Goal: Task Accomplishment & Management: Manage account settings

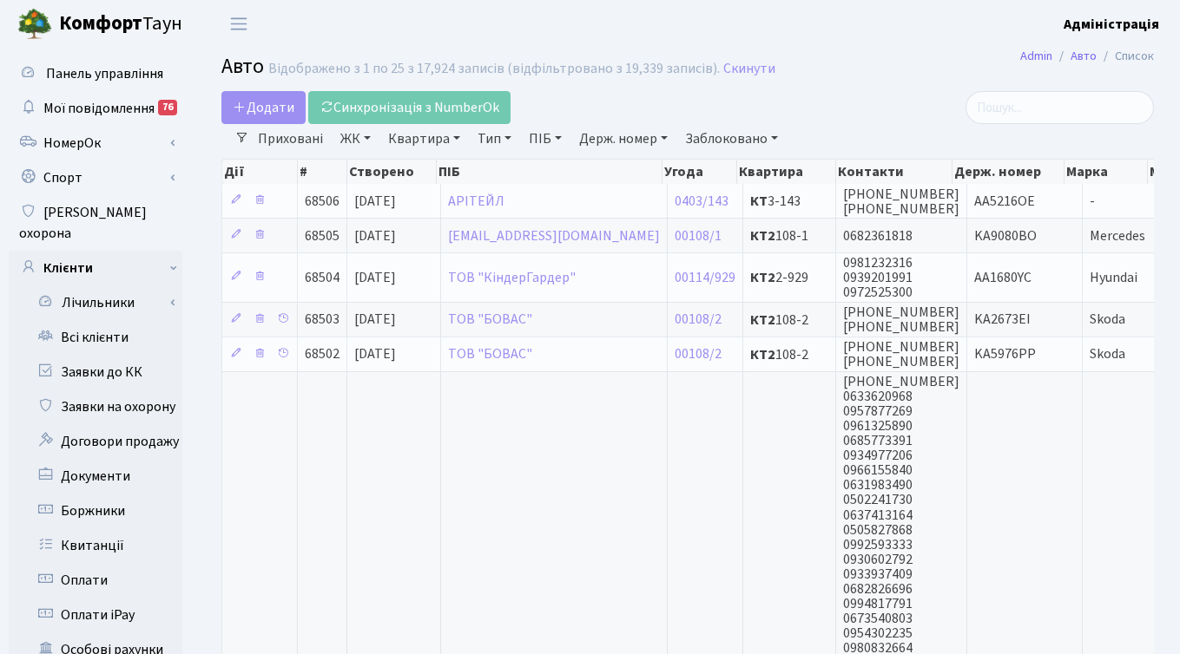
select select "25"
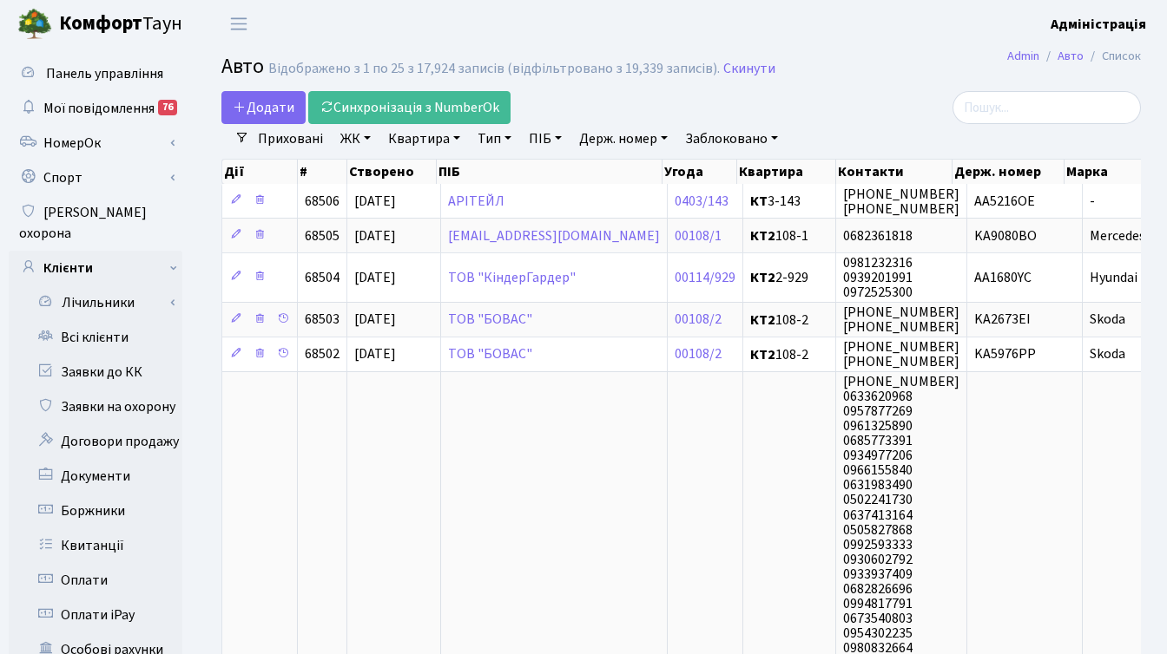
click at [635, 137] on link "Держ. номер" at bounding box center [623, 139] width 102 height 30
paste input "7660"
type input "7660"
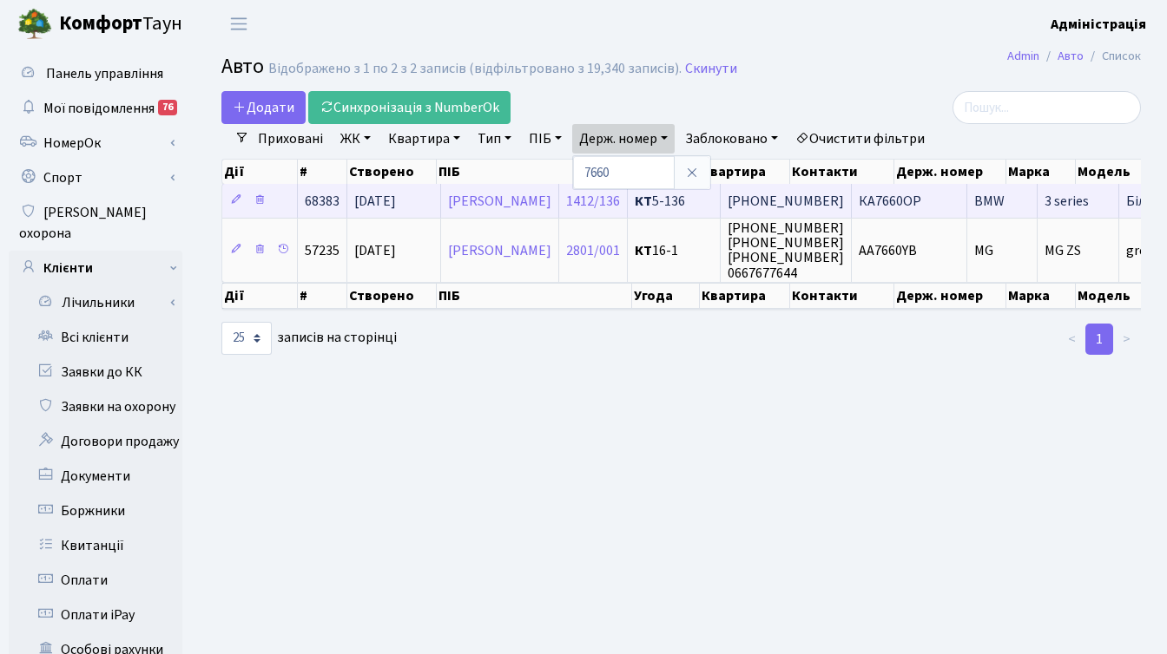
click at [844, 202] on span "[PHONE_NUMBER]" at bounding box center [785, 201] width 116 height 19
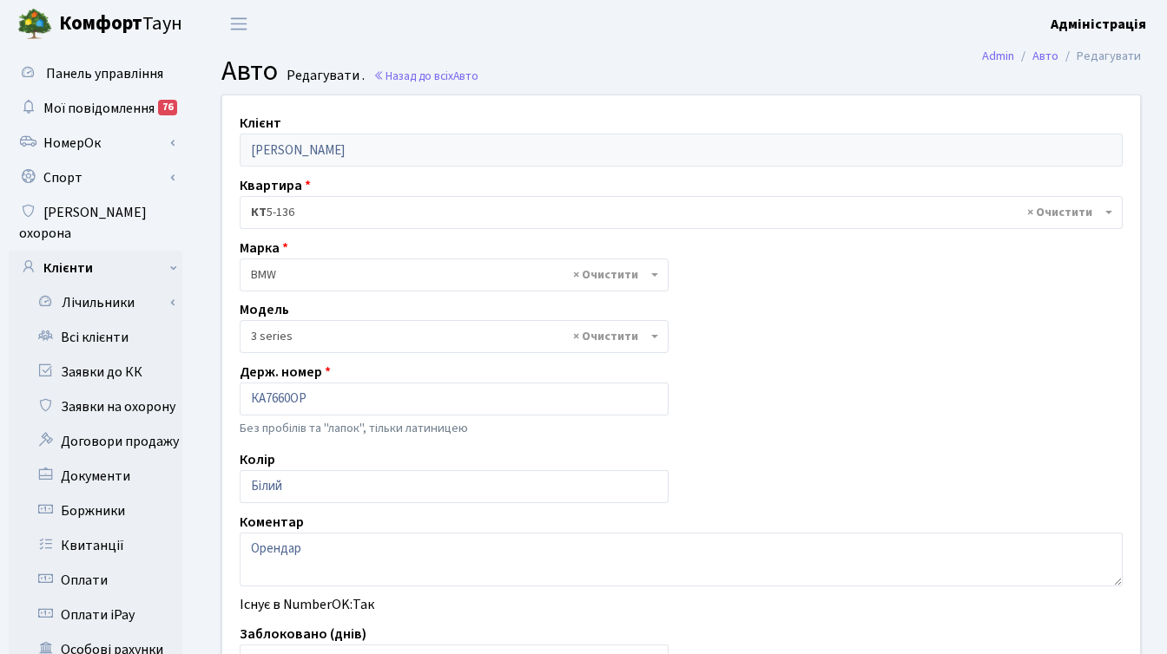
select select "4556"
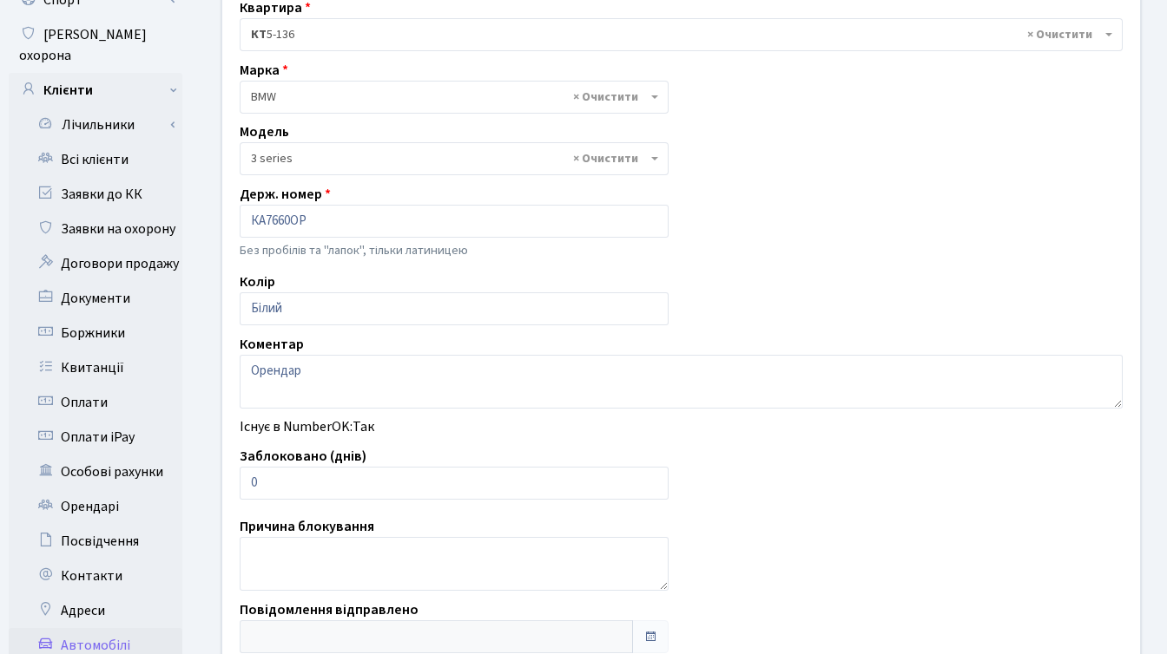
scroll to position [349, 0]
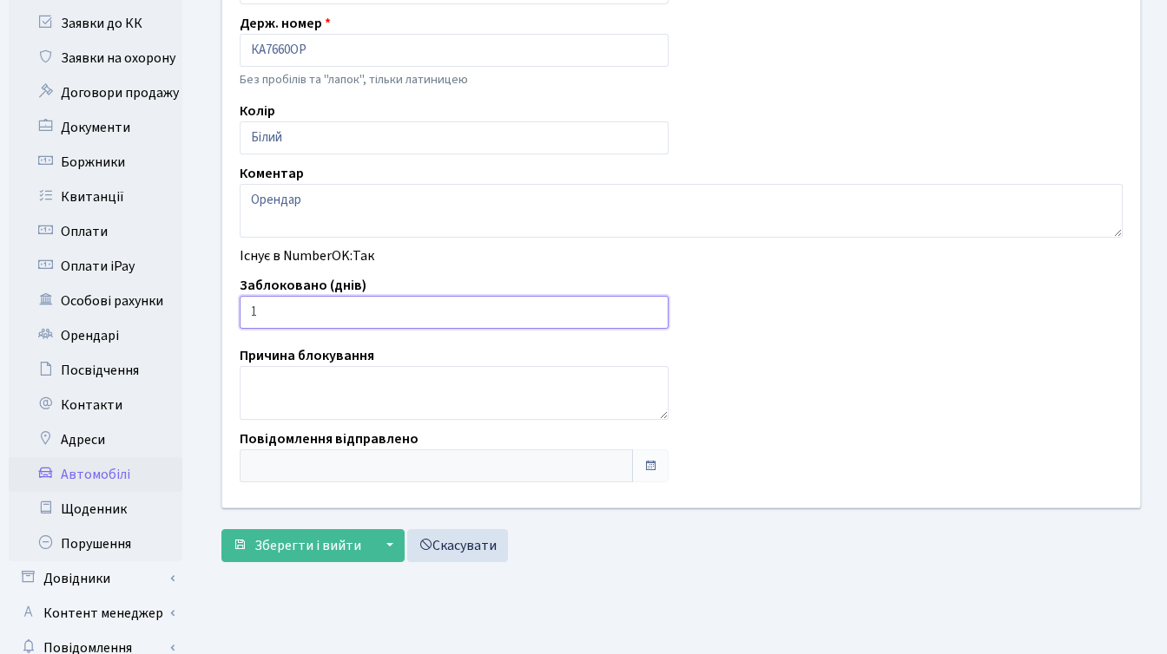
type input "1"
click at [651, 310] on input "1" at bounding box center [454, 312] width 429 height 33
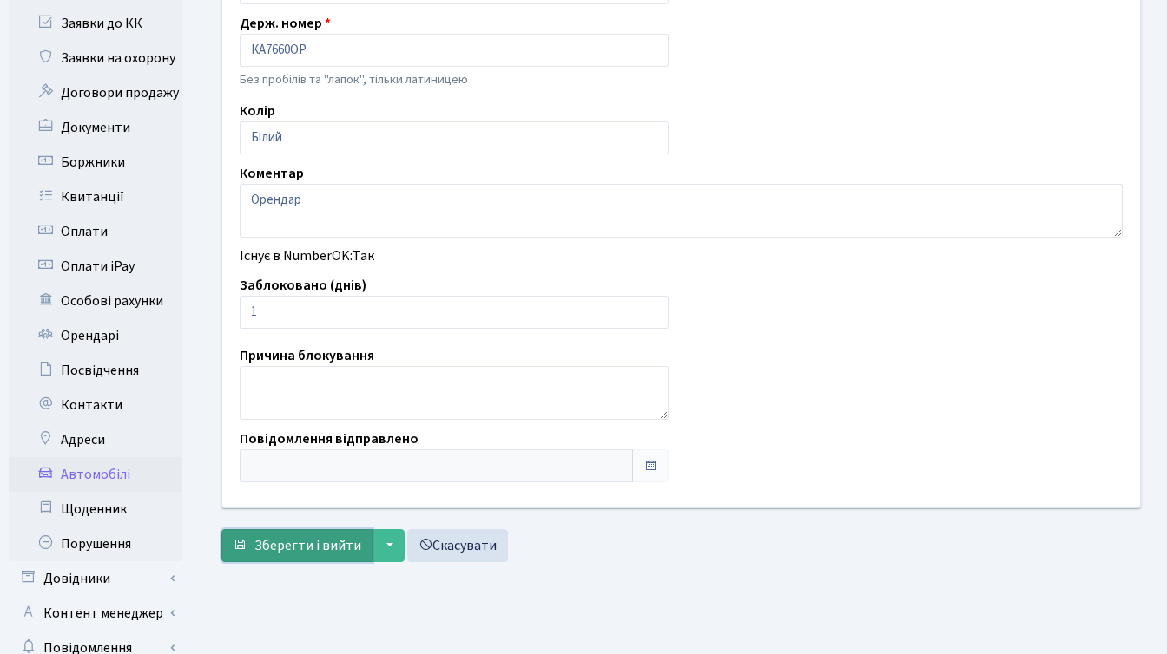
click at [311, 553] on span "Зберегти і вийти" at bounding box center [307, 545] width 107 height 19
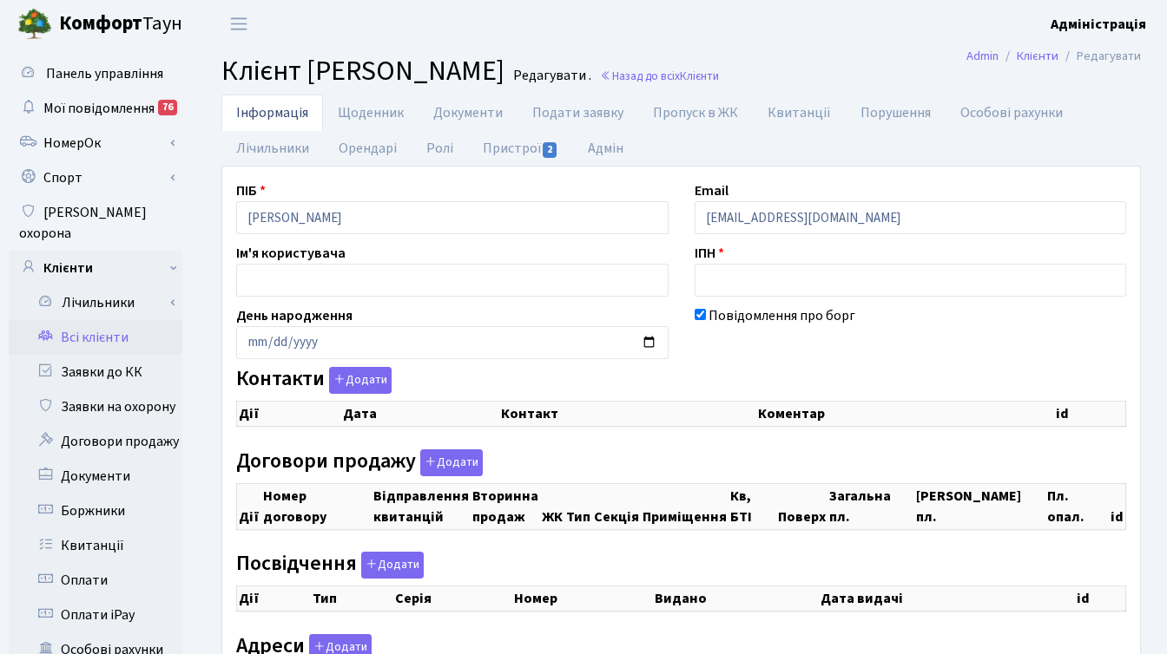
checkbox input "true"
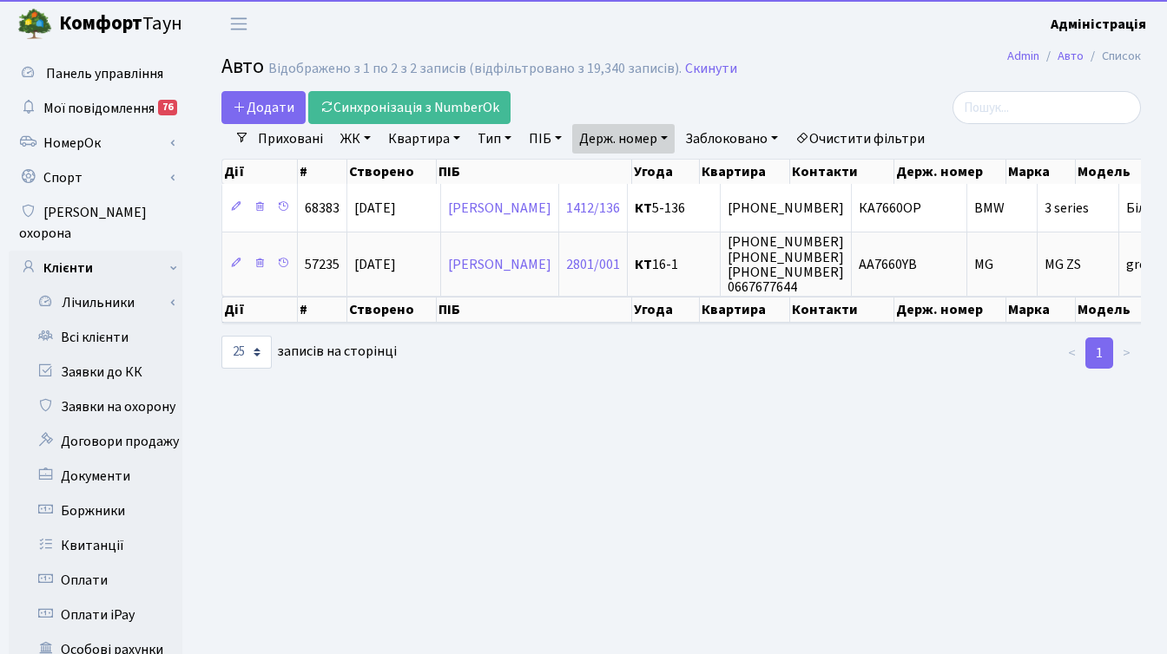
select select "25"
click at [635, 138] on link "Держ. номер" at bounding box center [623, 139] width 102 height 30
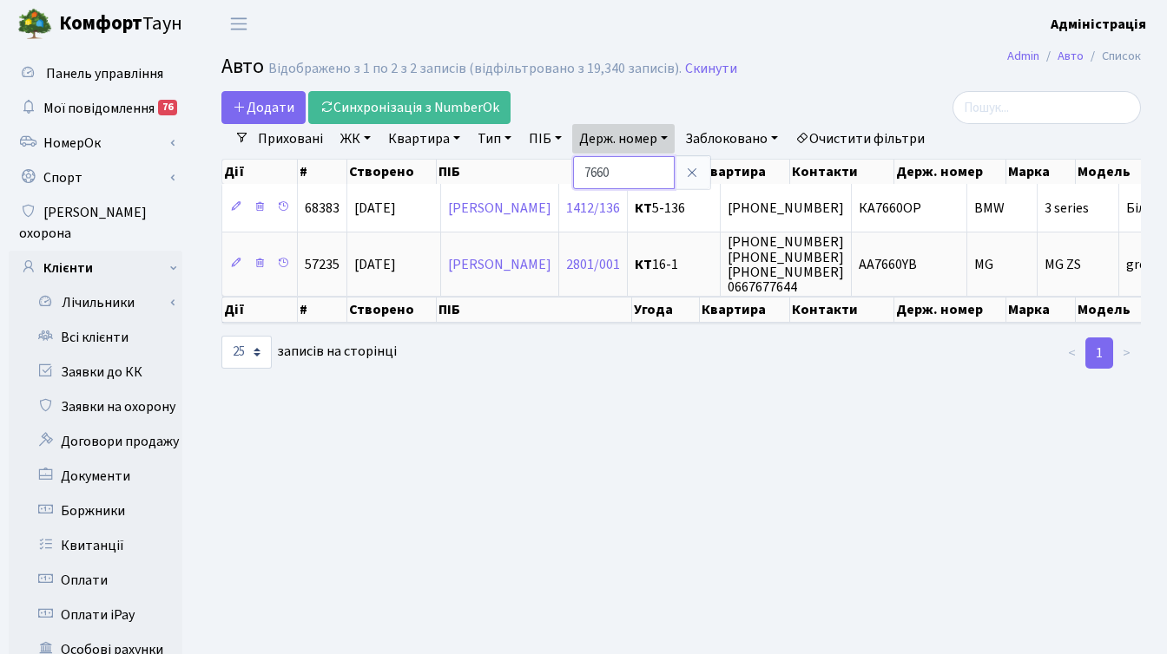
paste input "97"
type input "7697"
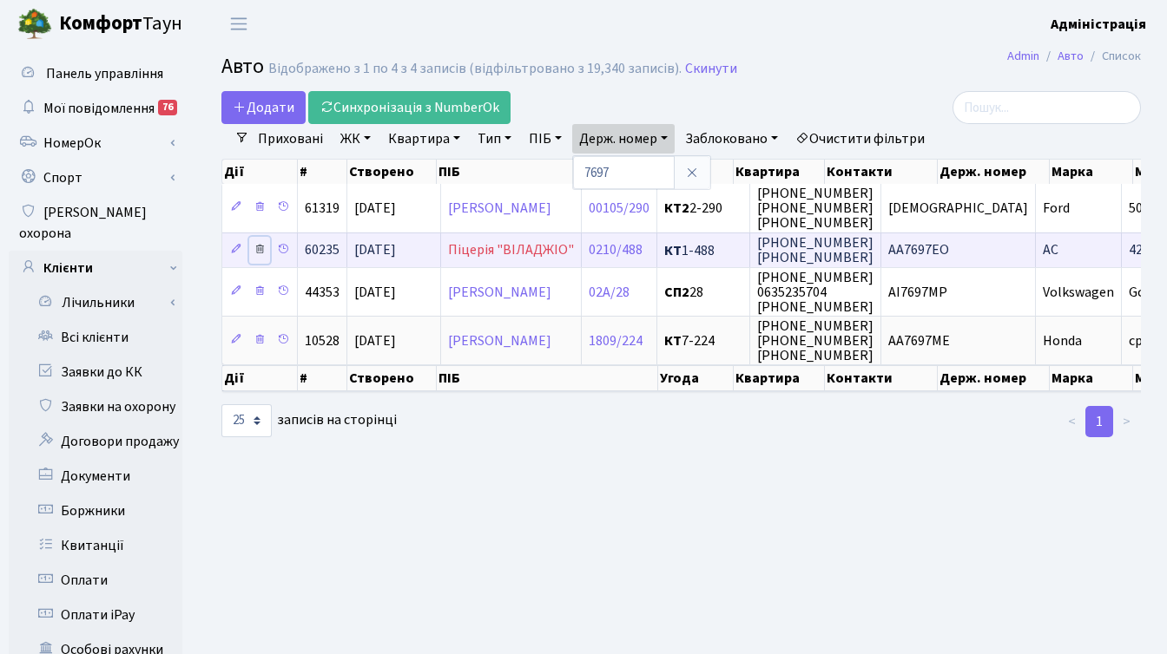
click at [259, 248] on icon at bounding box center [259, 249] width 12 height 12
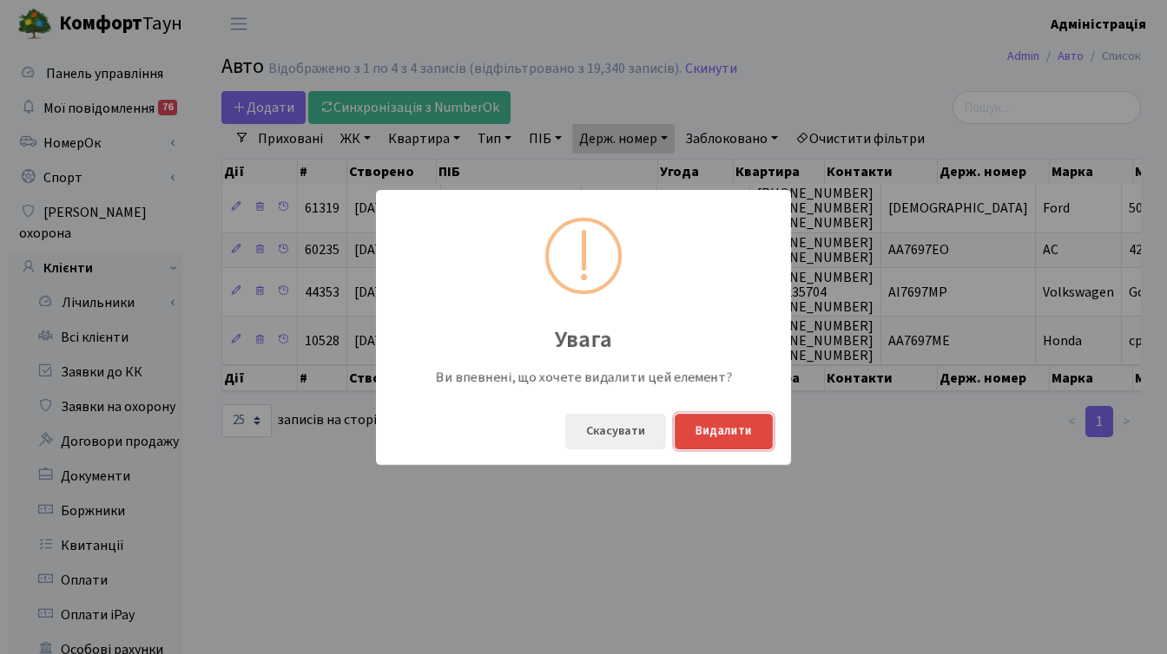
click at [739, 428] on button "Видалити" at bounding box center [723, 432] width 98 height 36
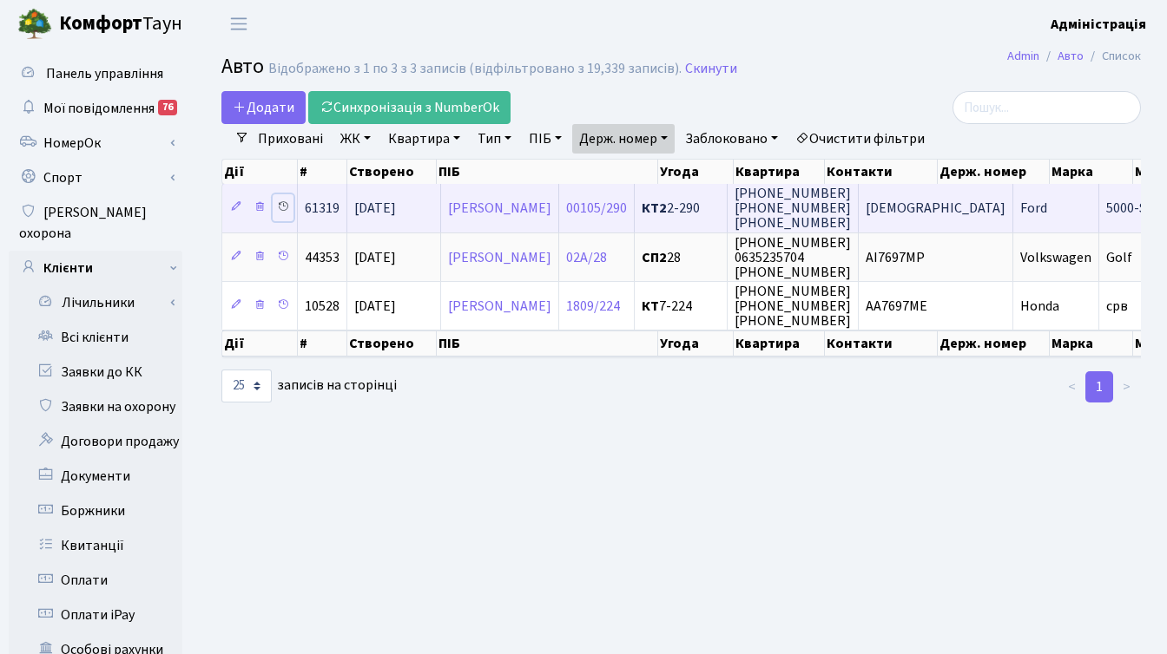
click at [284, 205] on icon at bounding box center [283, 206] width 12 height 12
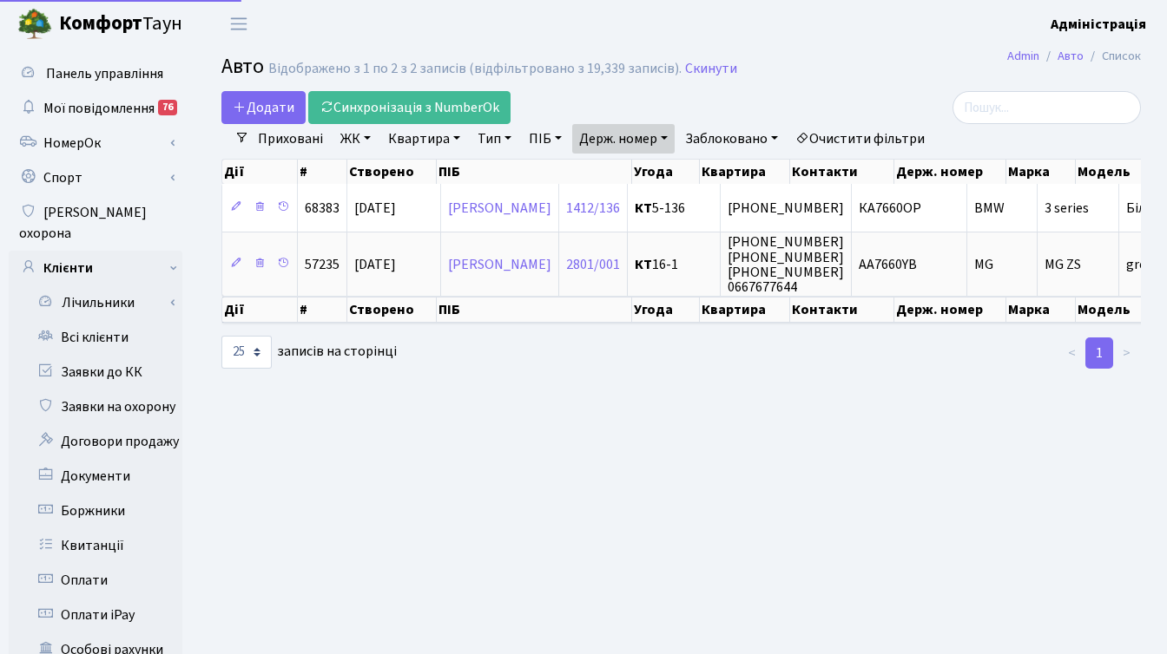
select select "25"
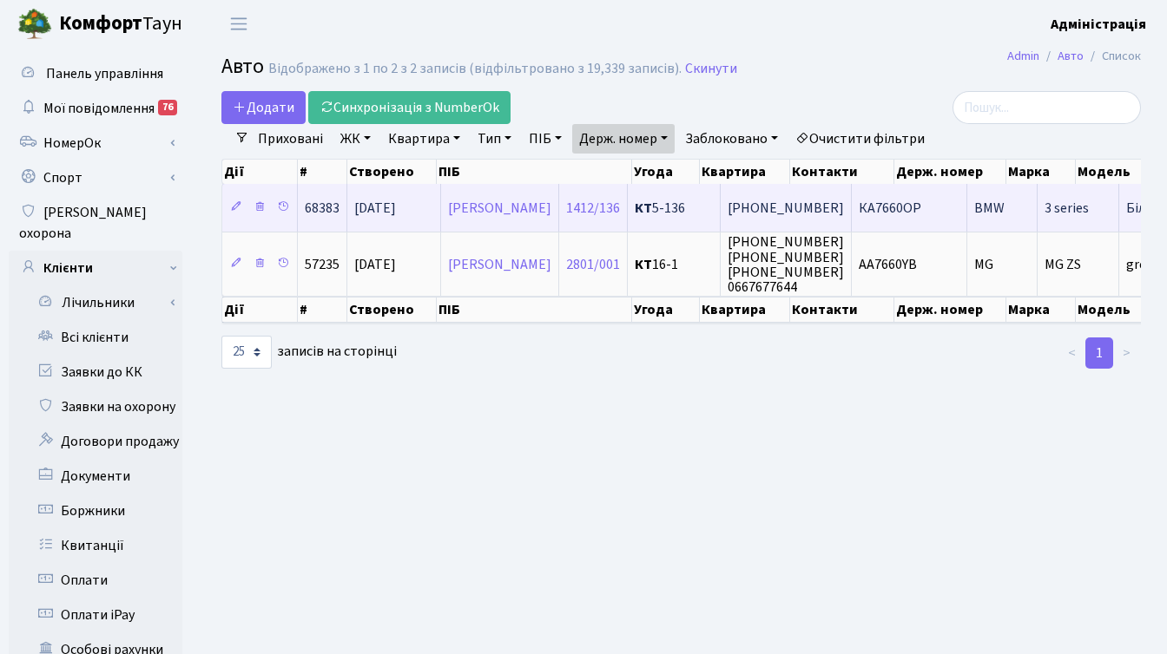
click at [1037, 195] on td "BMW" at bounding box center [1002, 208] width 70 height 48
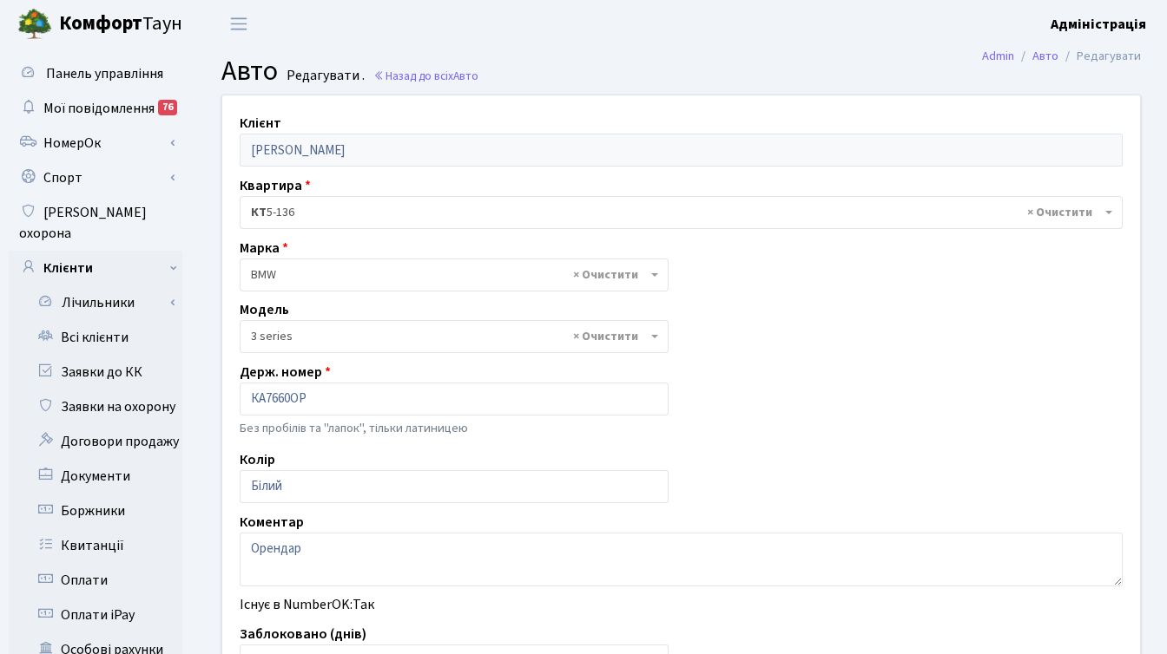
select select "4556"
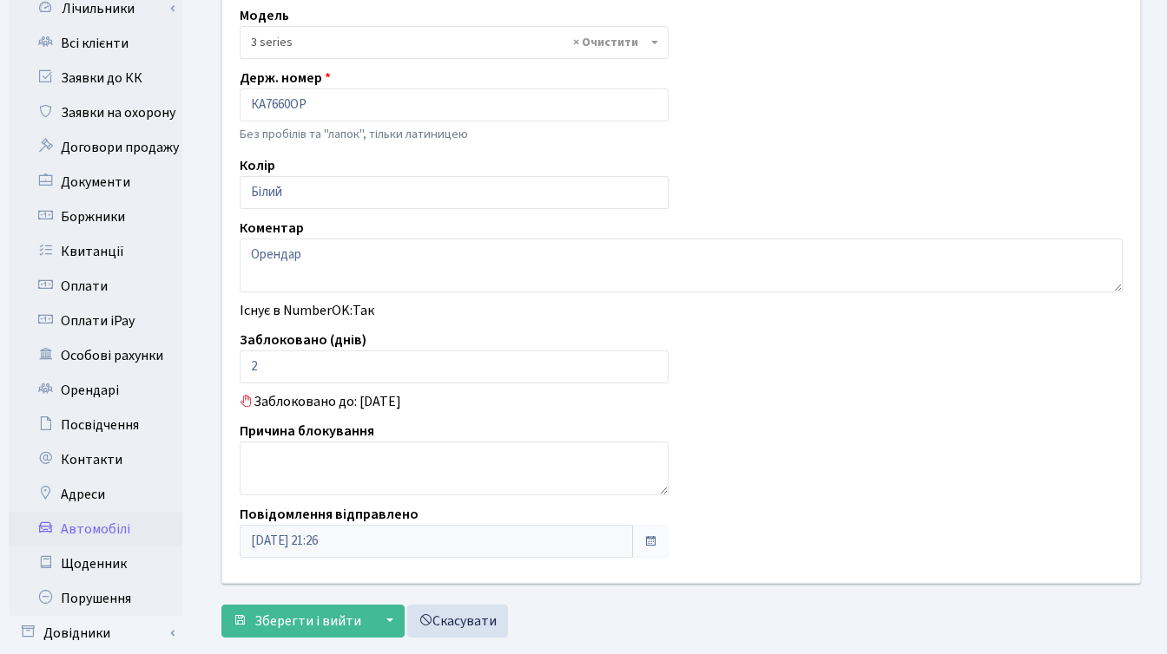
scroll to position [404, 0]
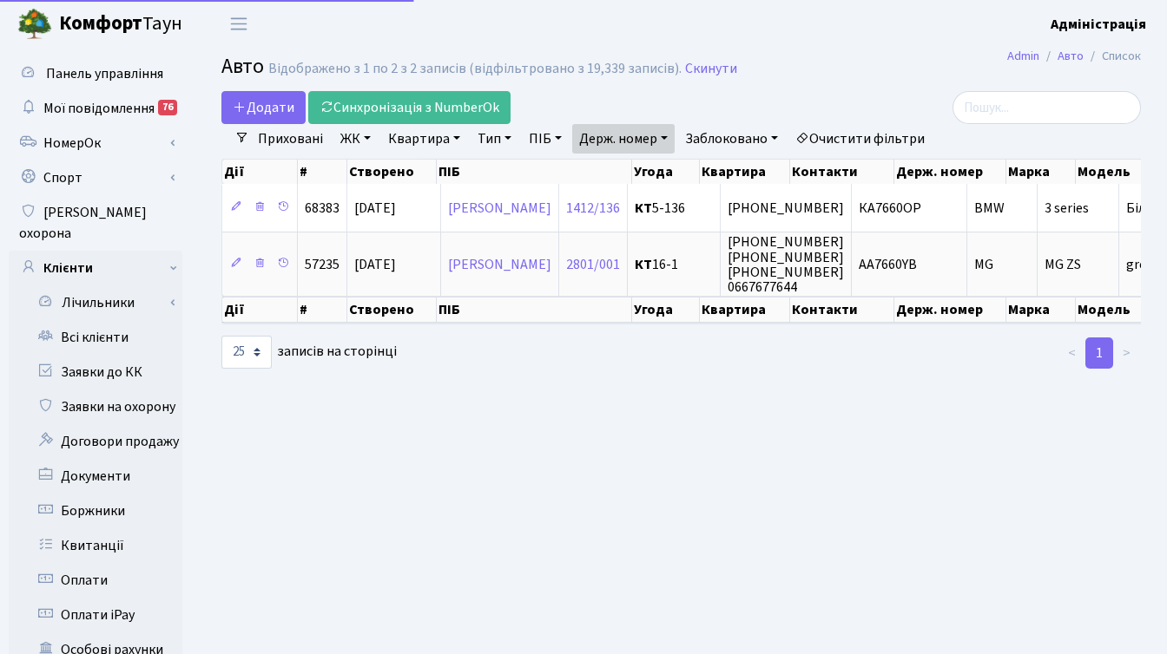
select select "25"
click at [646, 140] on link "Держ. номер" at bounding box center [623, 139] width 102 height 30
paste input "6422"
type input "6422"
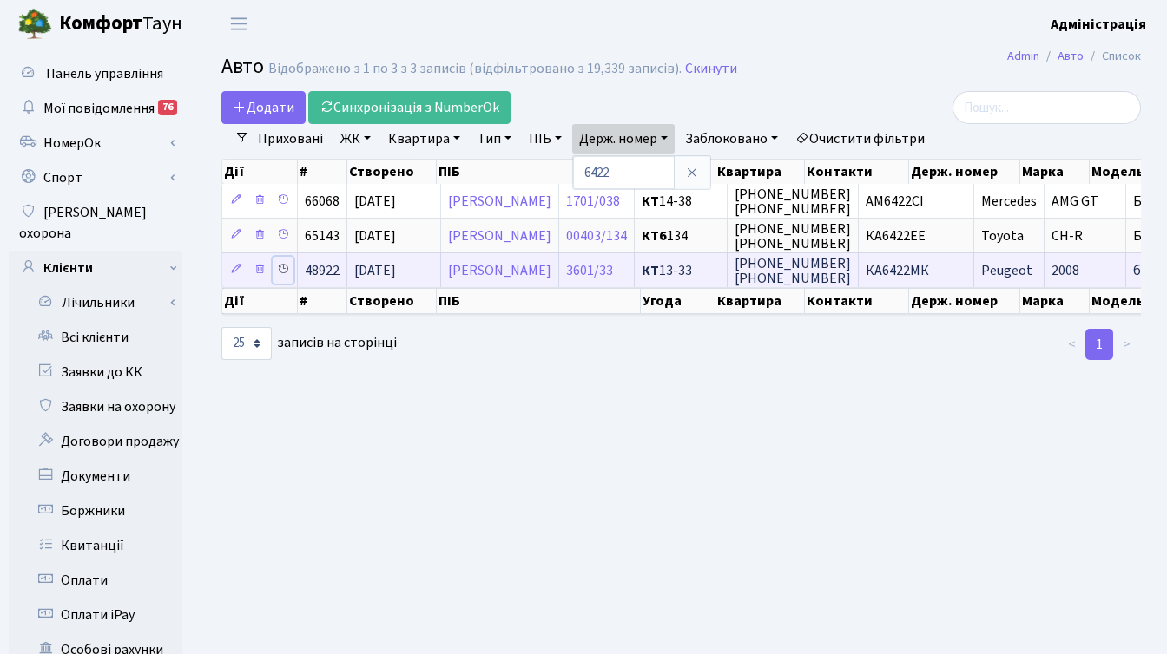
click at [280, 269] on icon at bounding box center [283, 269] width 12 height 12
click at [282, 269] on icon at bounding box center [283, 269] width 12 height 12
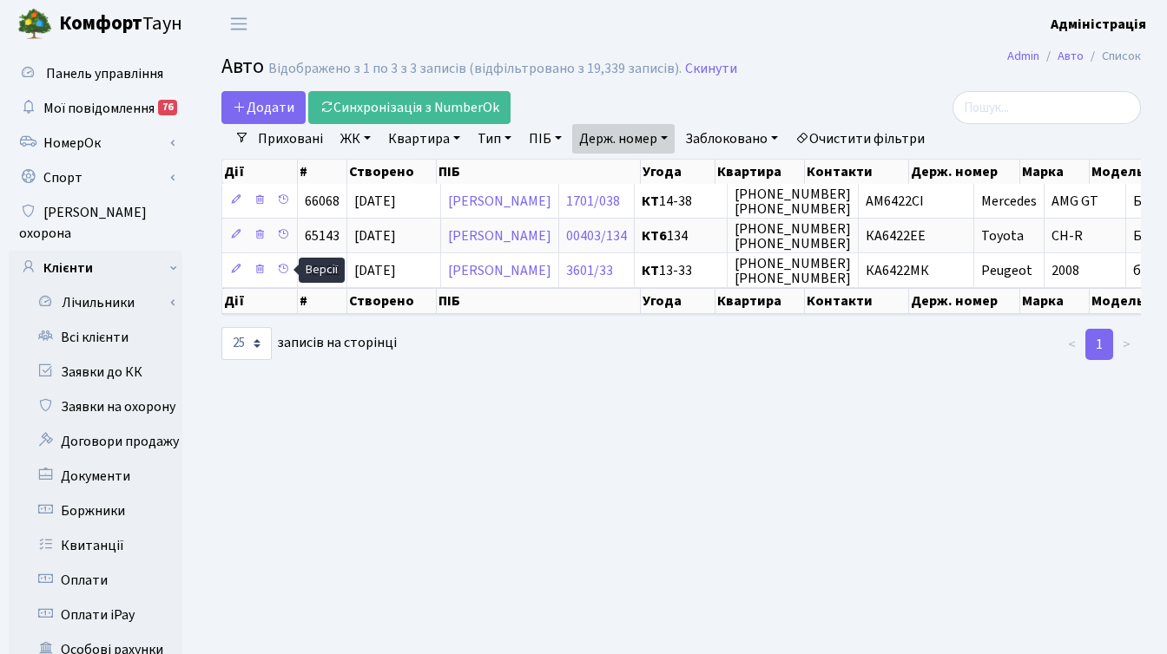
click at [744, 378] on main "Admin Авто Список Авто Відображено з 1 по 3 з 3 записів (відфільтровано з 19,33…" at bounding box center [680, 553] width 971 height 1010
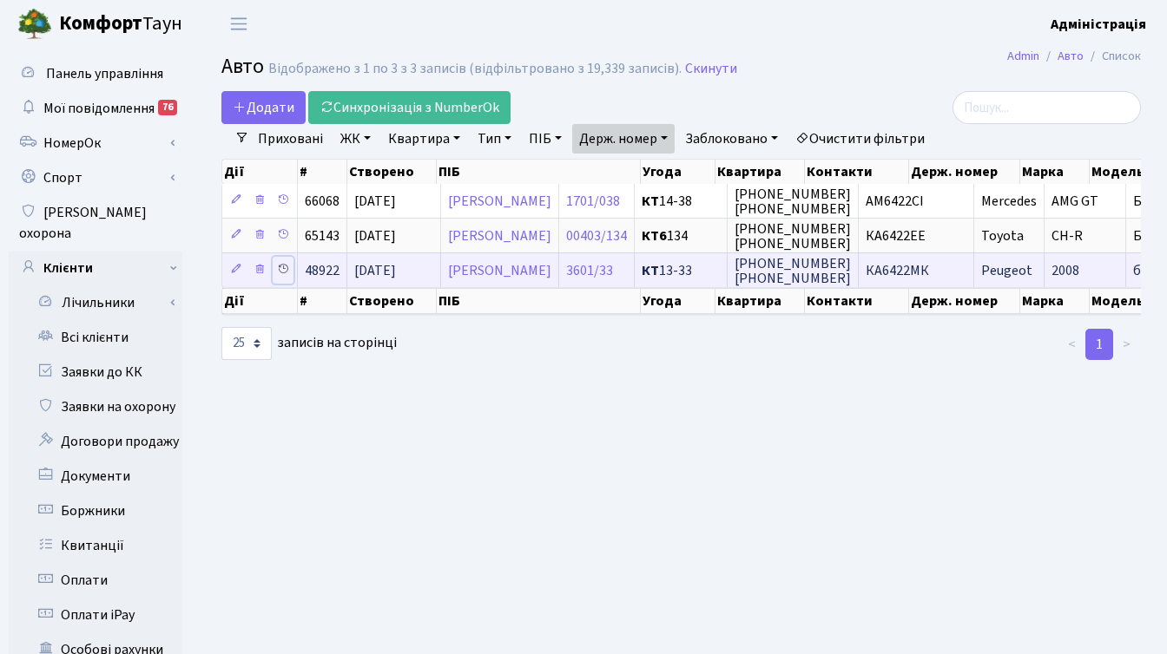
click at [281, 269] on icon at bounding box center [283, 269] width 12 height 12
click at [929, 271] on span "КА6422МК" at bounding box center [896, 270] width 63 height 19
click at [824, 273] on span "(067) 291-49-11 (097) 176-68-03" at bounding box center [792, 271] width 116 height 34
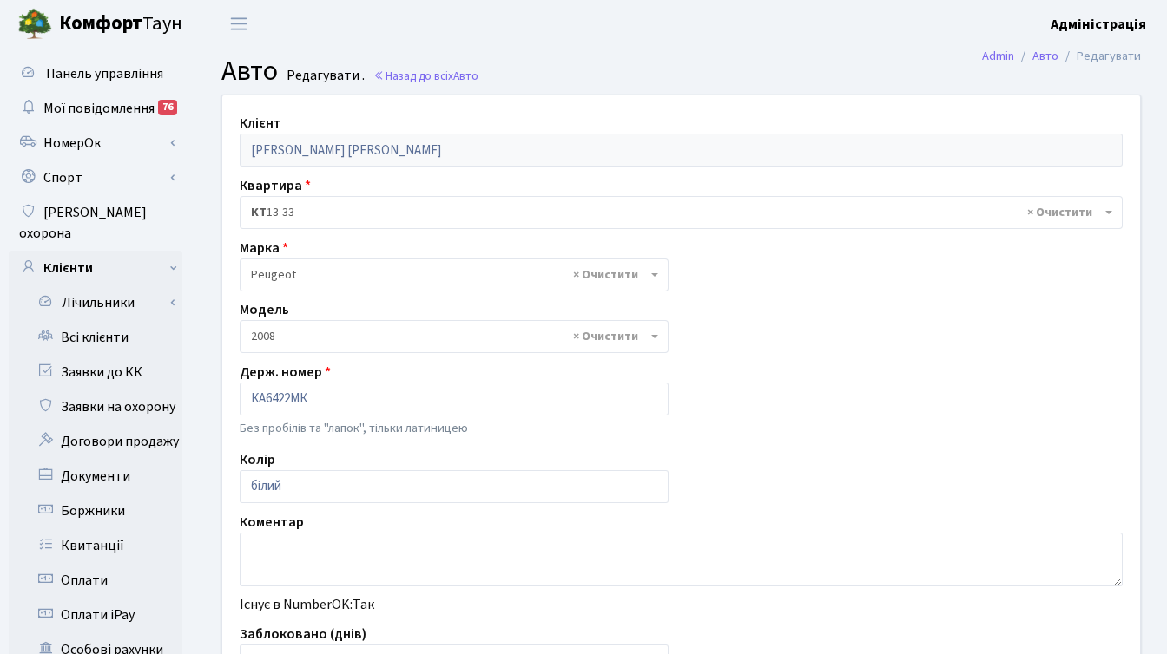
select select "1840"
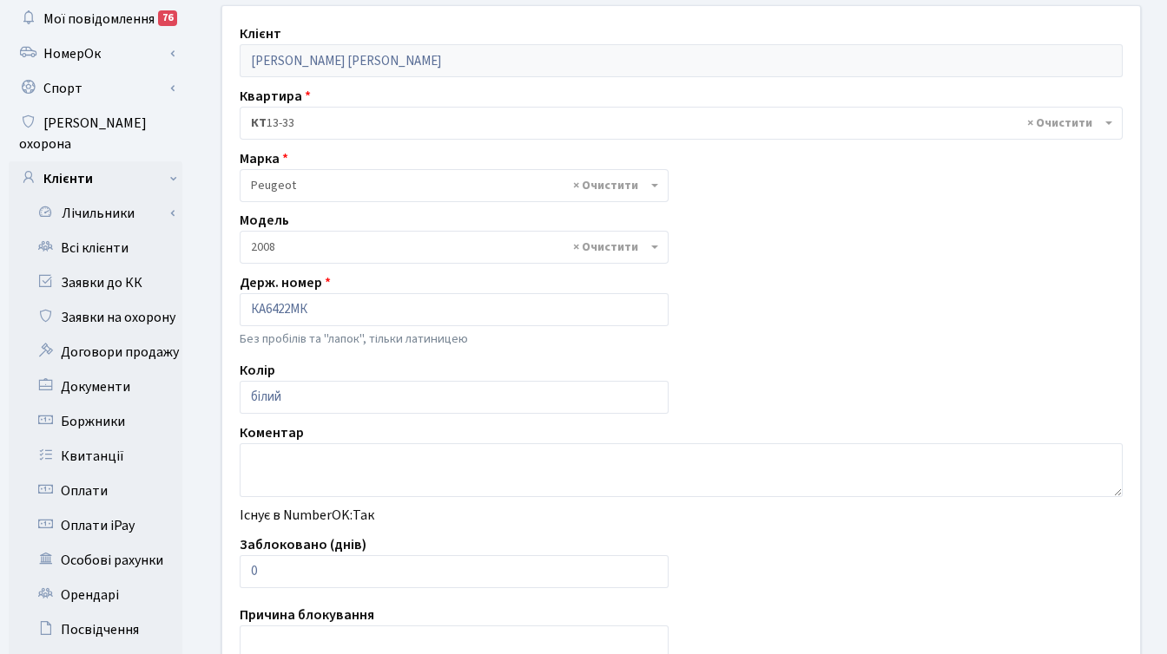
scroll to position [120, 0]
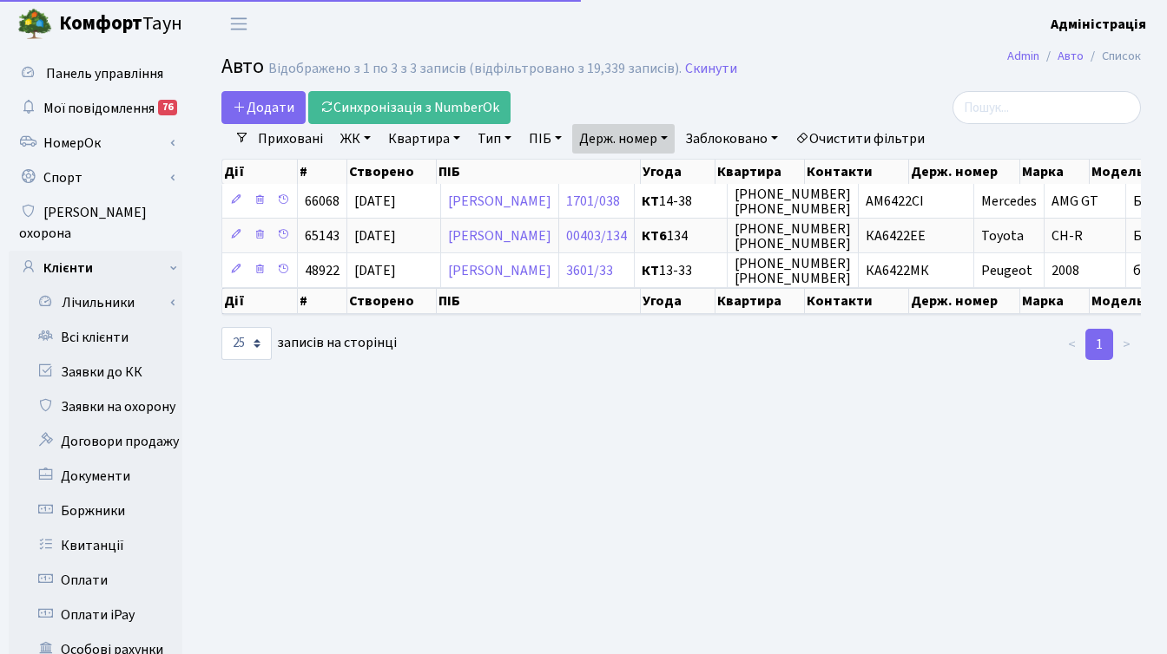
select select "25"
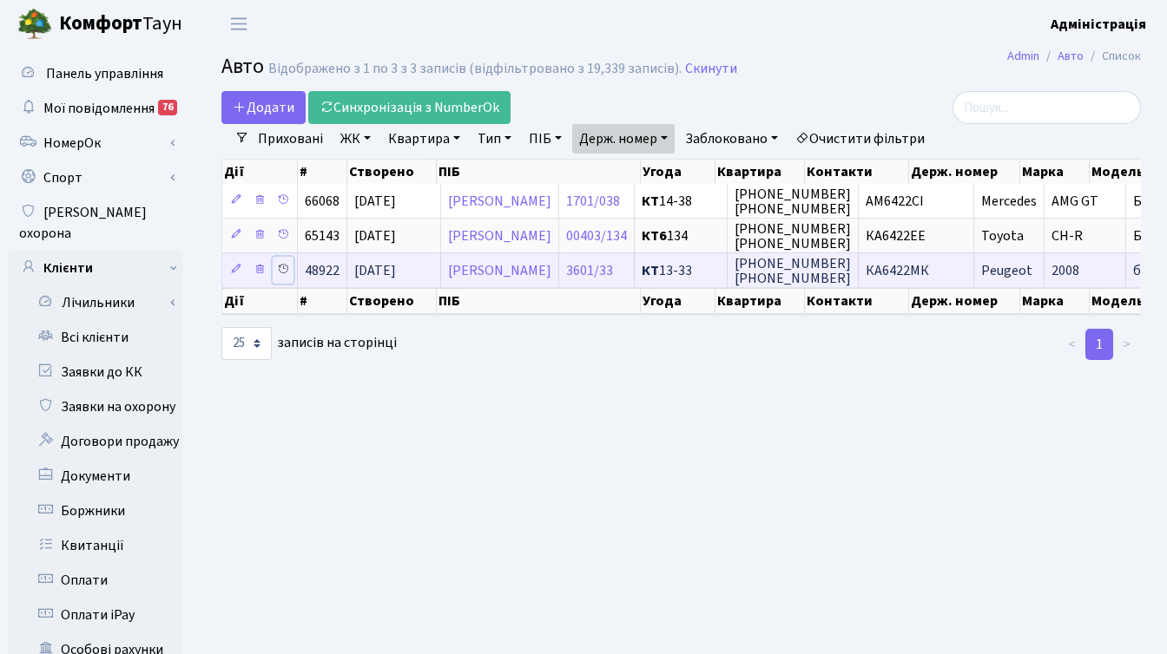
click at [285, 269] on icon at bounding box center [283, 269] width 12 height 12
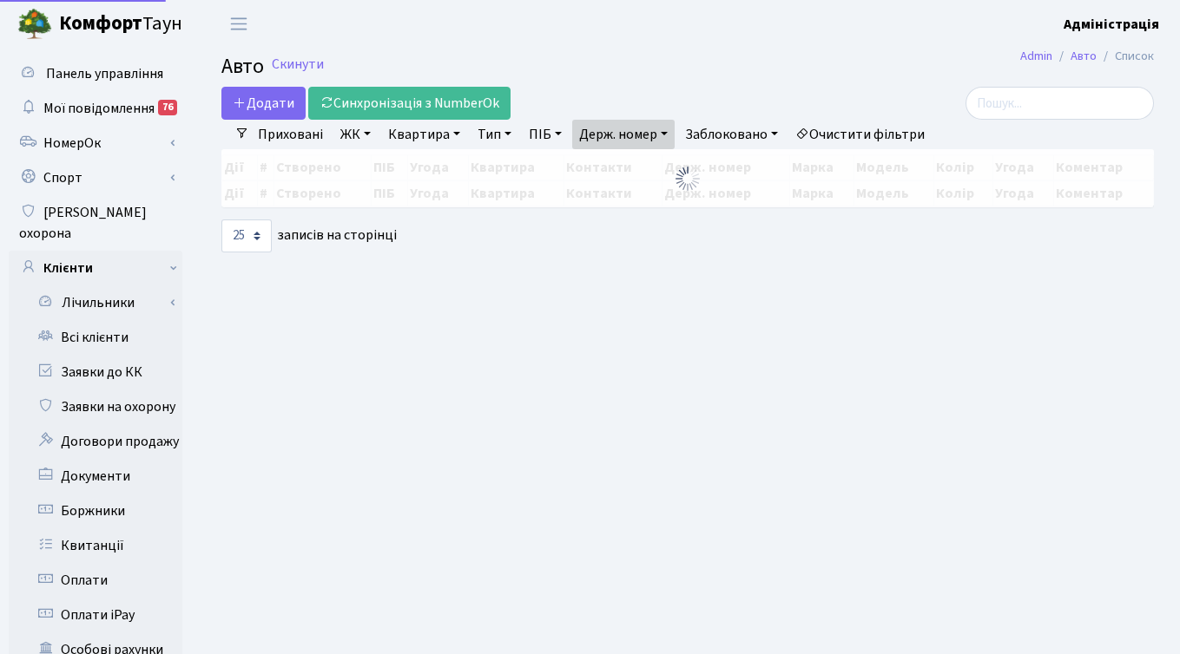
select select "25"
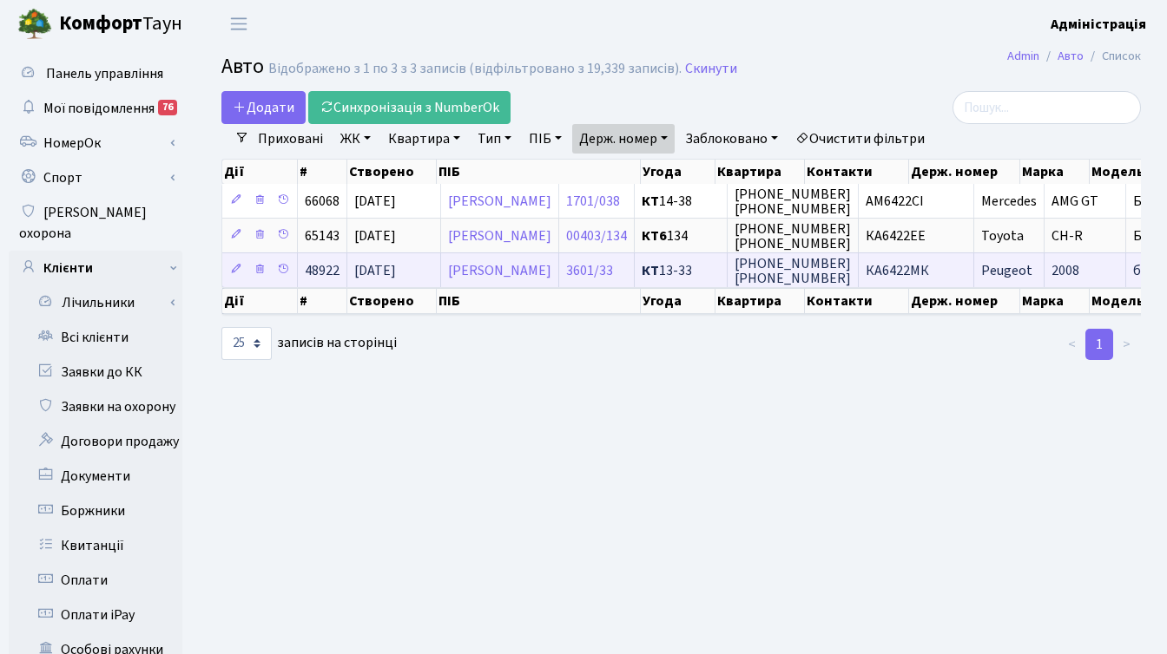
click at [974, 272] on td "КА6422МК" at bounding box center [915, 270] width 115 height 35
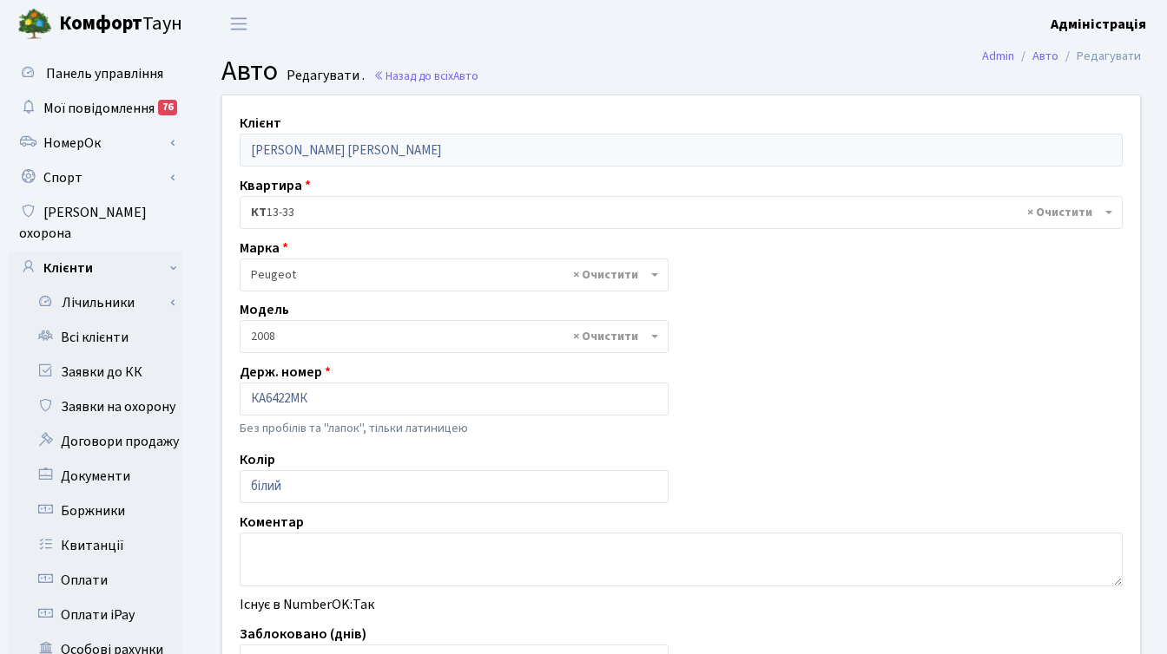
select select "1840"
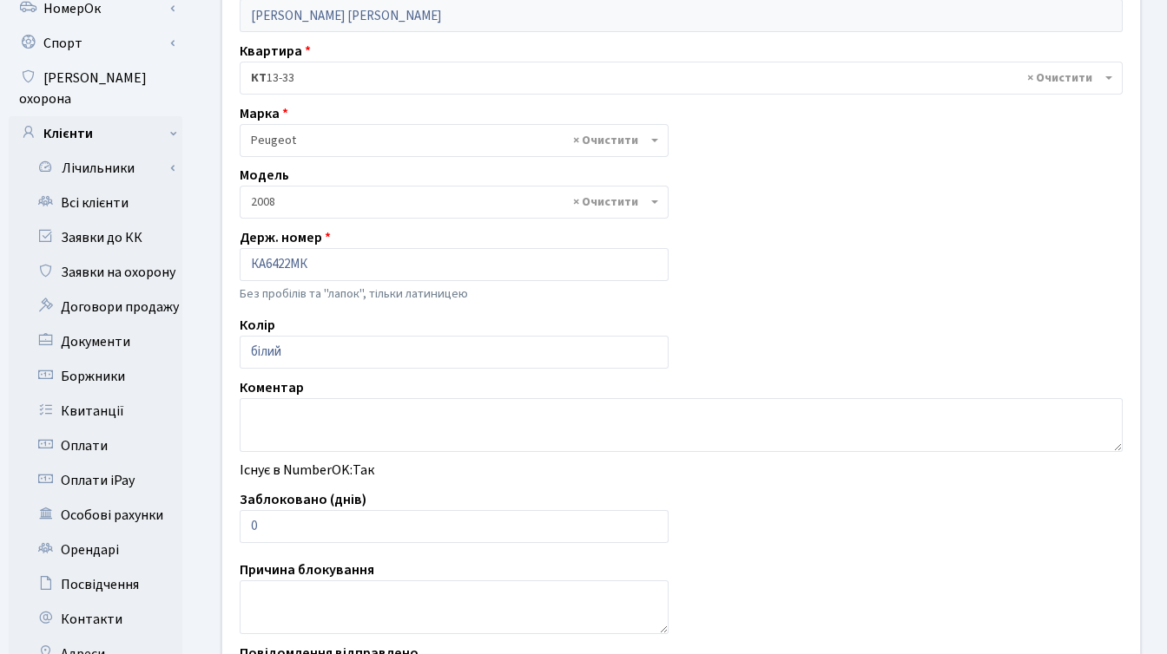
scroll to position [279, 0]
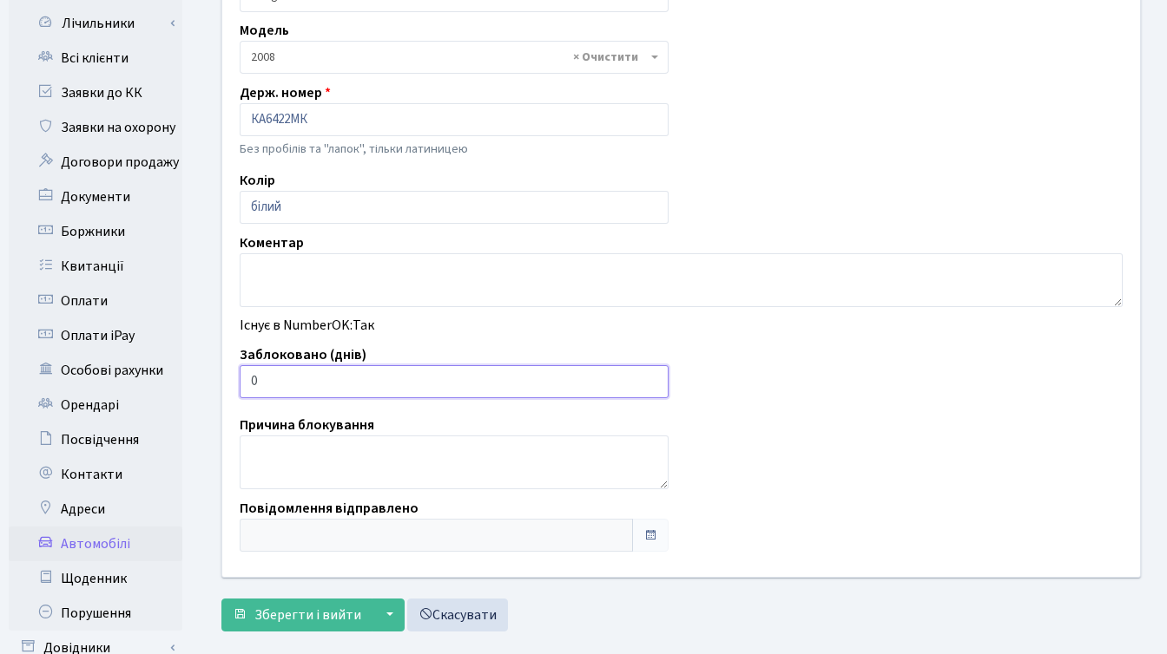
drag, startPoint x: 286, startPoint y: 385, endPoint x: 243, endPoint y: 379, distance: 43.0
click at [243, 379] on input "0" at bounding box center [454, 381] width 429 height 33
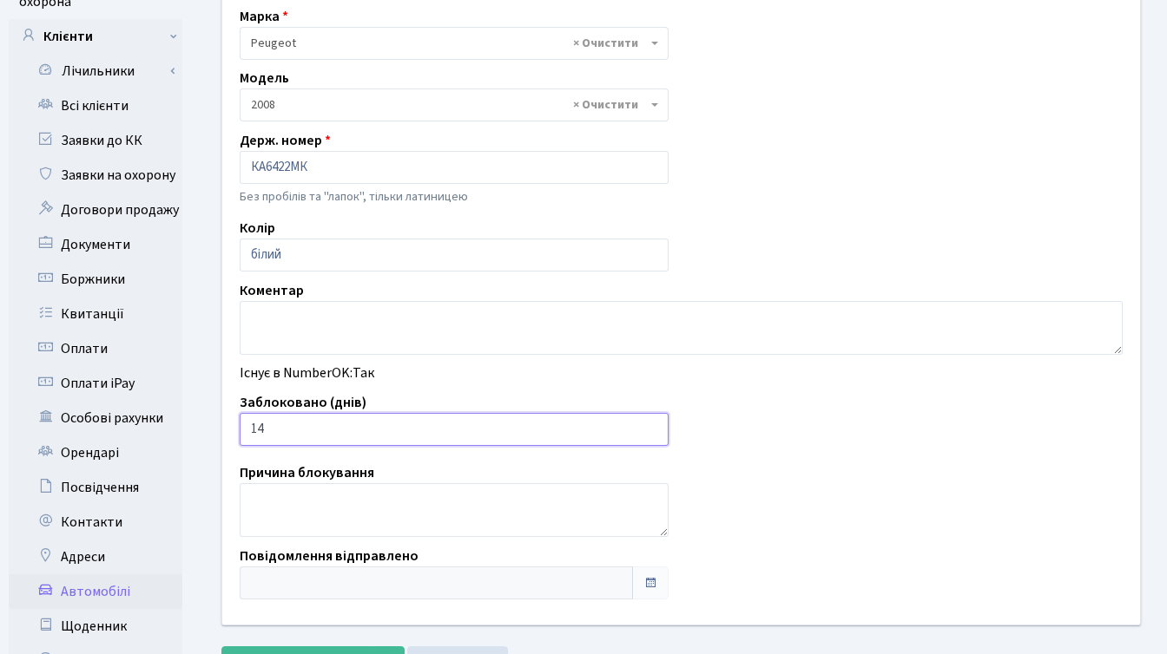
scroll to position [215, 0]
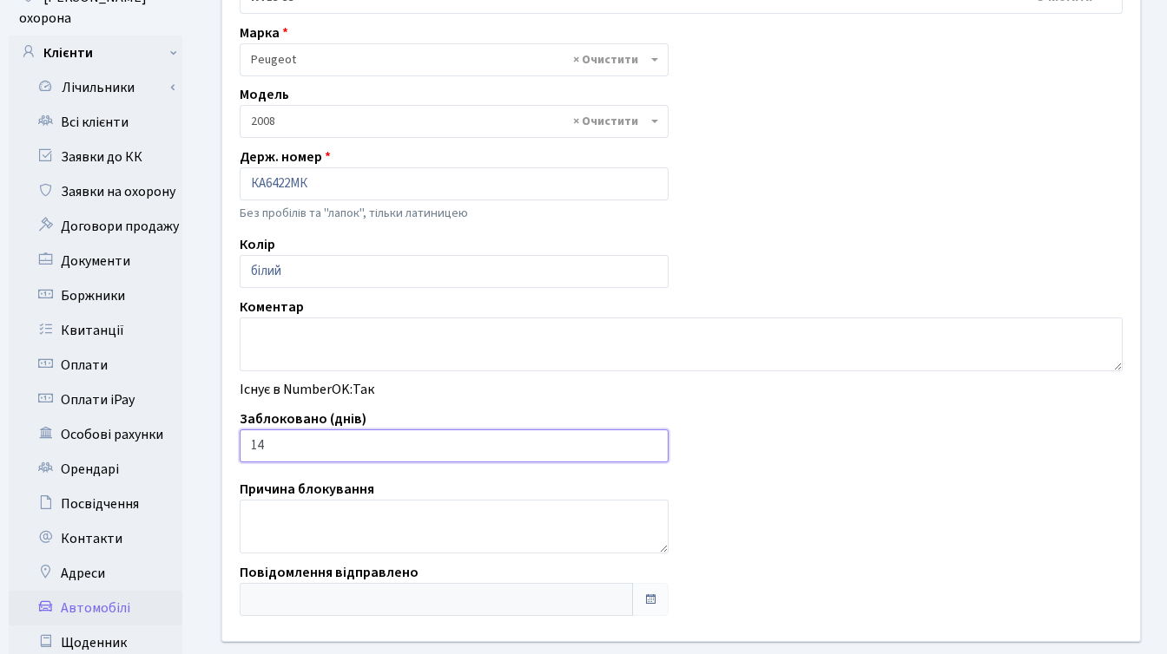
type input "14"
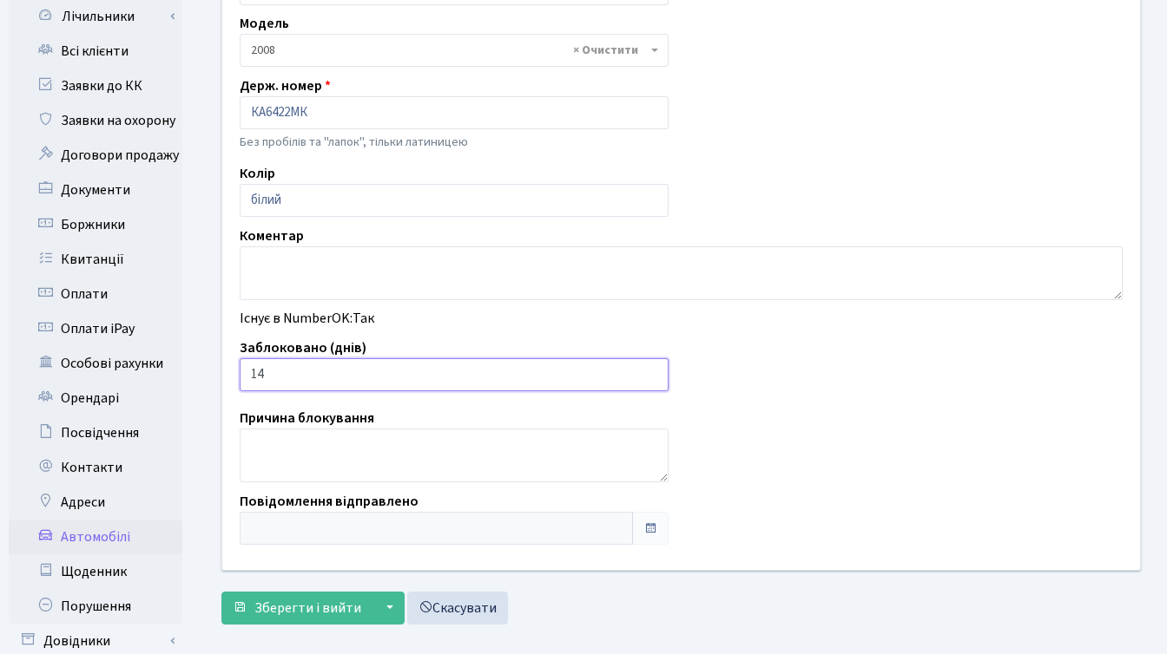
scroll to position [426, 0]
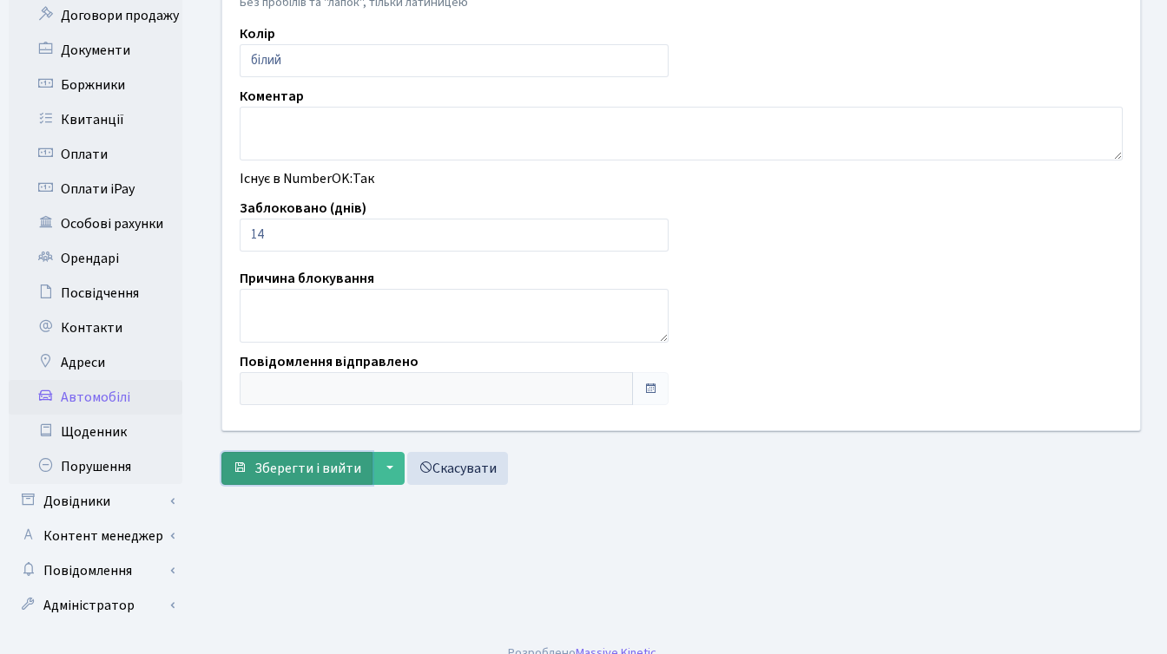
click at [316, 465] on span "Зберегти і вийти" at bounding box center [307, 468] width 107 height 19
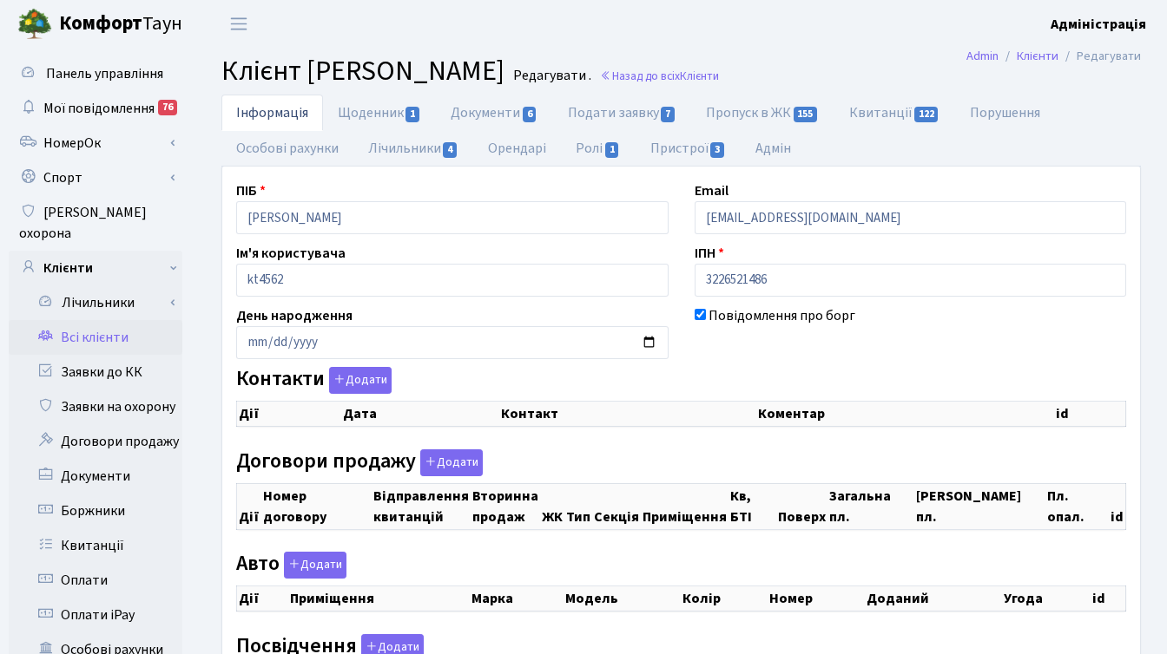
checkbox input "true"
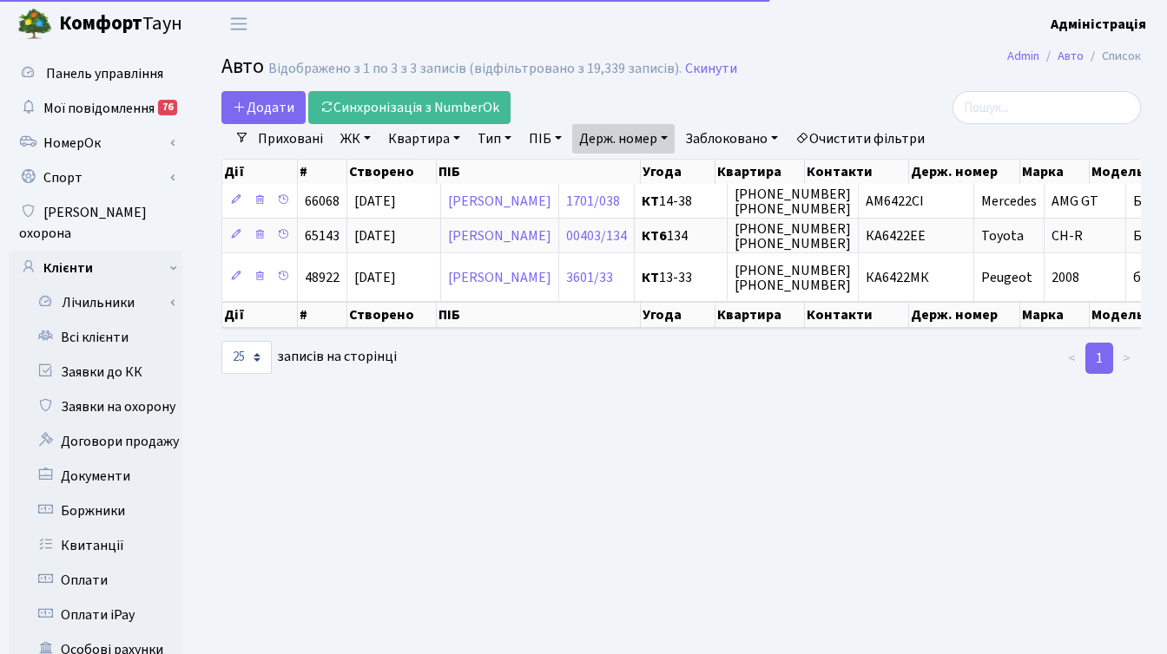
select select "25"
click at [662, 135] on link "Держ. номер" at bounding box center [623, 139] width 102 height 30
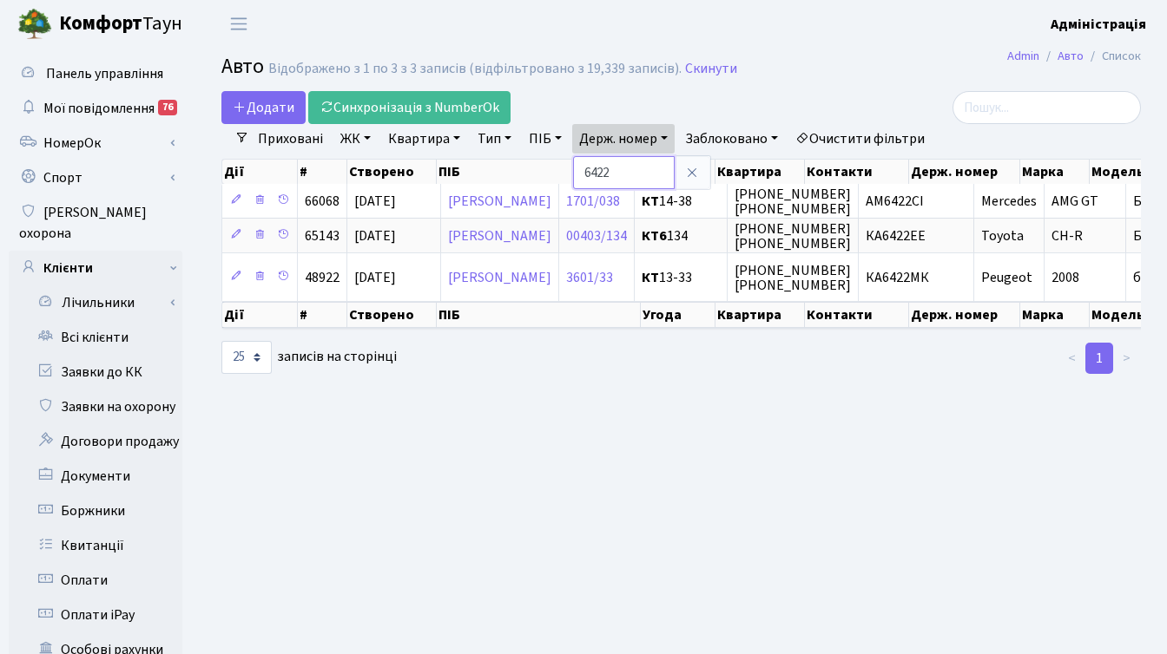
paste input "0663CS"
type input "0663CS"
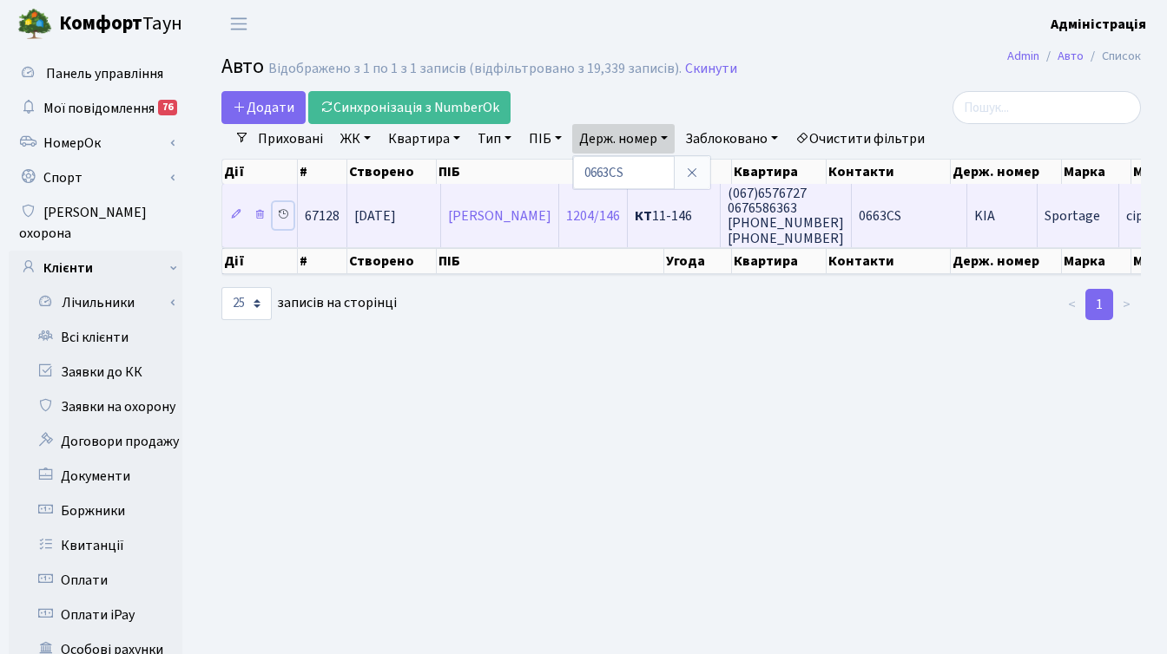
click at [286, 213] on icon at bounding box center [283, 214] width 12 height 12
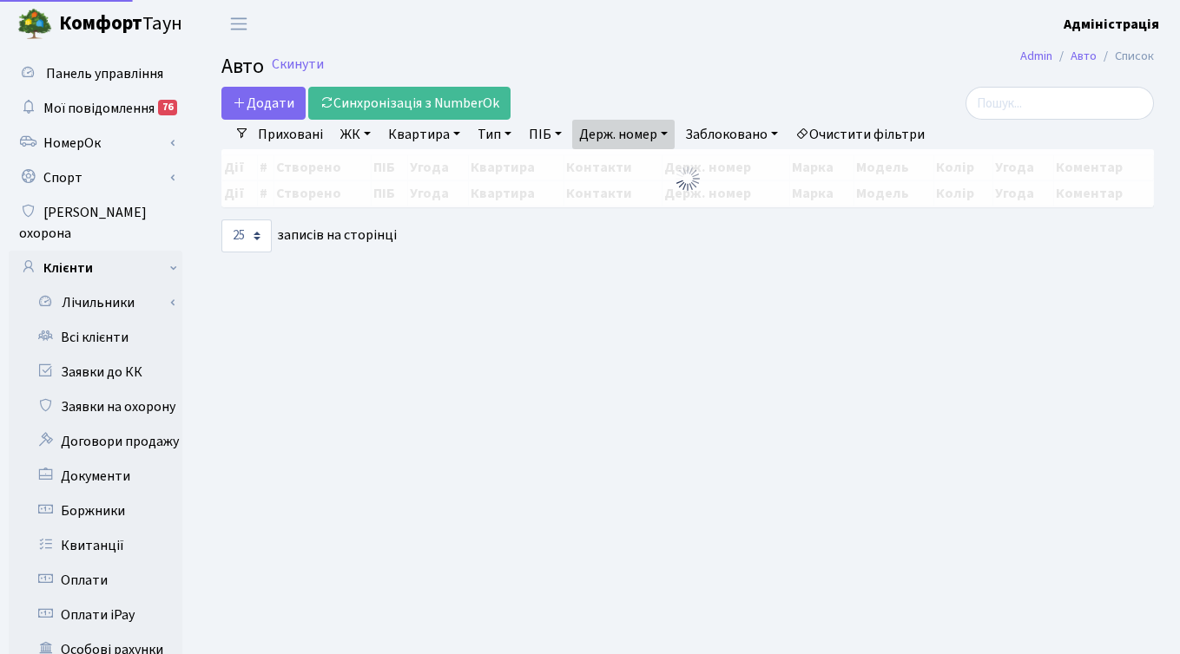
select select "25"
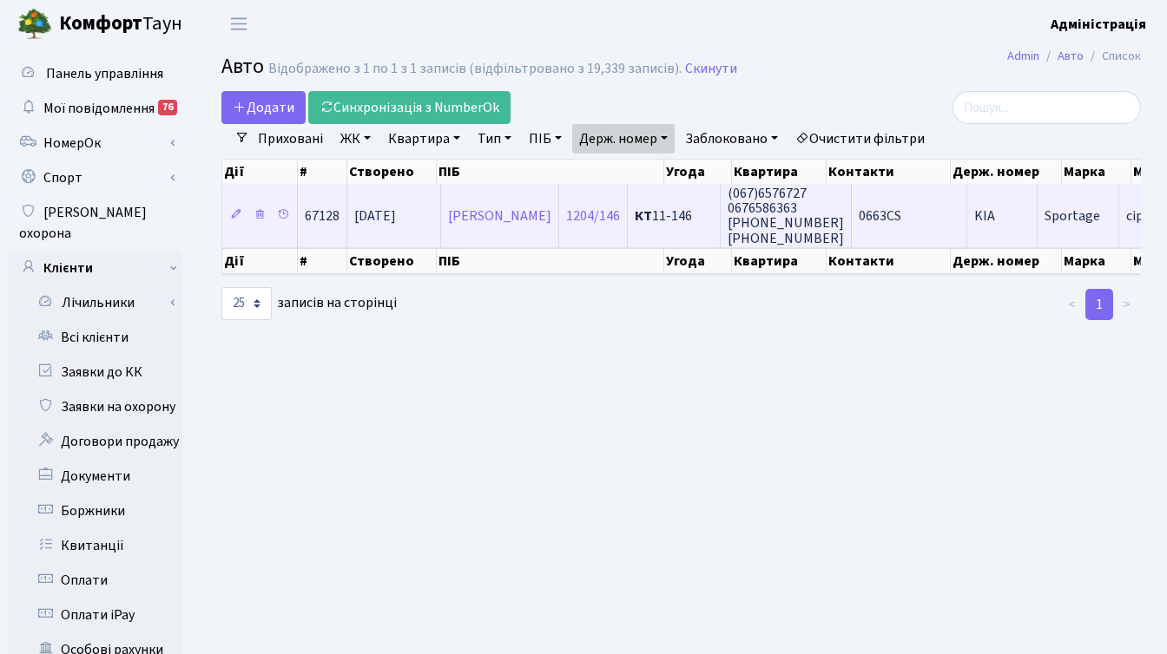
click at [844, 215] on span "(067)6576727 0676586363 [PHONE_NUMBER] [PHONE_NUMBER]" at bounding box center [785, 215] width 116 height 63
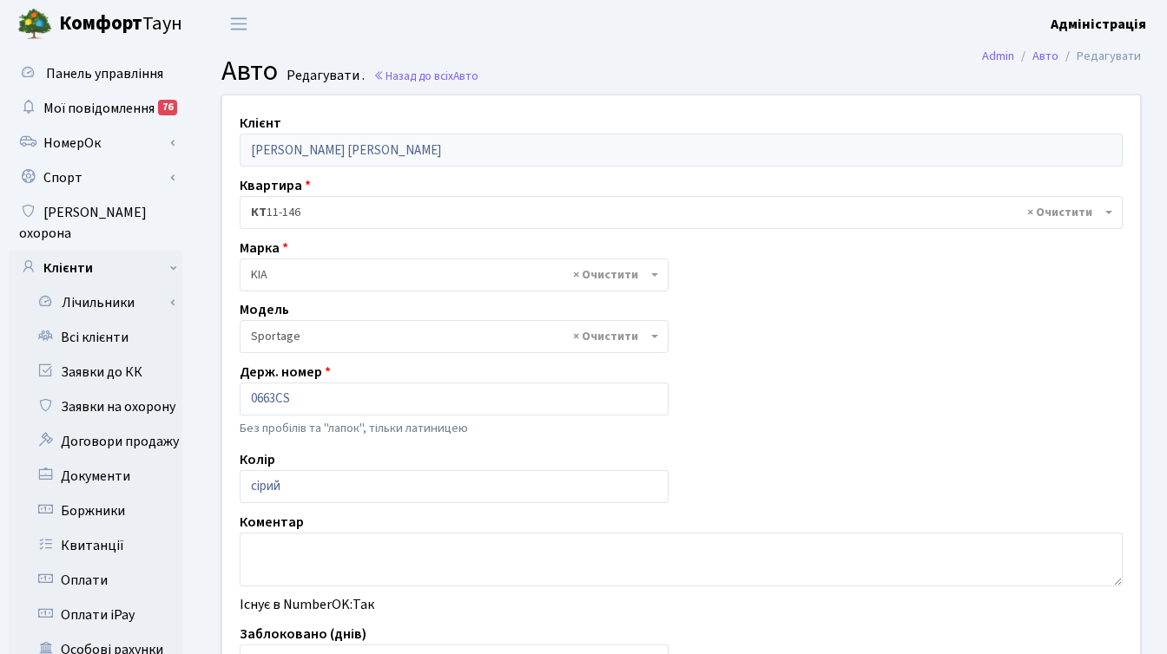
select select "1184"
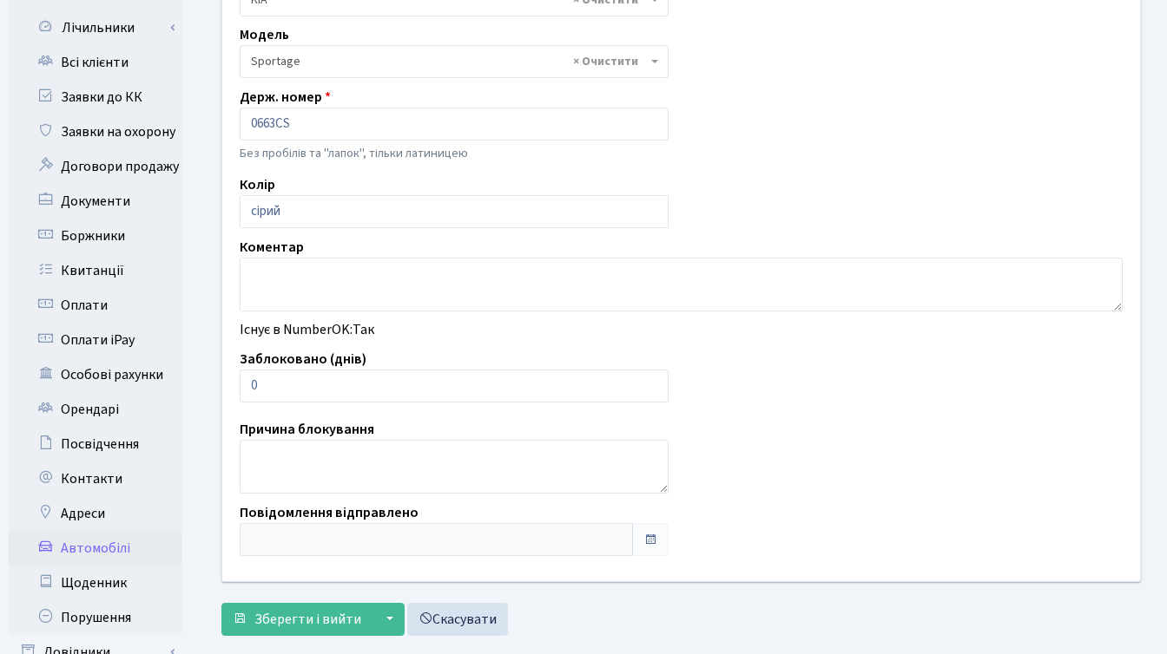
scroll to position [340, 0]
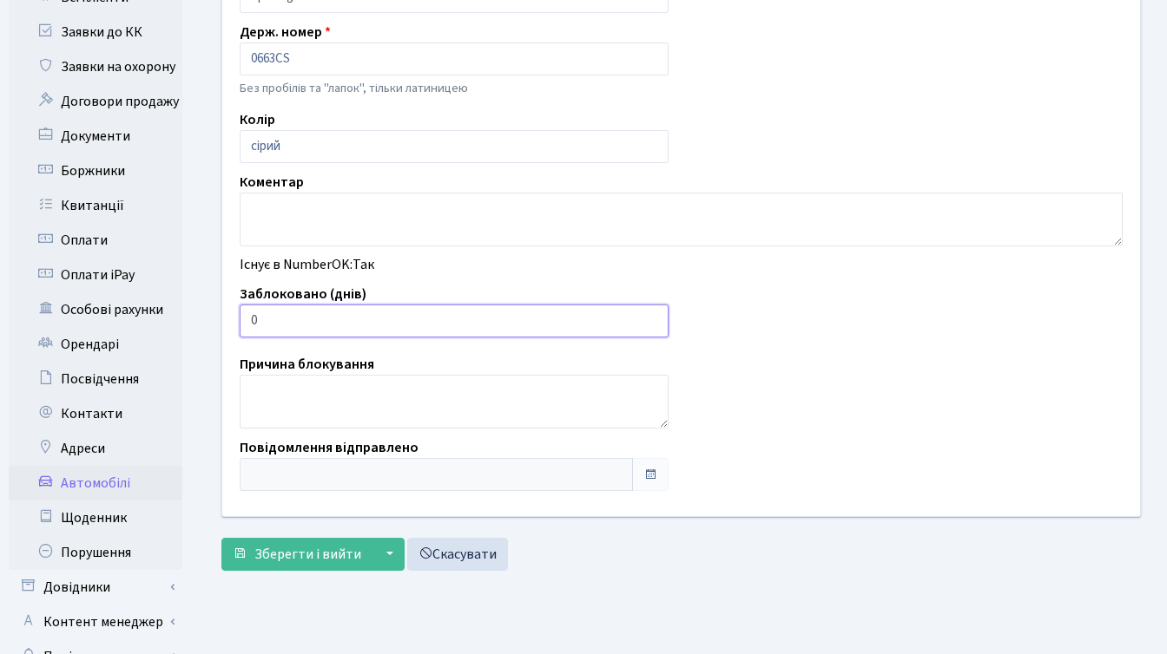
drag, startPoint x: 258, startPoint y: 309, endPoint x: 245, endPoint y: 309, distance: 13.0
click at [245, 309] on input "0" at bounding box center [454, 321] width 429 height 33
type input "7"
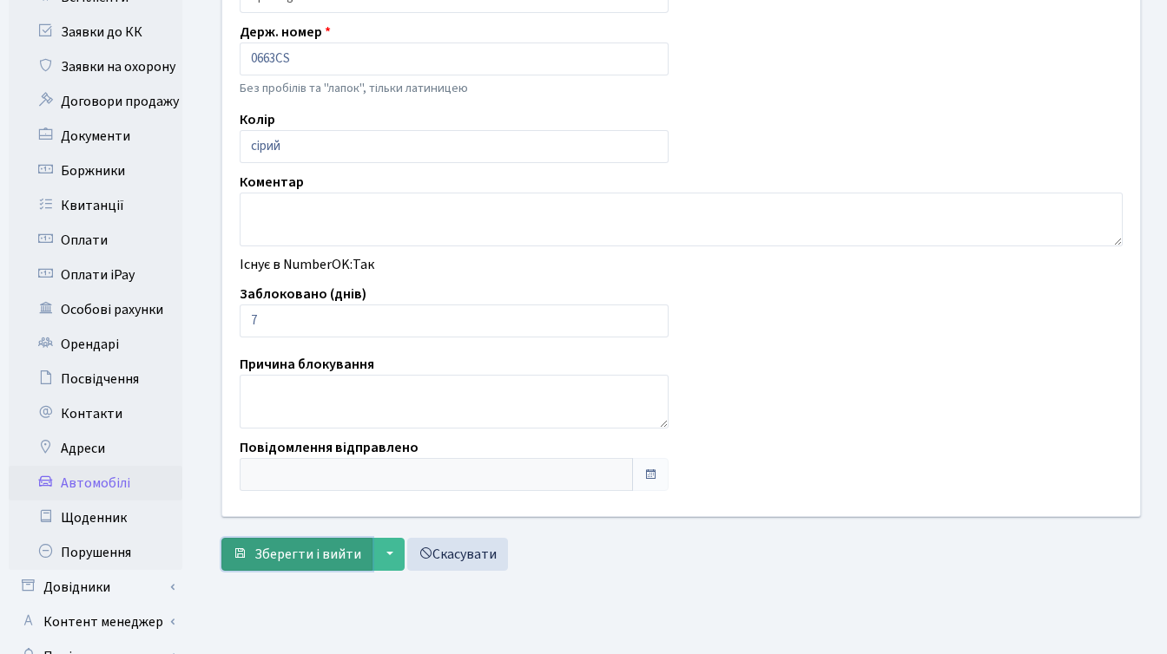
click at [300, 555] on span "Зберегти і вийти" at bounding box center [307, 554] width 107 height 19
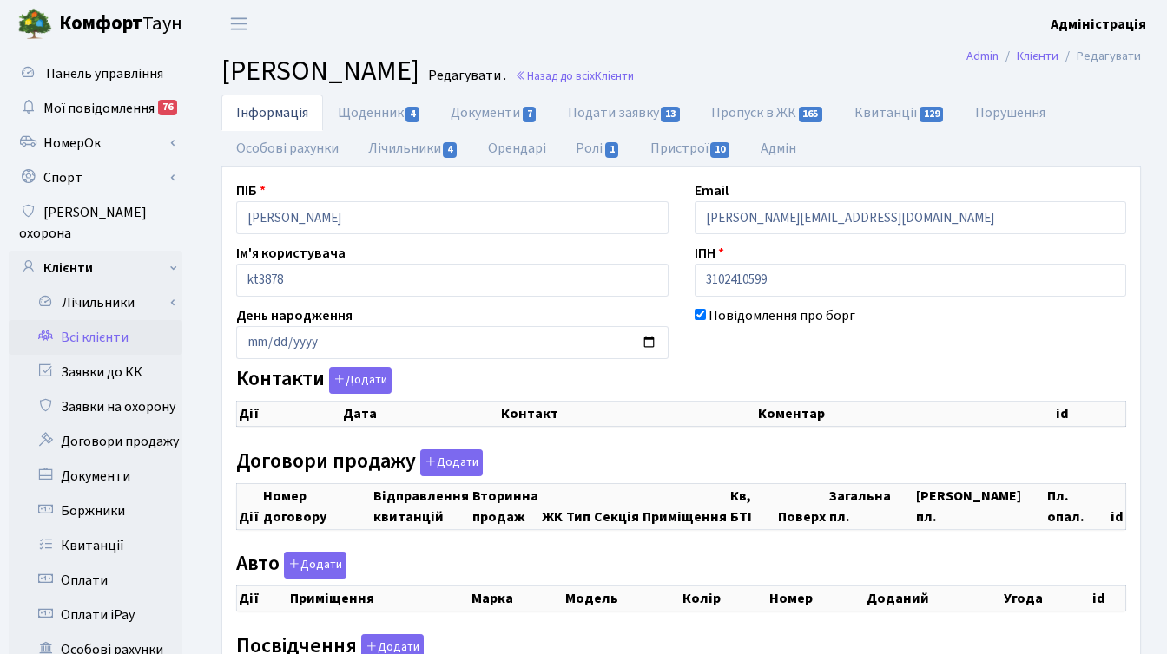
checkbox input "true"
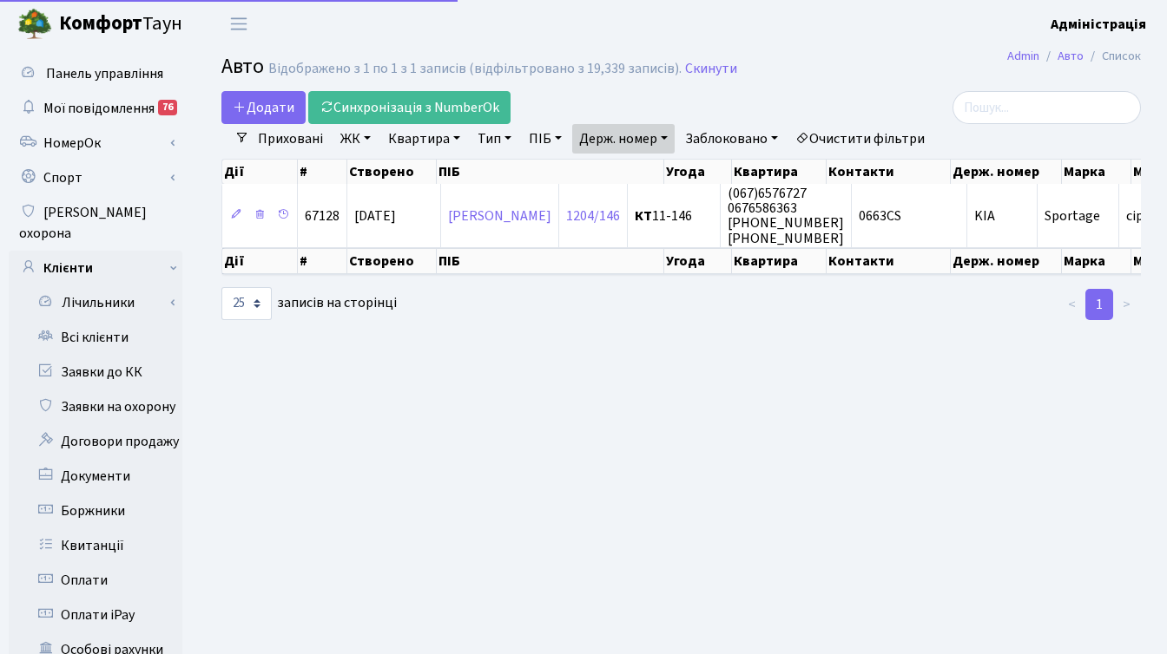
select select "25"
click at [629, 135] on link "Держ. номер" at bounding box center [623, 139] width 102 height 30
paste input "4262"
type input "4262"
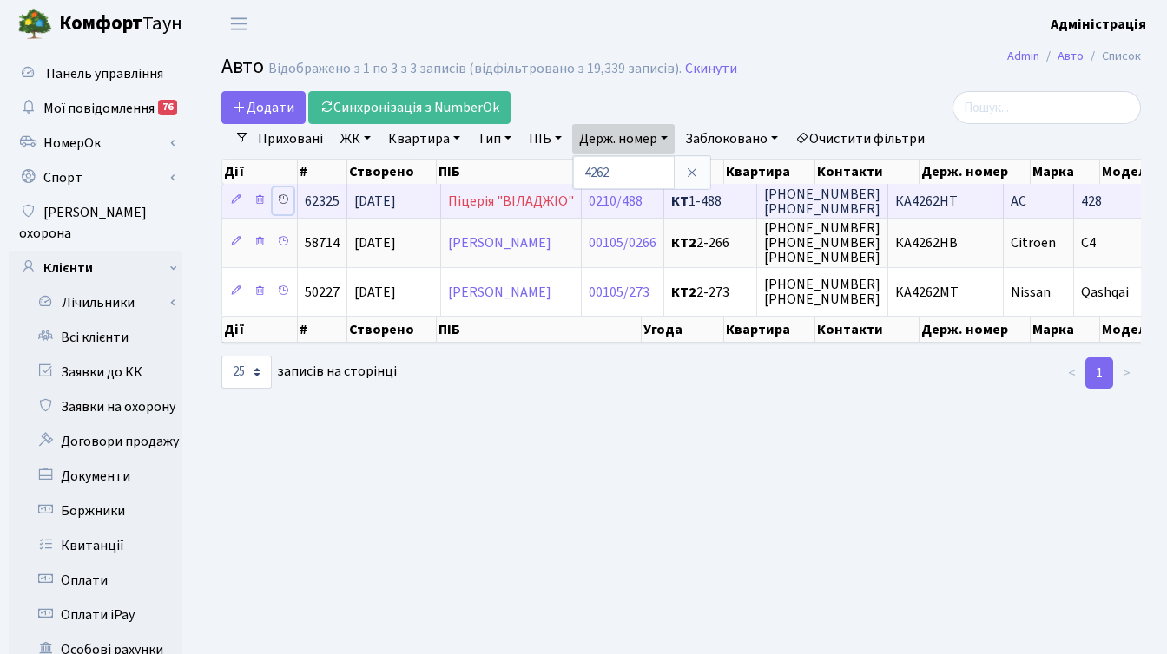
click at [284, 202] on icon at bounding box center [283, 200] width 12 height 12
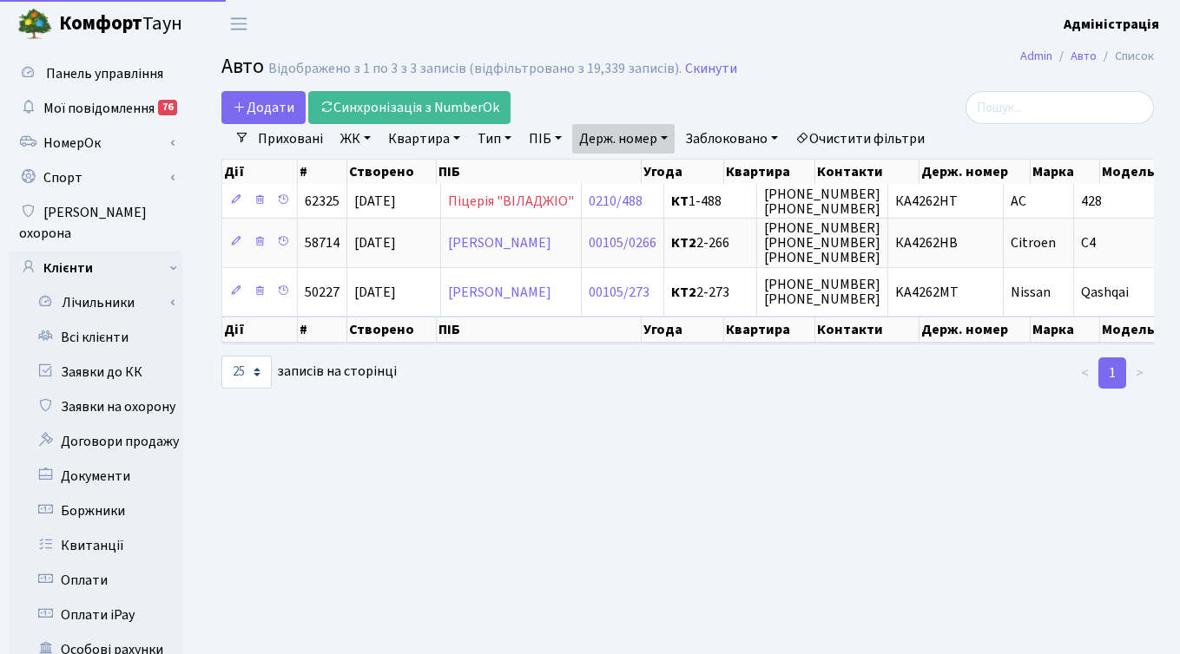
select select "25"
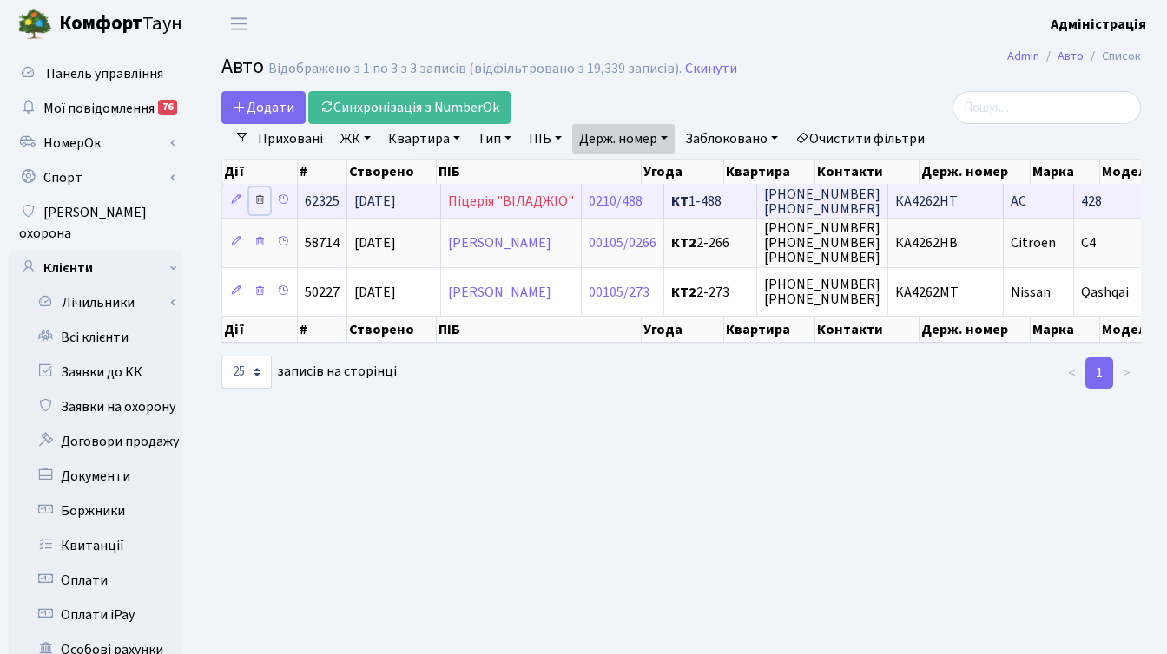
click at [258, 195] on icon at bounding box center [259, 200] width 12 height 12
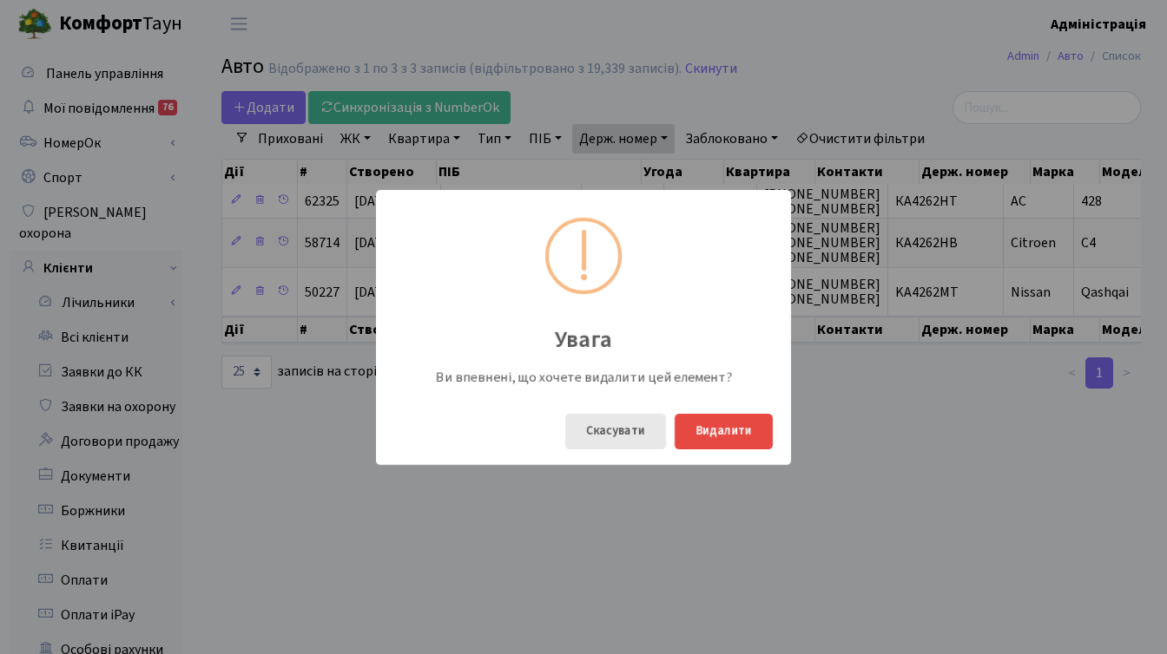
click at [632, 430] on button "Скасувати" at bounding box center [615, 432] width 101 height 36
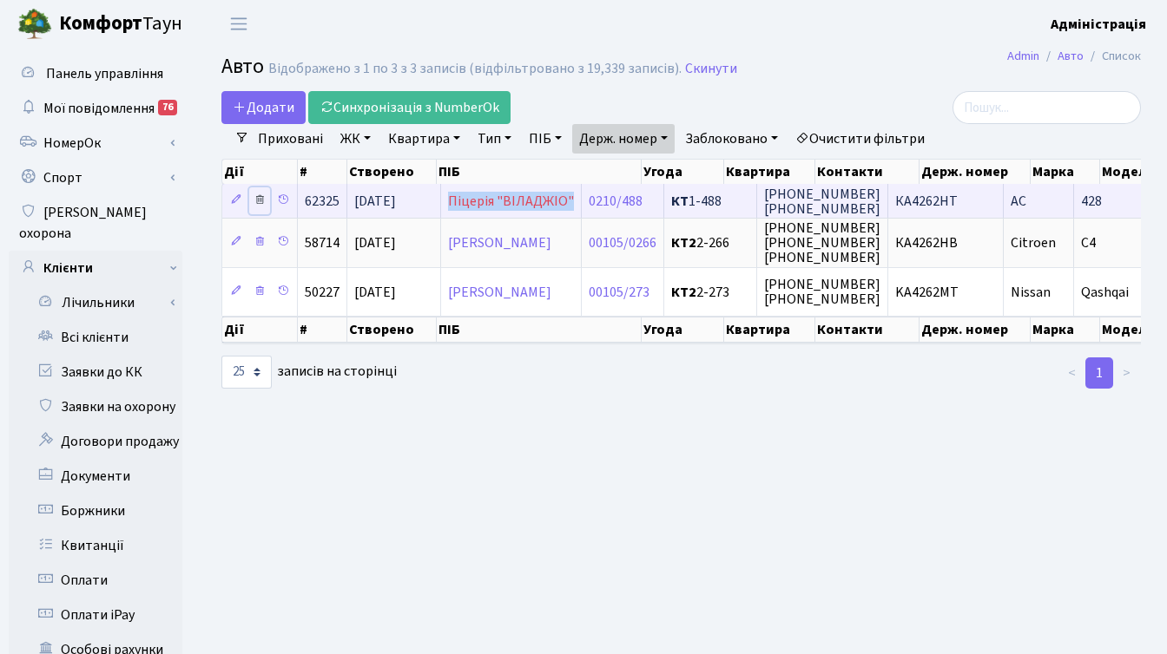
click at [261, 194] on icon at bounding box center [259, 200] width 12 height 12
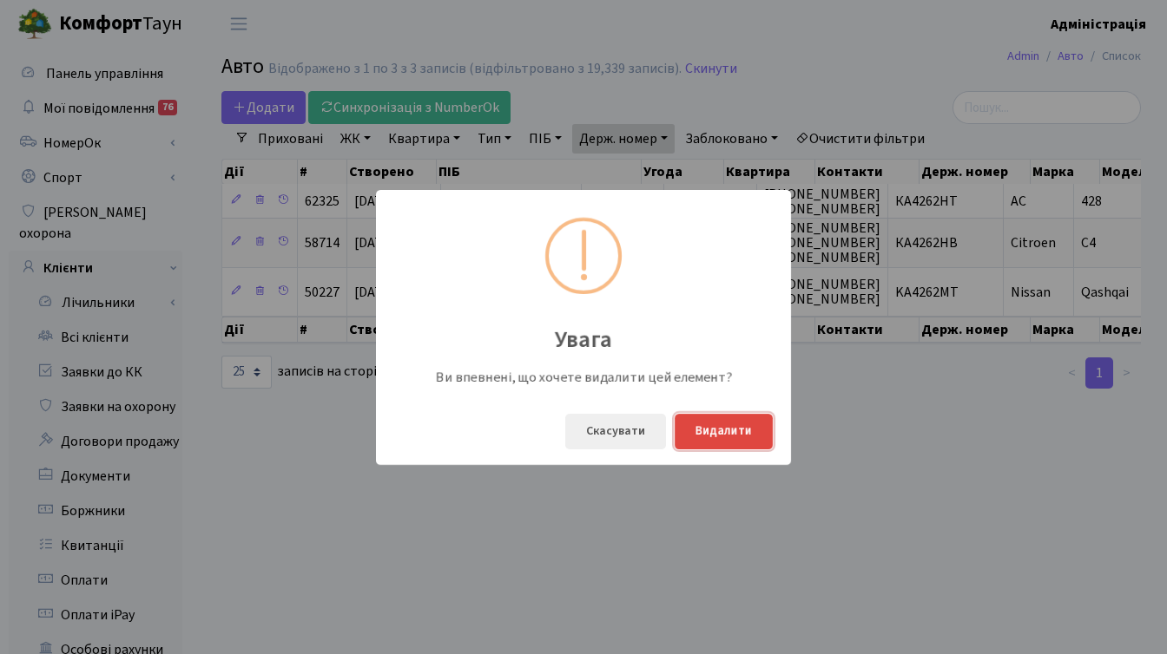
click at [722, 434] on button "Видалити" at bounding box center [723, 432] width 98 height 36
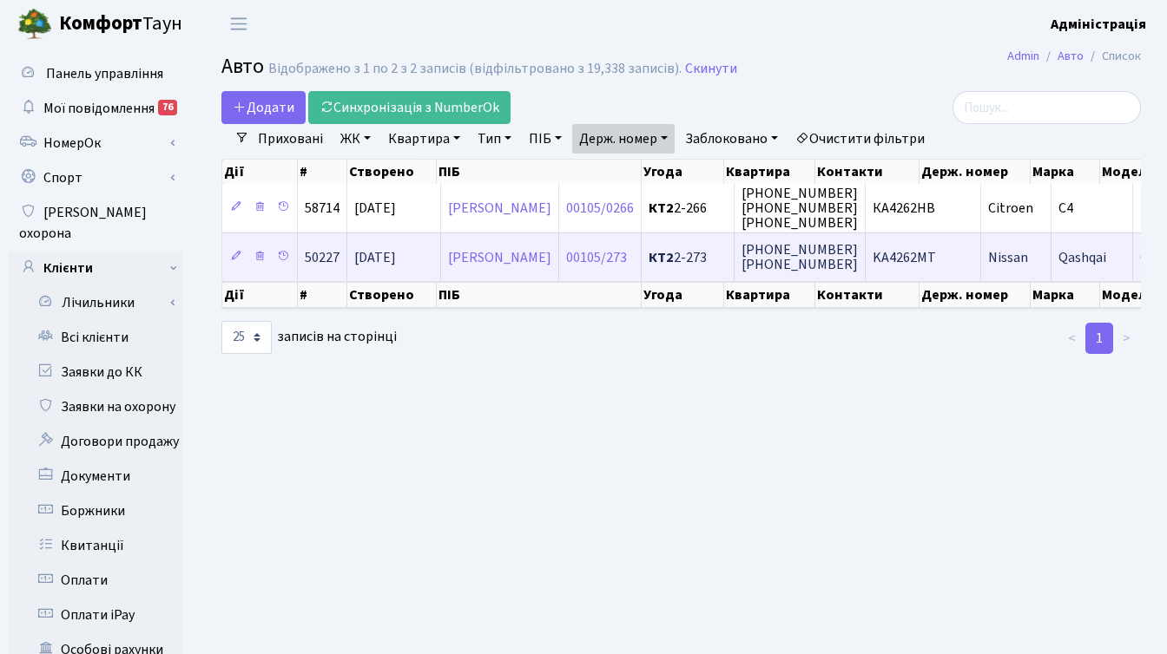
click at [936, 256] on span "KA4262MT" at bounding box center [903, 257] width 63 height 19
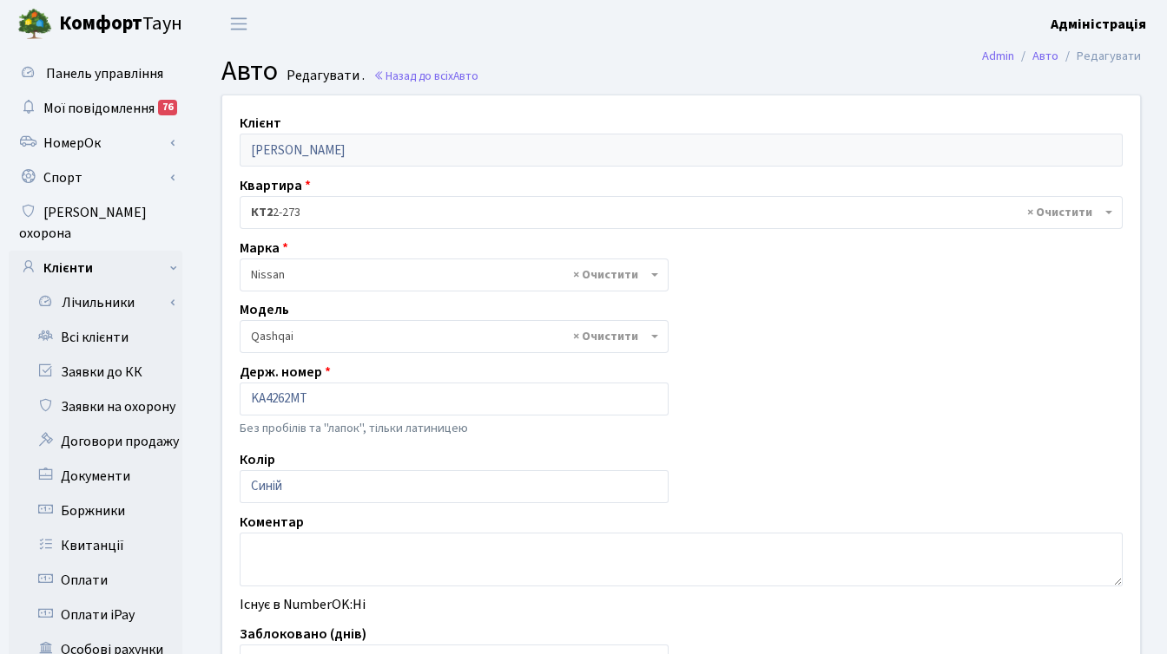
select select "1723"
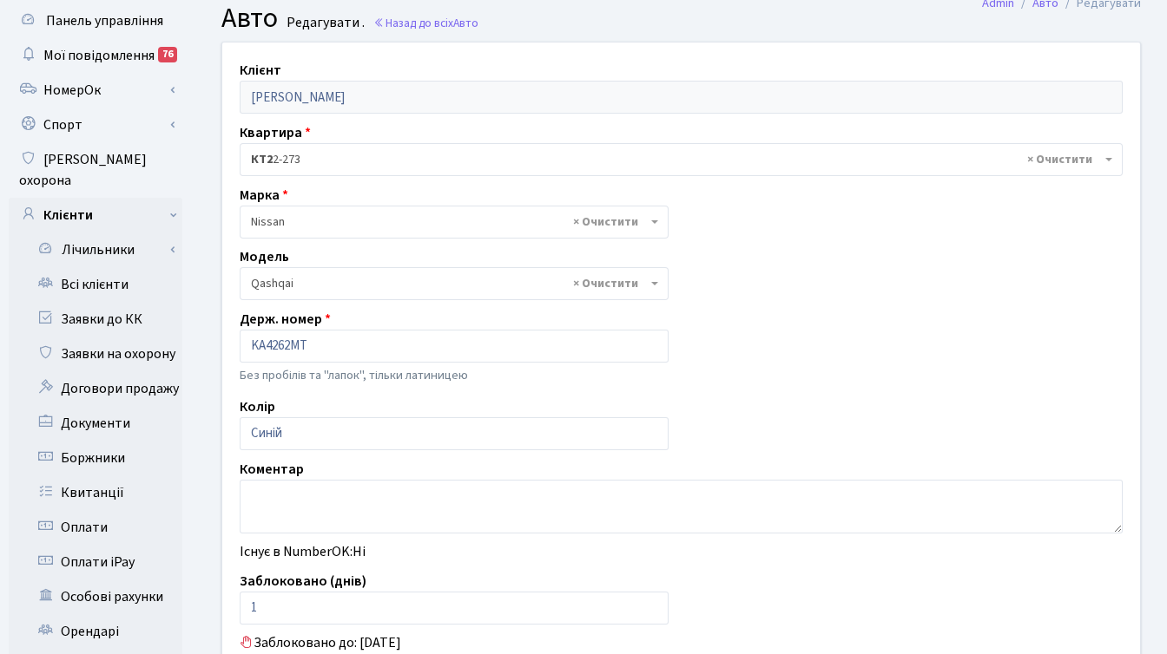
scroll to position [119, 0]
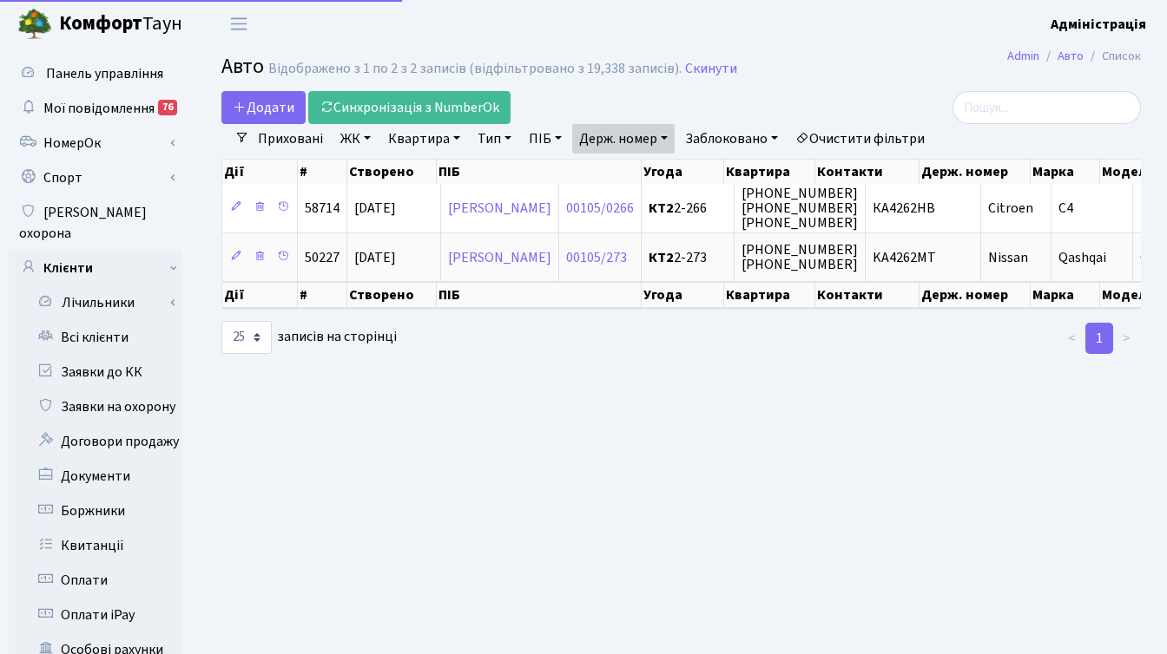
select select "25"
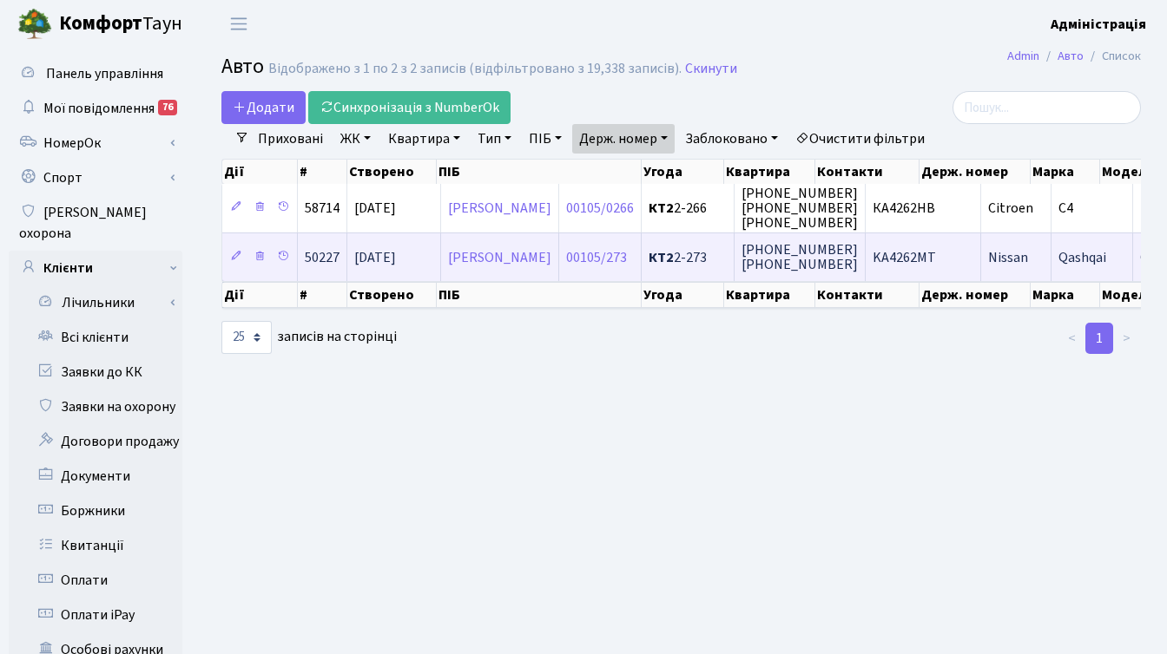
click at [936, 255] on span "KA4262MT" at bounding box center [903, 257] width 63 height 19
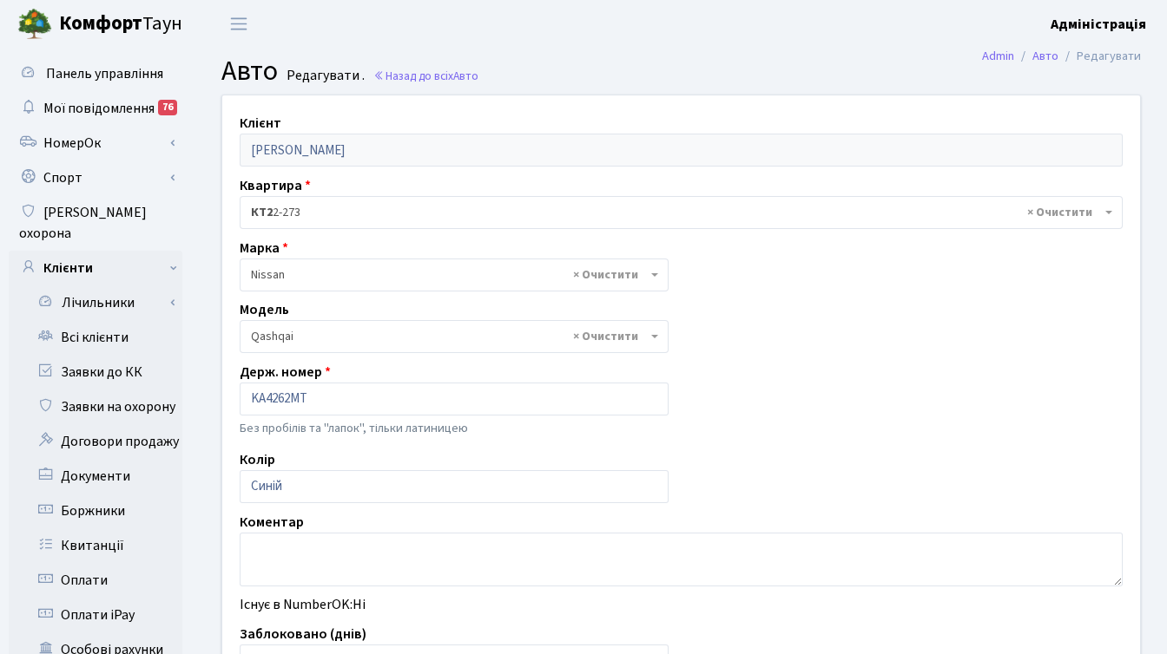
select select "1723"
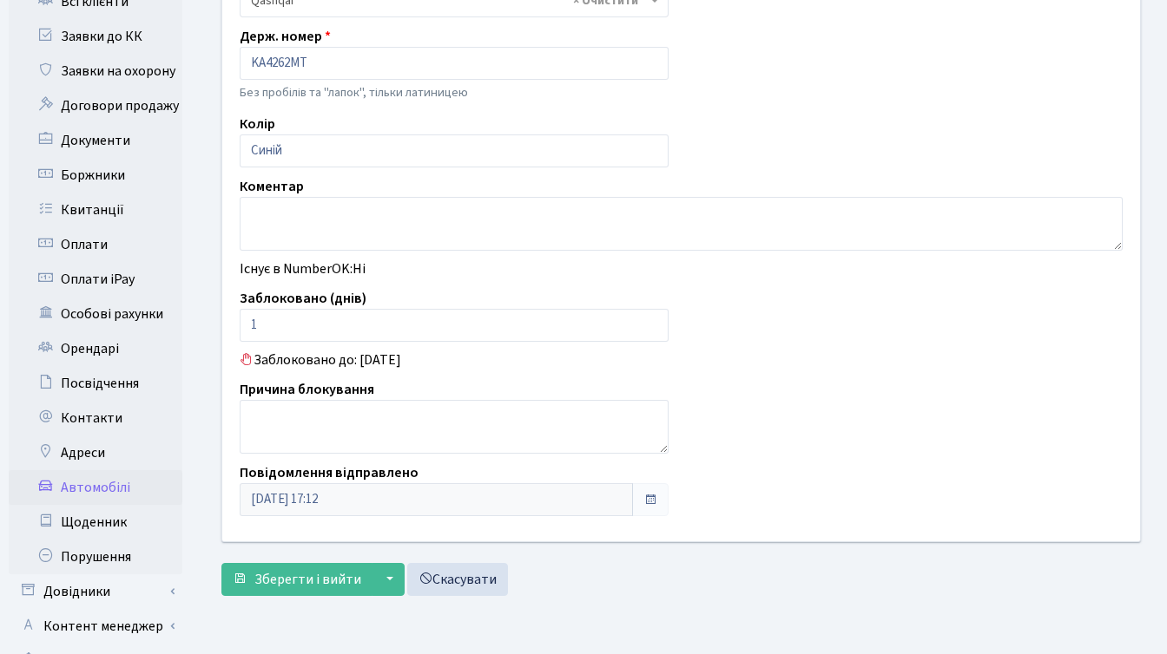
scroll to position [352, 0]
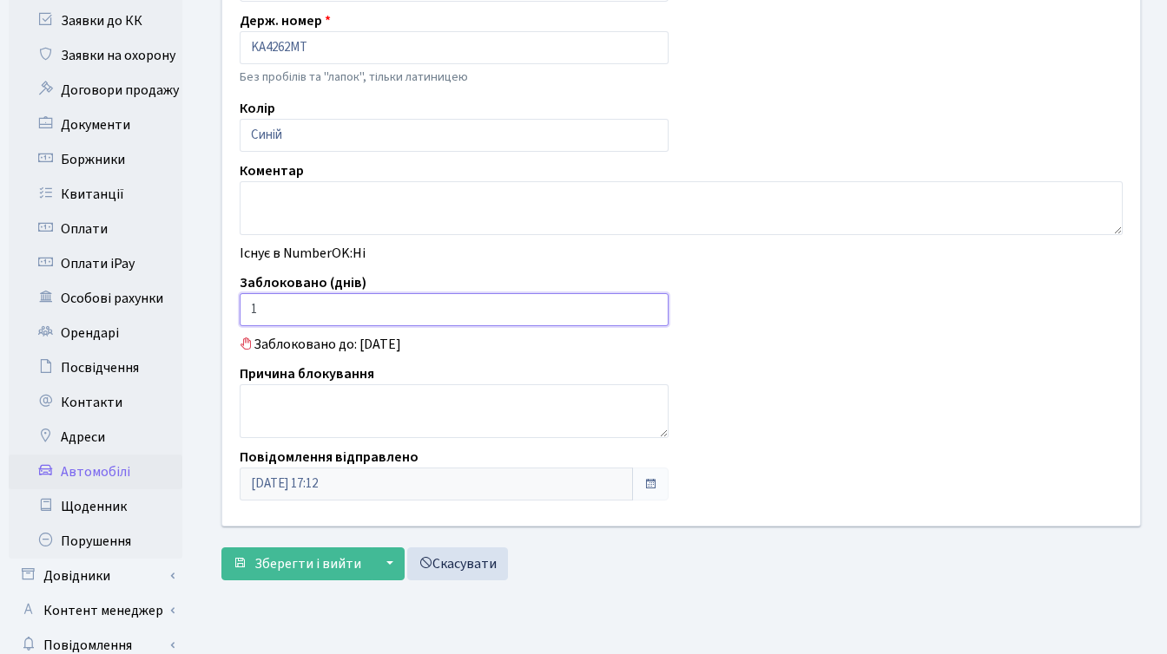
drag, startPoint x: 287, startPoint y: 309, endPoint x: 246, endPoint y: 303, distance: 42.1
click at [246, 303] on input "1" at bounding box center [454, 309] width 429 height 33
drag, startPoint x: 263, startPoint y: 306, endPoint x: 210, endPoint y: 303, distance: 53.1
click at [210, 303] on div "Клієнт Єрьомін Андрій Сергійович Квартира - <b>КТ2</b>&nbsp;&nbsp;&nbsp;2-273 ×…" at bounding box center [680, 135] width 943 height 782
type input "3"
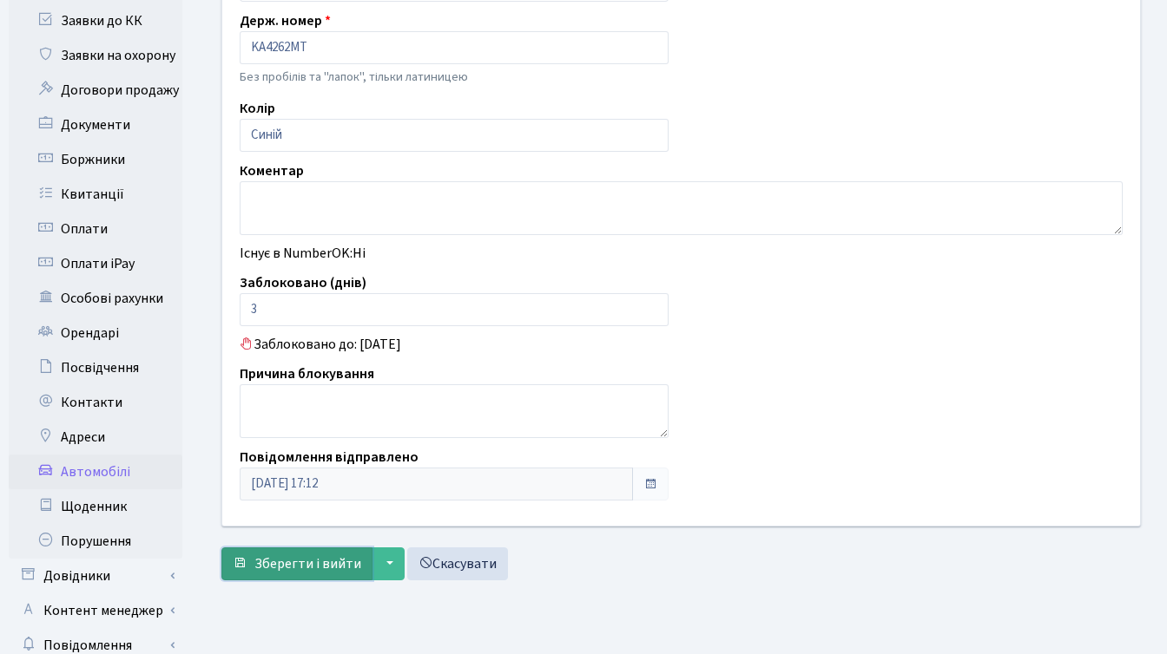
click at [280, 561] on span "Зберегти і вийти" at bounding box center [307, 564] width 107 height 19
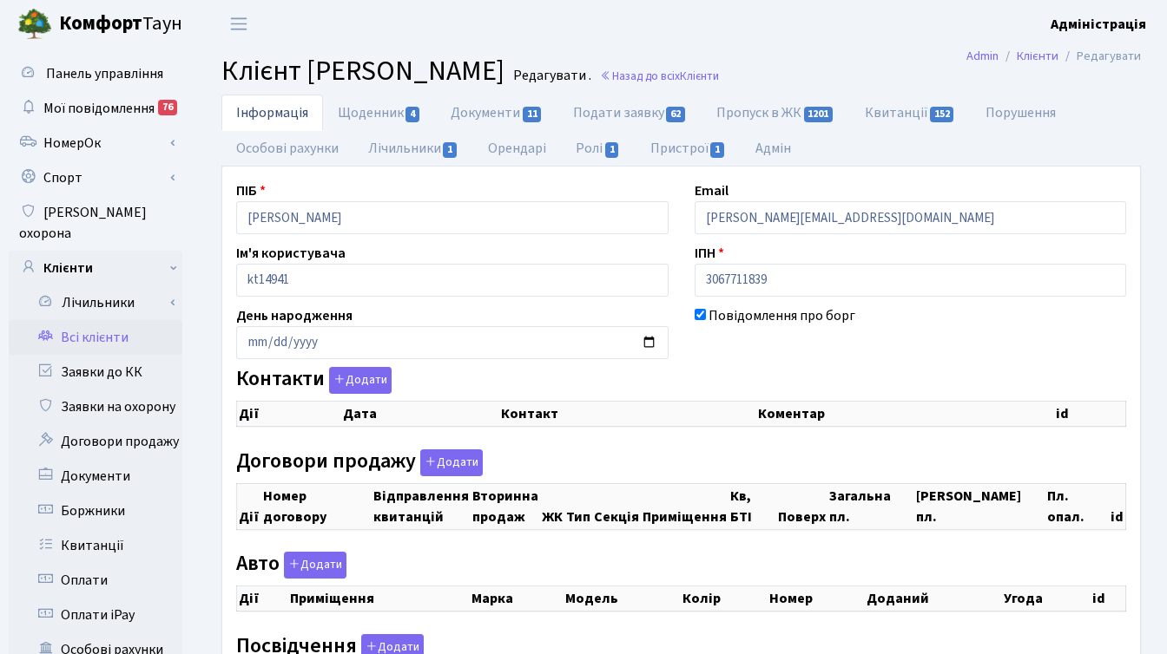
checkbox input "true"
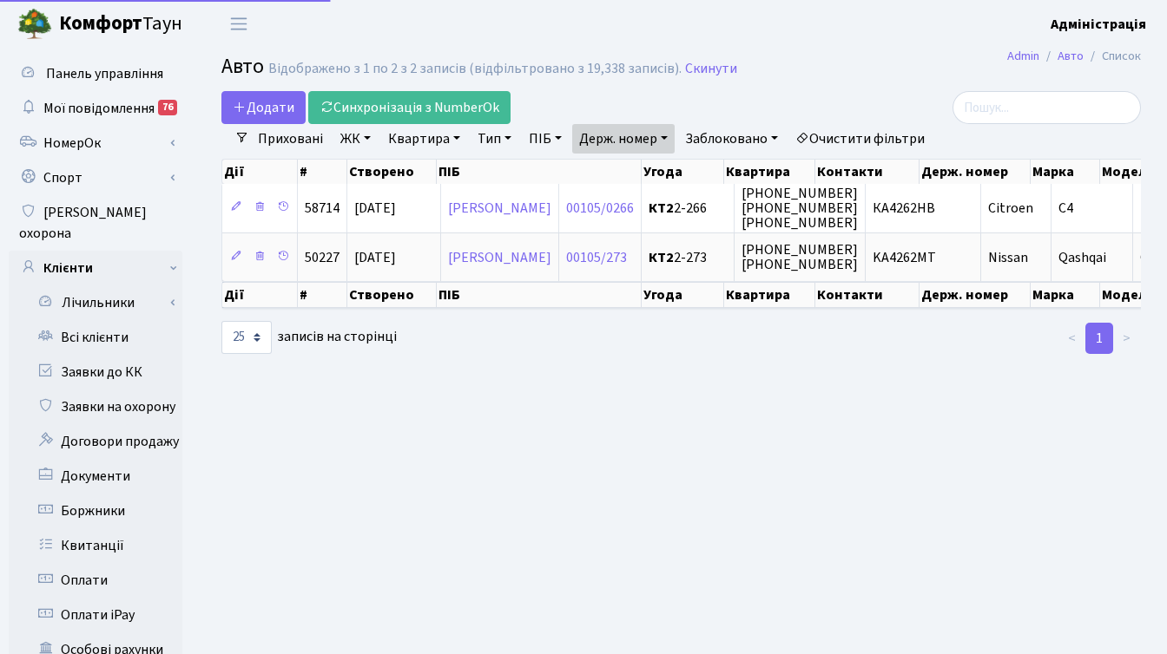
select select "25"
click at [649, 136] on link "Держ. номер" at bounding box center [623, 139] width 102 height 30
paste input "3004"
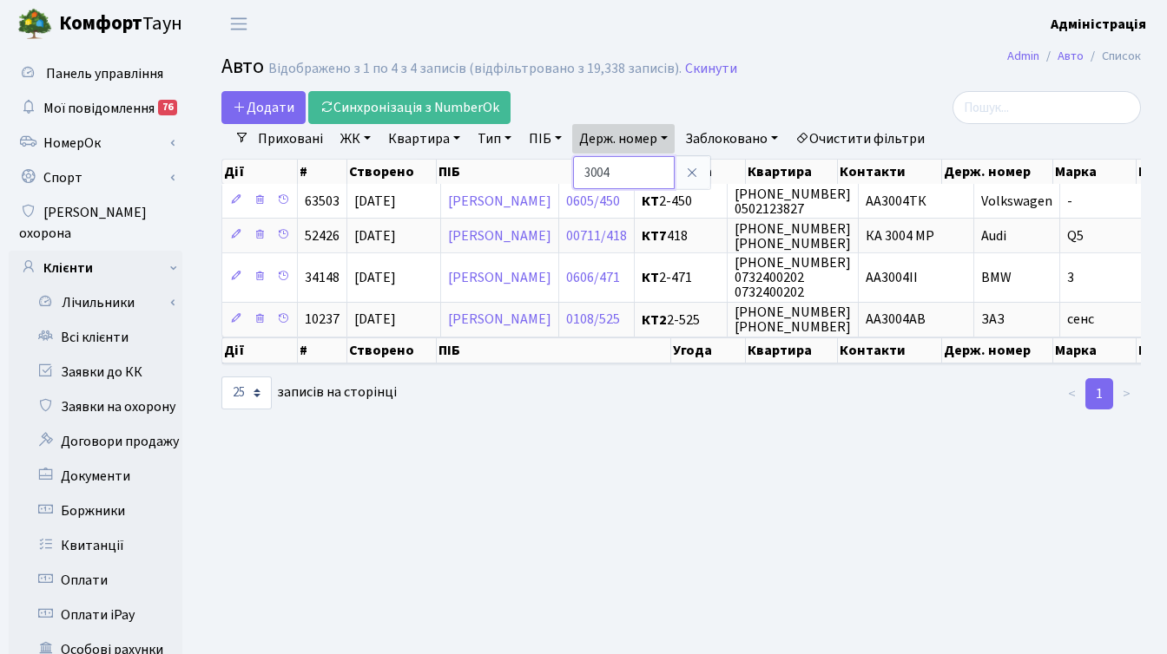
drag, startPoint x: 634, startPoint y: 173, endPoint x: 582, endPoint y: 166, distance: 51.7
click at [582, 166] on input "3004" at bounding box center [624, 172] width 102 height 33
paste input "6007"
type input "6007"
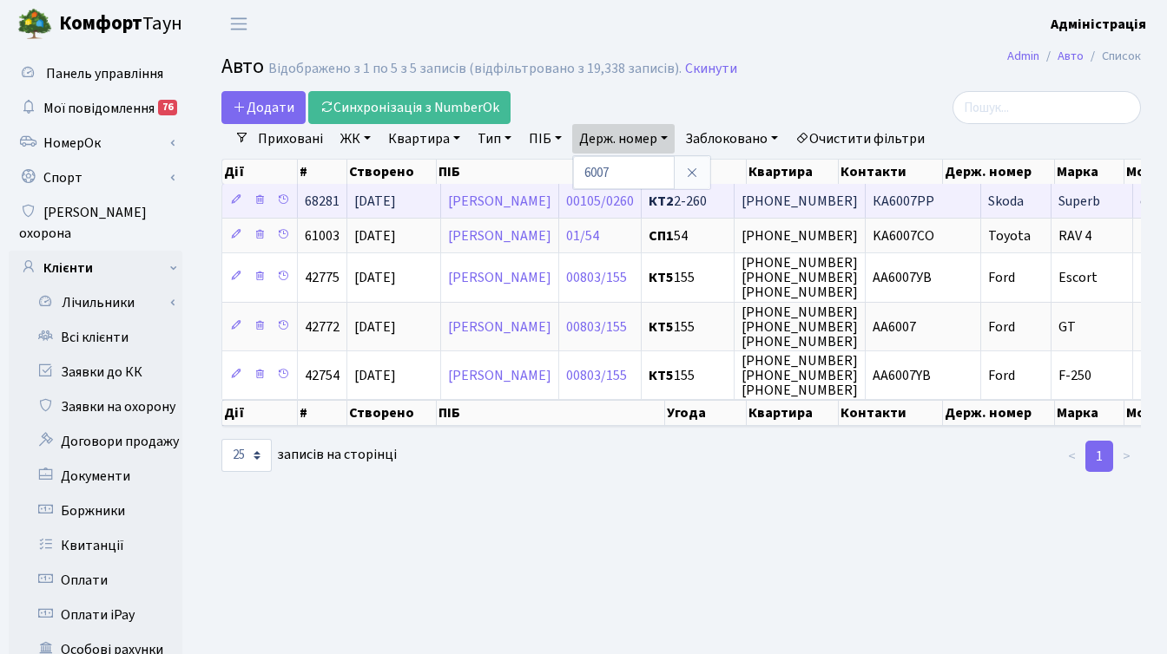
click at [934, 201] on span "КА6007РР" at bounding box center [903, 201] width 62 height 19
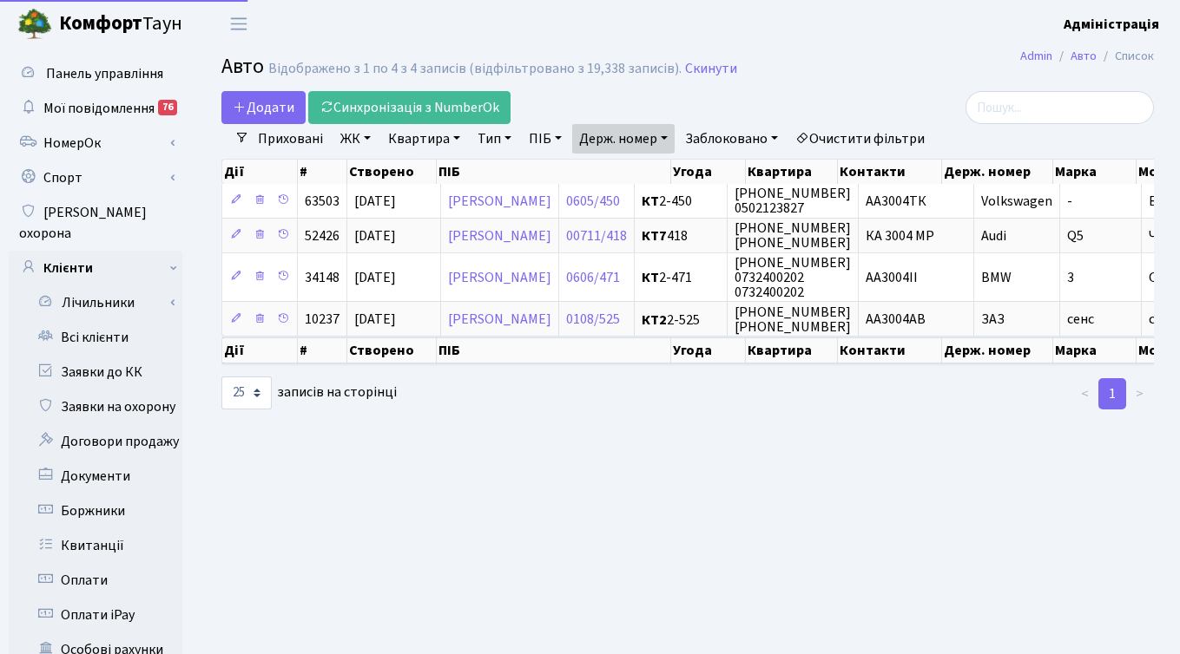
select select "25"
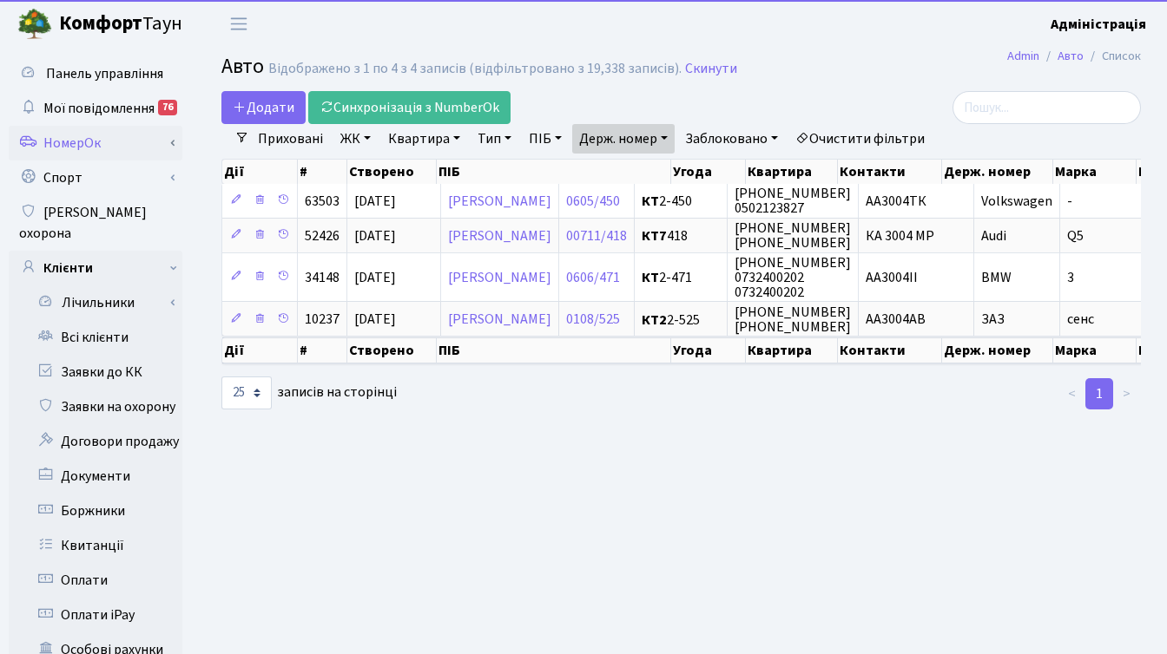
click at [99, 143] on link "НомерОк" at bounding box center [96, 143] width 174 height 35
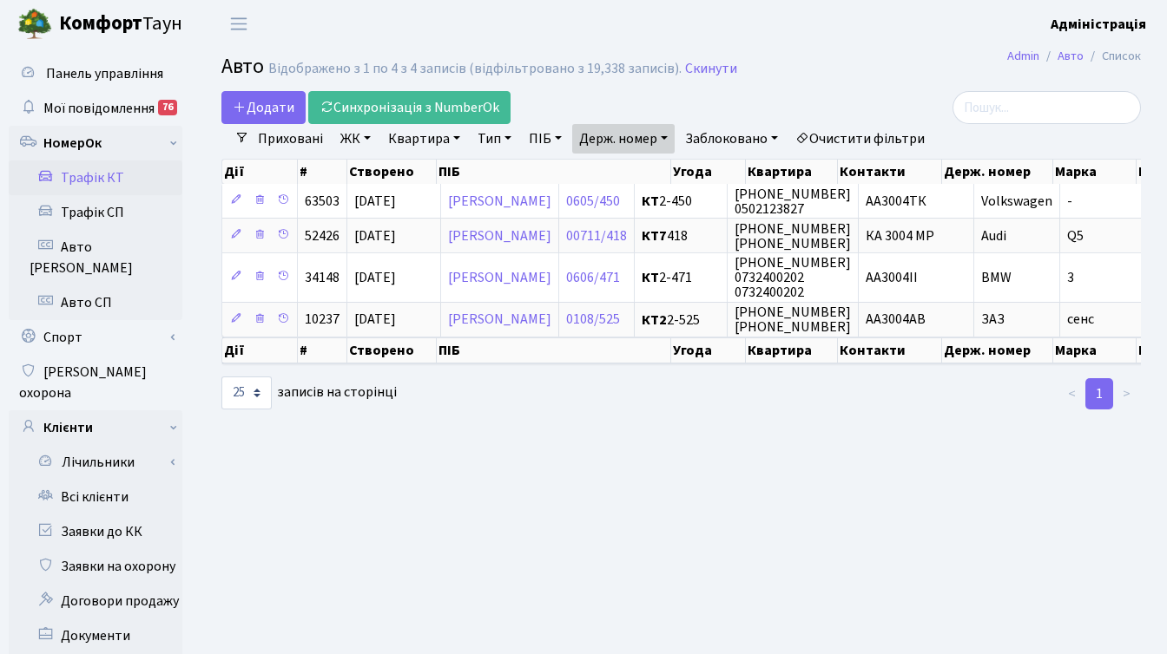
click at [102, 184] on link "Трафік КТ" at bounding box center [96, 178] width 174 height 35
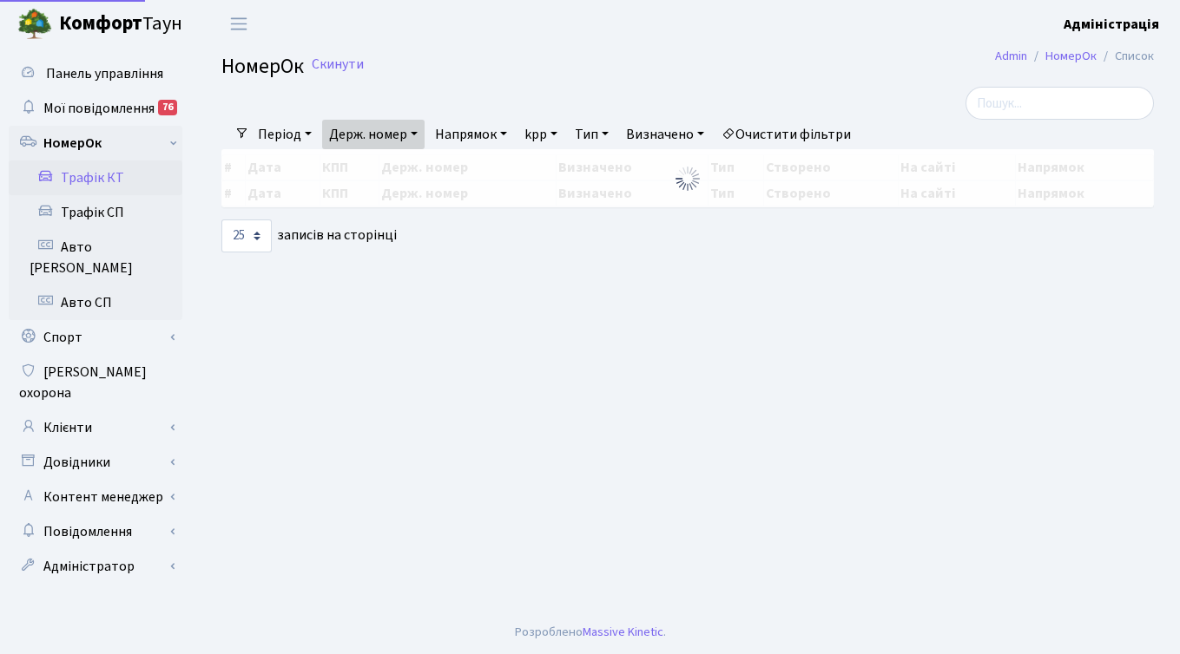
select select "25"
click at [816, 135] on link "Очистити фільтри" at bounding box center [785, 135] width 143 height 30
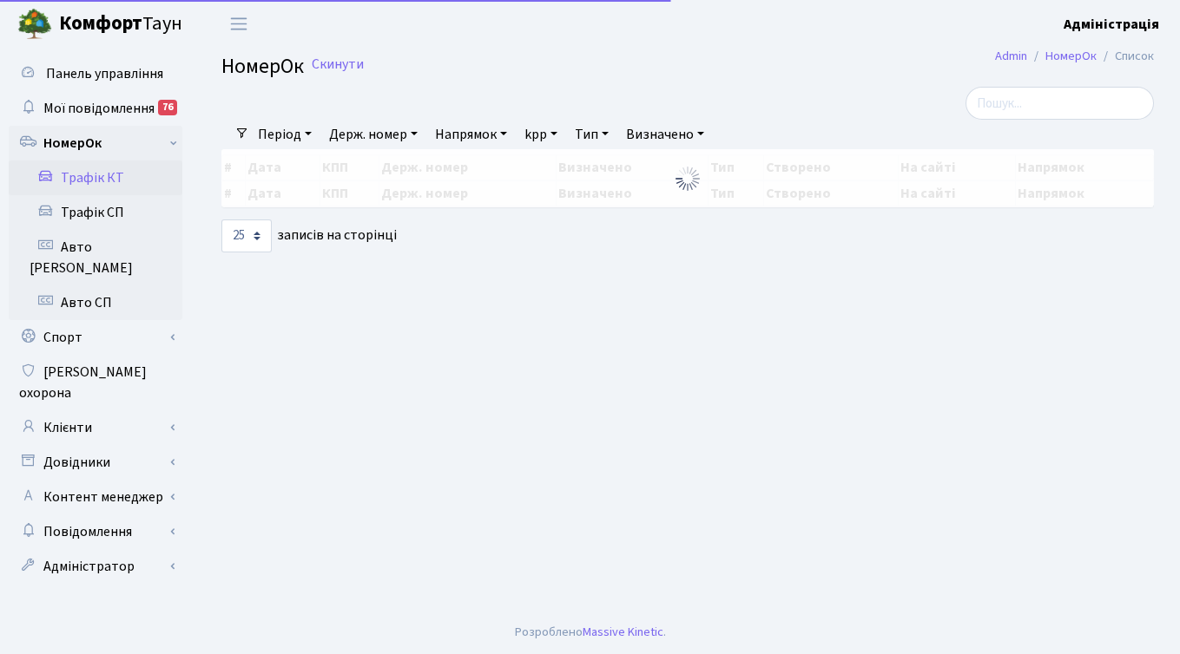
click at [419, 127] on link "Держ. номер" at bounding box center [373, 135] width 102 height 30
click at [395, 157] on input "text" at bounding box center [374, 168] width 102 height 33
paste input "3004"
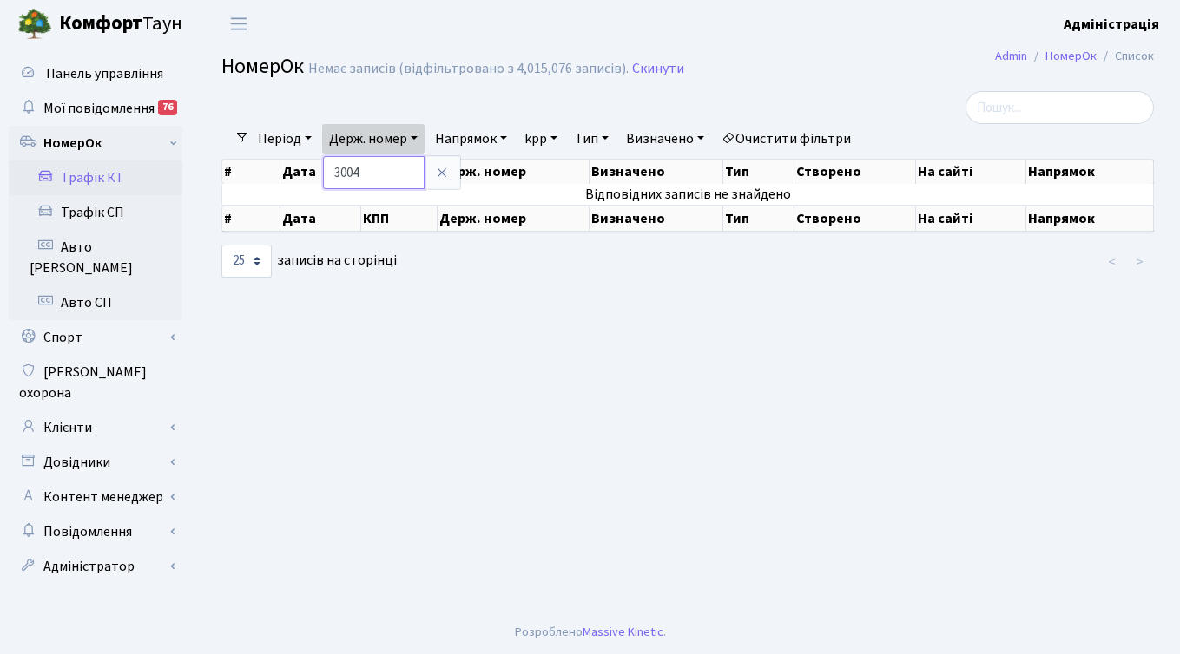
click at [333, 174] on input "3004" at bounding box center [374, 172] width 102 height 33
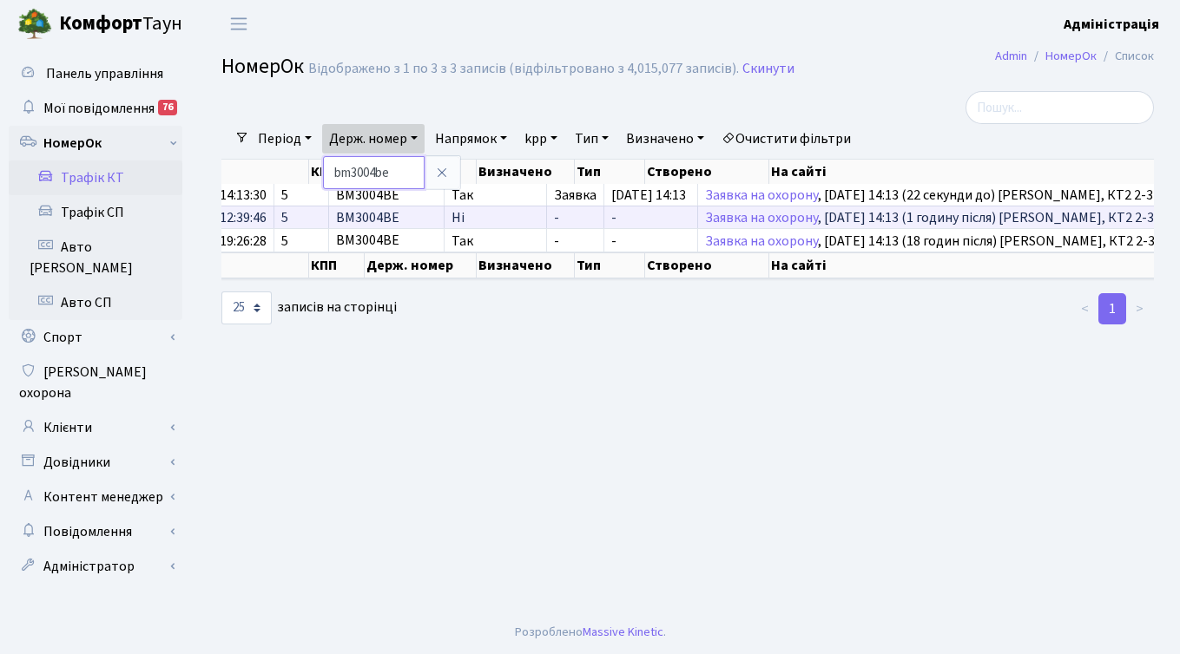
scroll to position [0, 391]
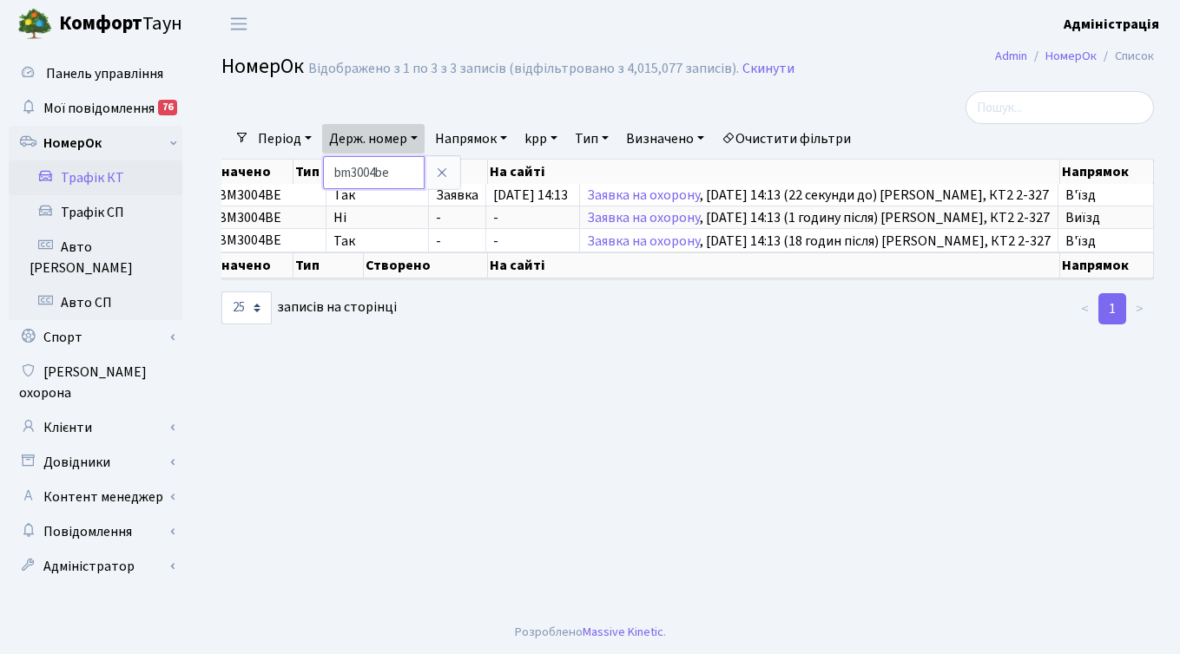
drag, startPoint x: 404, startPoint y: 173, endPoint x: 332, endPoint y: 173, distance: 72.0
click at [332, 173] on input "bm3004be" at bounding box center [374, 172] width 102 height 33
paste input "8849"
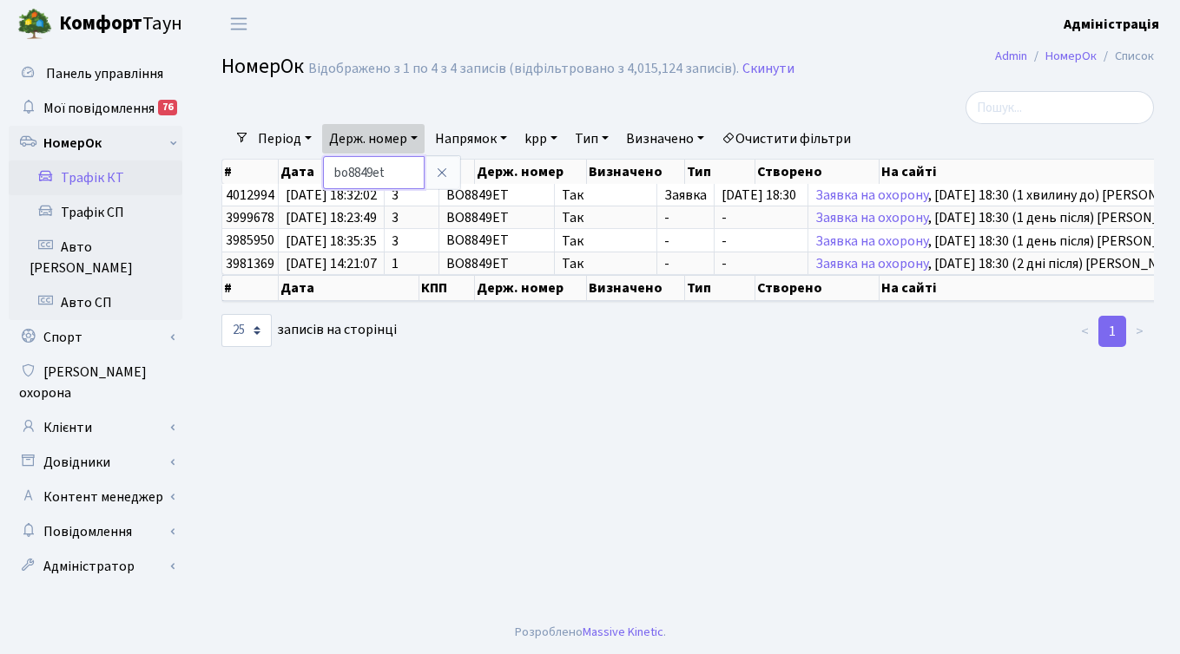
drag, startPoint x: 347, startPoint y: 174, endPoint x: 331, endPoint y: 174, distance: 16.5
click at [331, 174] on input "bo8849et" at bounding box center [374, 172] width 102 height 33
paste input "6986"
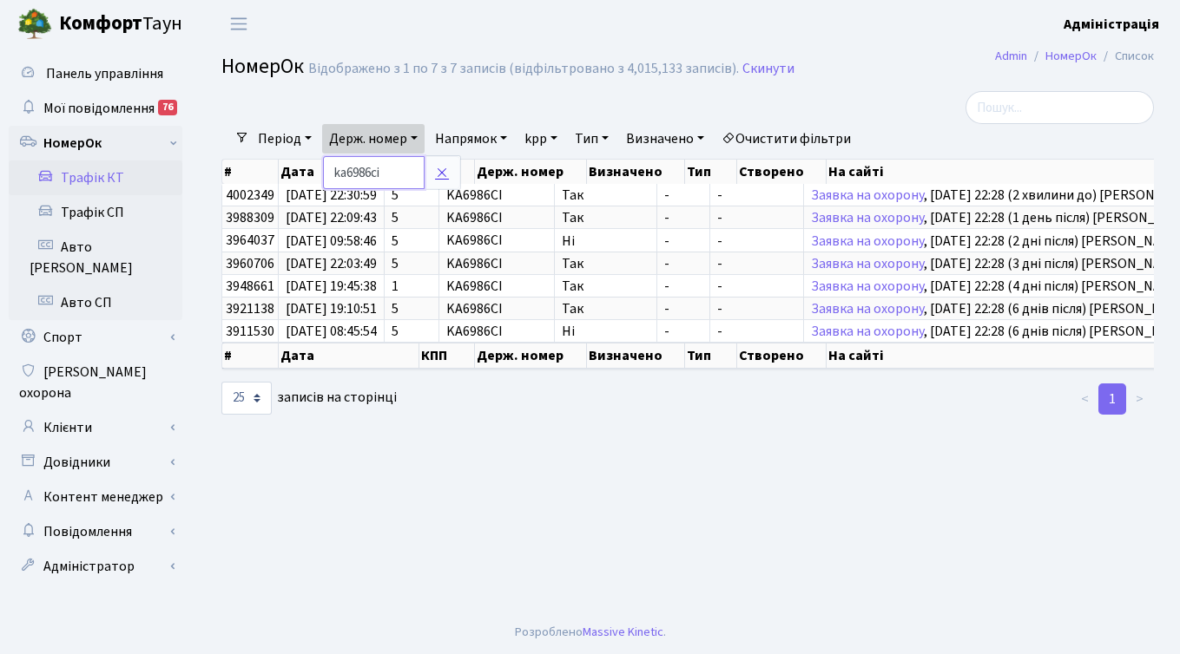
paste input "2092"
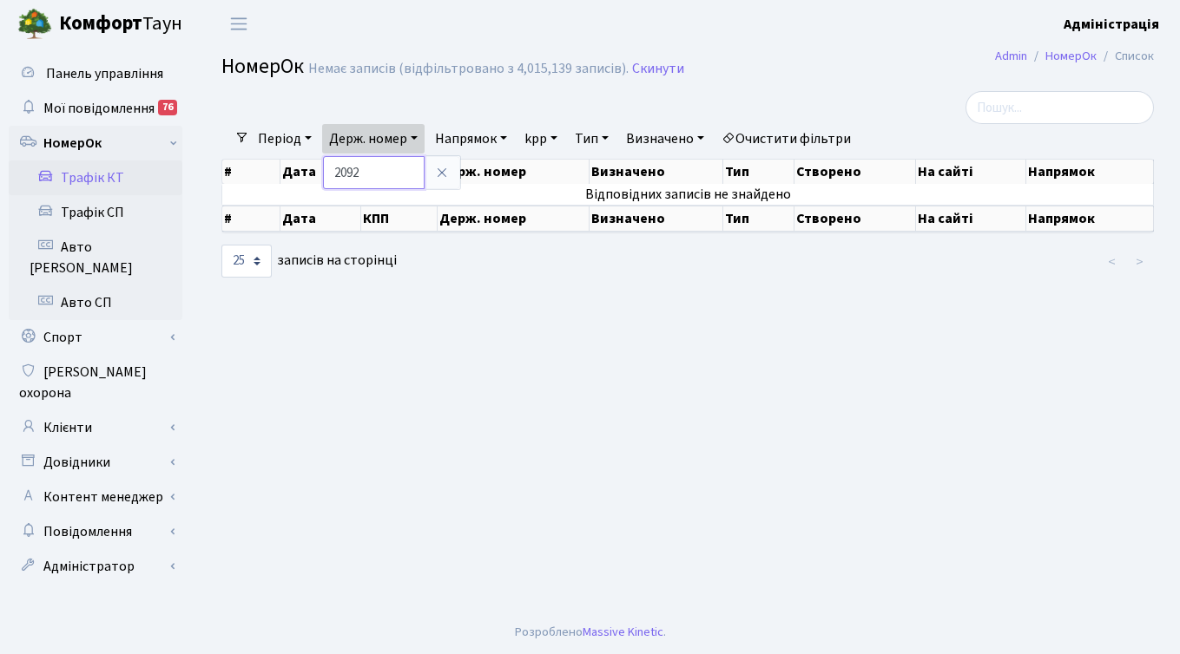
drag, startPoint x: 385, startPoint y: 173, endPoint x: 328, endPoint y: 174, distance: 57.3
click at [328, 174] on input "2092" at bounding box center [374, 172] width 102 height 33
paste input "0937"
drag, startPoint x: 336, startPoint y: 174, endPoint x: 358, endPoint y: 174, distance: 21.7
click at [336, 174] on input "0937" at bounding box center [374, 172] width 102 height 33
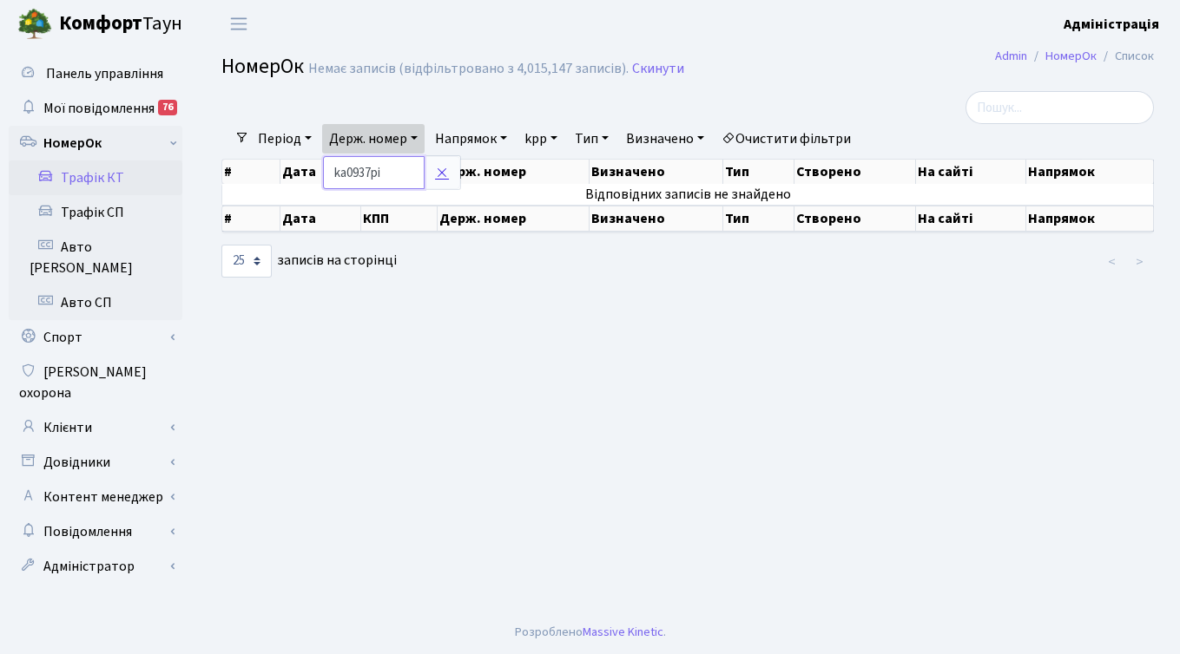
type input "ka0937pi"
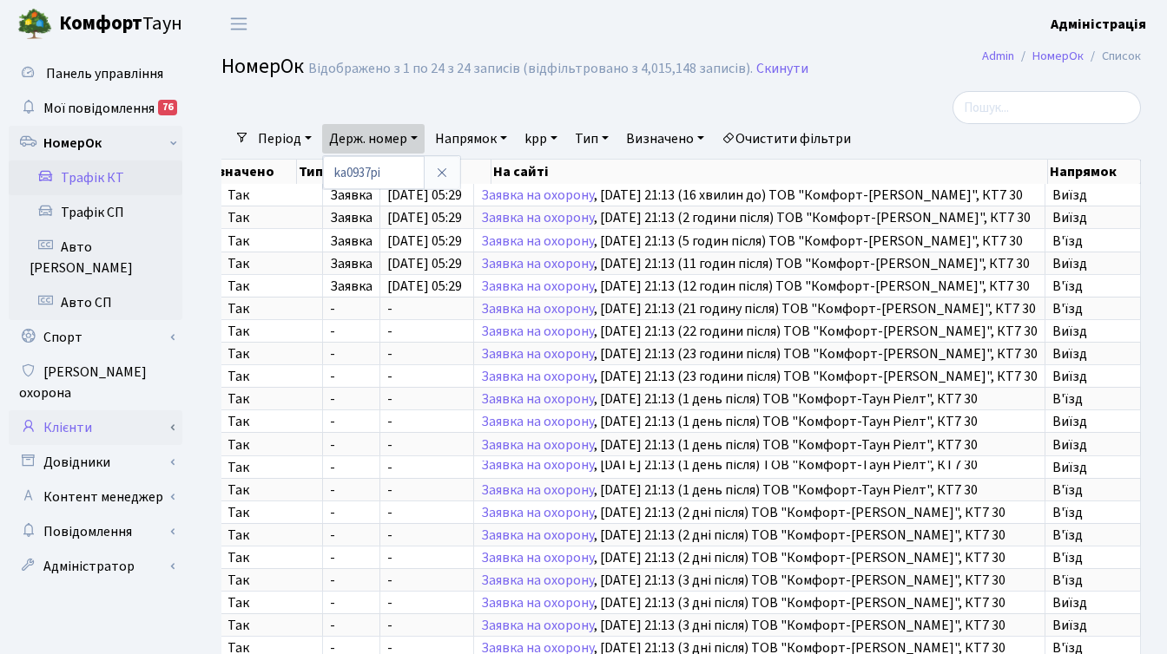
click at [76, 411] on link "Клієнти" at bounding box center [96, 428] width 174 height 35
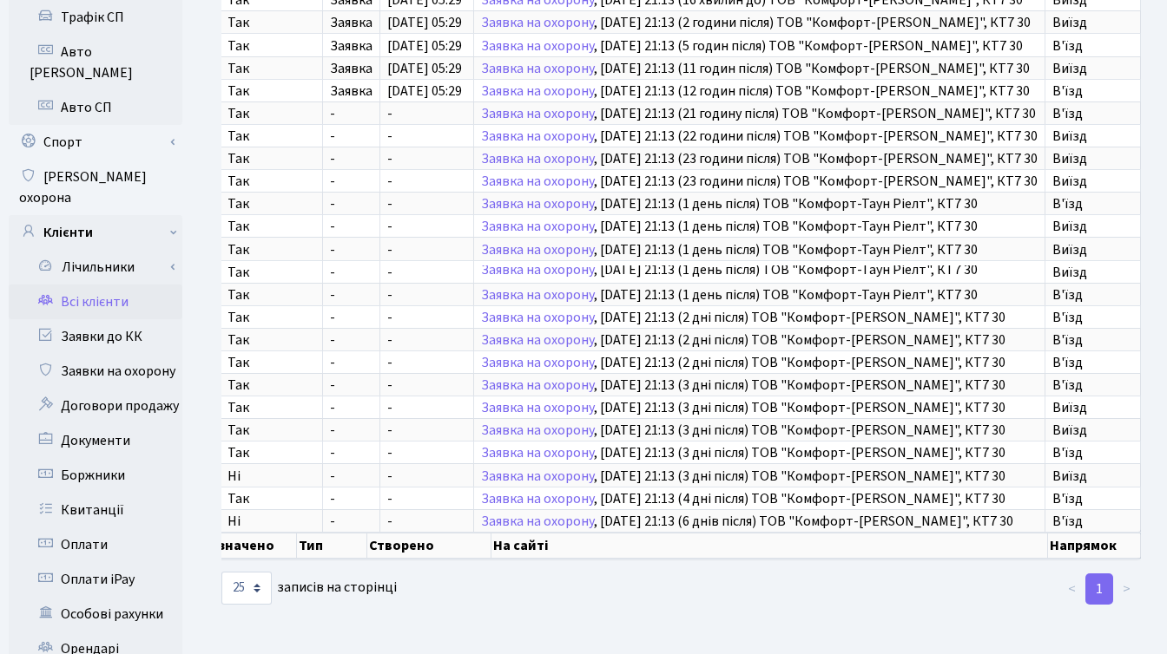
scroll to position [227, 0]
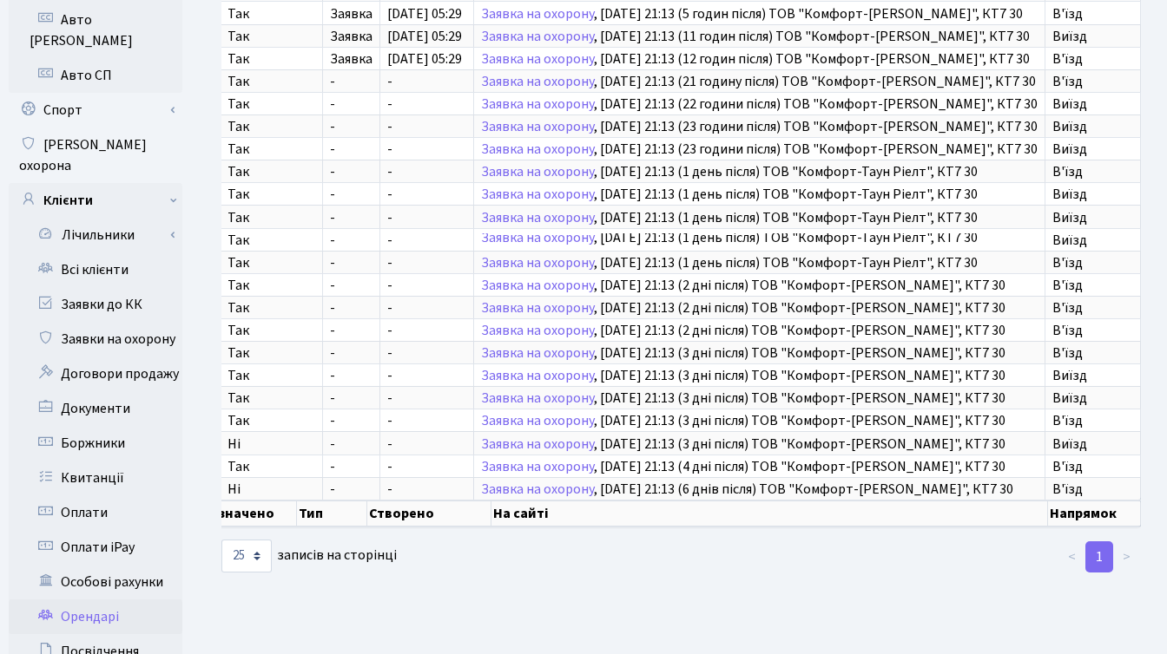
click at [90, 600] on link "Орендарі" at bounding box center [96, 617] width 174 height 35
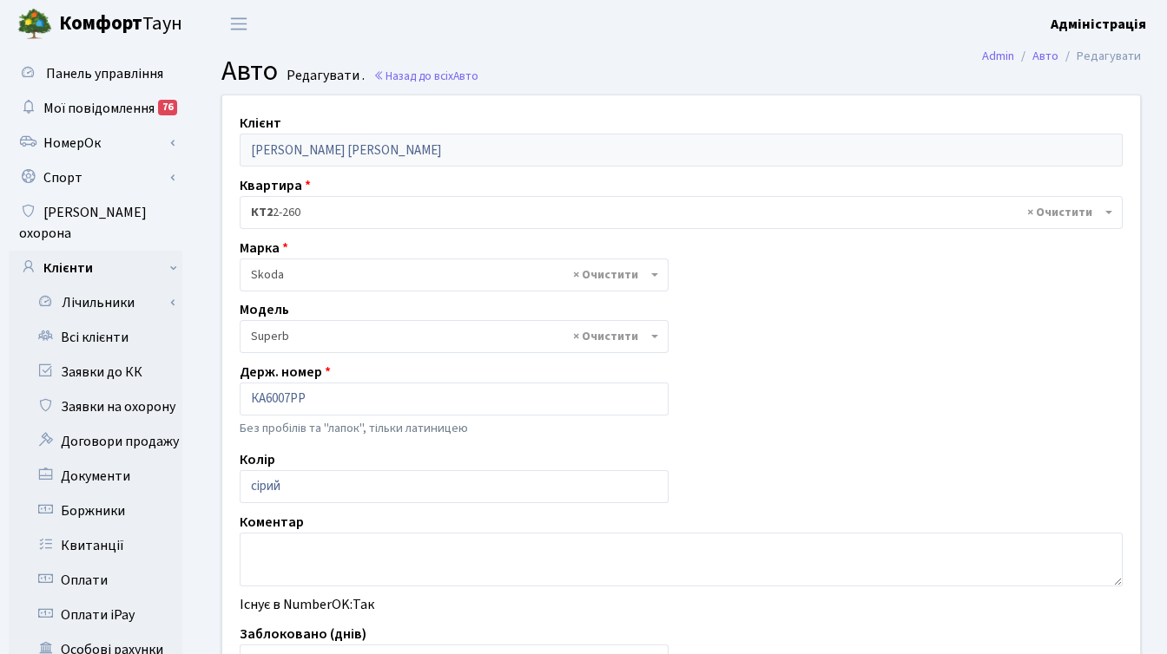
select select "2146"
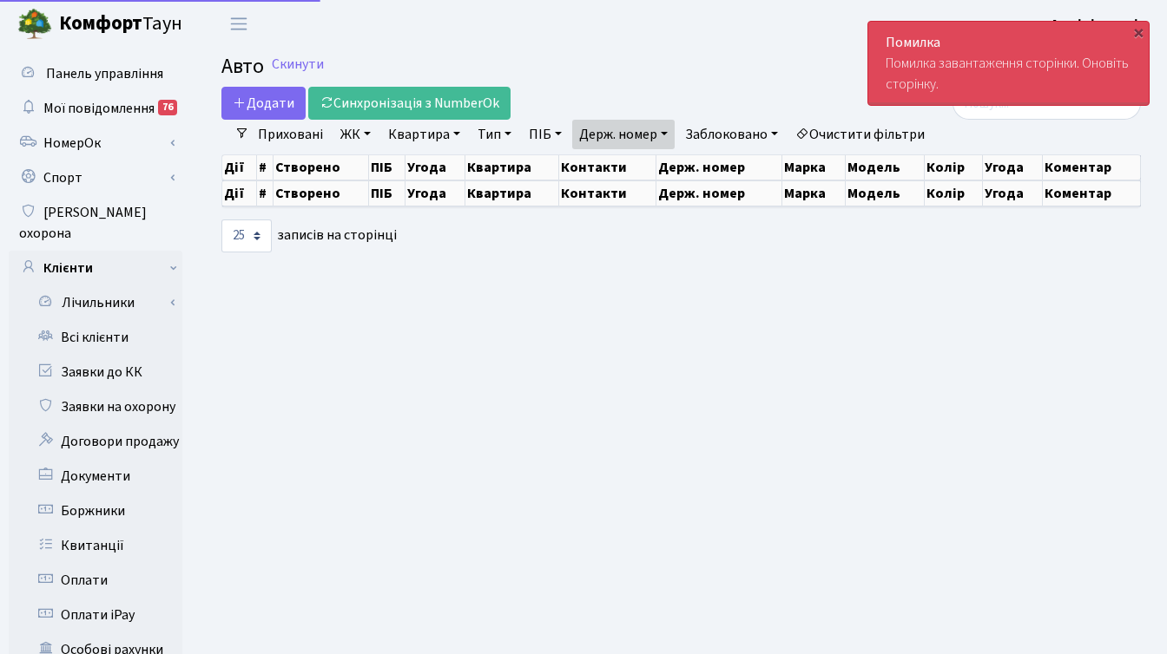
select select "25"
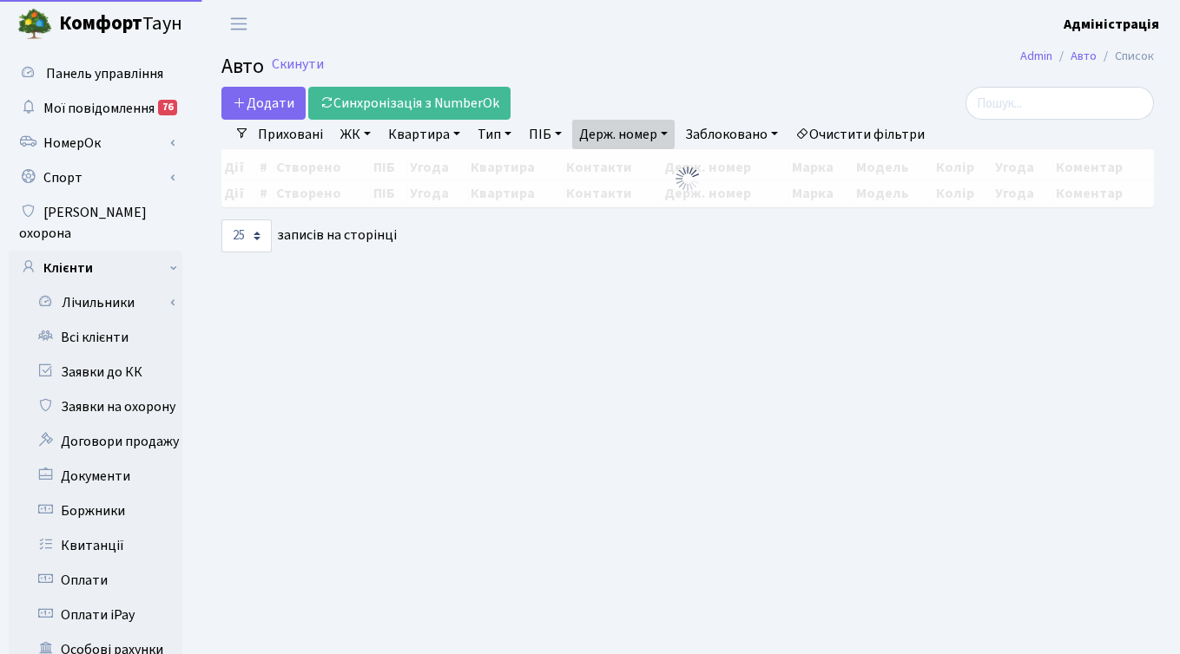
select select "25"
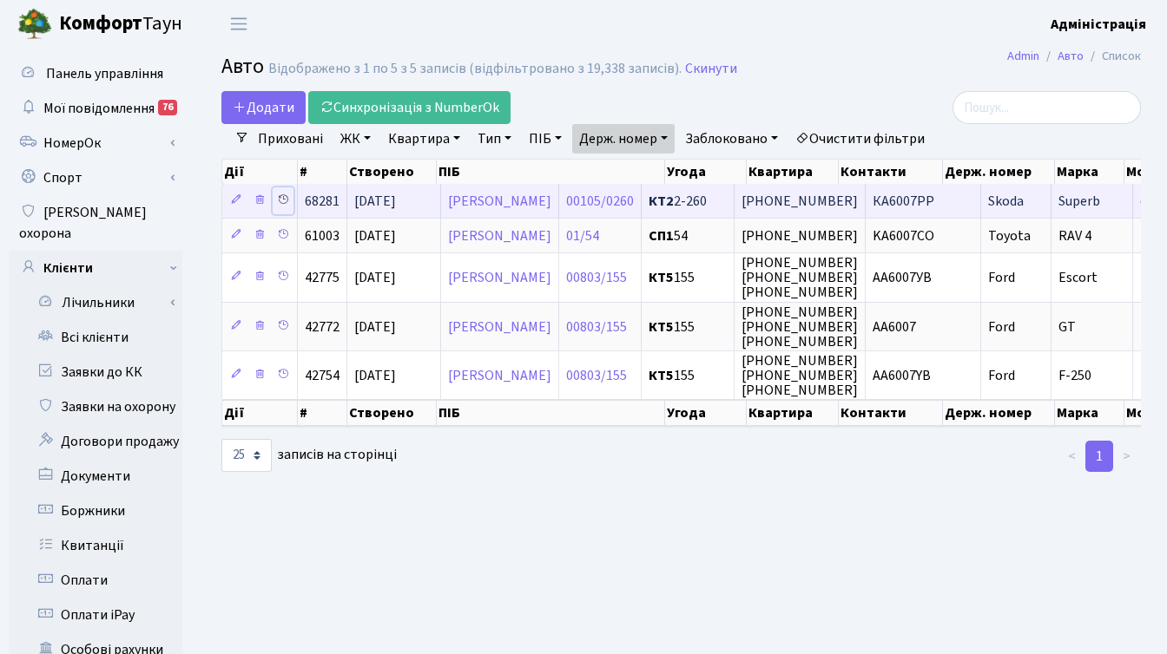
click at [283, 202] on icon at bounding box center [283, 200] width 12 height 12
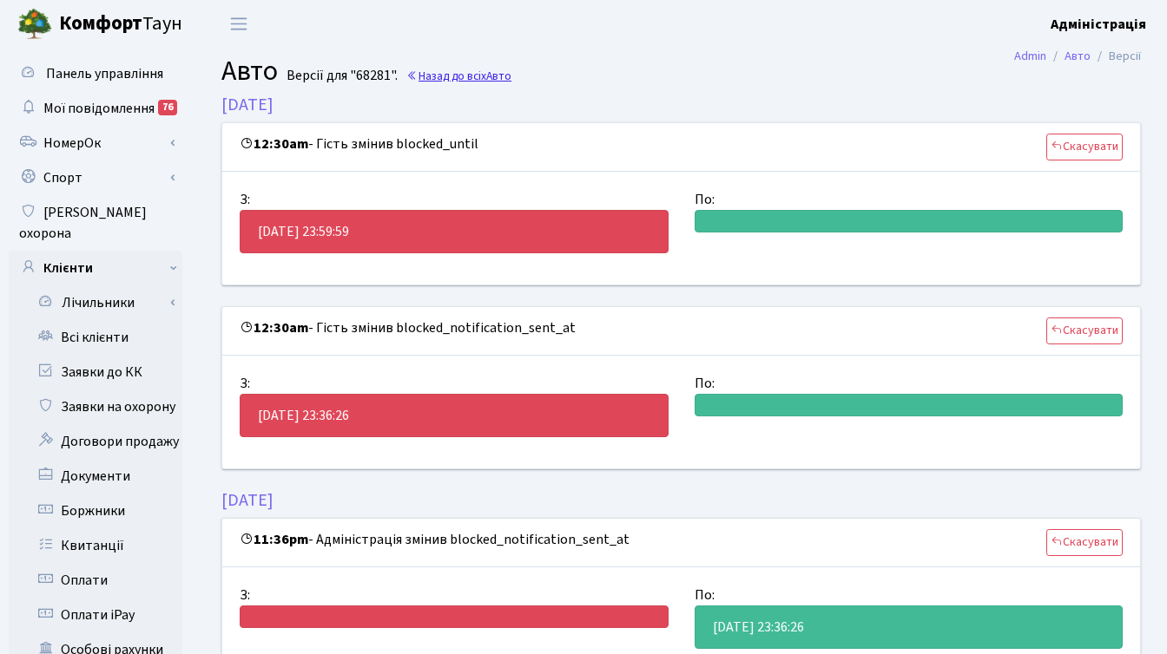
click at [463, 80] on link "Назад до всіх Авто" at bounding box center [458, 76] width 105 height 16
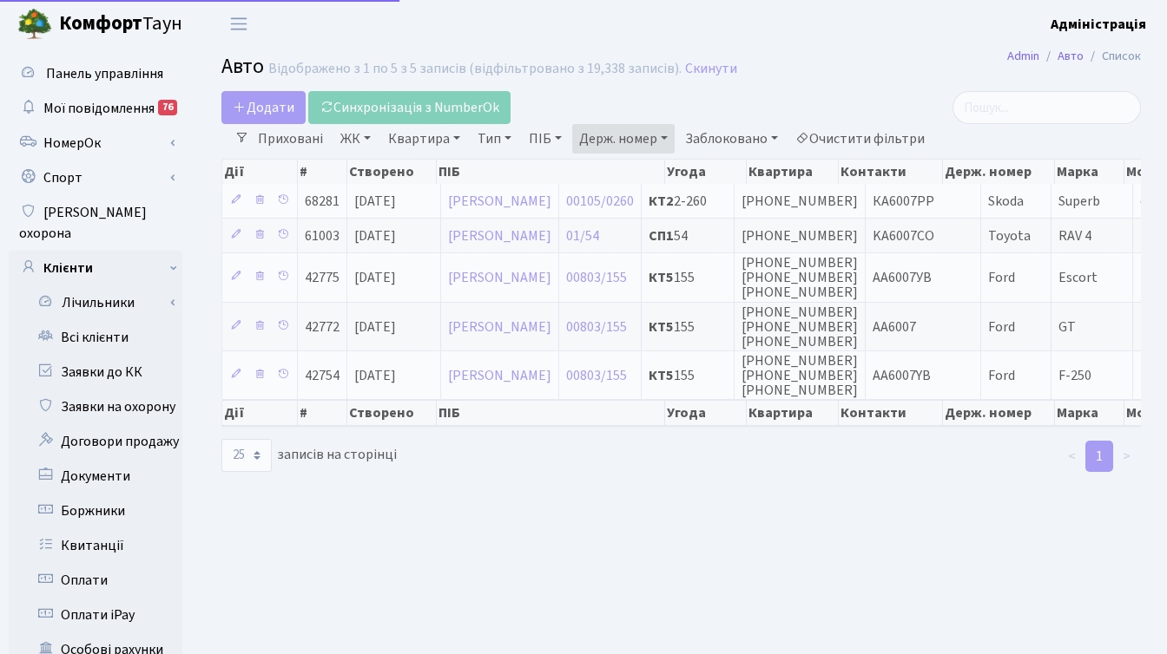
select select "25"
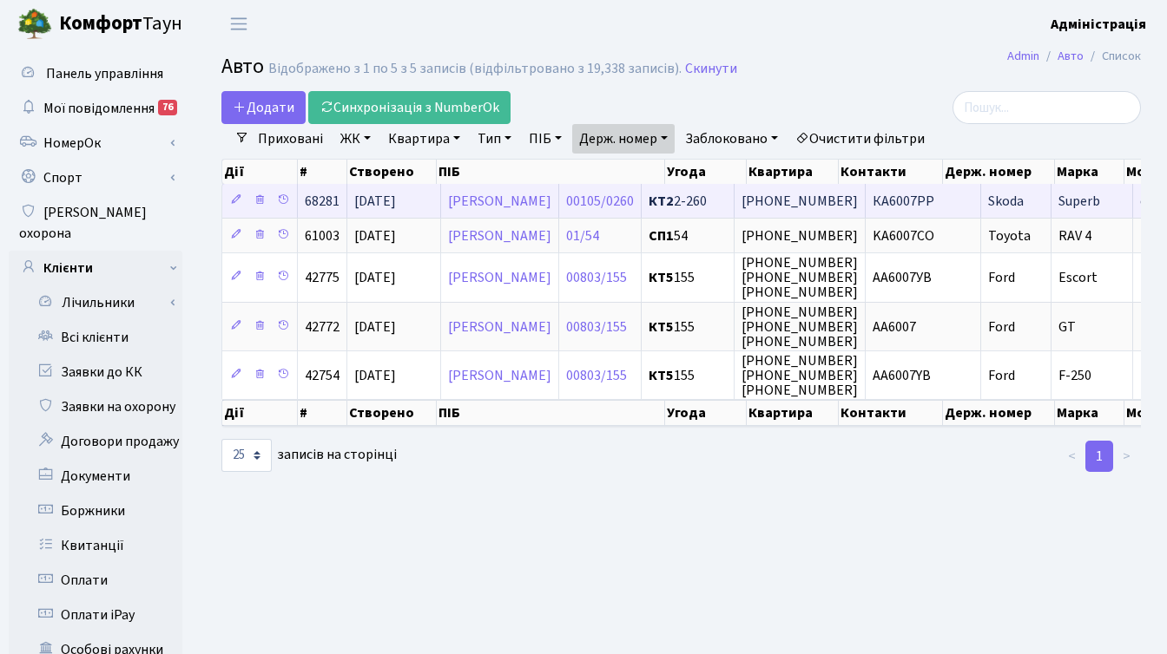
click at [934, 199] on span "КА6007РР" at bounding box center [903, 201] width 62 height 19
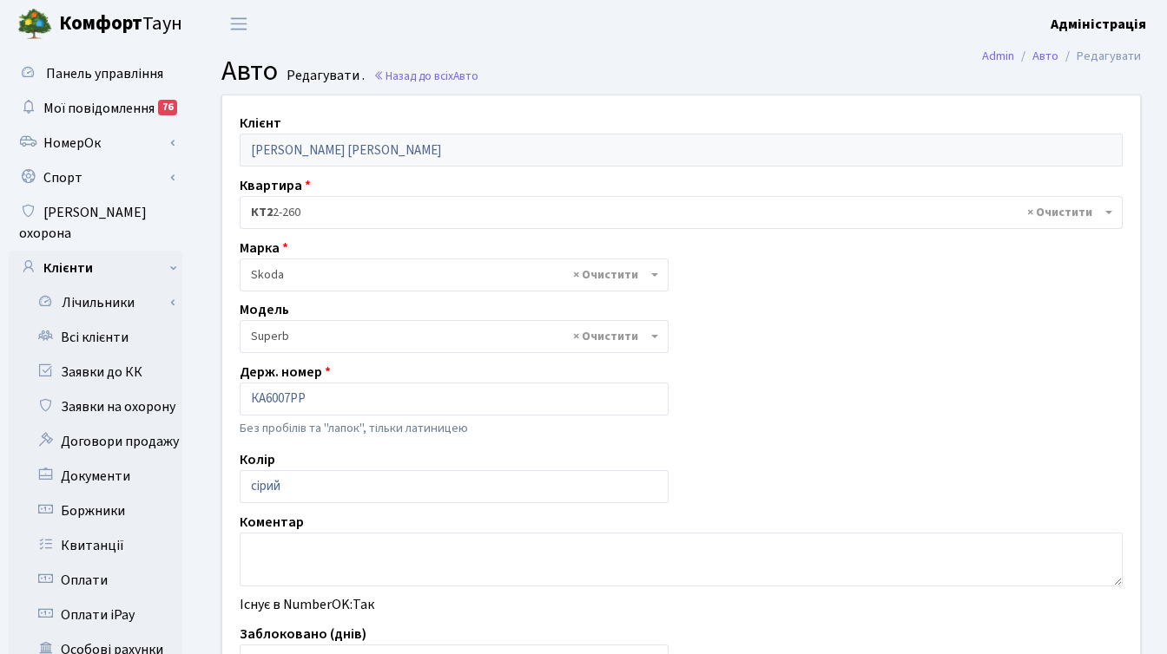
select select "2146"
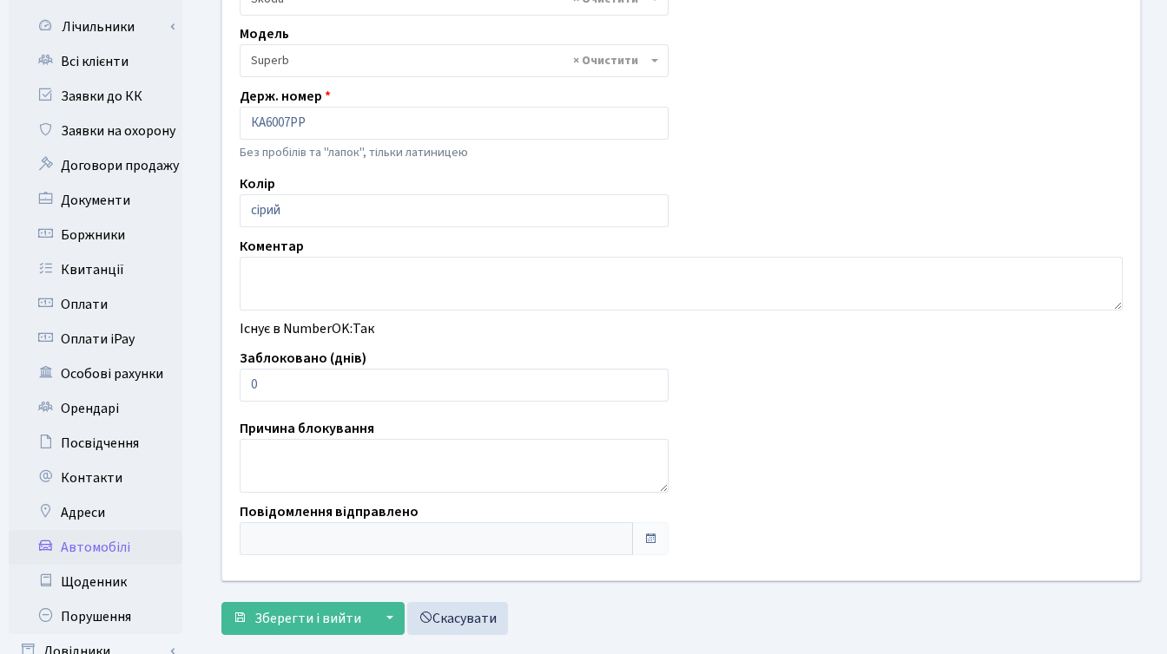
scroll to position [278, 0]
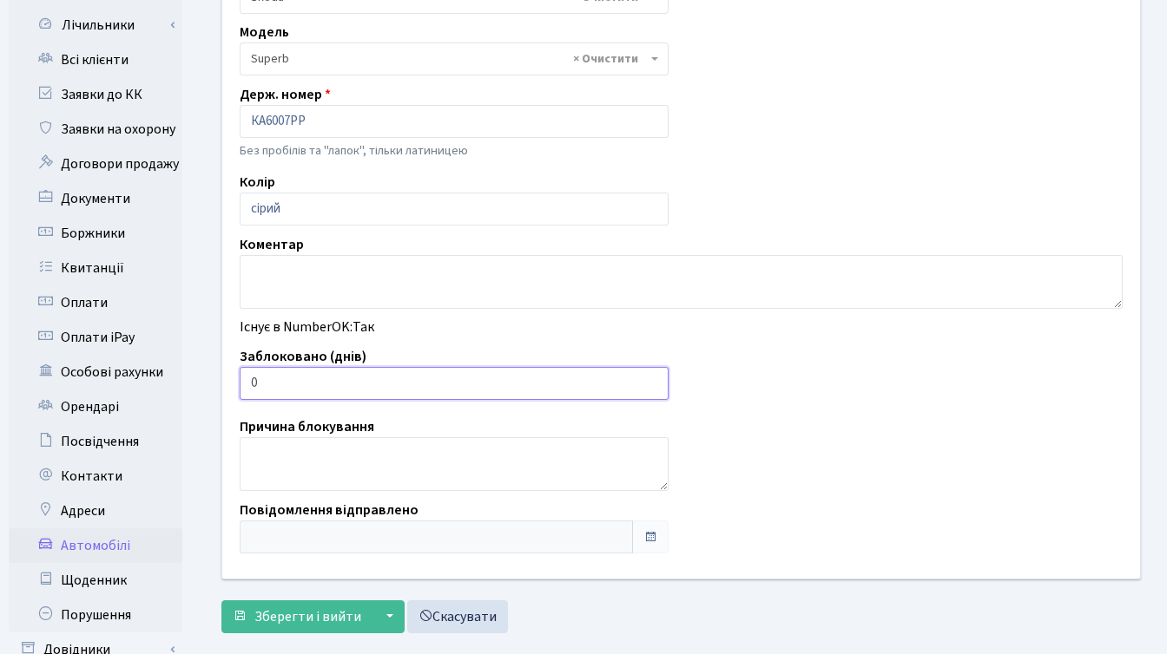
drag, startPoint x: 295, startPoint y: 382, endPoint x: 248, endPoint y: 380, distance: 46.9
click at [248, 380] on input "0" at bounding box center [454, 383] width 429 height 33
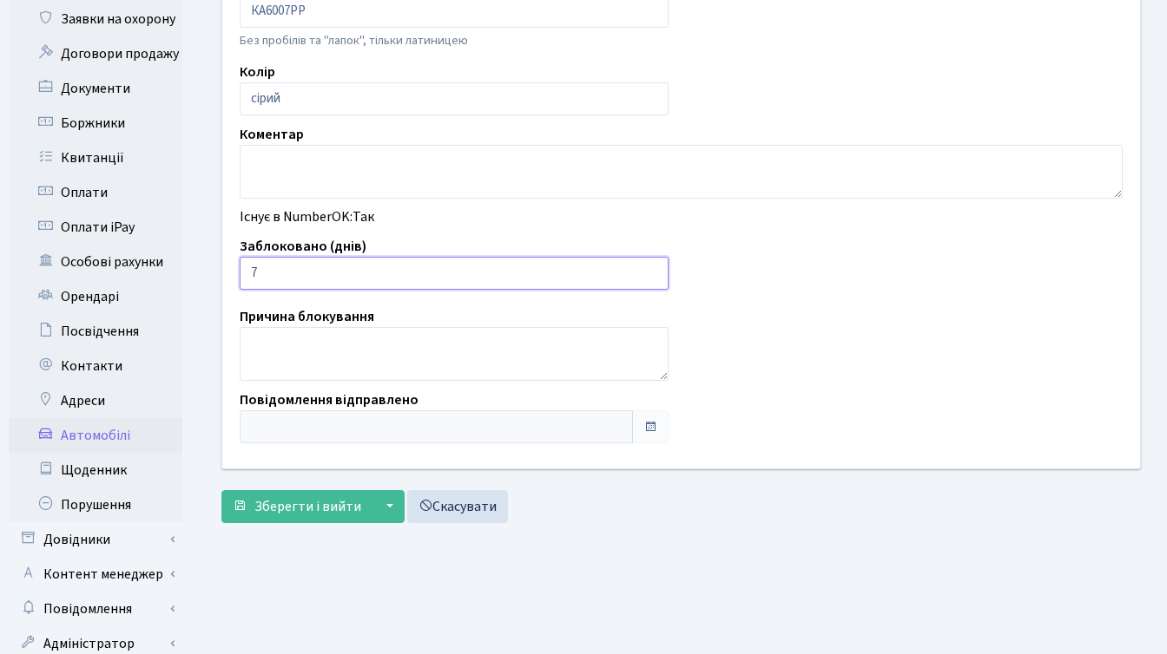
scroll to position [398, 0]
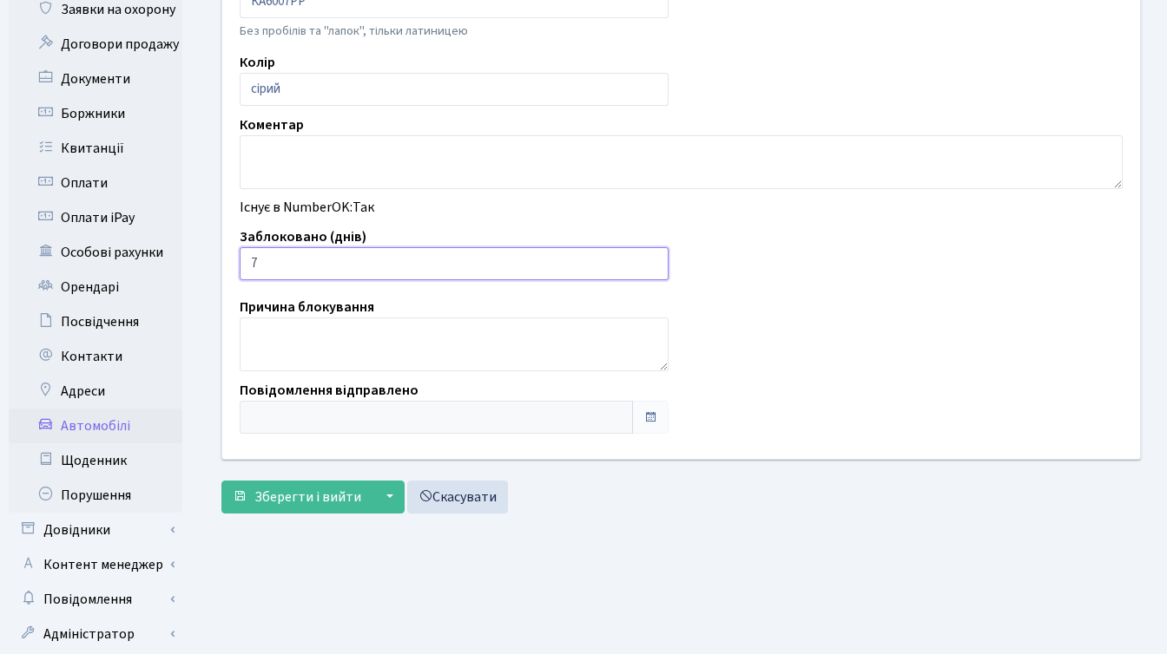
drag, startPoint x: 266, startPoint y: 261, endPoint x: 244, endPoint y: 261, distance: 22.6
click at [244, 261] on input "7" at bounding box center [454, 263] width 429 height 33
type input "14"
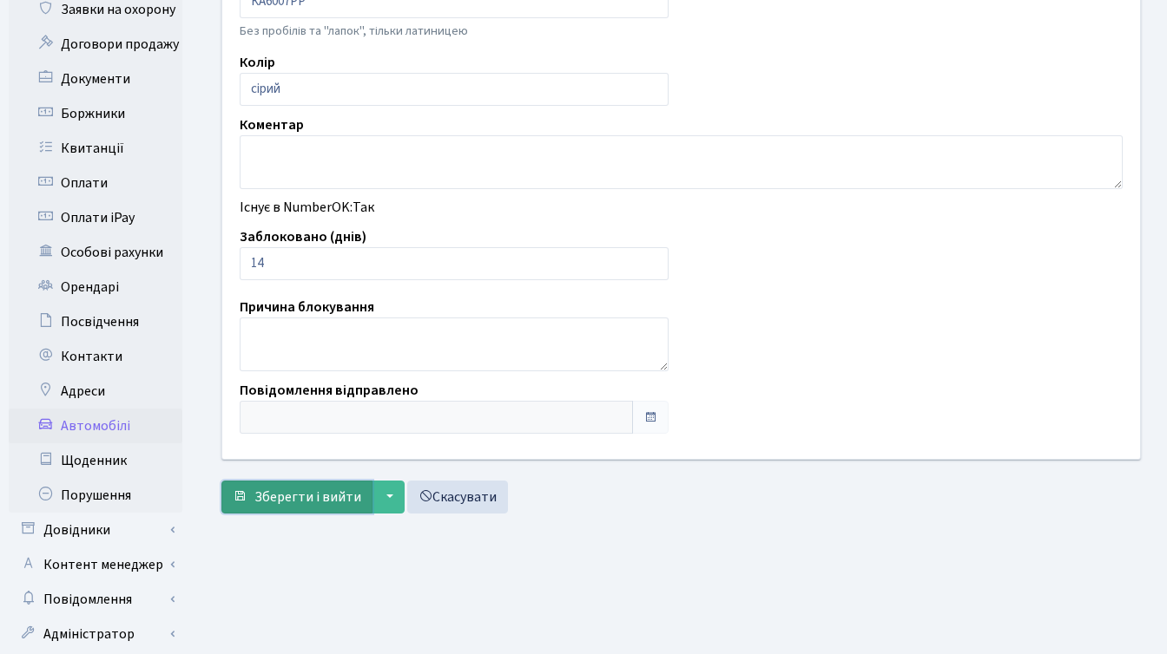
click at [250, 503] on button "Зберегти і вийти" at bounding box center [296, 497] width 151 height 33
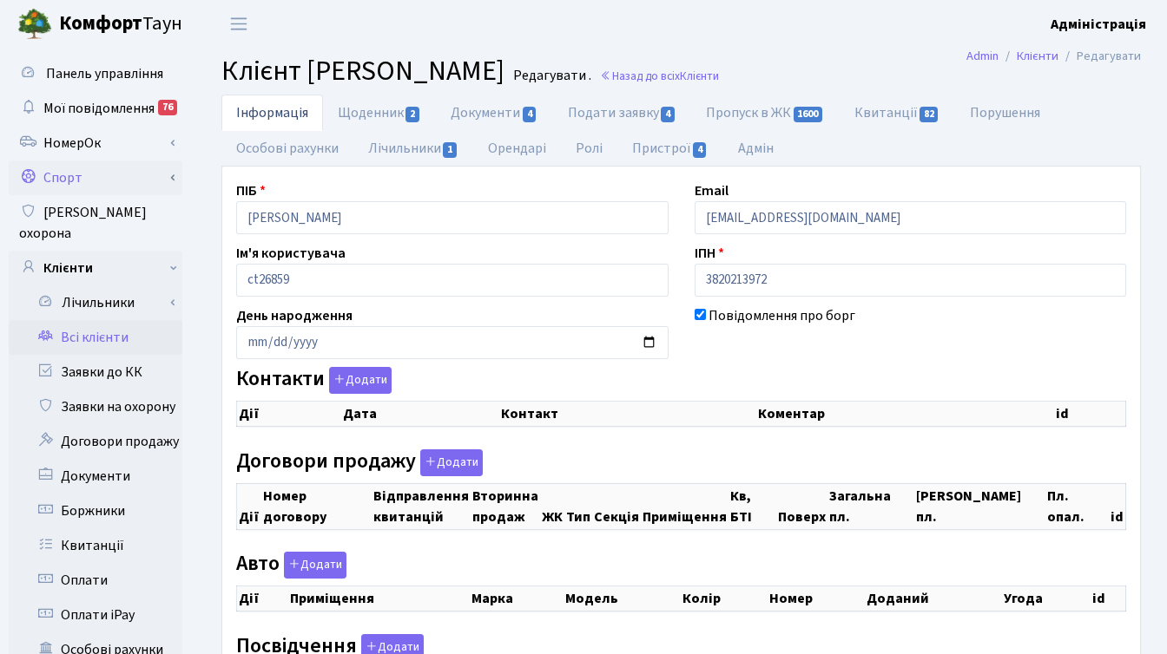
checkbox input "true"
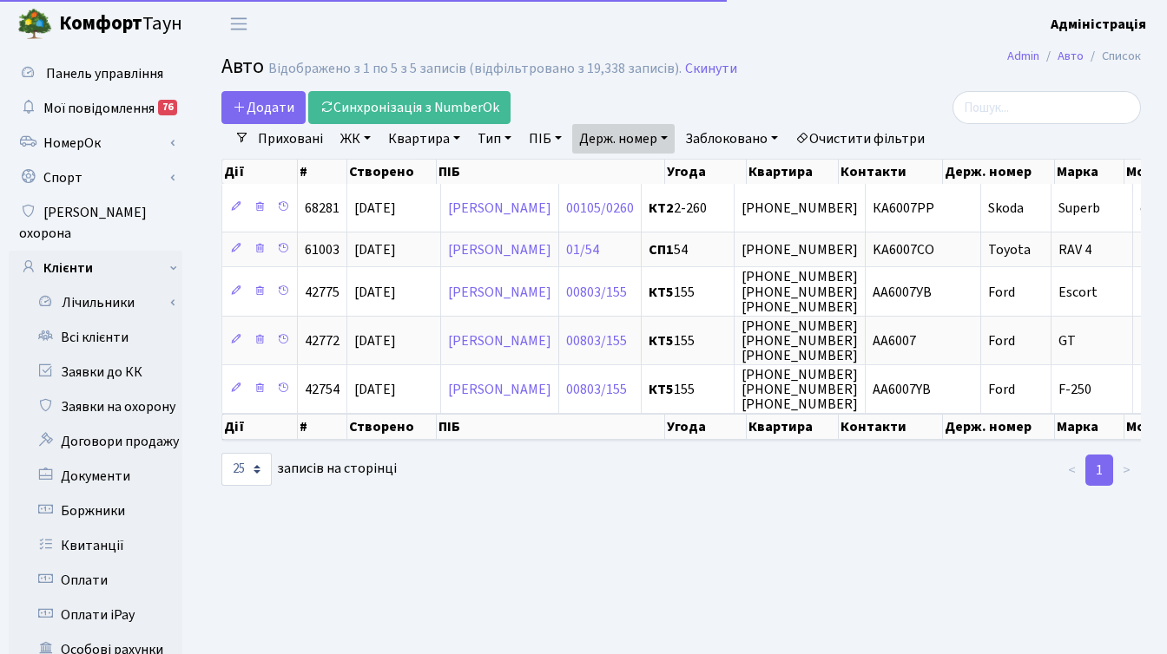
select select "25"
click at [652, 141] on link "Держ. номер" at bounding box center [623, 139] width 102 height 30
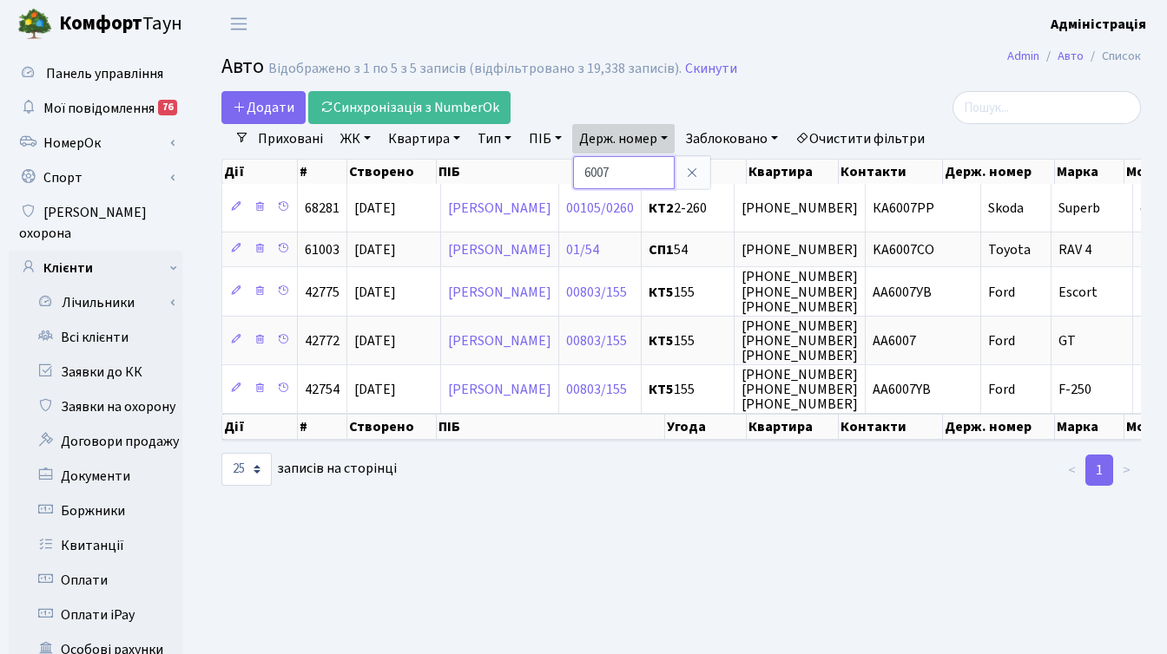
paste input "0806"
type input "0806"
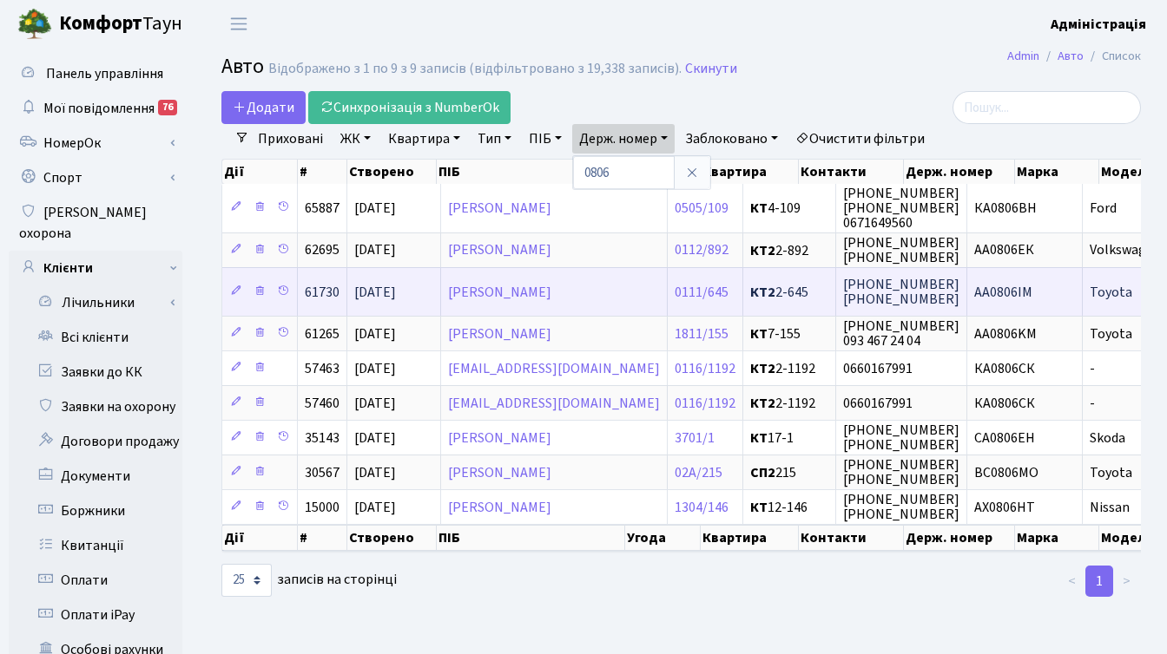
click at [974, 286] on span "AA0806IM" at bounding box center [1003, 292] width 58 height 19
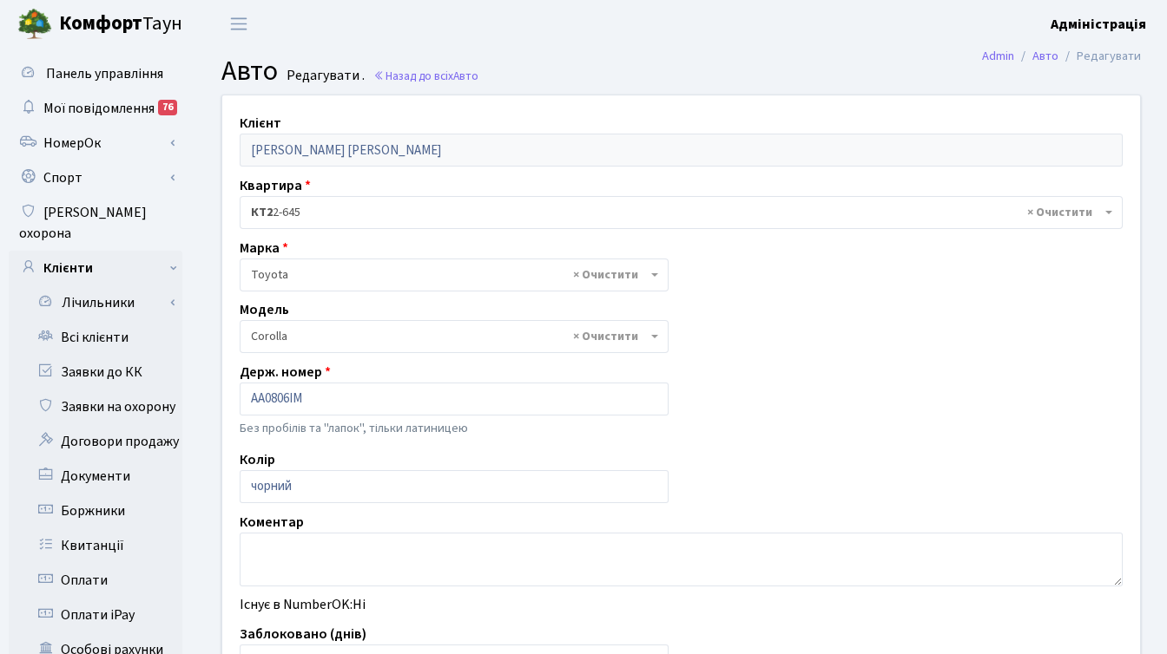
select select "2314"
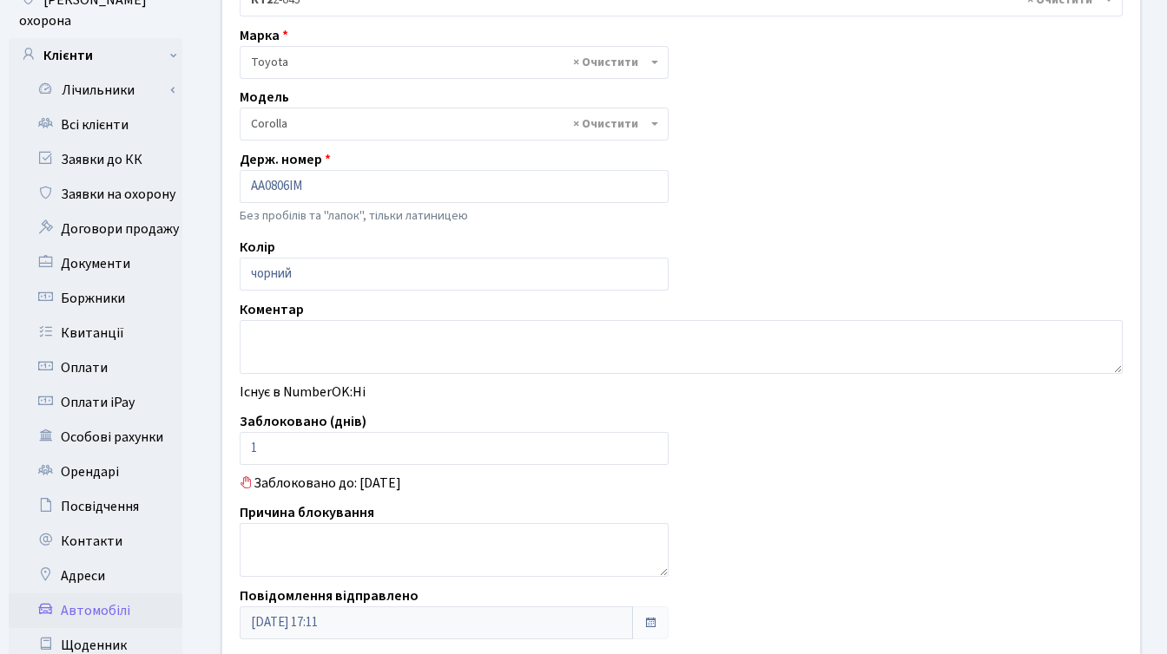
scroll to position [305, 0]
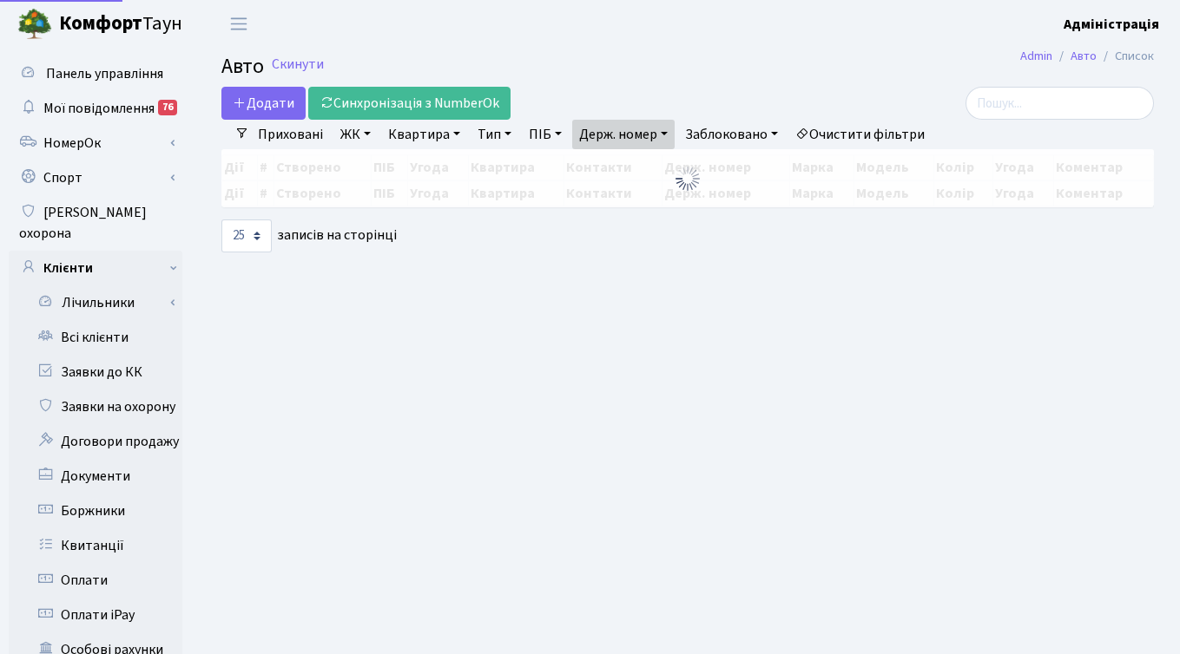
select select "25"
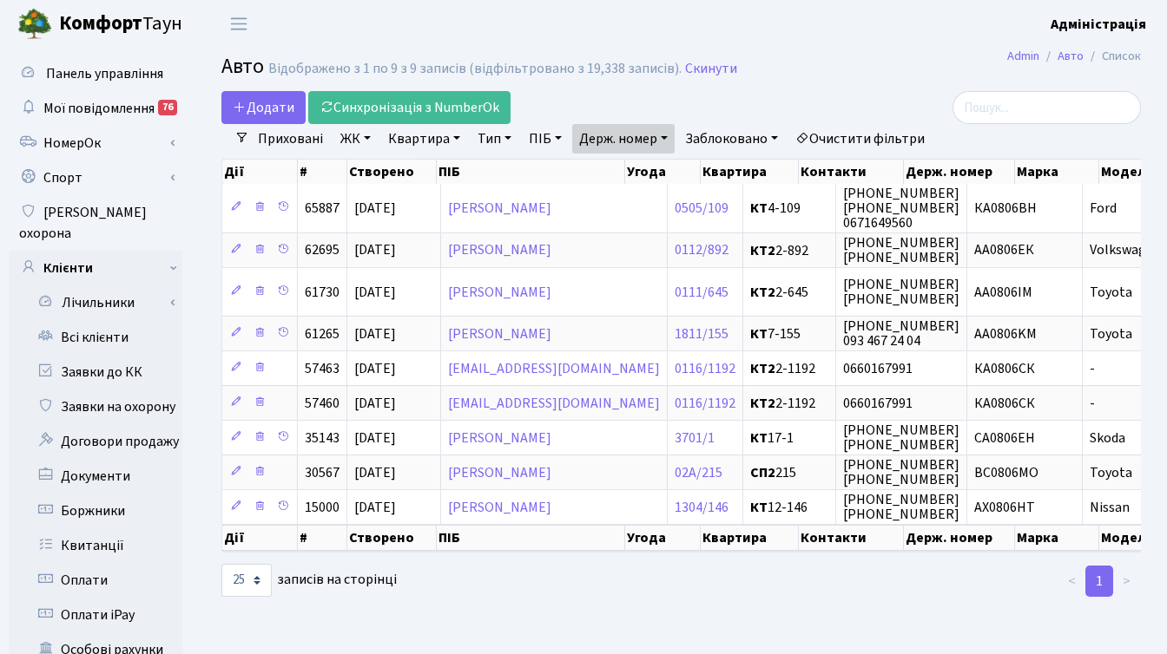
click at [620, 141] on link "Держ. номер" at bounding box center [623, 139] width 102 height 30
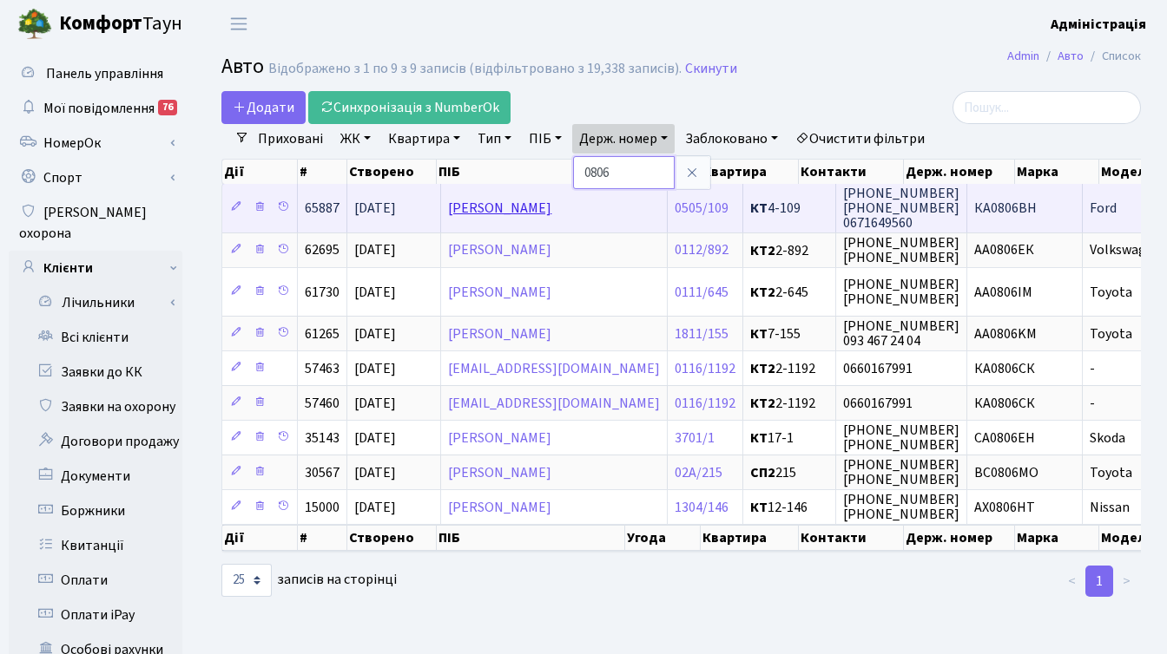
paste input "8195"
type input "8195"
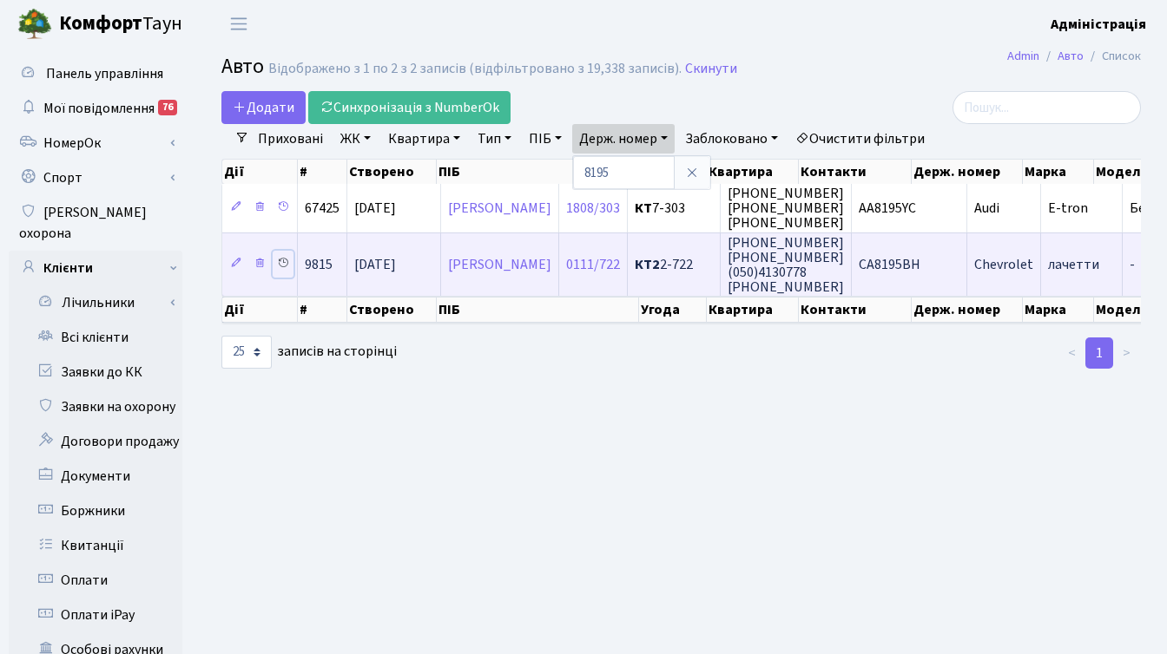
click at [280, 262] on icon at bounding box center [283, 263] width 12 height 12
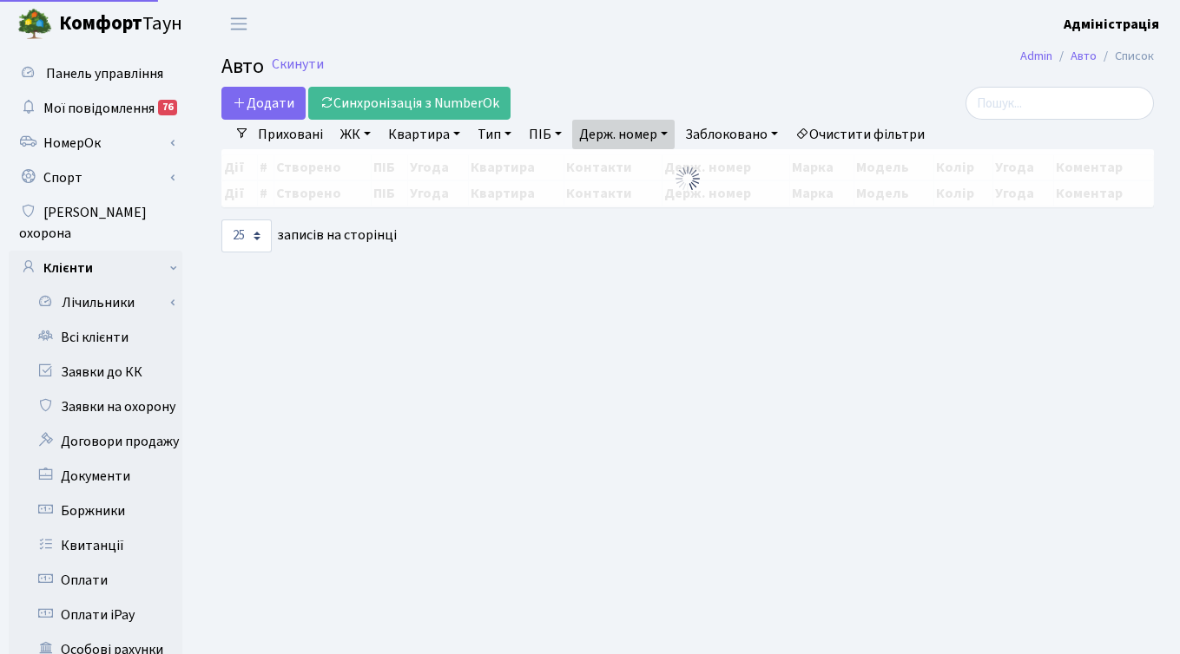
select select "25"
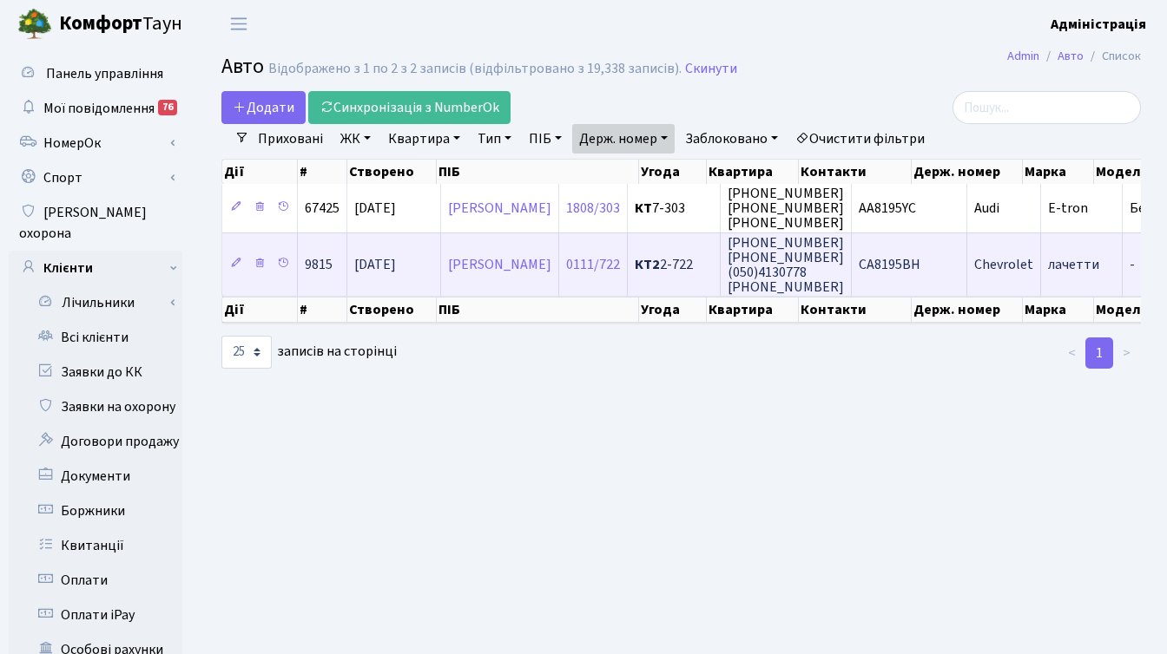
click at [920, 265] on span "СА8195ВН" at bounding box center [889, 264] width 62 height 19
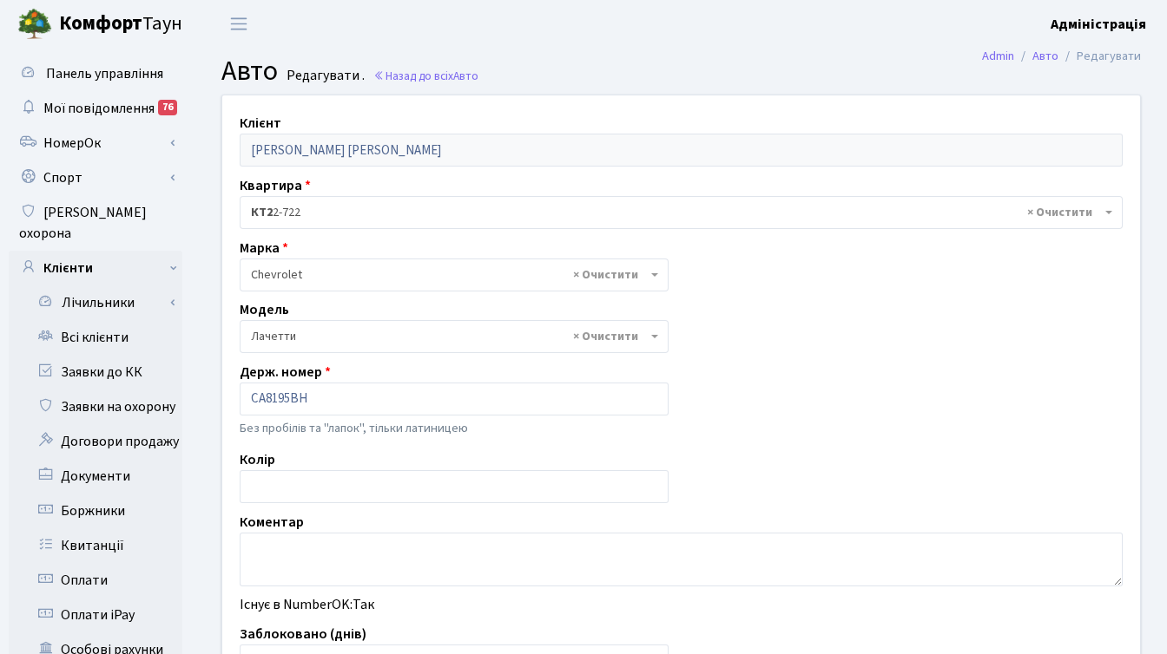
select select "3162"
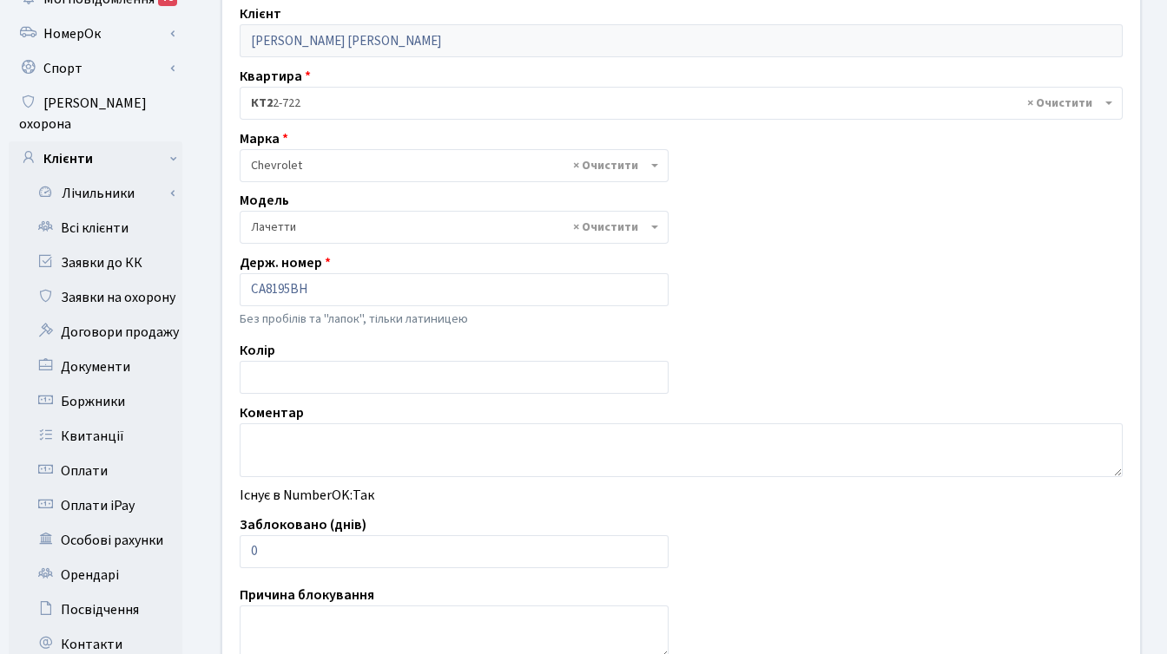
scroll to position [130, 0]
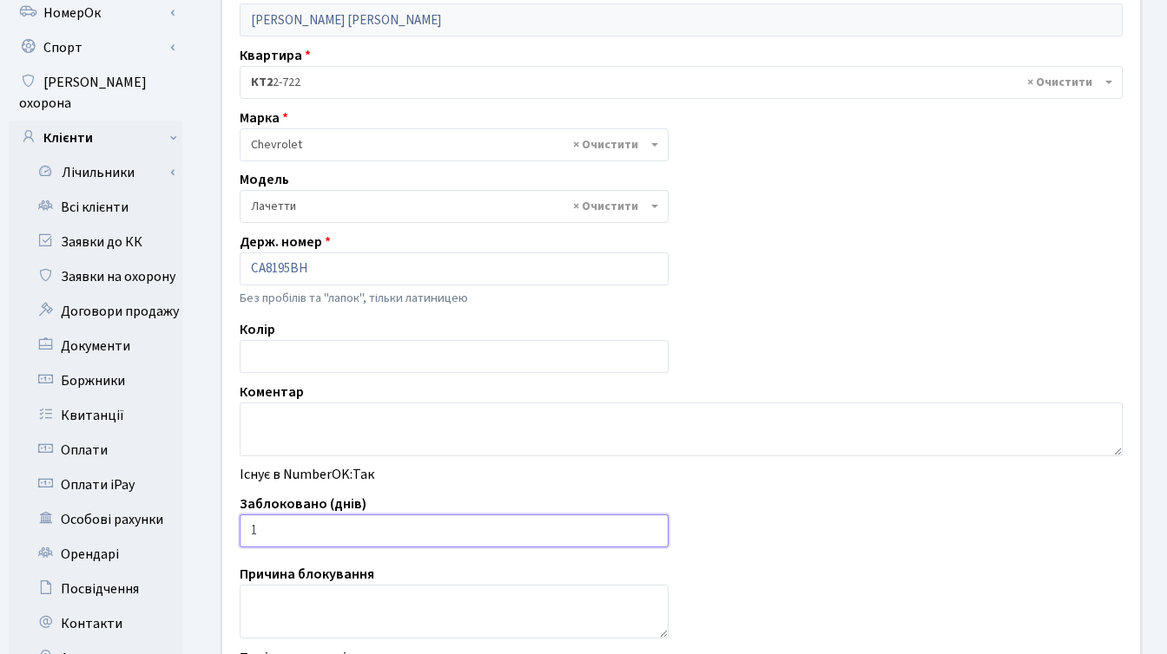
type input "1"
click at [649, 527] on input "1" at bounding box center [454, 531] width 429 height 33
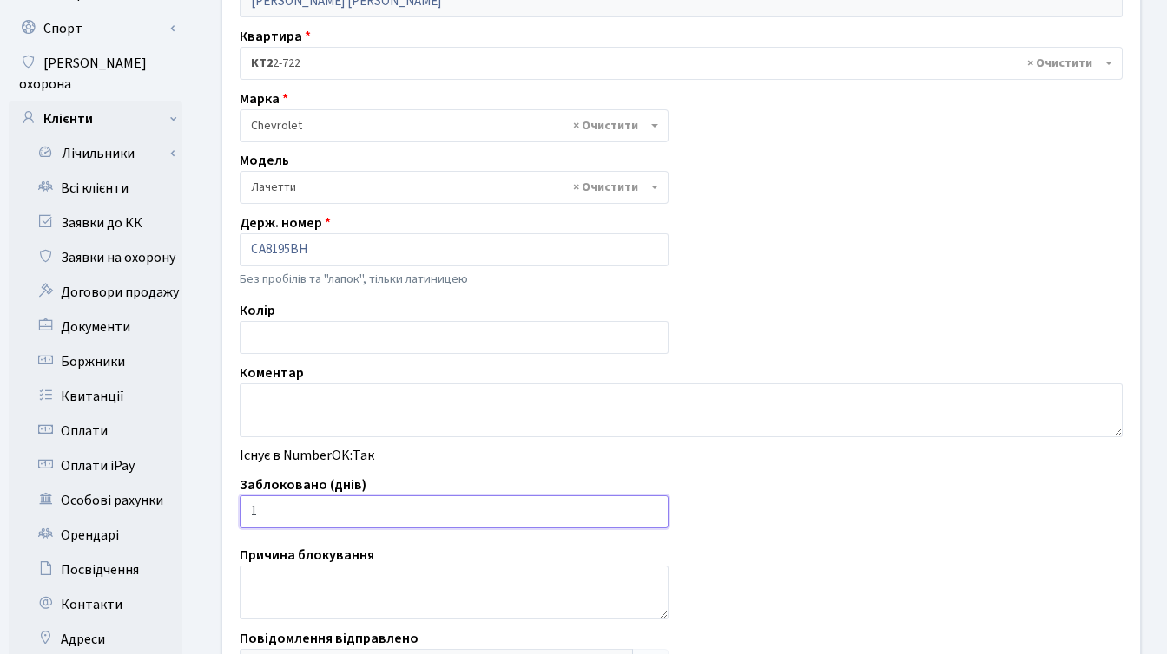
scroll to position [426, 0]
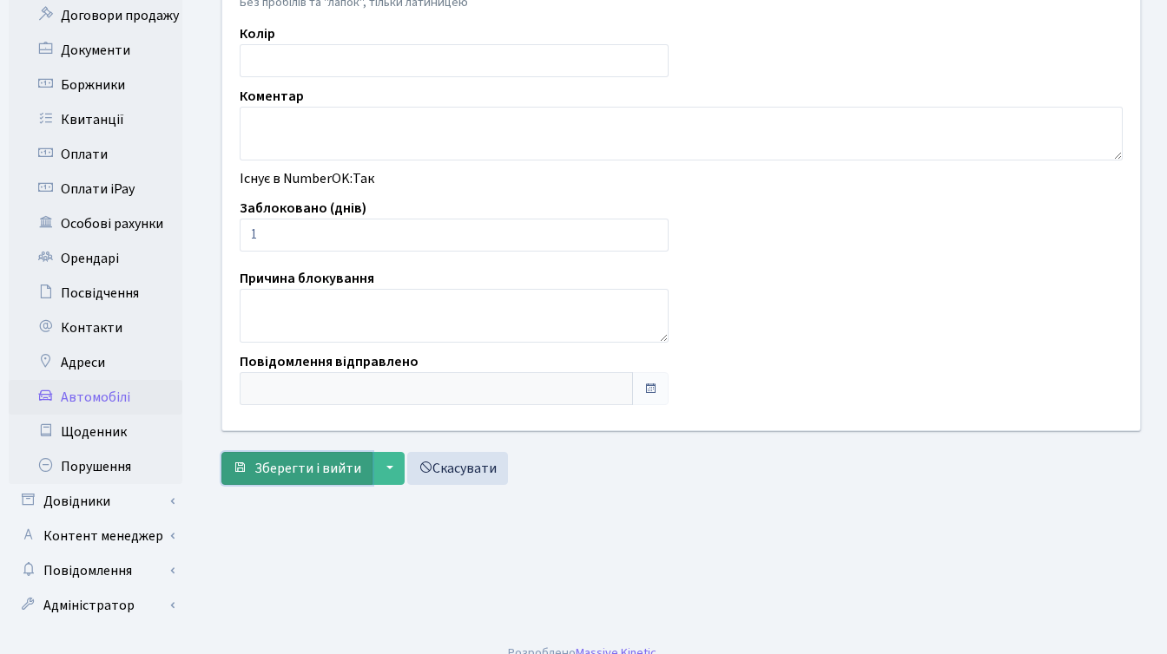
click at [300, 465] on span "Зберегти і вийти" at bounding box center [307, 468] width 107 height 19
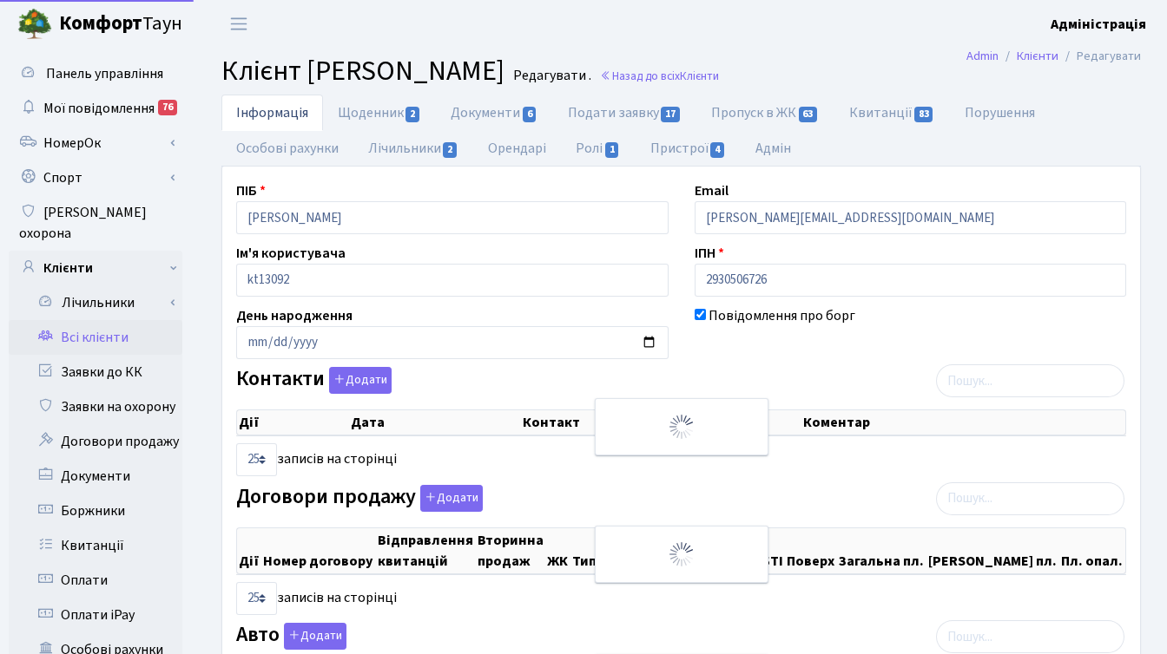
select select "25"
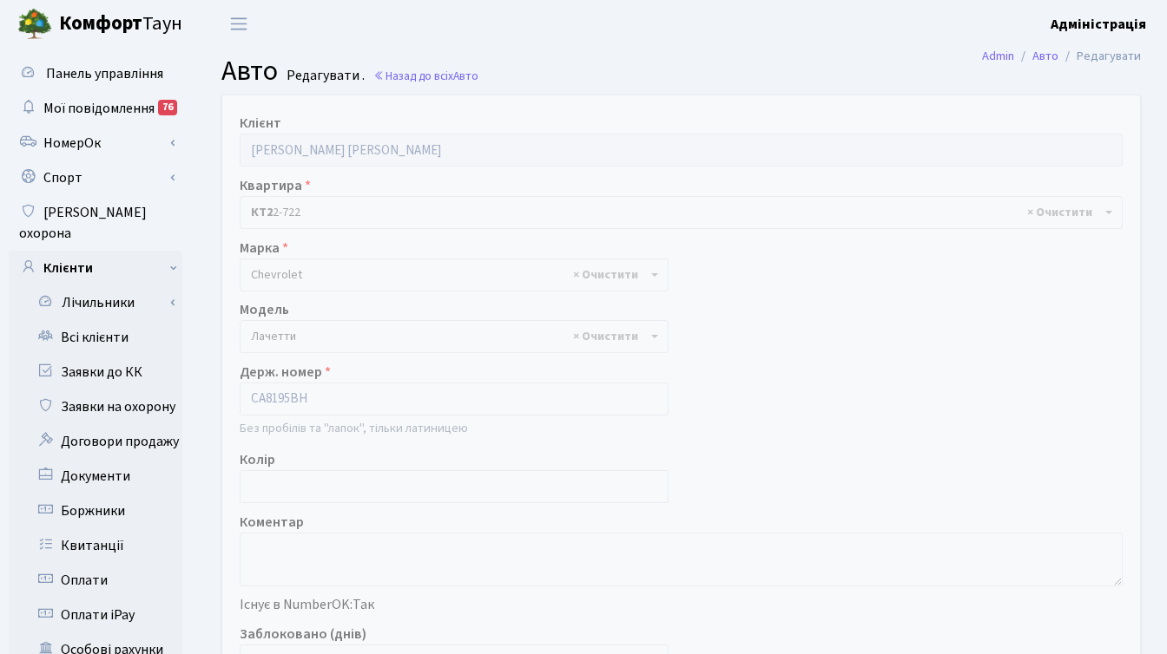
select select "3162"
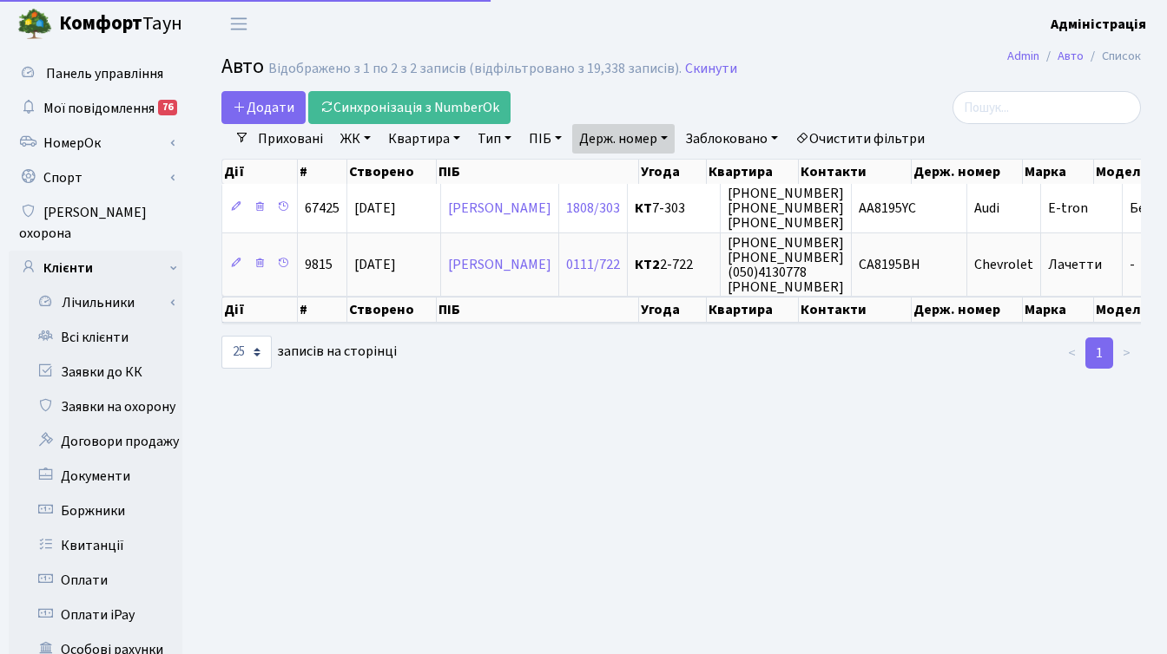
select select "25"
click at [632, 122] on div "Додати Синхронізація з NumberOk" at bounding box center [523, 107] width 604 height 33
click at [634, 141] on link "Держ. номер" at bounding box center [623, 139] width 102 height 30
paste input "5756"
type input "5756"
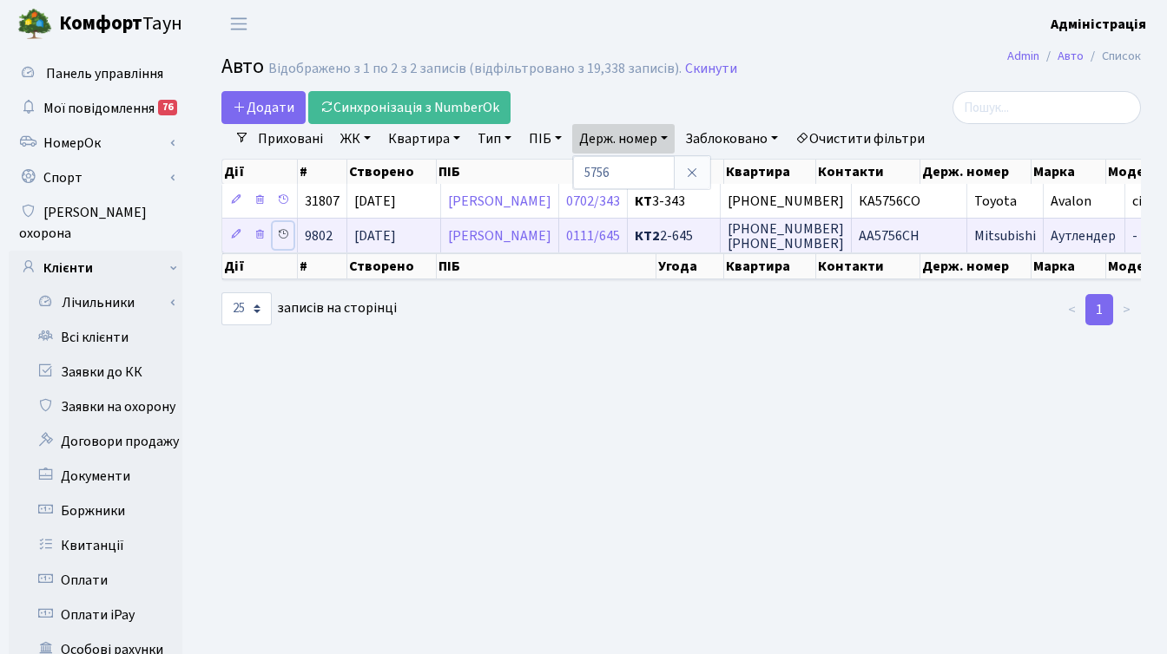
click at [286, 236] on icon at bounding box center [283, 234] width 12 height 12
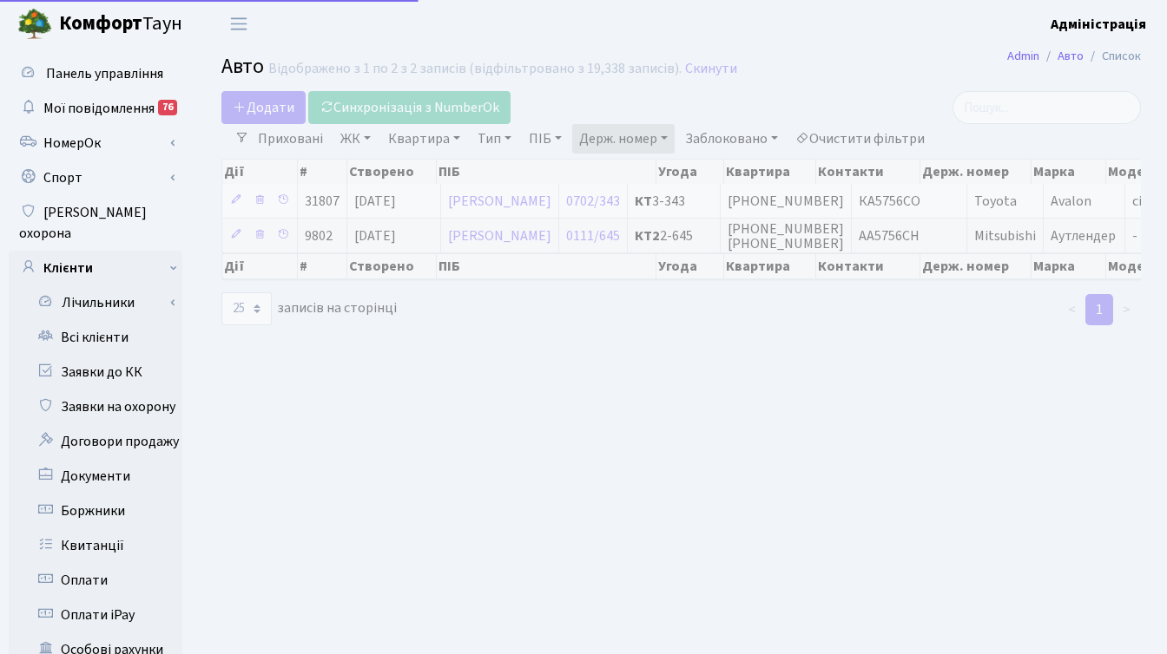
select select "25"
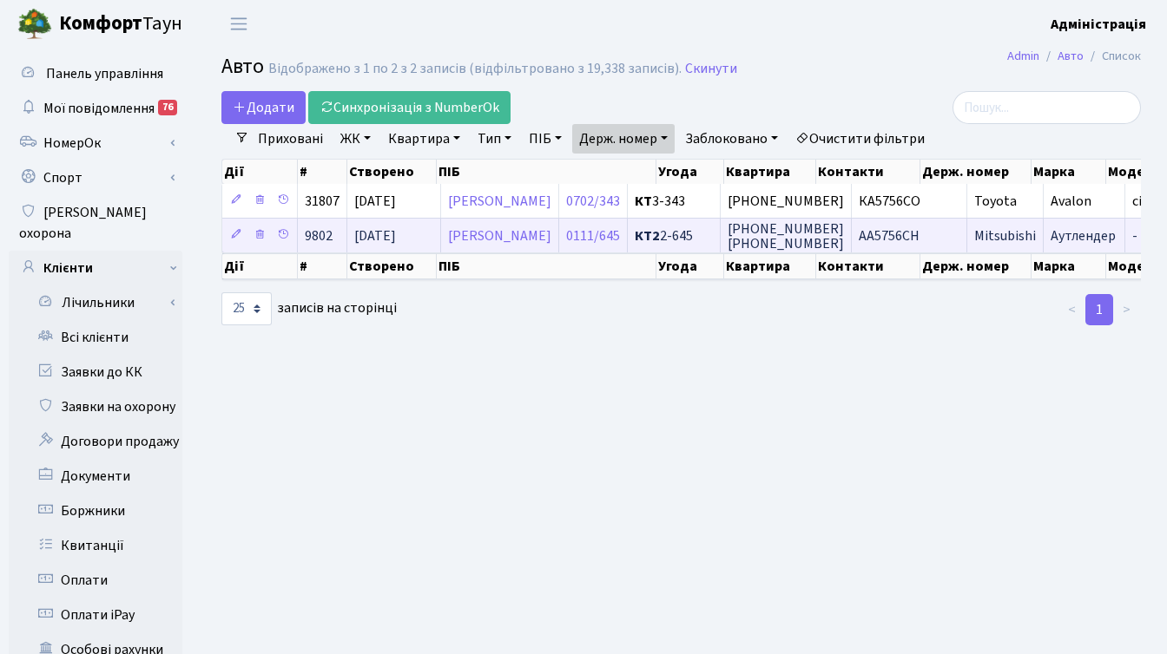
click at [919, 231] on span "АА5756СН" at bounding box center [888, 236] width 61 height 19
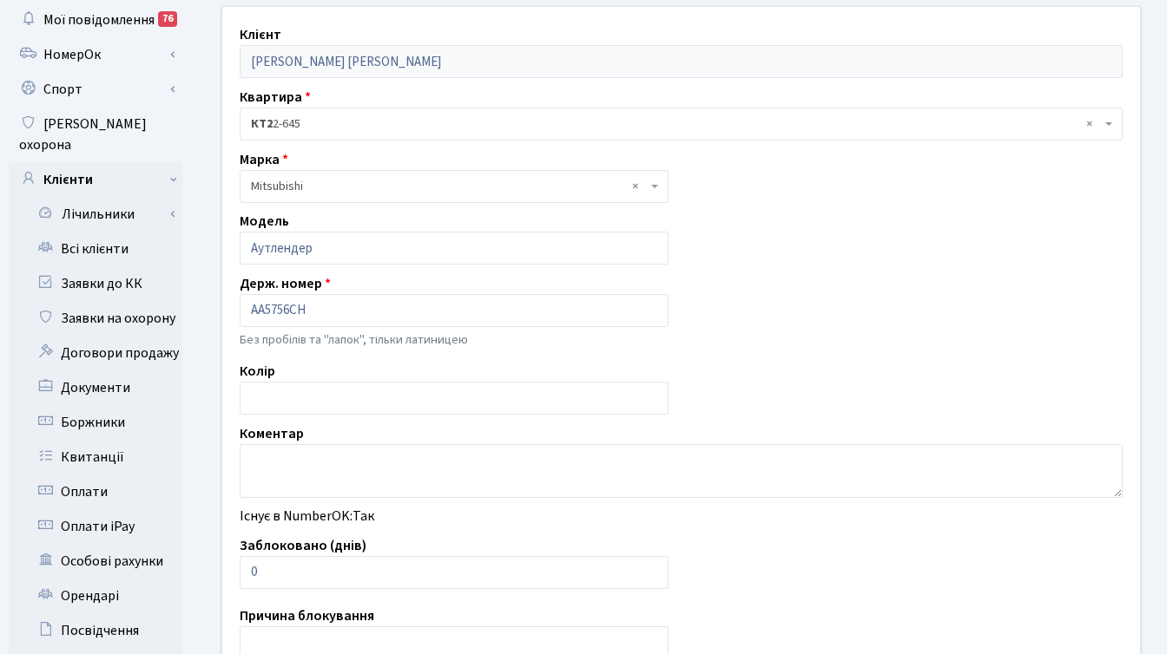
scroll to position [140, 0]
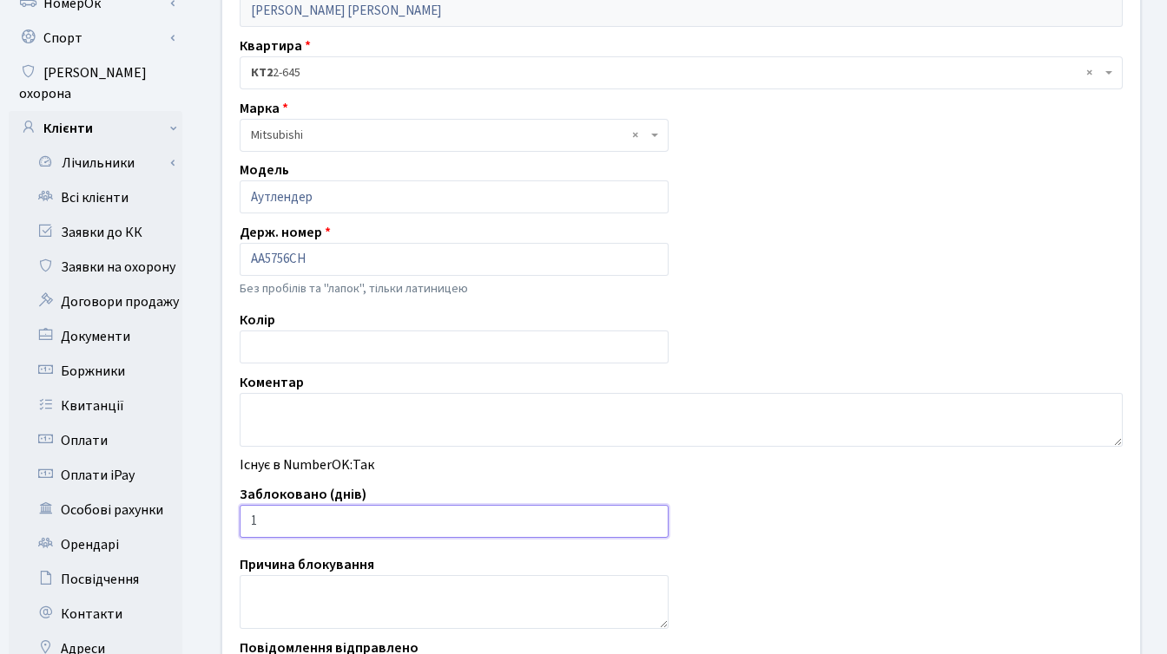
type input "1"
click at [651, 516] on input "1" at bounding box center [454, 521] width 429 height 33
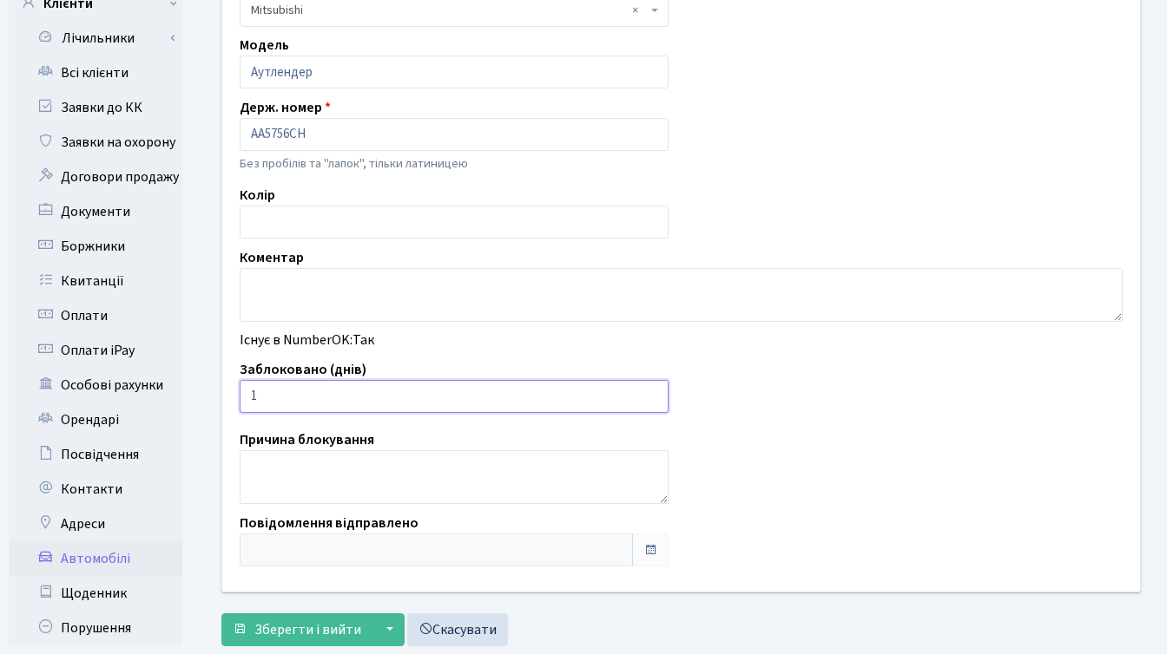
scroll to position [426, 0]
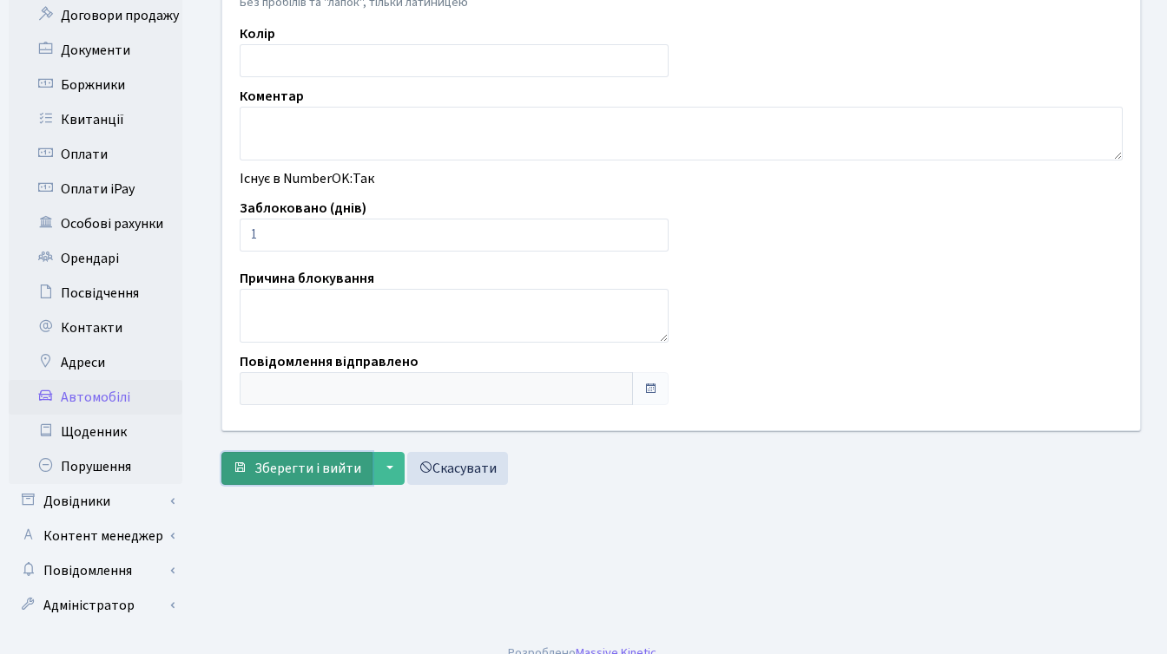
click at [265, 470] on span "Зберегти і вийти" at bounding box center [307, 468] width 107 height 19
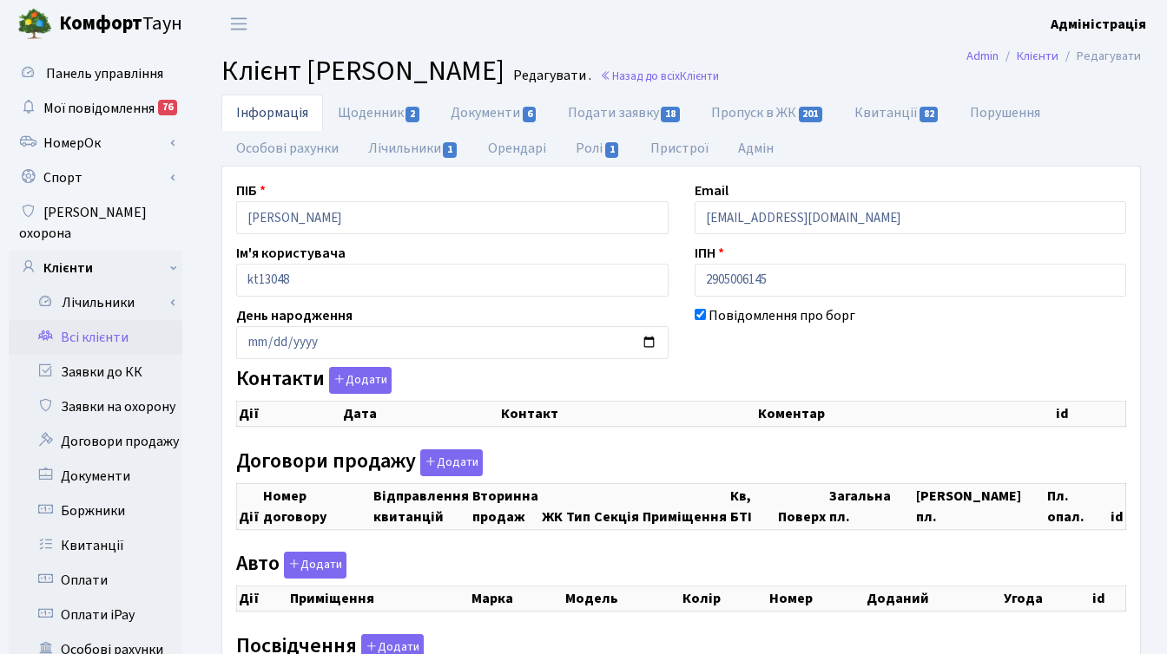
checkbox input "true"
select select "25"
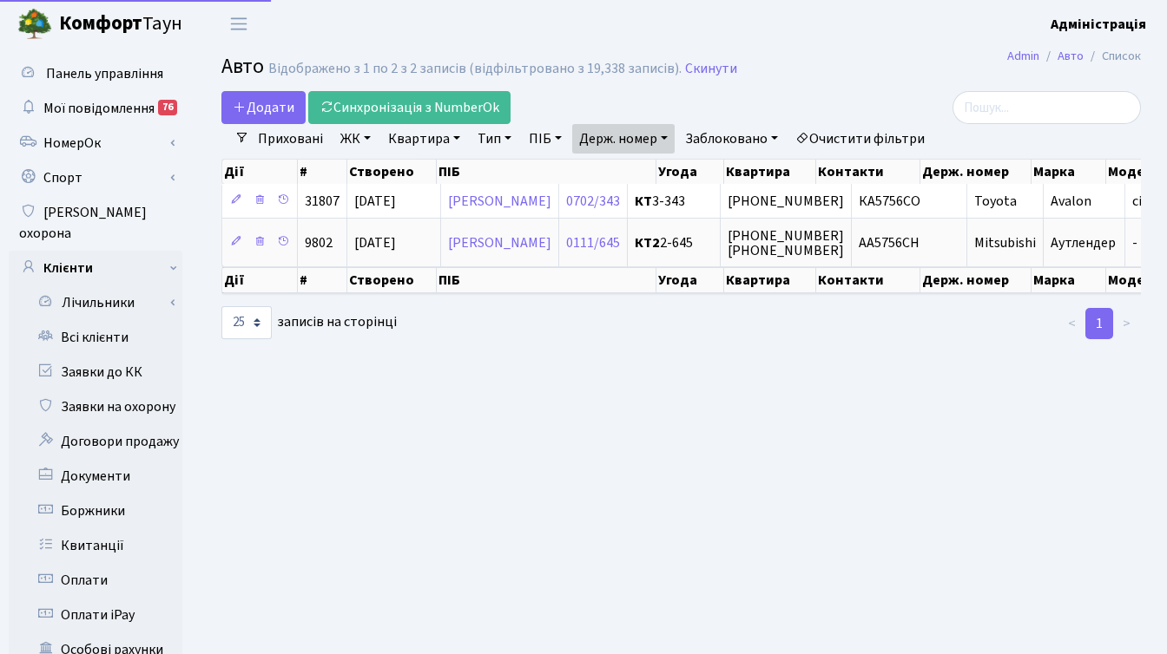
select select "25"
click at [632, 134] on link "Держ. номер" at bounding box center [623, 139] width 102 height 30
paste input "3844"
type input "3844"
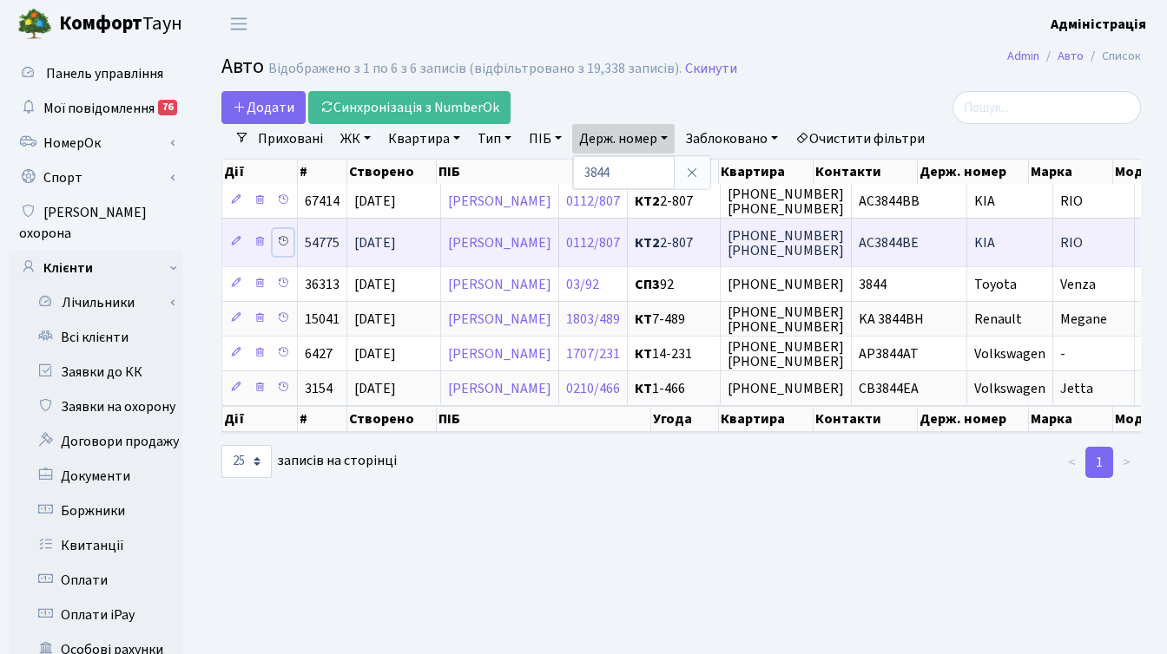
click at [283, 240] on icon at bounding box center [283, 241] width 12 height 12
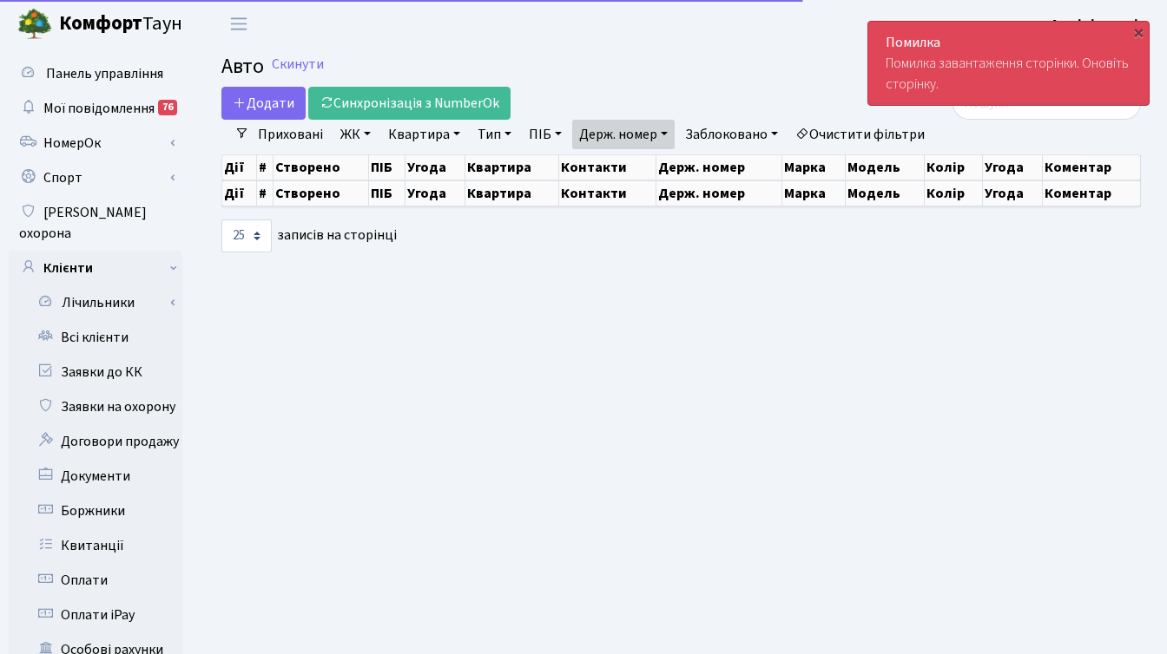
select select "25"
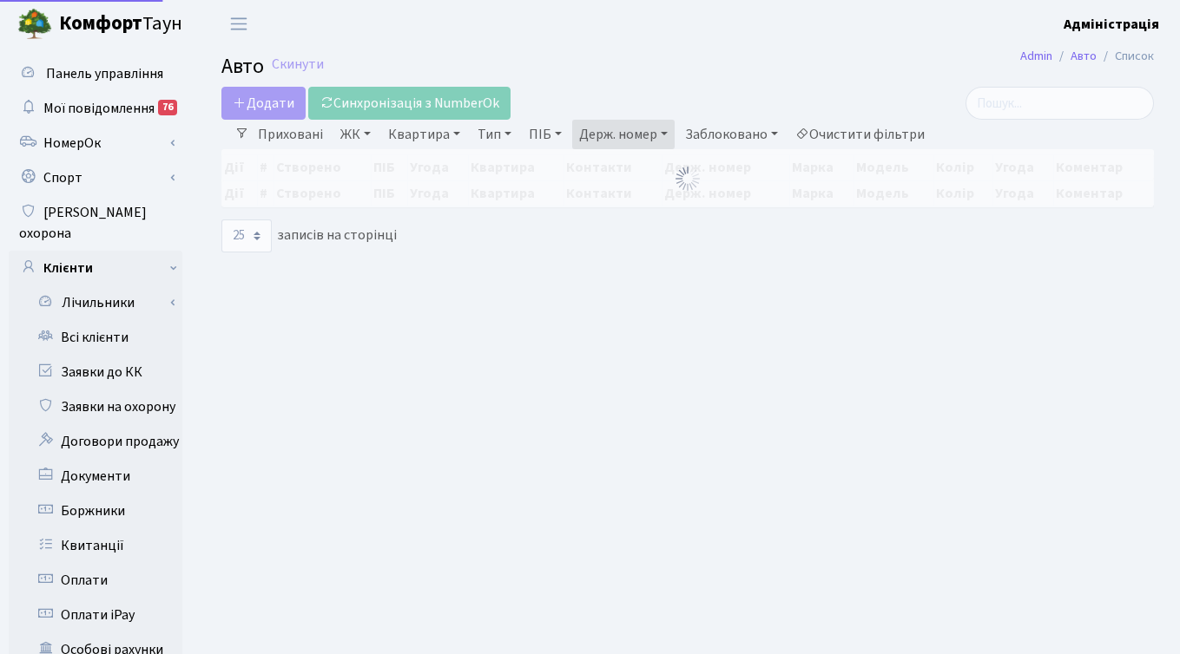
select select "25"
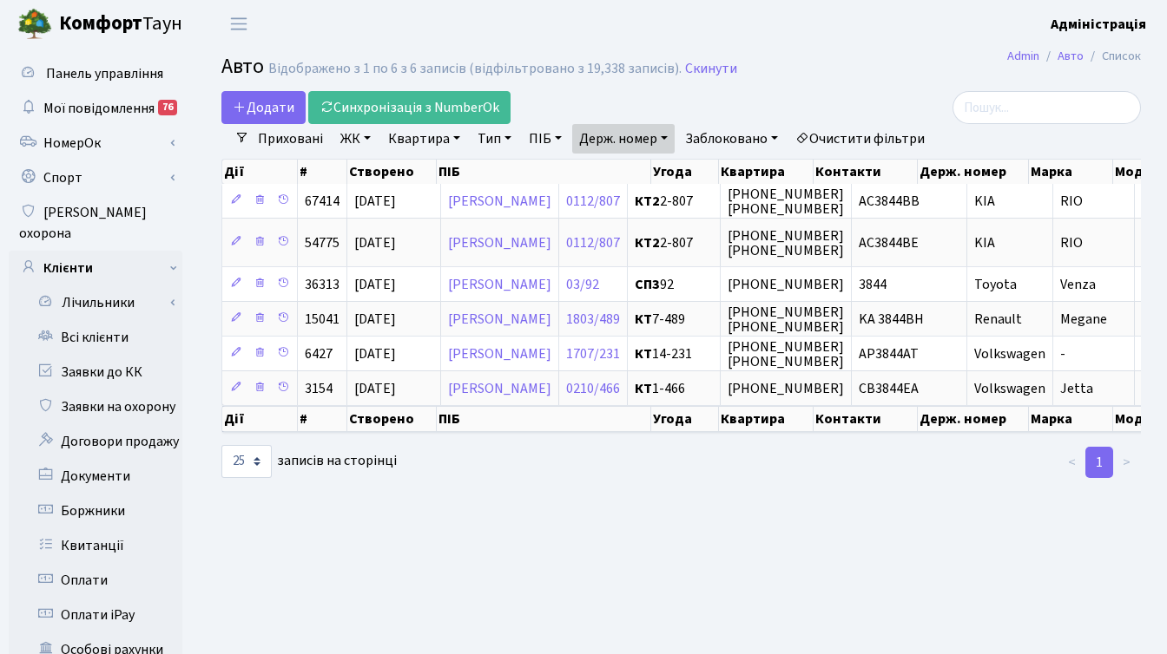
click at [592, 145] on link "Держ. номер" at bounding box center [623, 139] width 102 height 30
paste input "9790"
type input "9790"
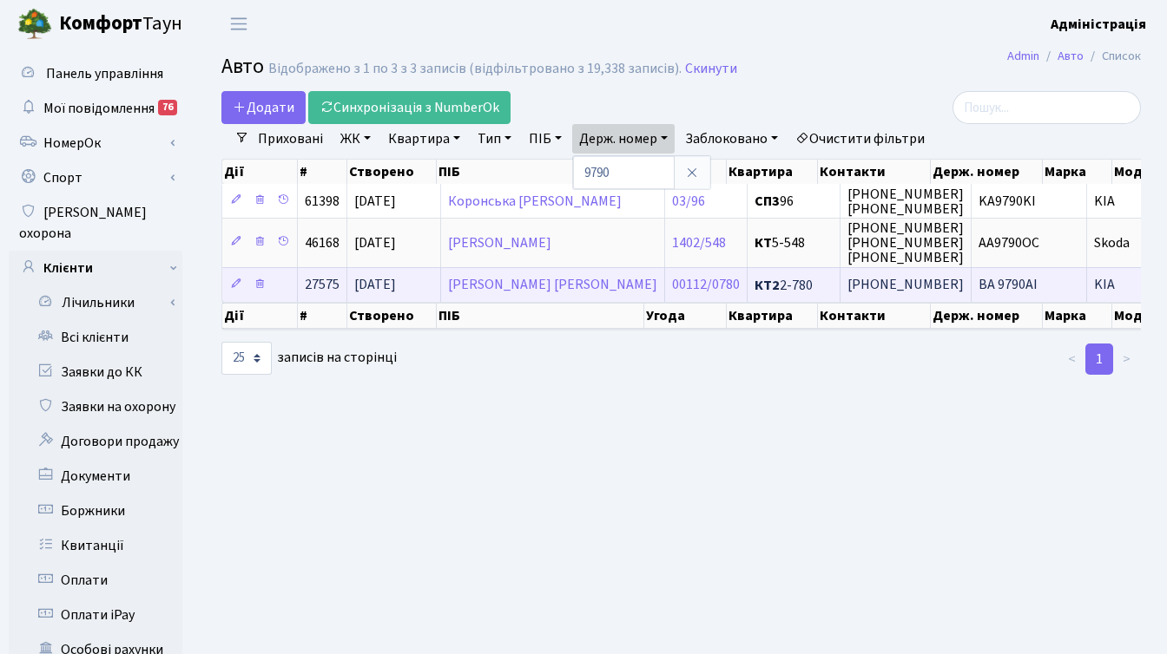
click at [882, 281] on span "[PHONE_NUMBER]" at bounding box center [905, 285] width 116 height 19
click at [847, 284] on span "[PHONE_NUMBER]" at bounding box center [905, 285] width 116 height 19
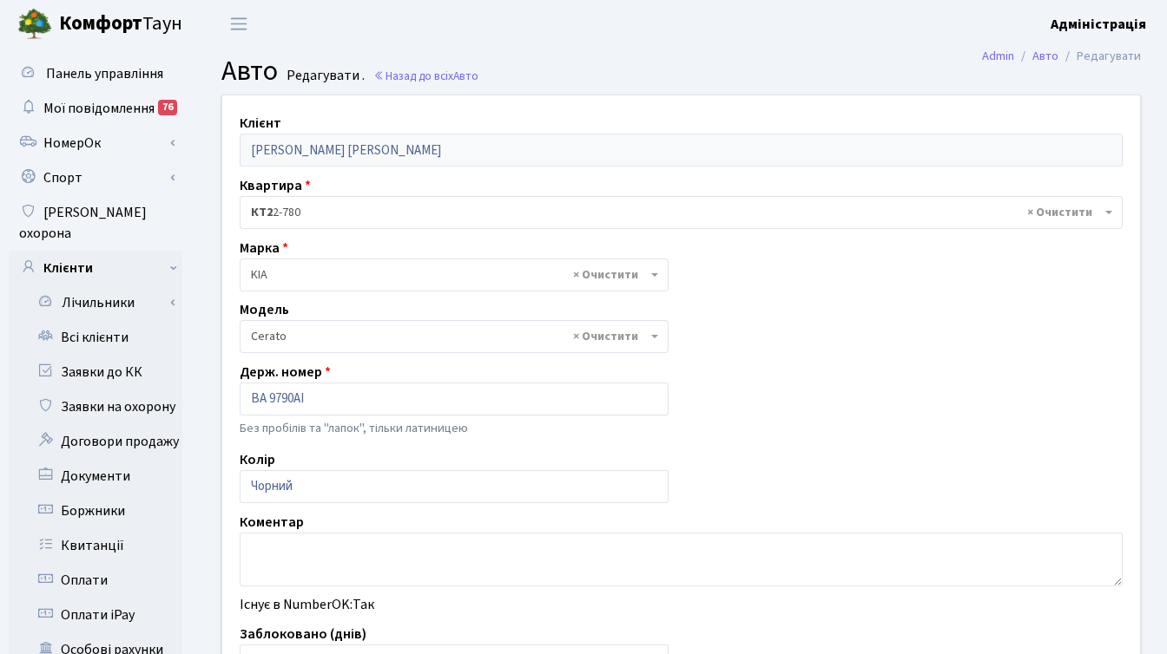
select select "1157"
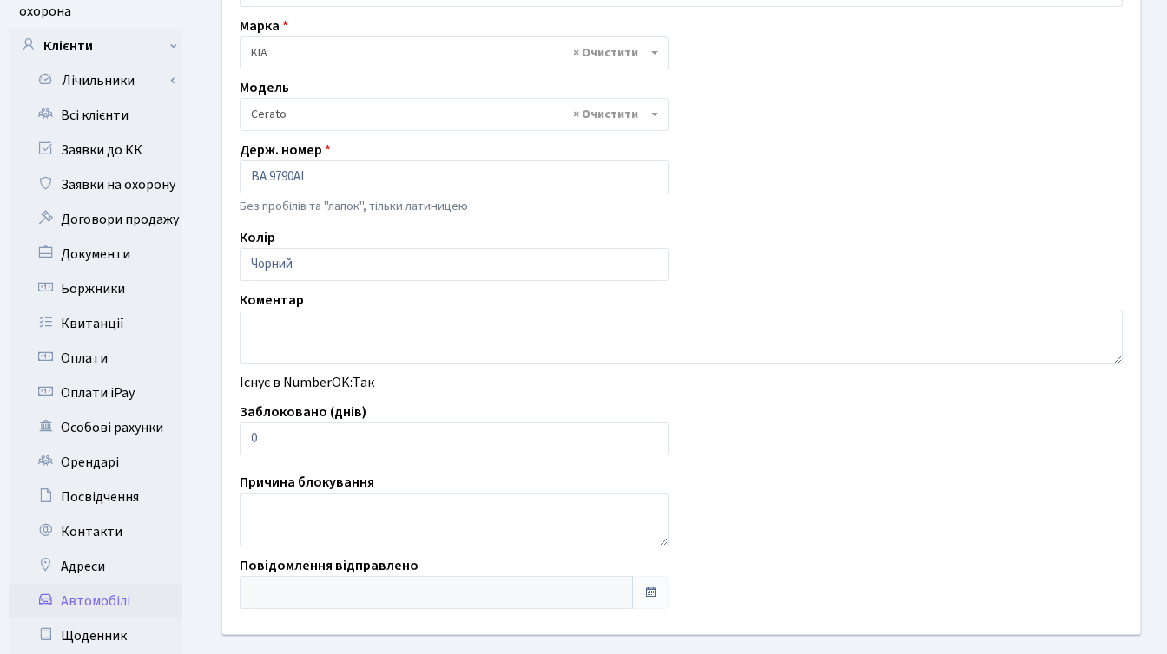
scroll to position [245, 0]
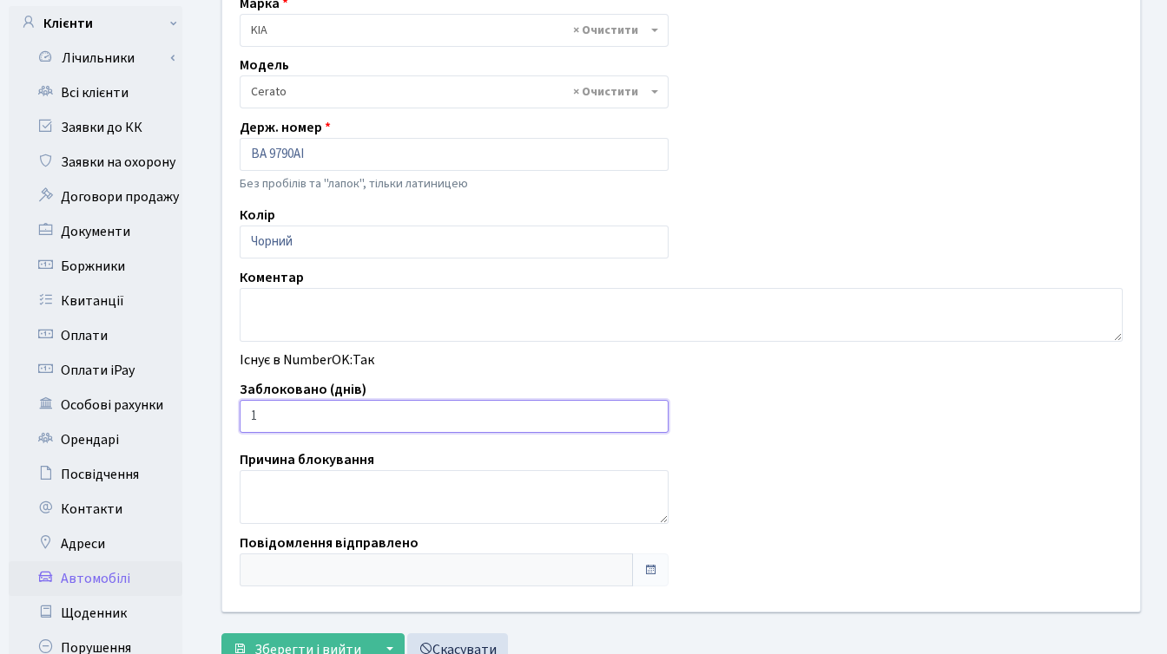
type input "1"
click at [651, 410] on input "1" at bounding box center [454, 416] width 429 height 33
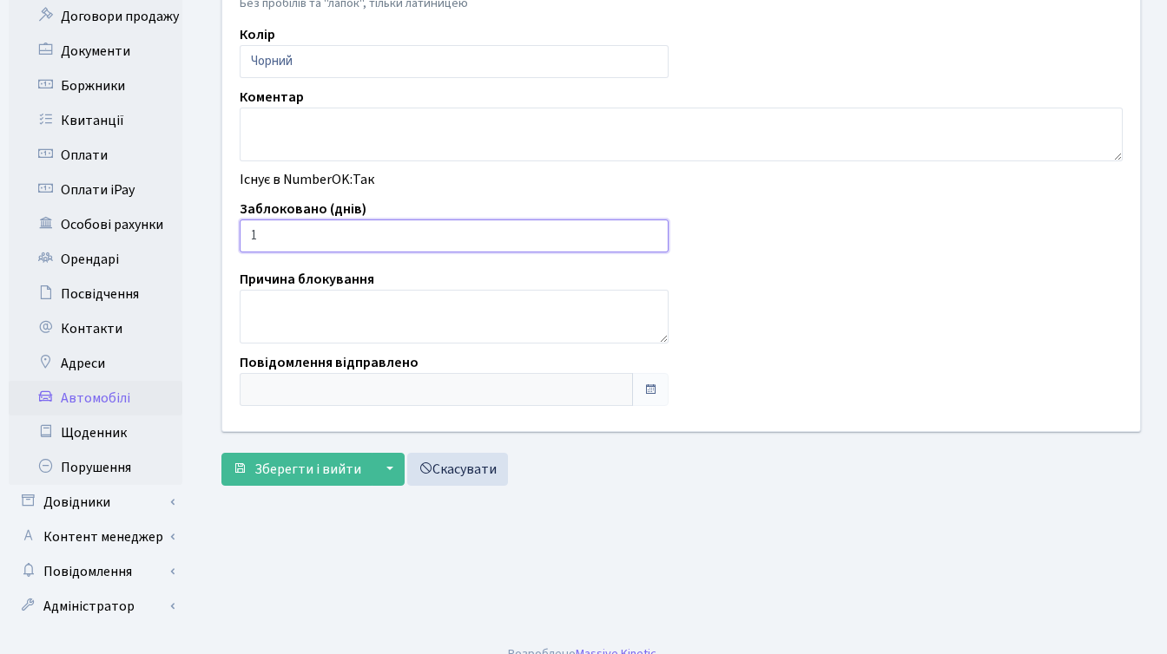
scroll to position [426, 0]
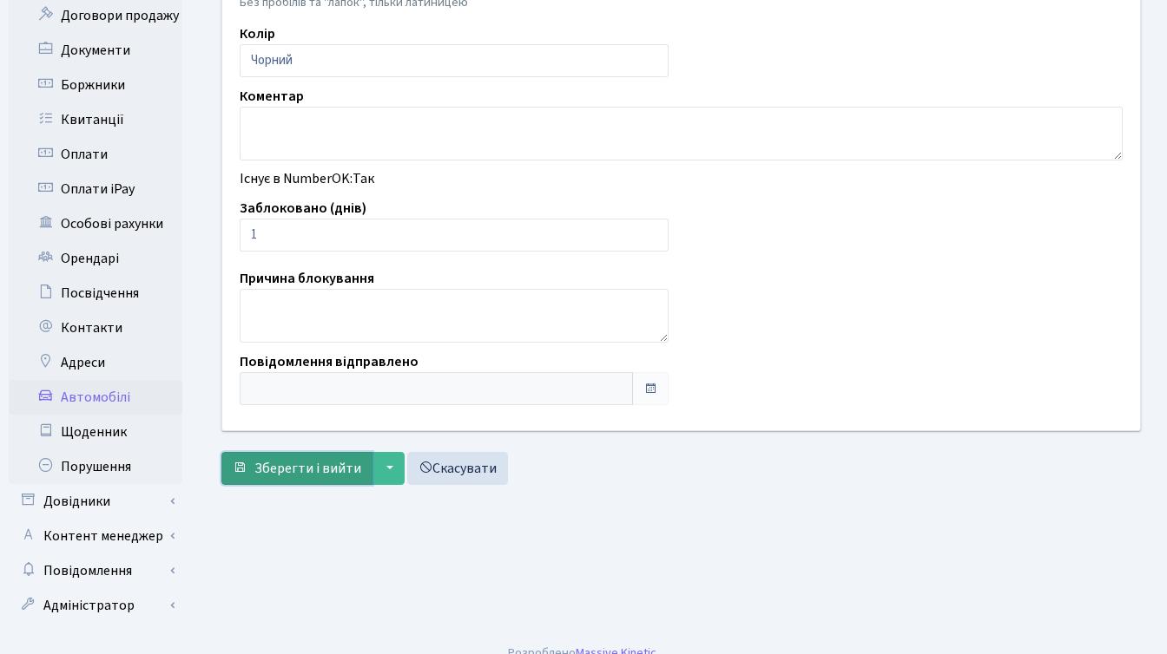
click at [280, 471] on span "Зберегти і вийти" at bounding box center [307, 468] width 107 height 19
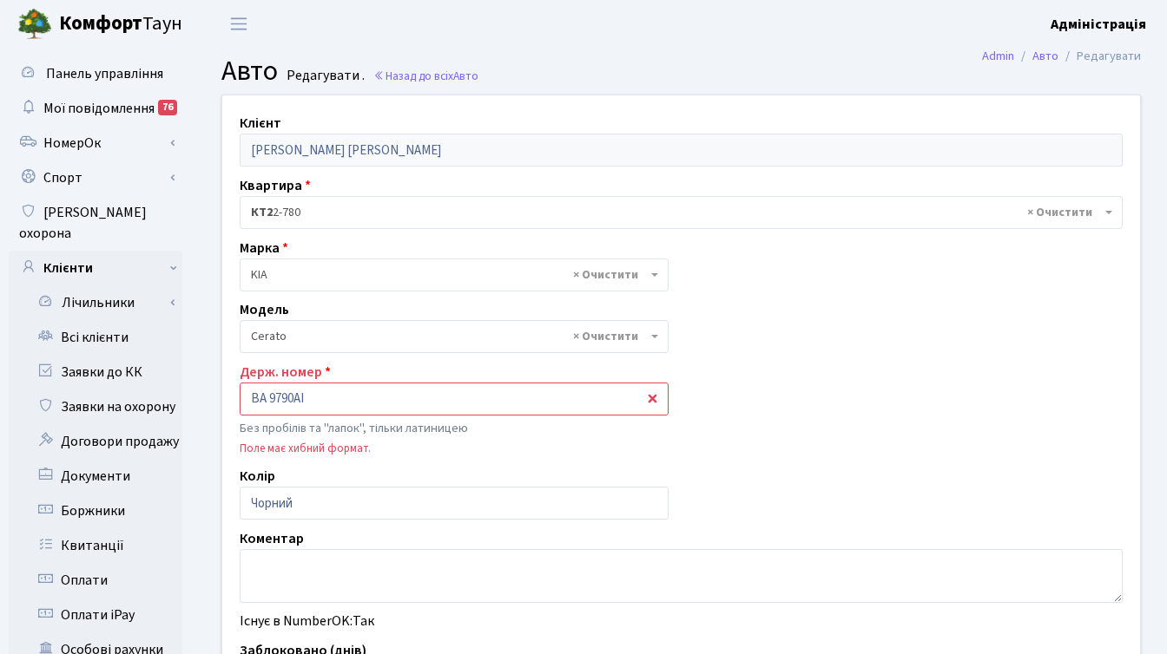
select select "1157"
click at [267, 401] on input "ВA 9790AI" at bounding box center [454, 399] width 429 height 33
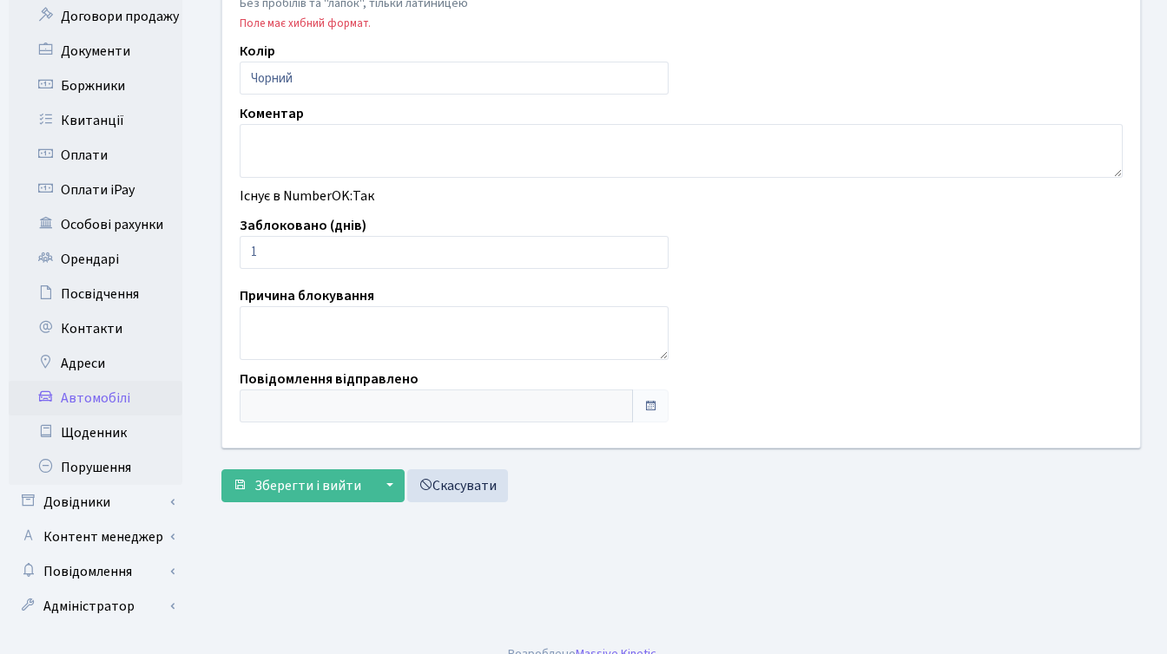
scroll to position [426, 0]
type input "ВA9790AI"
click at [284, 496] on button "Зберегти і вийти" at bounding box center [296, 485] width 151 height 33
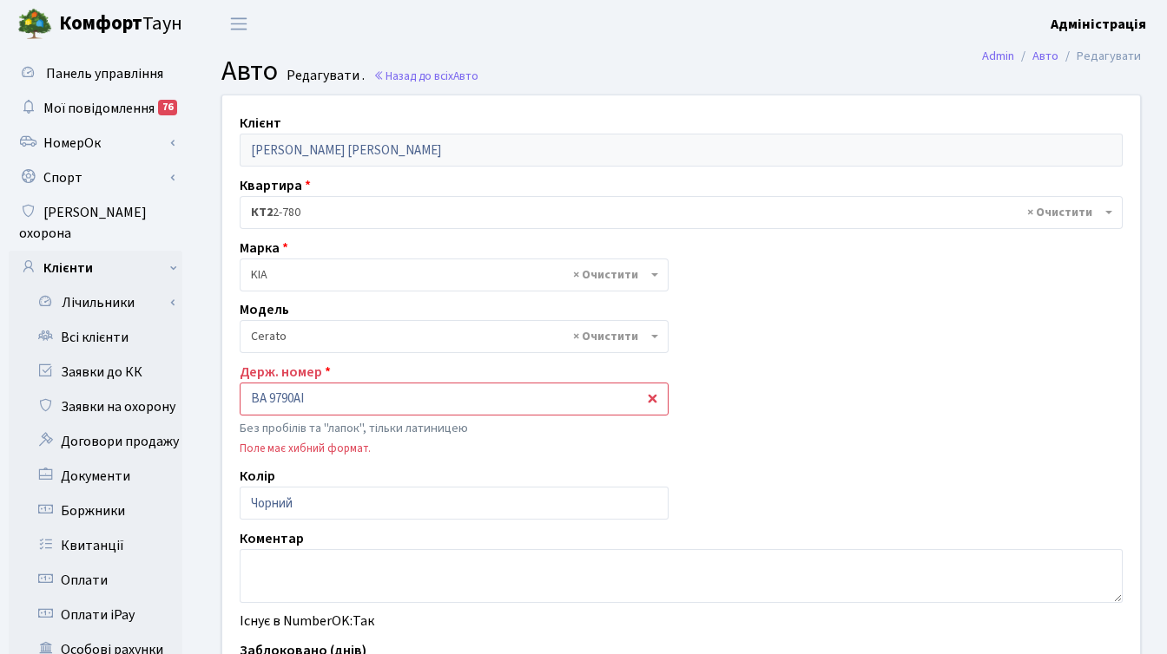
select select "1157"
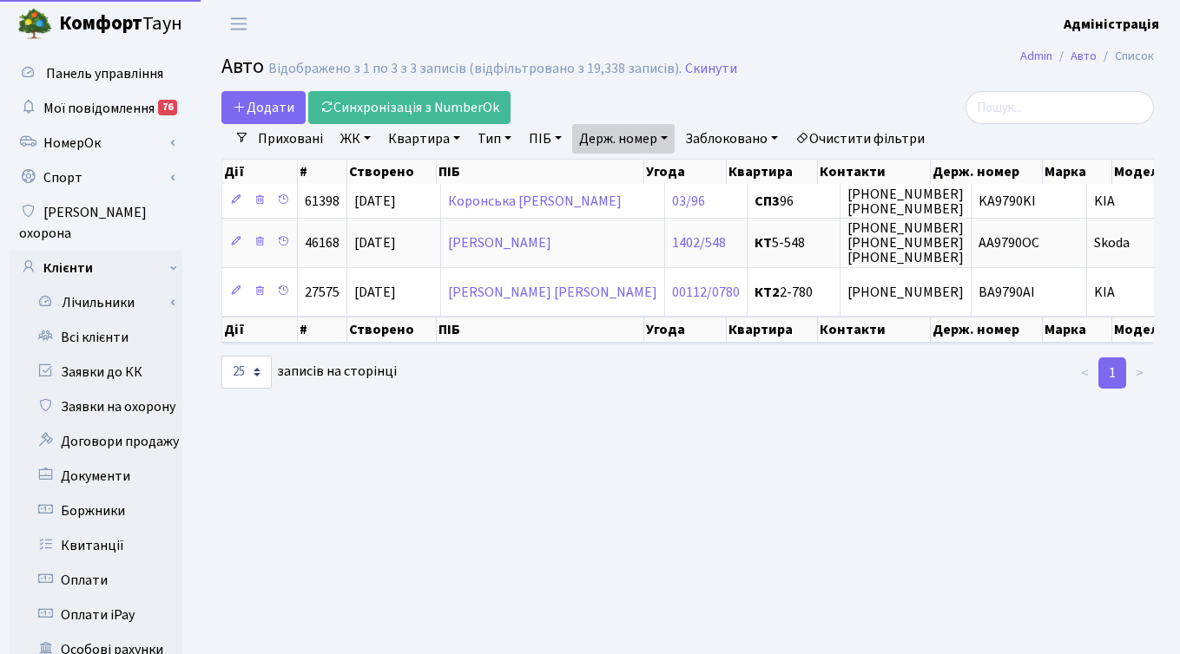
select select "25"
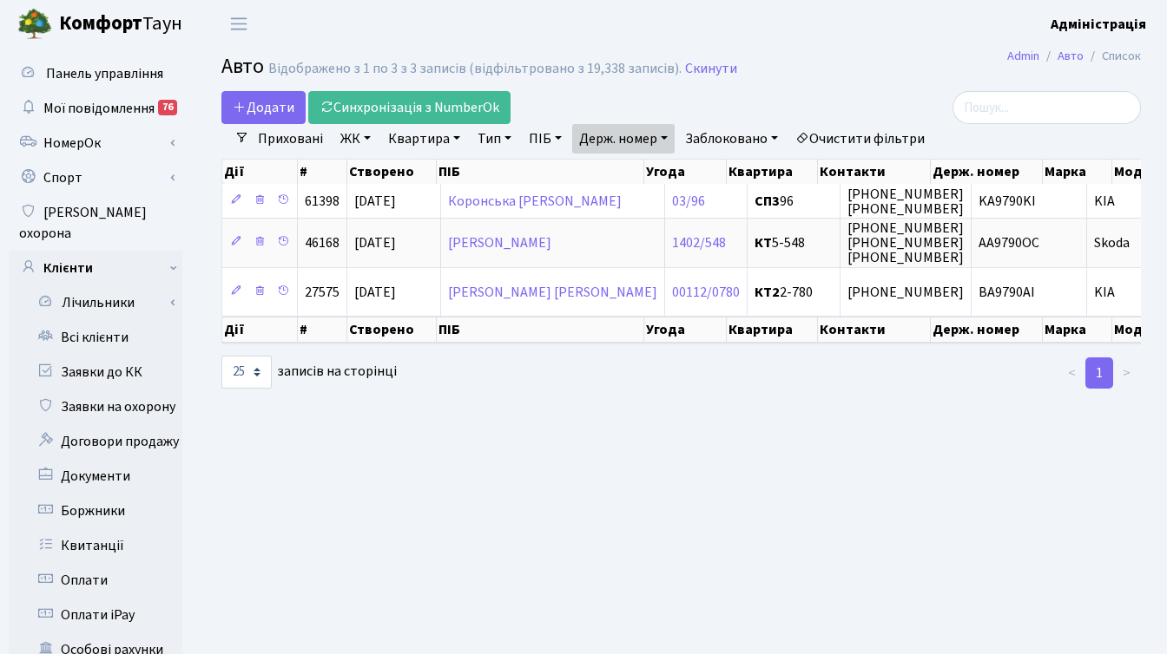
click at [634, 131] on link "Держ. номер" at bounding box center [623, 139] width 102 height 30
paste input "1069"
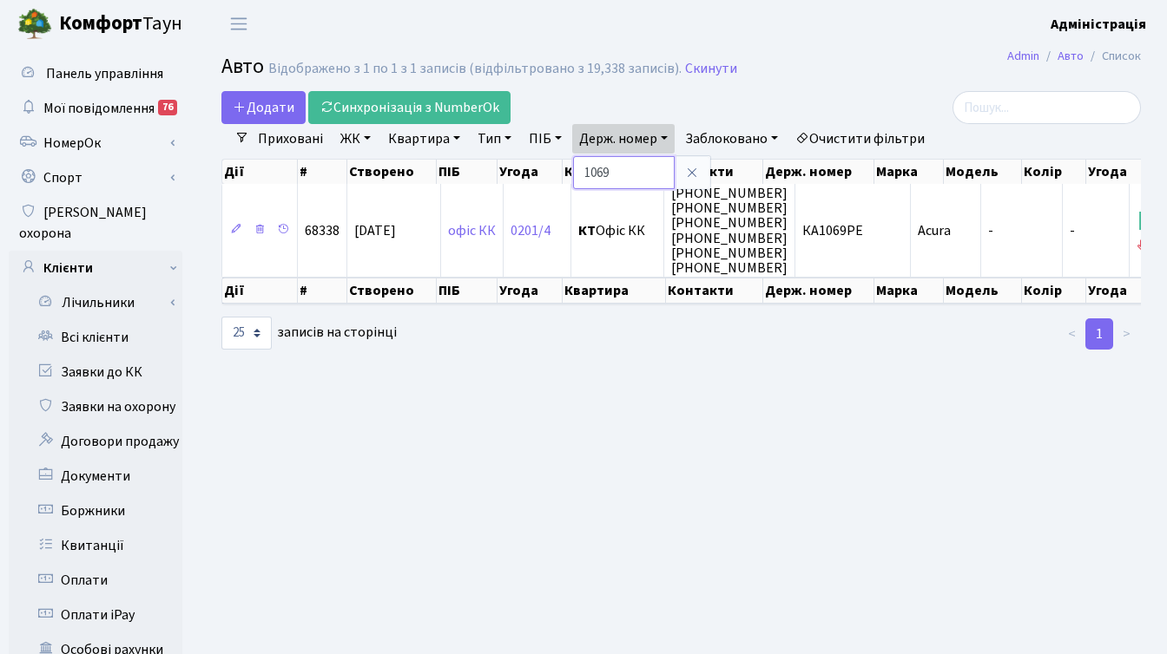
drag, startPoint x: 615, startPoint y: 173, endPoint x: 584, endPoint y: 177, distance: 31.5
click at [584, 176] on input "1069" at bounding box center [624, 172] width 102 height 33
paste input "897"
type input "8979"
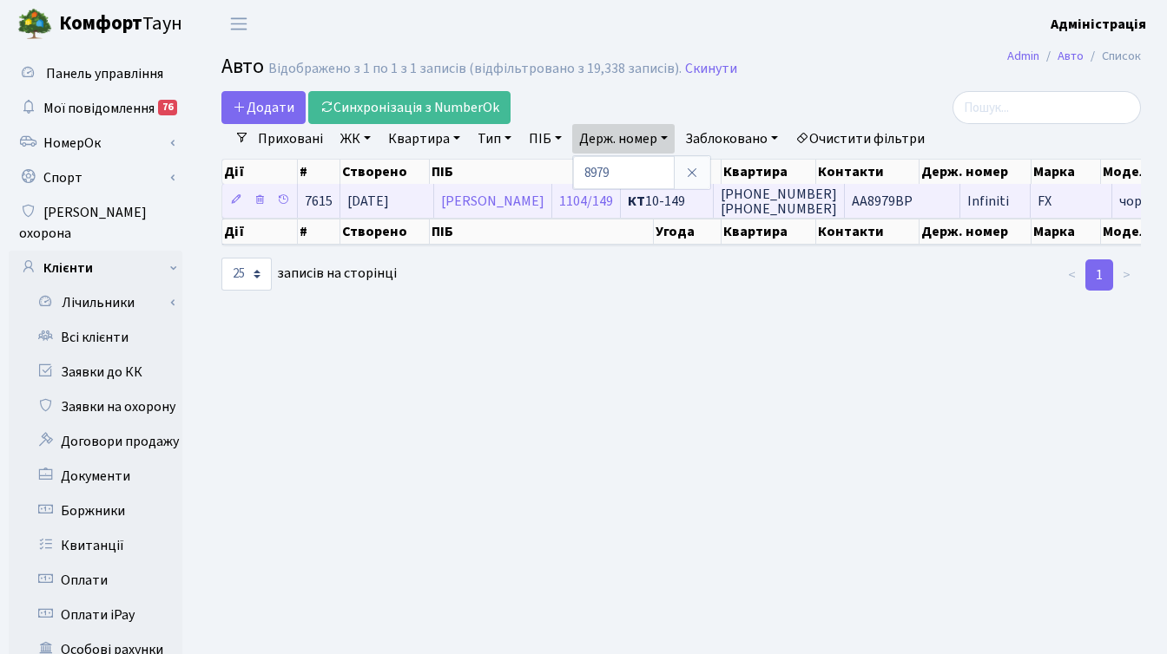
click at [706, 202] on span "КТ 10-149" at bounding box center [667, 201] width 78 height 14
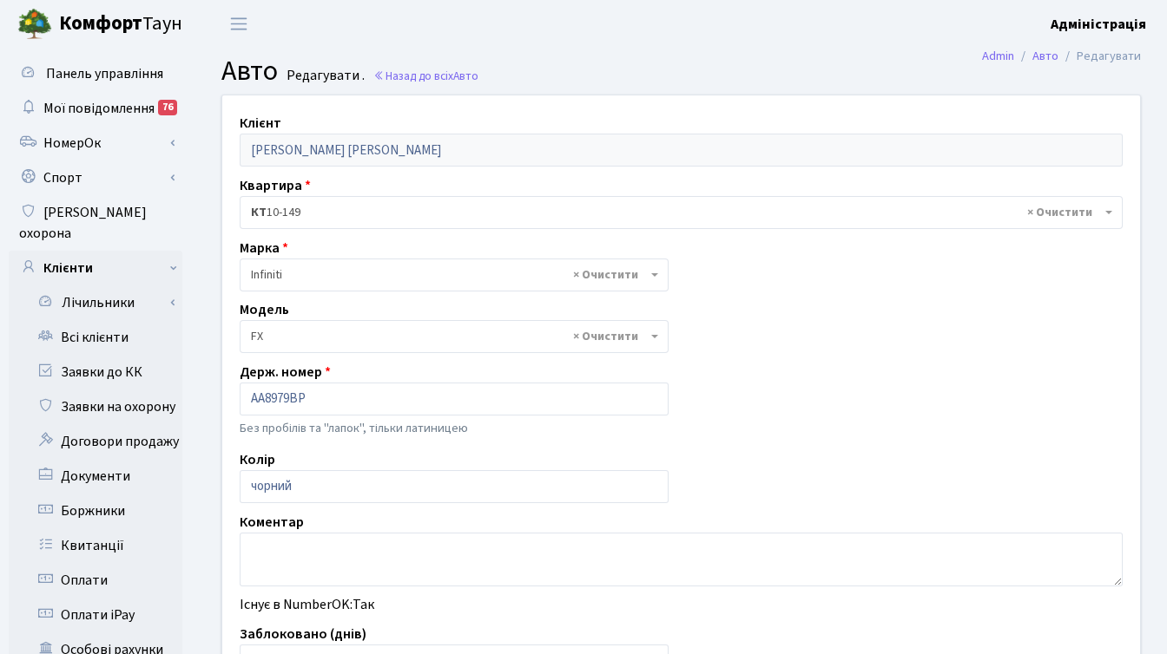
select select "921"
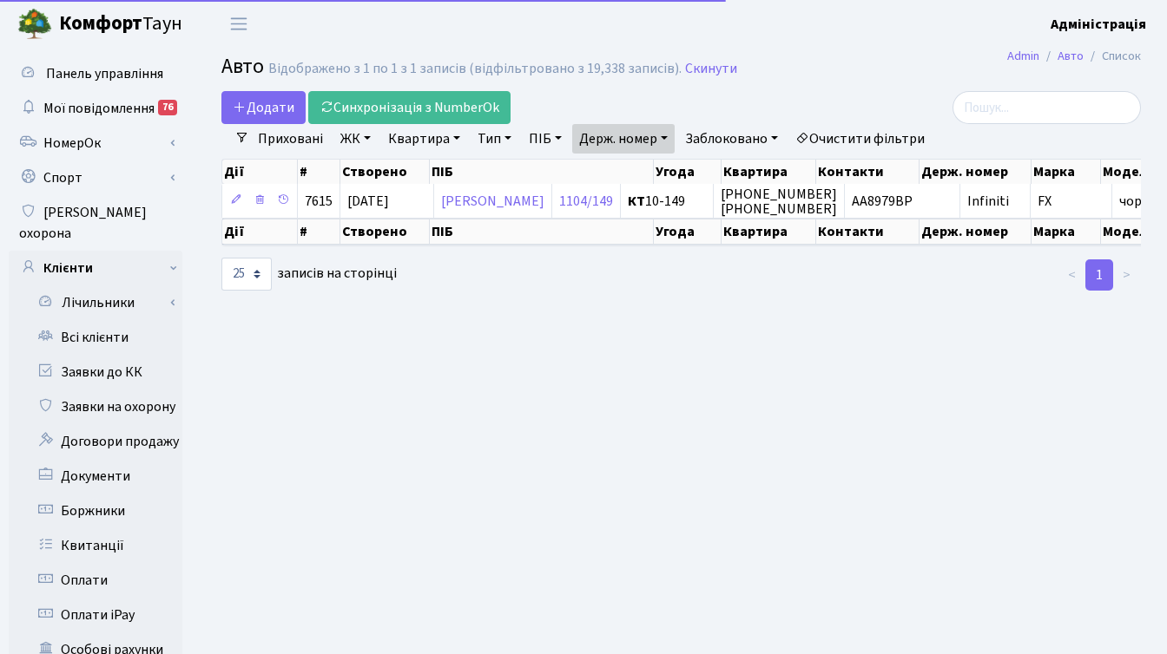
select select "25"
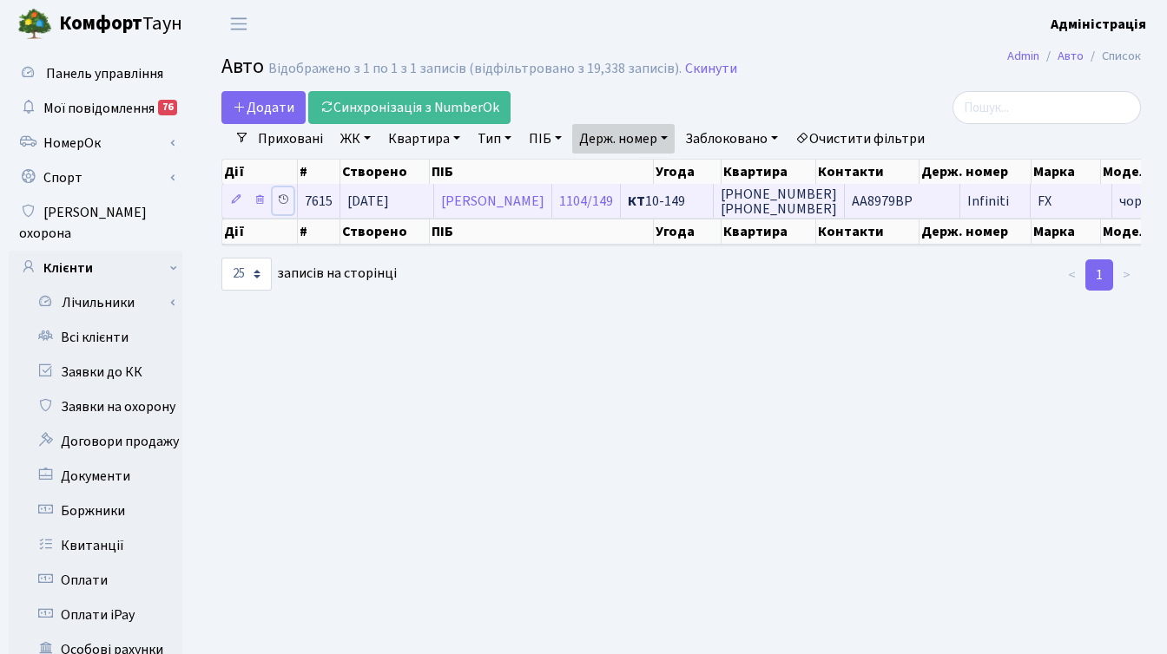
click at [278, 195] on icon at bounding box center [283, 200] width 12 height 12
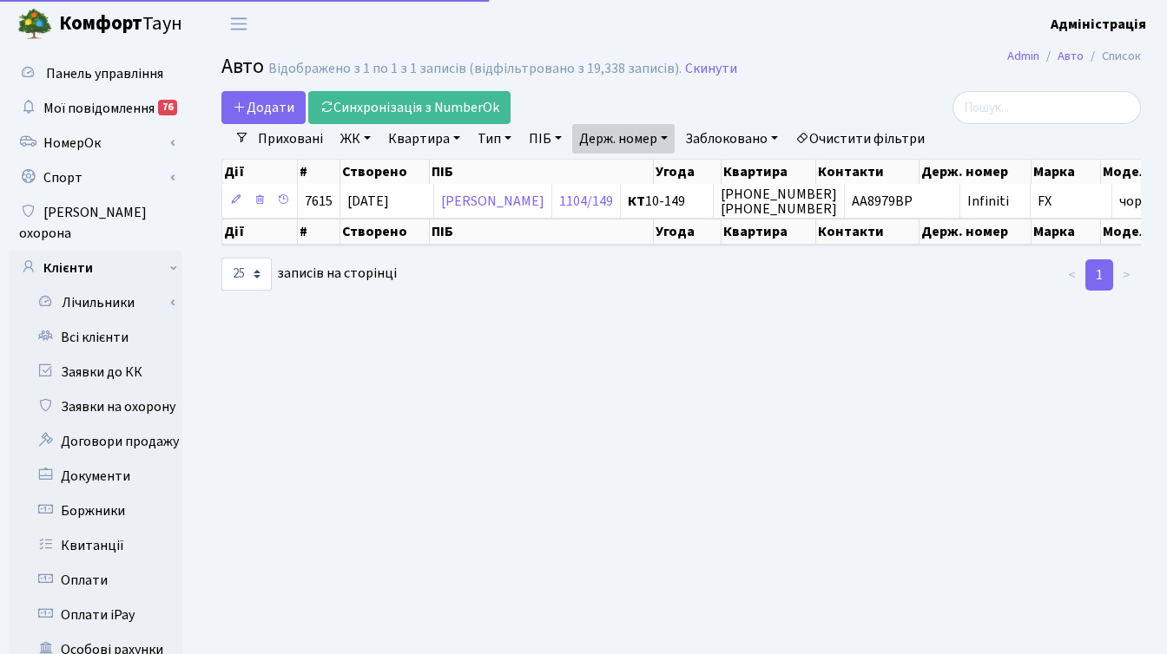
select select "25"
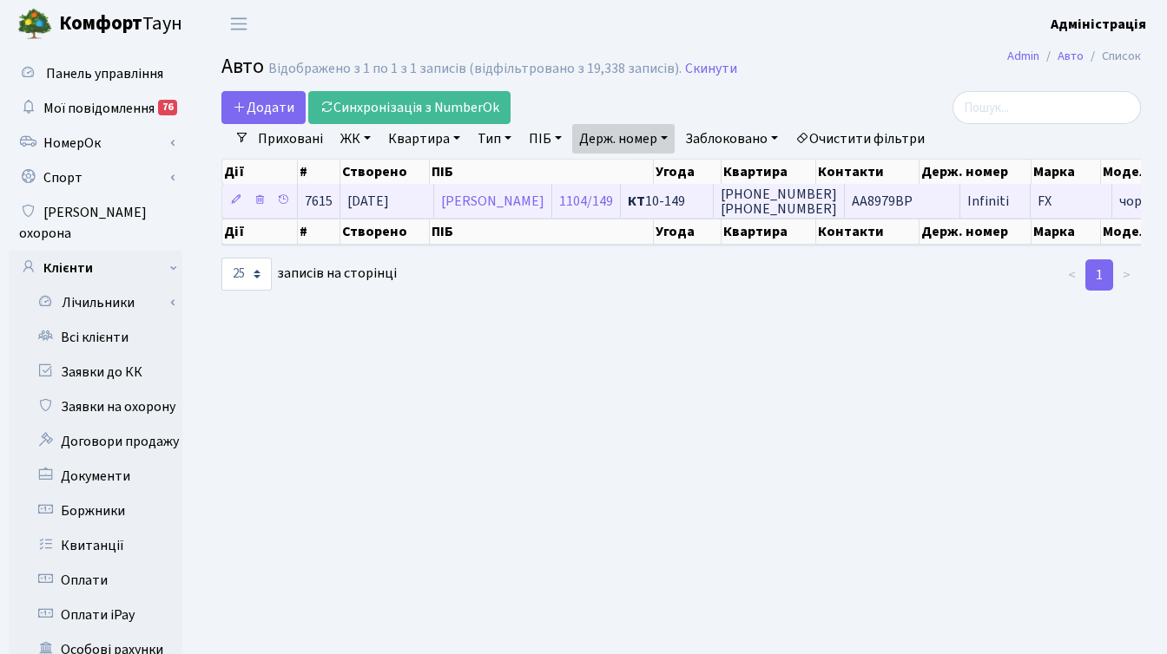
click at [837, 198] on span "[PHONE_NUMBER] [PHONE_NUMBER]" at bounding box center [778, 202] width 116 height 34
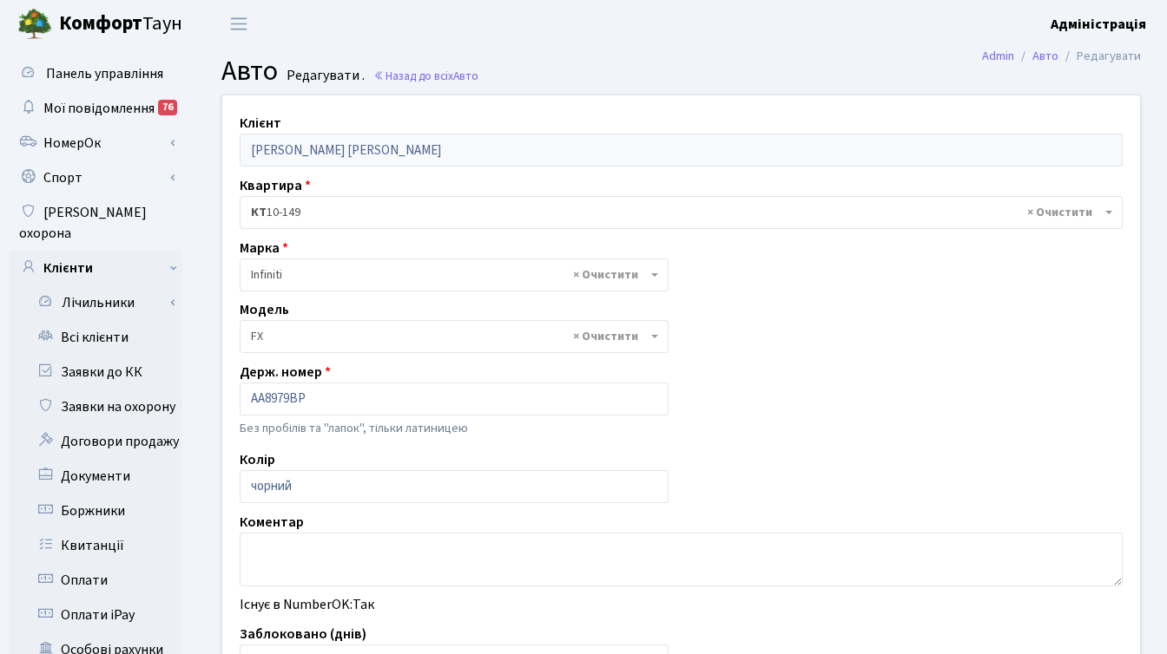
select select "921"
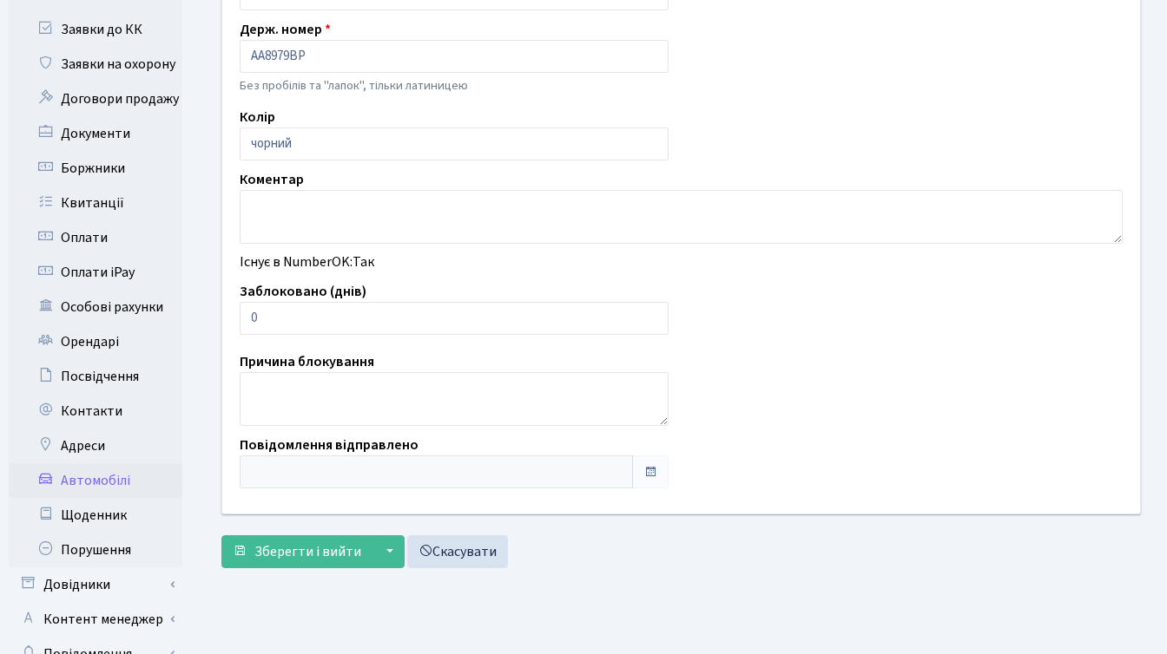
scroll to position [364, 0]
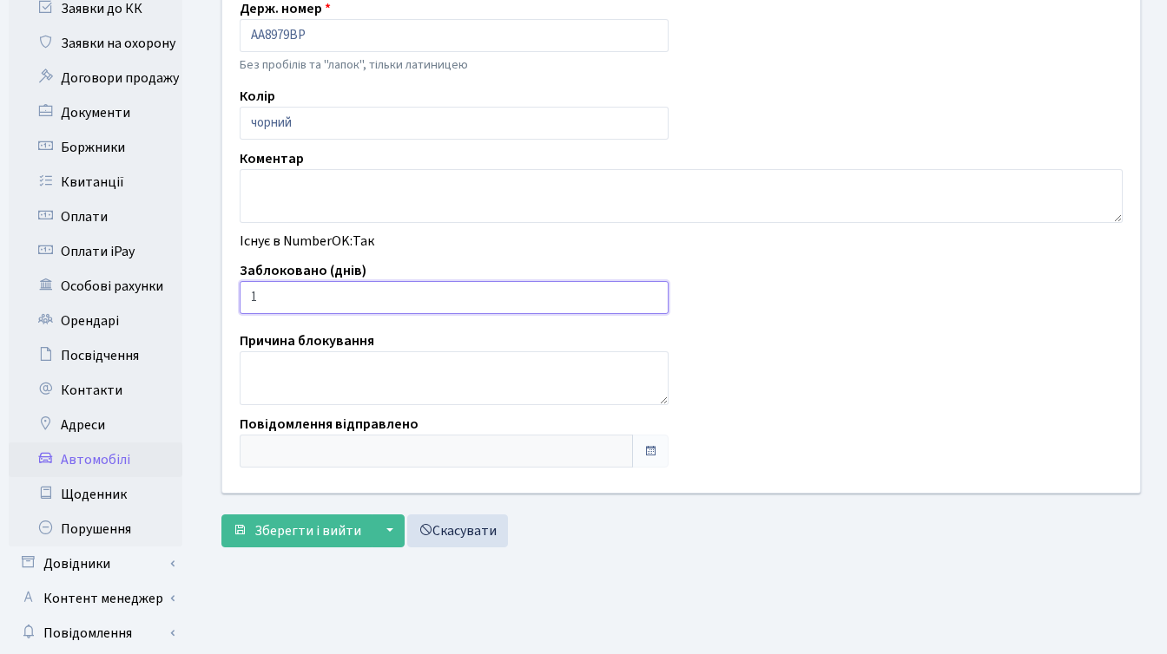
type input "1"
click at [650, 293] on input "1" at bounding box center [454, 297] width 429 height 33
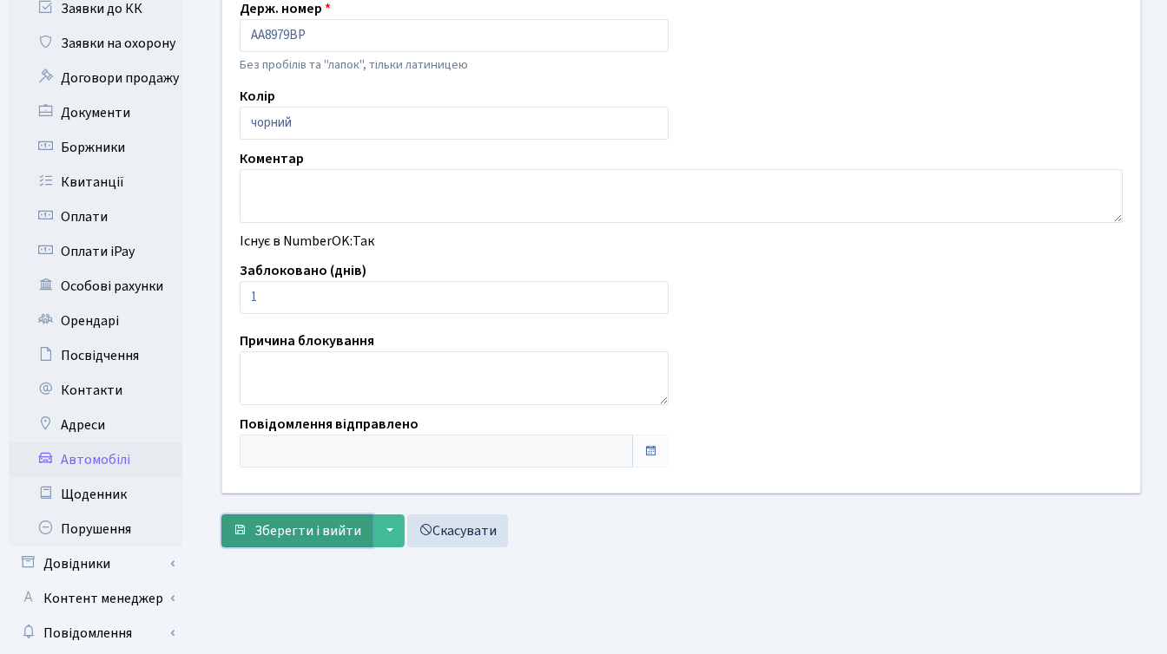
click at [290, 539] on span "Зберегти і вийти" at bounding box center [307, 531] width 107 height 19
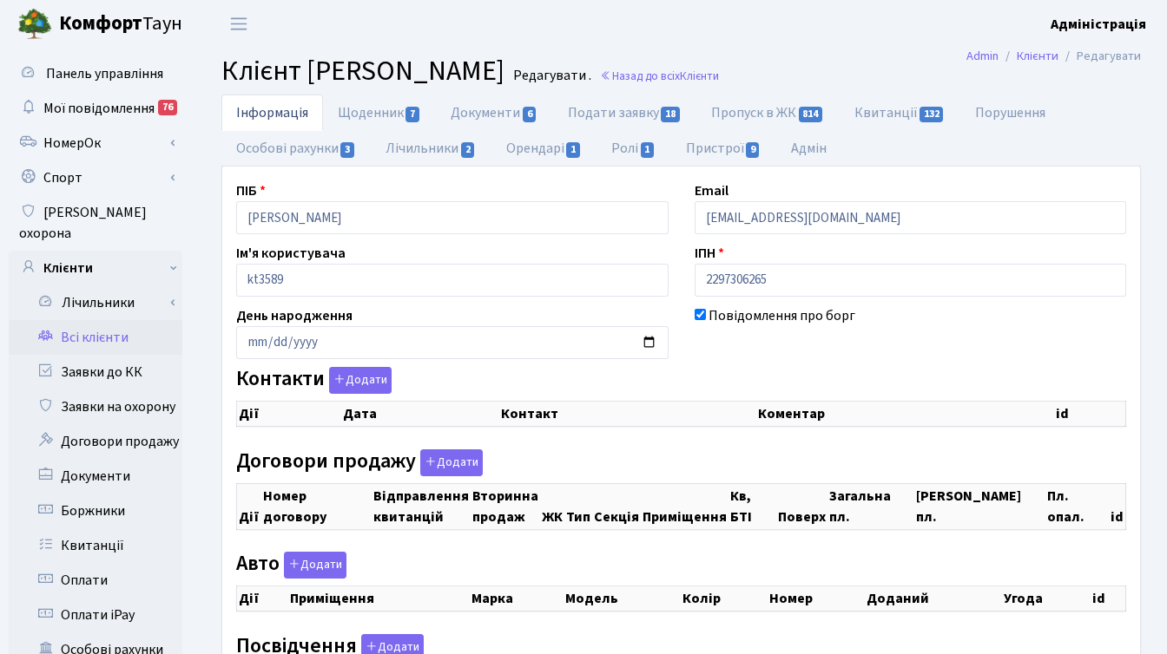
checkbox input "true"
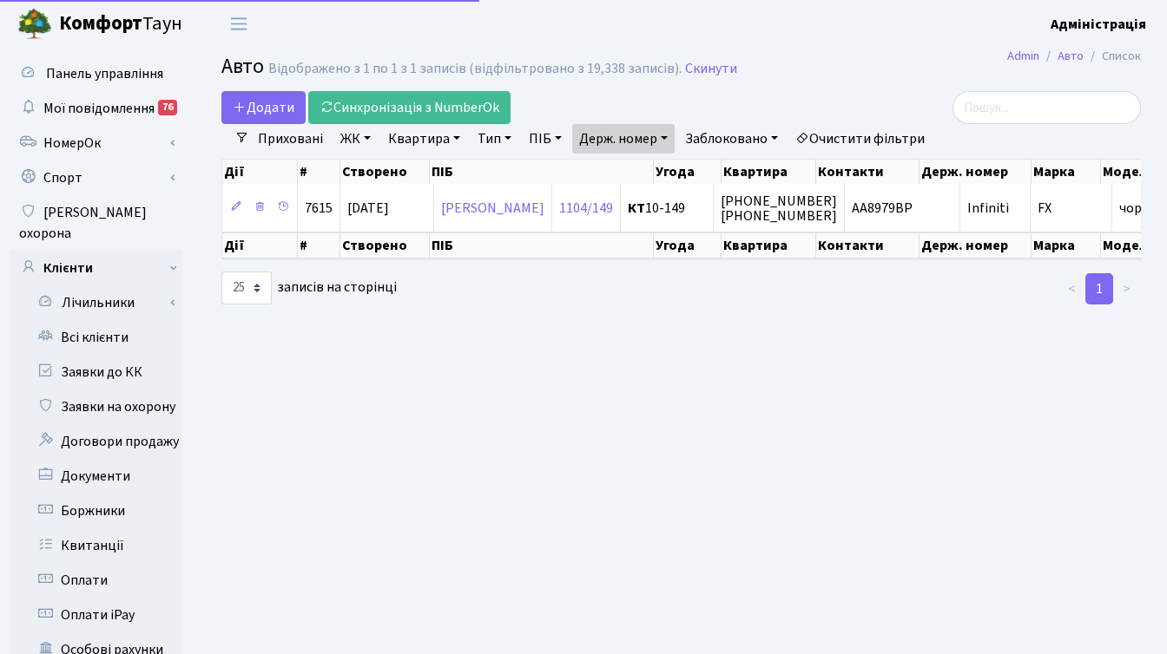
select select "25"
click at [614, 138] on link "Держ. номер" at bounding box center [623, 139] width 102 height 30
paste input "84"
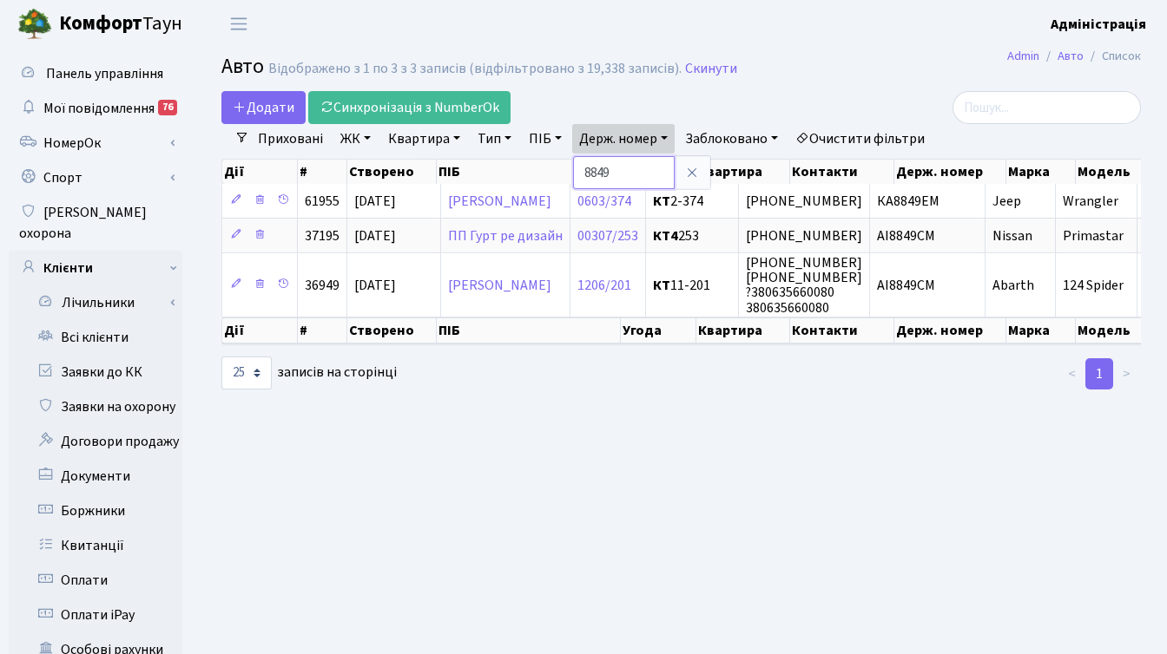
paste input "5717"
type input "5717"
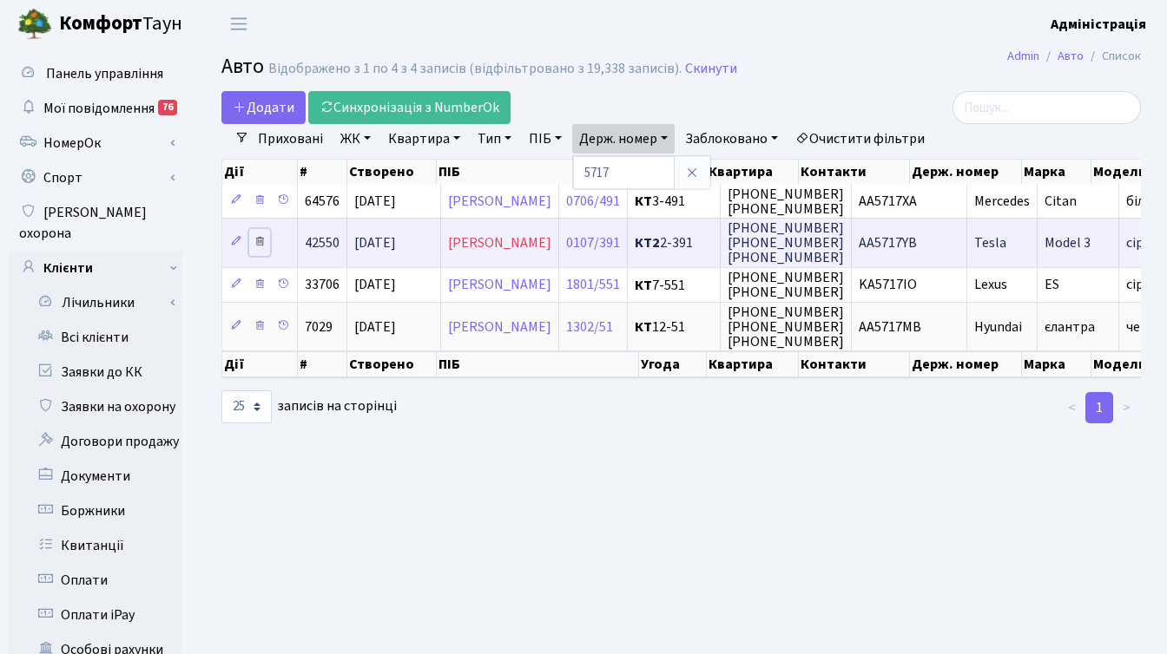
click at [260, 246] on icon at bounding box center [259, 241] width 12 height 12
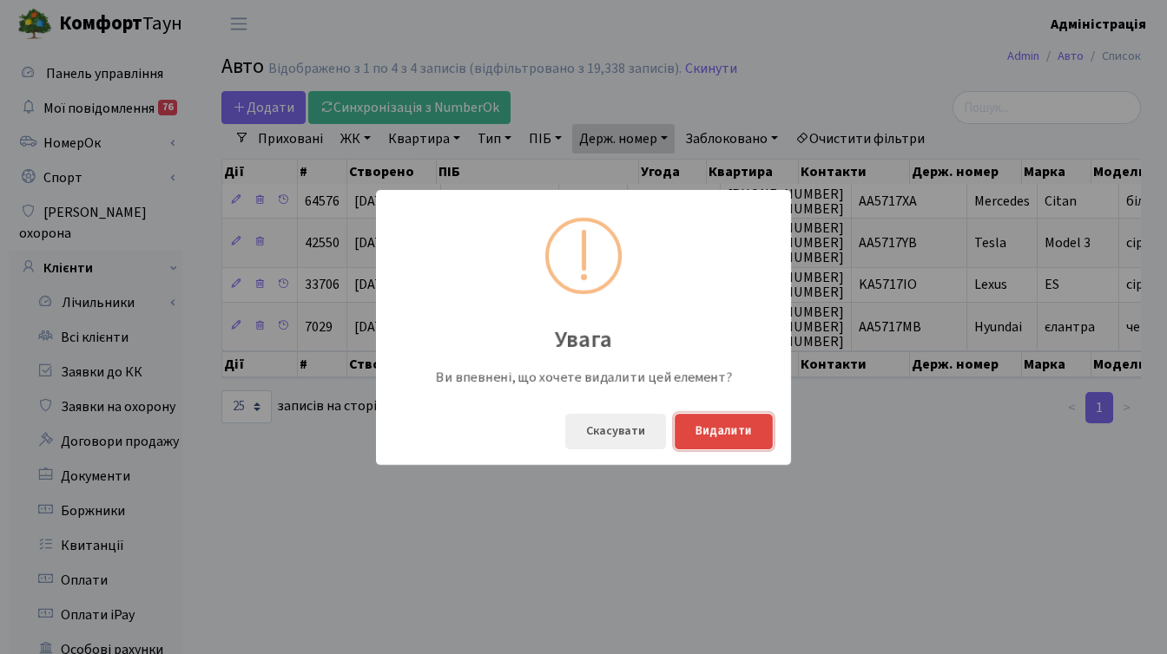
click at [749, 432] on button "Видалити" at bounding box center [723, 432] width 98 height 36
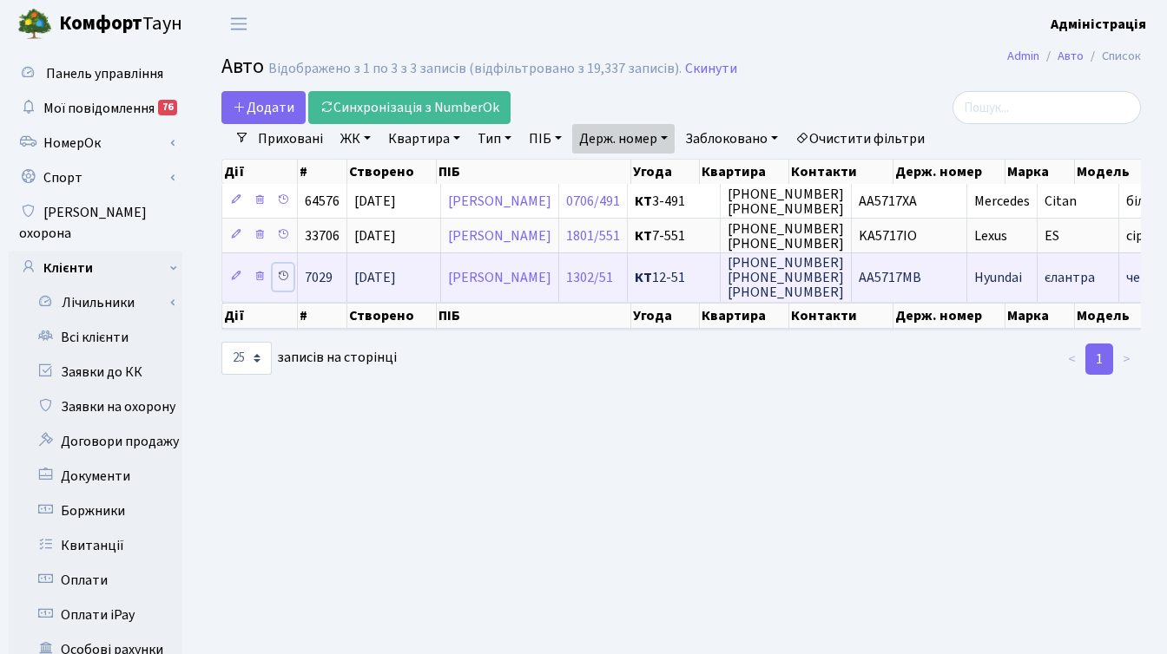
click at [284, 271] on icon at bounding box center [283, 276] width 12 height 12
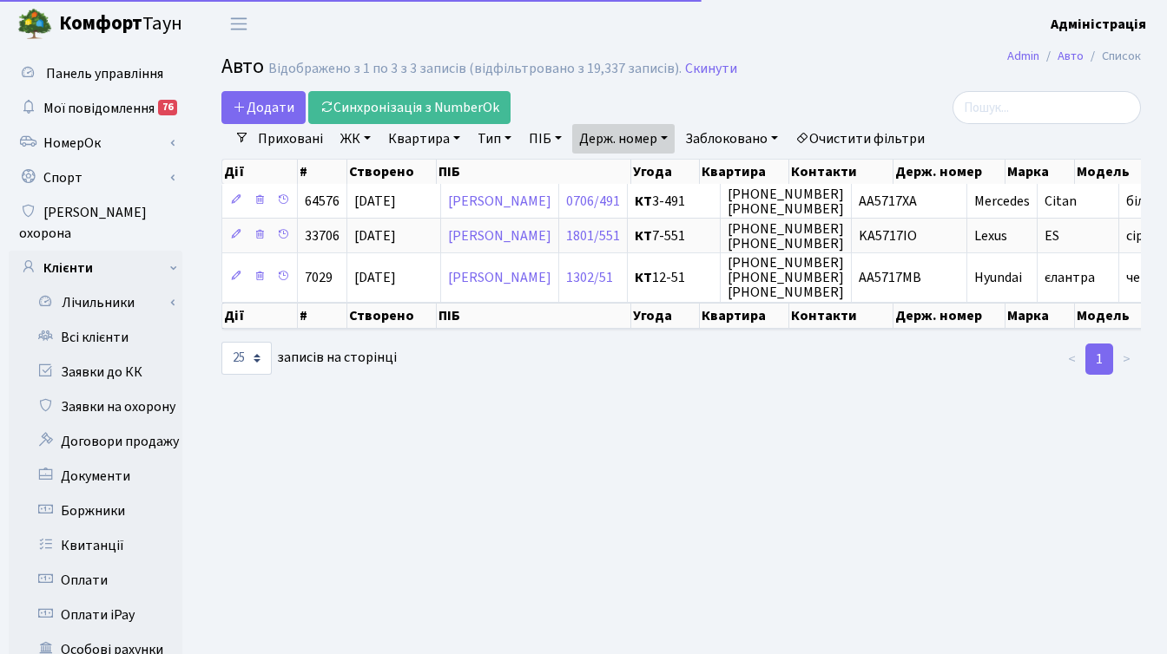
select select "25"
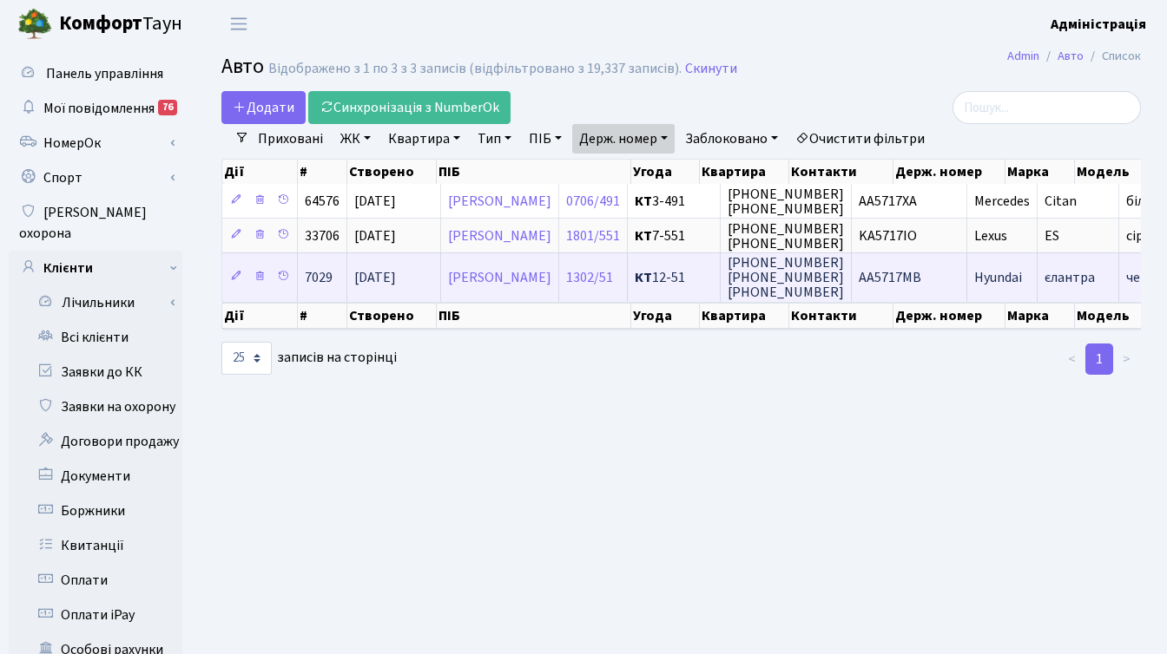
click at [921, 276] on span "АА5717МВ" at bounding box center [889, 277] width 62 height 19
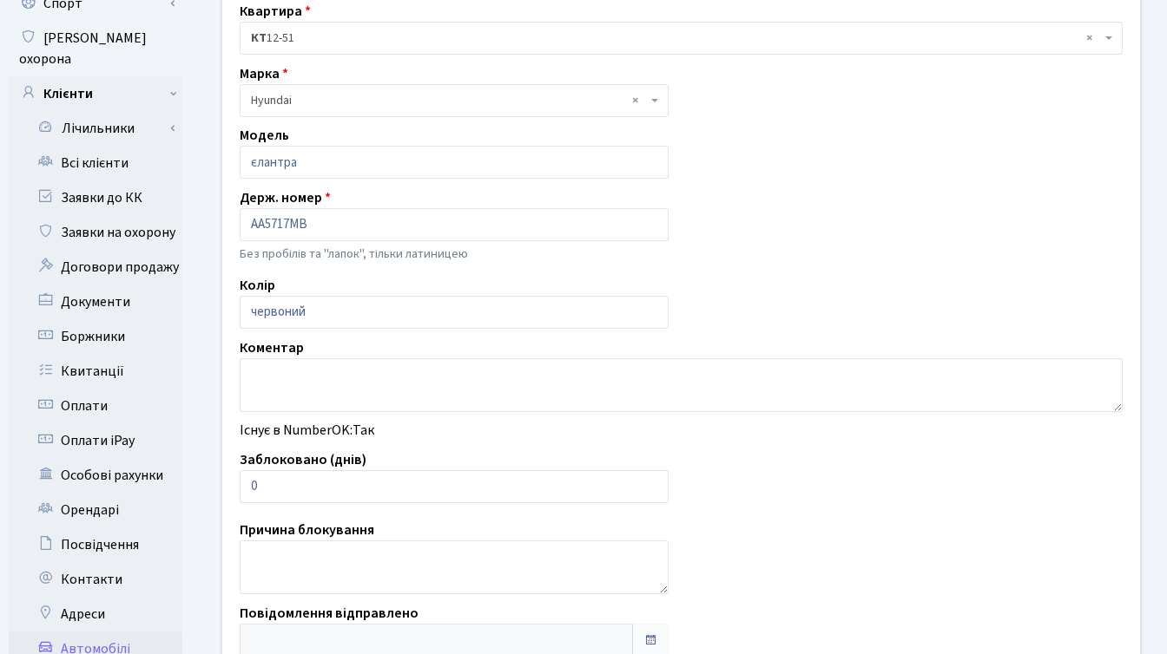
scroll to position [227, 0]
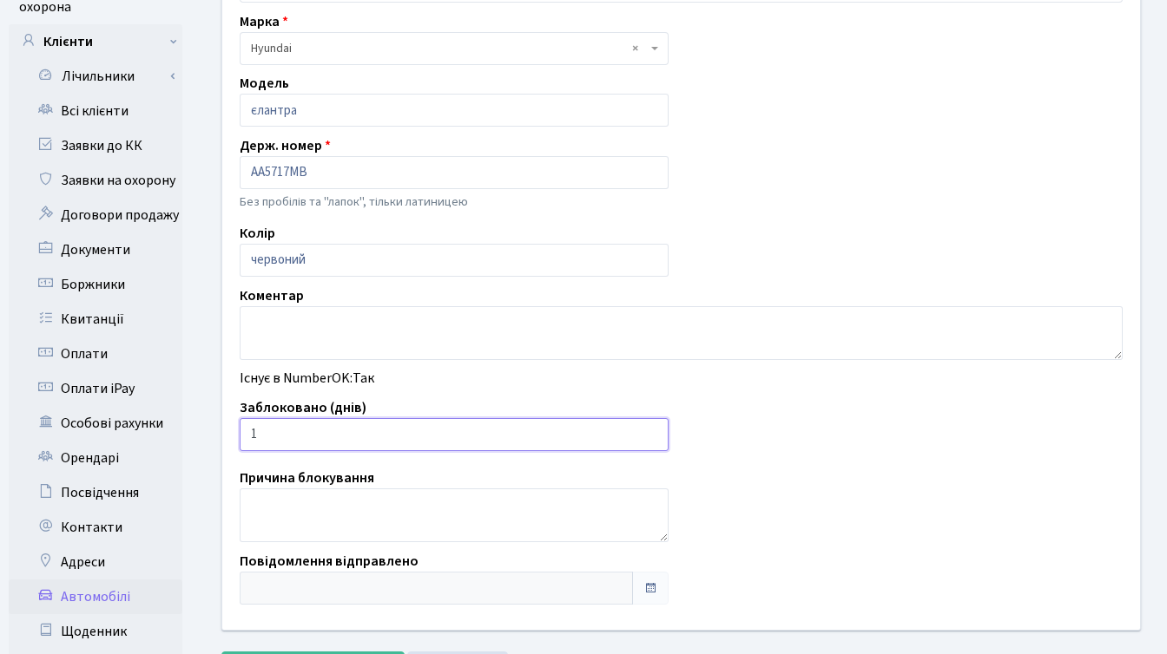
type input "1"
click at [647, 430] on input "1" at bounding box center [454, 434] width 429 height 33
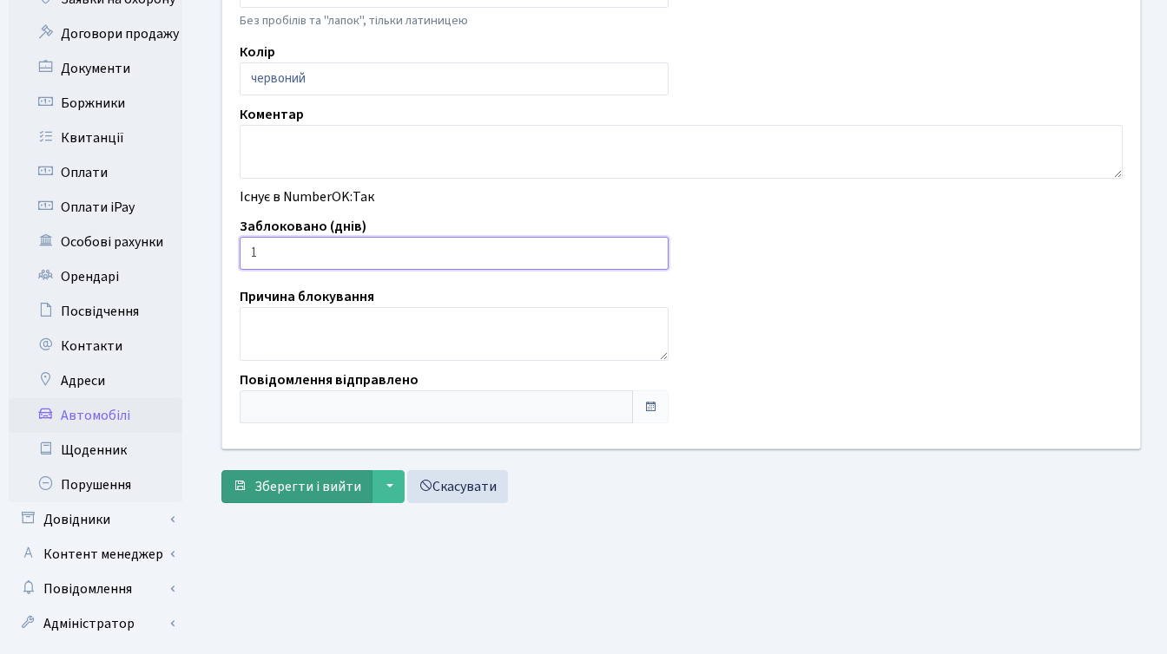
scroll to position [426, 0]
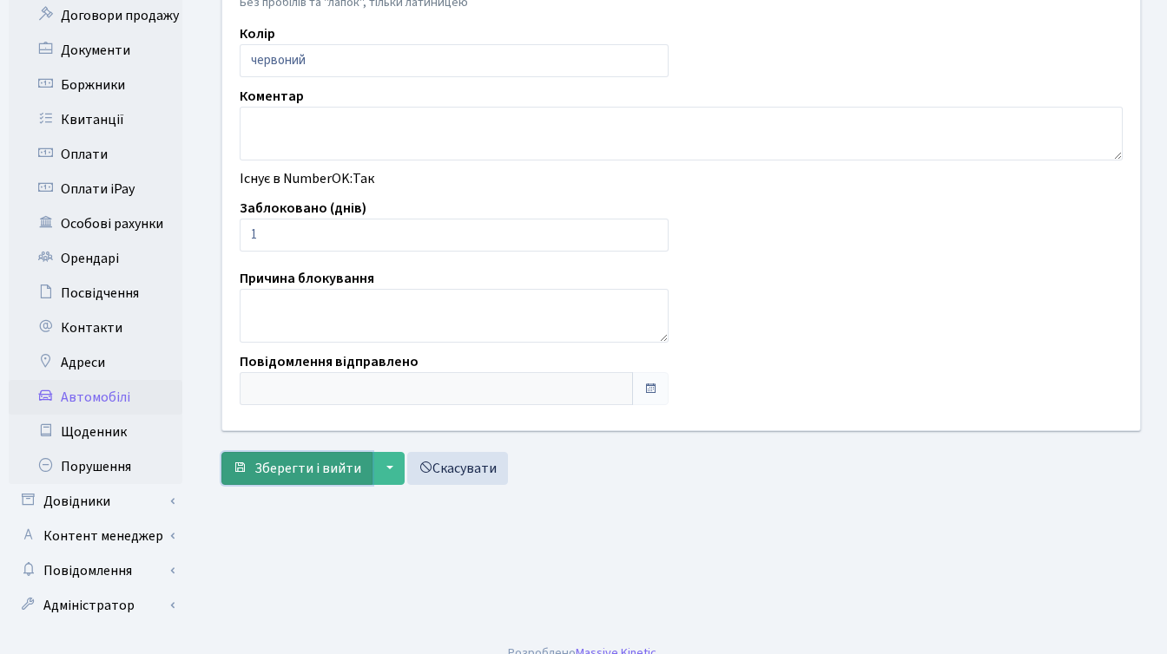
click at [276, 469] on span "Зберегти і вийти" at bounding box center [307, 468] width 107 height 19
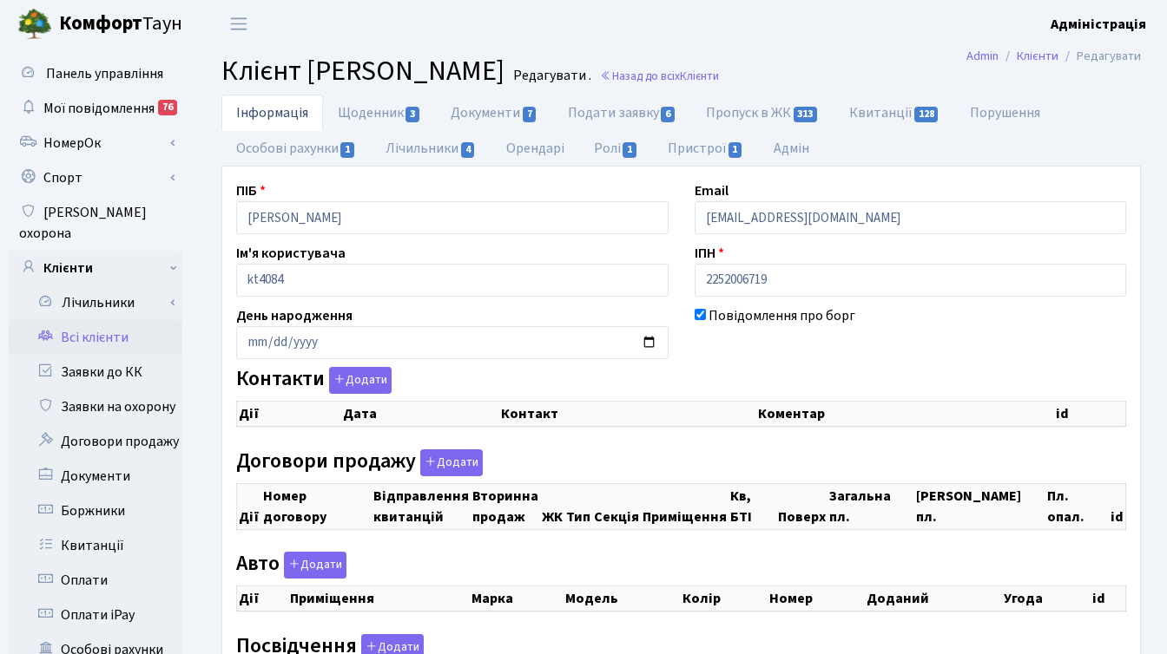
checkbox input "true"
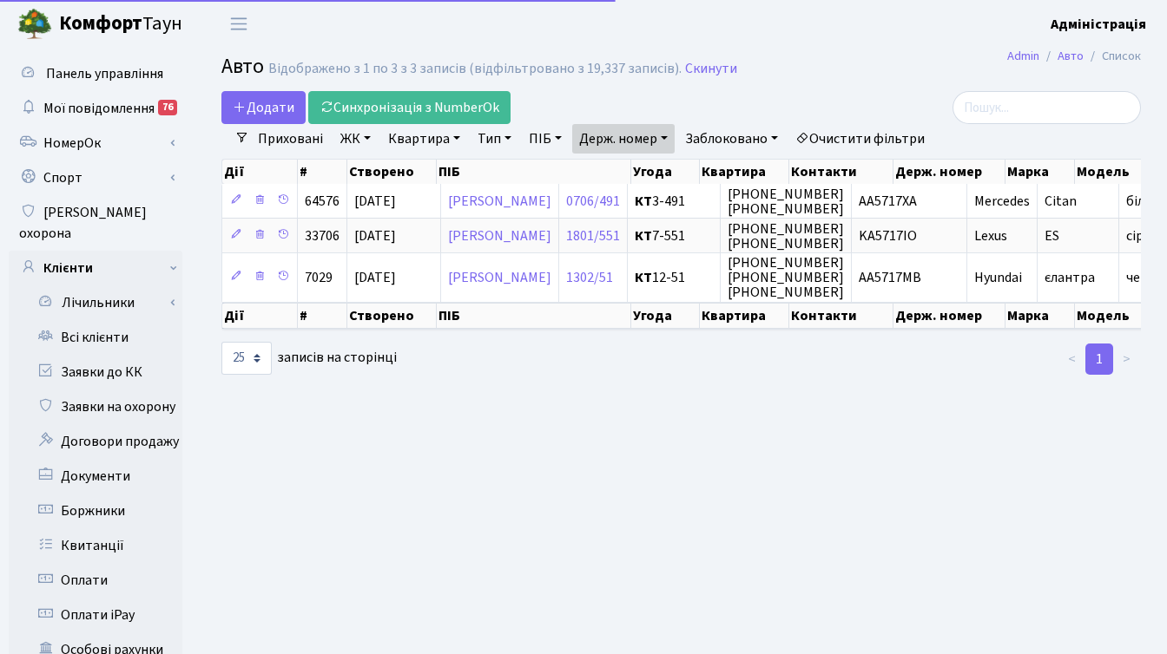
select select "25"
click at [656, 136] on link "Держ. номер" at bounding box center [623, 139] width 102 height 30
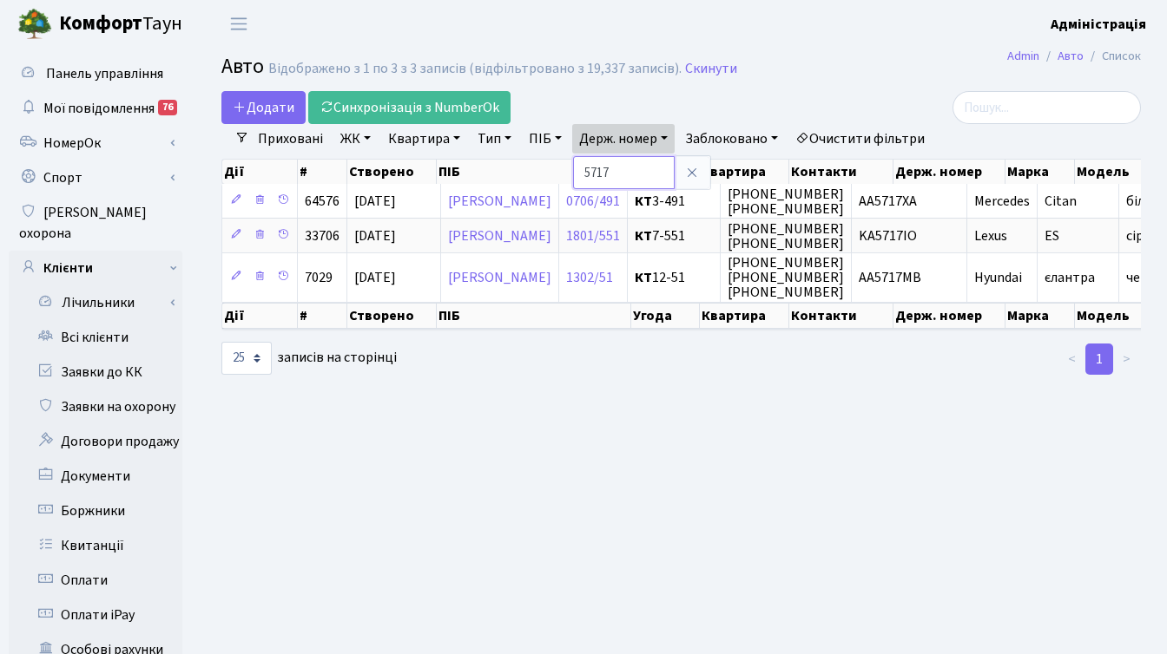
paste input "6986"
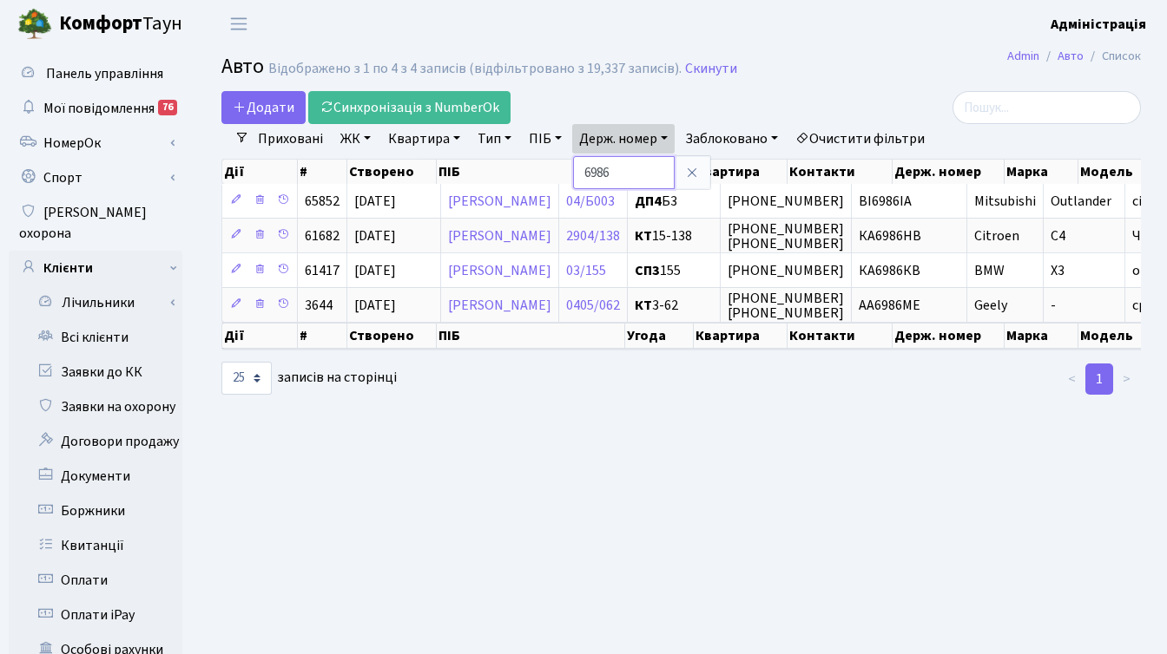
paste input "2092"
type input "2092"
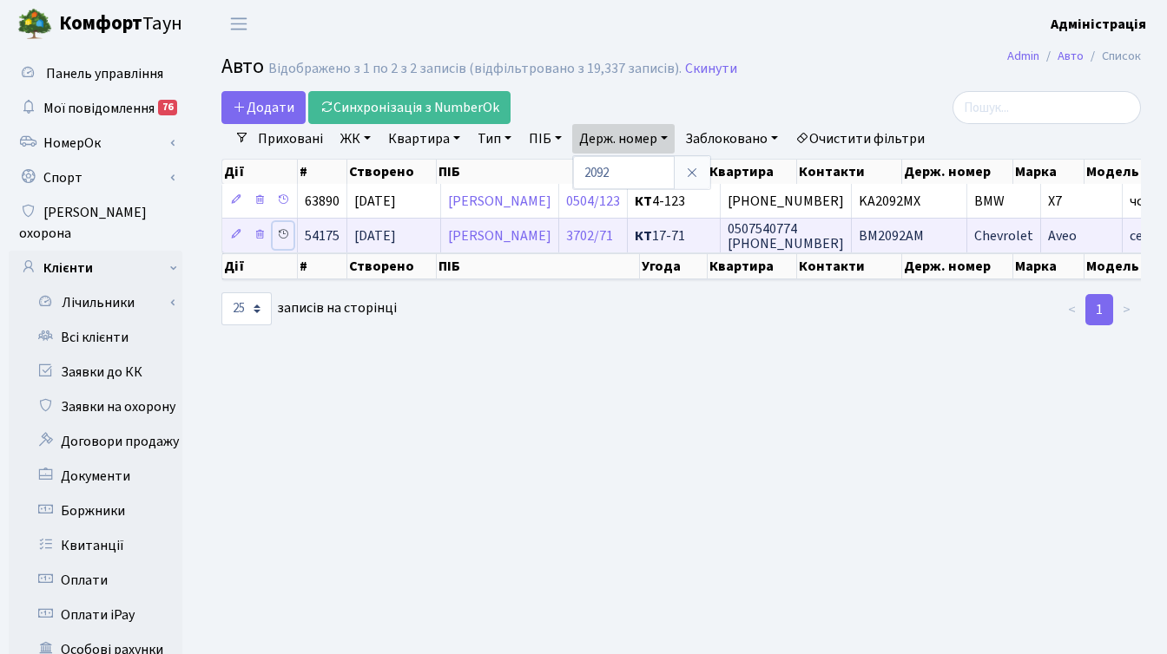
click at [278, 234] on icon at bounding box center [283, 234] width 12 height 12
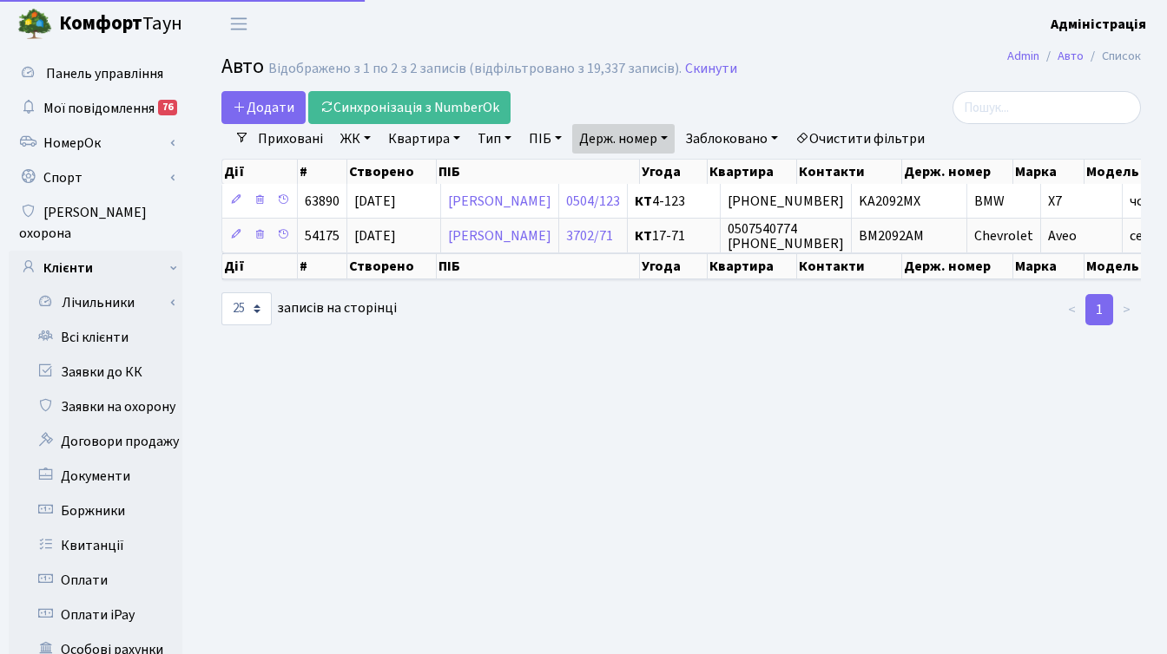
select select "25"
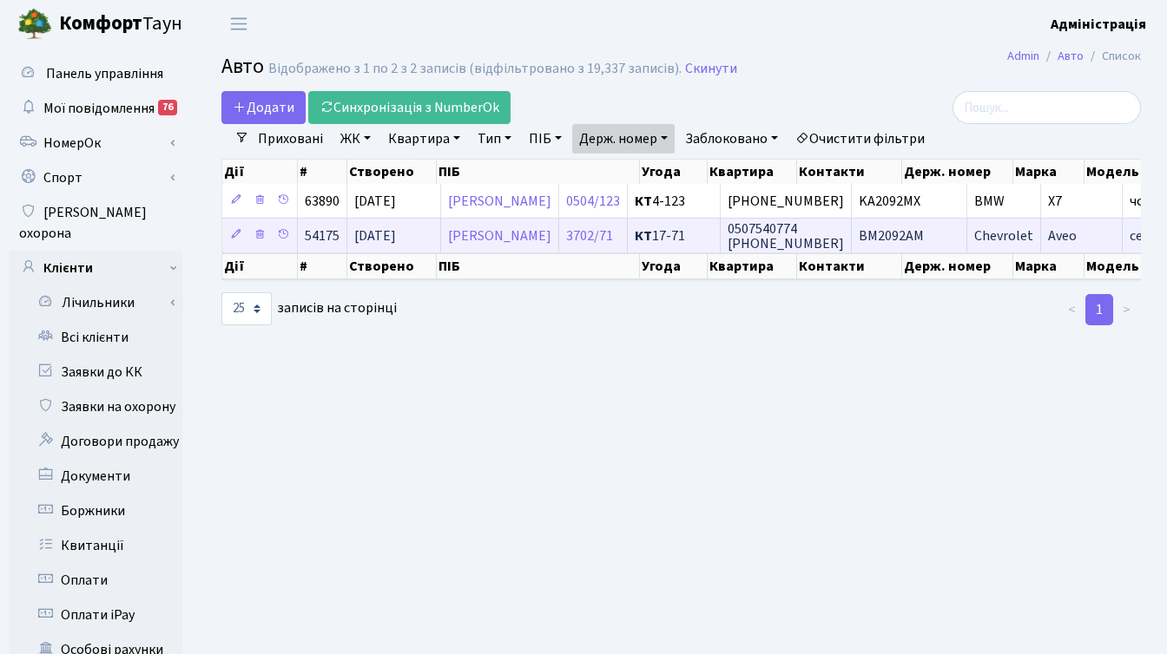
click at [844, 237] on span "0507540774 [PHONE_NUMBER]" at bounding box center [785, 237] width 116 height 34
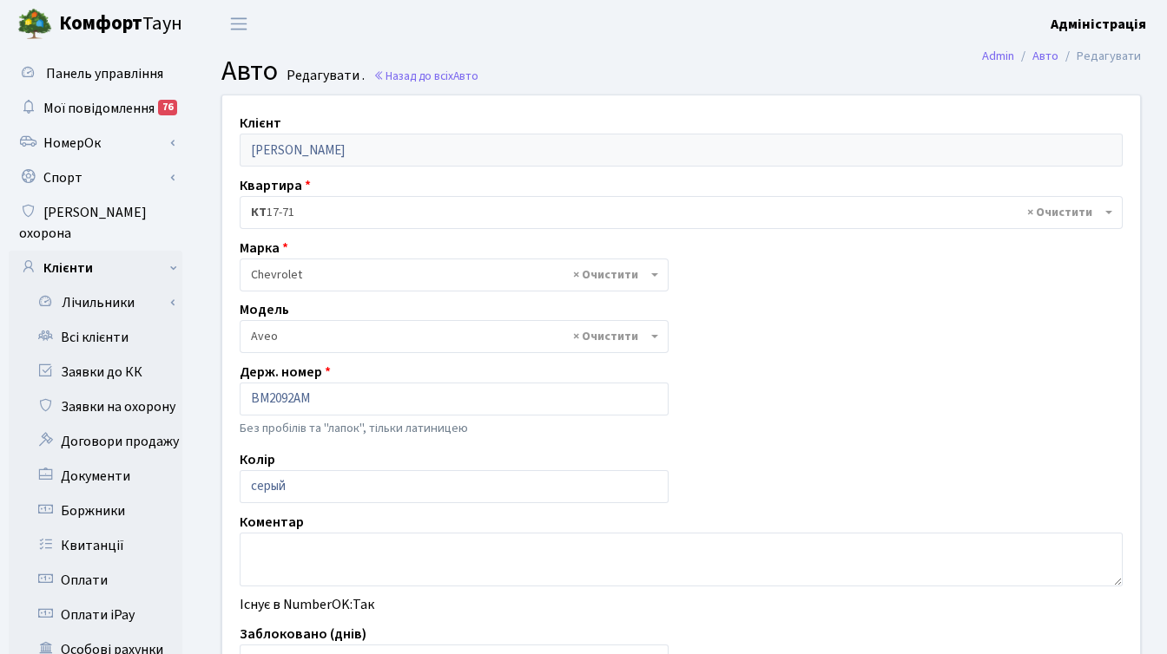
select select "325"
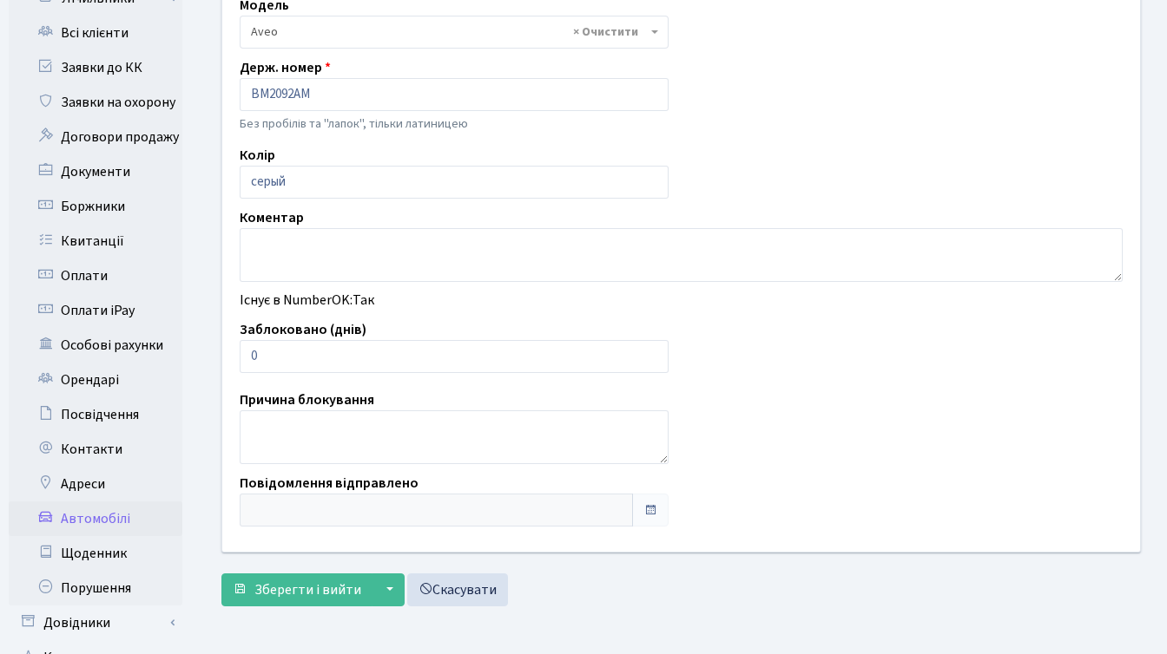
scroll to position [426, 0]
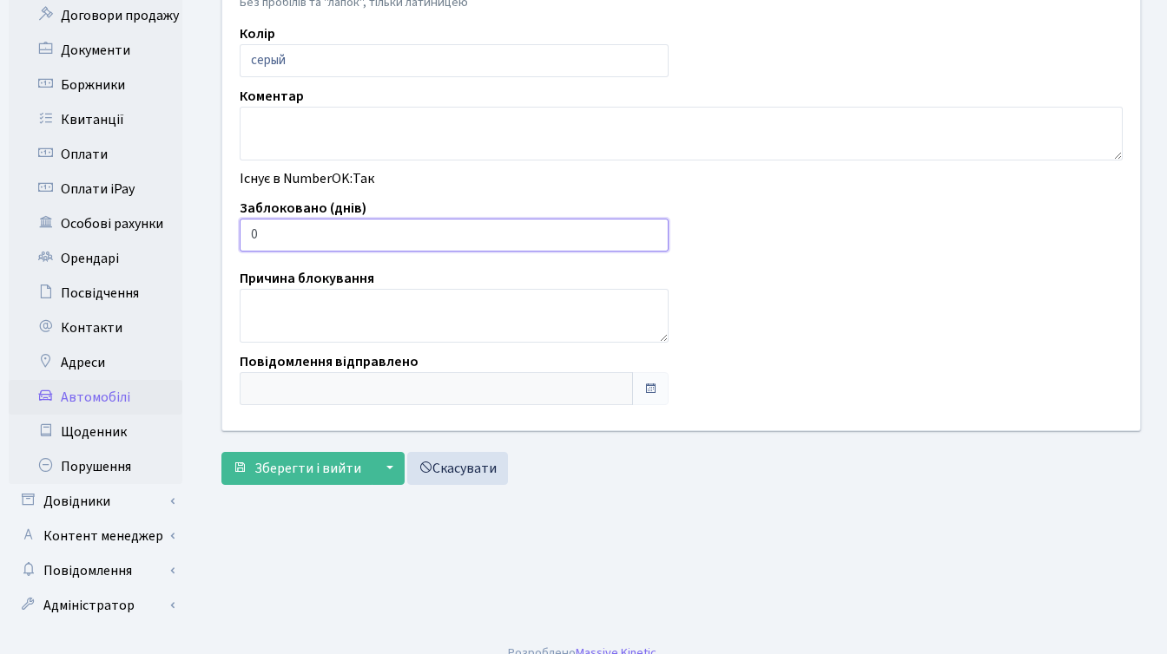
drag, startPoint x: 275, startPoint y: 233, endPoint x: 243, endPoint y: 233, distance: 32.1
click at [243, 233] on input "0" at bounding box center [454, 235] width 429 height 33
type input "30"
click at [292, 470] on span "Зберегти і вийти" at bounding box center [307, 468] width 107 height 19
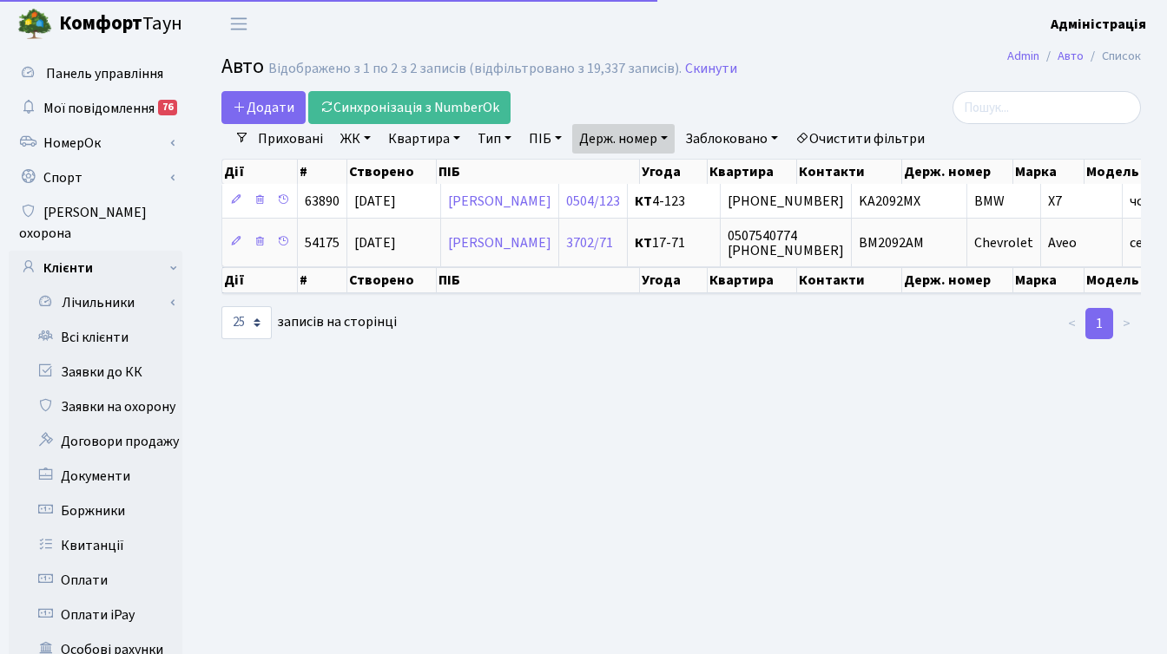
select select "25"
click at [665, 136] on link "Держ. номер" at bounding box center [623, 139] width 102 height 30
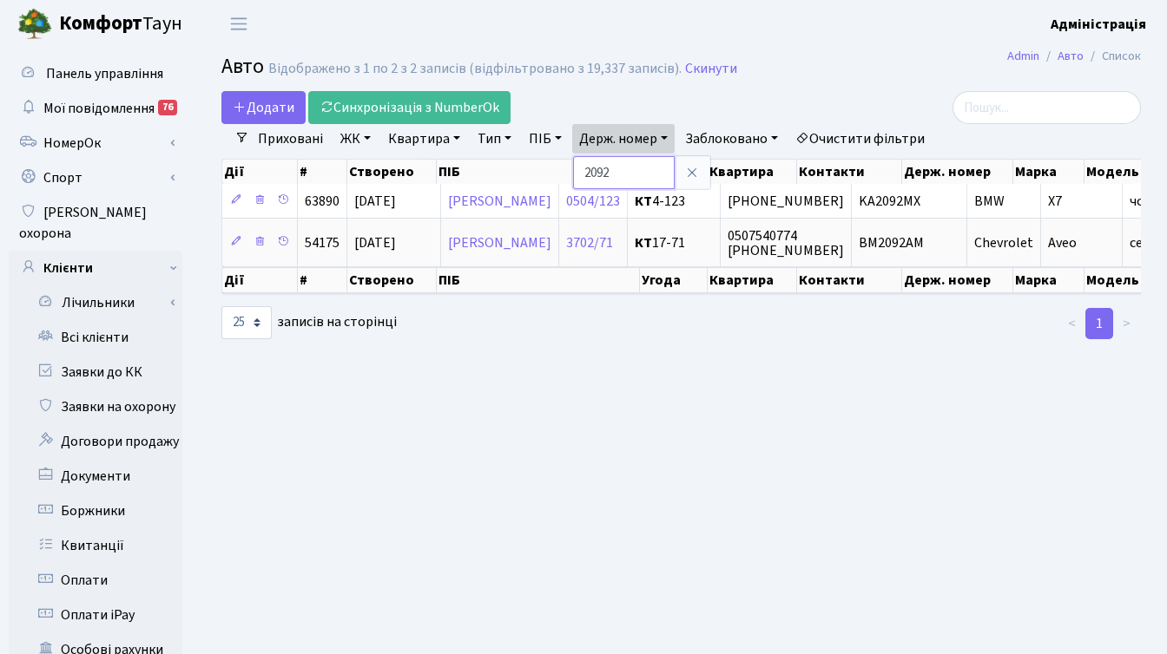
paste input "0937"
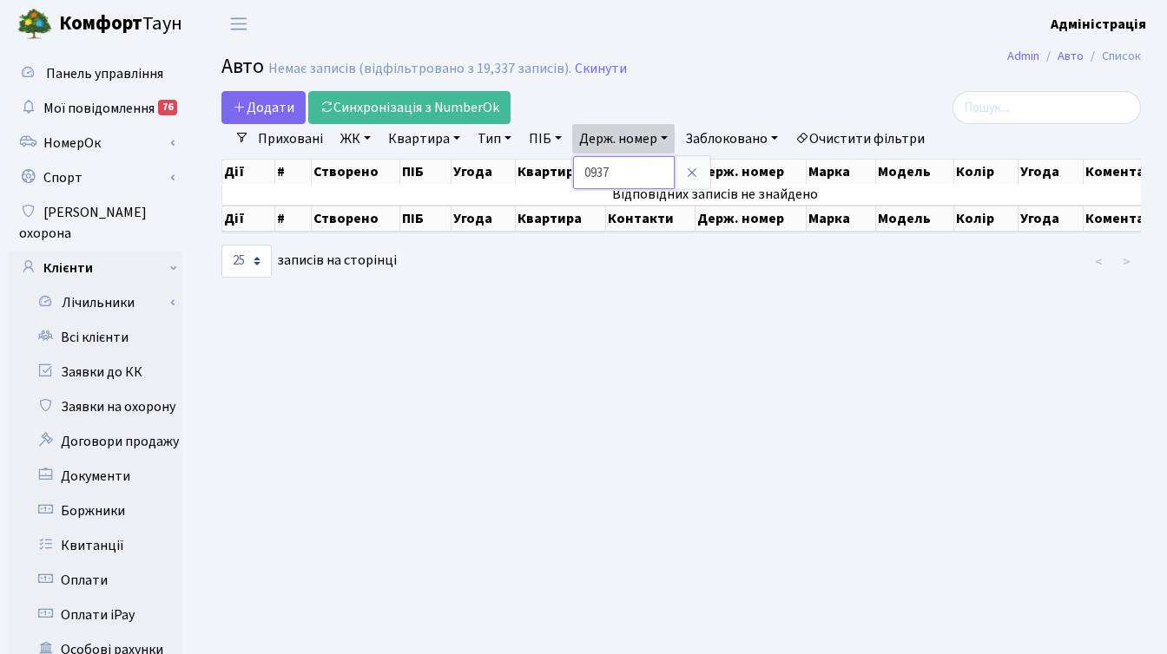
paste input "1118"
type input "1118"
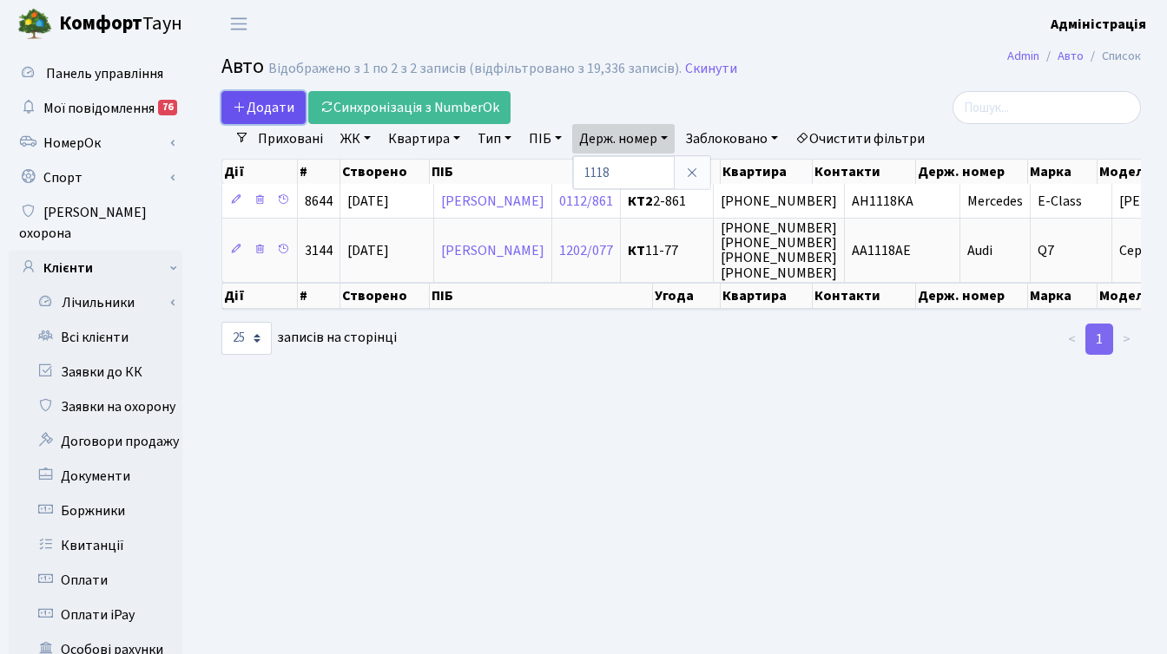
click at [243, 110] on icon at bounding box center [240, 107] width 14 height 14
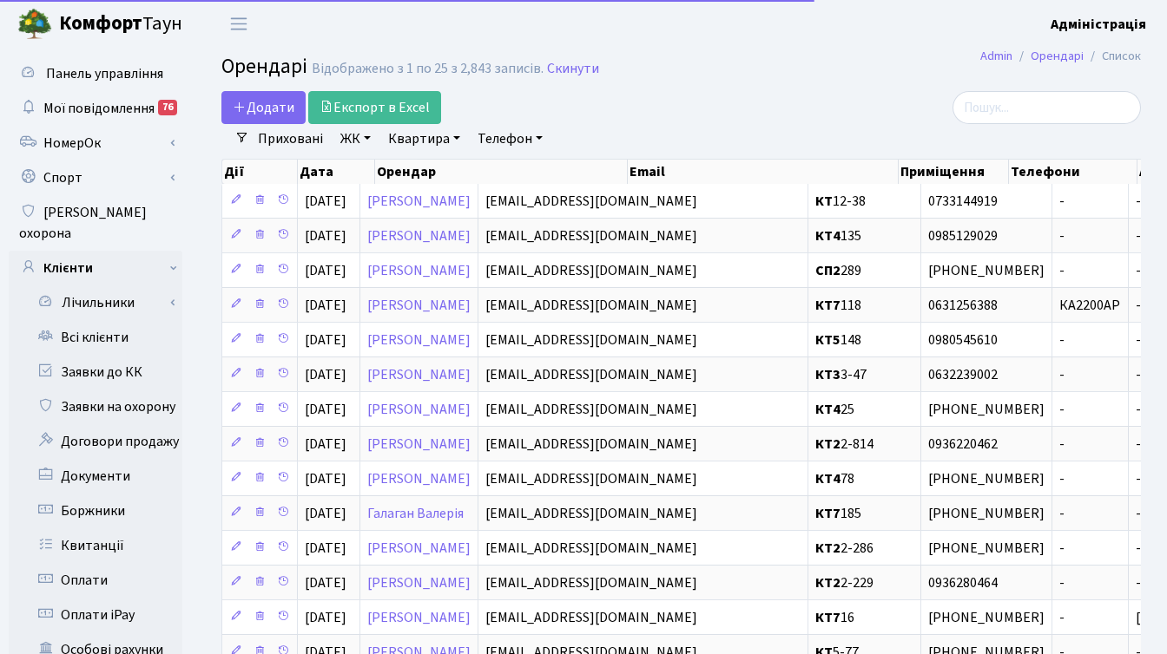
select select "25"
click at [341, 138] on link "ЖК" at bounding box center [355, 139] width 44 height 30
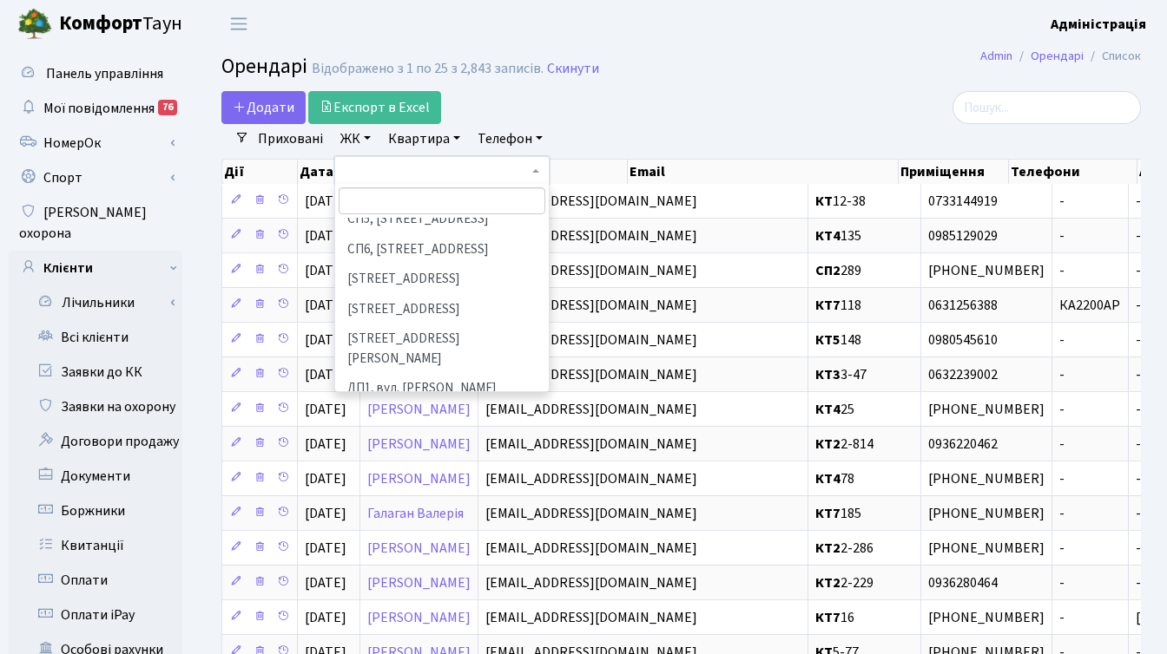
scroll to position [530, 0]
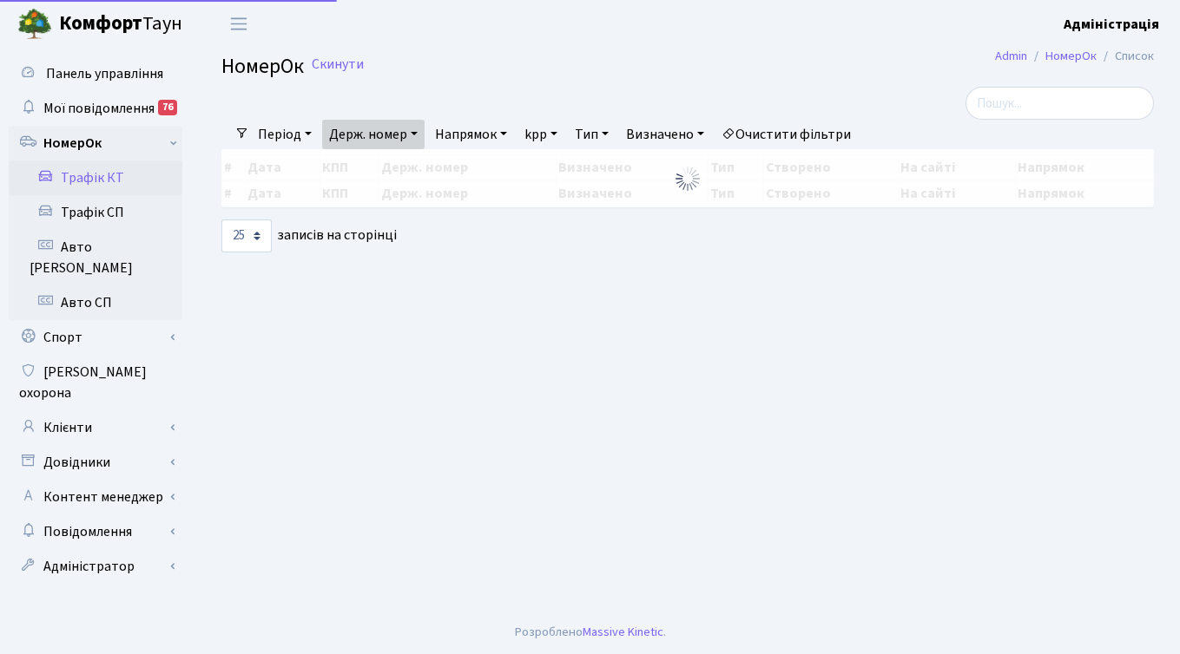
select select "25"
click at [158, 411] on link "Клієнти" at bounding box center [96, 428] width 174 height 35
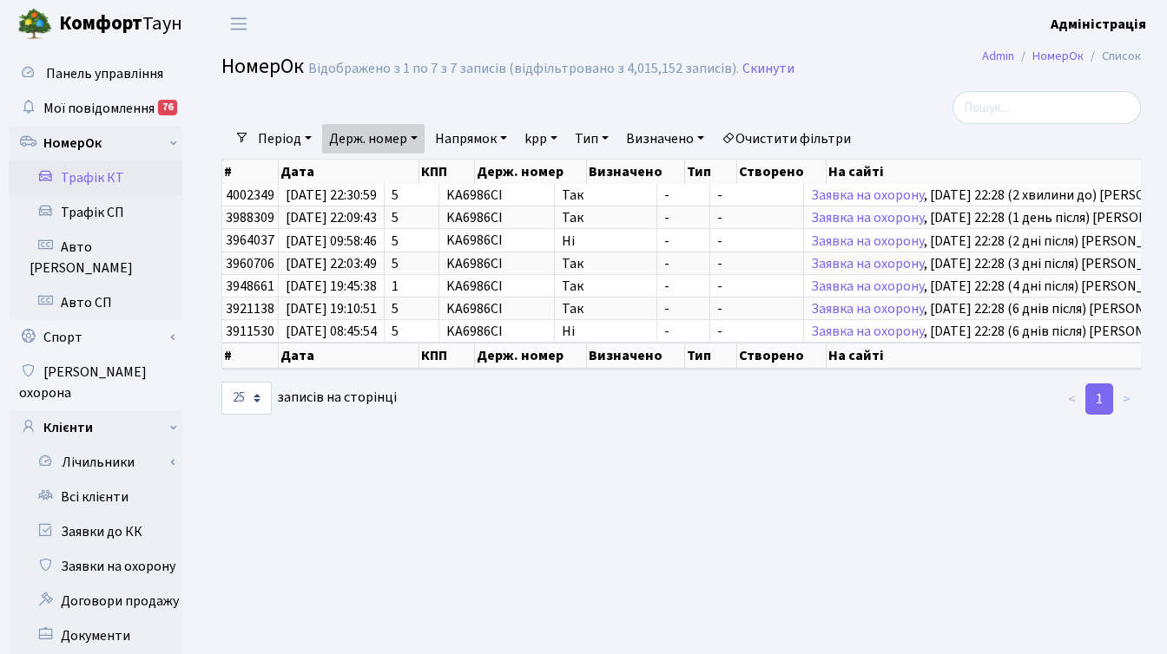
click at [410, 141] on link "Держ. номер" at bounding box center [373, 139] width 102 height 30
drag, startPoint x: 377, startPoint y: 173, endPoint x: 324, endPoint y: 168, distance: 53.2
click at [324, 168] on input "2092" at bounding box center [374, 172] width 102 height 33
paste input "ВЕ39381"
drag, startPoint x: 342, startPoint y: 170, endPoint x: 327, endPoint y: 165, distance: 15.6
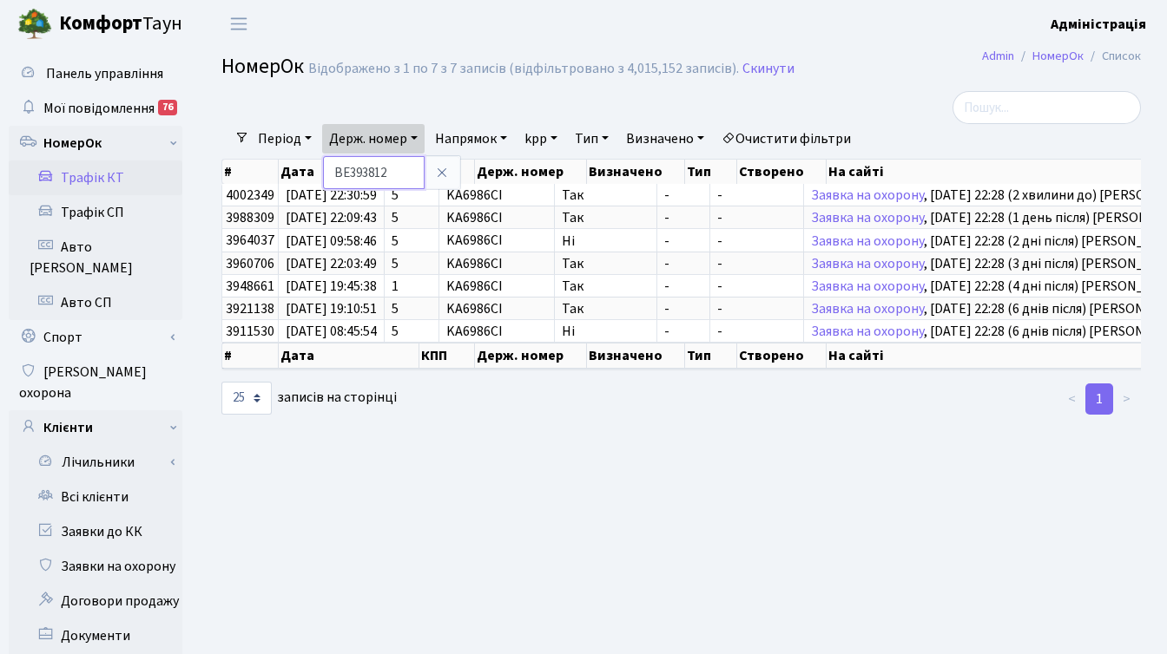
click at [327, 165] on input "ВЕ393812" at bounding box center [374, 172] width 102 height 33
type input "BE393812"
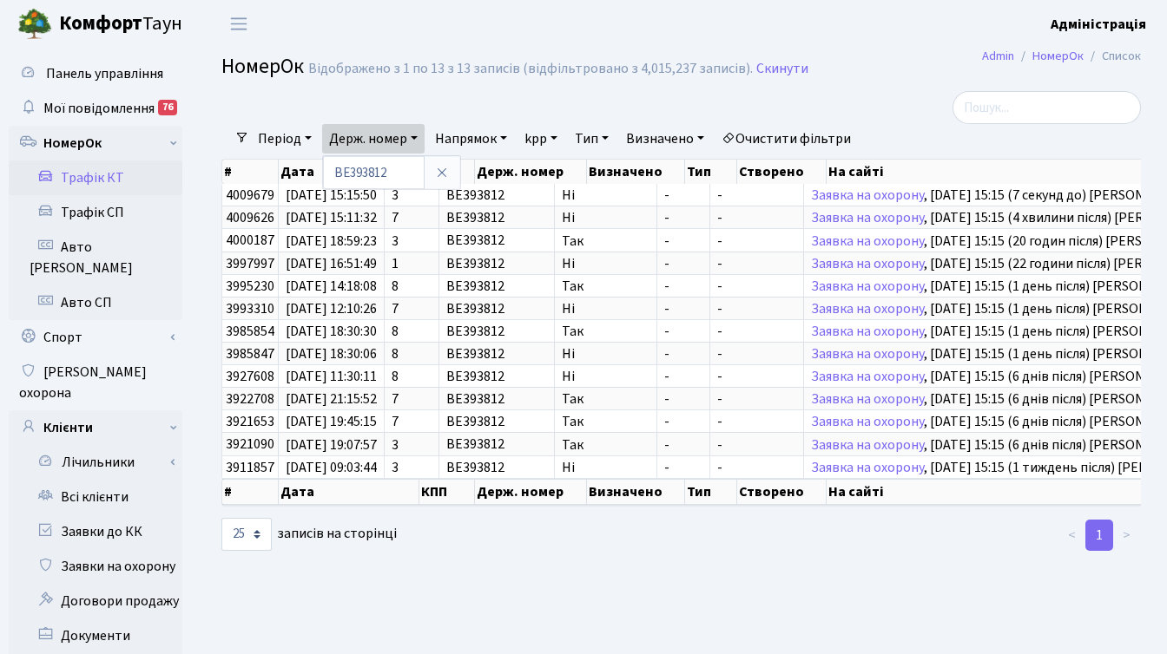
click at [870, 94] on div at bounding box center [995, 107] width 289 height 33
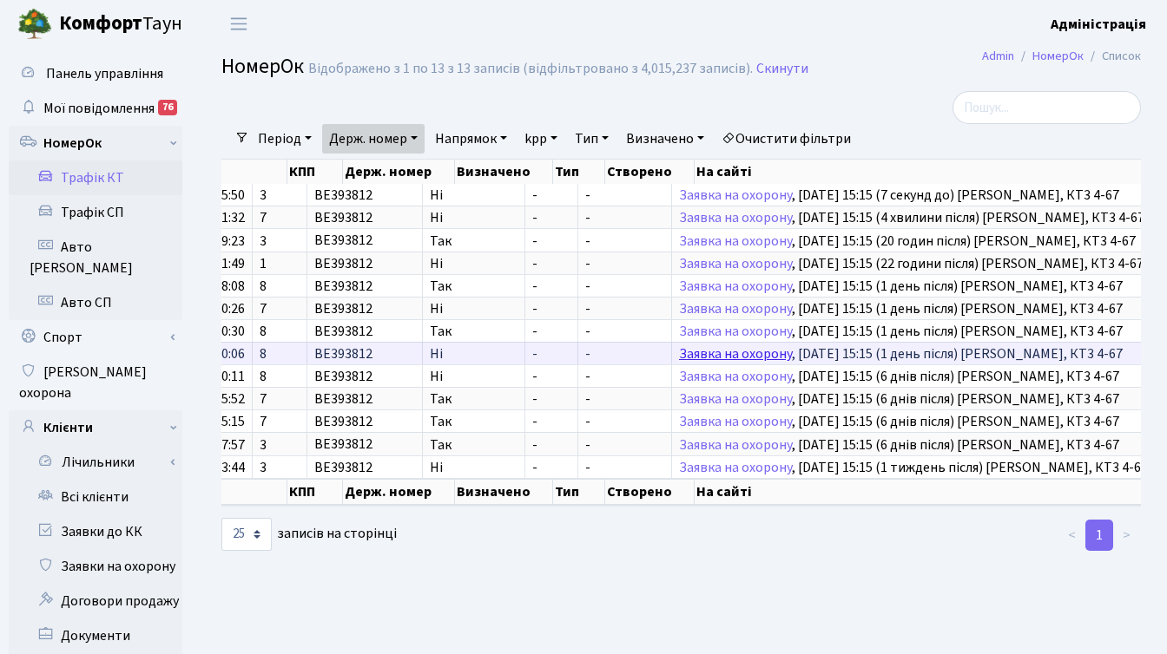
scroll to position [0, 320]
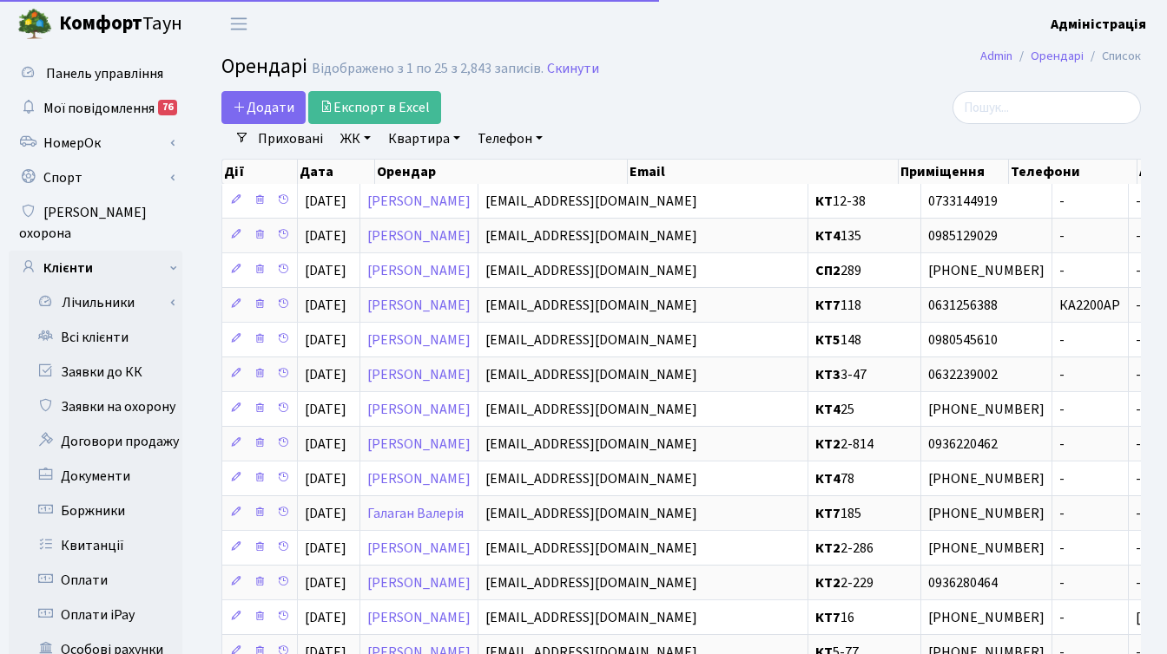
select select "25"
click at [346, 140] on link "ЖК" at bounding box center [355, 139] width 44 height 30
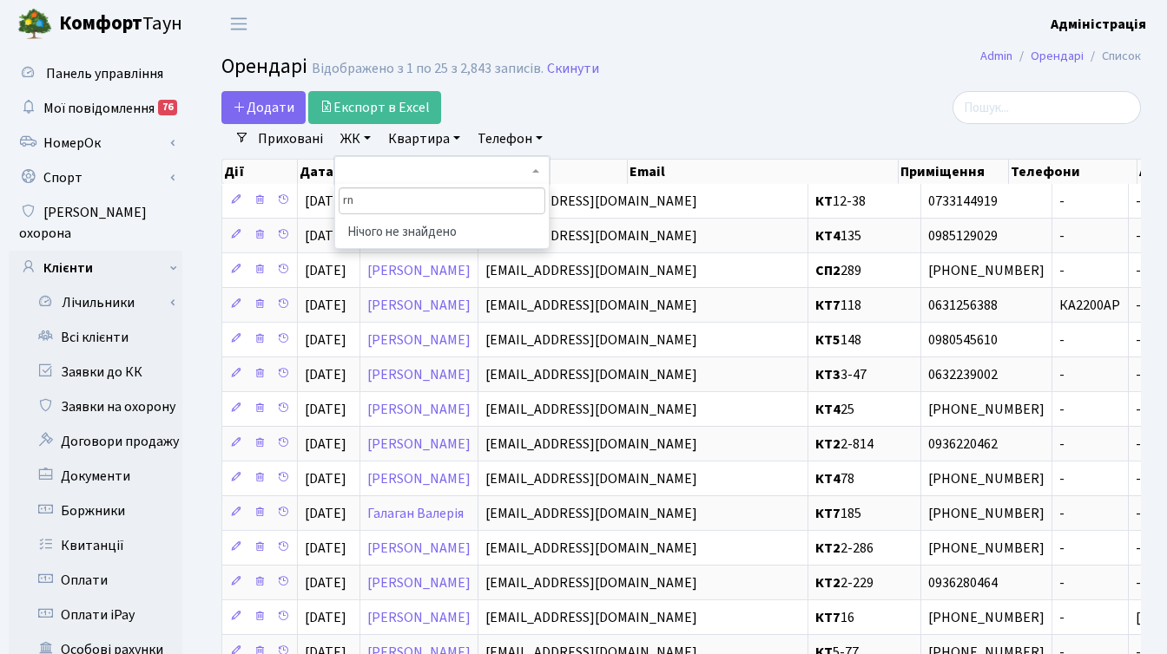
type input "r"
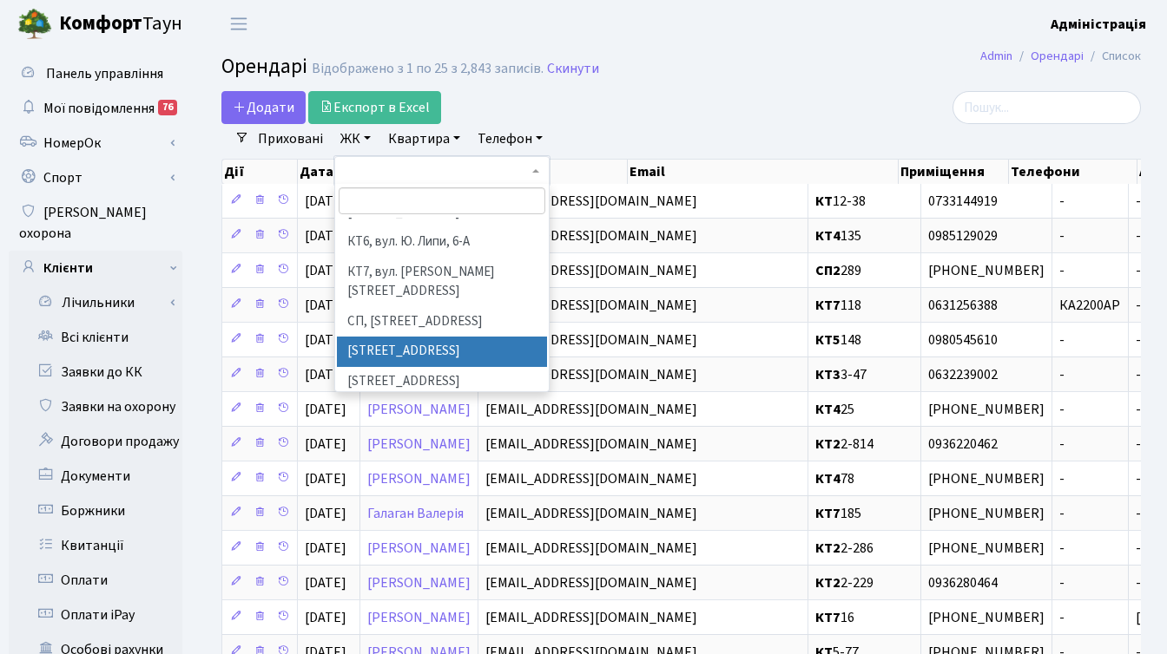
scroll to position [194, 0]
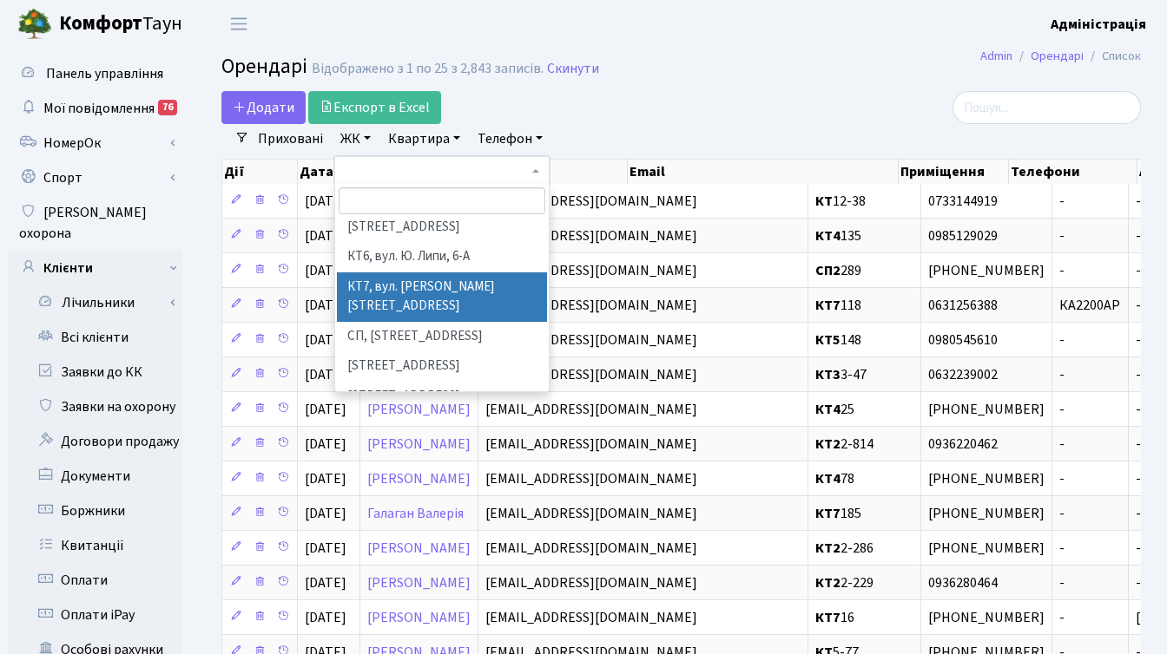
click at [401, 273] on li "КТ7, вул. Березнева, 12" at bounding box center [442, 297] width 210 height 49
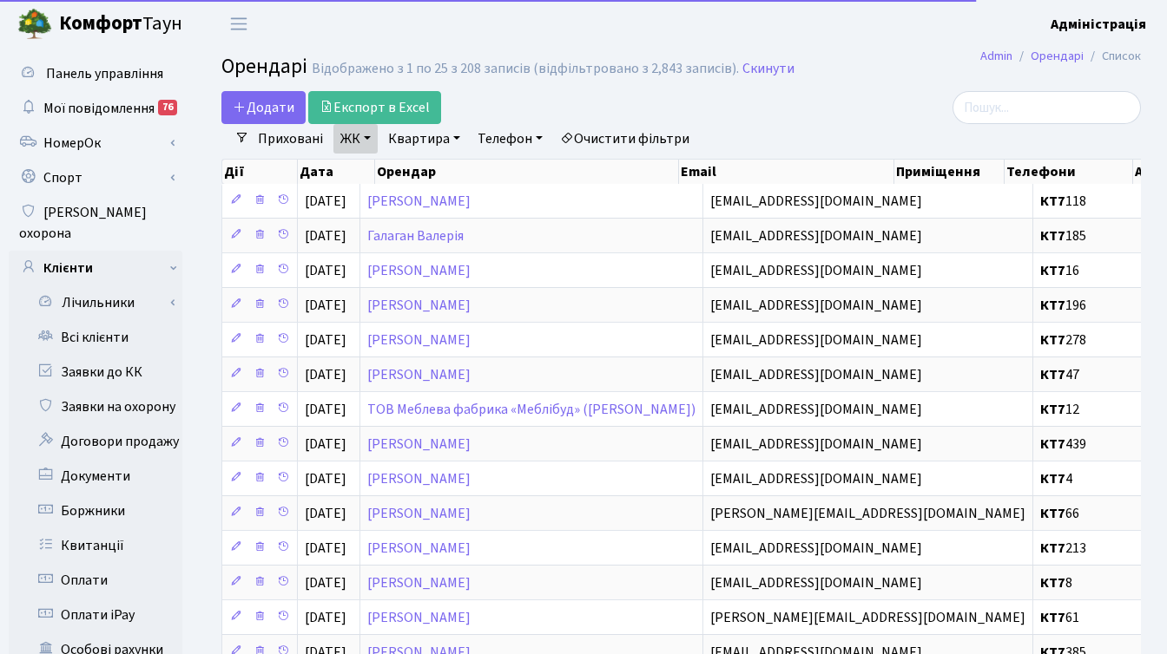
click at [411, 141] on link "Квартира" at bounding box center [424, 139] width 86 height 30
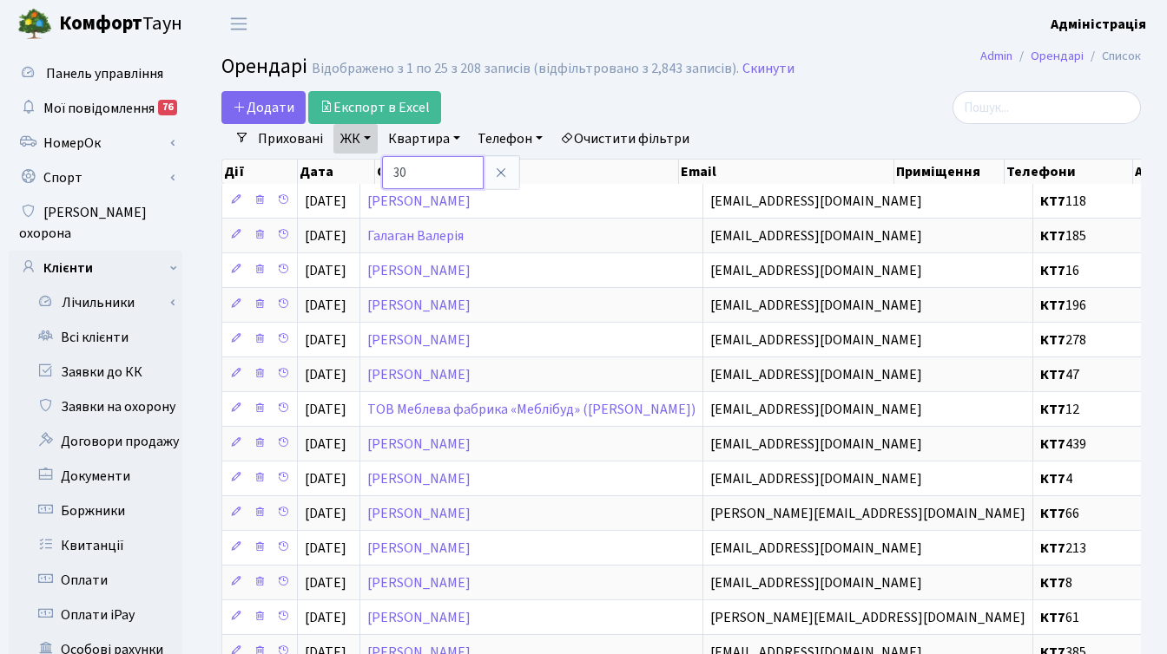
type input "30"
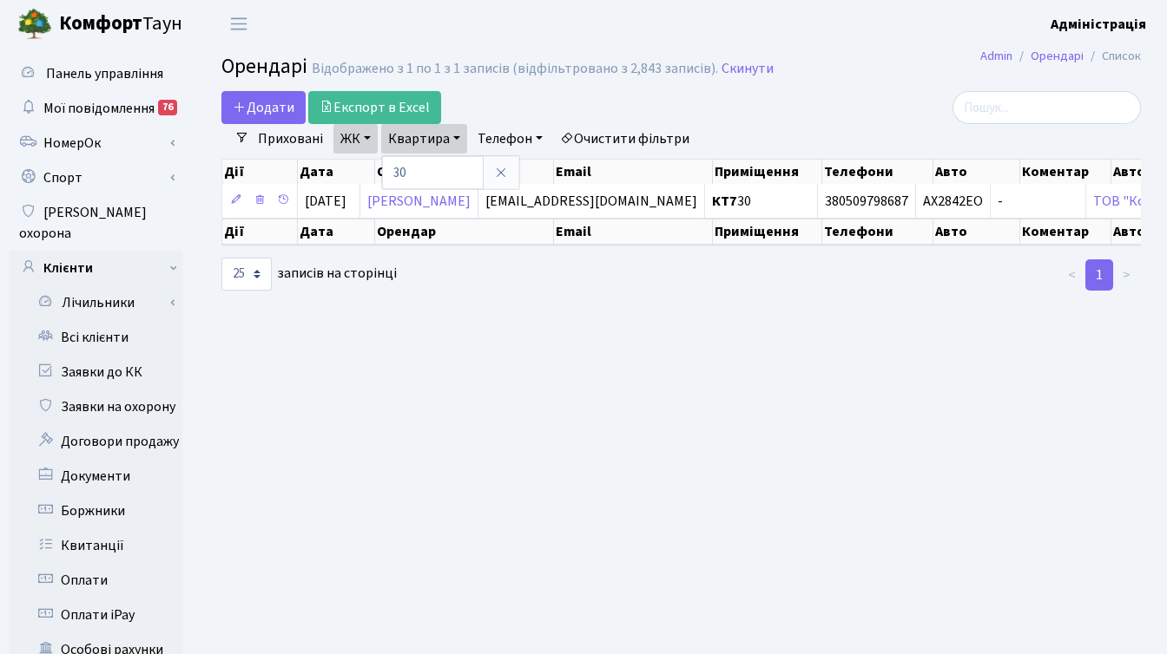
click at [692, 371] on main "Admin Орендарі Список Орендарі Відображено з 1 по 1 з 1 записів (відфільтровано…" at bounding box center [680, 553] width 971 height 1010
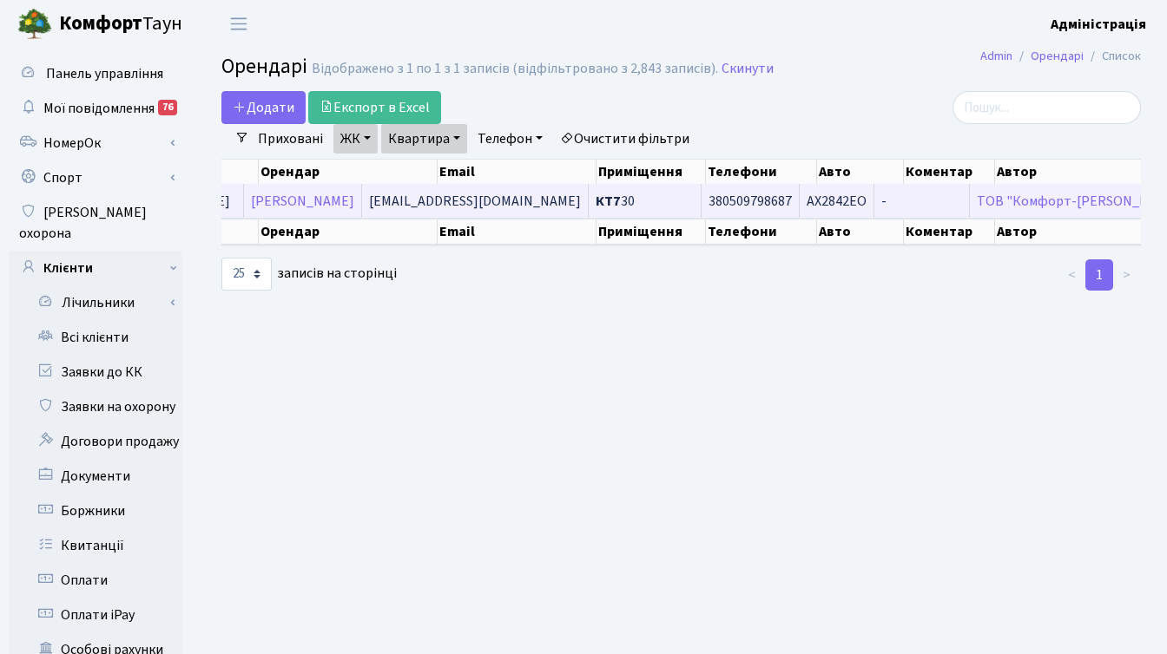
scroll to position [0, 146]
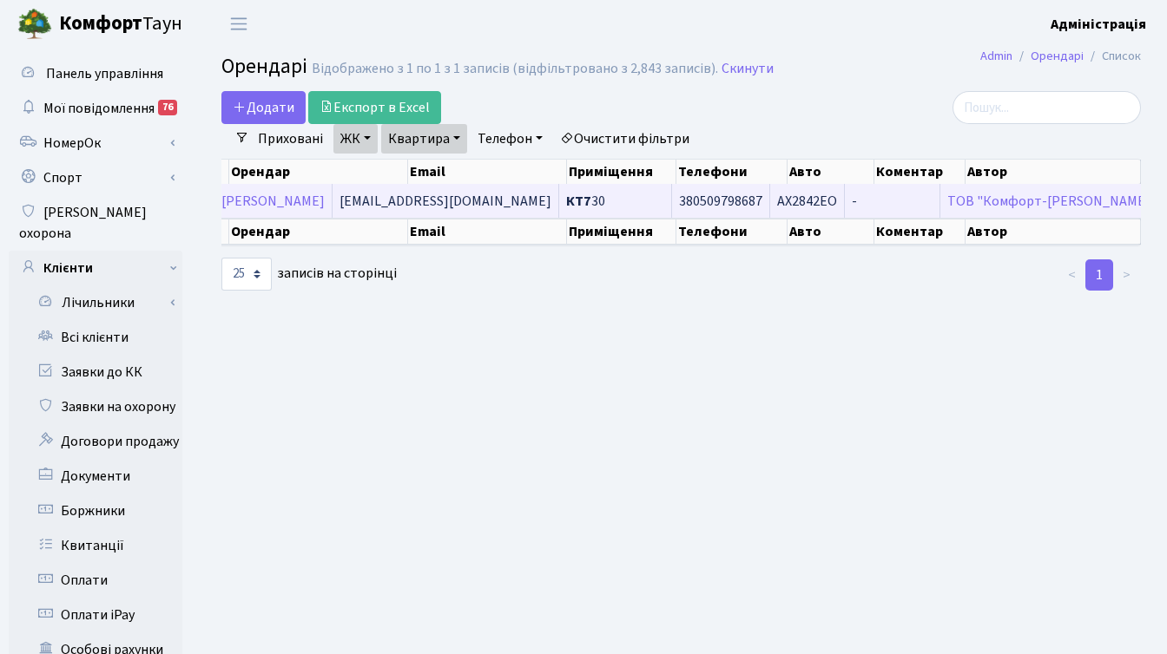
click at [692, 194] on span "380509798687" at bounding box center [720, 201] width 83 height 14
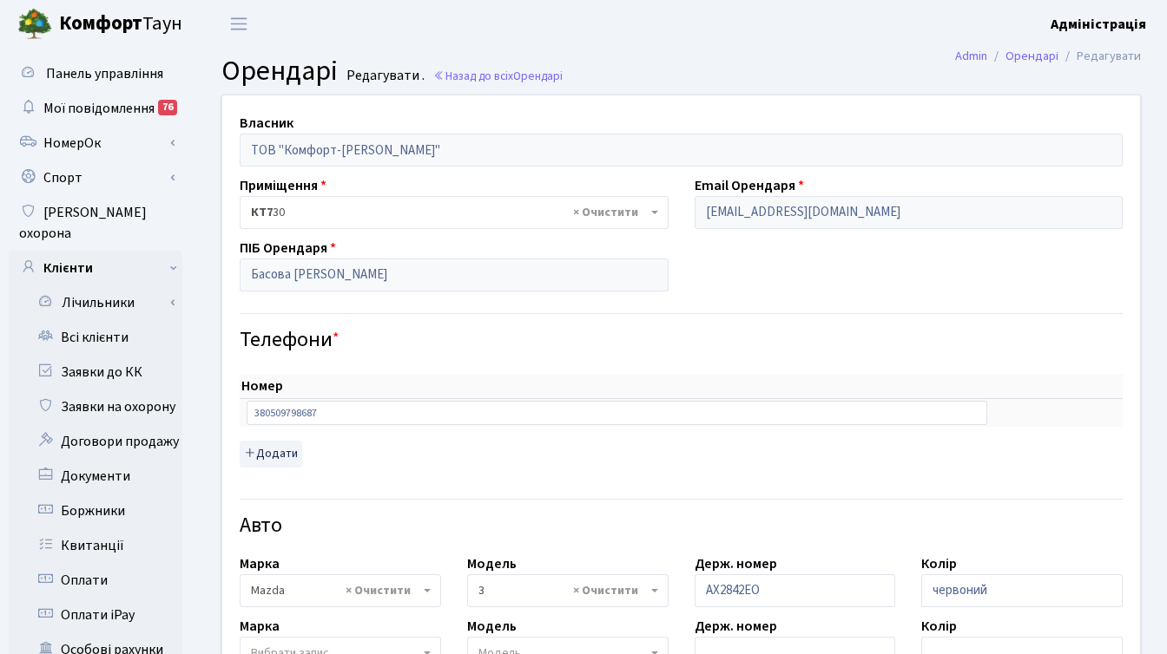
select select "2763"
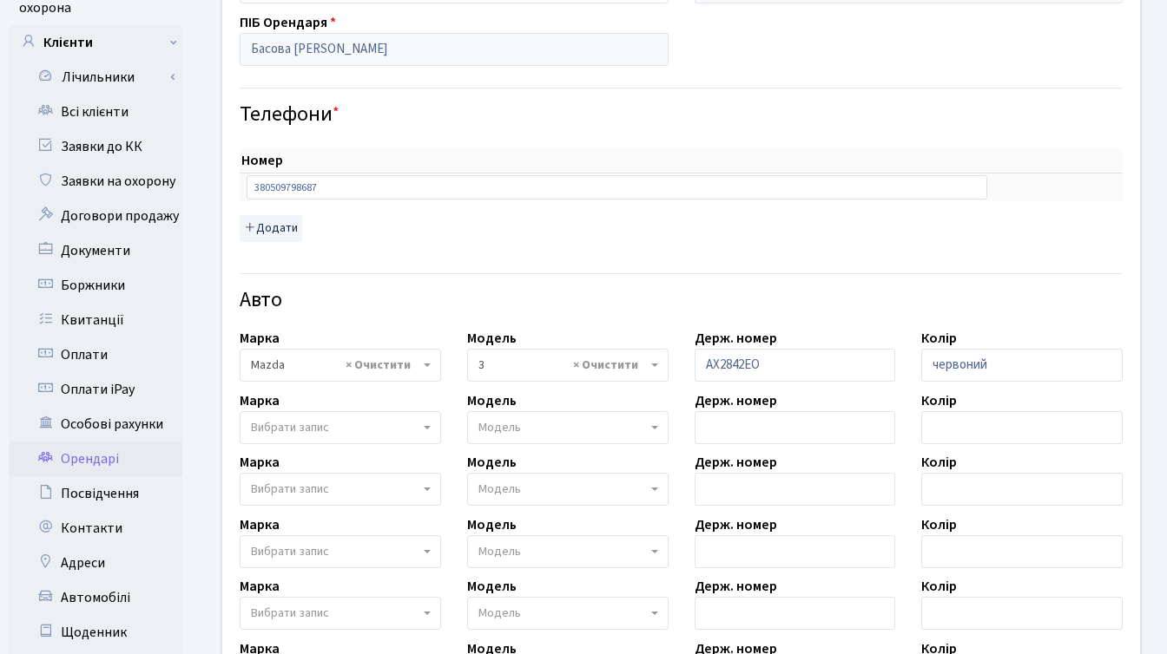
scroll to position [281, 0]
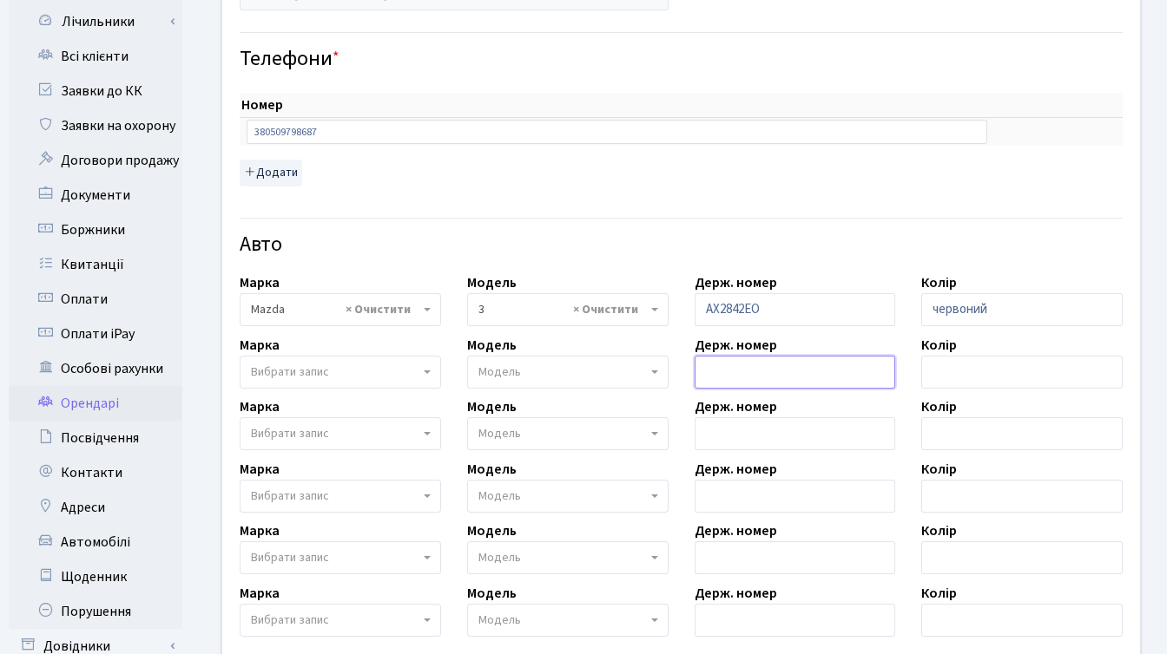
click at [733, 371] on input "text" at bounding box center [794, 372] width 201 height 33
click at [692, 191] on div "Номер sort item delete item 380509798687 sort item delete item Додати" at bounding box center [681, 133] width 909 height 123
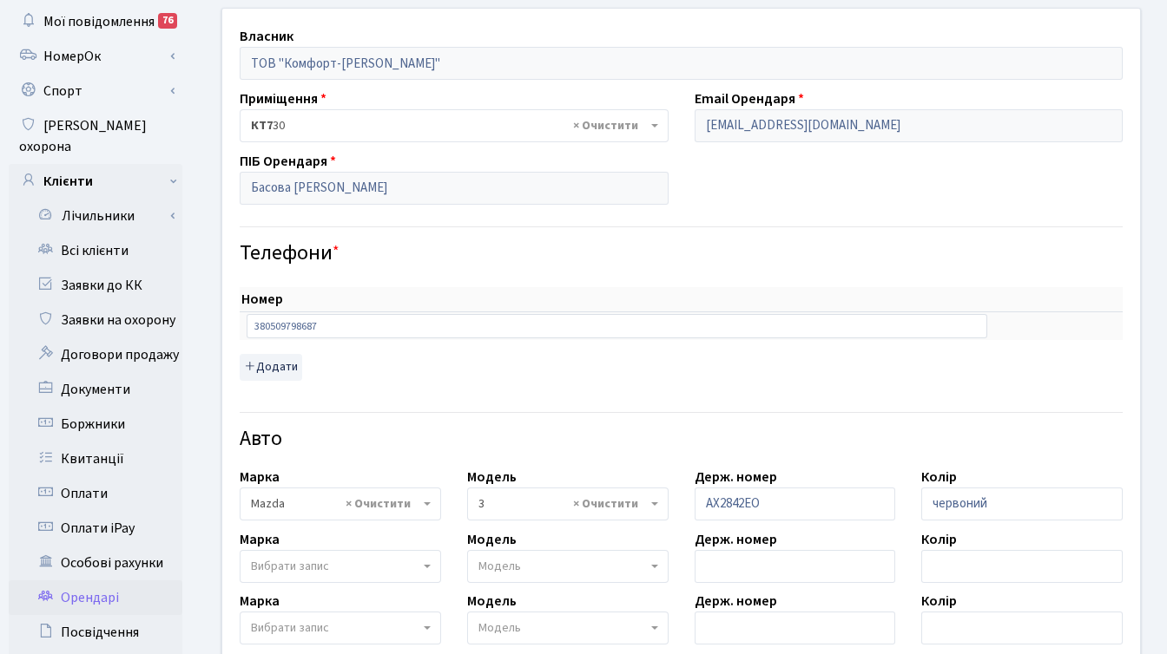
scroll to position [89, 0]
click at [109, 232] on link "Всі клієнти" at bounding box center [96, 249] width 174 height 35
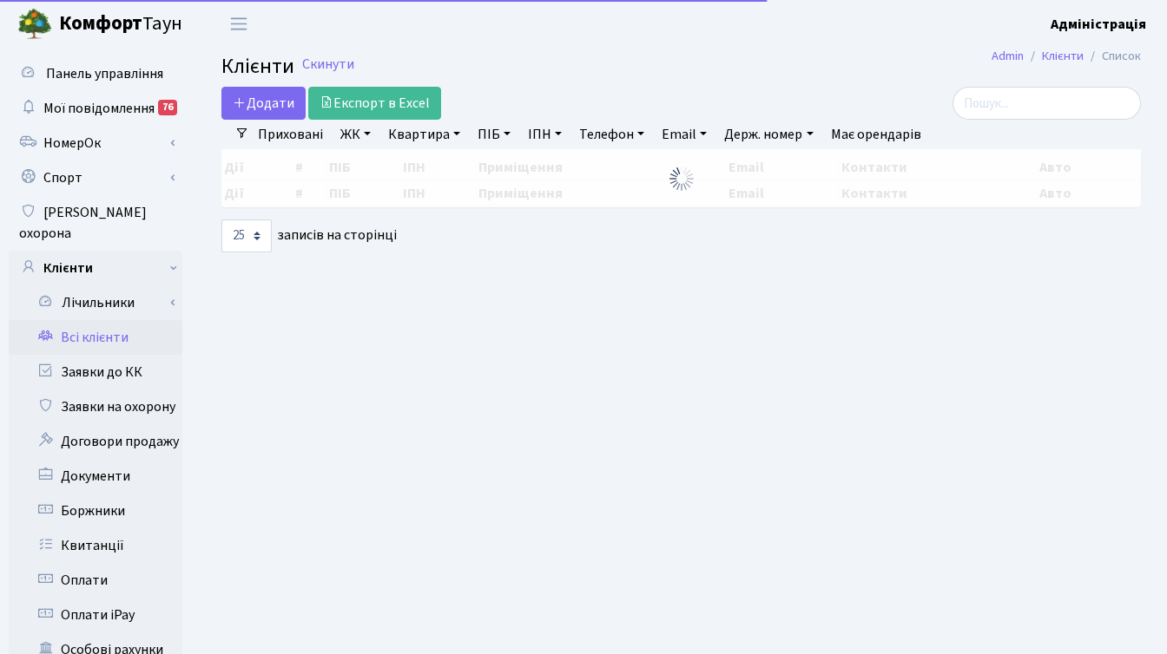
select select "25"
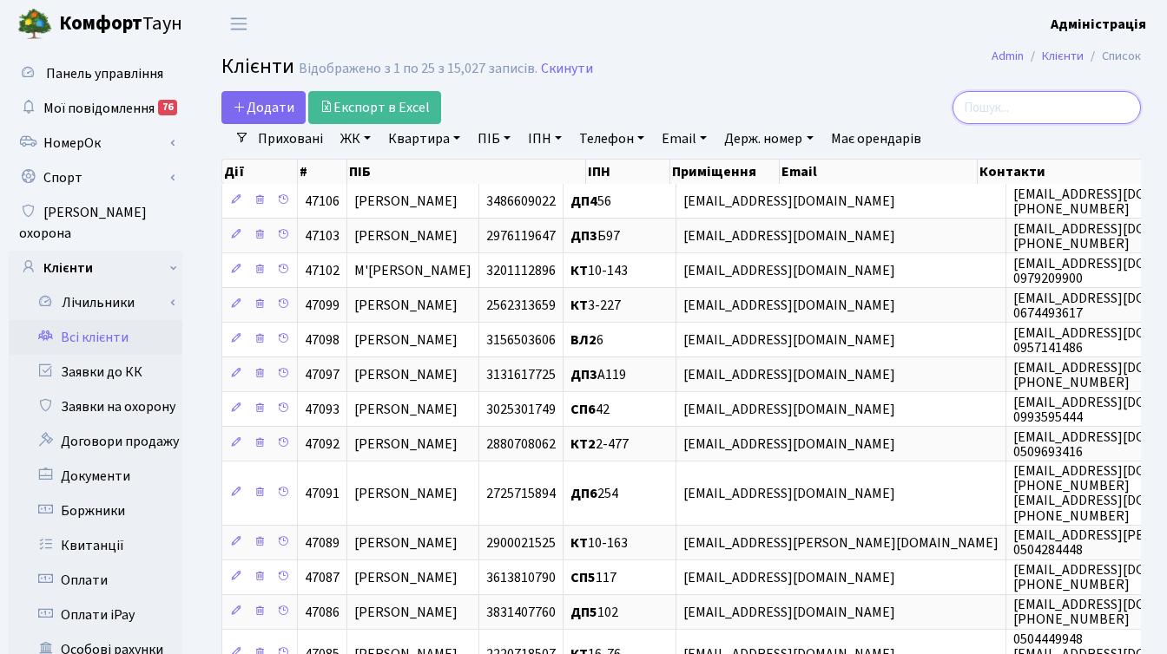
click at [1081, 110] on input "search" at bounding box center [1046, 107] width 188 height 33
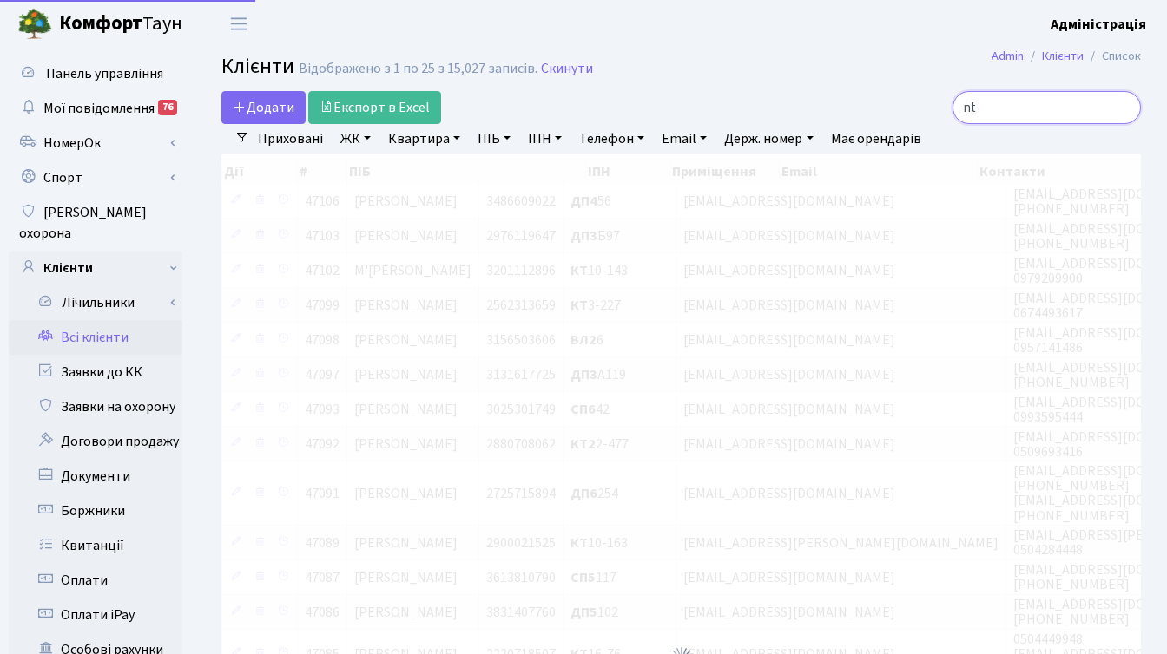
type input "n"
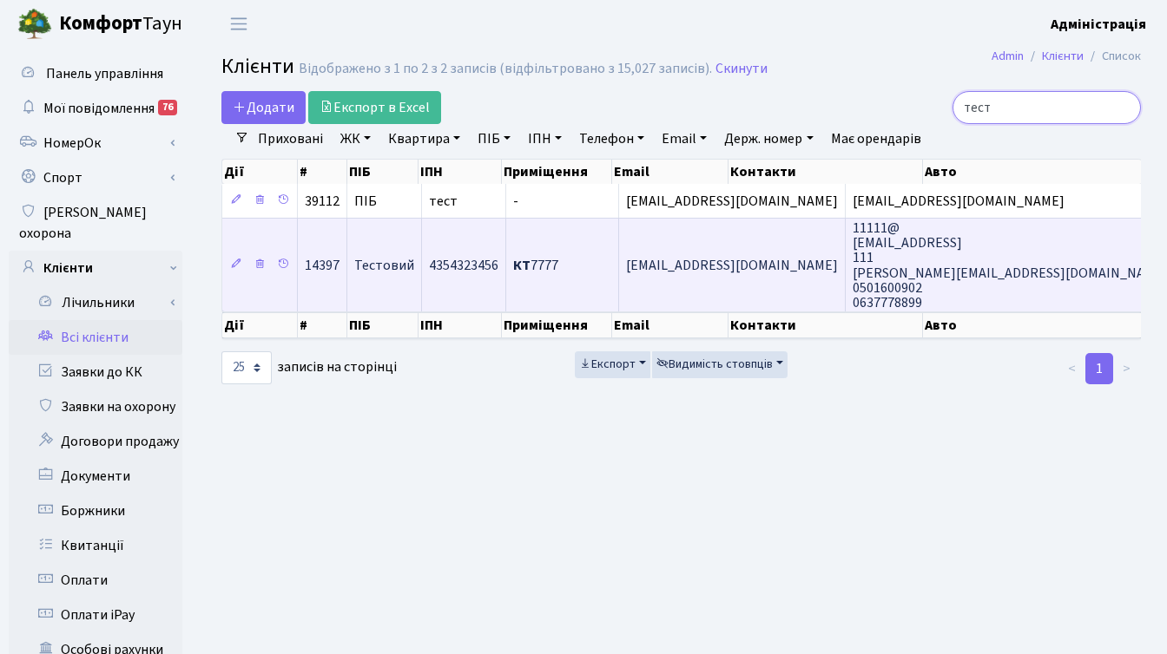
type input "тест"
click at [518, 270] on b "КТ" at bounding box center [521, 265] width 17 height 19
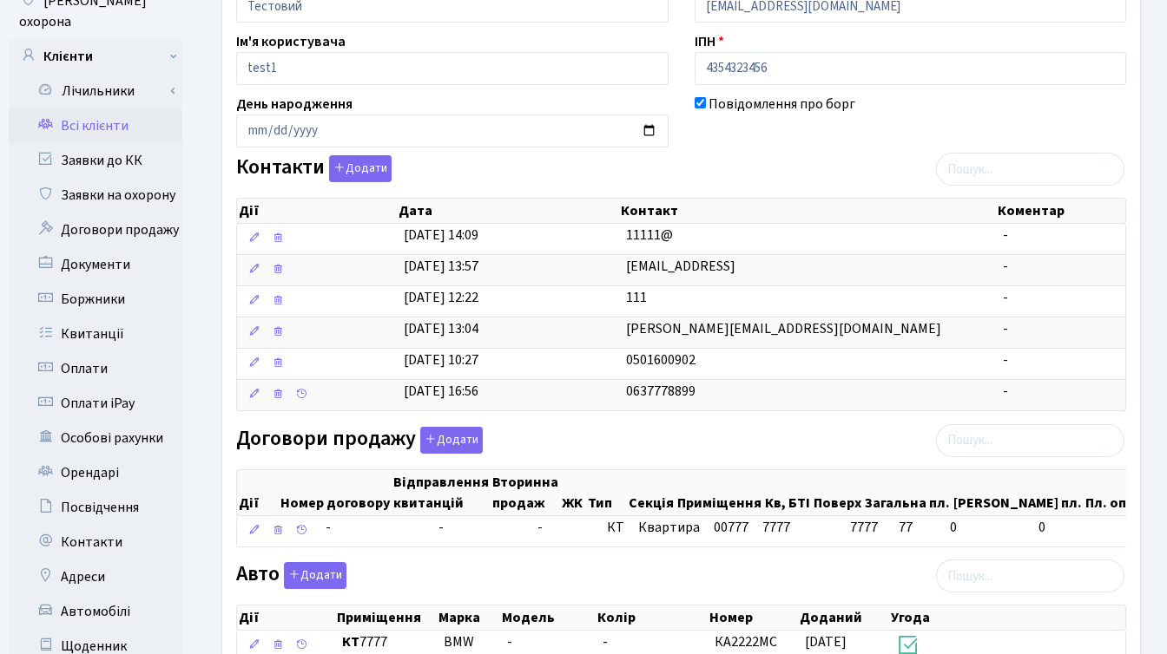
scroll to position [557, 0]
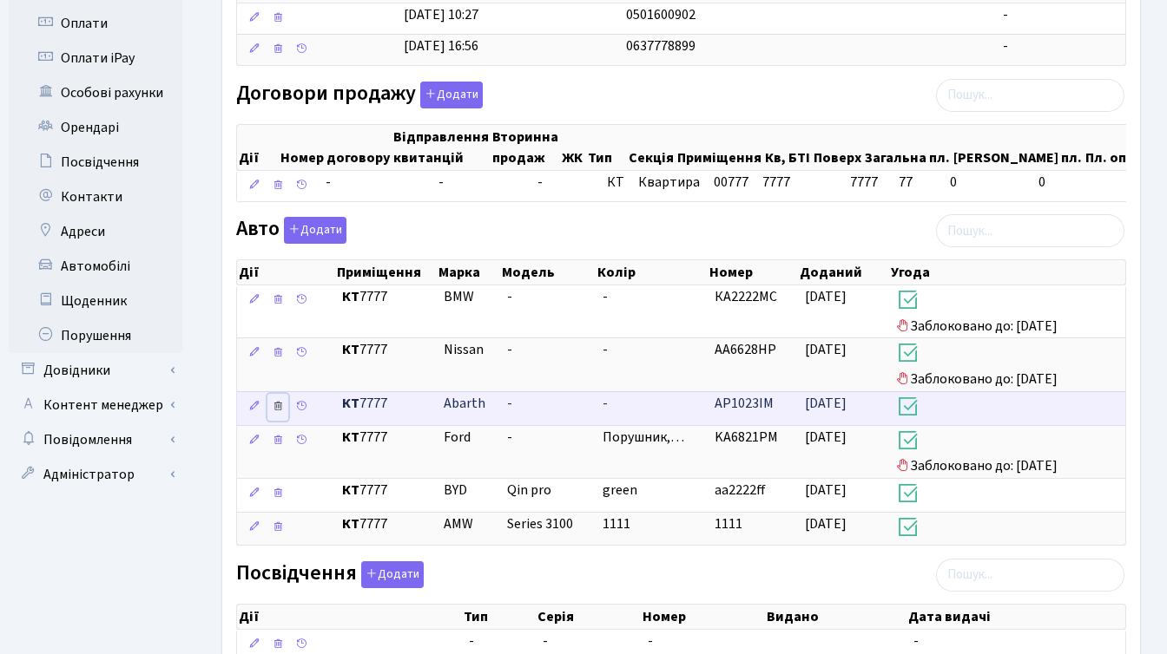
click at [279, 412] on icon at bounding box center [278, 406] width 12 height 12
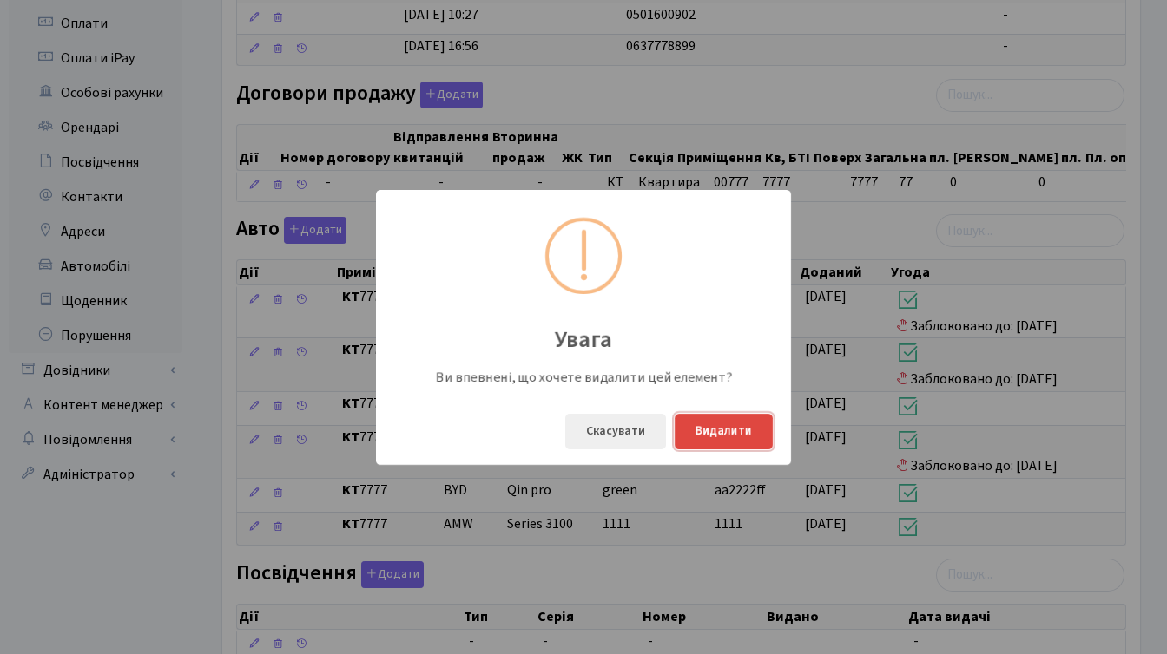
click at [707, 434] on button "Видалити" at bounding box center [723, 432] width 98 height 36
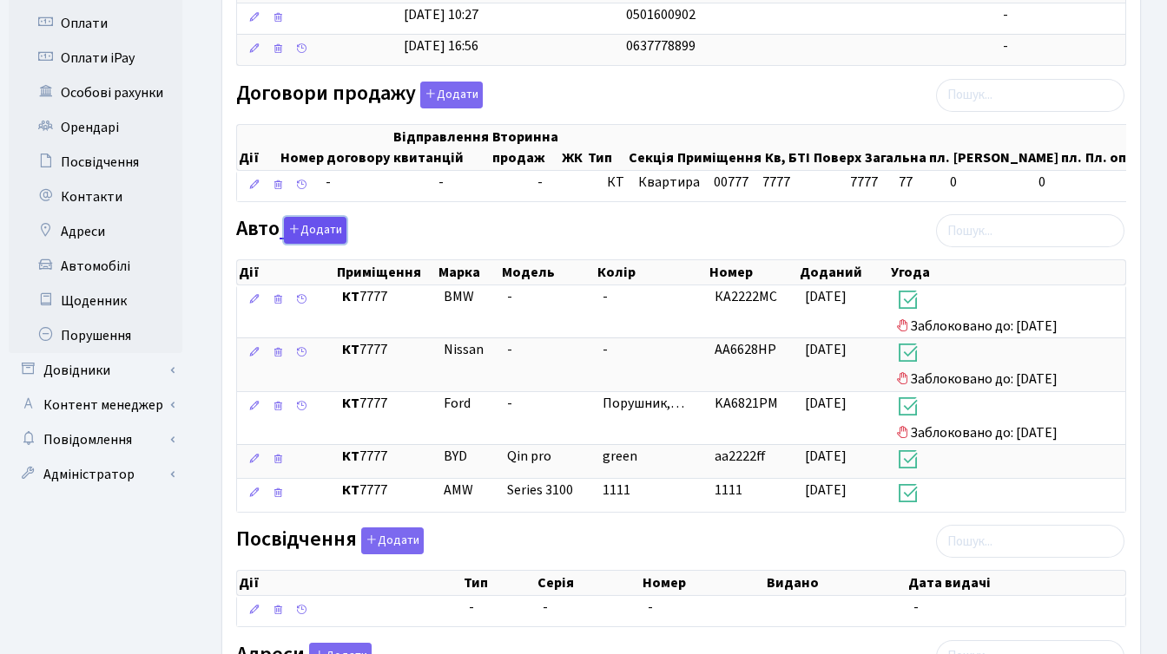
click at [331, 242] on button "Додати" at bounding box center [315, 230] width 62 height 27
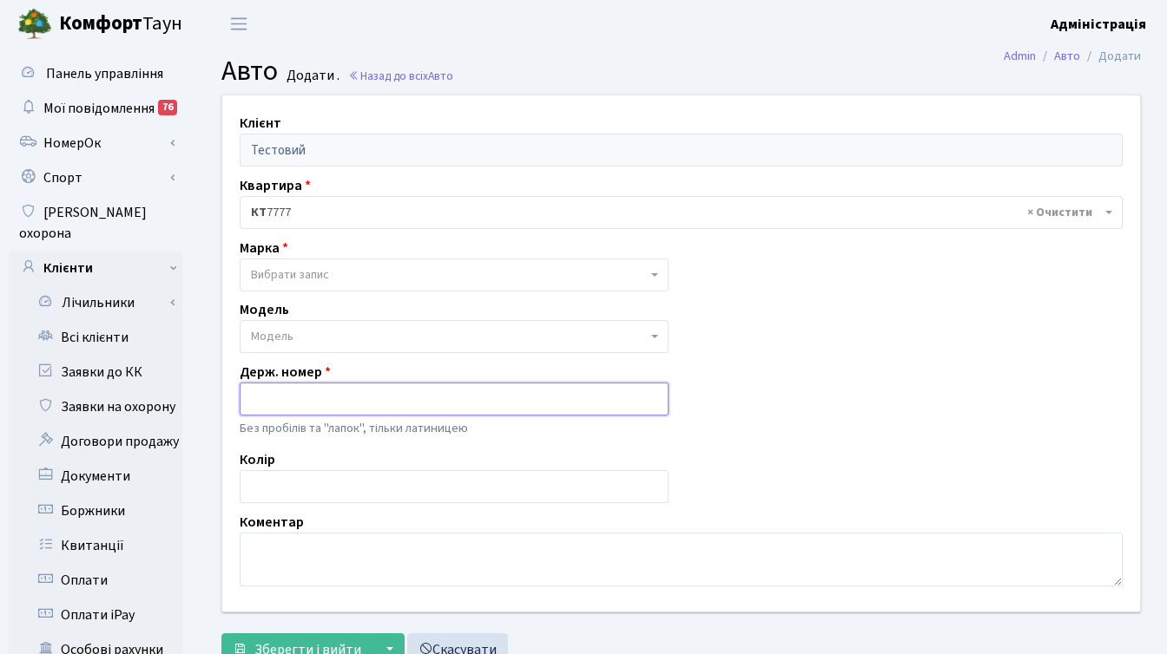
click at [349, 398] on input "text" at bounding box center [454, 399] width 429 height 33
paste input "КА0937РІ"
drag, startPoint x: 263, startPoint y: 394, endPoint x: 229, endPoint y: 389, distance: 34.2
click at [229, 389] on div "Держ. номер КА0937РІ Без пробілів та "лапок", тільки латиницею" at bounding box center [454, 402] width 455 height 80
drag, startPoint x: 290, startPoint y: 401, endPoint x: 317, endPoint y: 401, distance: 26.9
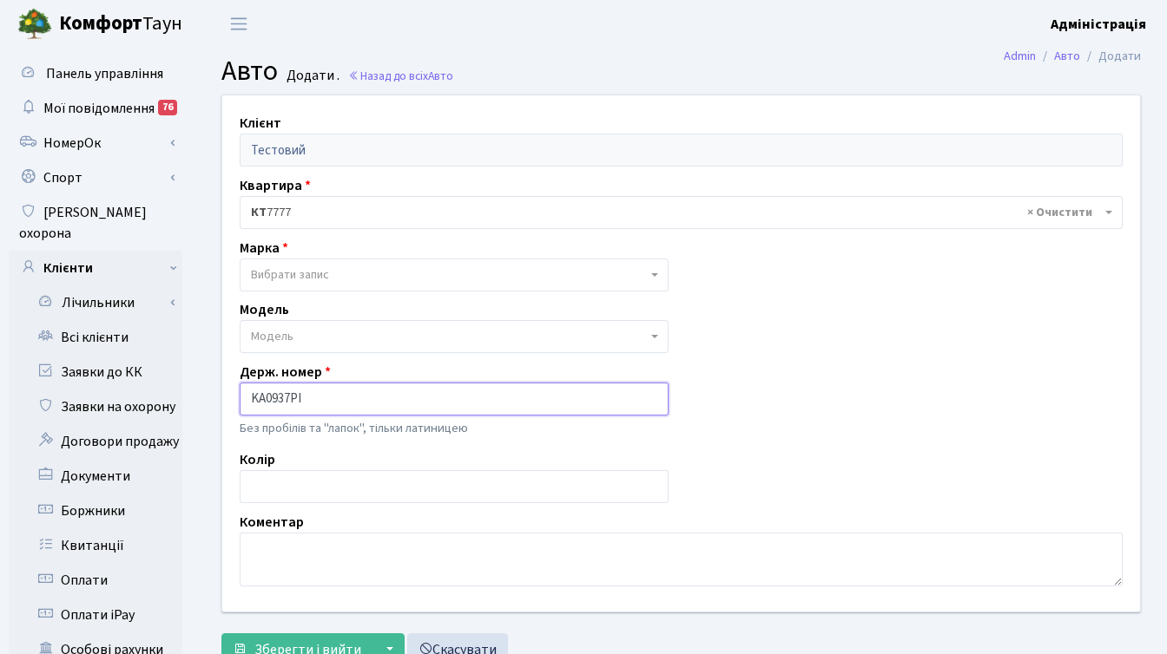
click at [317, 401] on input "KA0937РІ" at bounding box center [454, 399] width 429 height 33
type input "KA0937PI"
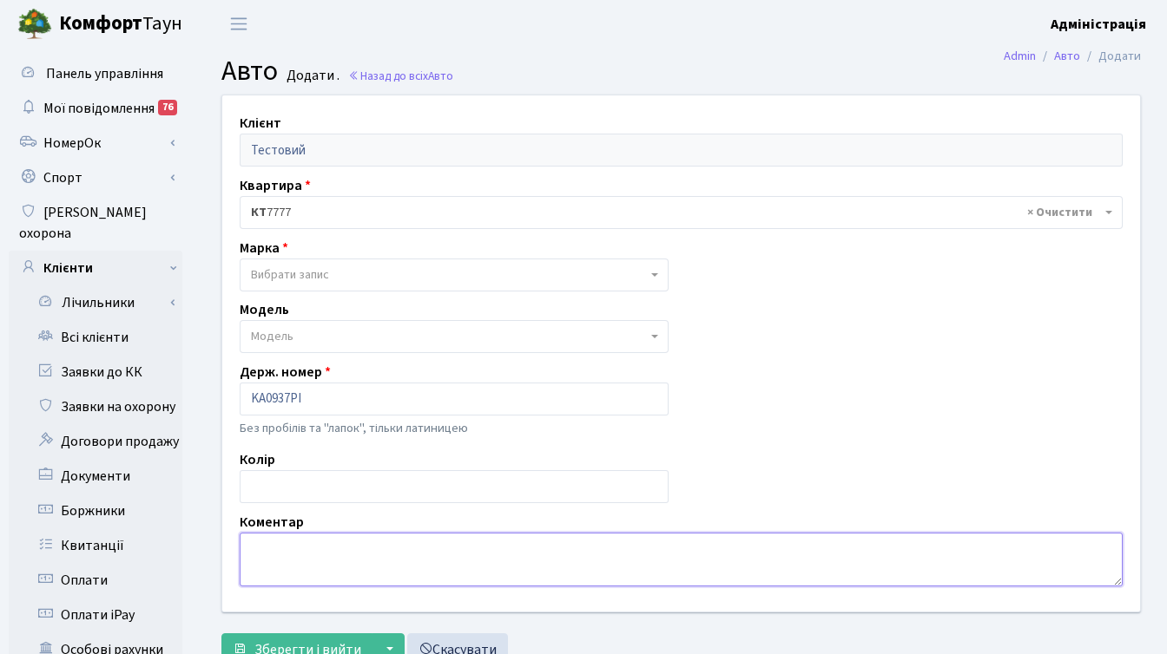
click at [292, 547] on textarea at bounding box center [681, 560] width 883 height 54
type textarea "G"
type textarea "Порушник КТ7 30"
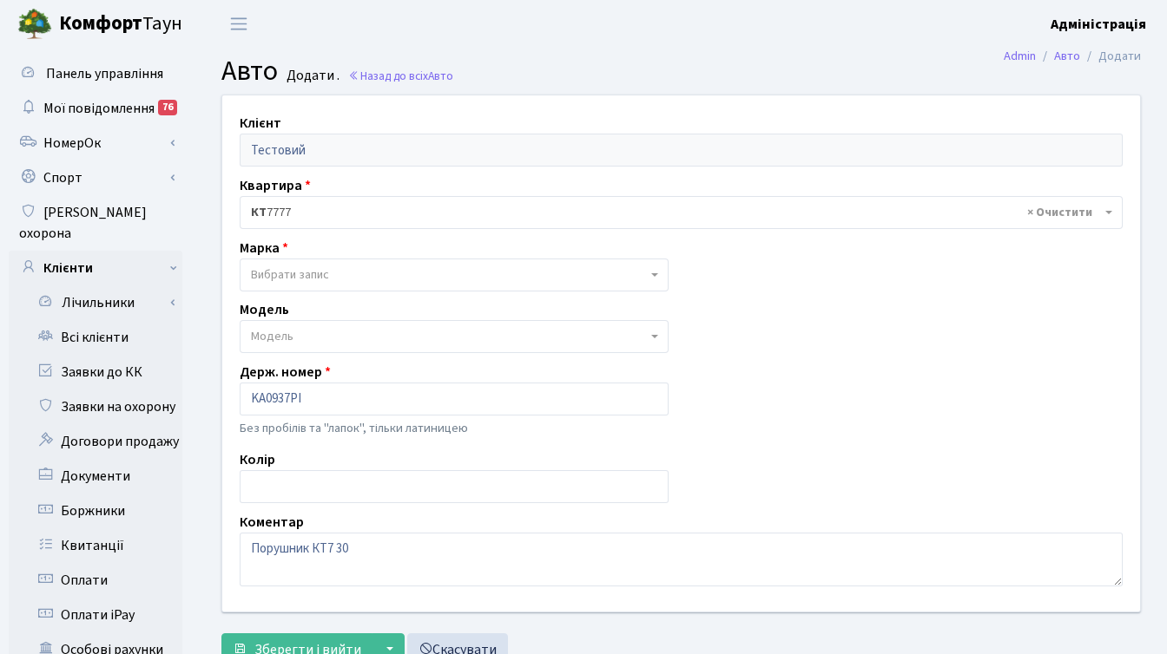
click at [340, 263] on span "Вибрати запис" at bounding box center [454, 275] width 429 height 33
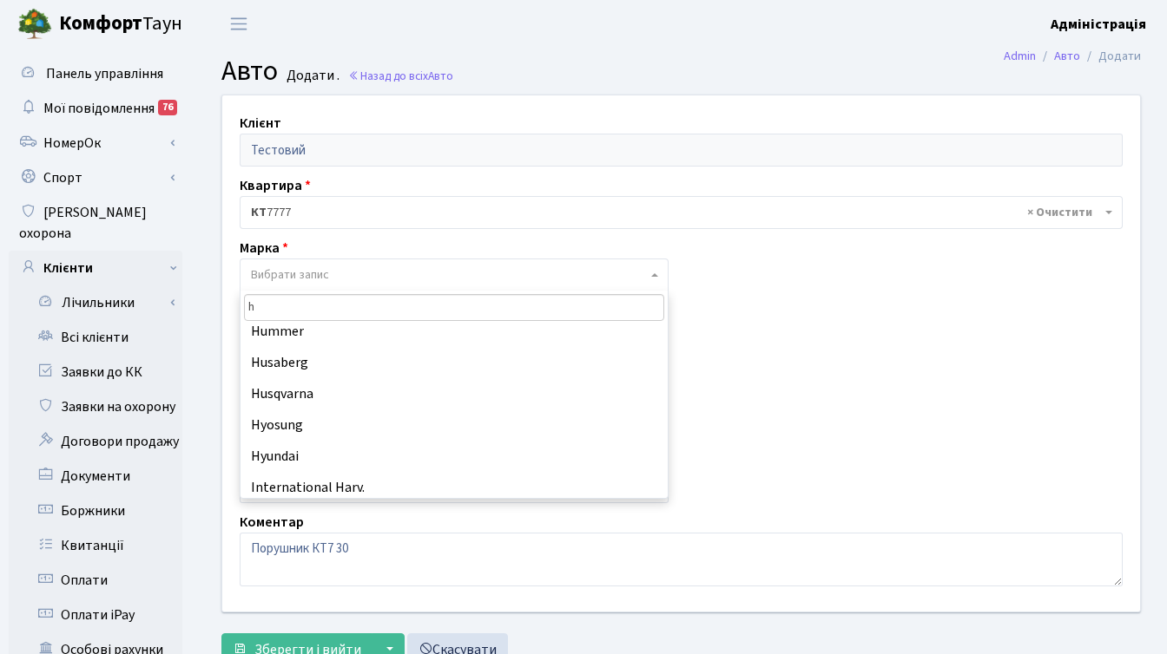
scroll to position [1447, 0]
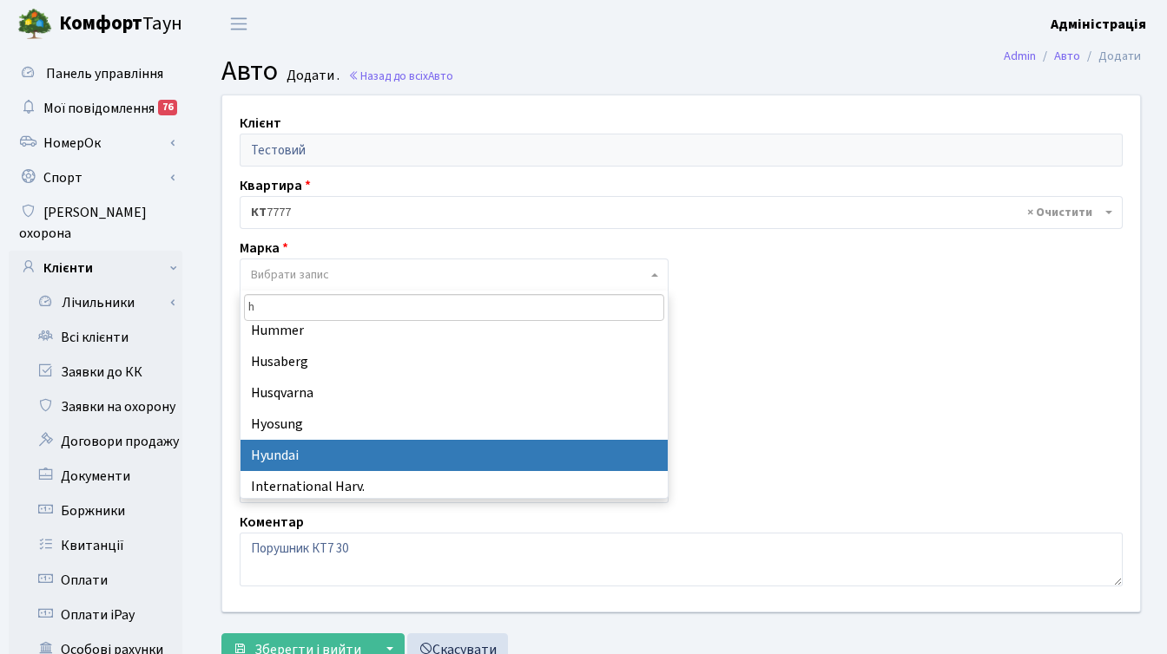
type input "h"
select select "59"
select select
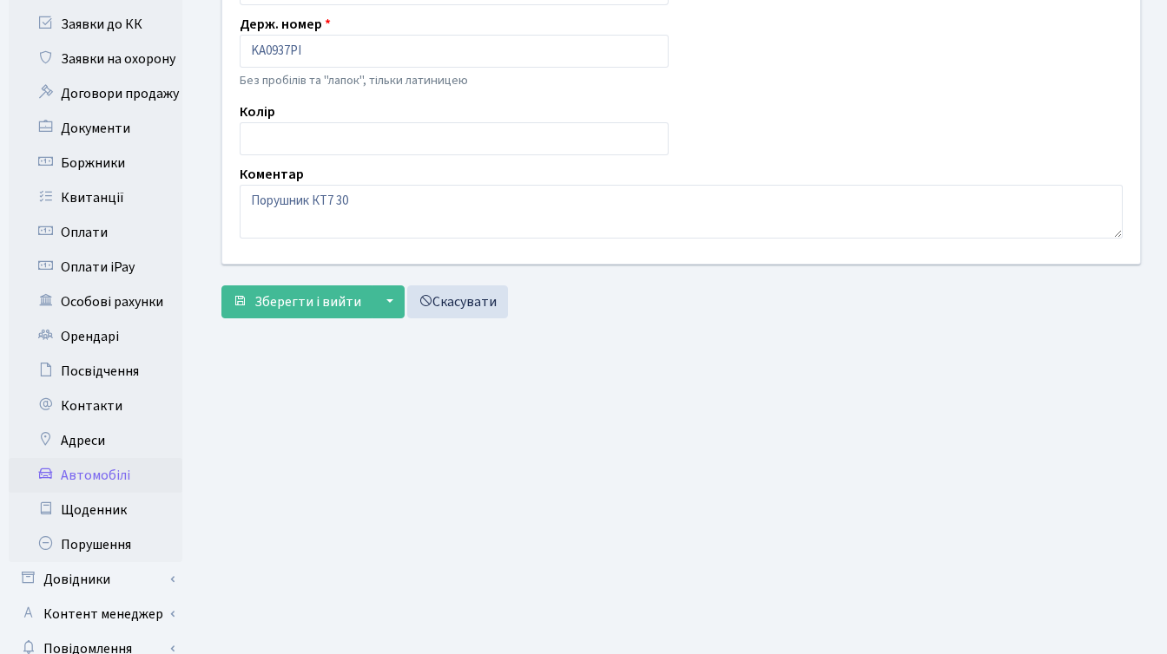
scroll to position [362, 0]
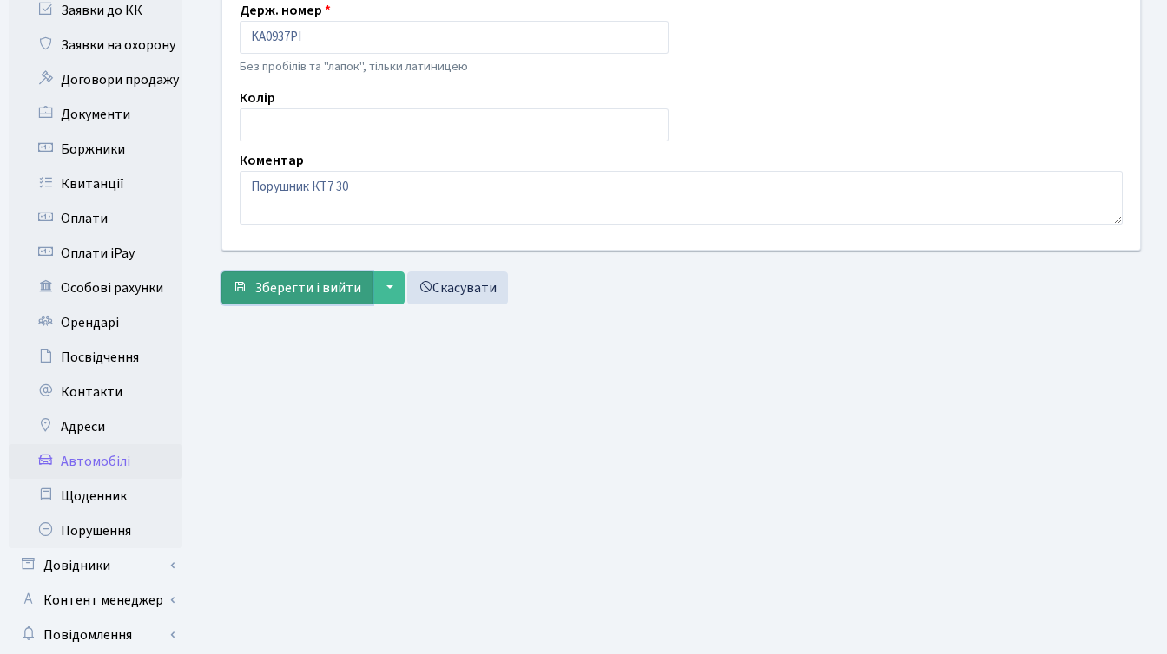
click at [298, 282] on span "Зберегти і вийти" at bounding box center [307, 288] width 107 height 19
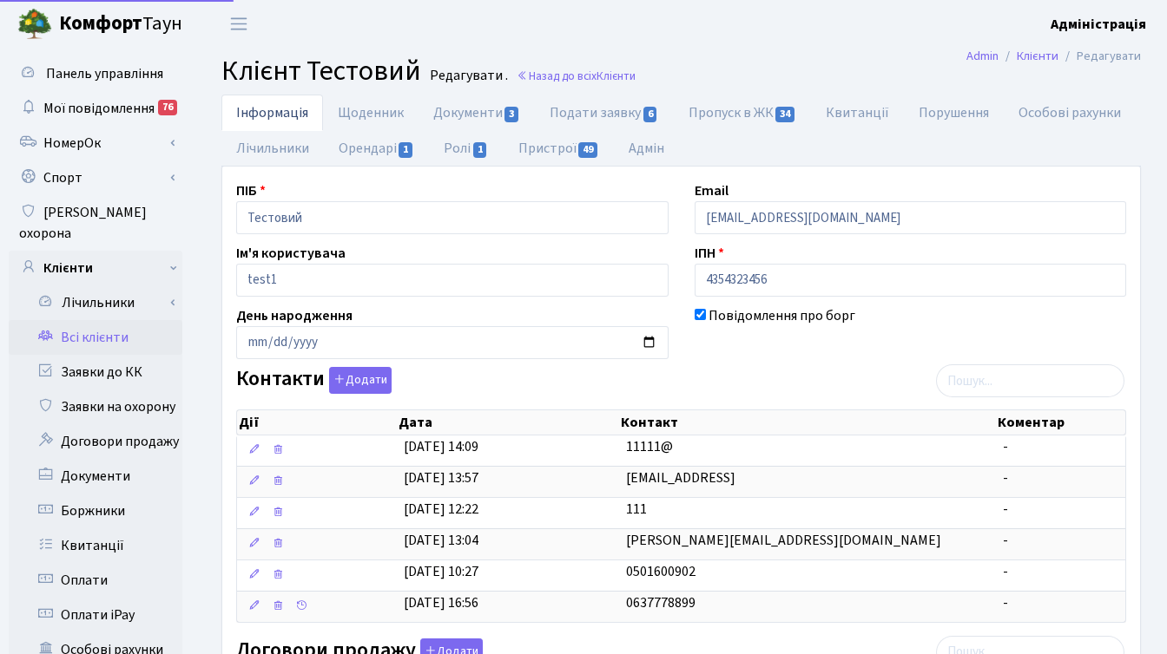
select select "25"
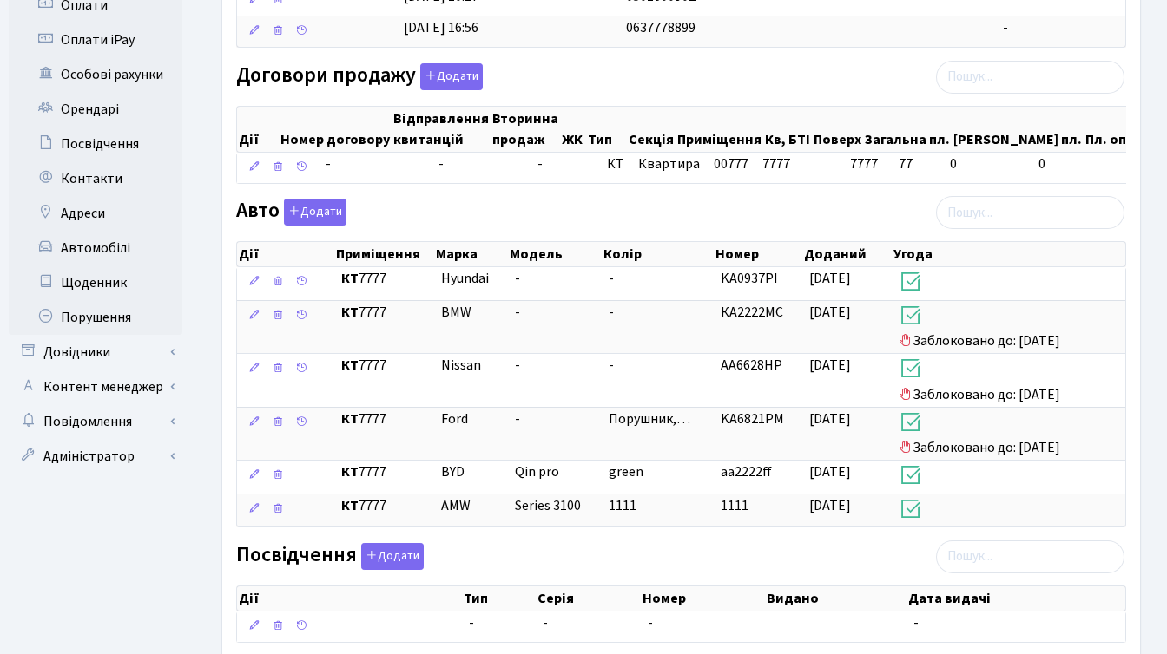
scroll to position [580, 0]
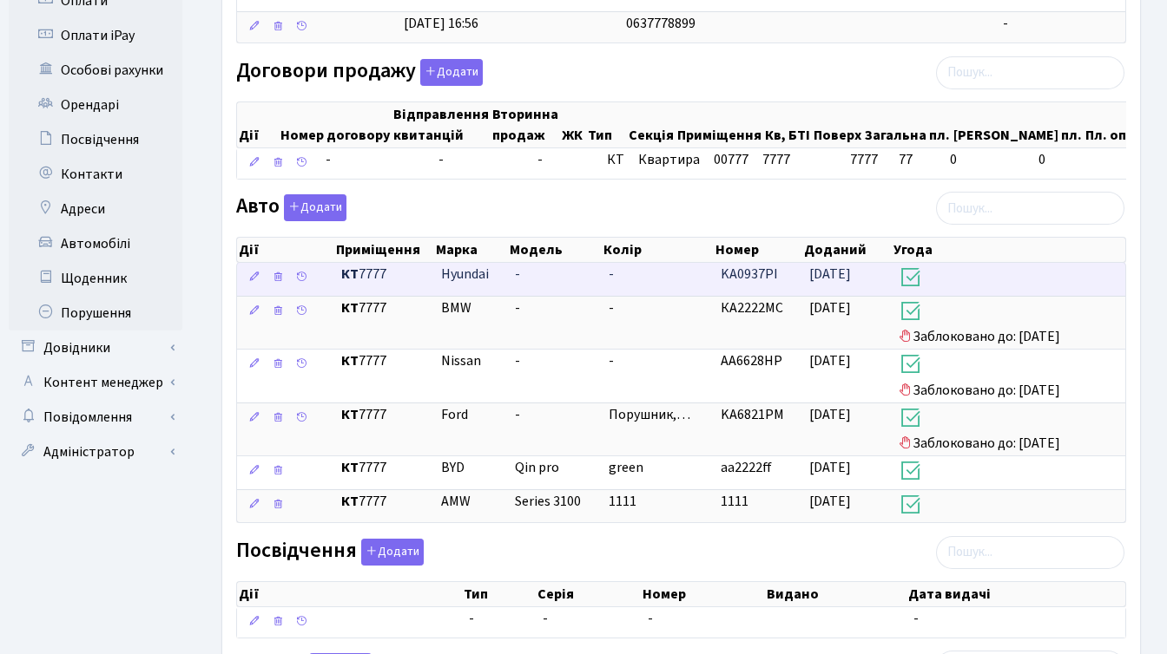
click at [851, 284] on span "[DATE]" at bounding box center [830, 274] width 42 height 19
click at [817, 284] on span "[DATE]" at bounding box center [830, 274] width 42 height 19
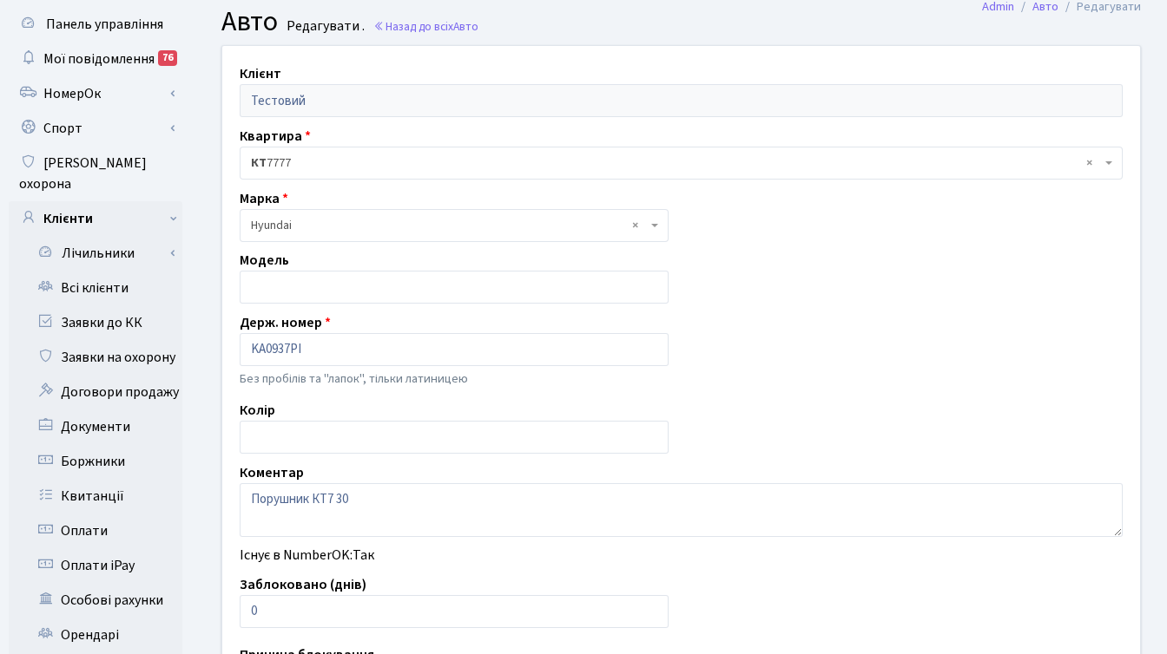
scroll to position [135, 0]
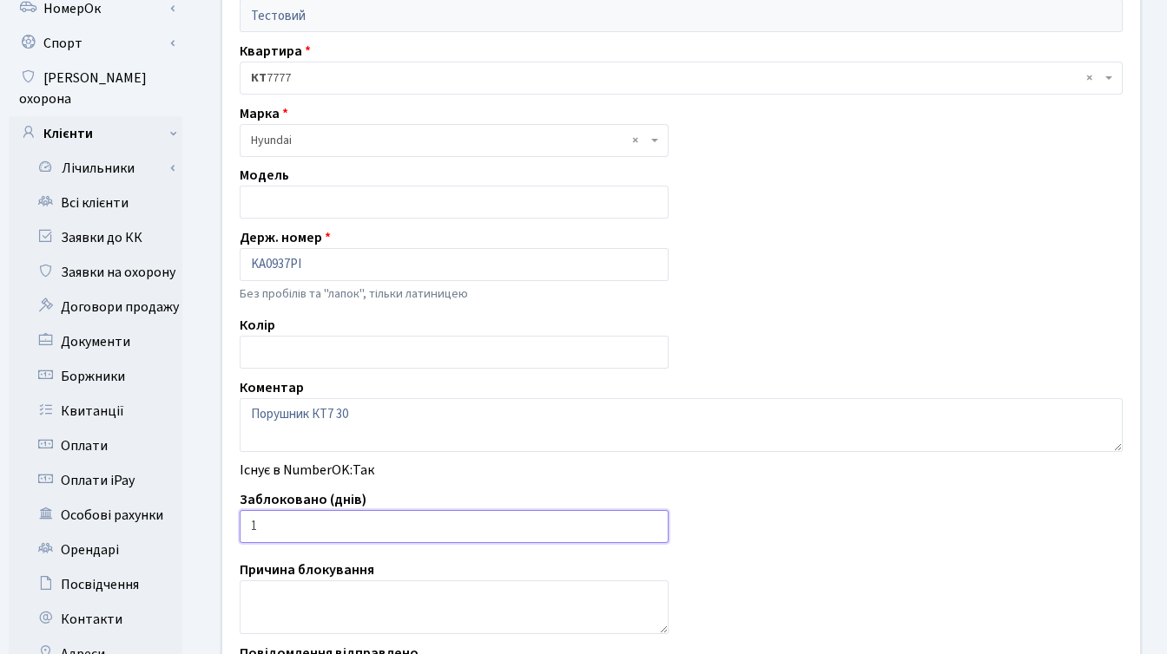
click at [650, 523] on input "1" at bounding box center [454, 526] width 429 height 33
click at [650, 523] on input "2" at bounding box center [454, 526] width 429 height 33
type input "3"
click at [652, 524] on input "3" at bounding box center [454, 526] width 429 height 33
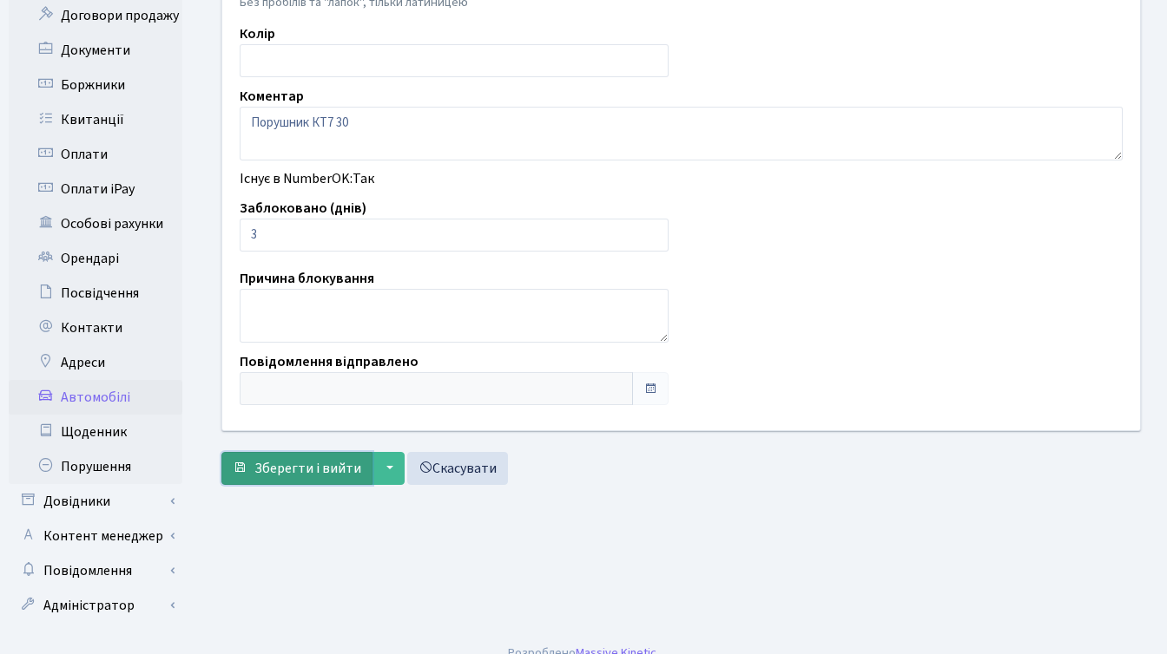
click at [305, 467] on span "Зберегти і вийти" at bounding box center [307, 468] width 107 height 19
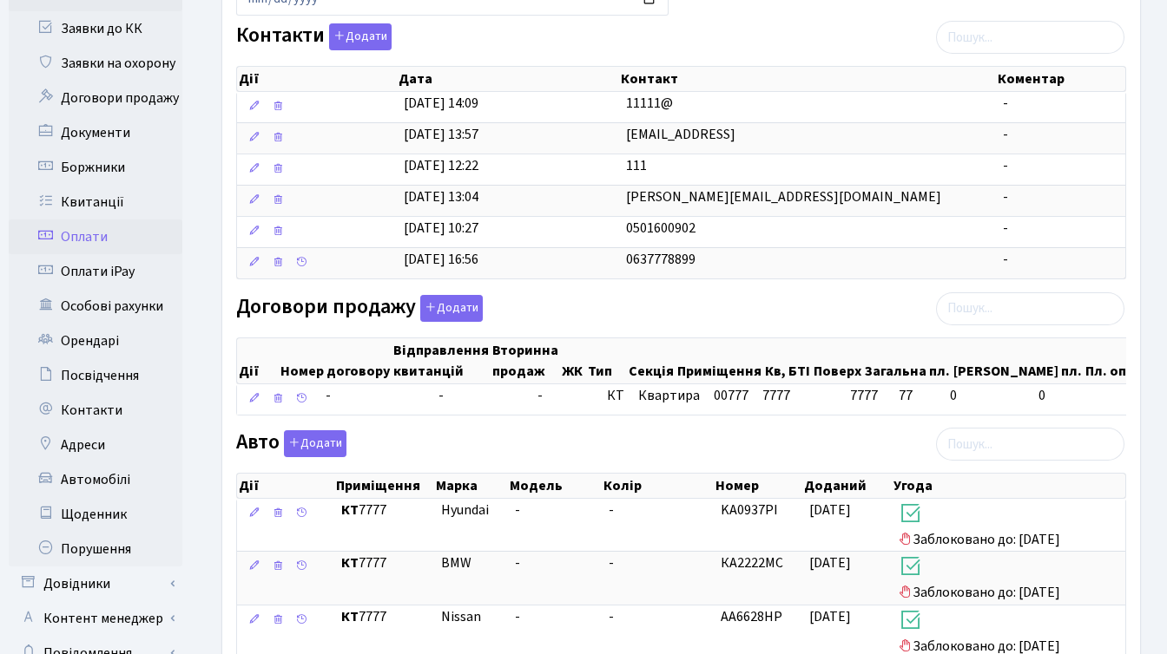
scroll to position [366, 0]
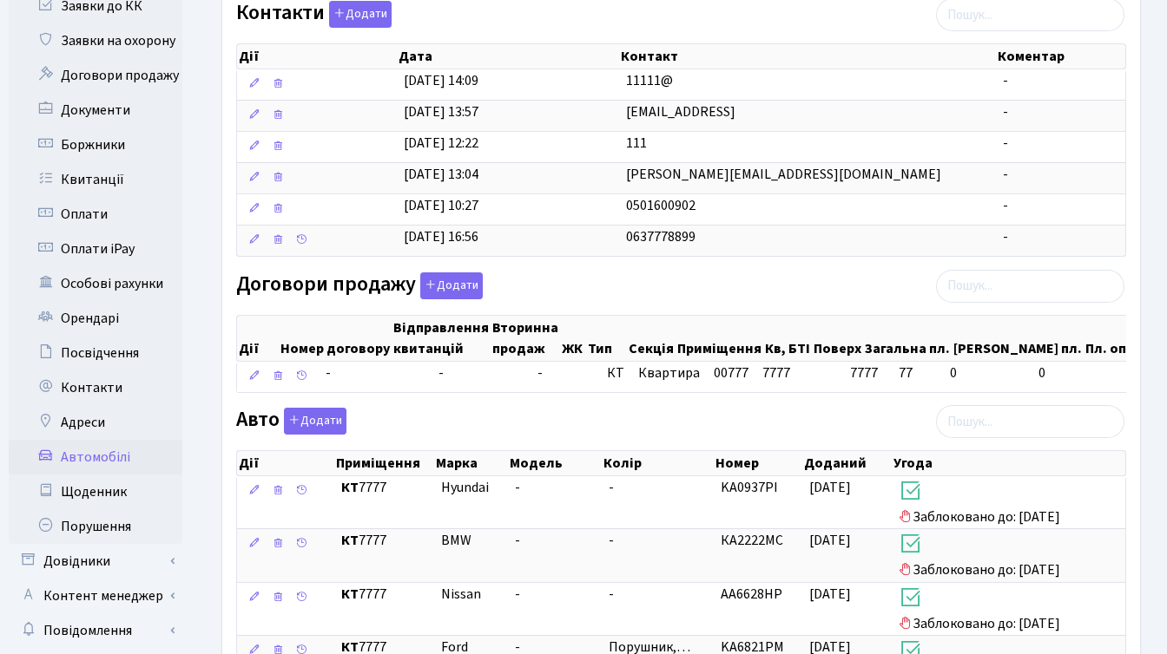
click at [95, 444] on link "Автомобілі" at bounding box center [96, 457] width 174 height 35
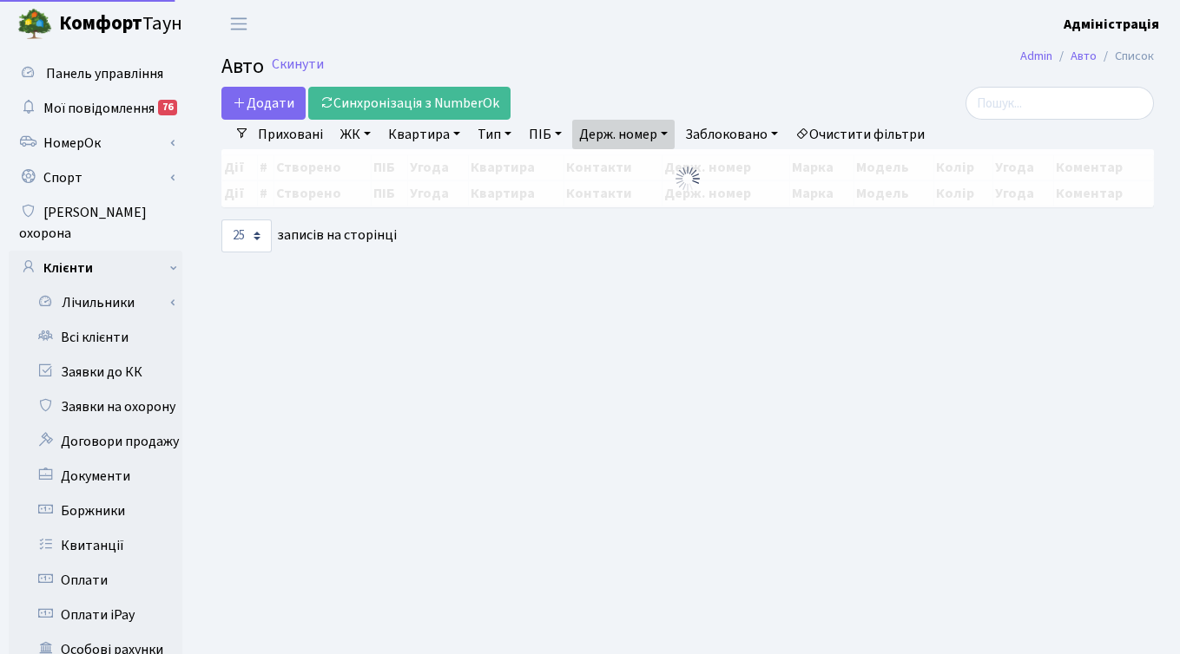
select select "25"
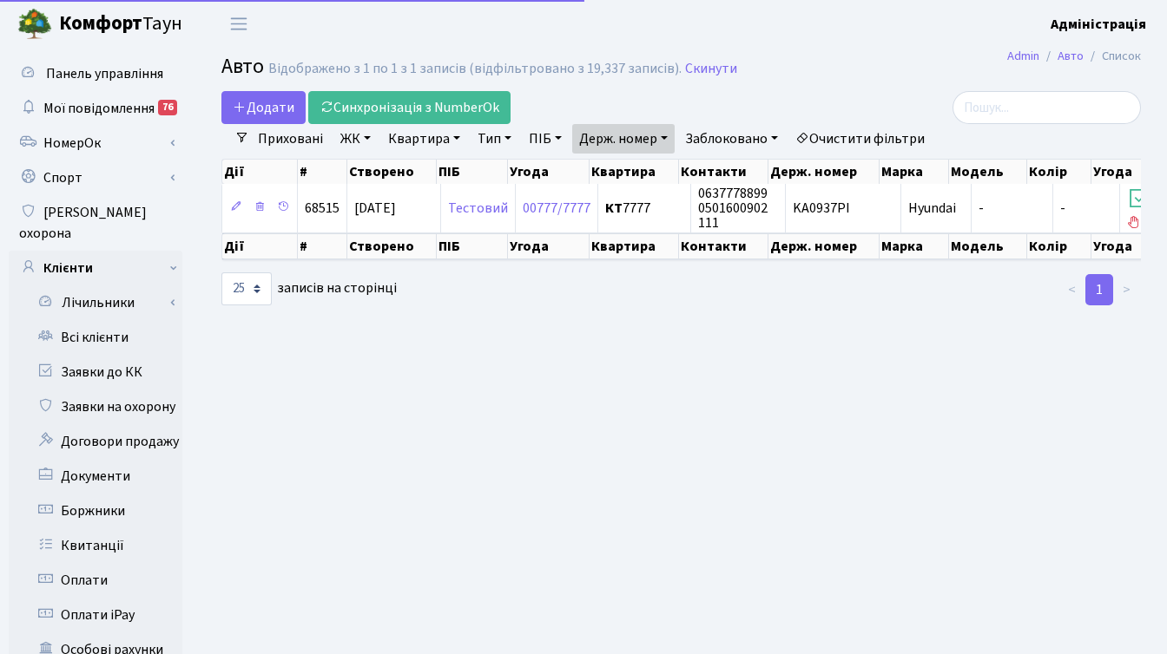
click at [615, 135] on link "Держ. номер" at bounding box center [623, 139] width 102 height 30
paste input "5110"
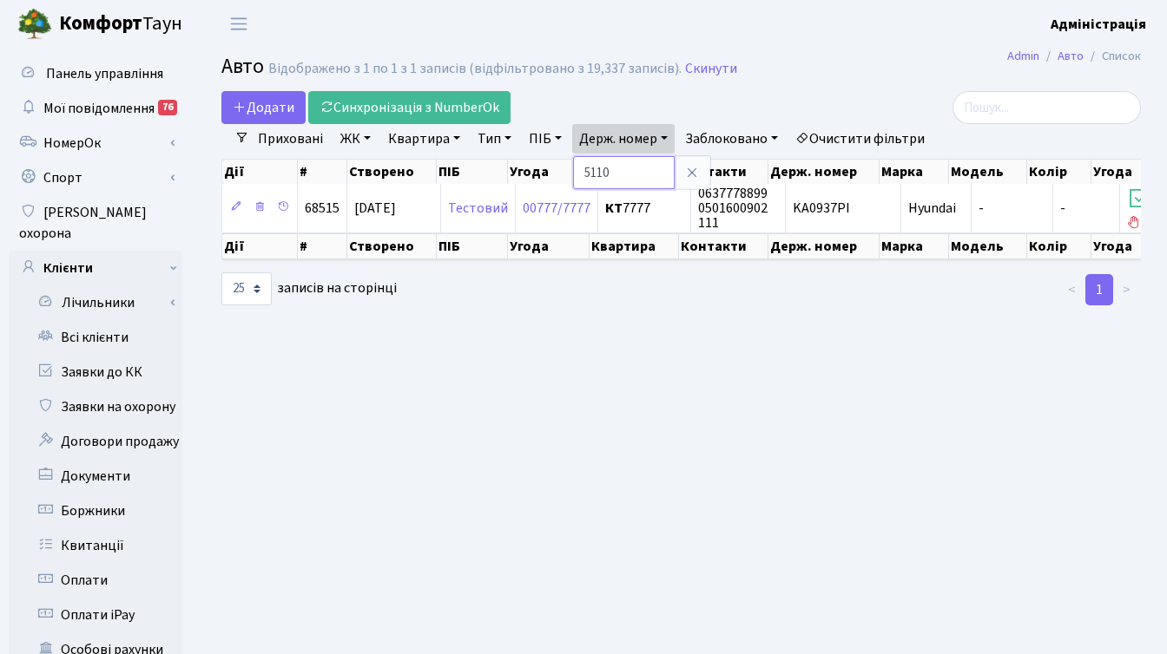
type input "5110"
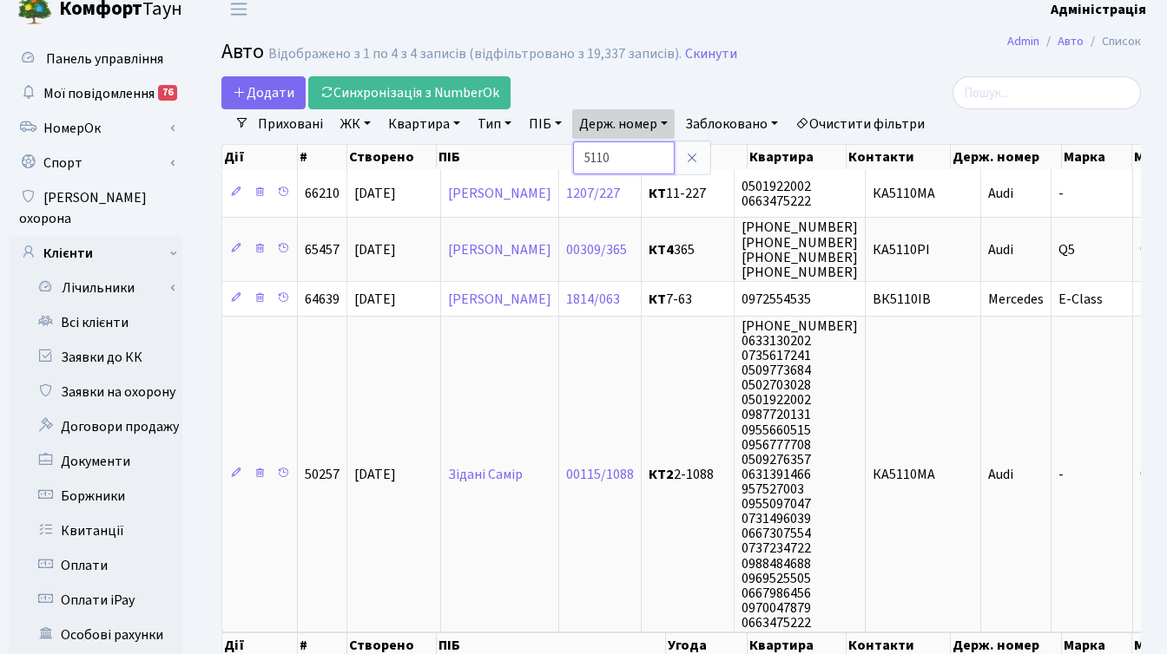
scroll to position [1, 0]
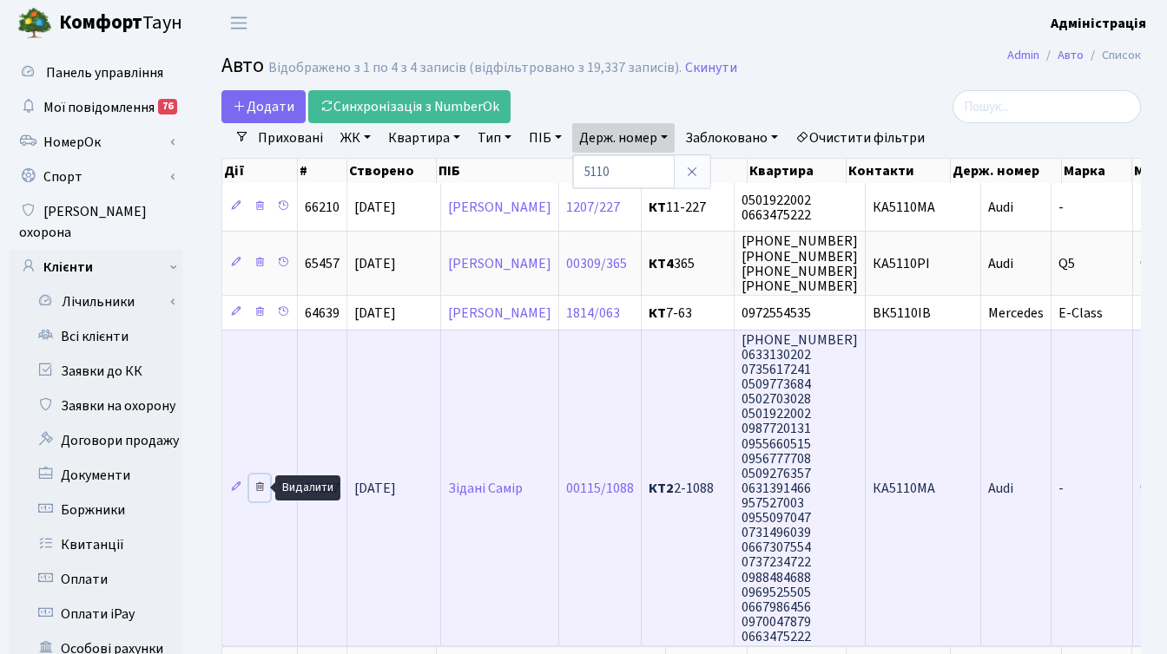
click at [258, 483] on icon at bounding box center [259, 487] width 12 height 12
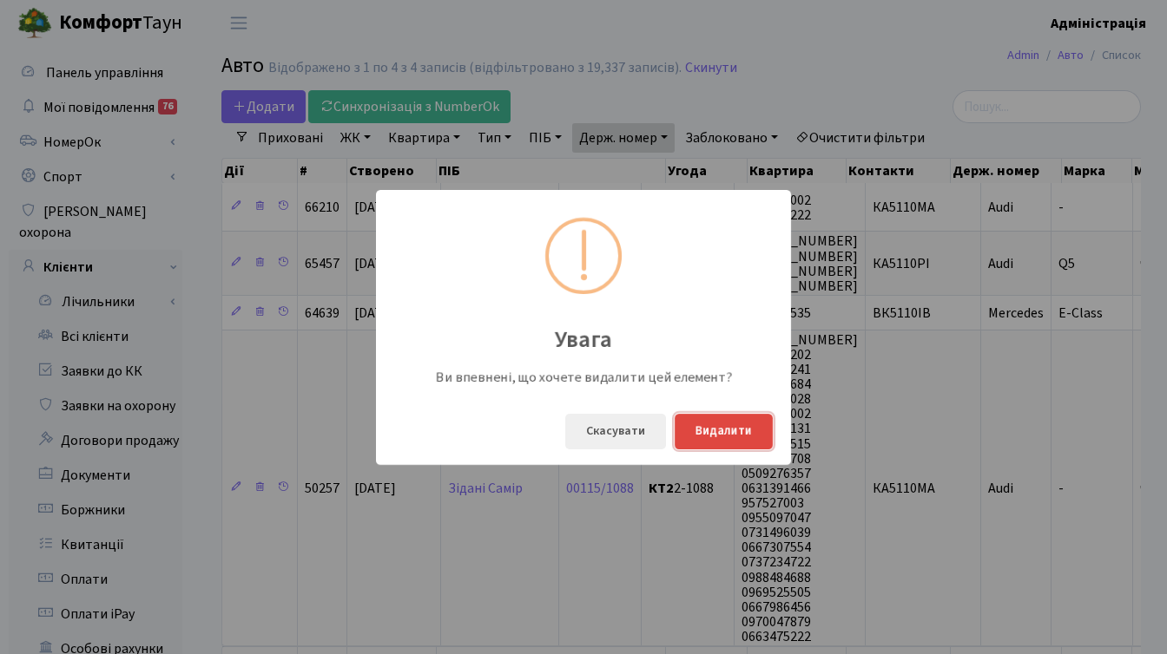
click at [747, 430] on button "Видалити" at bounding box center [723, 432] width 98 height 36
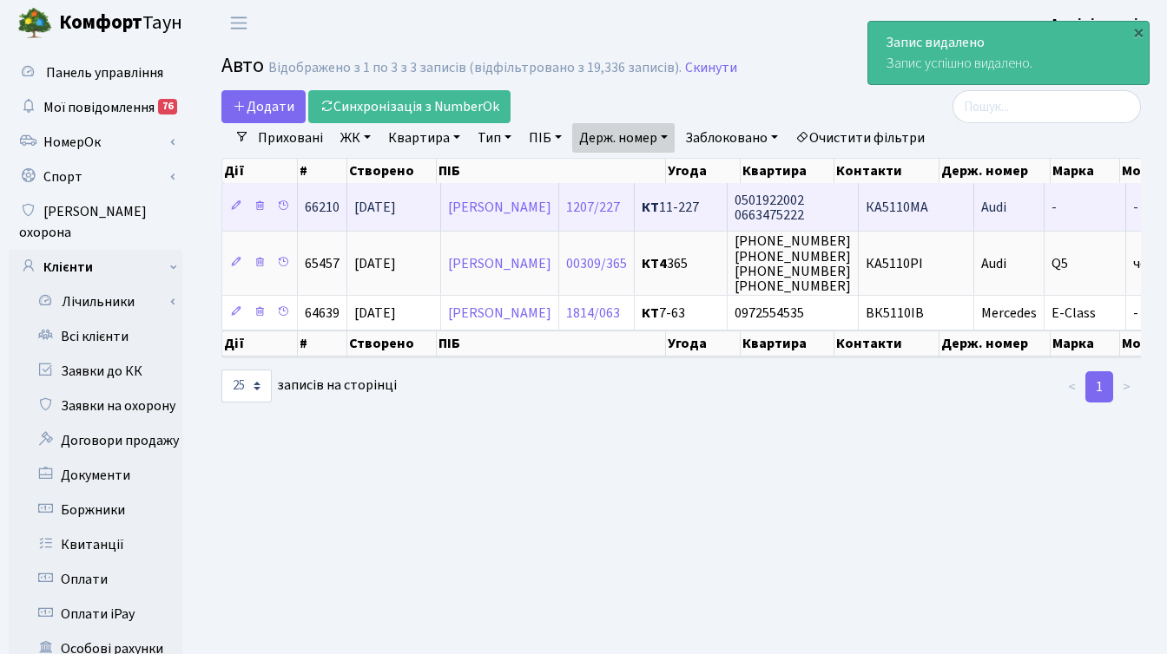
click at [928, 203] on span "КА5110МА" at bounding box center [896, 207] width 62 height 19
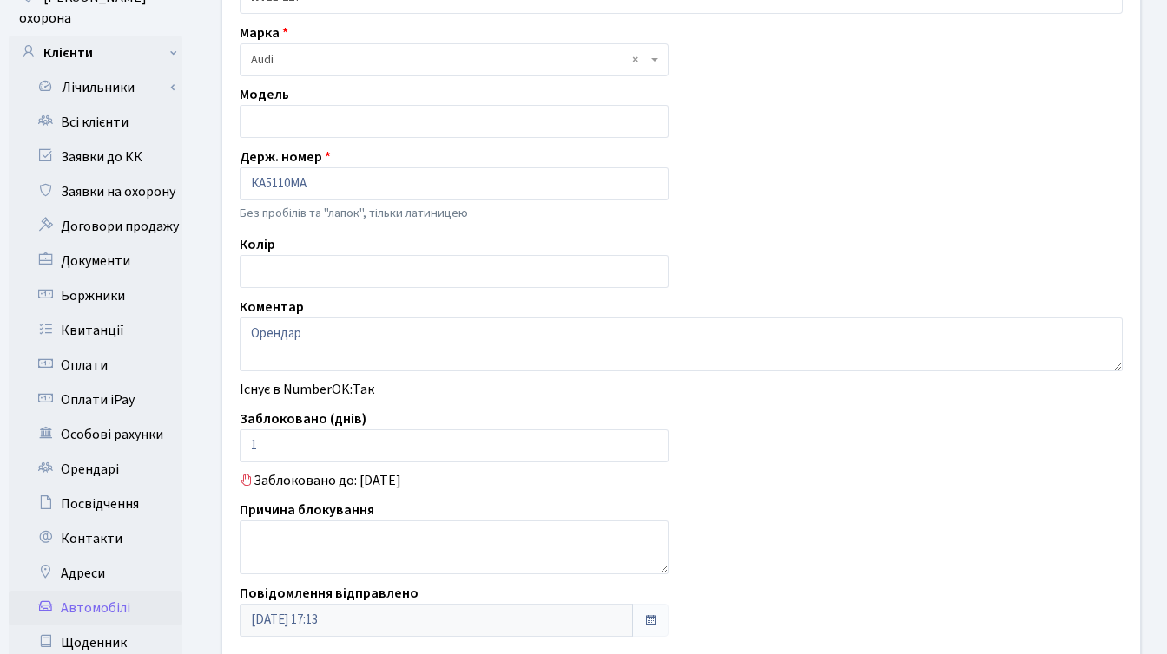
scroll to position [217, 0]
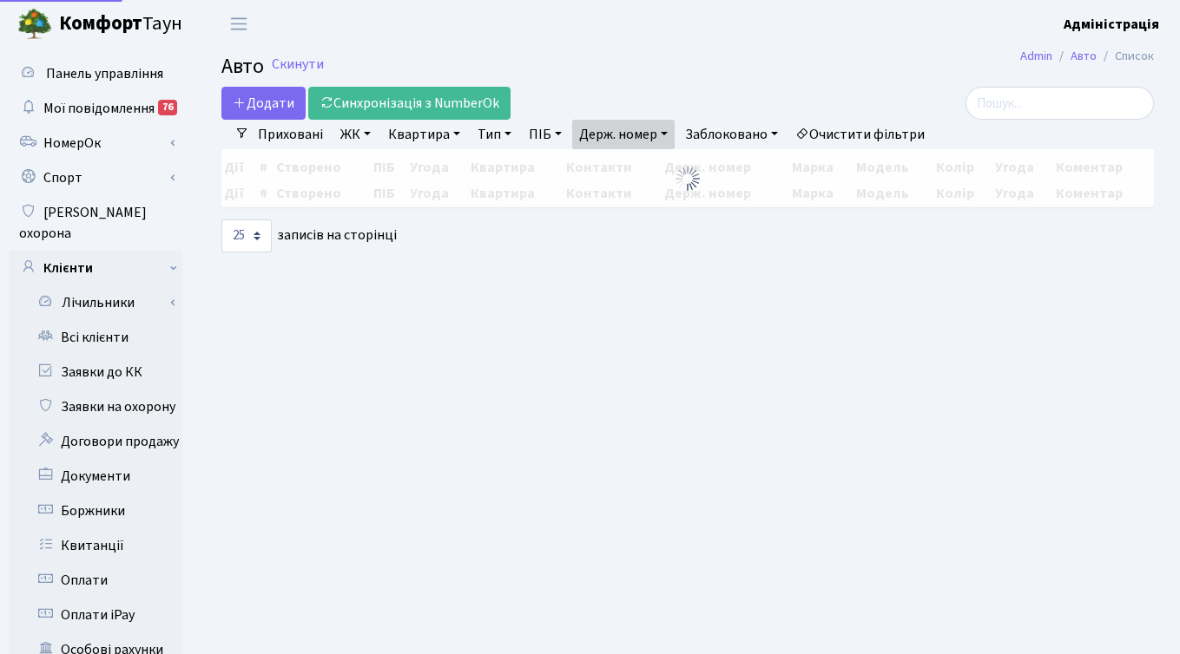
select select "25"
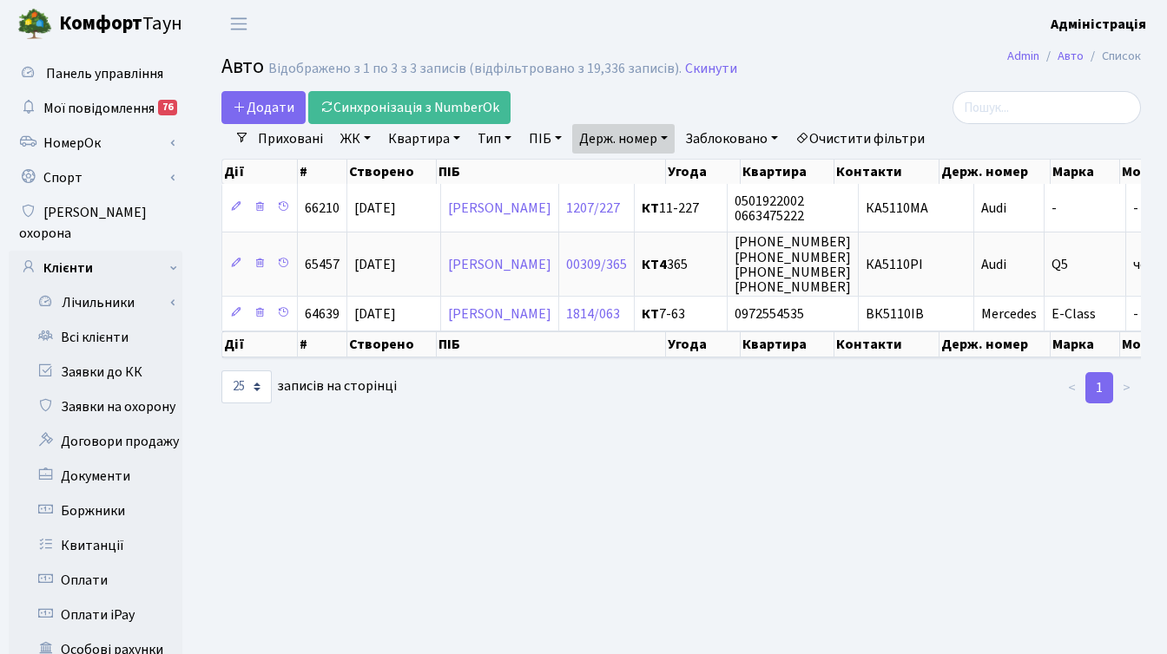
click at [651, 131] on link "Держ. номер" at bounding box center [623, 139] width 102 height 30
drag, startPoint x: 641, startPoint y: 174, endPoint x: 575, endPoint y: 168, distance: 66.2
click at [575, 168] on div "5110" at bounding box center [641, 172] width 139 height 35
click at [605, 140] on link "Держ. номер" at bounding box center [623, 139] width 102 height 30
paste input "8451"
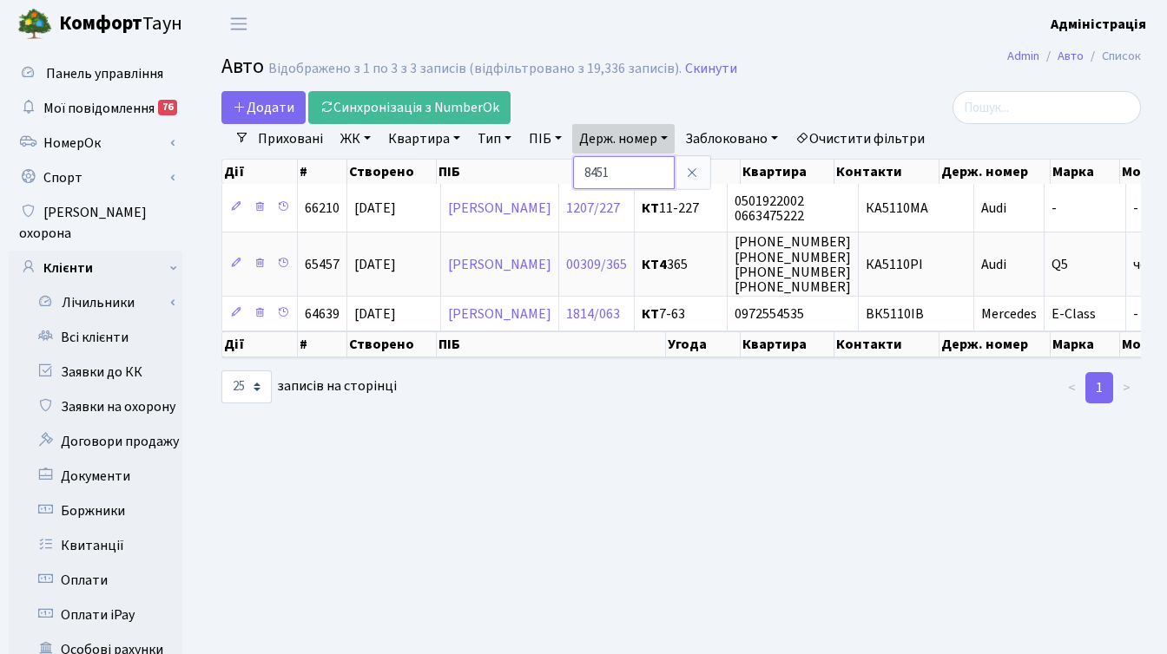
type input "8451"
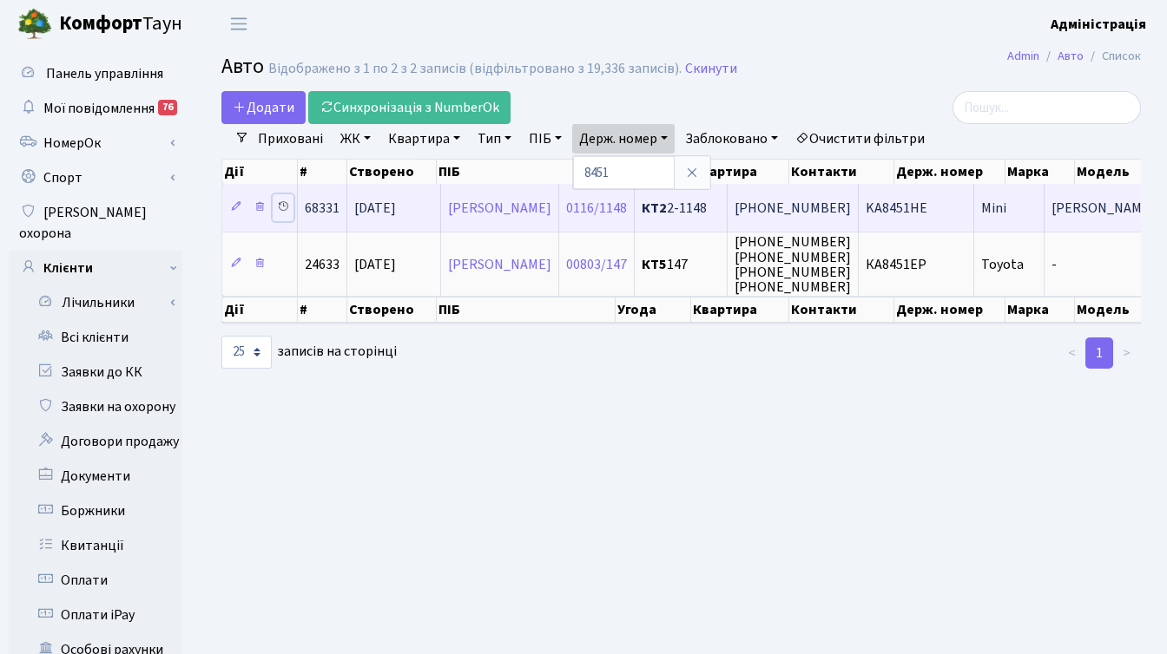
click at [283, 206] on icon at bounding box center [283, 206] width 12 height 12
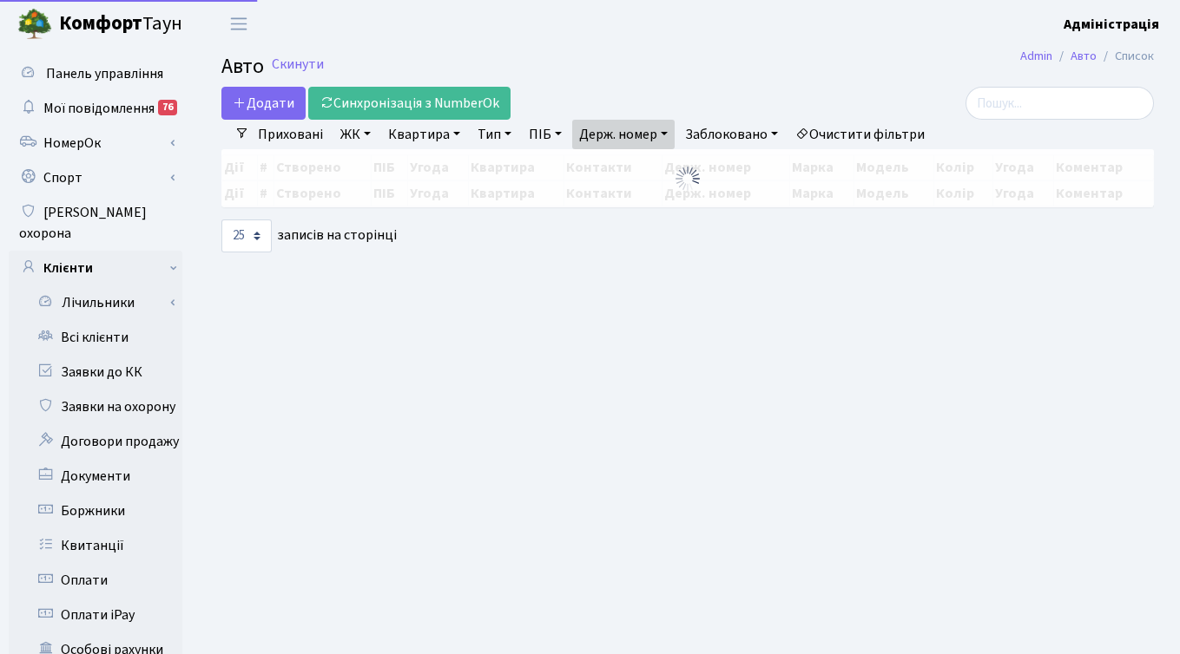
select select "25"
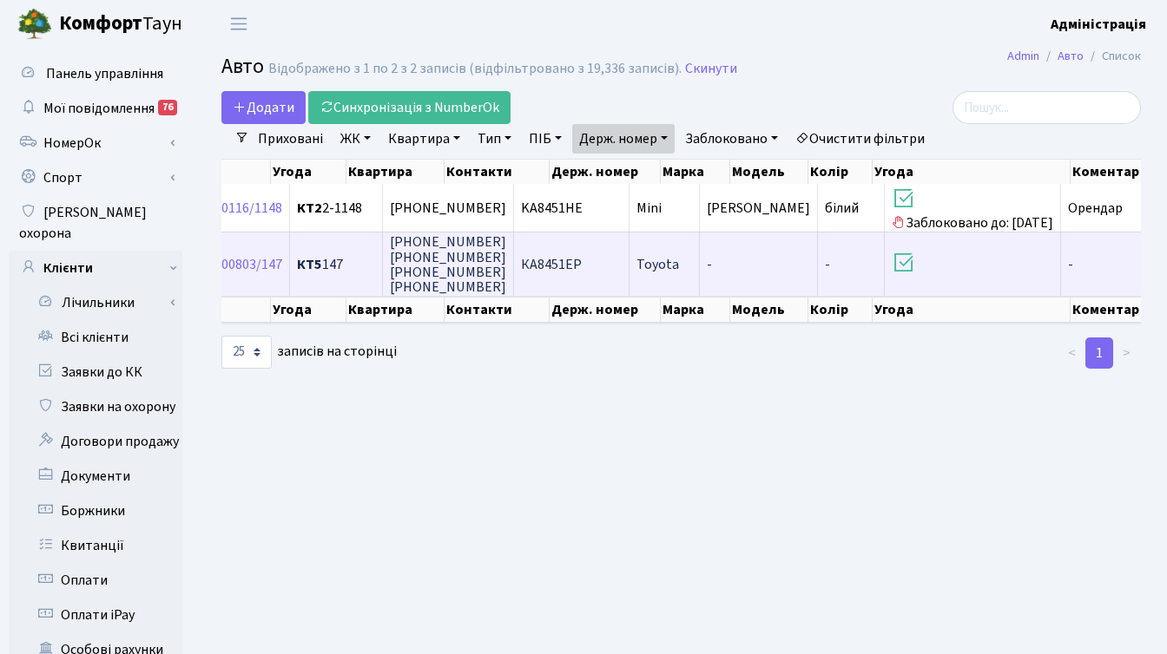
scroll to position [0, 366]
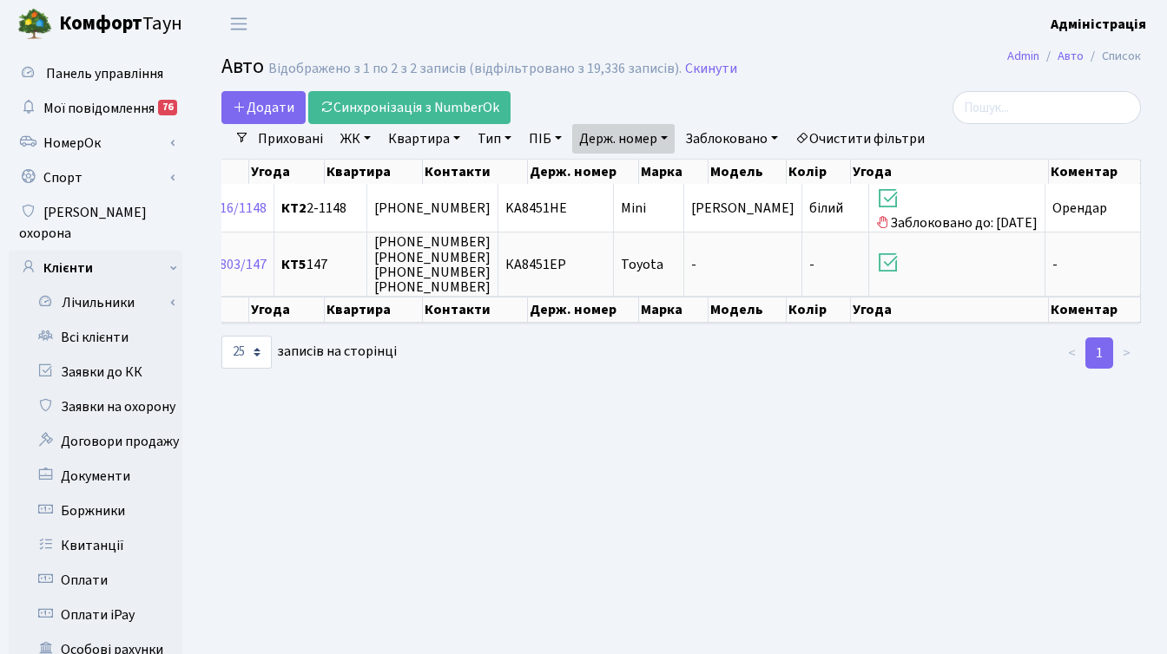
click at [635, 138] on link "Держ. номер" at bounding box center [623, 139] width 102 height 30
paste input "766"
type input "8766"
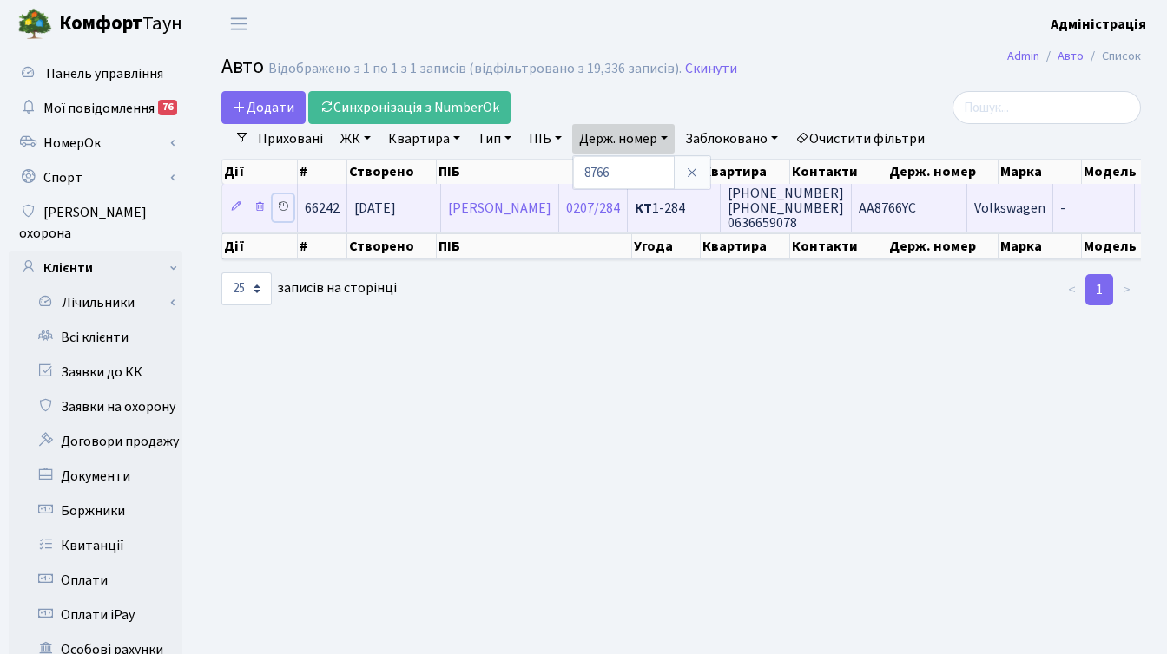
click at [281, 206] on icon at bounding box center [283, 206] width 12 height 12
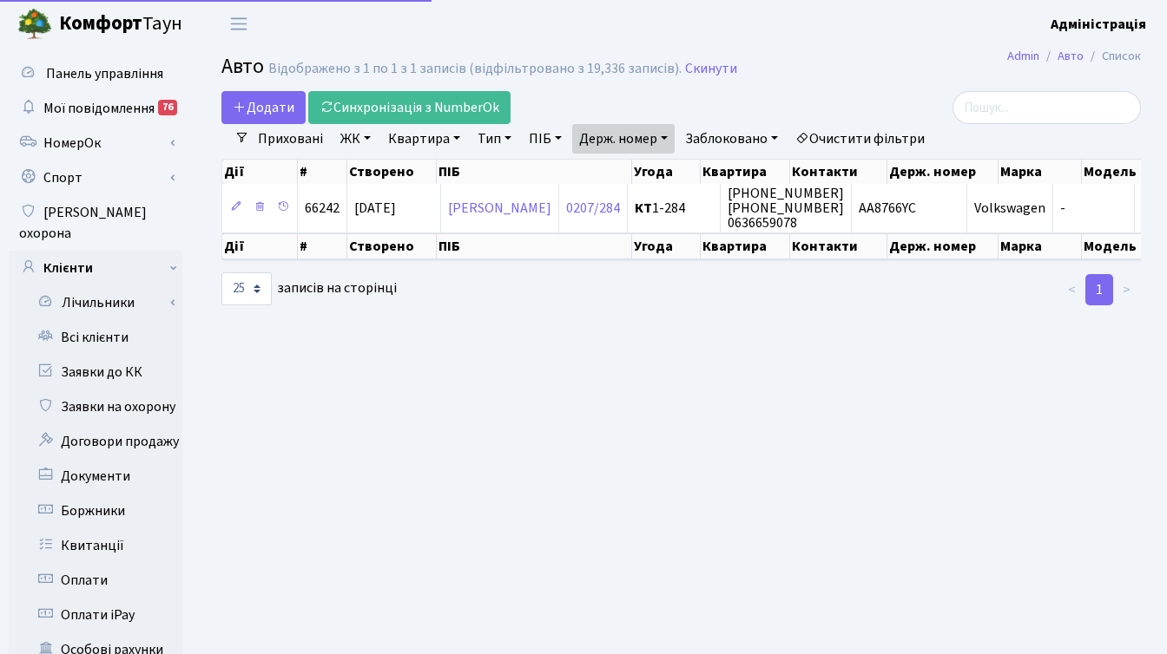
select select "25"
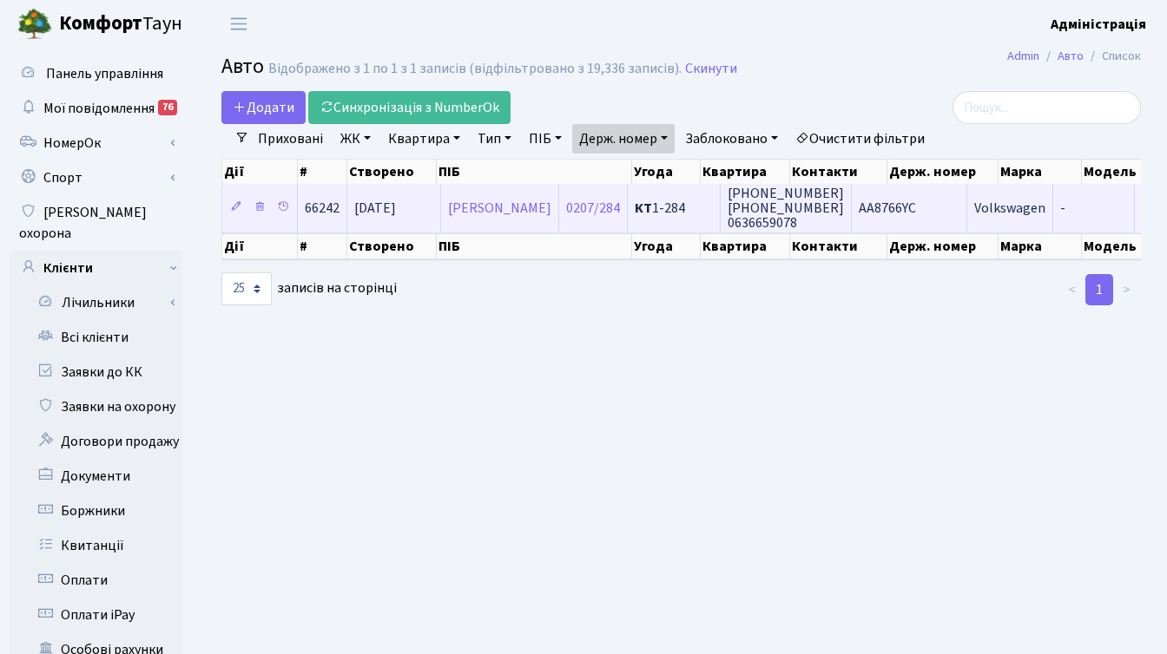
click at [911, 207] on span "АА8766YC" at bounding box center [886, 208] width 57 height 19
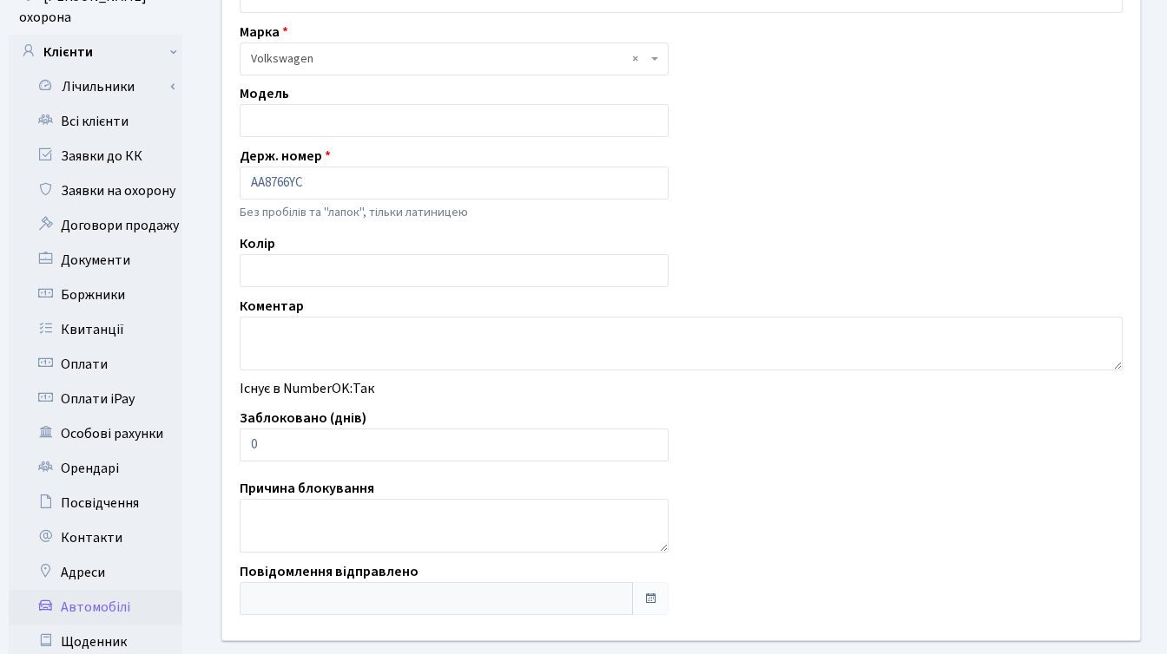
scroll to position [205, 0]
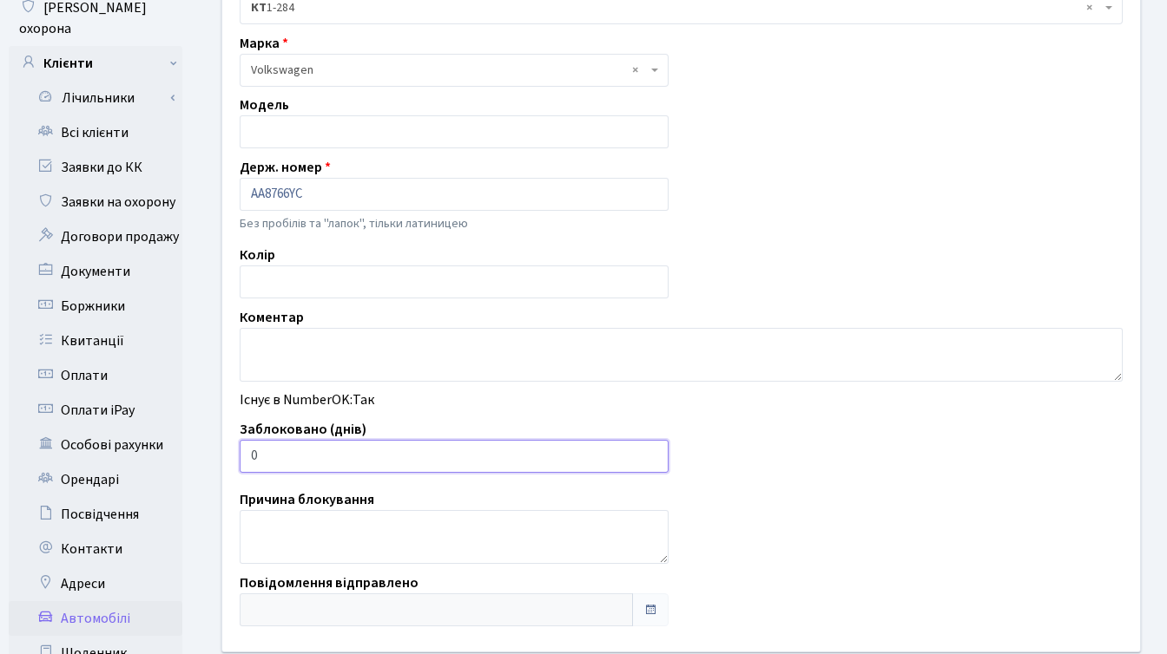
click at [250, 456] on input "0" at bounding box center [454, 456] width 429 height 33
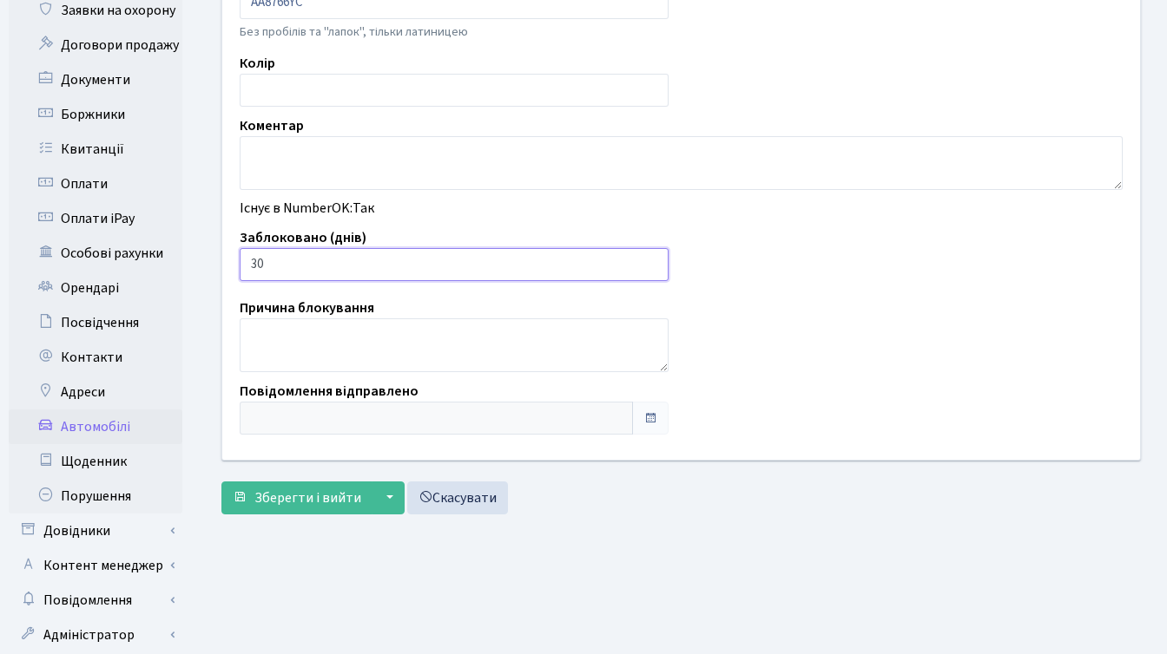
scroll to position [426, 0]
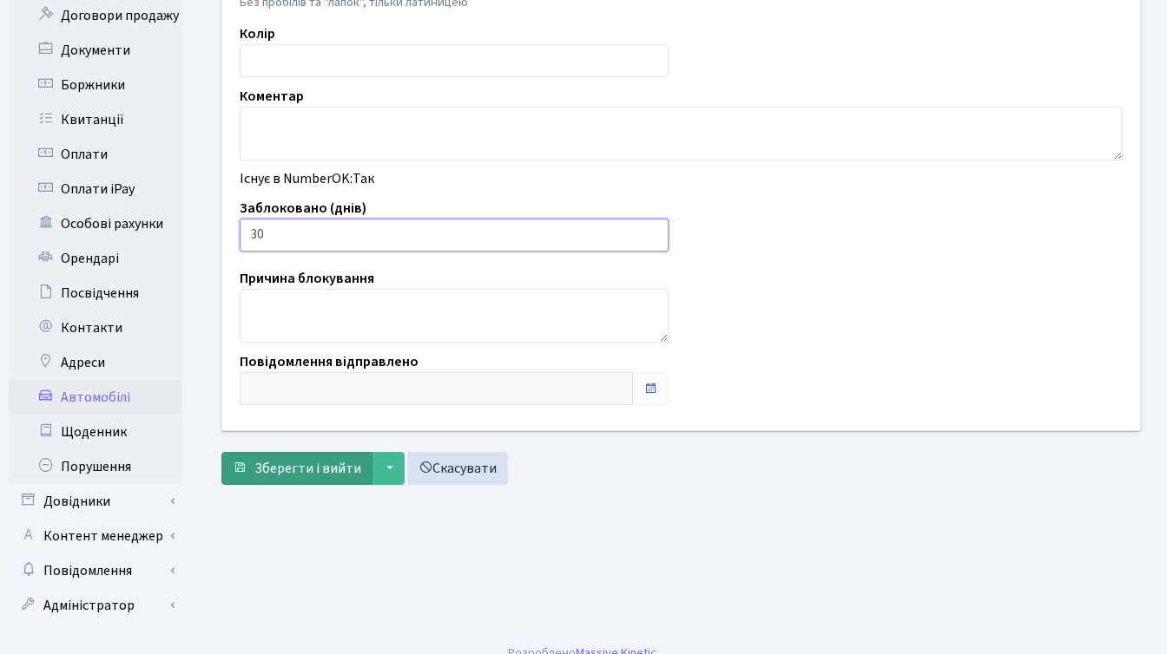
type input "30"
click at [340, 461] on span "Зберегти і вийти" at bounding box center [307, 468] width 107 height 19
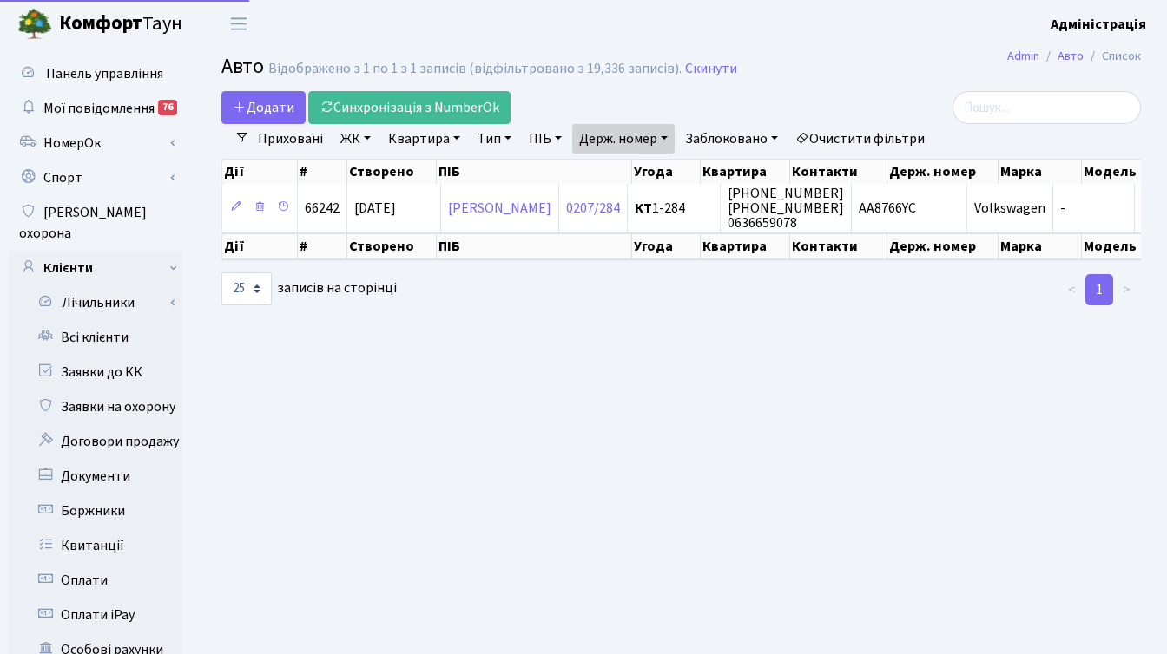
select select "25"
click at [640, 138] on link "Держ. номер" at bounding box center [623, 139] width 102 height 30
paste input "7834"
type input "7834"
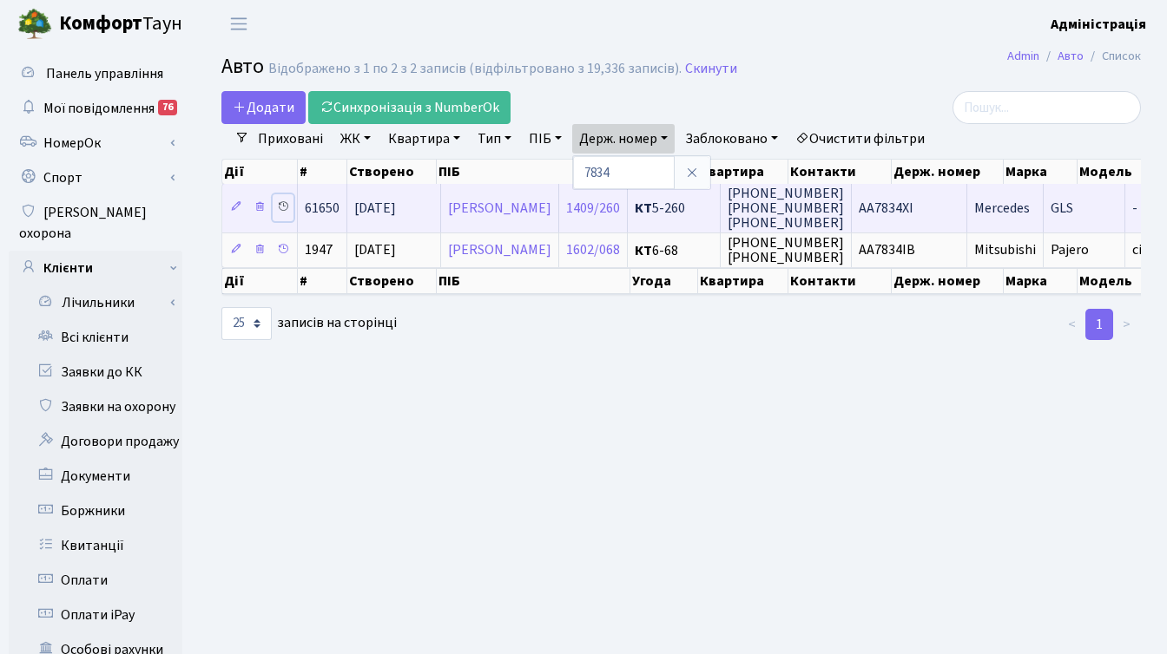
click at [280, 211] on icon at bounding box center [283, 206] width 12 height 12
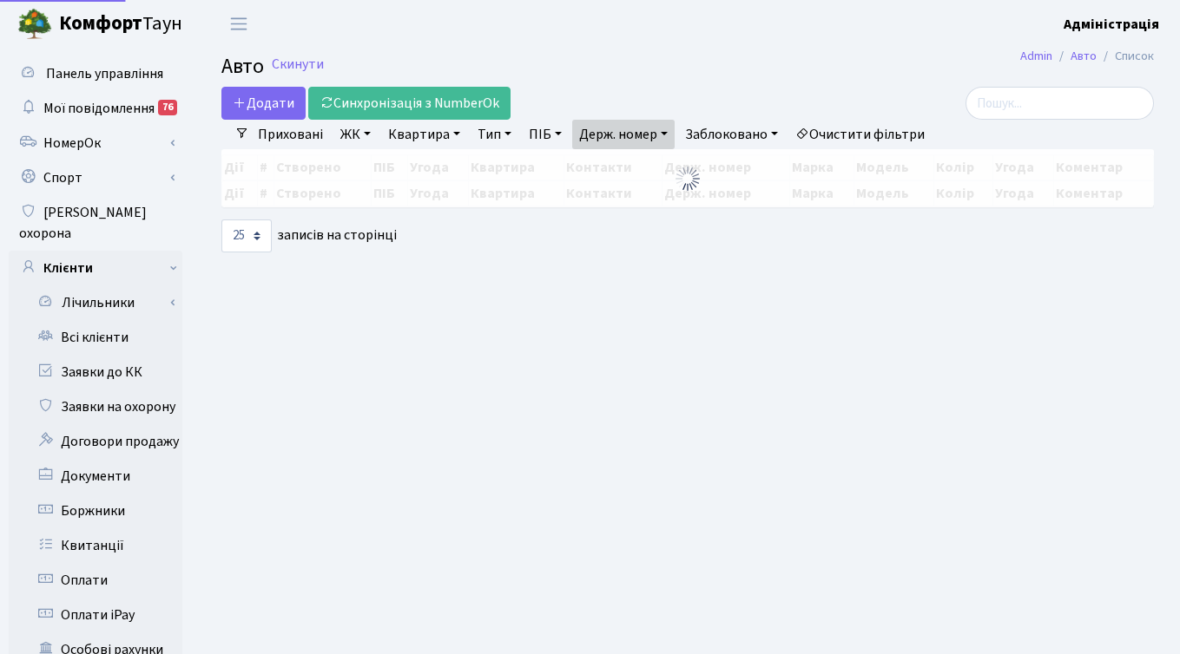
select select "25"
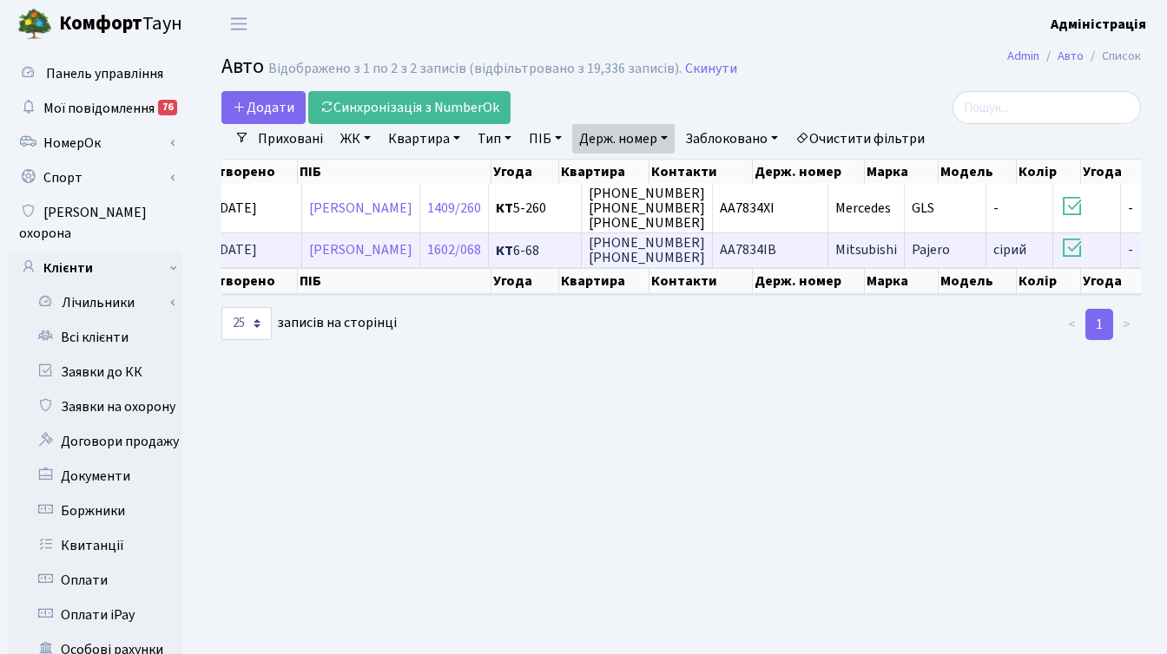
scroll to position [0, 36]
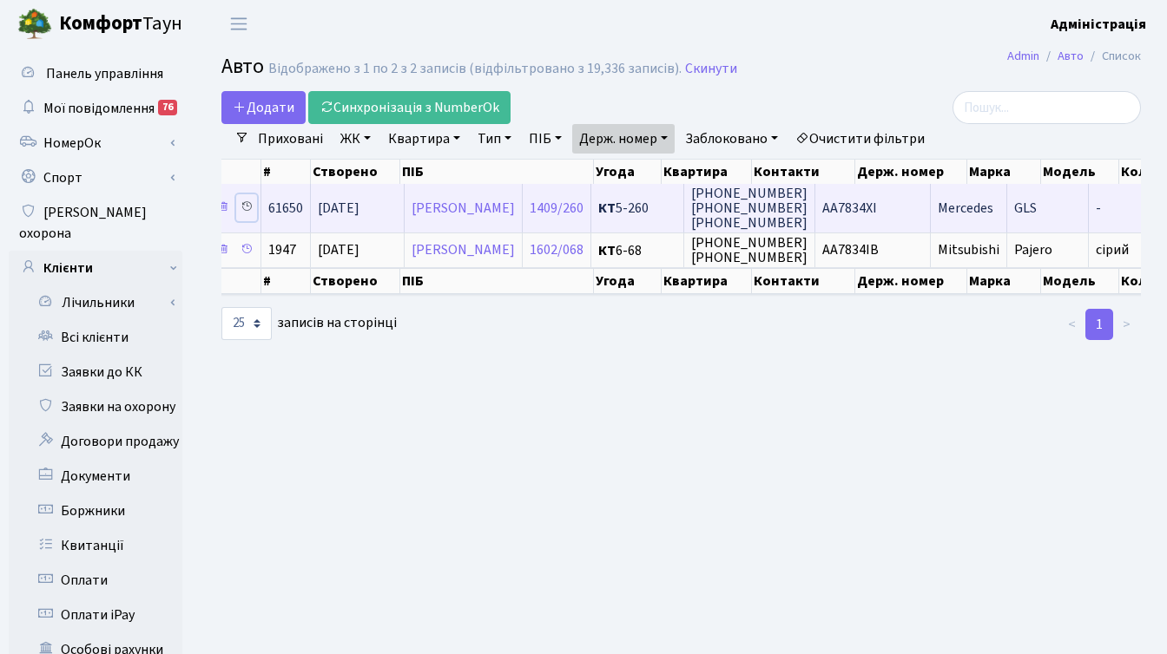
click at [246, 208] on icon at bounding box center [246, 206] width 12 height 12
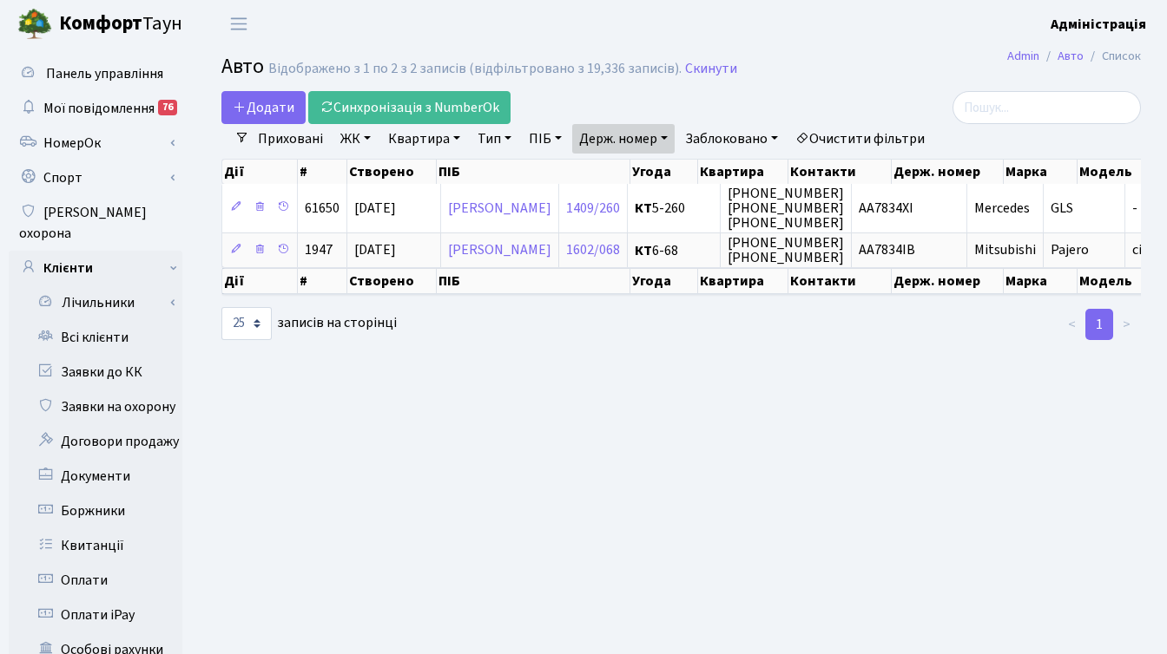
select select "25"
click at [913, 211] on span "AA7834XI" at bounding box center [885, 208] width 55 height 19
click at [634, 132] on link "Держ. номер" at bounding box center [623, 139] width 102 height 30
paste input "2393"
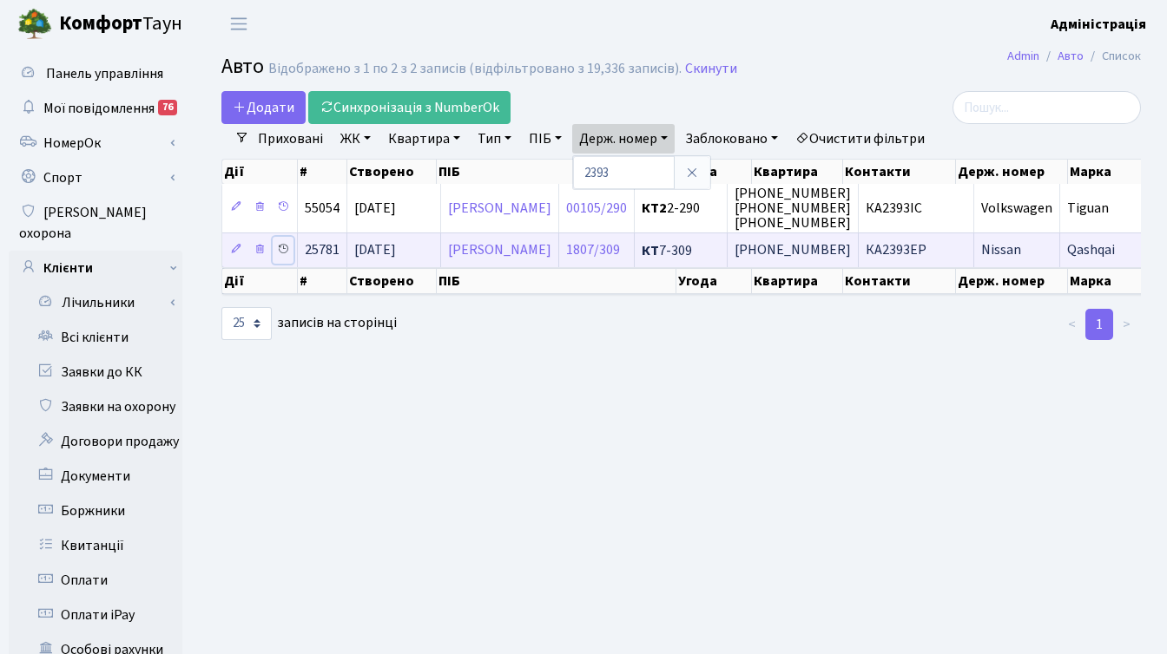
click at [286, 246] on icon at bounding box center [283, 249] width 12 height 12
click at [926, 245] on span "КА2393ЕР" at bounding box center [895, 250] width 61 height 19
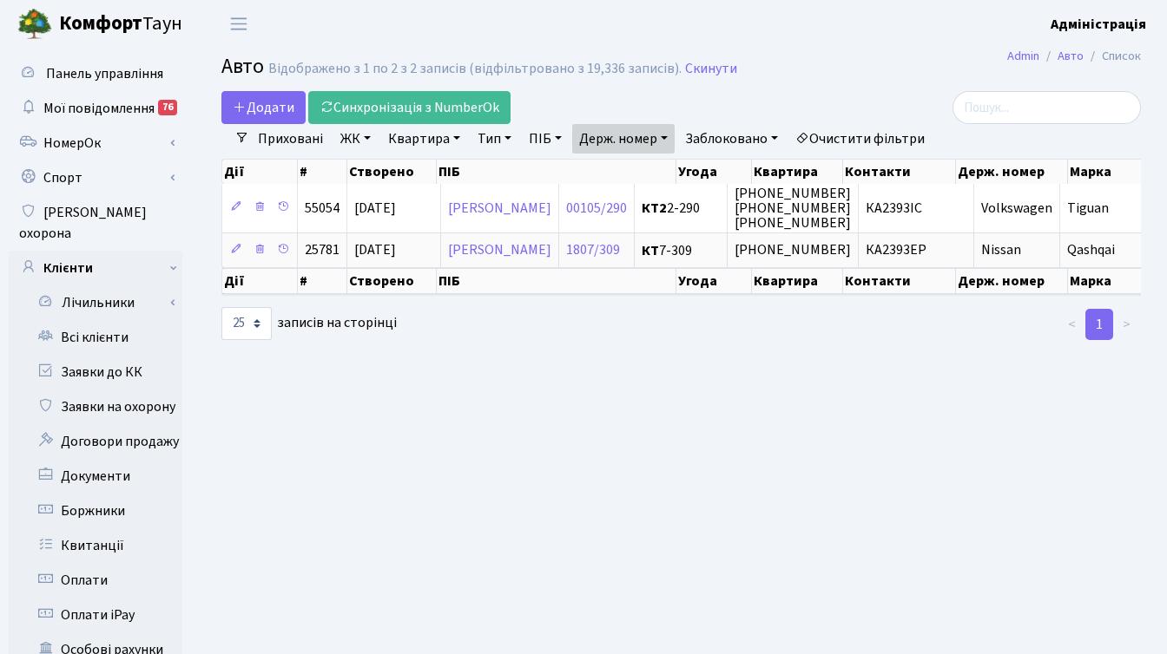
click at [597, 122] on div "Додати Синхронізація з NumberOk" at bounding box center [523, 107] width 604 height 33
click at [613, 139] on link "Держ. номер" at bounding box center [623, 139] width 102 height 30
paste input "7966"
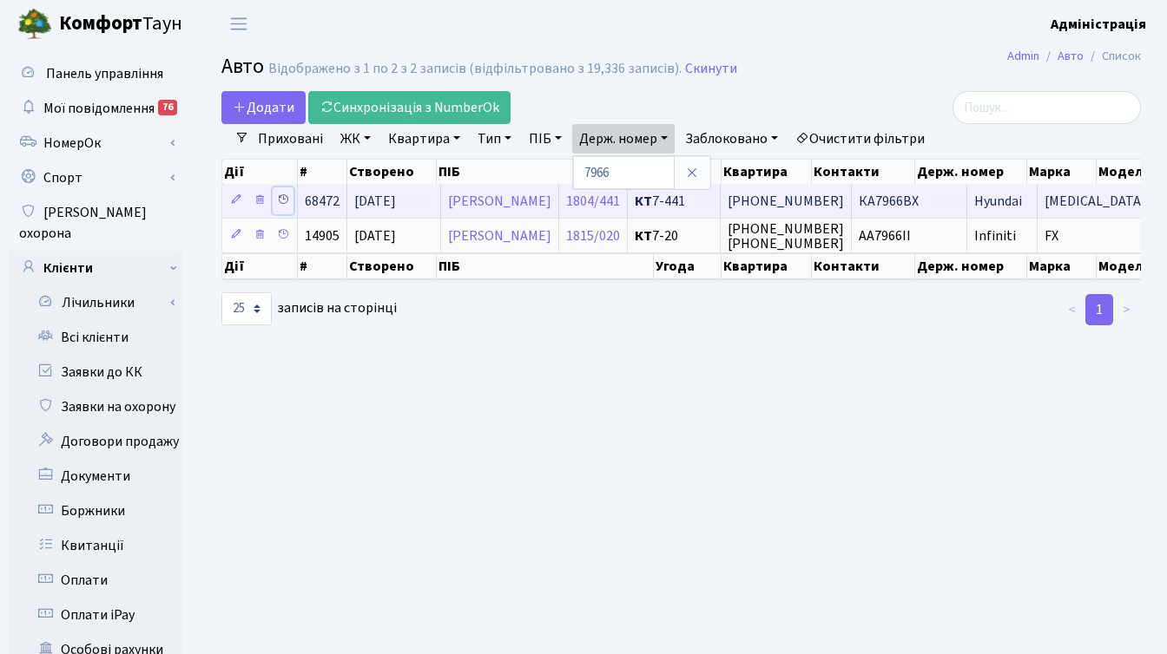
click at [284, 200] on icon at bounding box center [283, 200] width 12 height 12
click at [926, 213] on td "КА7966ВХ" at bounding box center [908, 201] width 115 height 34
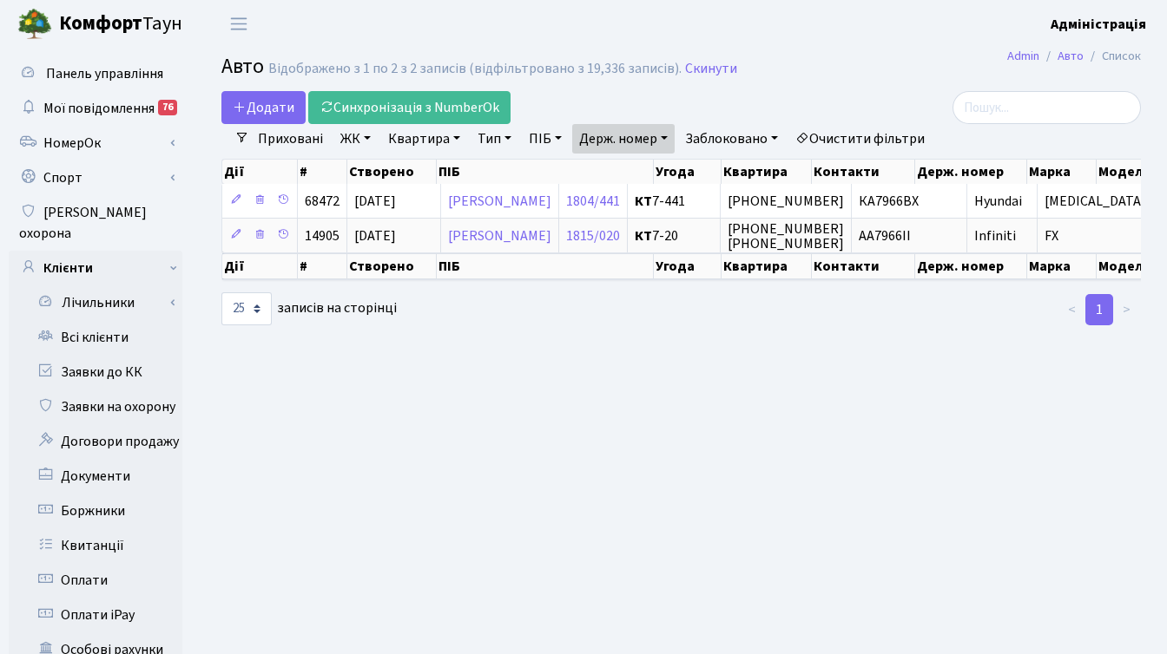
click at [648, 142] on link "Держ. номер" at bounding box center [623, 139] width 102 height 30
paste input "6085"
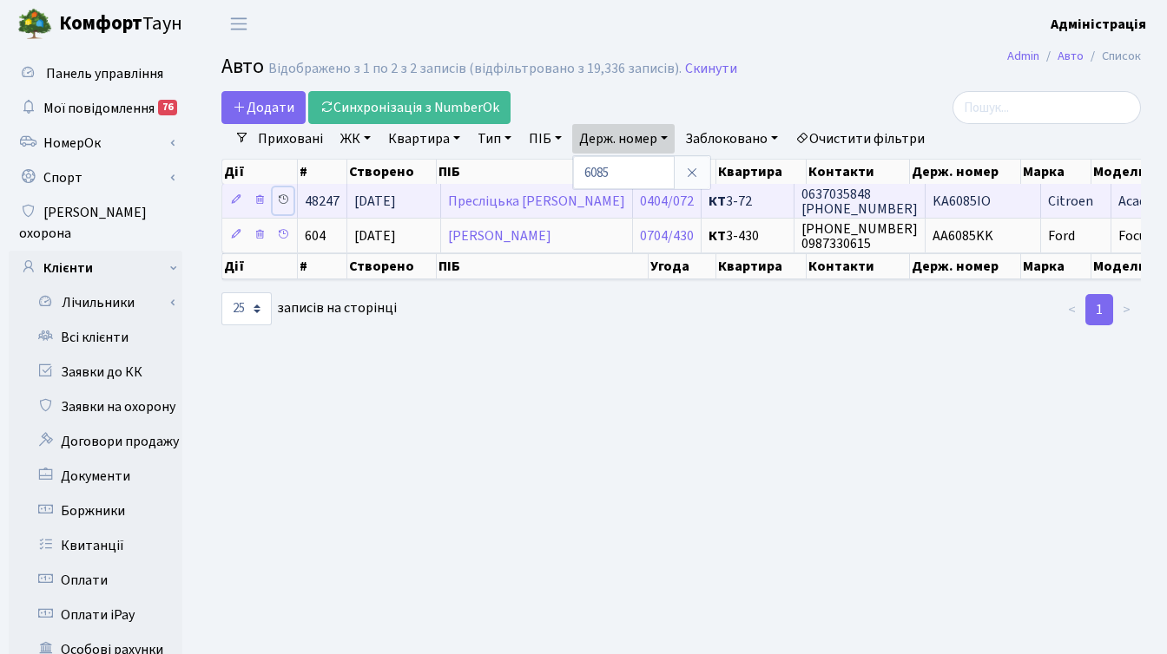
click at [277, 200] on icon at bounding box center [283, 200] width 12 height 12
click at [851, 192] on span "0637035848 [PHONE_NUMBER]" at bounding box center [859, 202] width 116 height 34
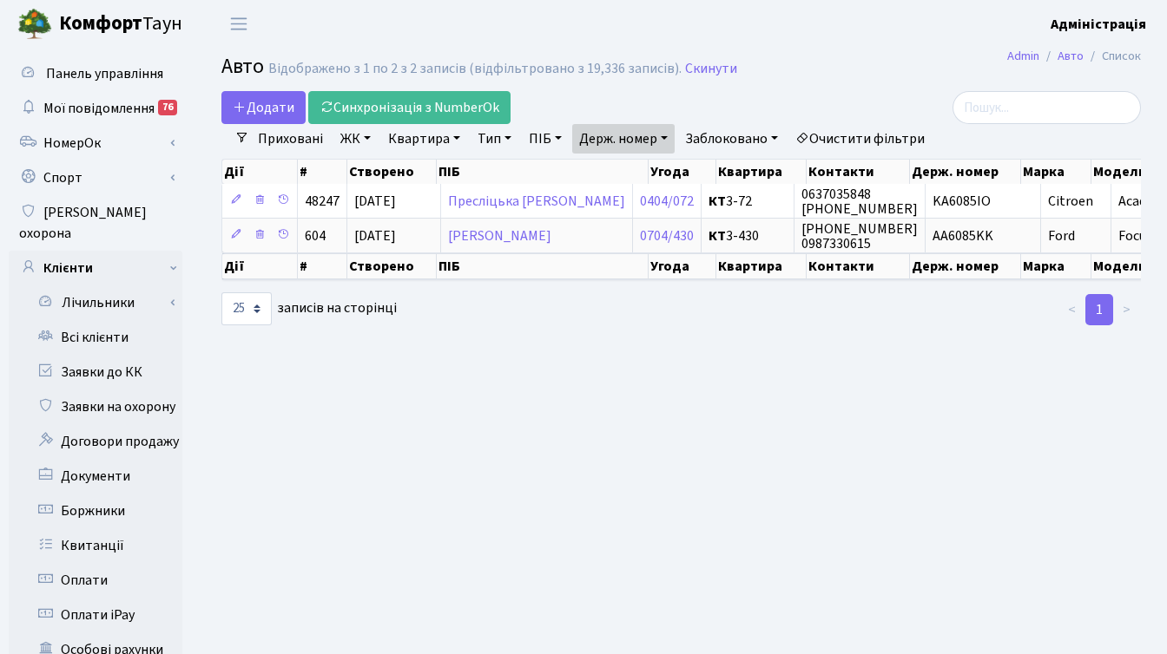
click at [648, 141] on link "Держ. номер" at bounding box center [623, 139] width 102 height 30
paste input "3520"
type input "3520"
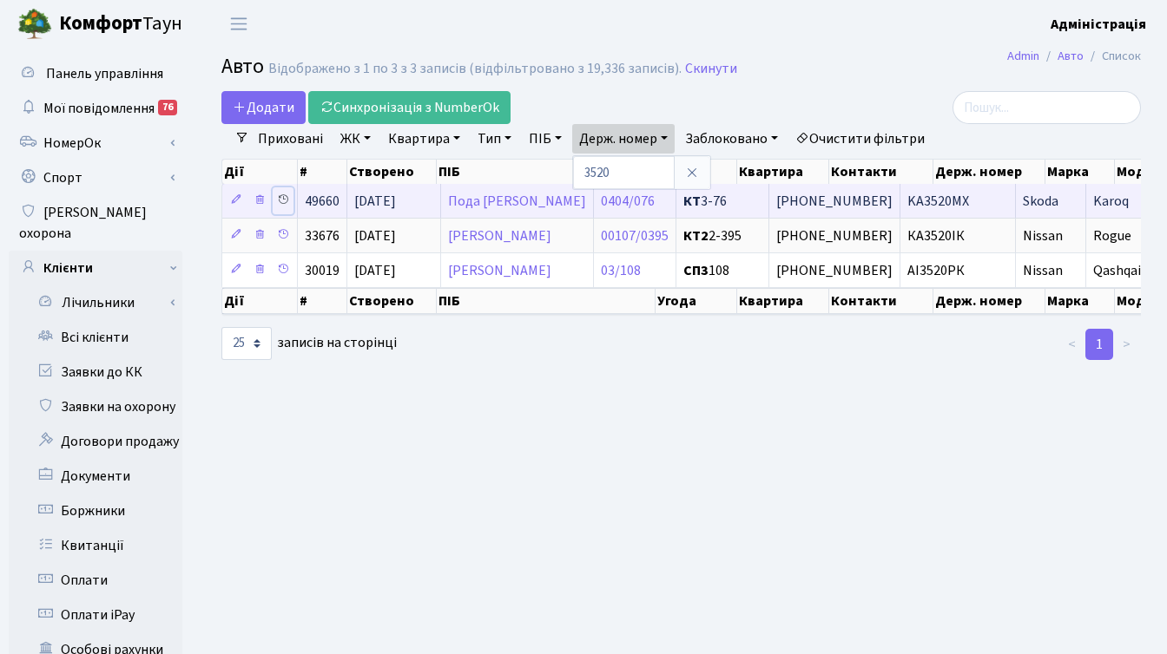
click at [279, 191] on link at bounding box center [283, 200] width 21 height 27
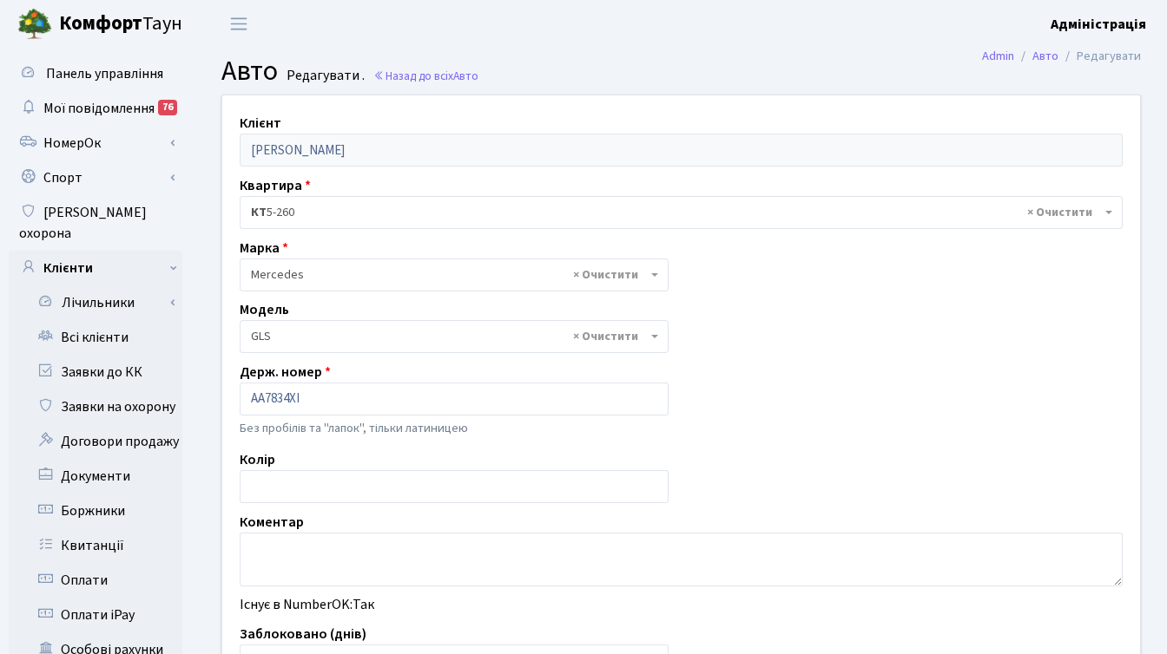
select select "1499"
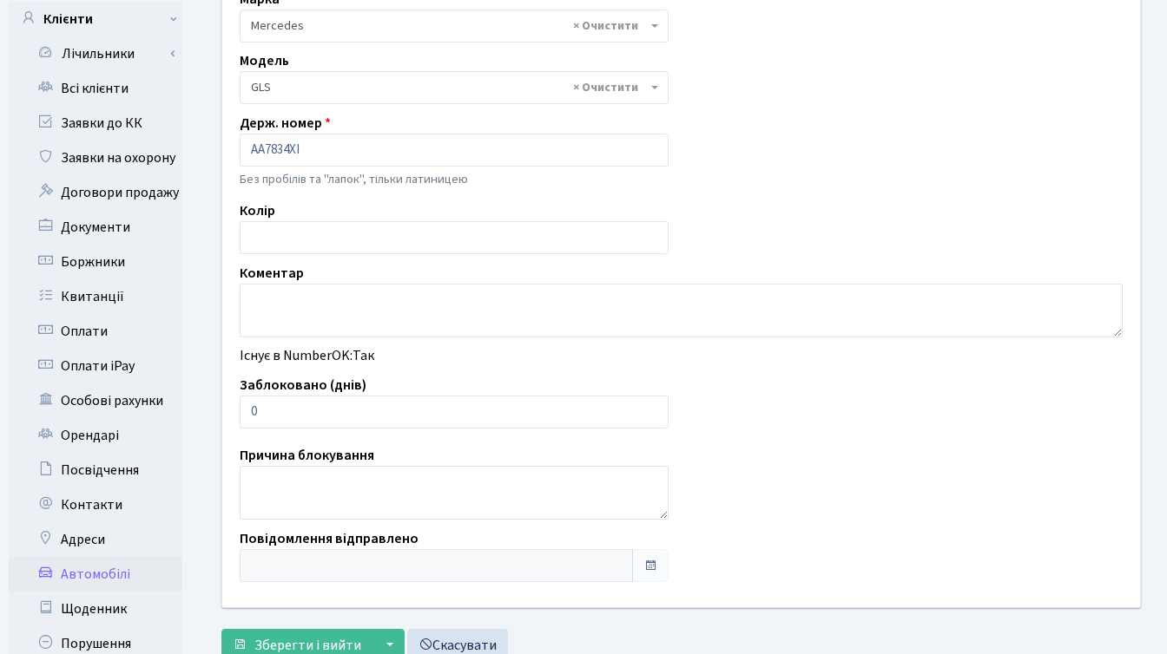
scroll to position [338, 0]
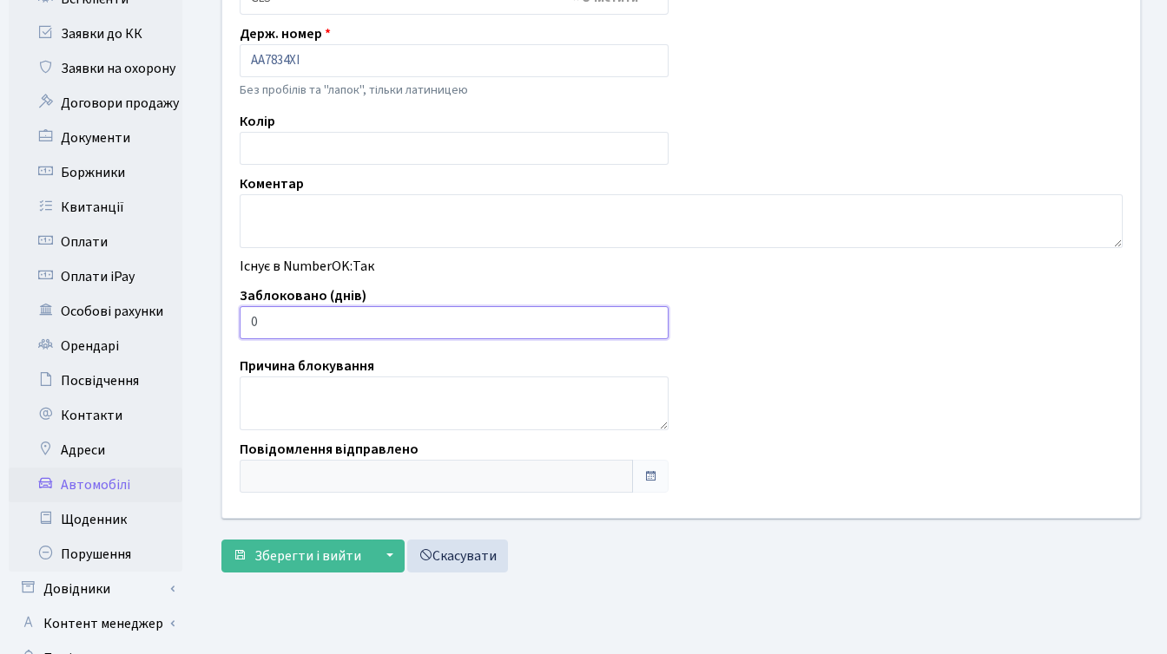
drag, startPoint x: 260, startPoint y: 322, endPoint x: 240, endPoint y: 322, distance: 19.1
click at [240, 322] on input "0" at bounding box center [454, 322] width 429 height 33
type input "14"
click at [289, 562] on span "Зберегти і вийти" at bounding box center [307, 556] width 107 height 19
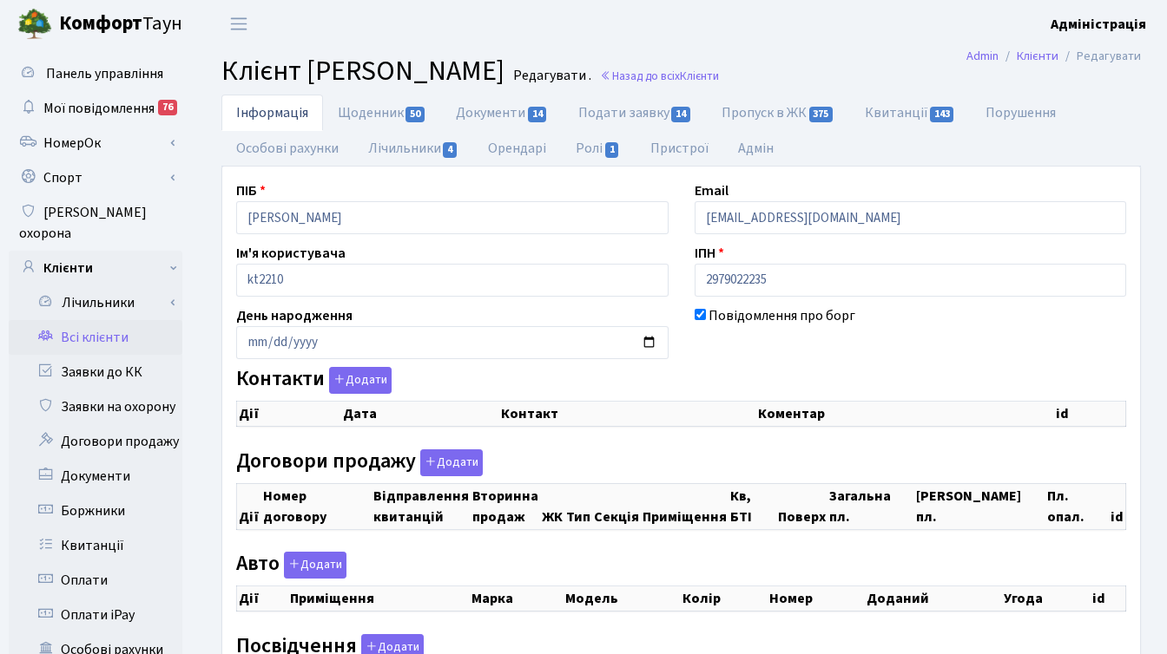
checkbox input "true"
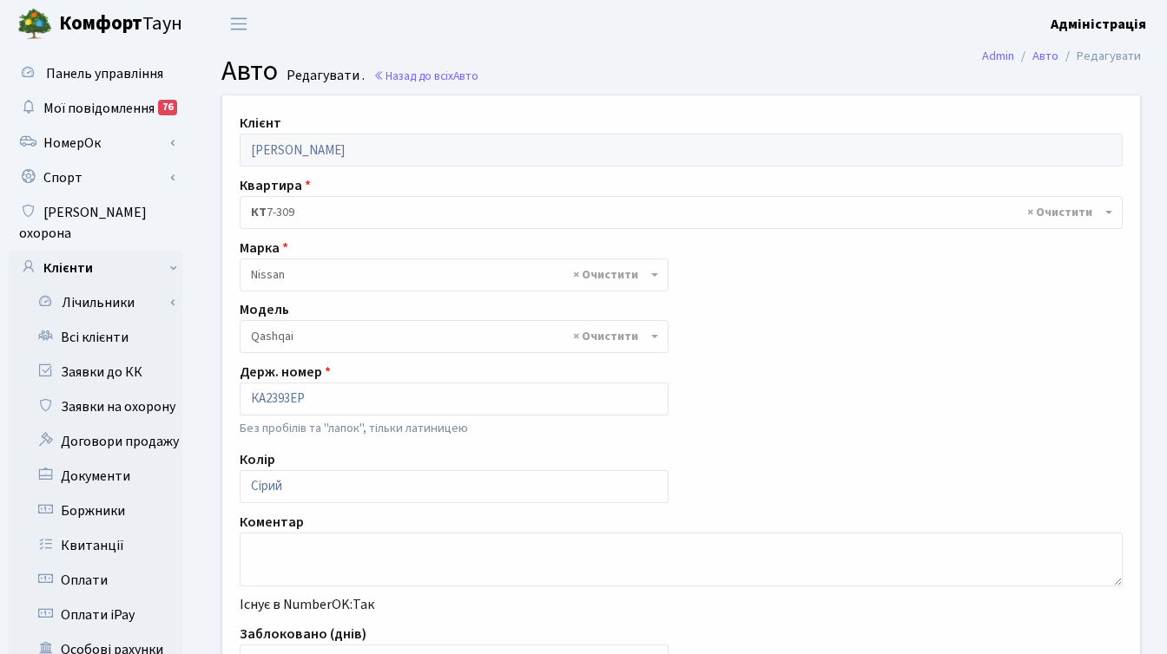
select select "1723"
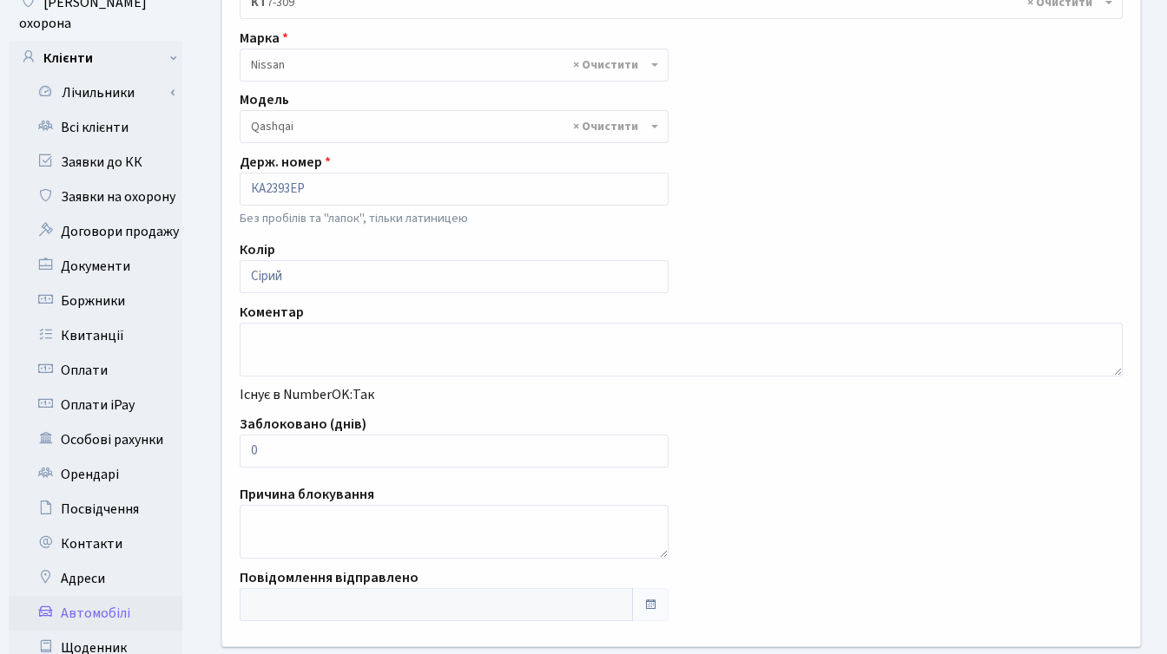
scroll to position [247, 0]
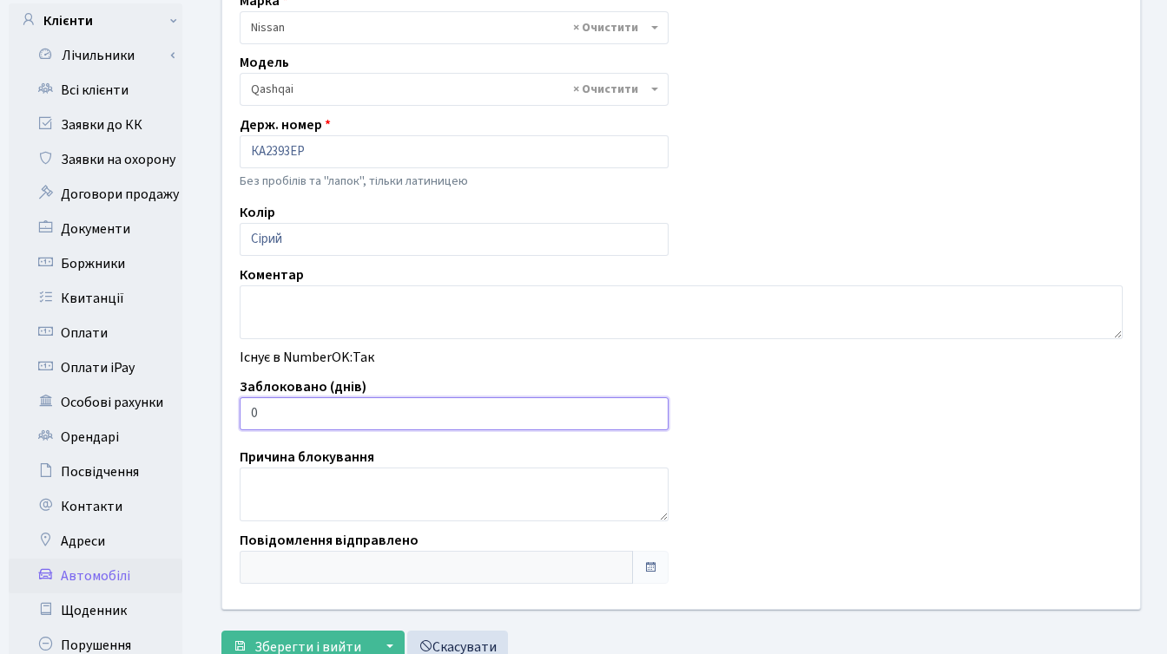
drag, startPoint x: 273, startPoint y: 416, endPoint x: 239, endPoint y: 409, distance: 34.6
click at [240, 409] on input "0" at bounding box center [454, 414] width 429 height 33
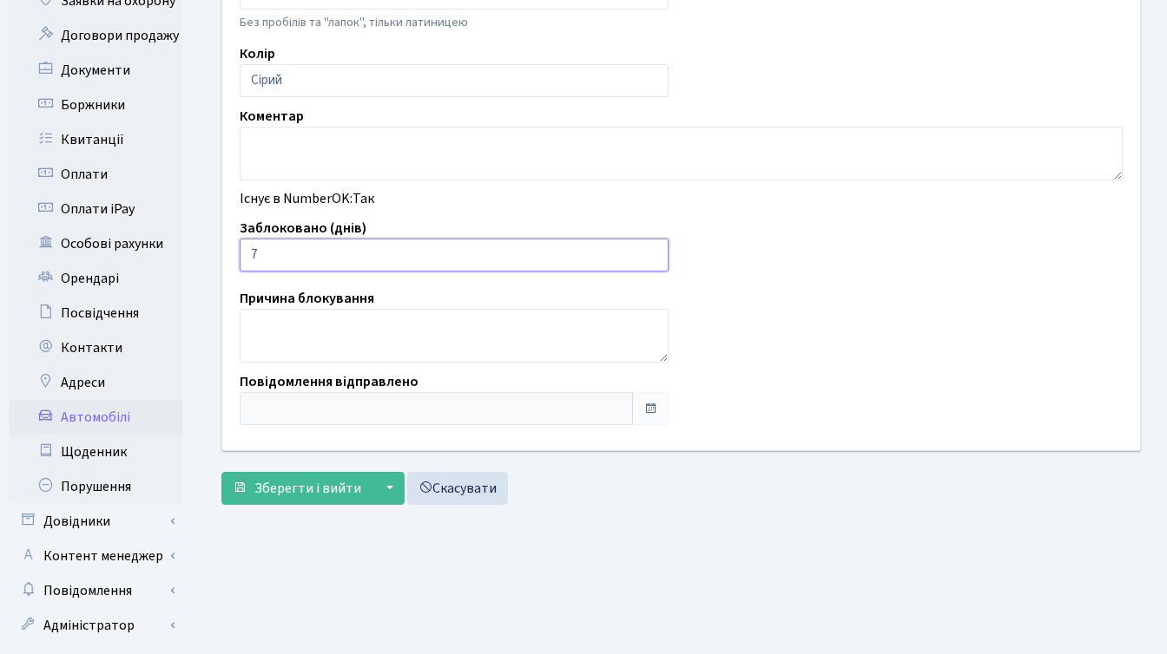
scroll to position [426, 0]
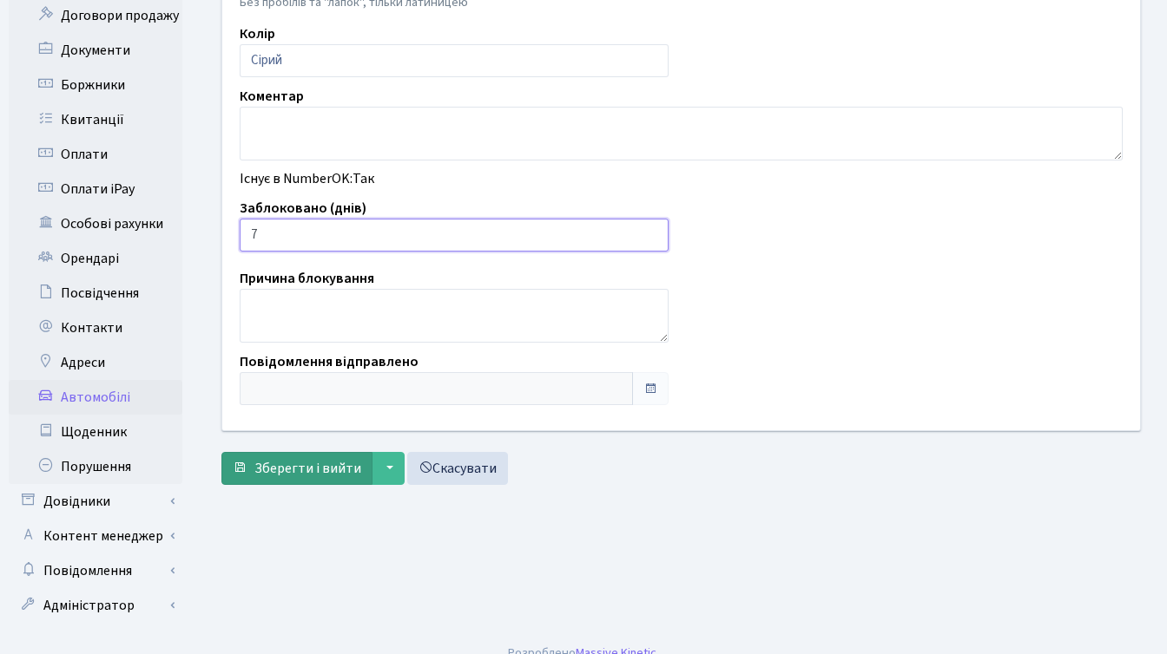
type input "7"
click at [270, 471] on span "Зберегти і вийти" at bounding box center [307, 468] width 107 height 19
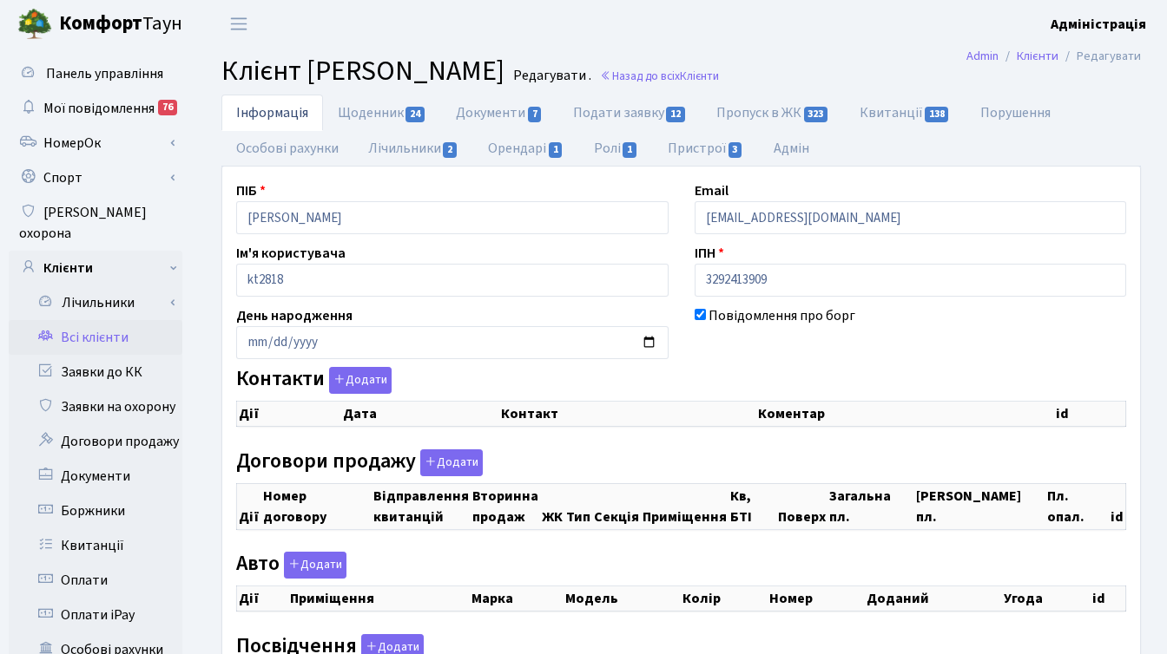
checkbox input "true"
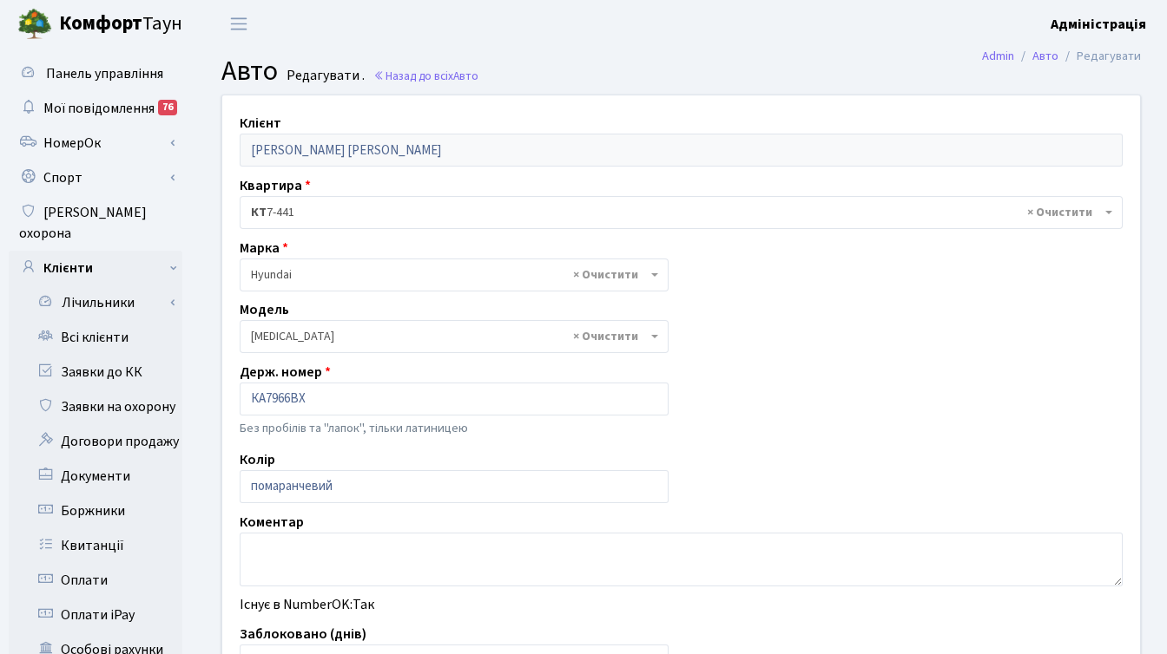
select select "1036"
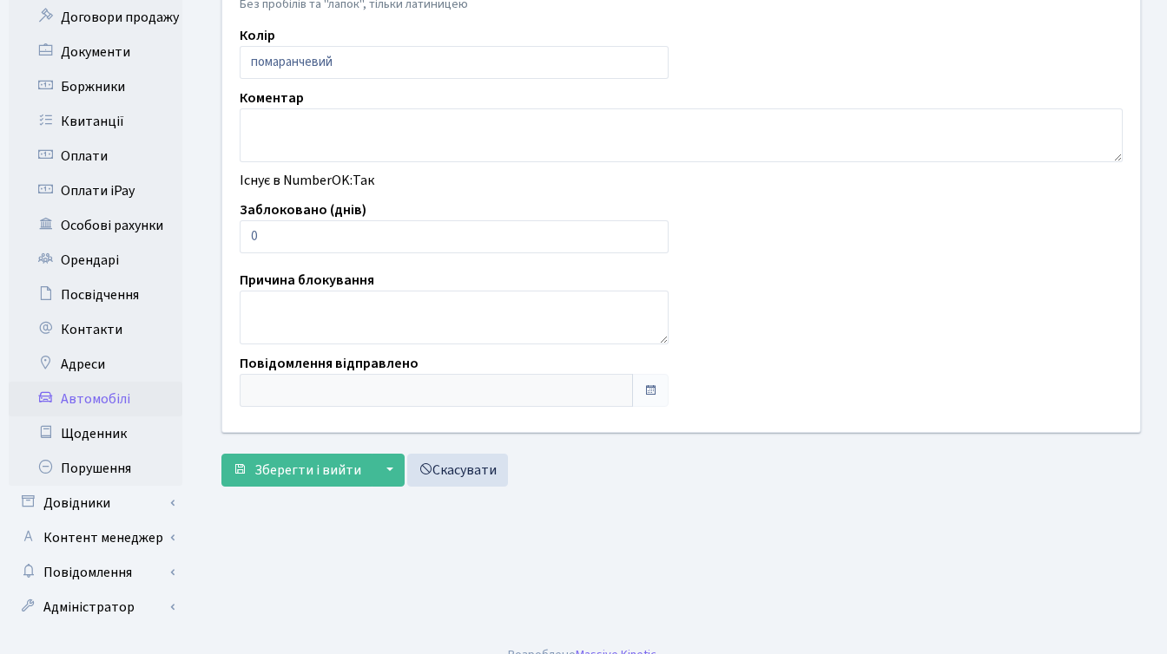
scroll to position [426, 0]
type input "1"
click at [651, 231] on input "1" at bounding box center [454, 235] width 429 height 33
click at [294, 463] on span "Зберегти і вийти" at bounding box center [307, 468] width 107 height 19
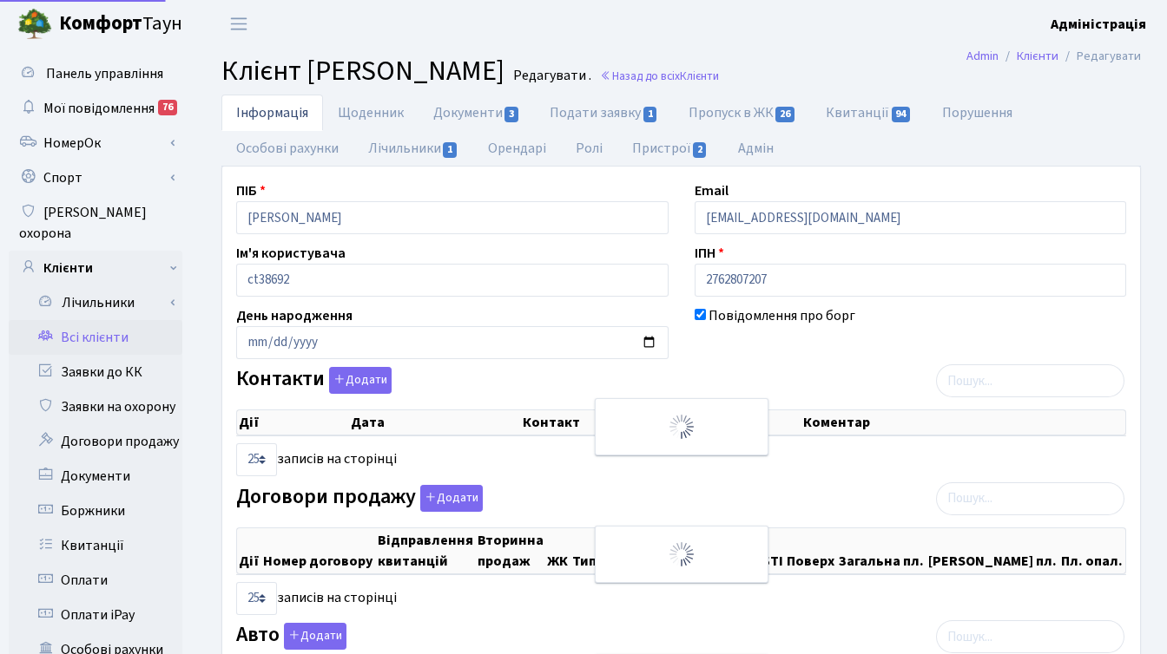
select select "25"
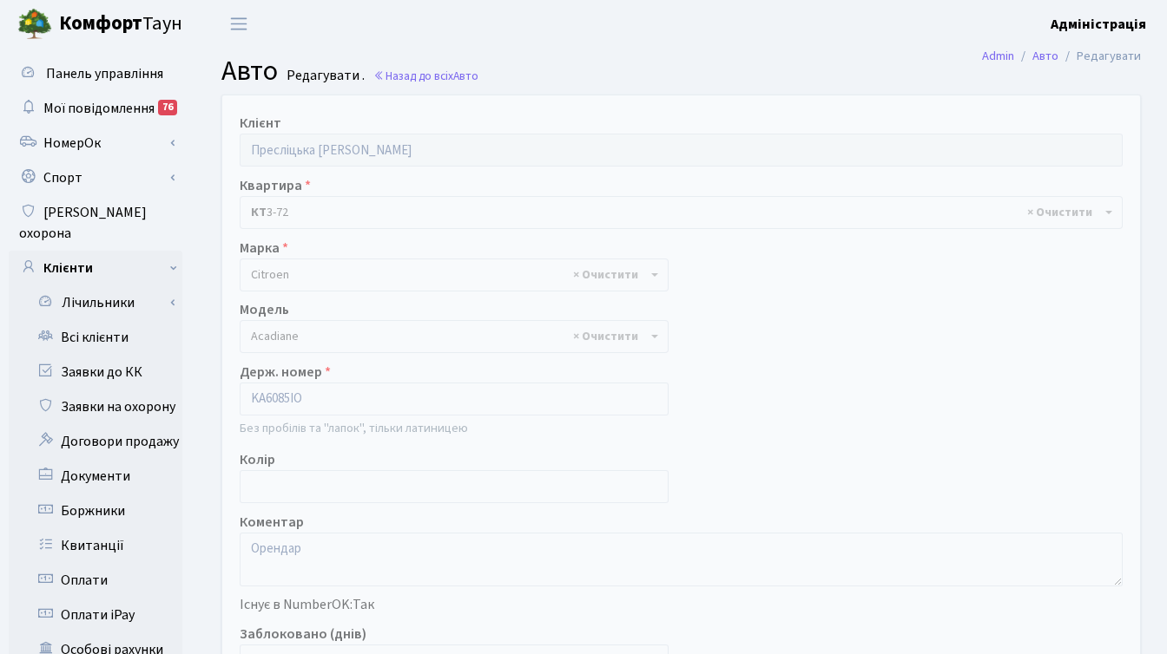
select select "401"
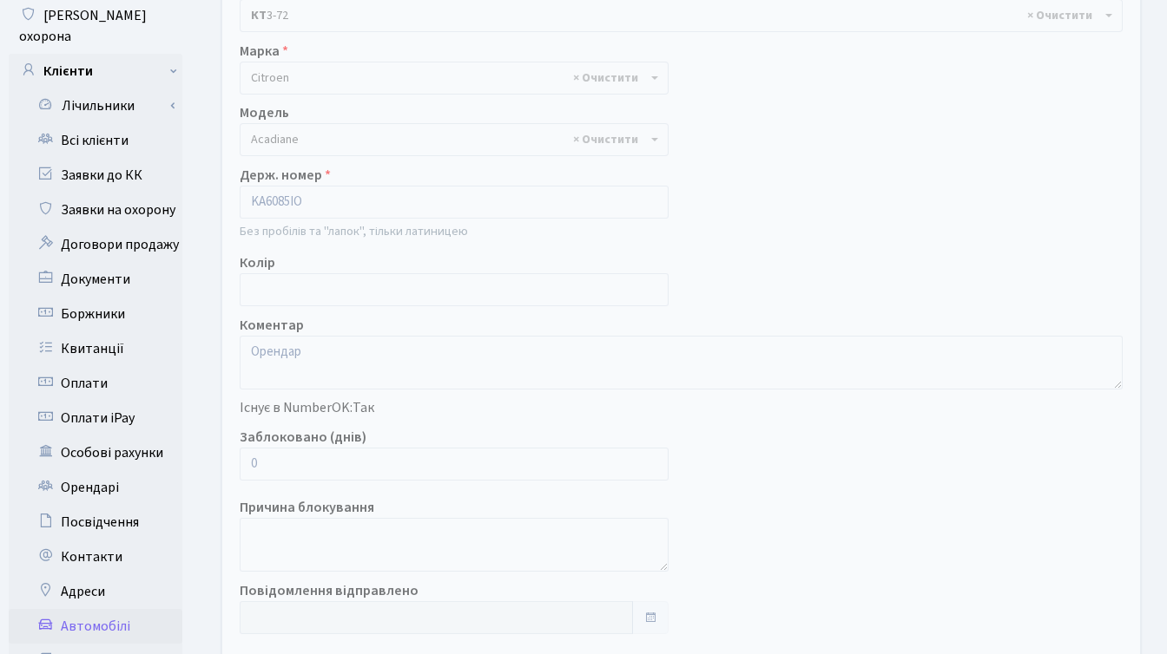
scroll to position [268, 0]
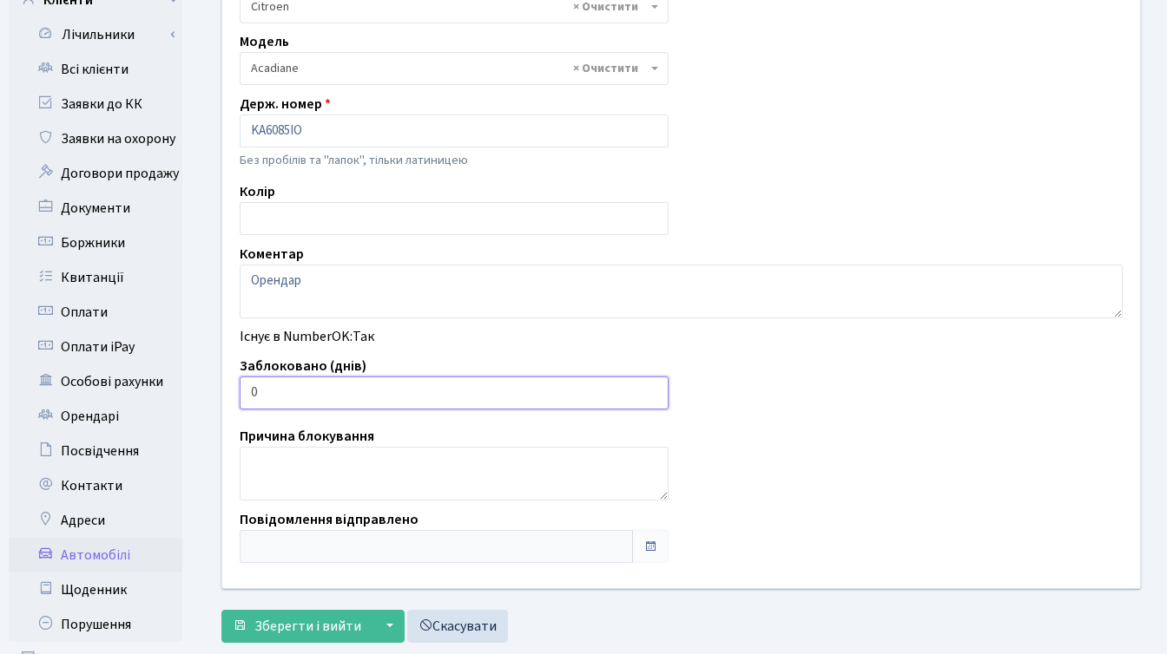
drag, startPoint x: 249, startPoint y: 392, endPoint x: 236, endPoint y: 387, distance: 14.0
click at [236, 387] on div "Заблоковано (днів) 0" at bounding box center [454, 383] width 455 height 54
type input "7"
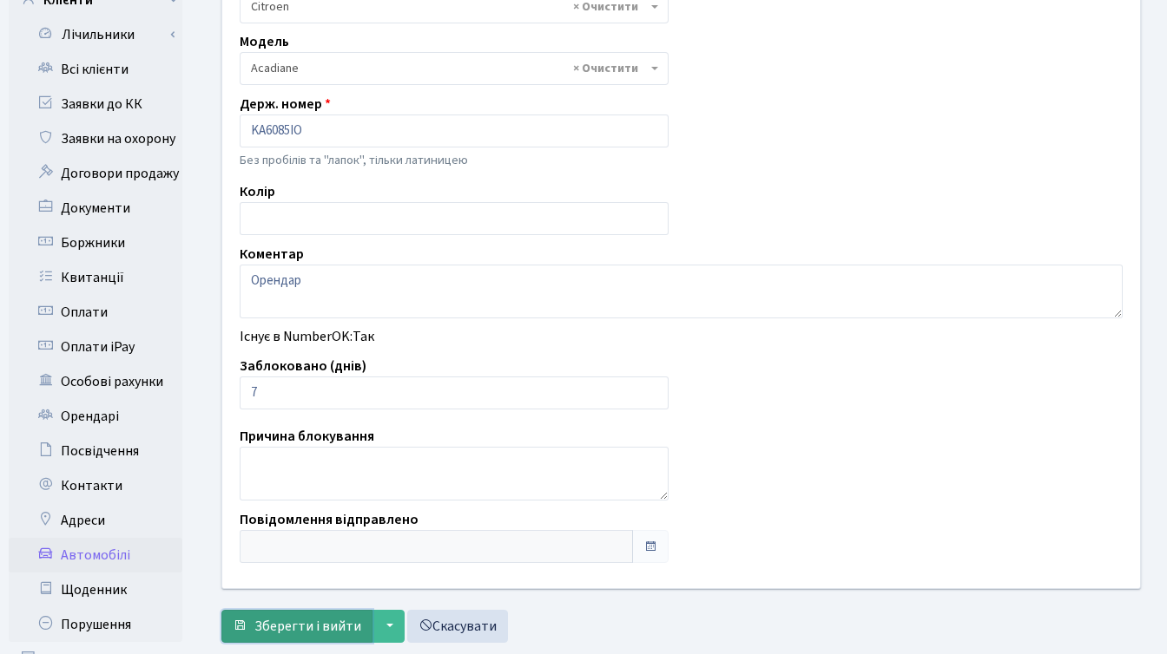
click at [300, 613] on button "Зберегти і вийти" at bounding box center [296, 626] width 151 height 33
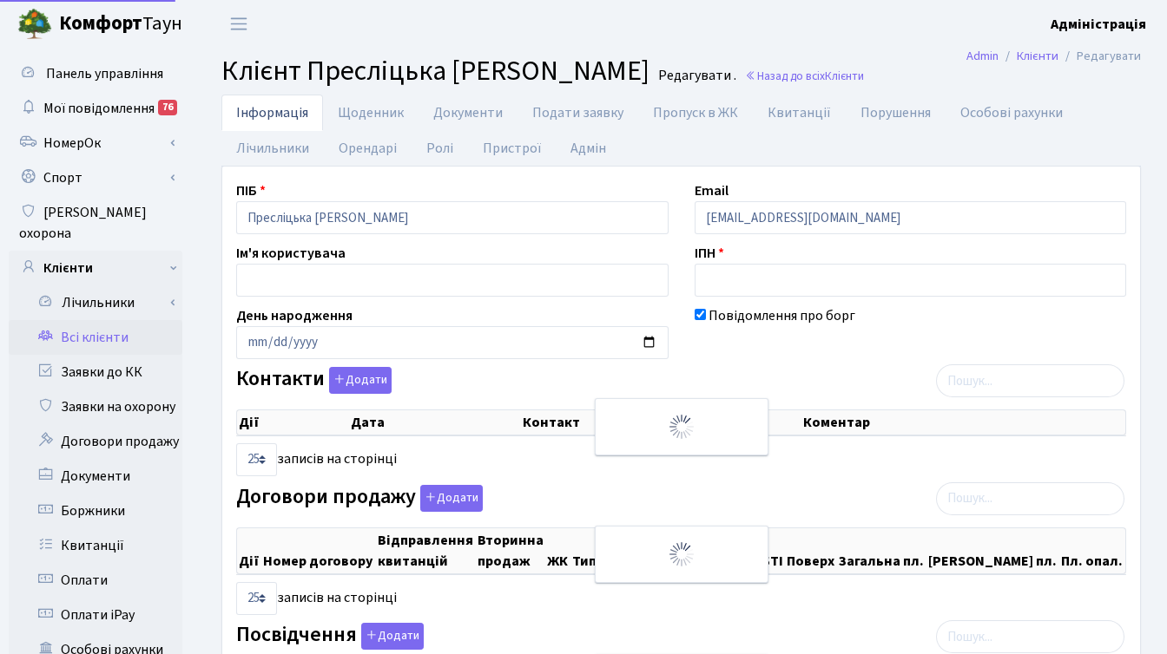
select select "25"
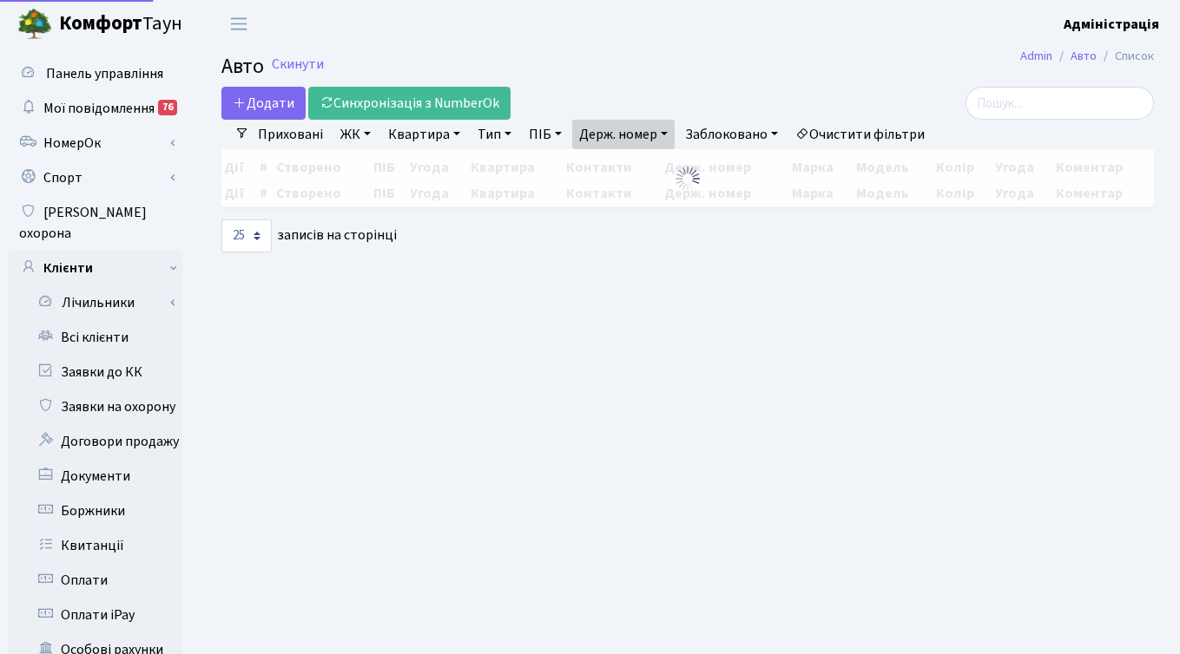
select select "25"
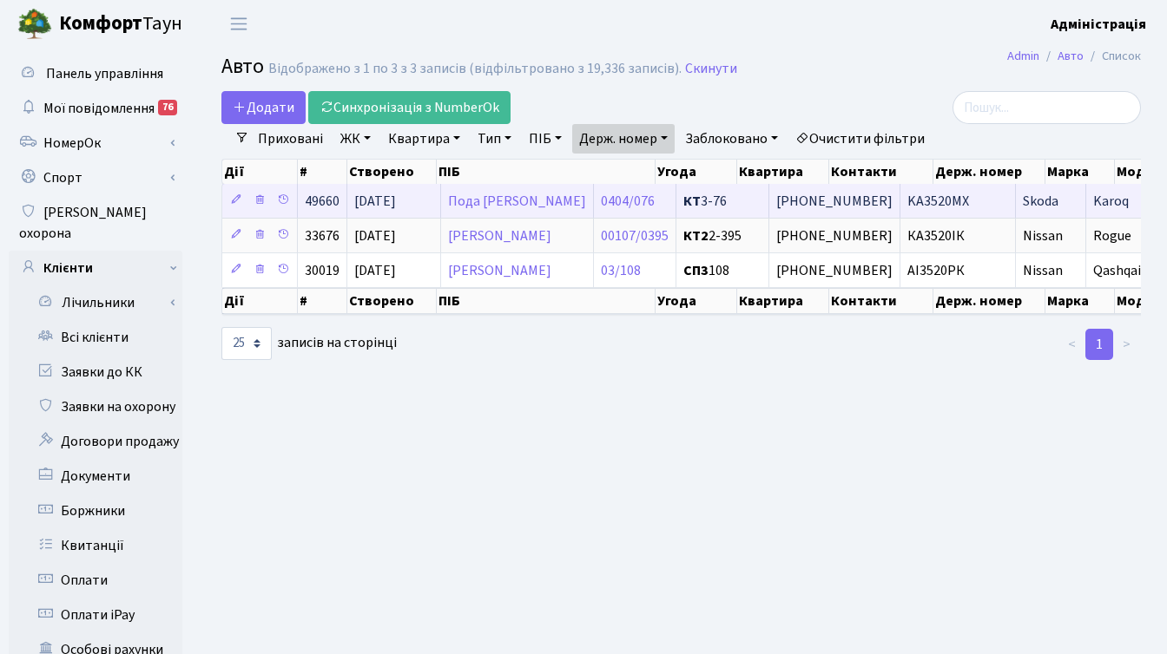
click at [950, 210] on span "KA3520MX" at bounding box center [938, 201] width 62 height 19
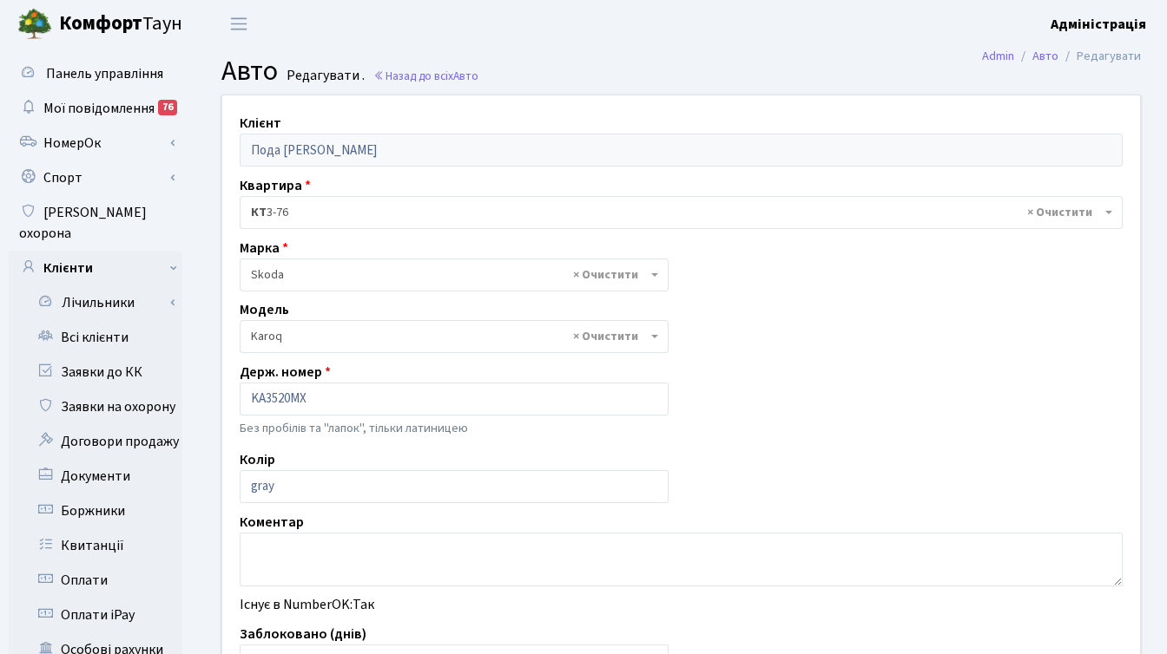
select select "4274"
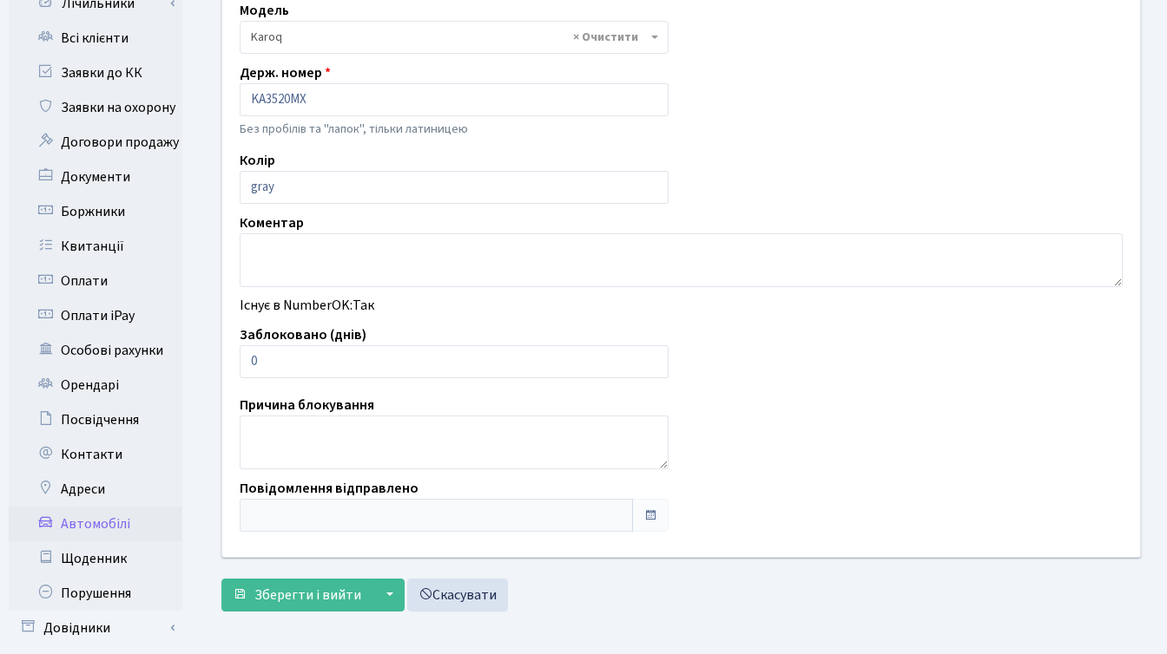
scroll to position [305, 0]
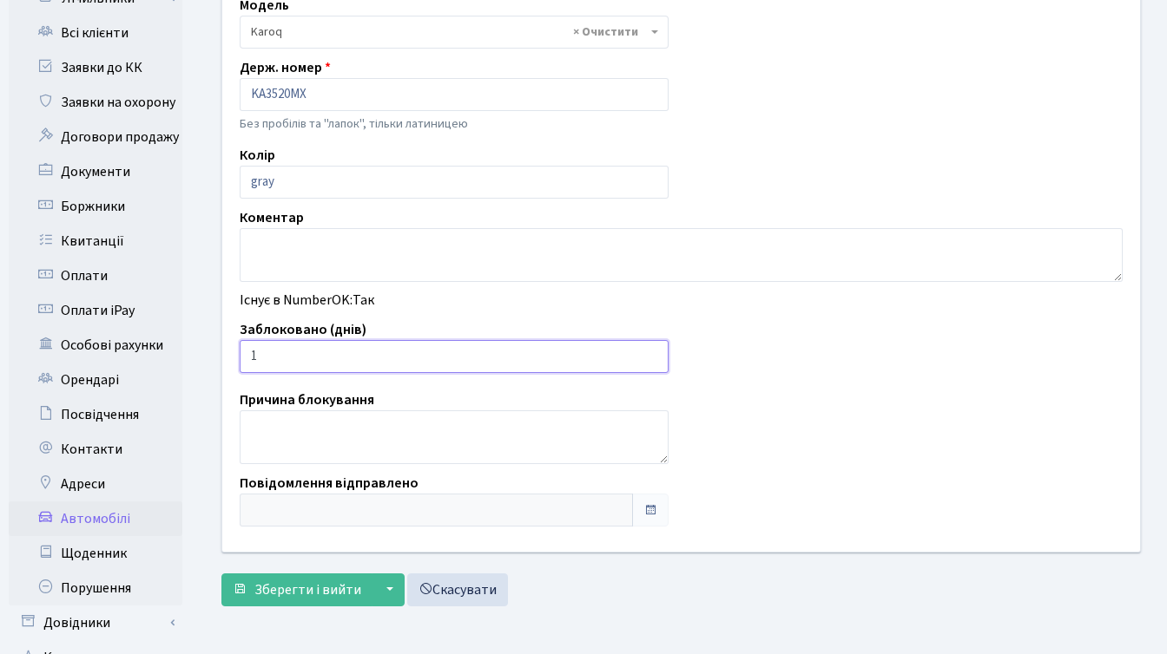
type input "1"
click at [654, 353] on input "1" at bounding box center [454, 356] width 429 height 33
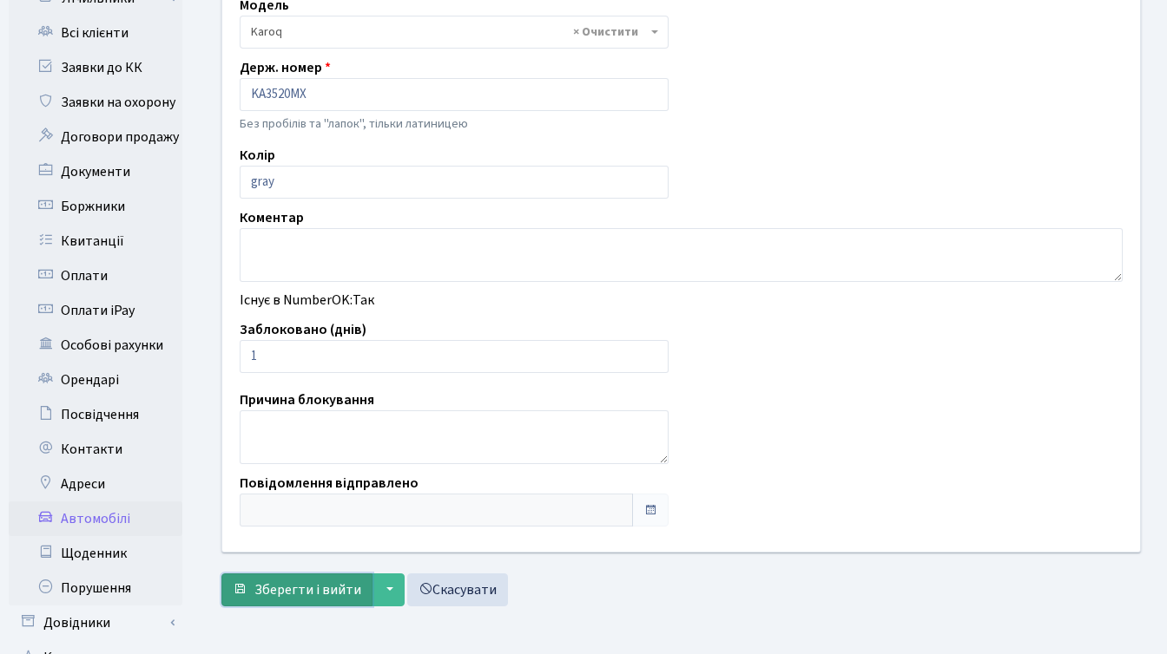
click at [282, 591] on span "Зберегти і вийти" at bounding box center [307, 590] width 107 height 19
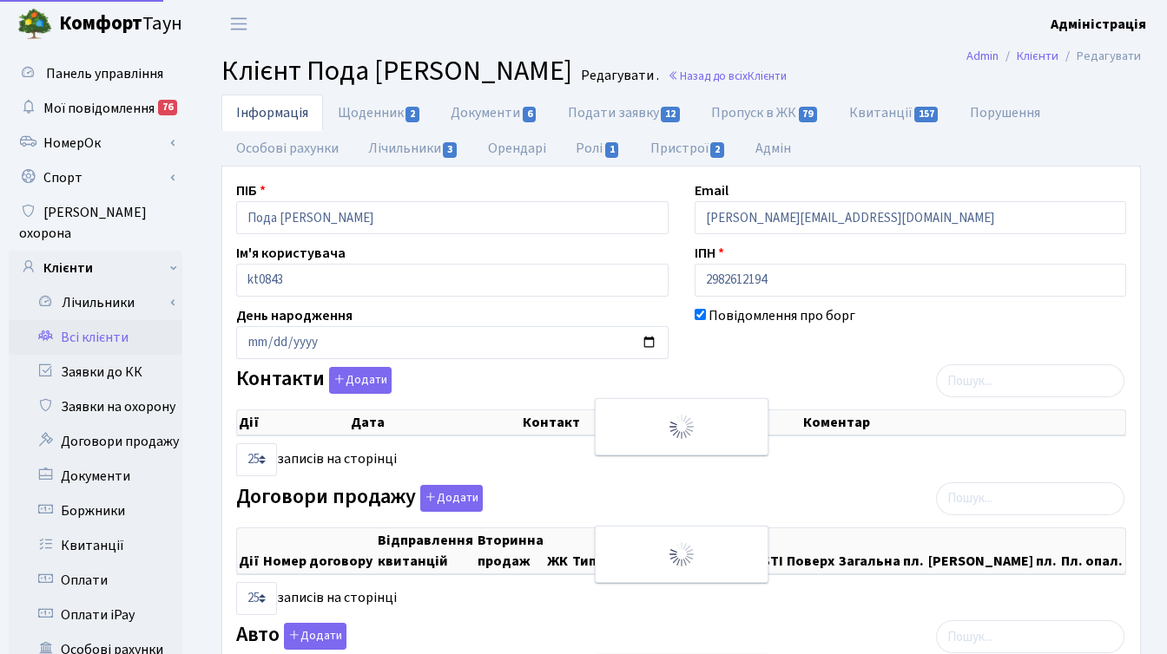
select select "25"
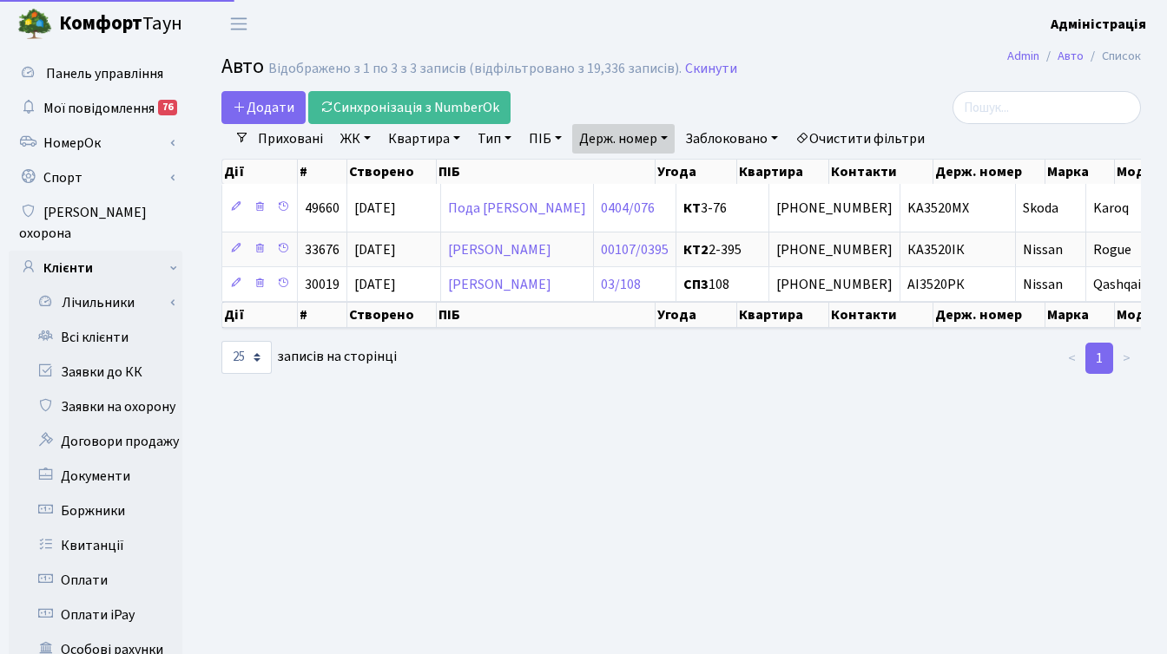
select select "25"
click at [637, 141] on link "Держ. номер" at bounding box center [623, 139] width 102 height 30
paste input "1408"
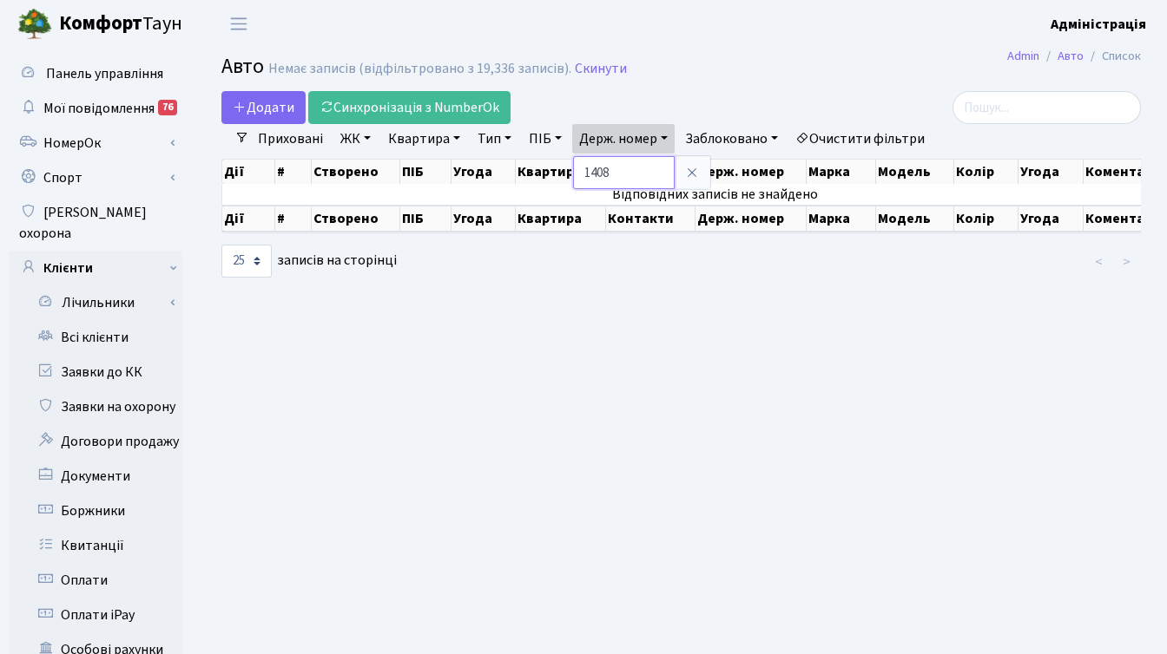
paste input "393812"
type input "393812"
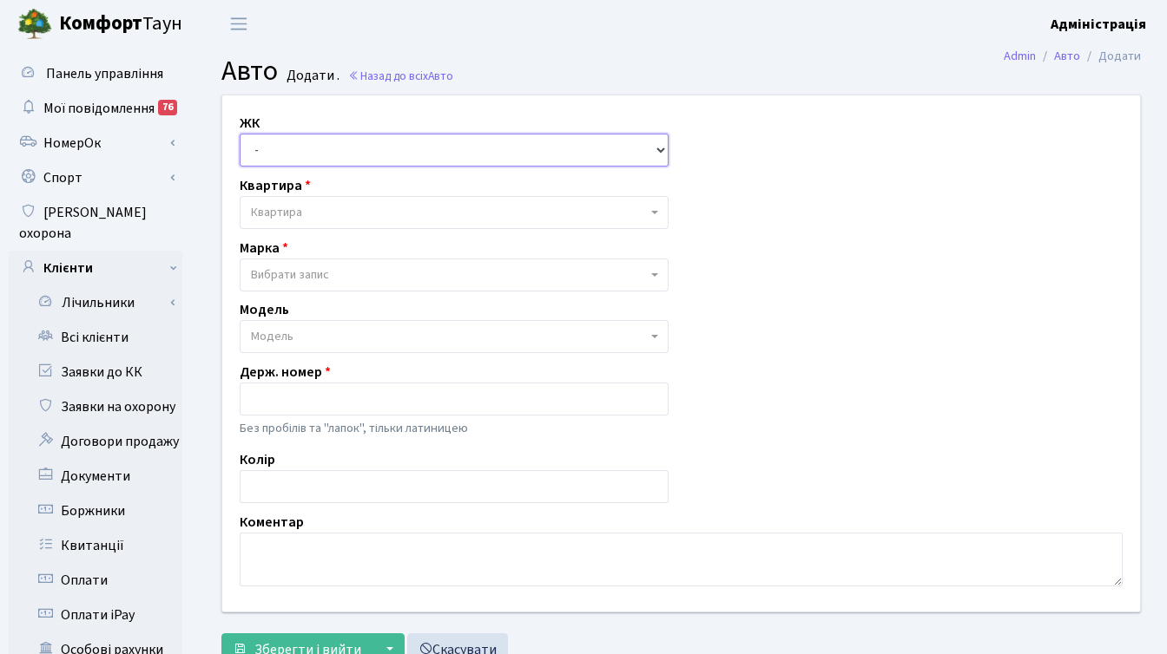
click at [345, 151] on select "- ТХ, вул. [STREET_ADDRESS] Регенераторна, 4 КТ2, просп. [STREET_ADDRESS] [STRE…" at bounding box center [454, 150] width 429 height 33
select select "271"
click at [240, 134] on select "- ТХ, вул. Ділова, 1/2 КТ, вул. Регенераторна, 4 КТ2, просп. Соборності, 17 КТ3…" at bounding box center [454, 150] width 429 height 33
select select
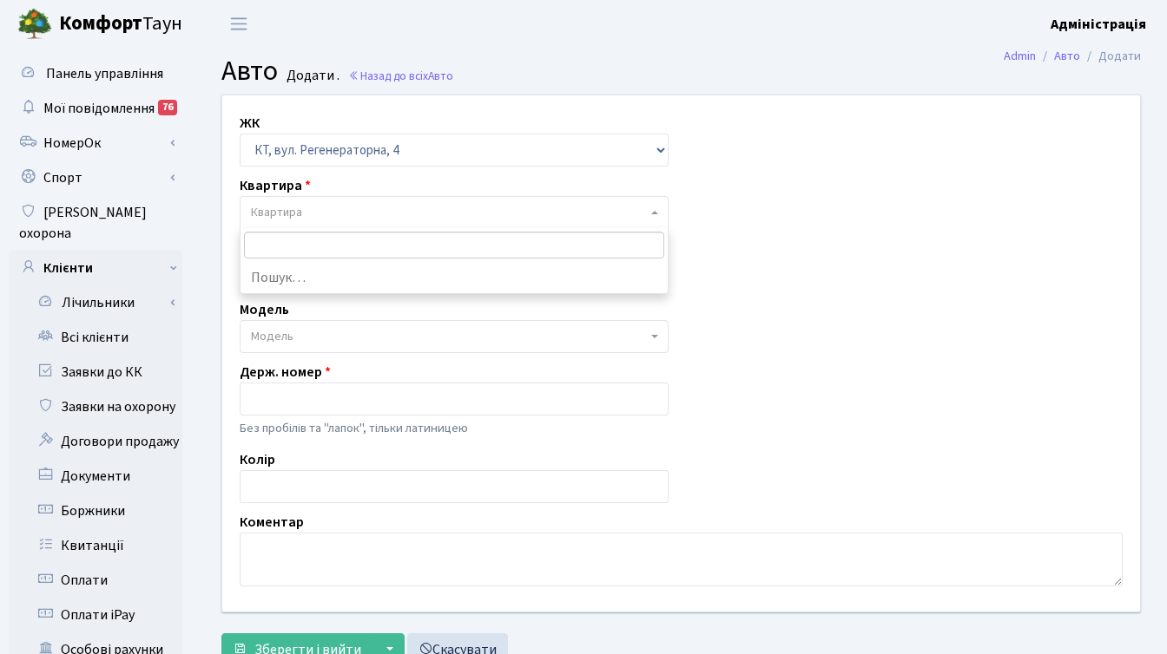
click at [333, 213] on span "Квартира" at bounding box center [449, 212] width 396 height 17
click at [295, 238] on input "тест" at bounding box center [454, 245] width 420 height 27
drag, startPoint x: 299, startPoint y: 240, endPoint x: 240, endPoint y: 241, distance: 59.0
click at [240, 240] on span "тест" at bounding box center [453, 245] width 427 height 34
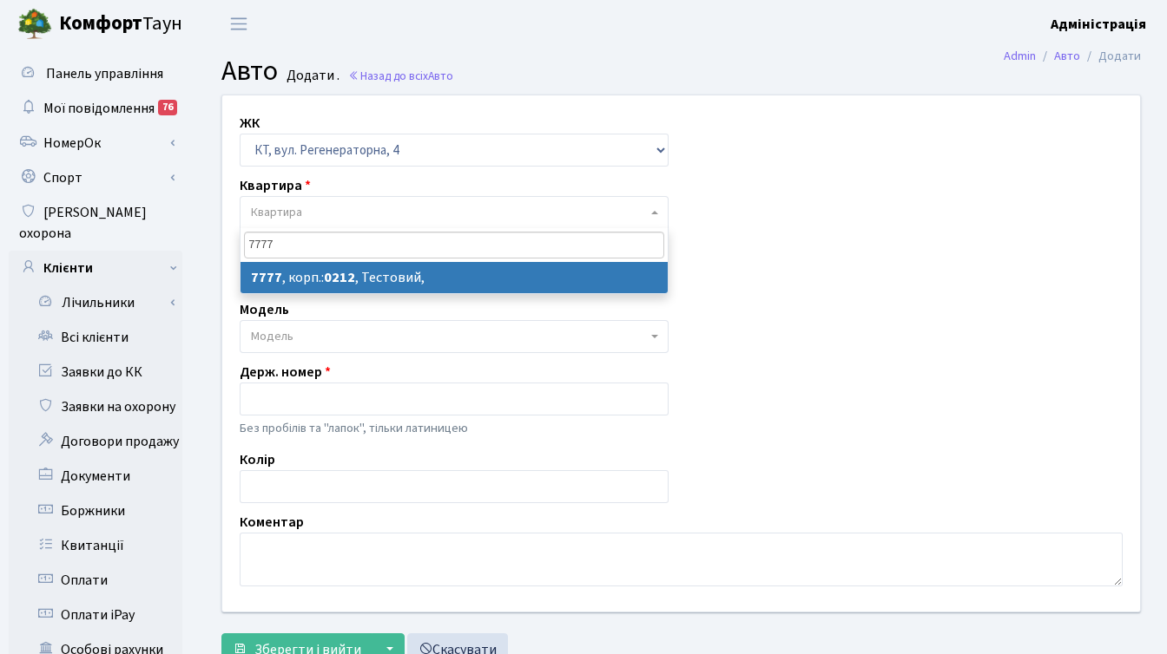
type input "7777"
select select "17530"
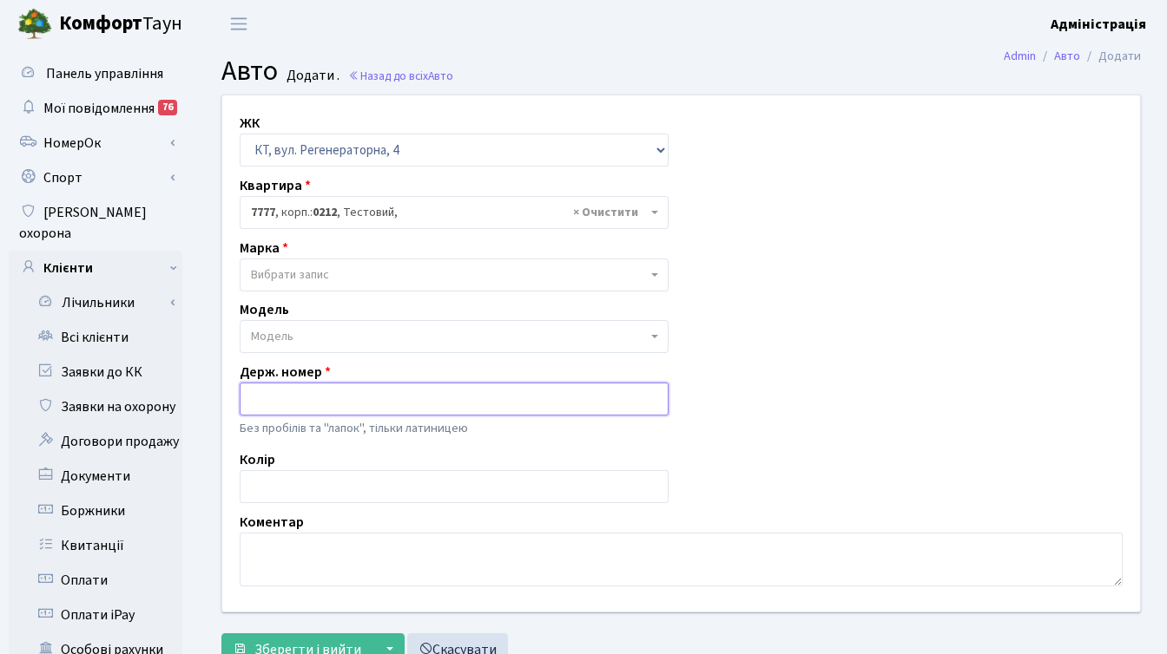
click at [302, 393] on input "text" at bounding box center [454, 399] width 429 height 33
paste input "КА1118ХО"
drag, startPoint x: 267, startPoint y: 400, endPoint x: 243, endPoint y: 391, distance: 25.8
click at [243, 391] on input "КА1118ХО" at bounding box center [454, 399] width 429 height 33
drag, startPoint x: 292, startPoint y: 400, endPoint x: 330, endPoint y: 400, distance: 37.3
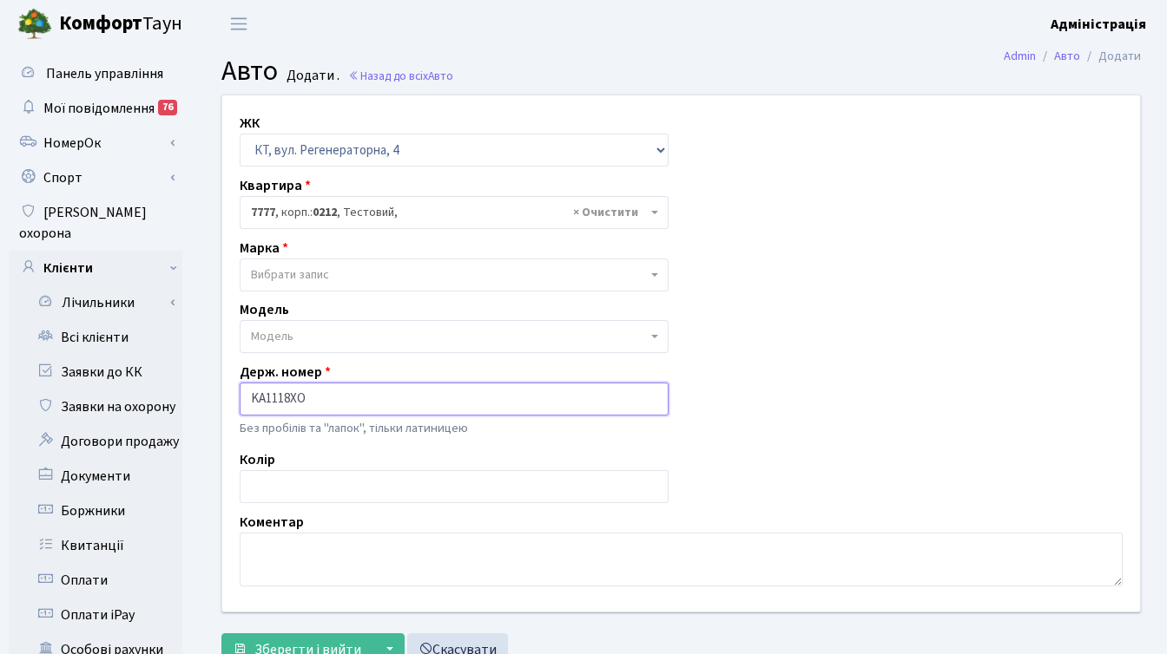
click at [330, 400] on input "KA1118ХО" at bounding box center [454, 399] width 429 height 33
type input "KA1118XO"
click at [291, 270] on span "Вибрати запис" at bounding box center [290, 274] width 78 height 17
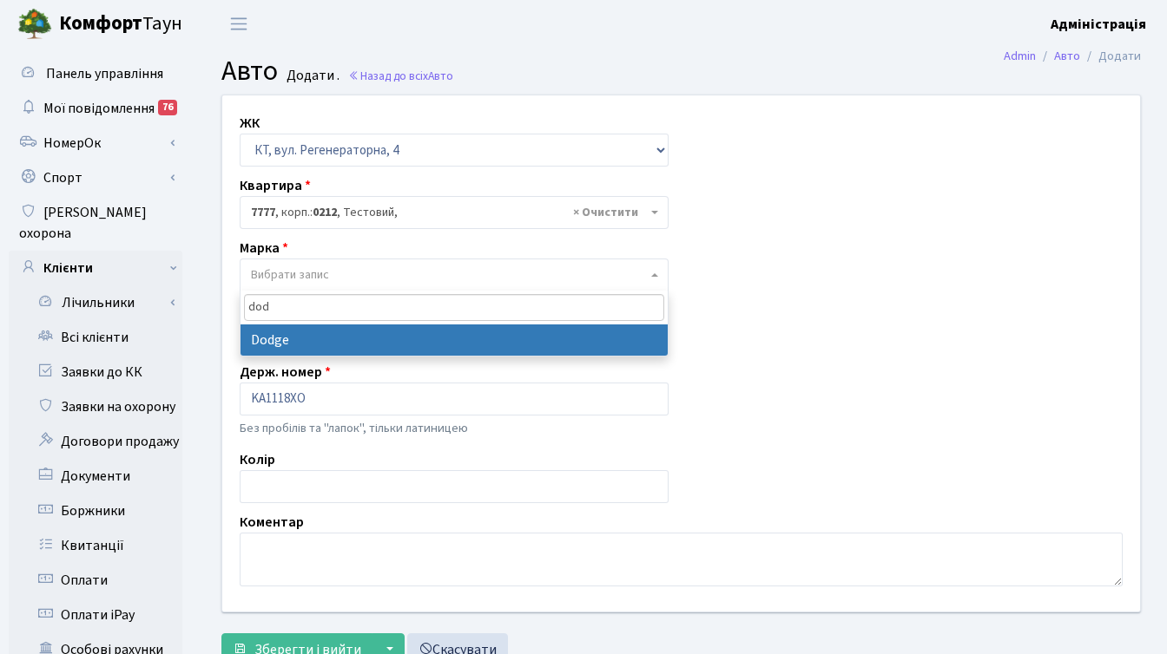
type input "dod"
select select "40"
select select
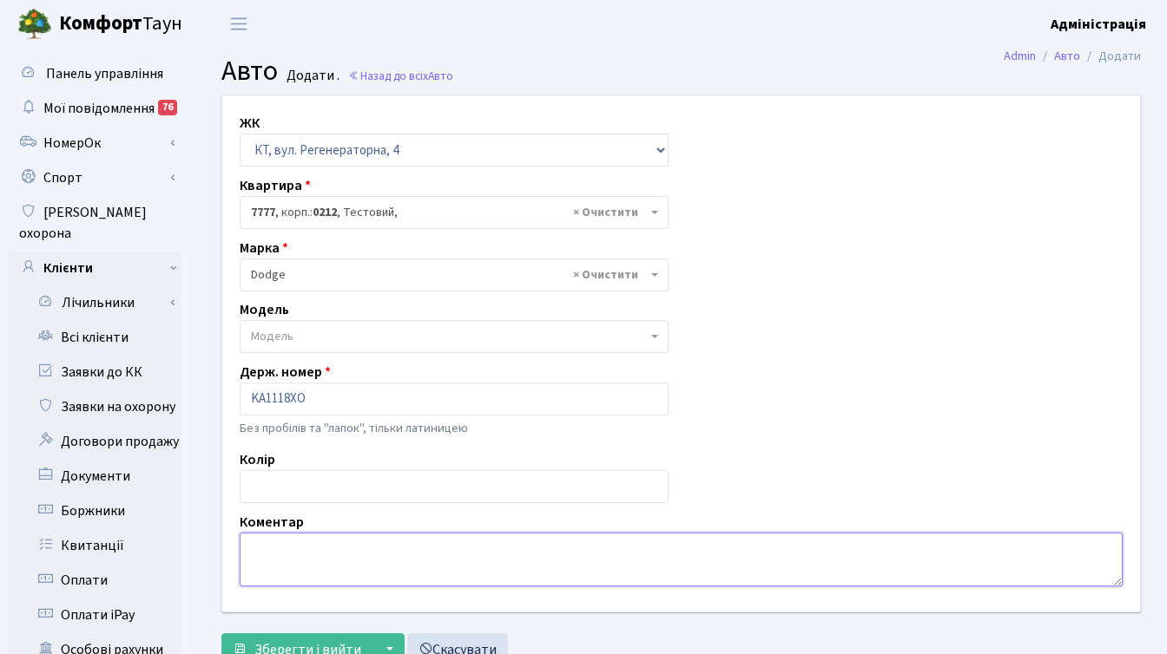
click at [308, 537] on textarea at bounding box center [681, 560] width 883 height 54
type textarea "G"
type textarea "Порушник КТ3 4-67"
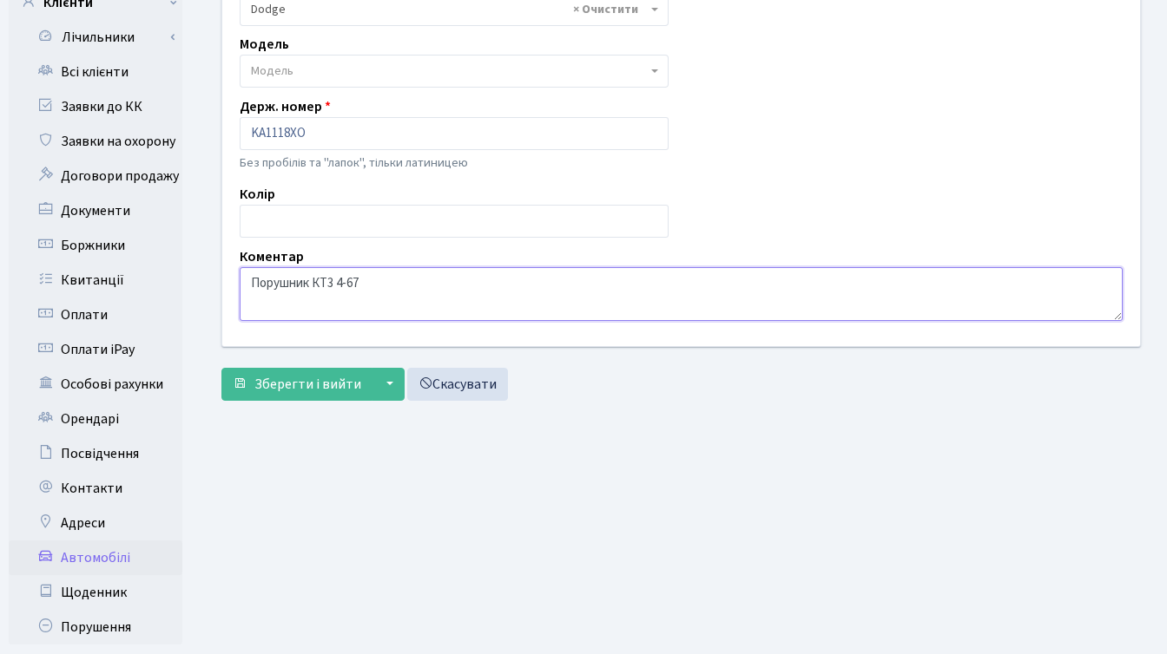
scroll to position [226, 0]
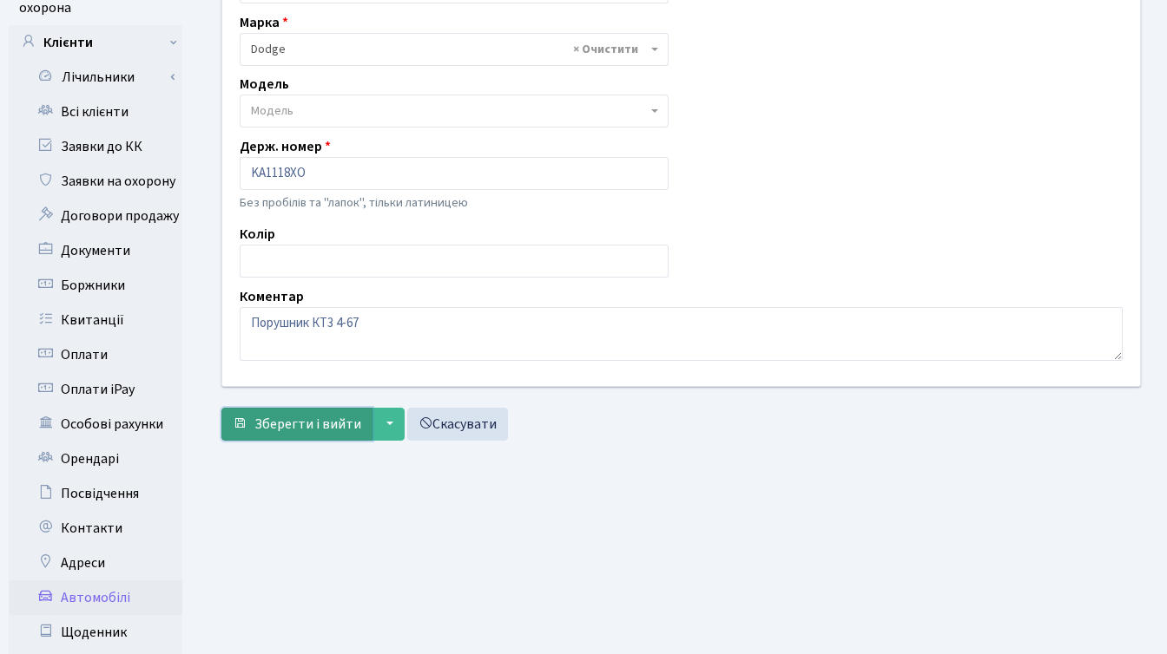
click at [268, 419] on span "Зберегти і вийти" at bounding box center [307, 424] width 107 height 19
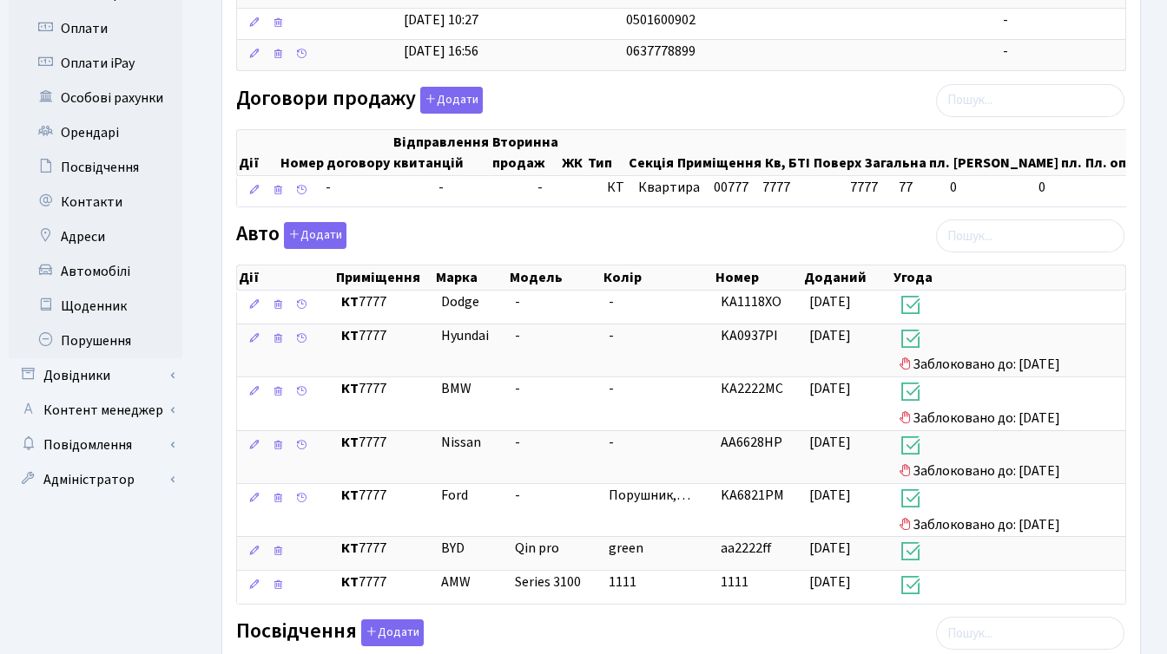
scroll to position [642, 0]
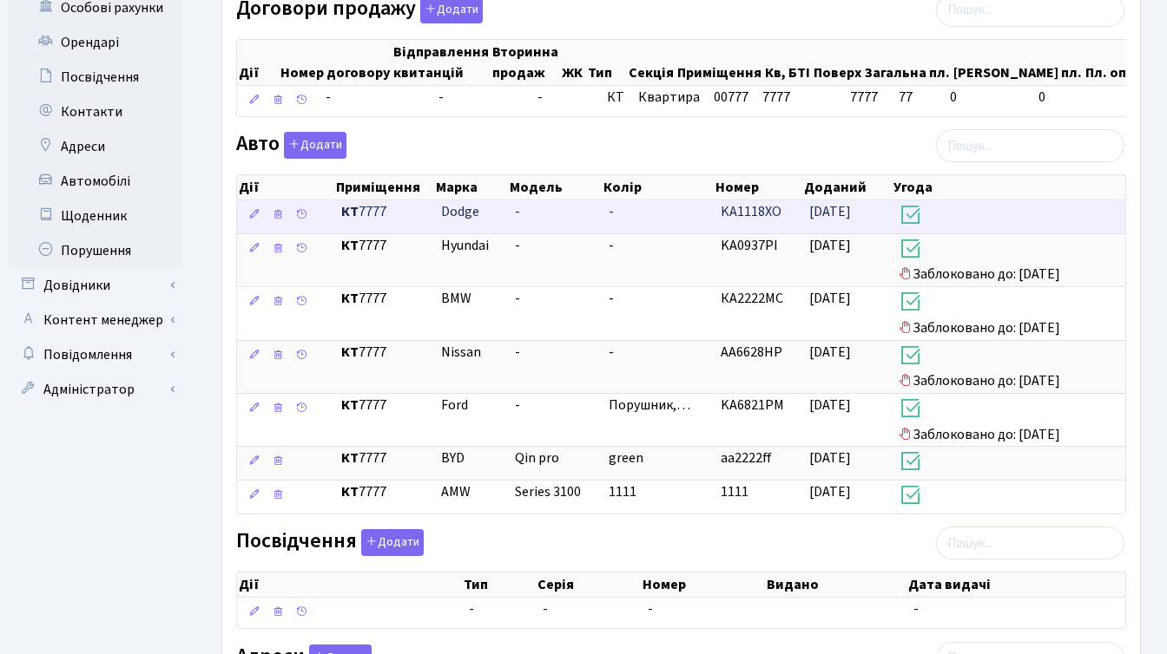
click at [826, 221] on span "[DATE]" at bounding box center [830, 211] width 42 height 19
click at [455, 220] on span "Dodge" at bounding box center [460, 211] width 38 height 19
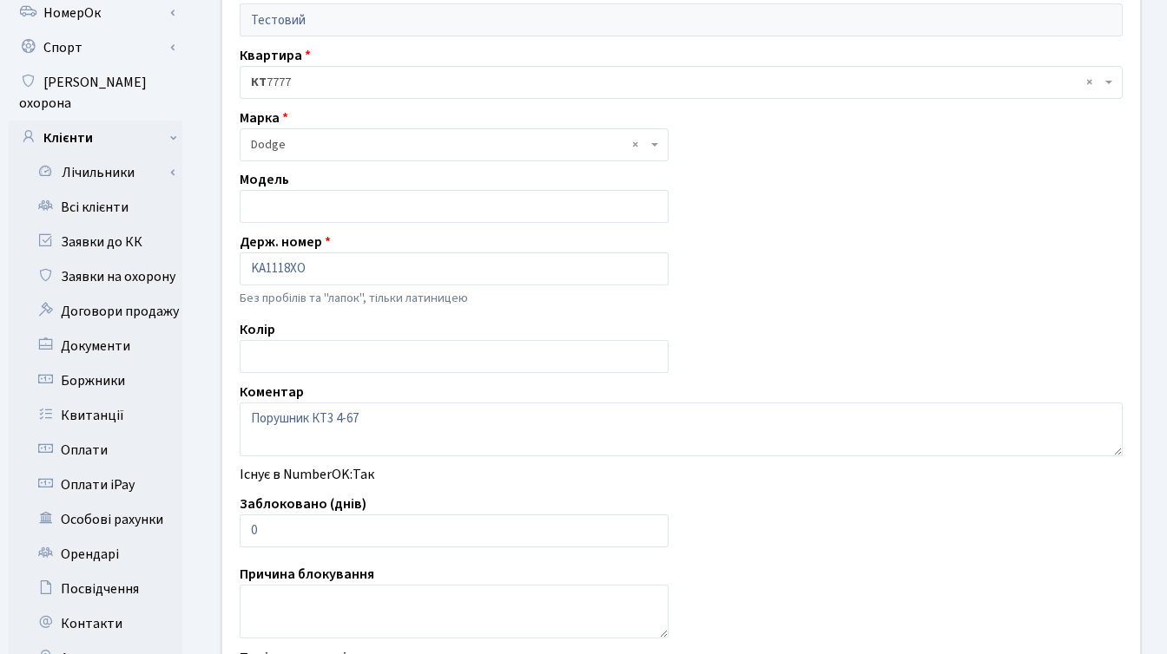
scroll to position [322, 0]
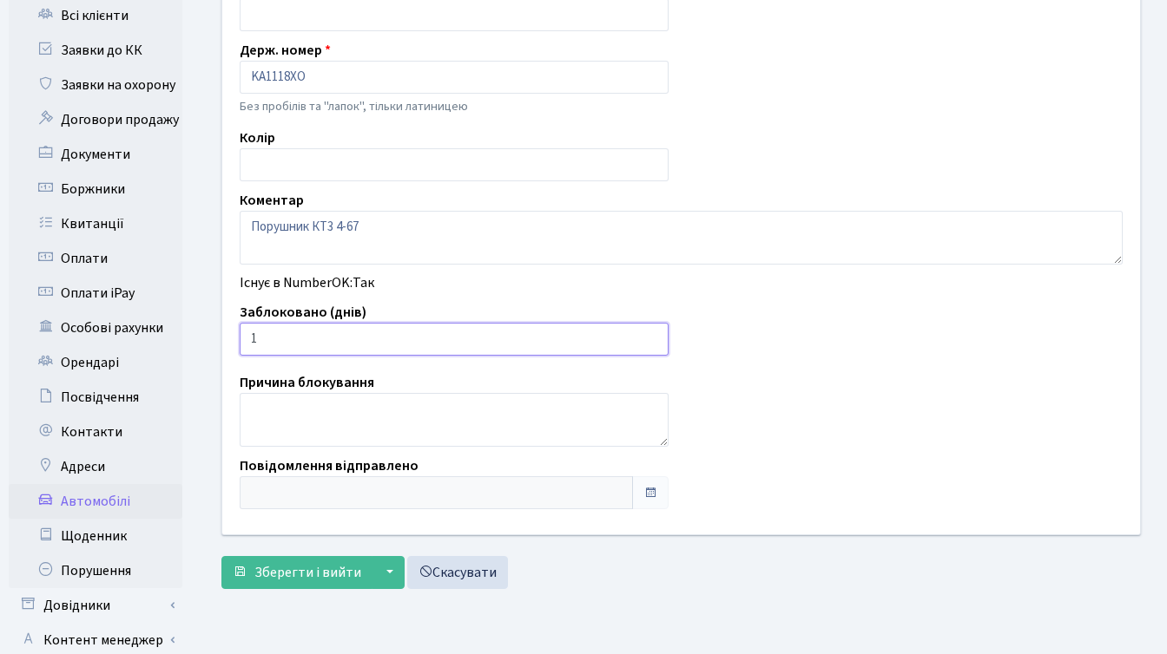
click at [652, 332] on input "1" at bounding box center [454, 339] width 429 height 33
click at [652, 332] on input "2" at bounding box center [454, 339] width 429 height 33
click at [652, 332] on input "3" at bounding box center [454, 339] width 429 height 33
click at [652, 332] on input "4" at bounding box center [454, 339] width 429 height 33
click at [652, 332] on input "5" at bounding box center [454, 339] width 429 height 33
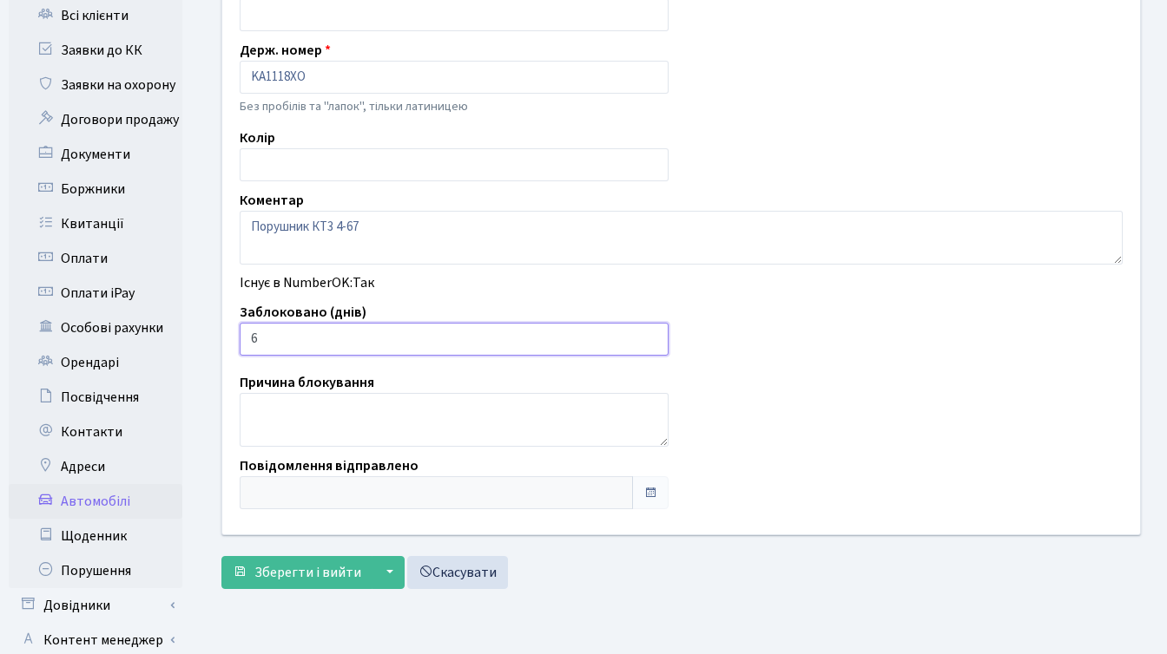
click at [650, 333] on input "6" at bounding box center [454, 339] width 429 height 33
type input "7"
click at [650, 333] on input "7" at bounding box center [454, 339] width 429 height 33
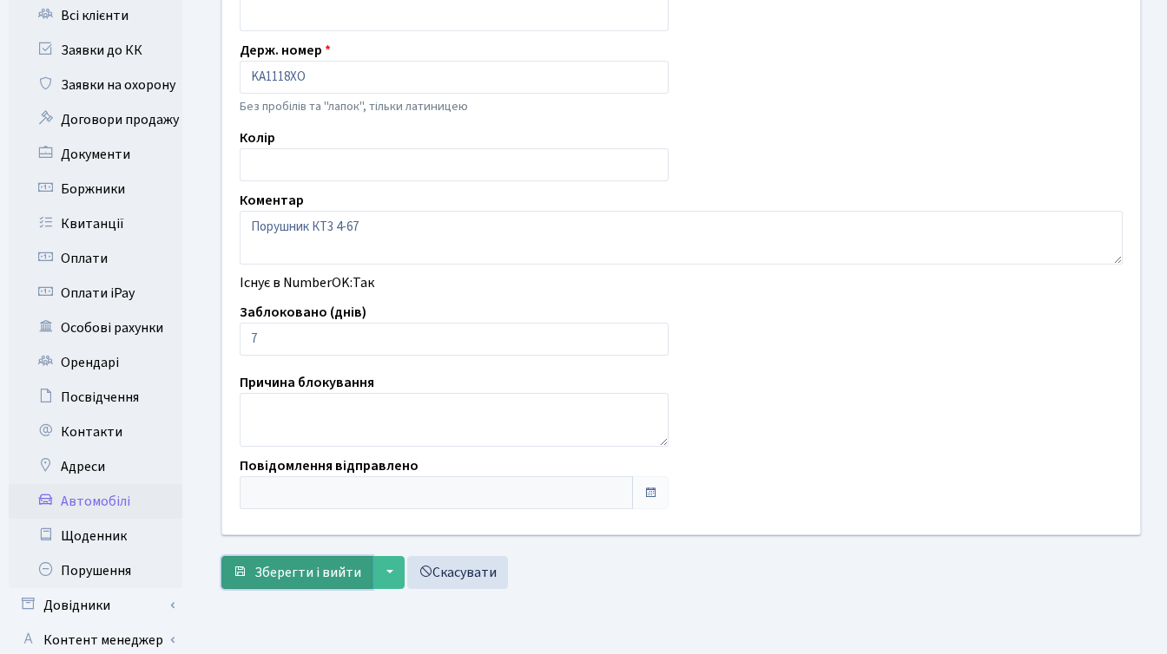
click at [291, 579] on span "Зберегти і вийти" at bounding box center [307, 572] width 107 height 19
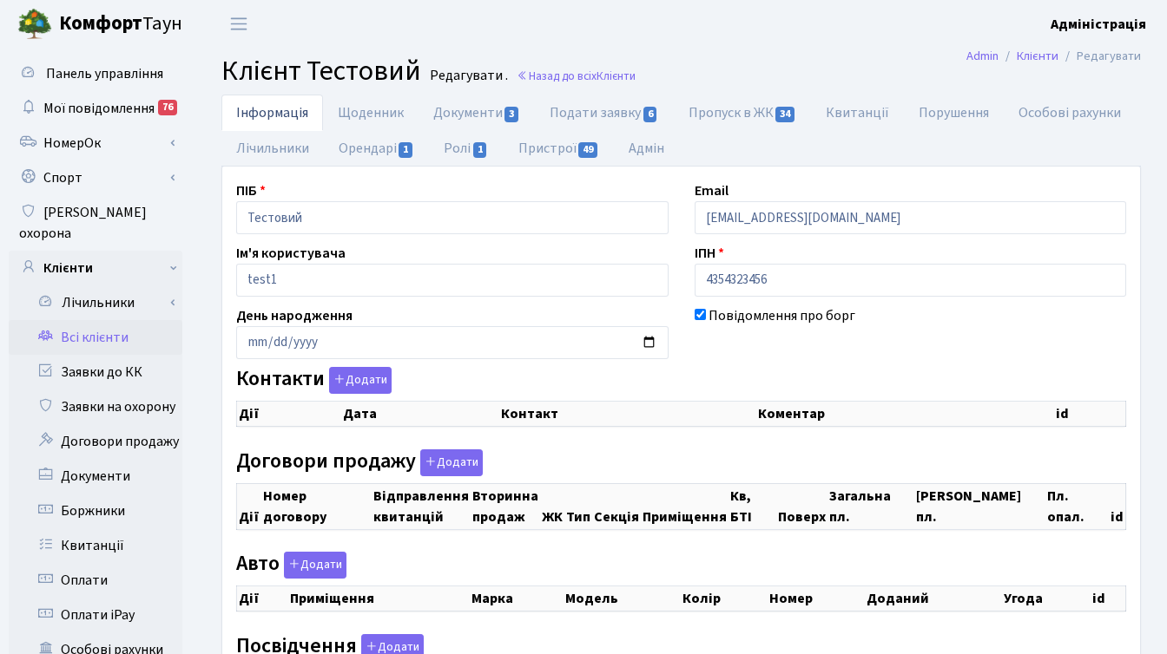
checkbox input "true"
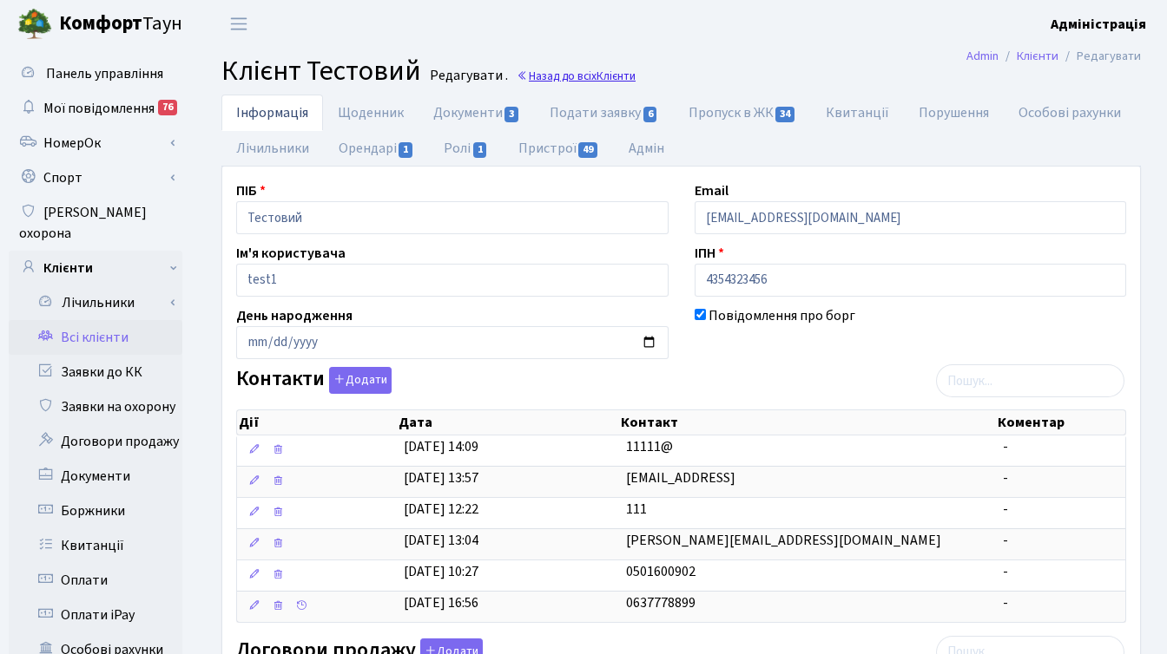
click at [584, 77] on link "Назад до всіх Клієнти" at bounding box center [575, 76] width 119 height 16
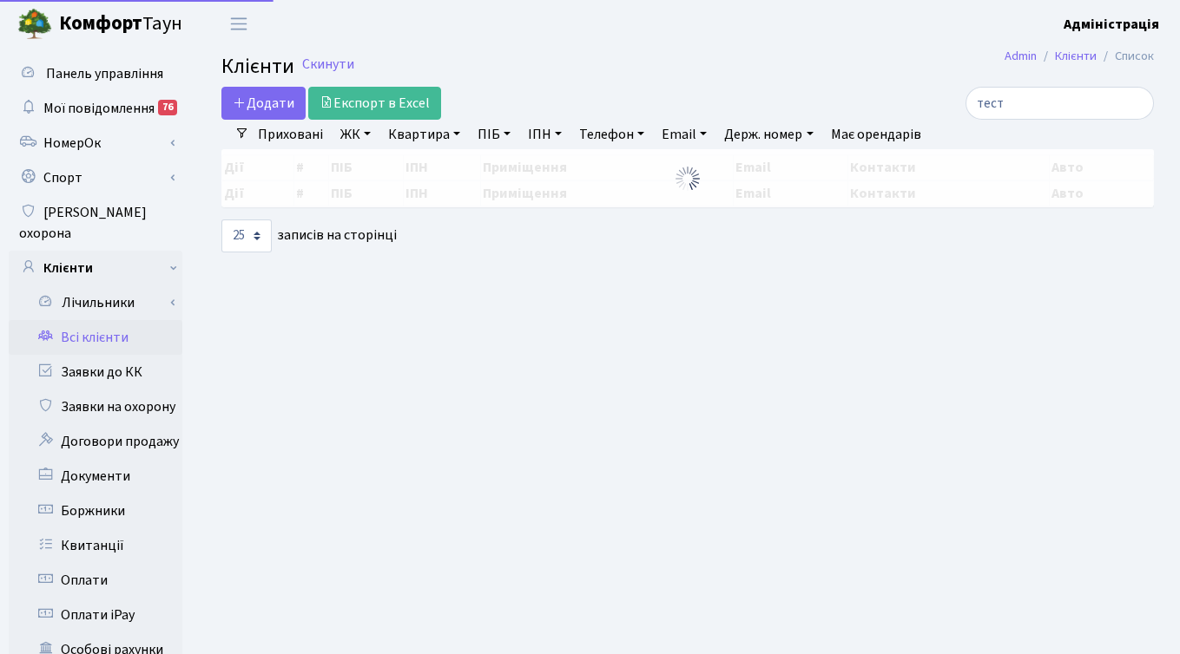
select select "25"
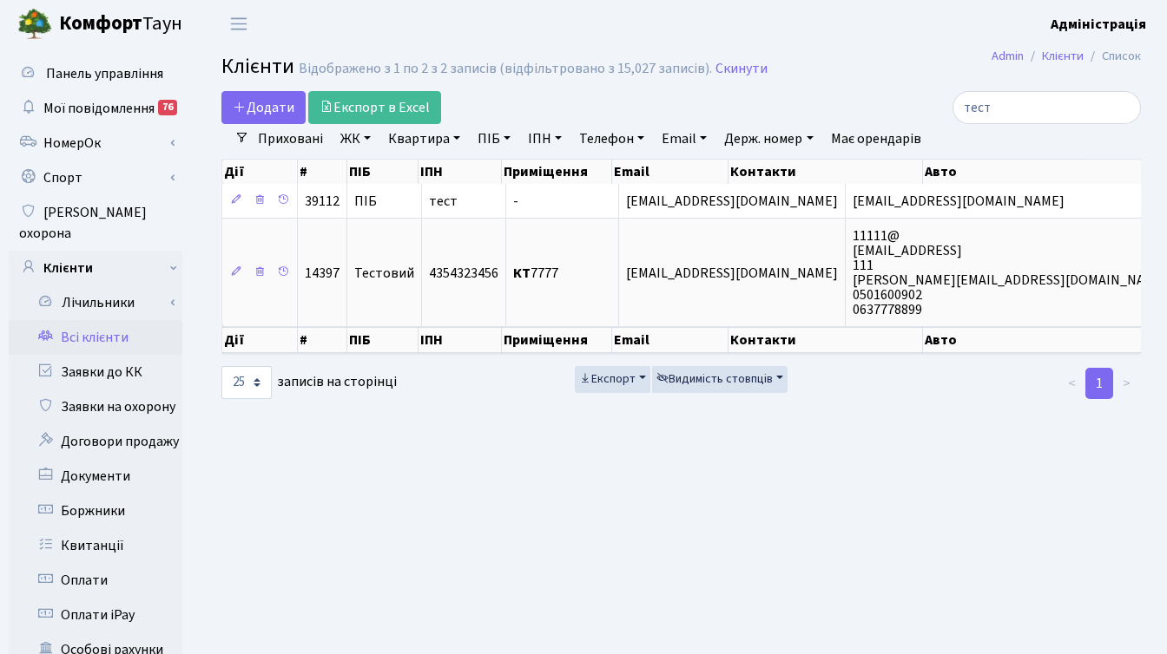
click at [737, 135] on link "Держ. номер" at bounding box center [768, 139] width 102 height 30
click at [1123, 109] on input "тест" at bounding box center [1046, 107] width 188 height 33
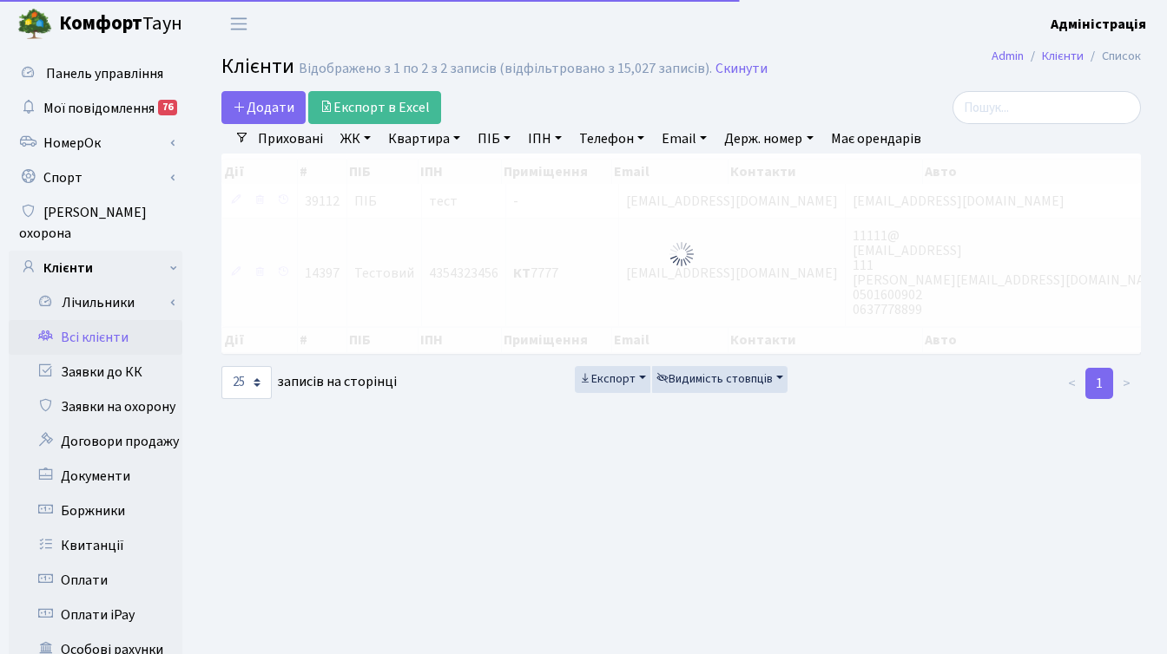
click at [753, 135] on link "Держ. номер" at bounding box center [768, 139] width 102 height 30
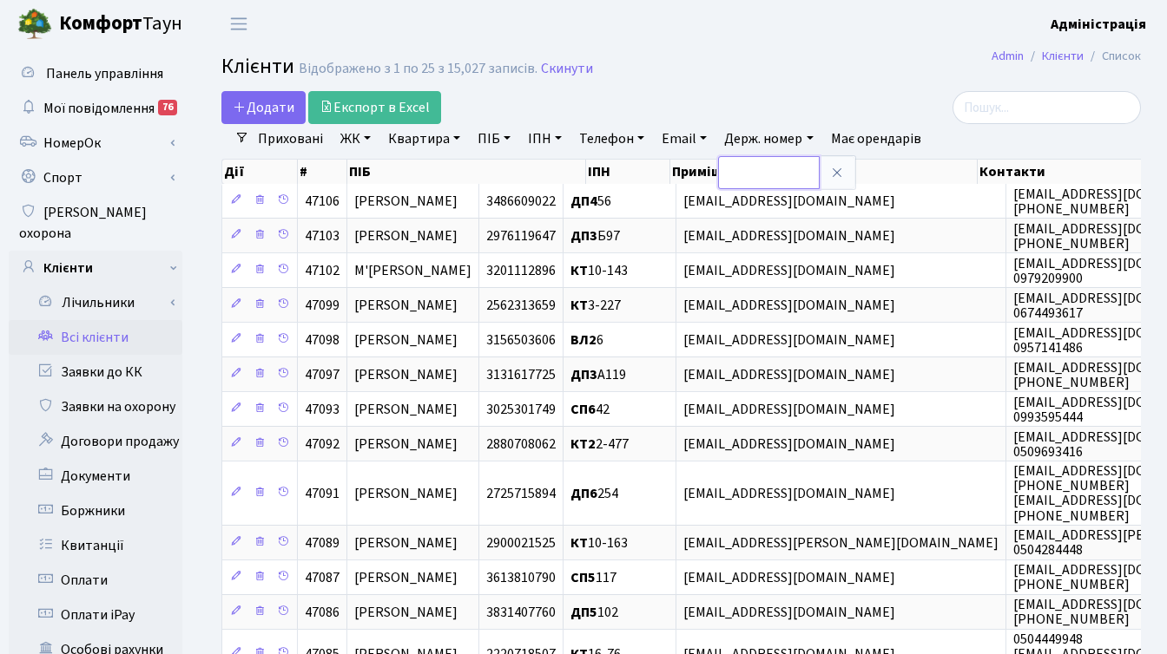
click at [750, 182] on input "text" at bounding box center [769, 172] width 102 height 33
paste input "6704"
type input "6704"
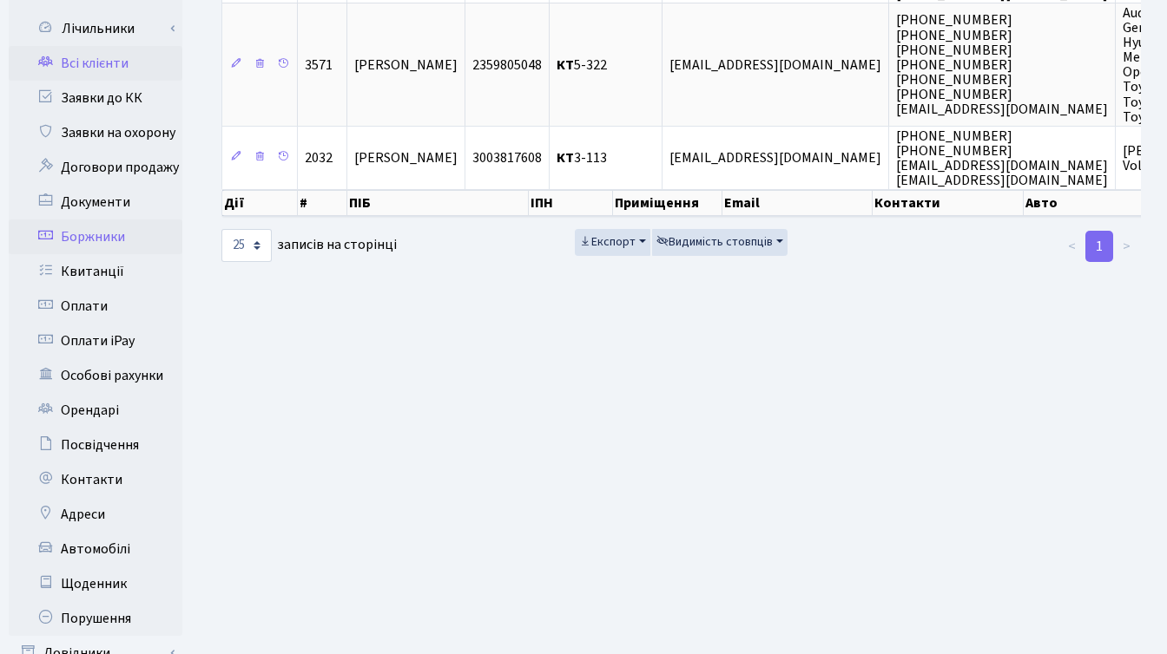
scroll to position [426, 0]
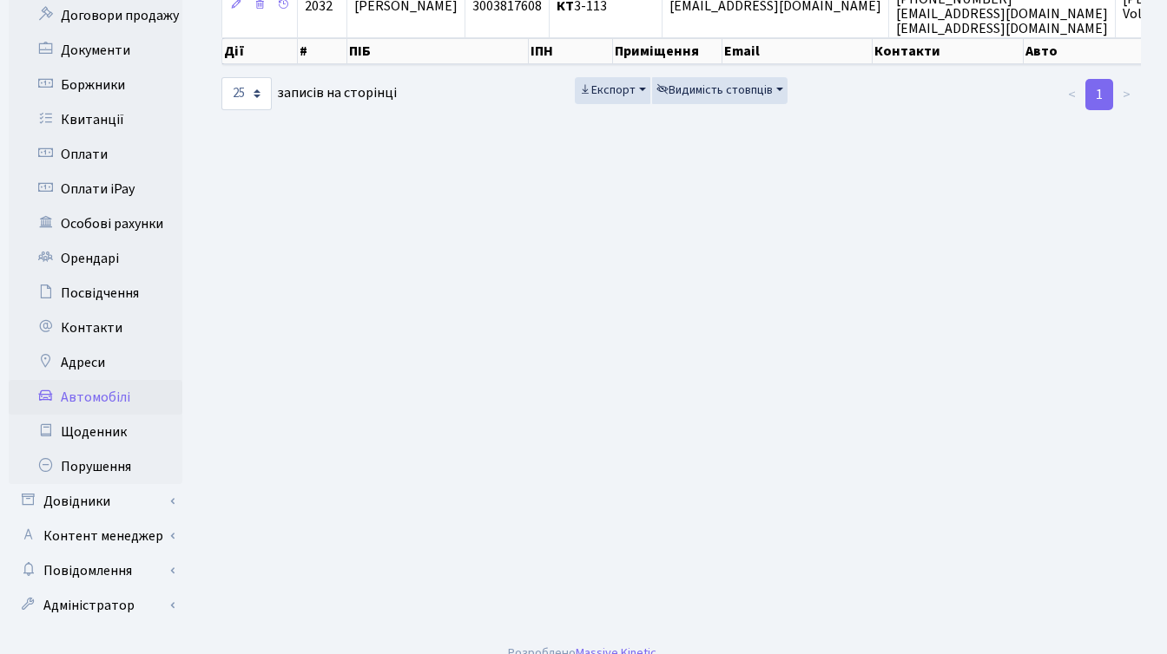
click at [108, 380] on link "Автомобілі" at bounding box center [96, 397] width 174 height 35
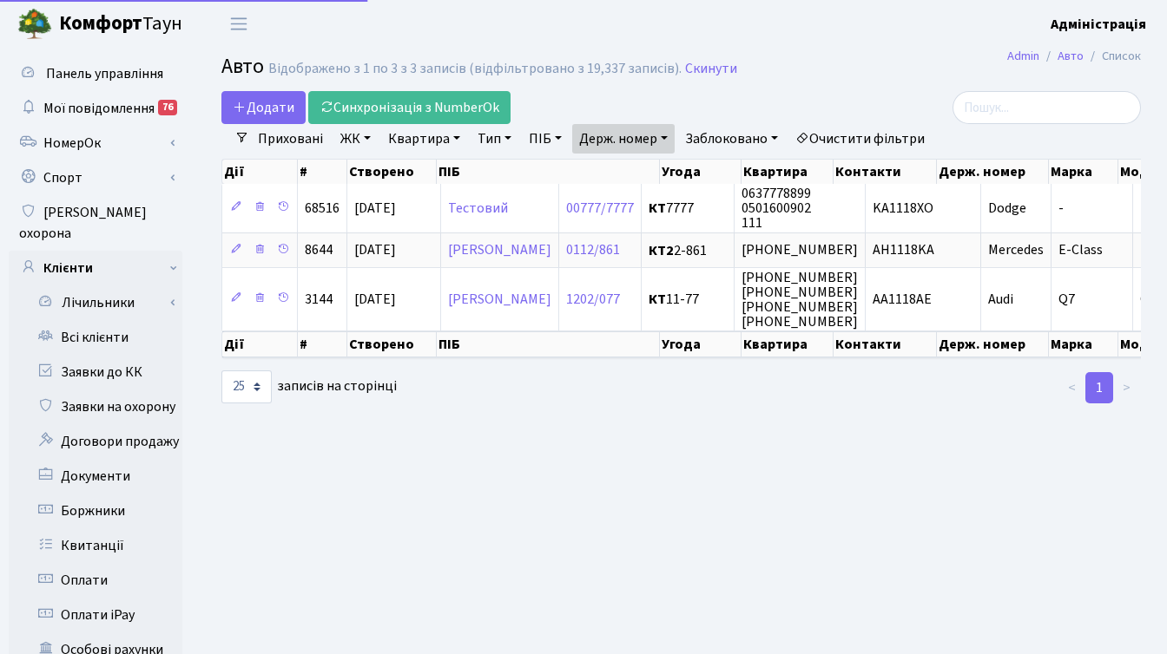
select select "25"
click at [654, 135] on link "Держ. номер" at bounding box center [623, 139] width 102 height 30
drag, startPoint x: 615, startPoint y: 168, endPoint x: 561, endPoint y: 181, distance: 56.2
click at [561, 181] on div "Додати Синхронізація з NumberOk Фільтри Приховані ЖК - ТХ, вул. [PERSON_NAME], …" at bounding box center [680, 248] width 945 height 314
click at [648, 126] on link "Держ. номер" at bounding box center [623, 139] width 102 height 30
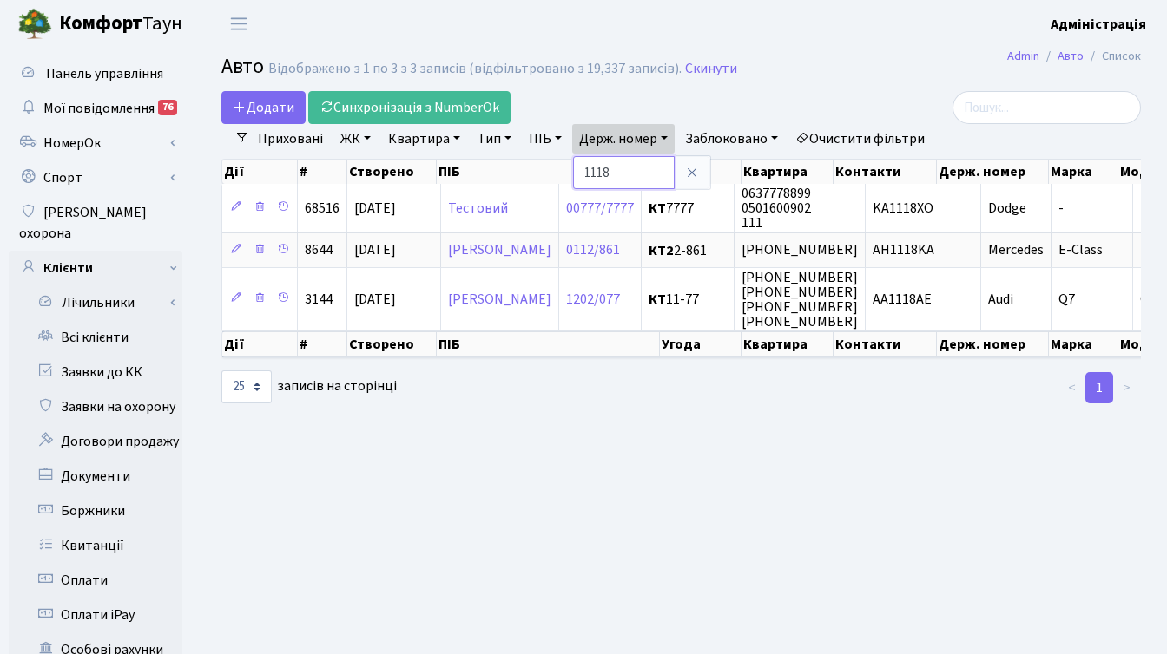
paste input "6704"
type input "6704"
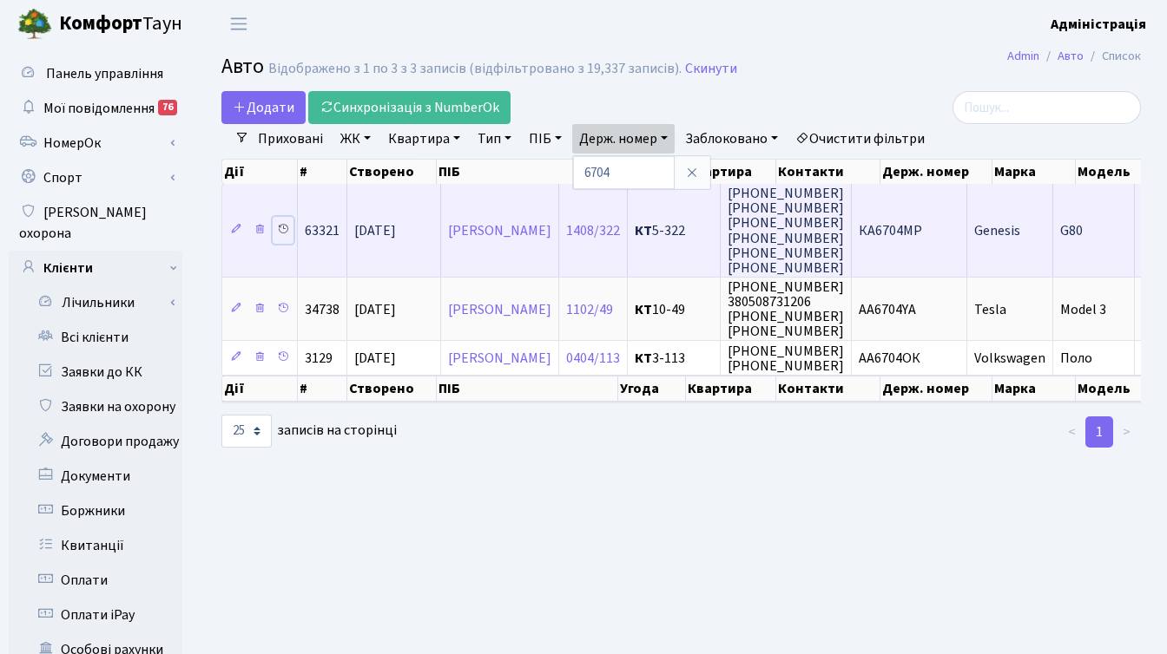
click at [279, 231] on icon at bounding box center [283, 229] width 12 height 12
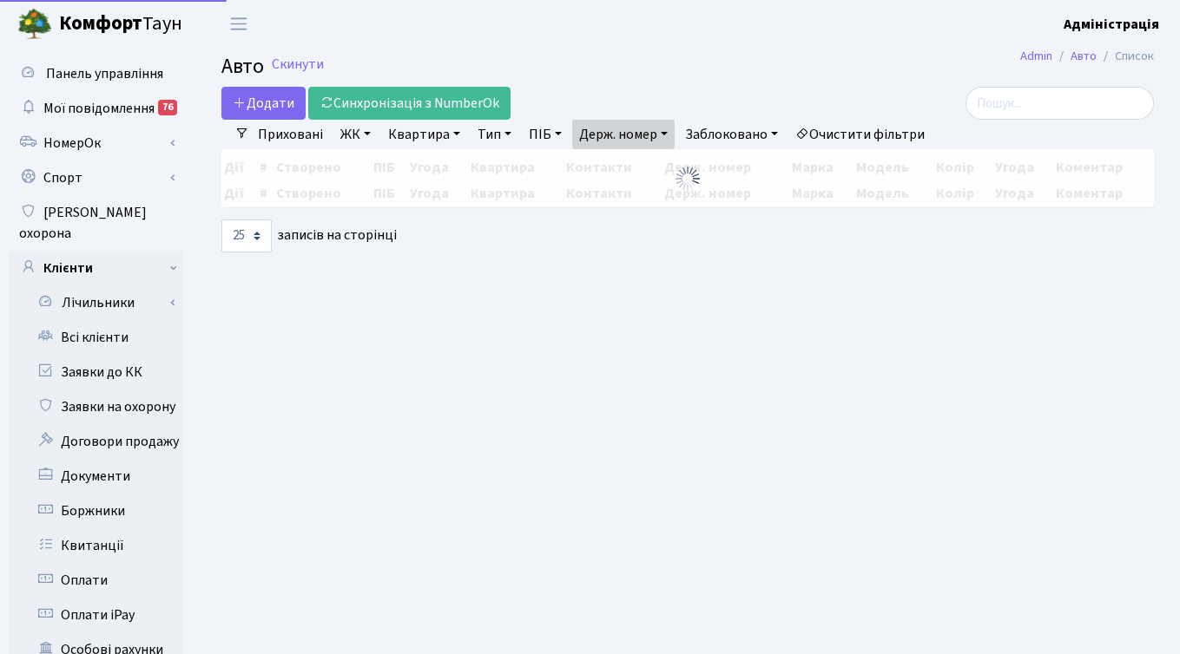
select select "25"
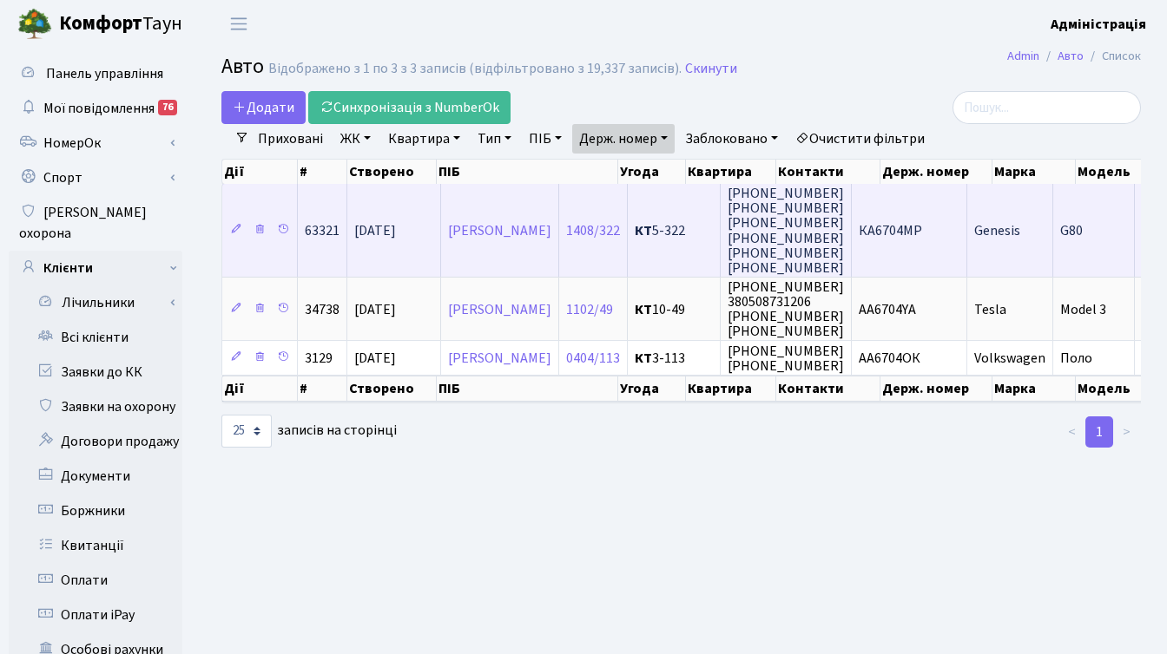
click at [907, 242] on td "КА6704МР" at bounding box center [908, 230] width 115 height 93
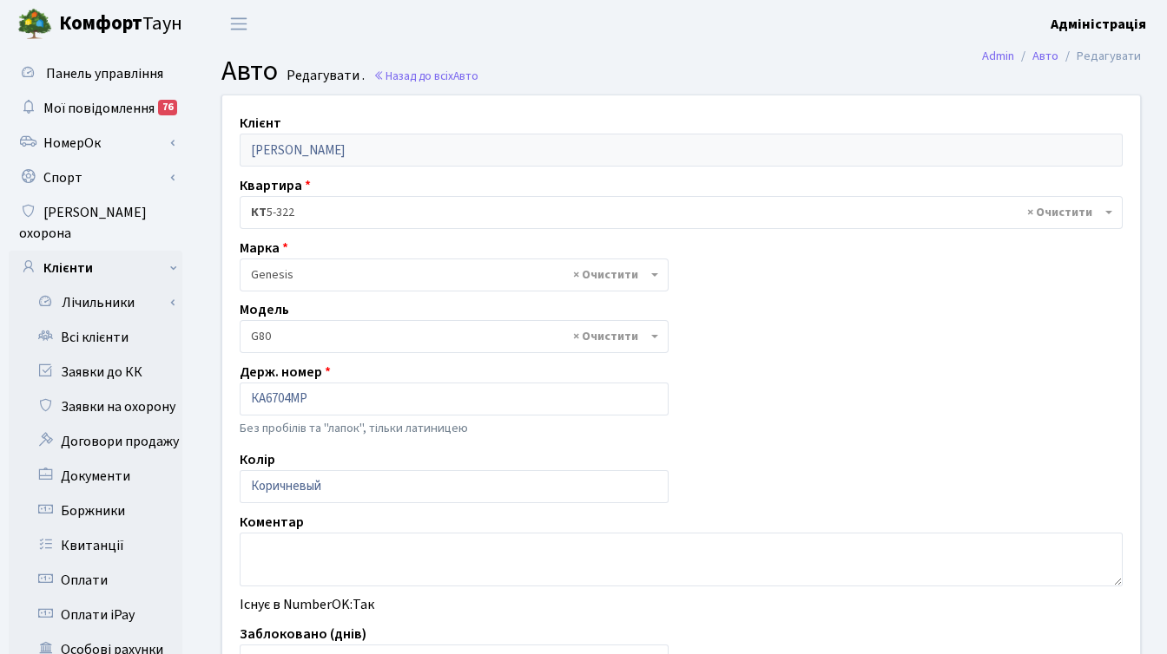
select select "4713"
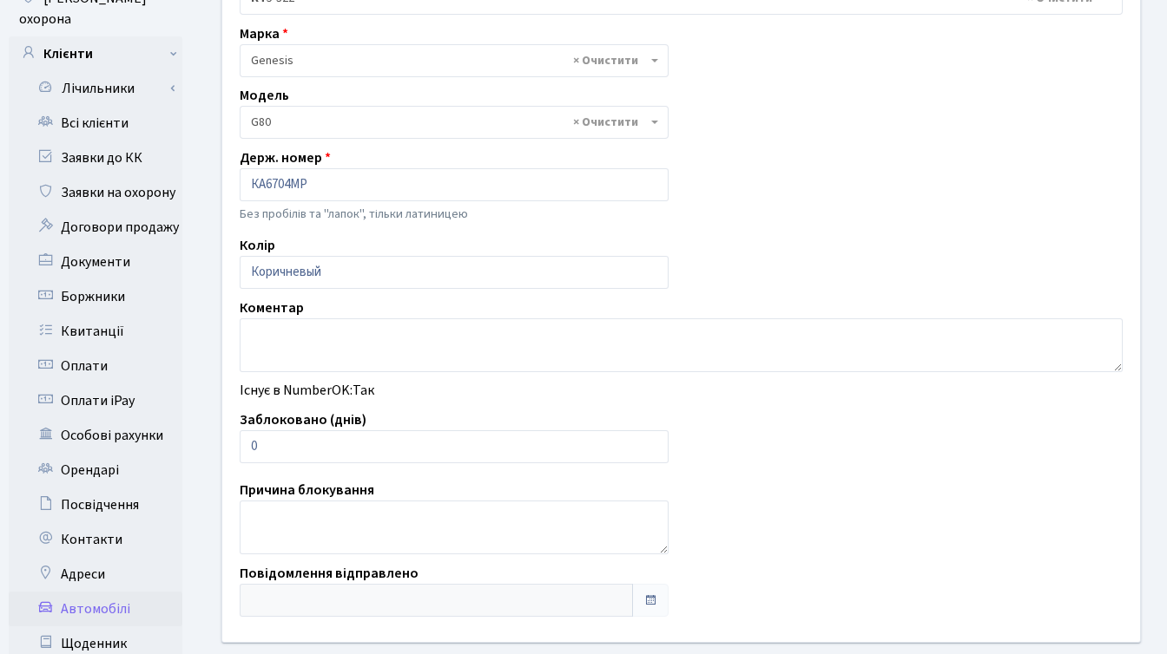
scroll to position [226, 0]
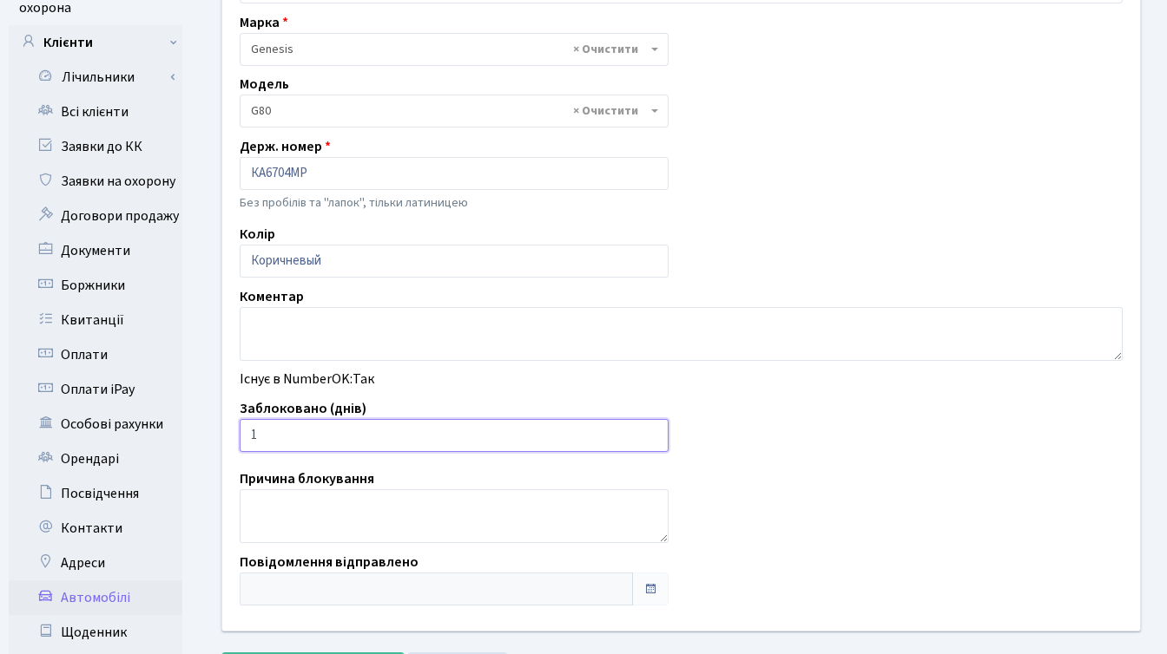
type input "1"
click at [649, 432] on input "1" at bounding box center [454, 435] width 429 height 33
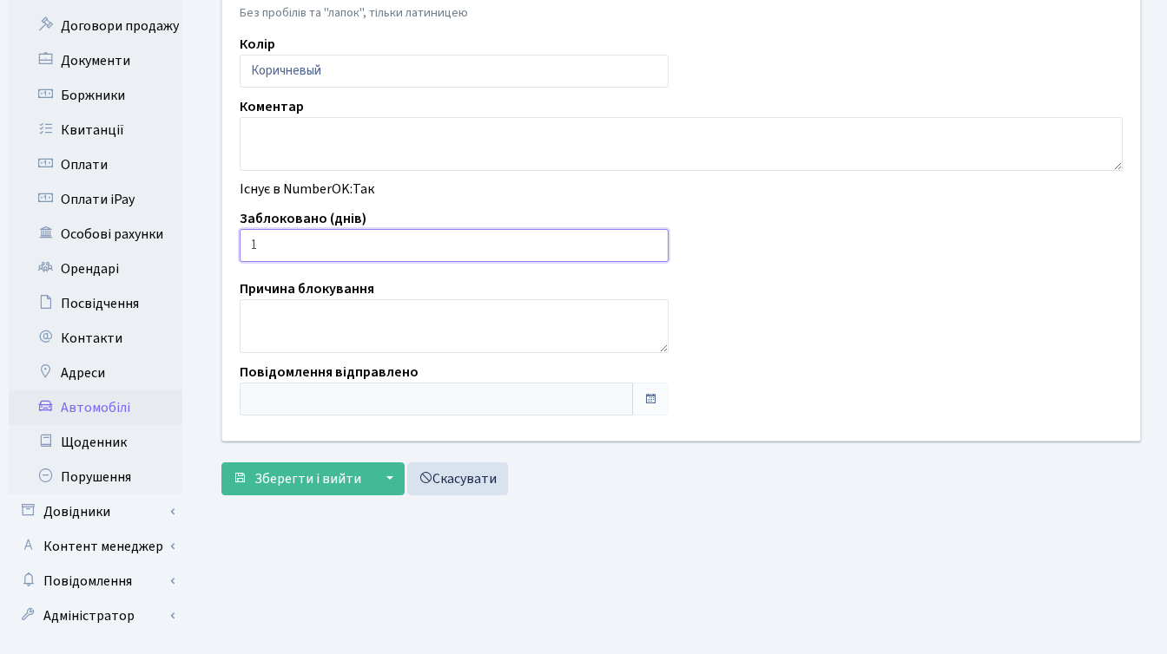
scroll to position [426, 0]
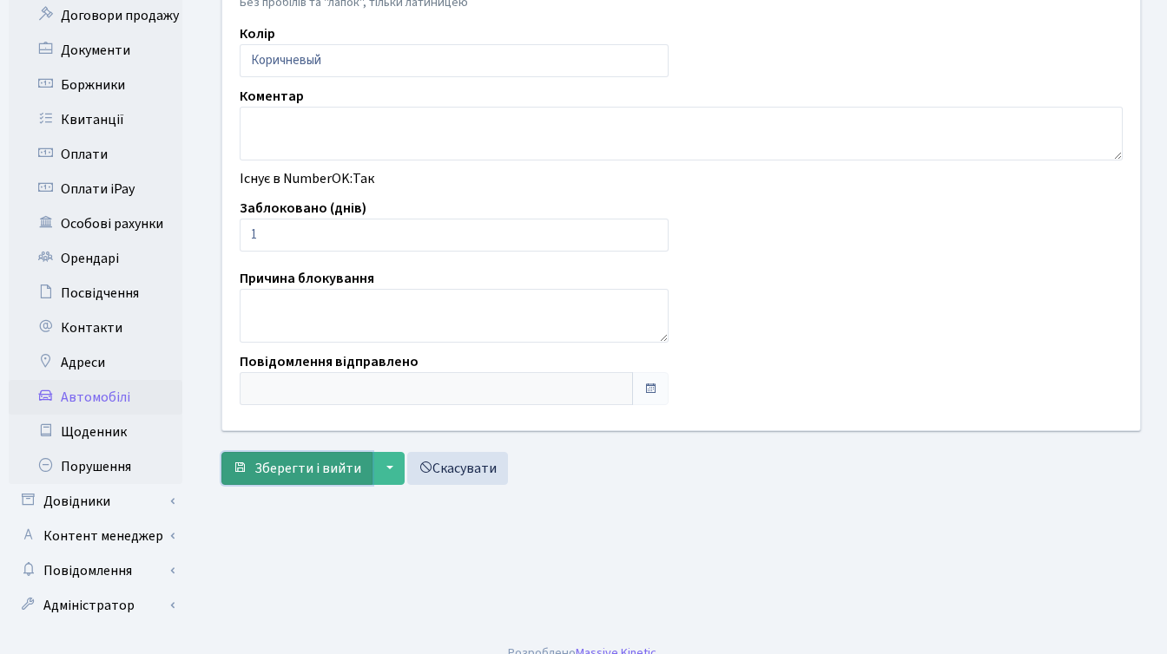
click at [297, 460] on span "Зберегти і вийти" at bounding box center [307, 468] width 107 height 19
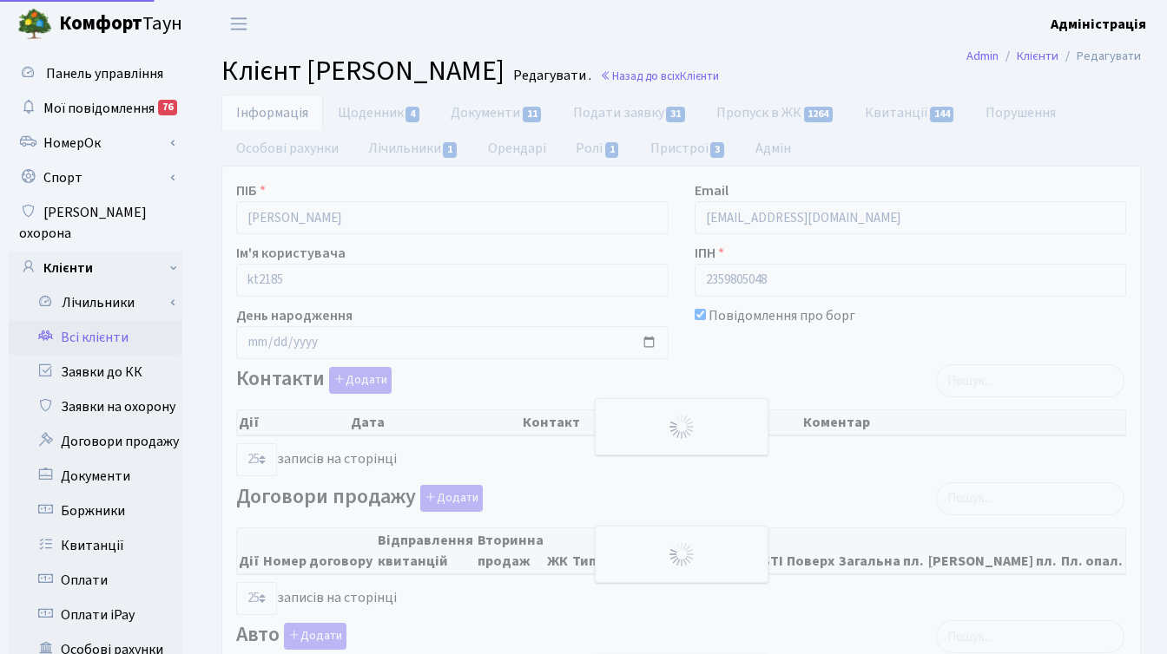
select select "25"
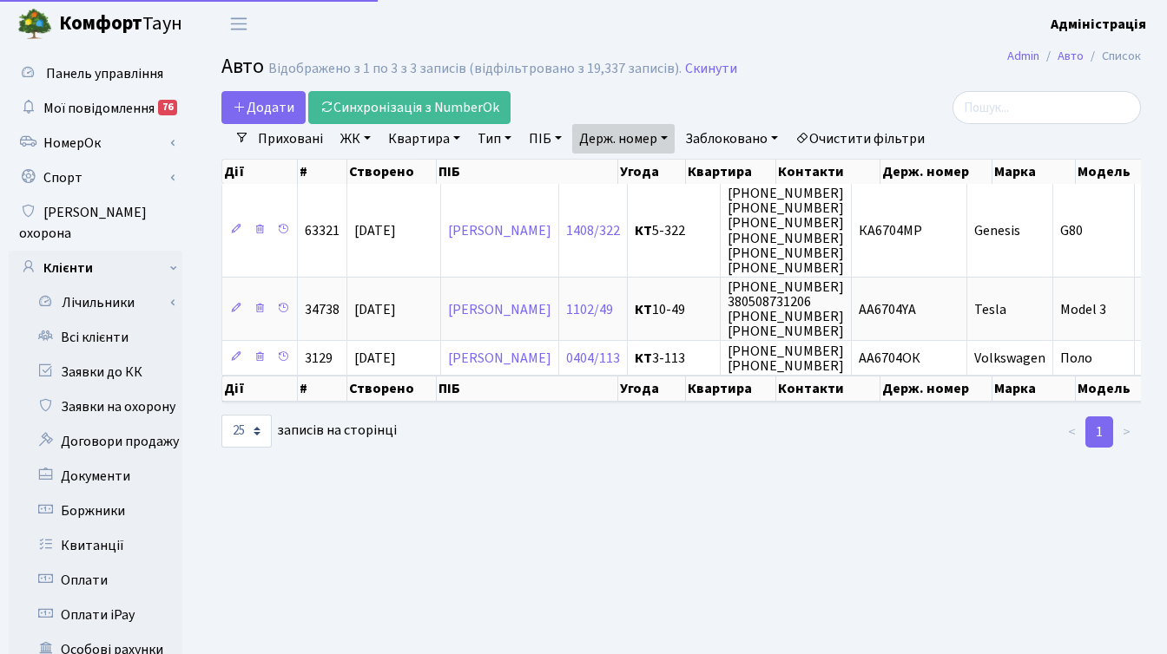
select select "25"
click at [644, 141] on link "Держ. номер" at bounding box center [623, 139] width 102 height 30
paste input "5200"
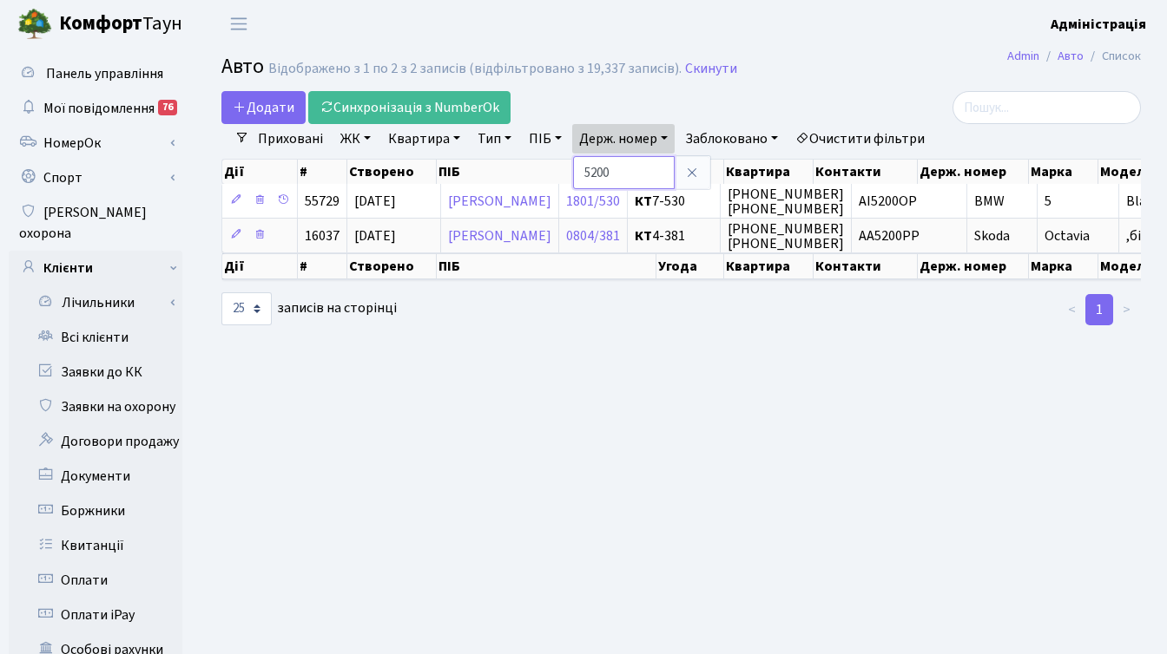
paste input "0001"
type input "0001"
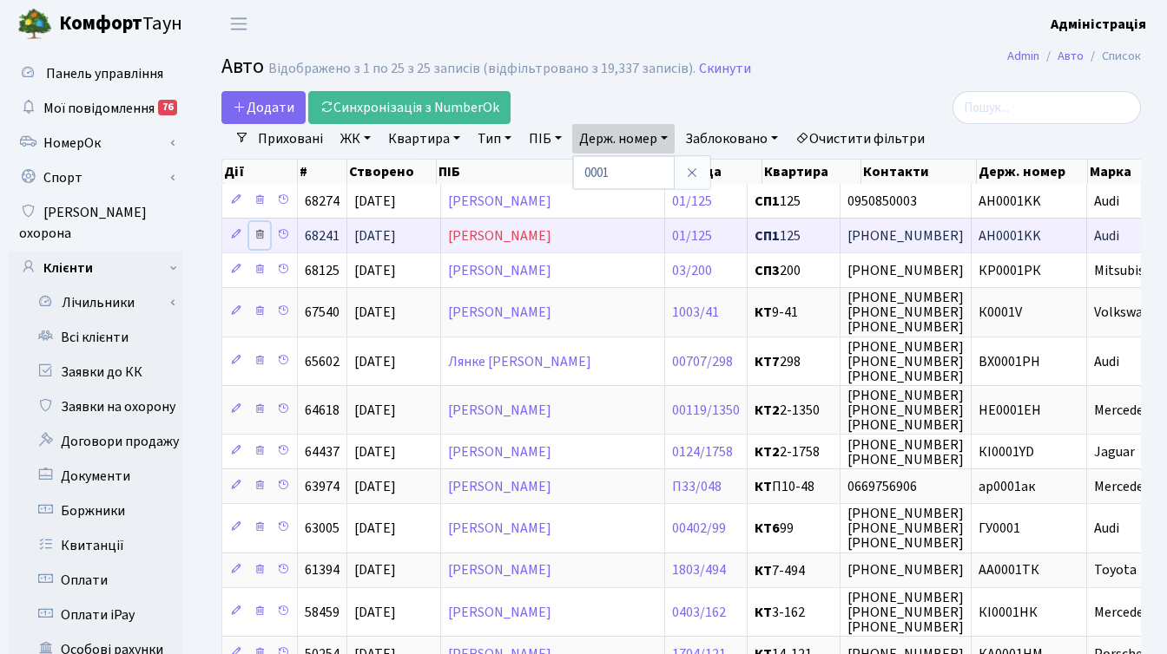
click icon
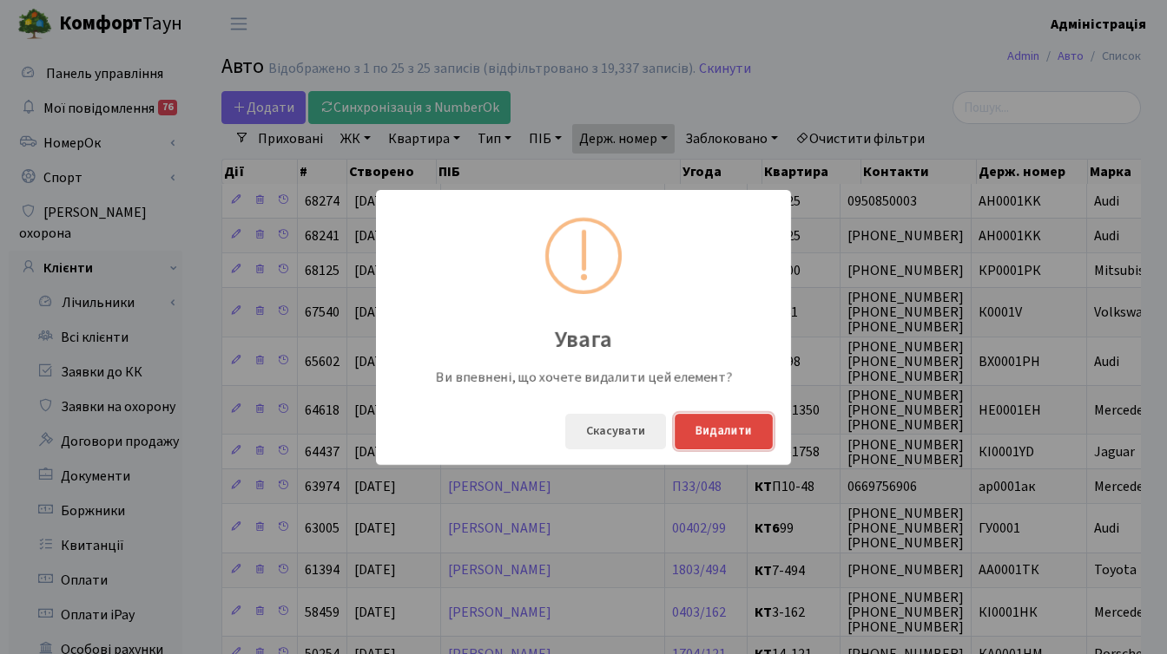
click button "Видалити"
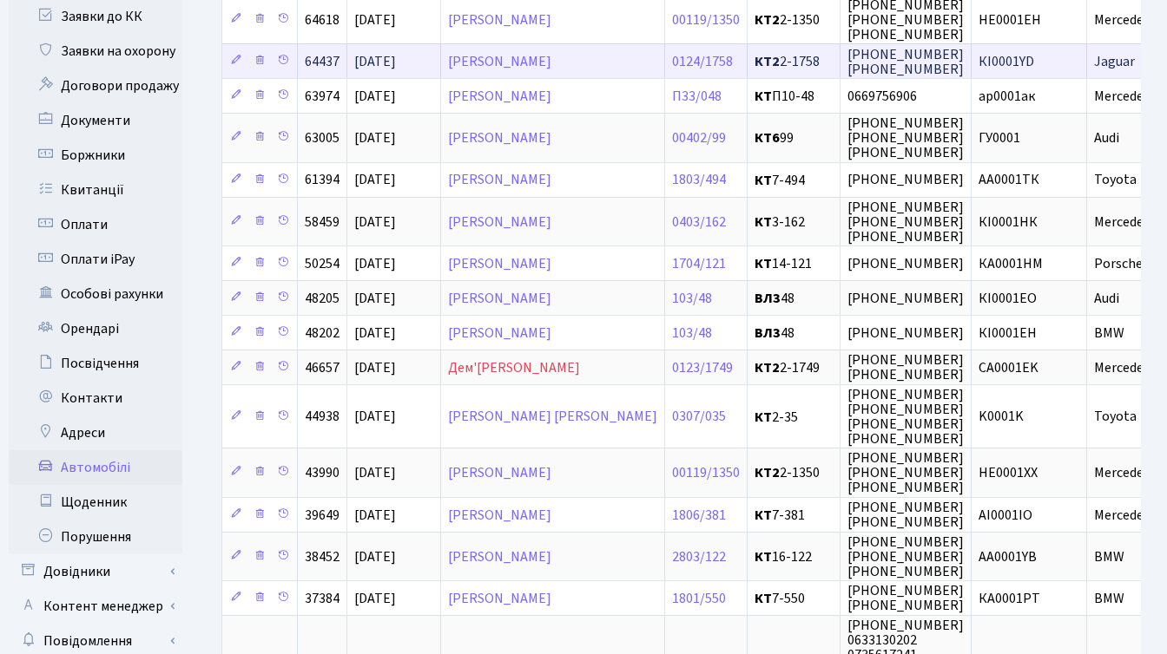
scroll to position [401, 0]
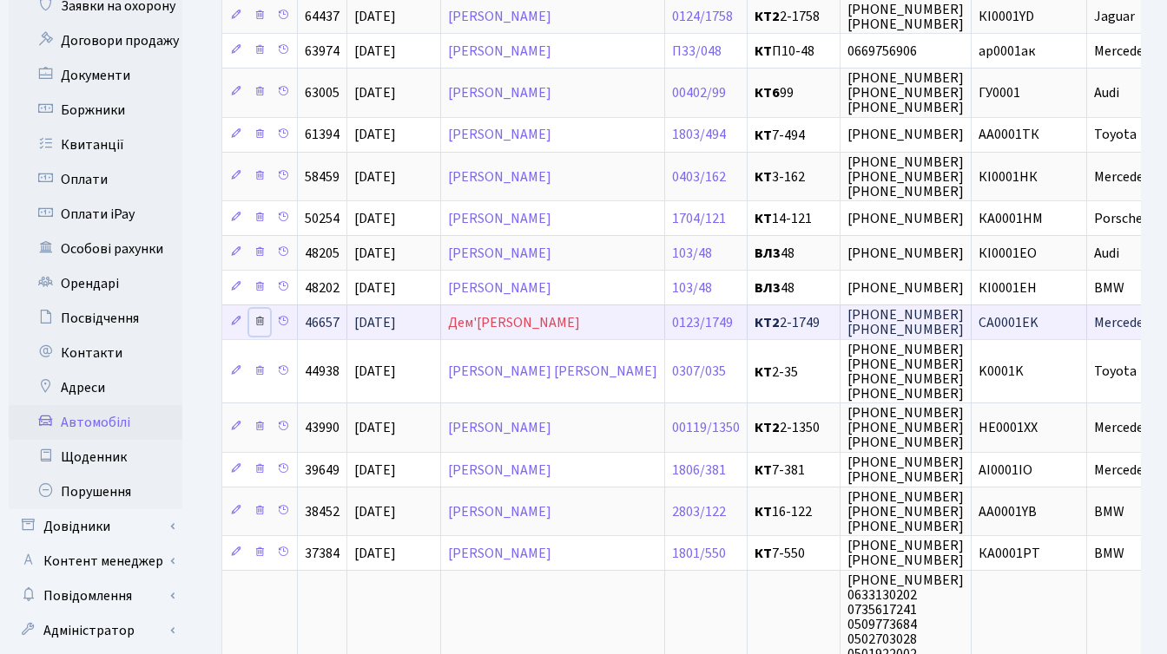
click icon
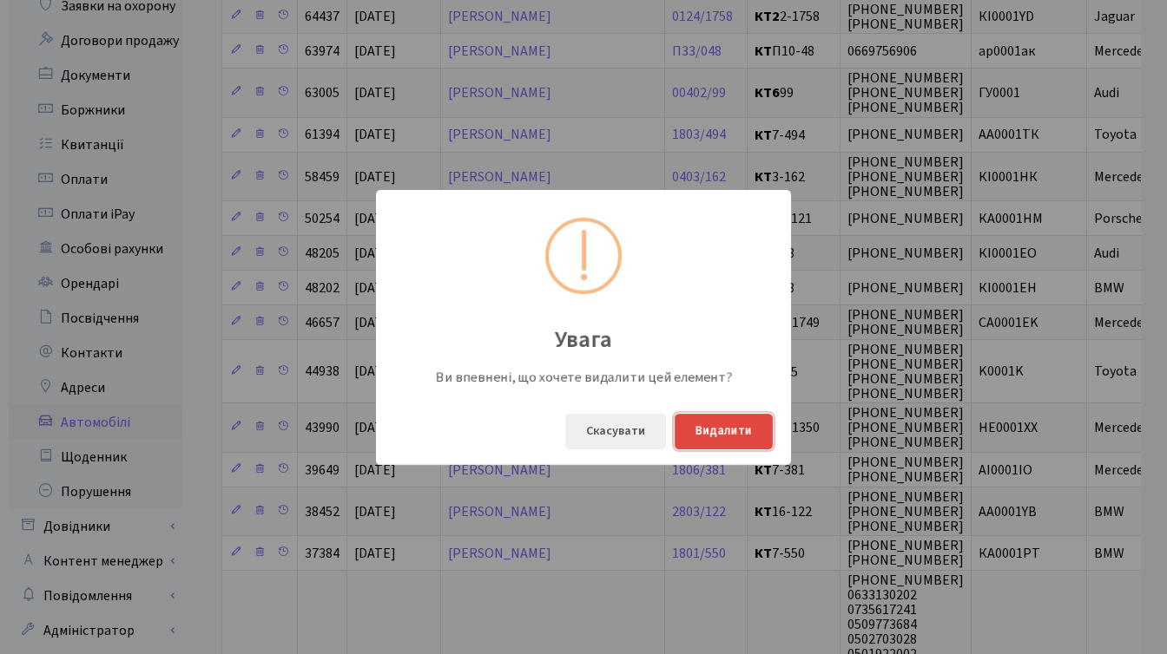
click button "Видалити"
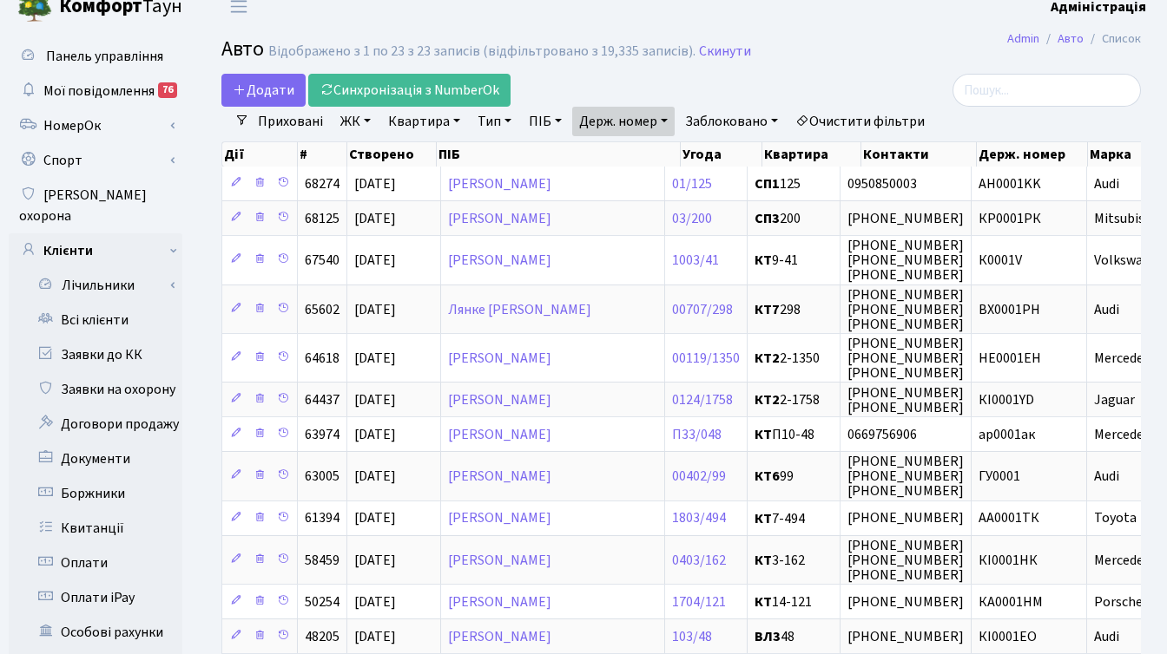
scroll to position [0, 0]
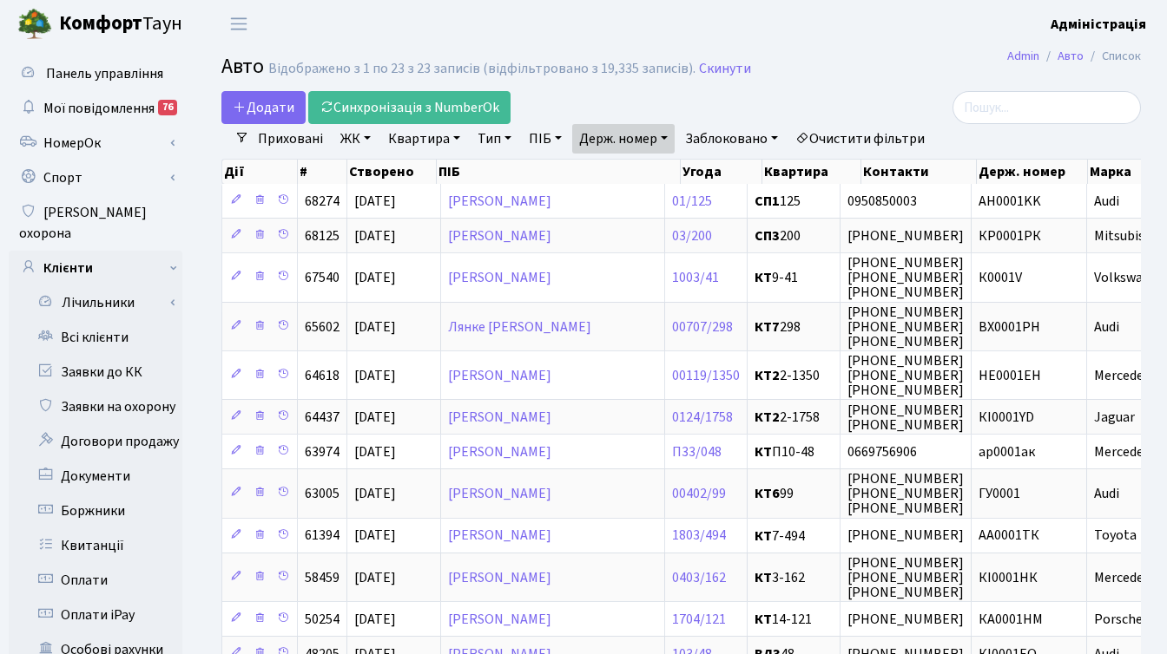
click link "Держ. номер"
type input "0001yb"
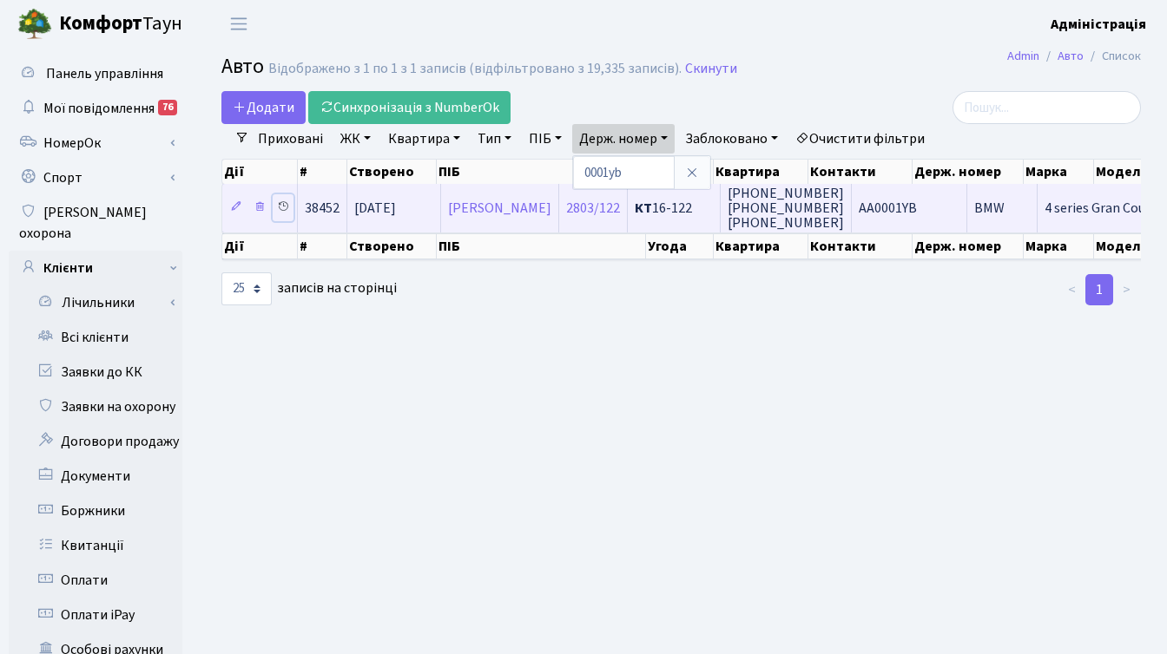
click icon
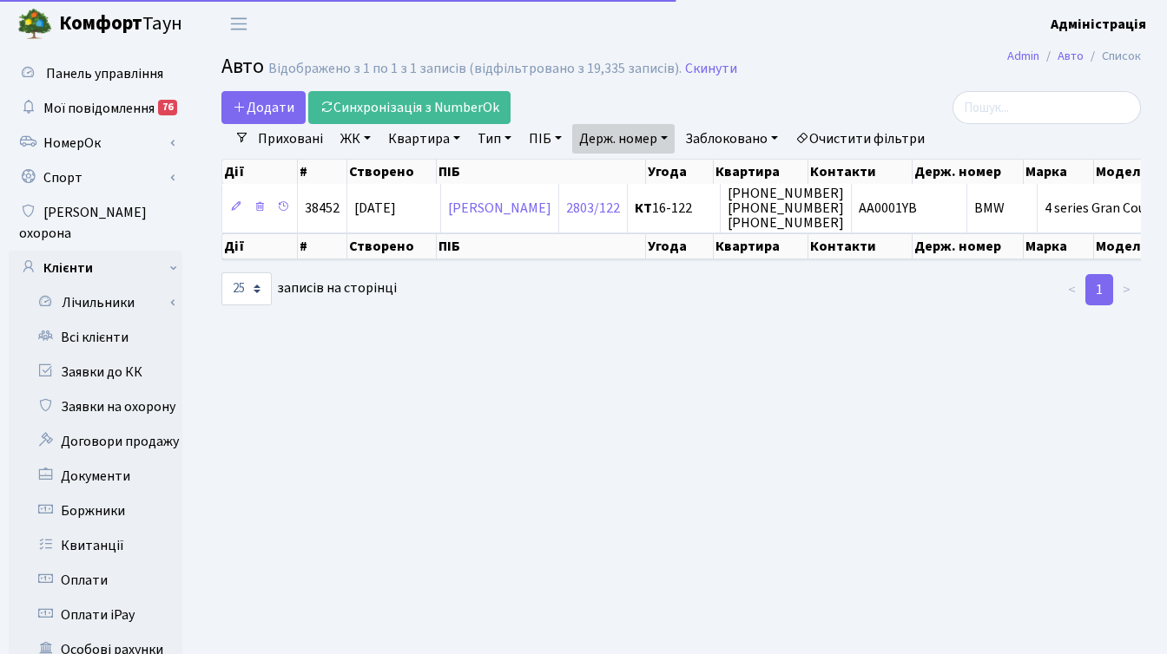
select select "25"
click at [639, 141] on link "Держ. номер" at bounding box center [623, 139] width 102 height 30
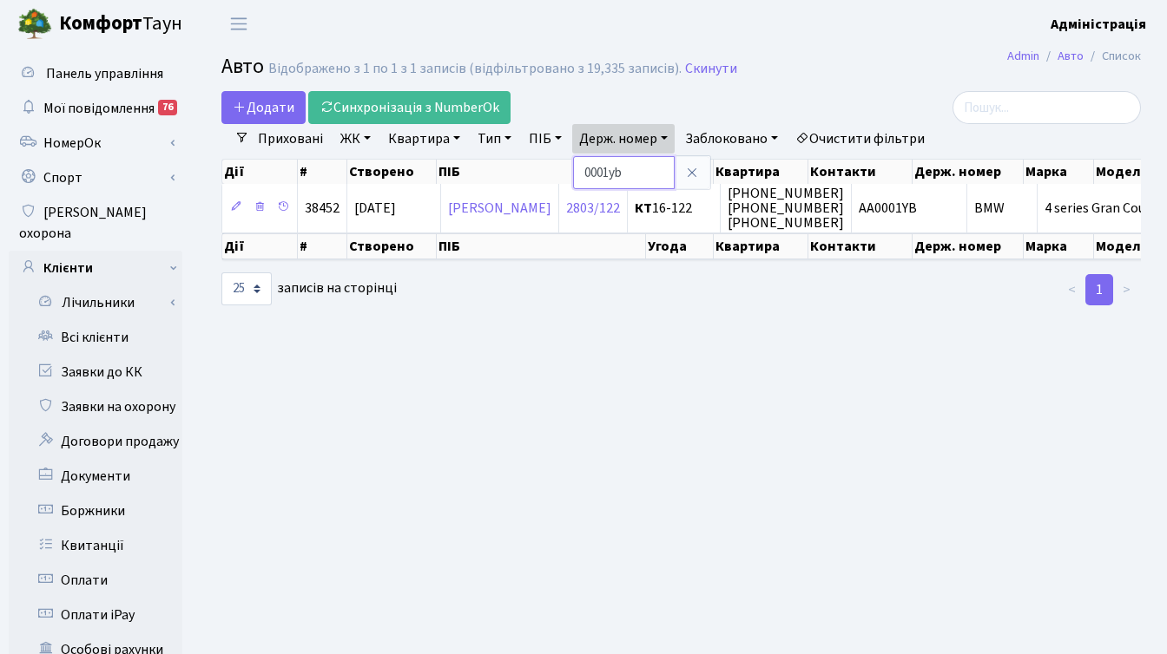
paste input "7484"
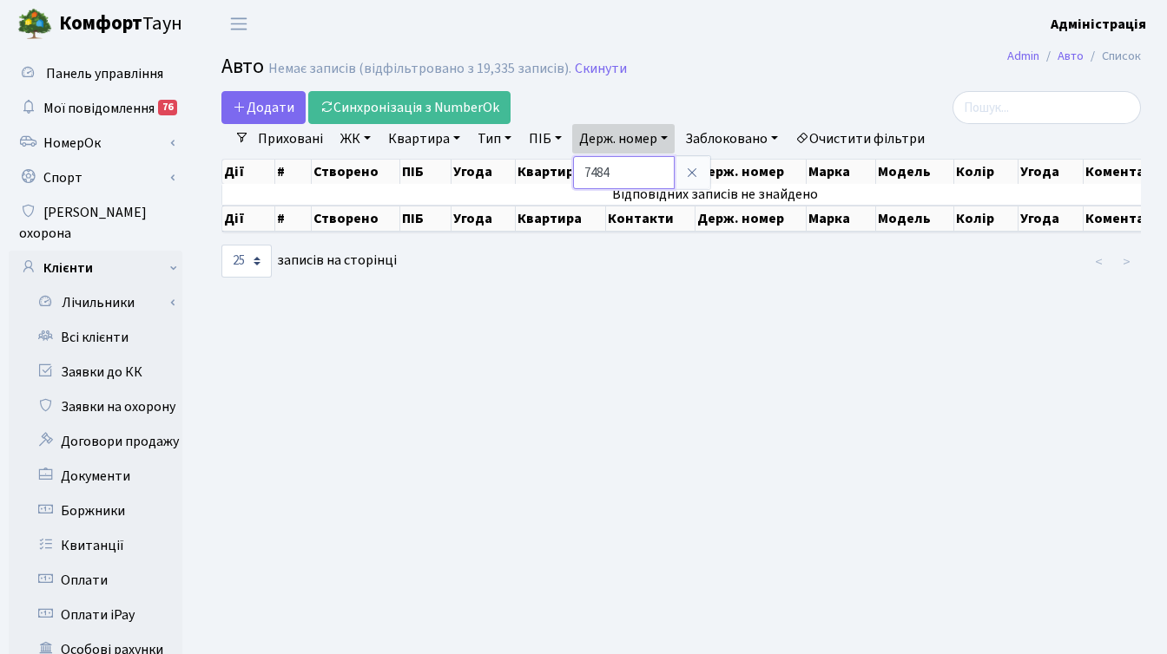
paste input "940"
type input "9404"
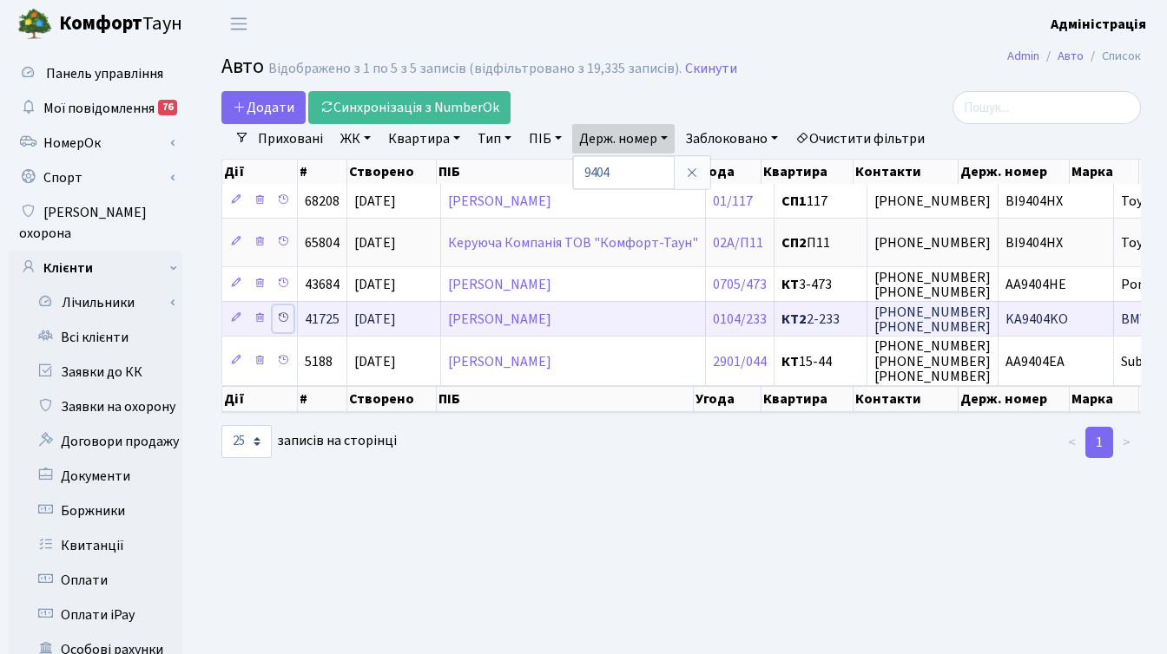
click at [285, 319] on icon at bounding box center [283, 318] width 12 height 12
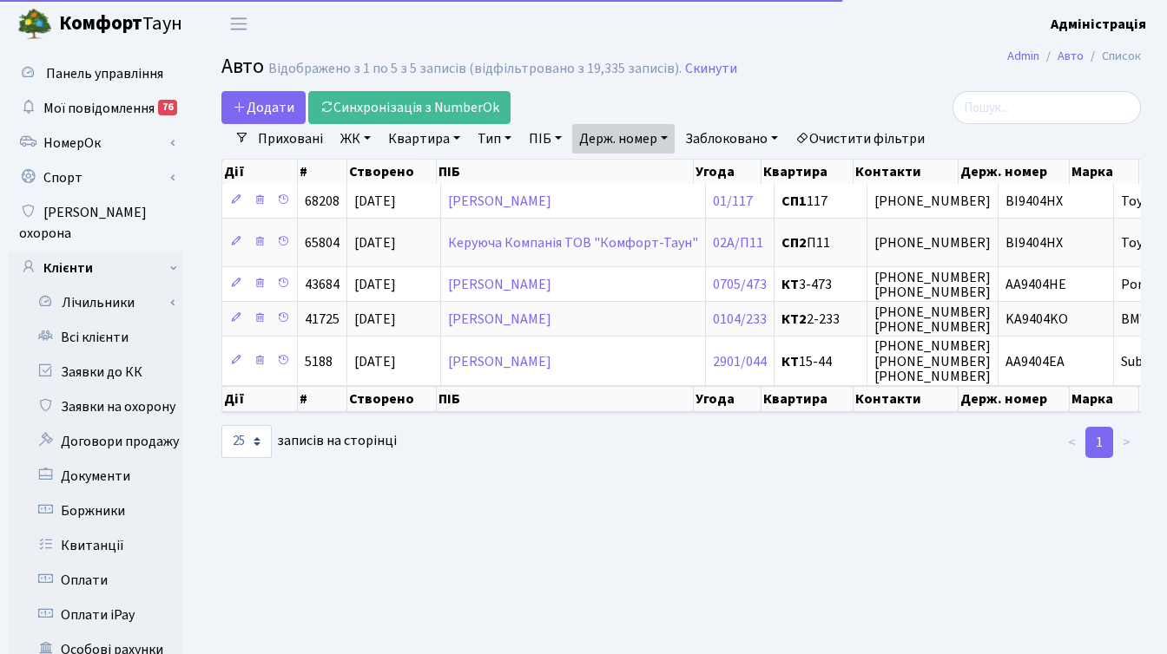
select select "25"
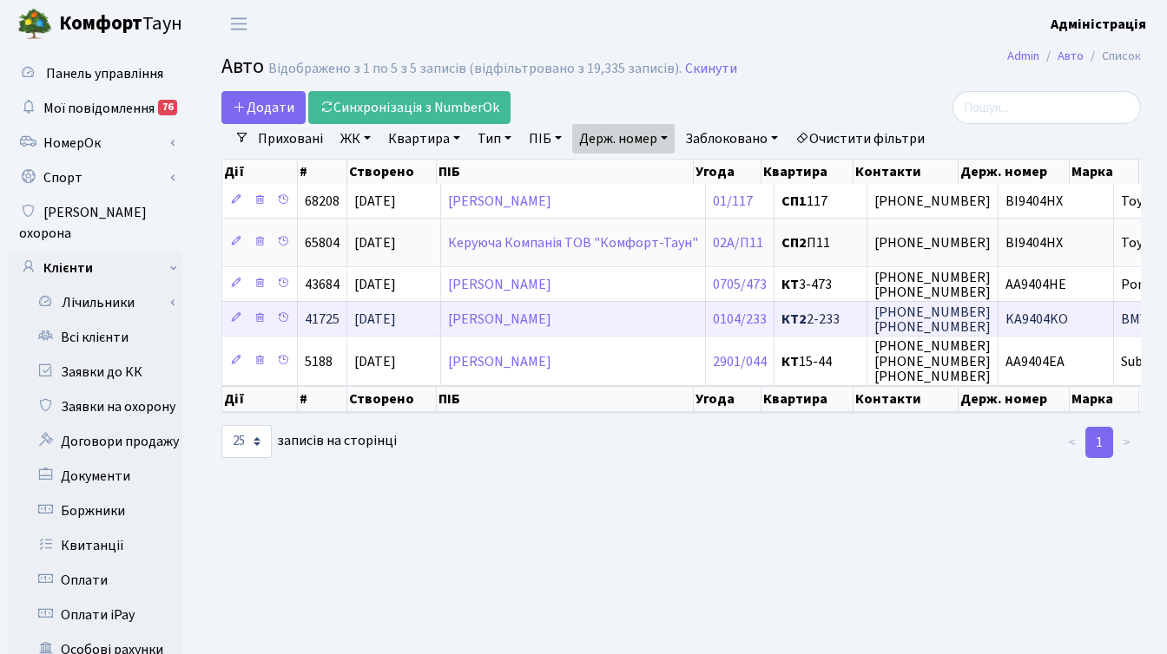
click at [1005, 317] on span "KA9404KO" at bounding box center [1036, 319] width 62 height 19
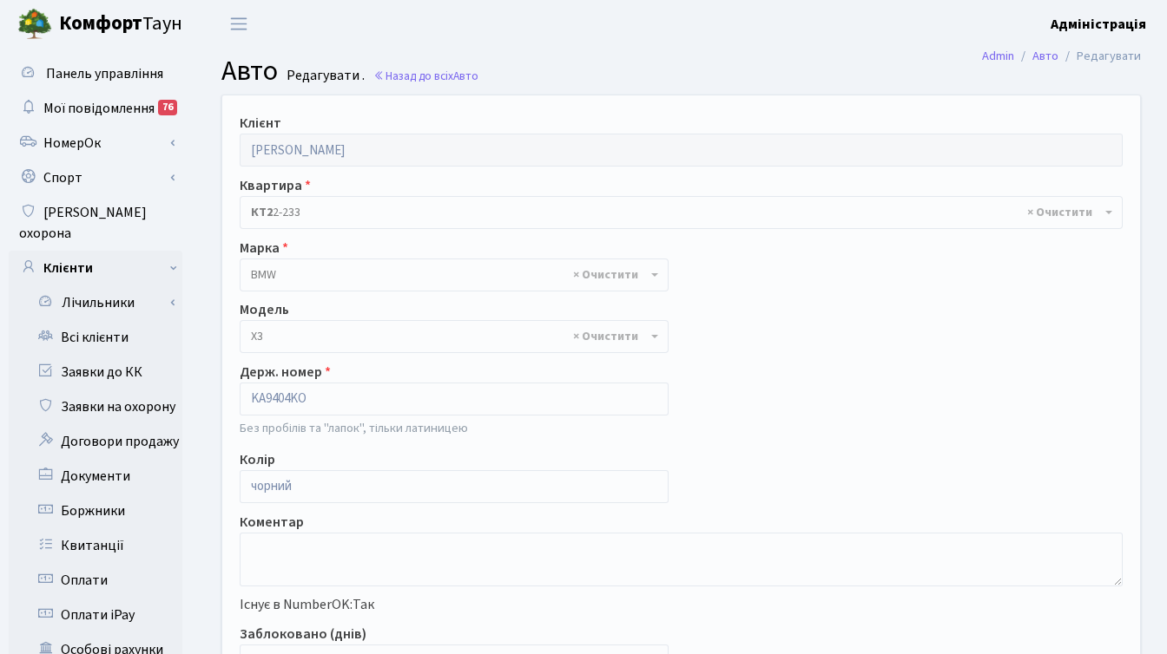
select select "261"
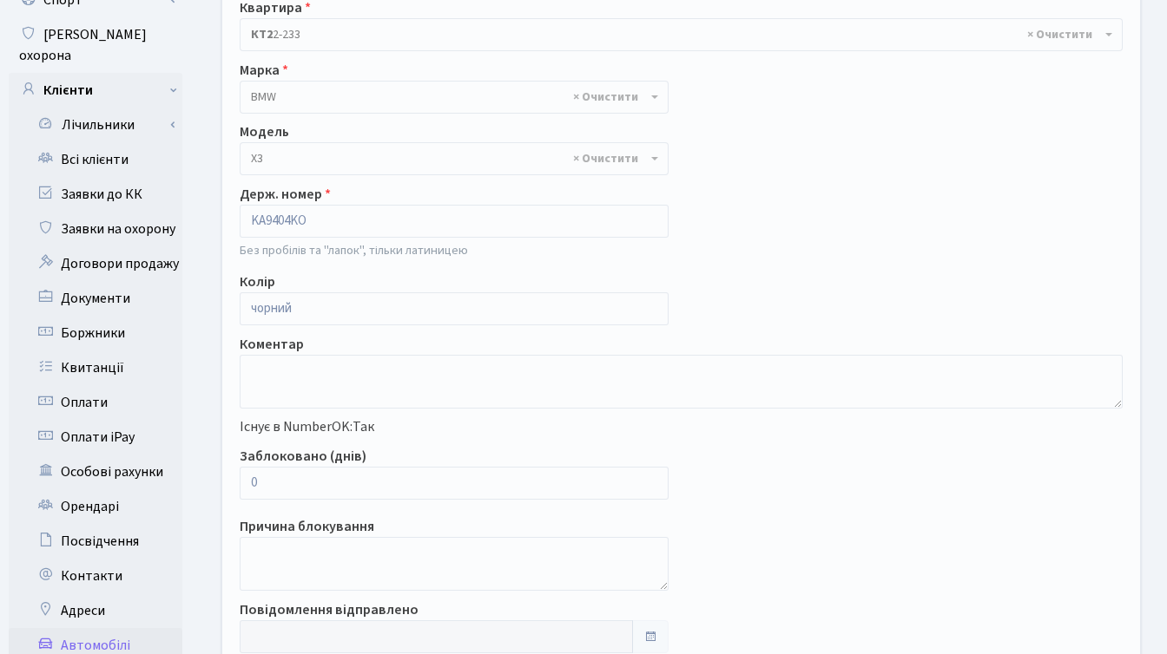
scroll to position [183, 0]
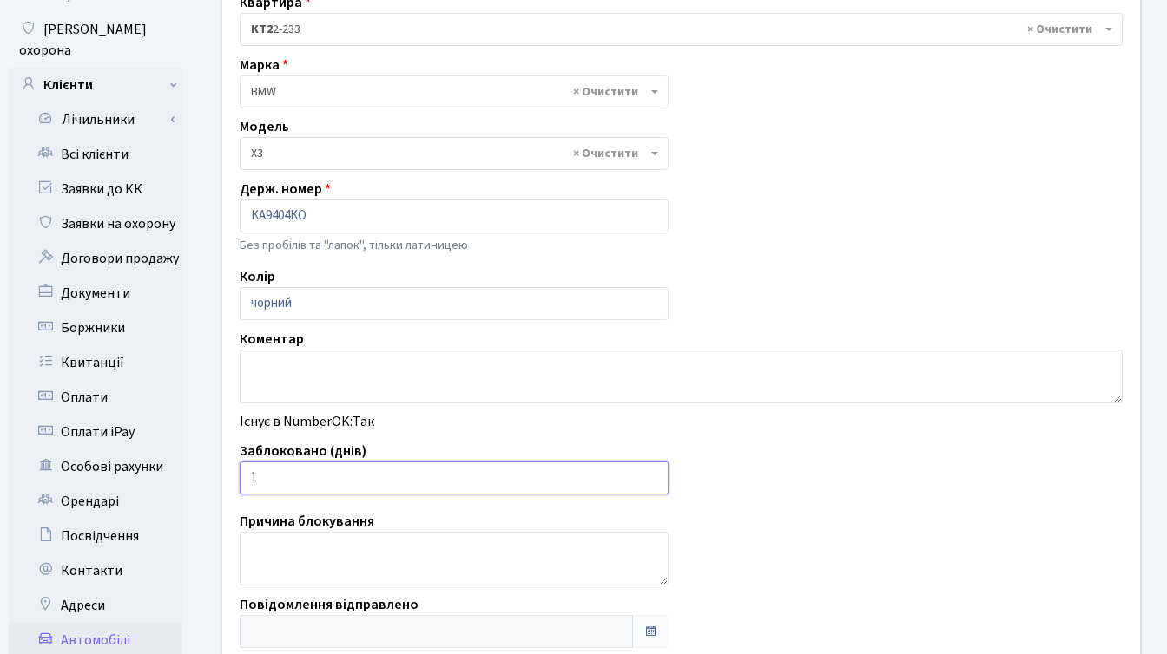
type input "1"
click at [648, 473] on input "1" at bounding box center [454, 478] width 429 height 33
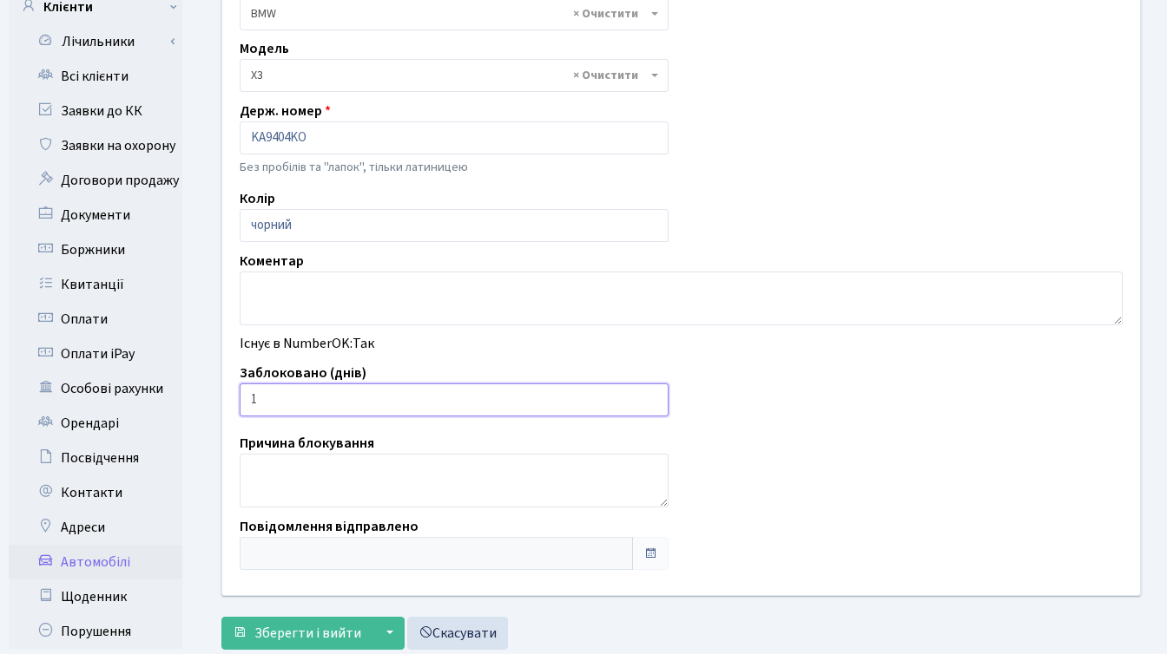
scroll to position [304, 0]
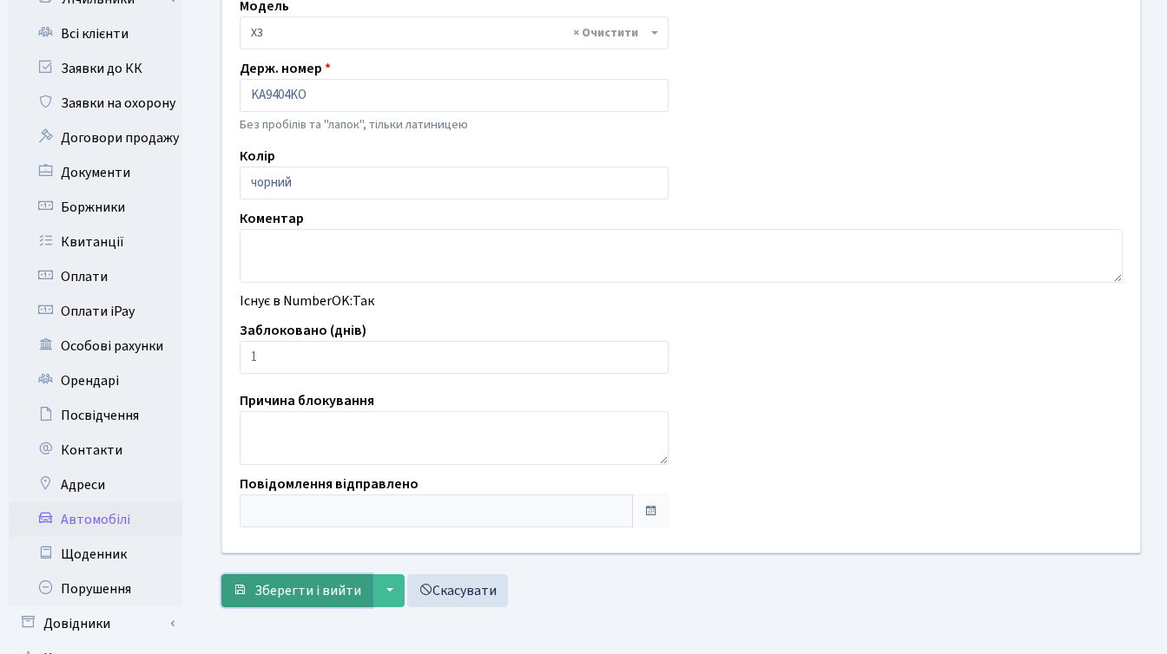
click at [301, 594] on span "Зберегти і вийти" at bounding box center [307, 591] width 107 height 19
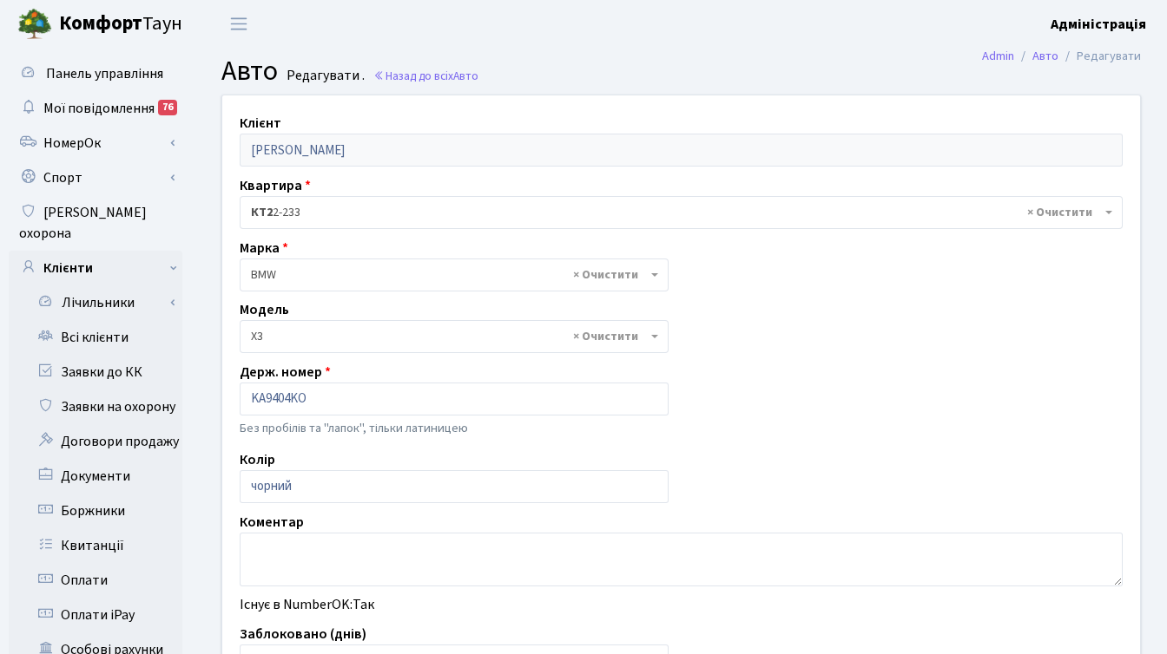
select select "261"
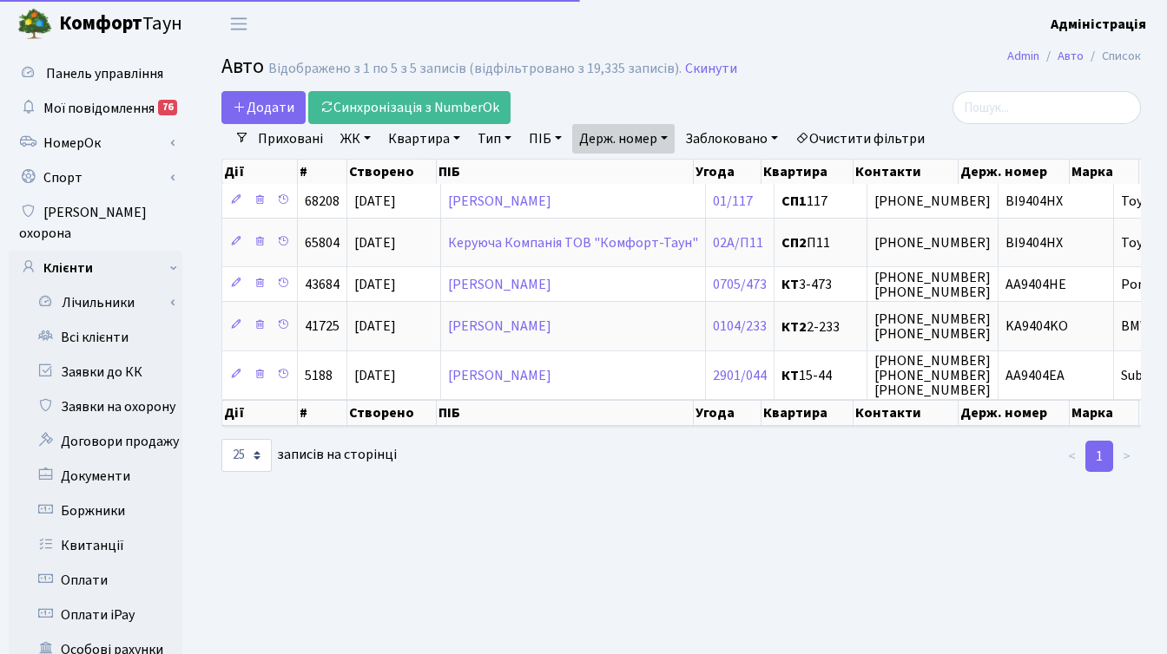
select select "25"
click at [643, 137] on link "Держ. номер" at bounding box center [623, 139] width 102 height 30
paste input "8395"
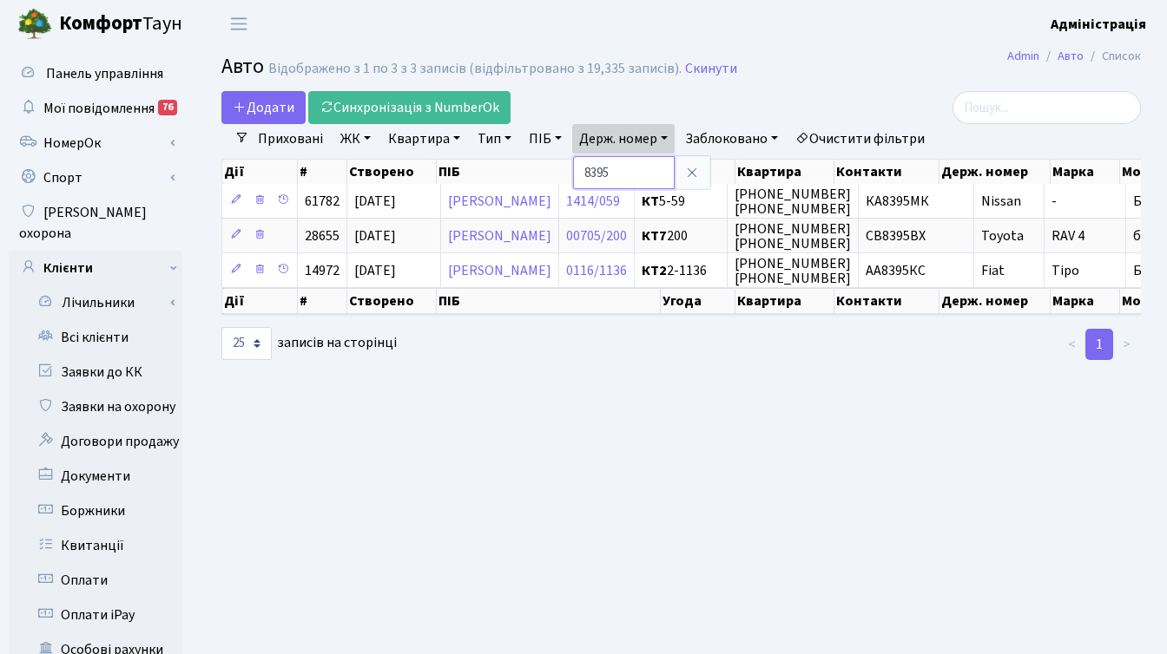
paste input "7222"
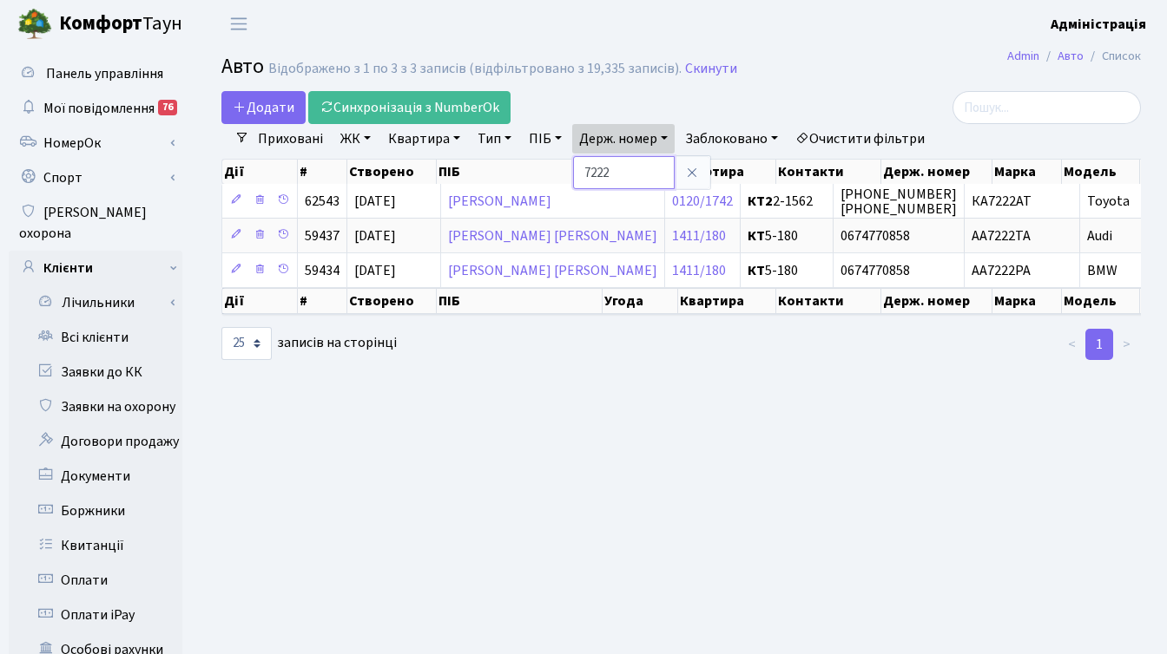
paste input "1123"
type input "1123"
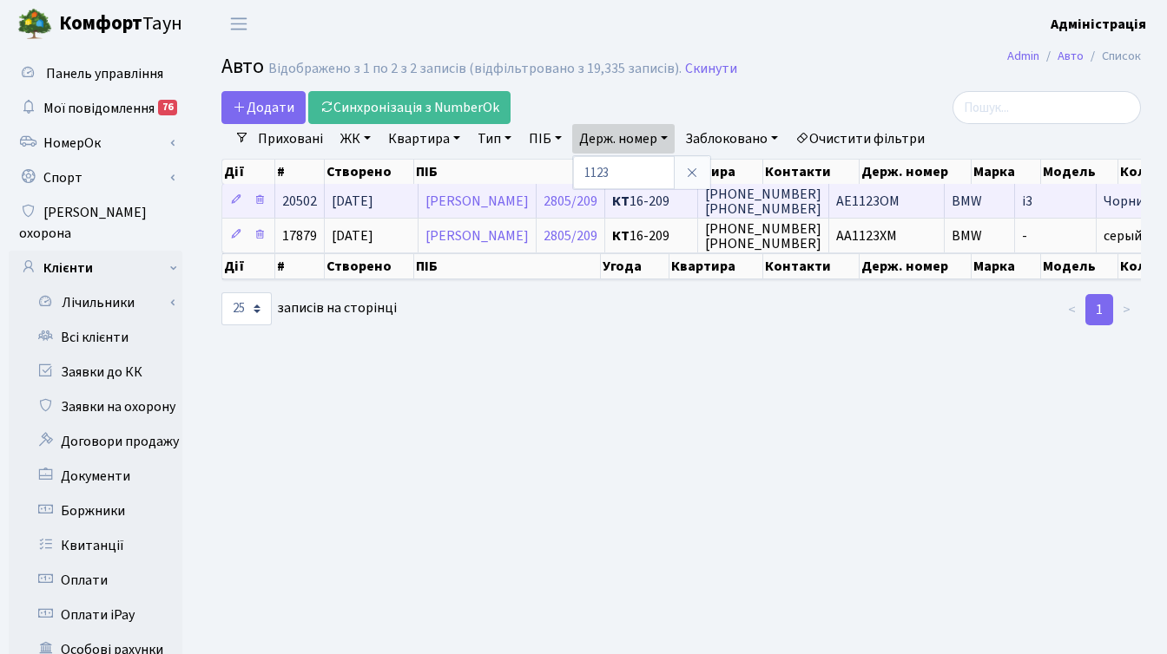
click at [899, 201] on span "AE1123OM" at bounding box center [867, 201] width 63 height 19
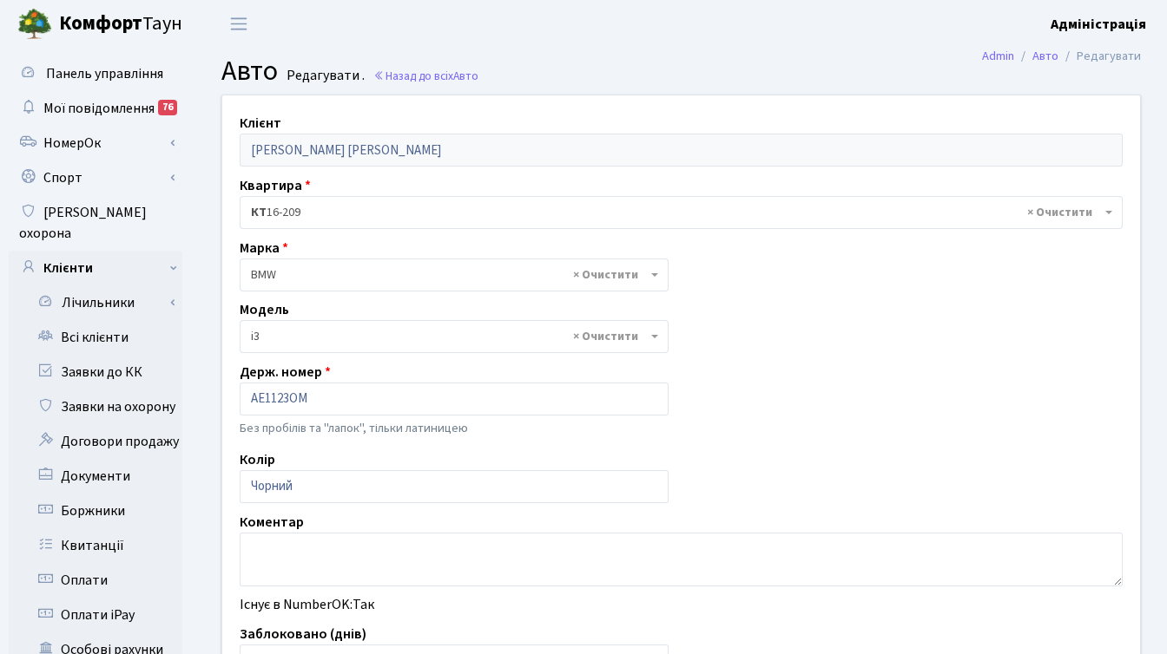
select select "239"
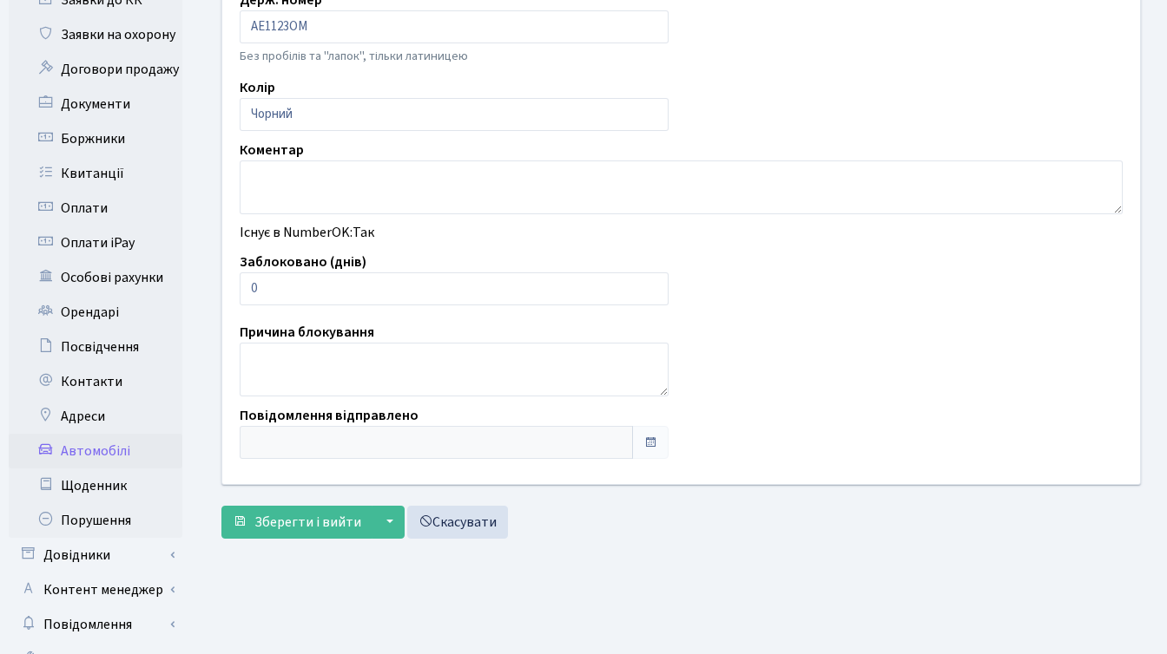
scroll to position [374, 0]
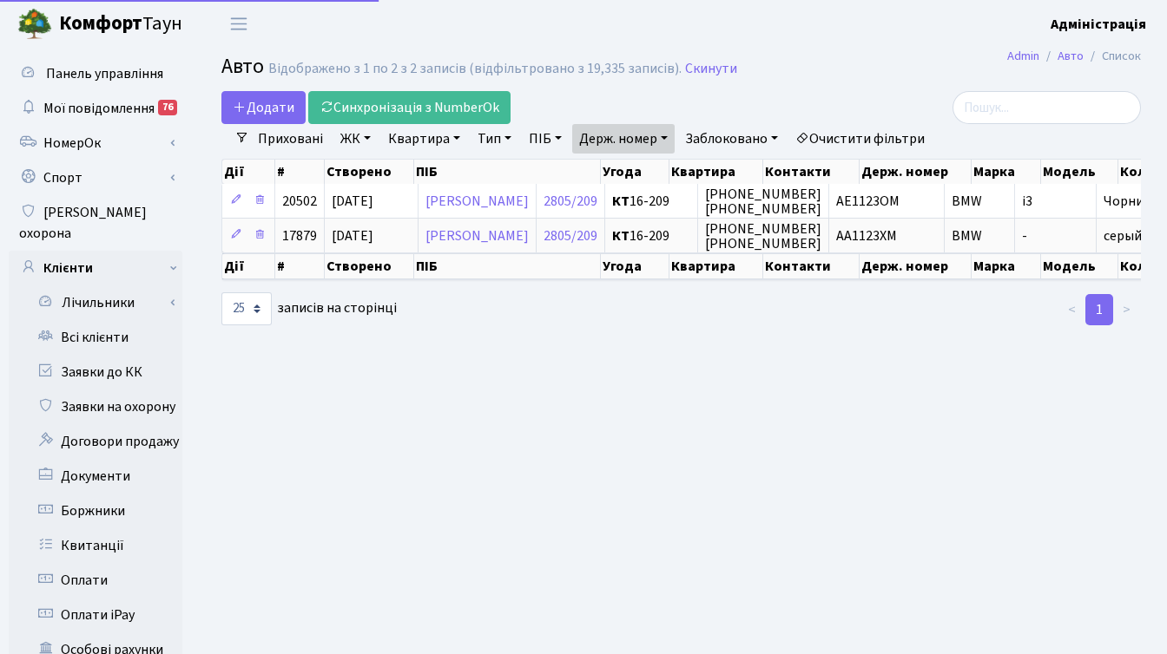
select select "25"
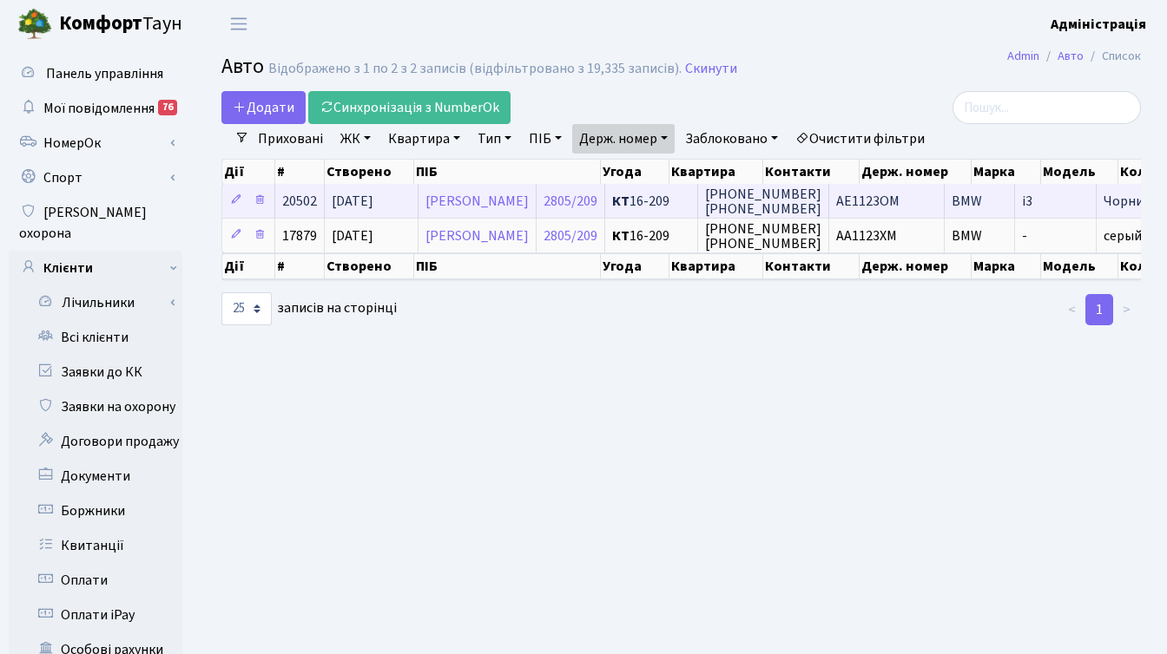
click at [875, 205] on span "AE1123OM" at bounding box center [867, 201] width 63 height 19
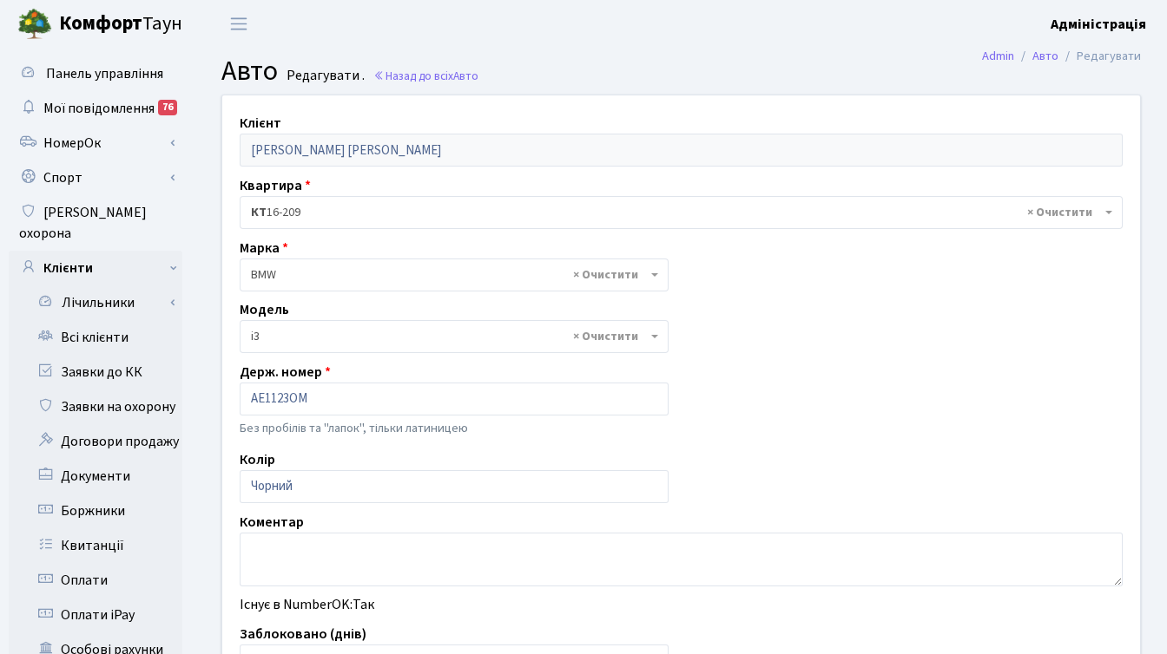
select select "239"
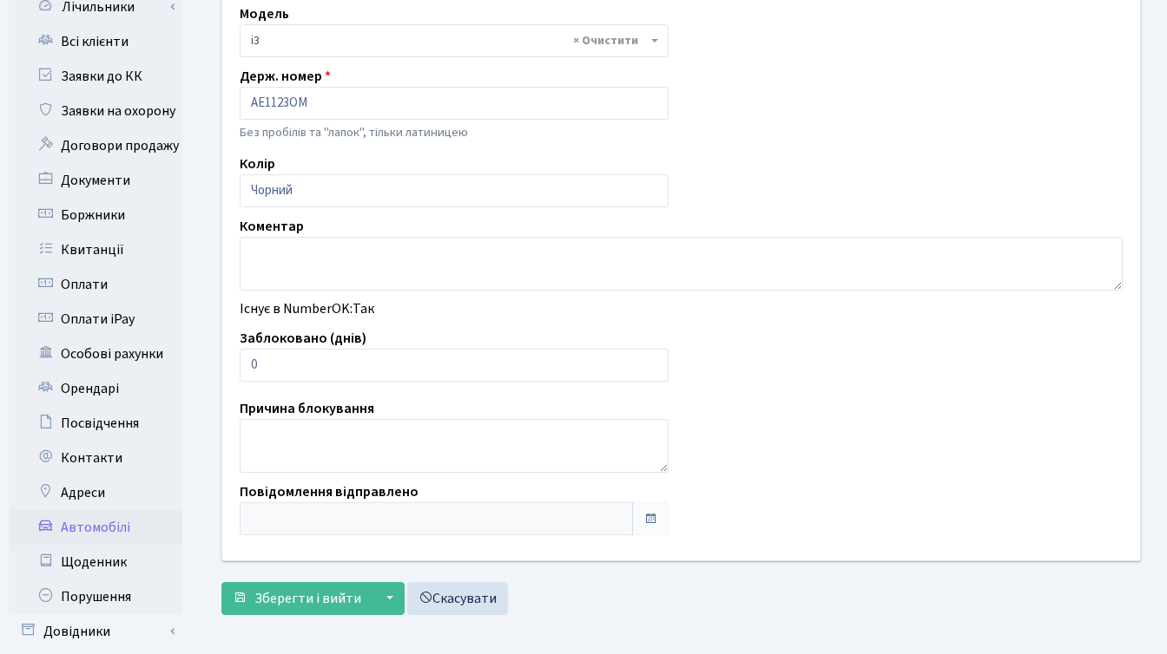
scroll to position [377, 0]
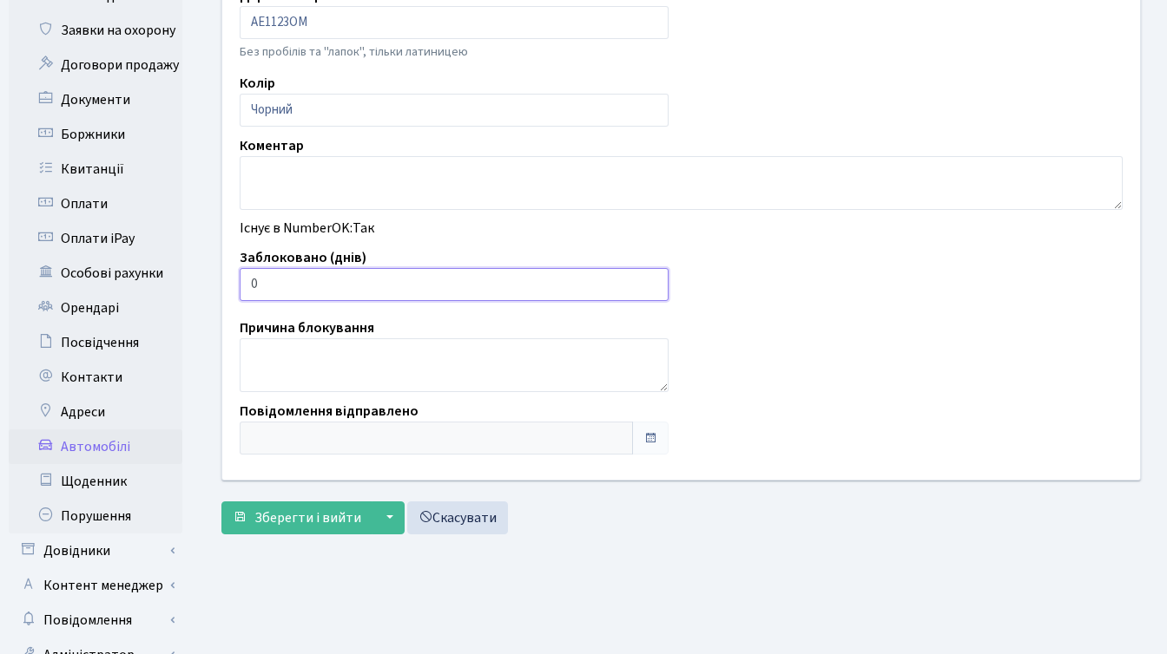
click at [657, 281] on input "0" at bounding box center [454, 284] width 429 height 33
type input "1"
click at [648, 282] on input "1" at bounding box center [454, 284] width 429 height 33
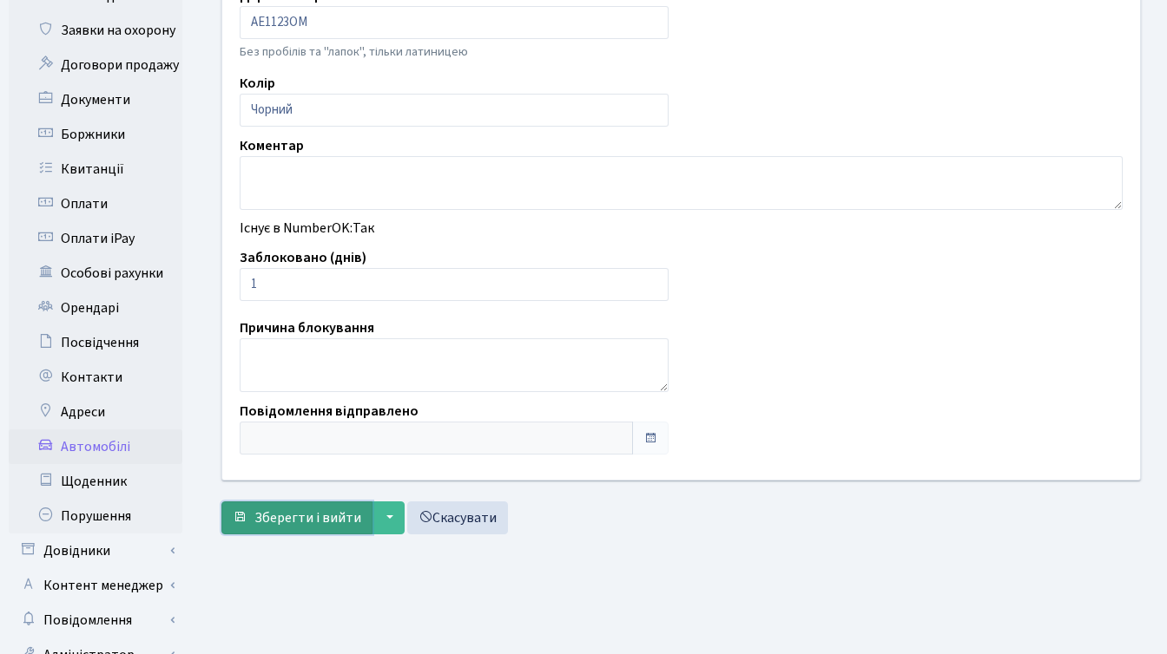
click at [299, 514] on span "Зберегти і вийти" at bounding box center [307, 518] width 107 height 19
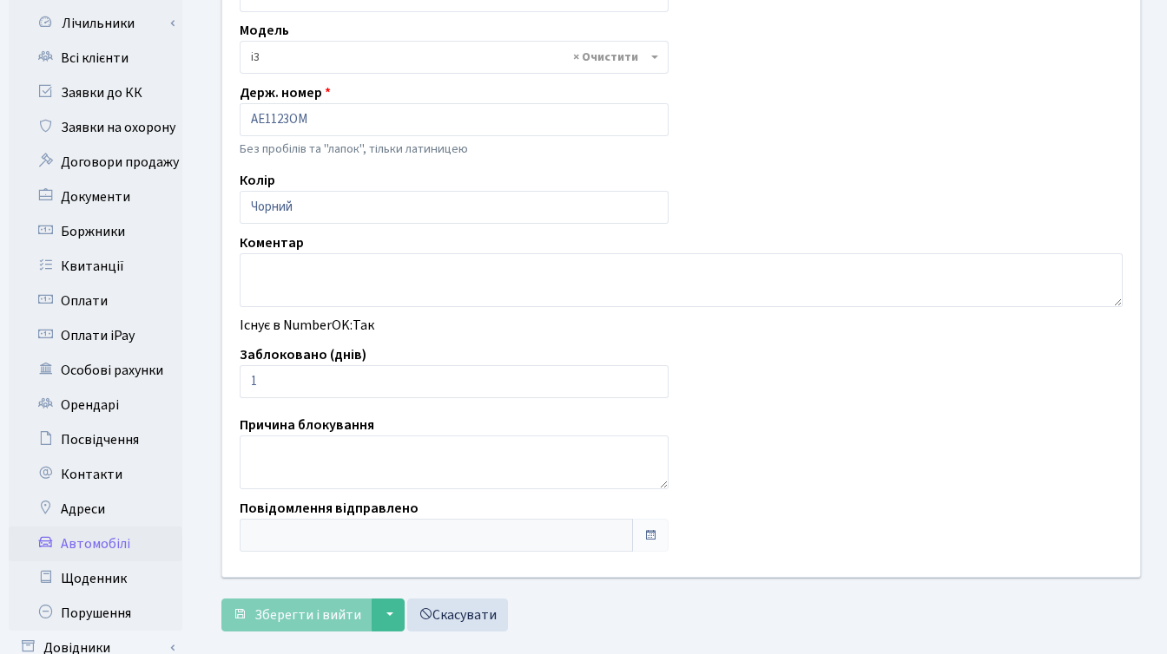
scroll to position [77, 0]
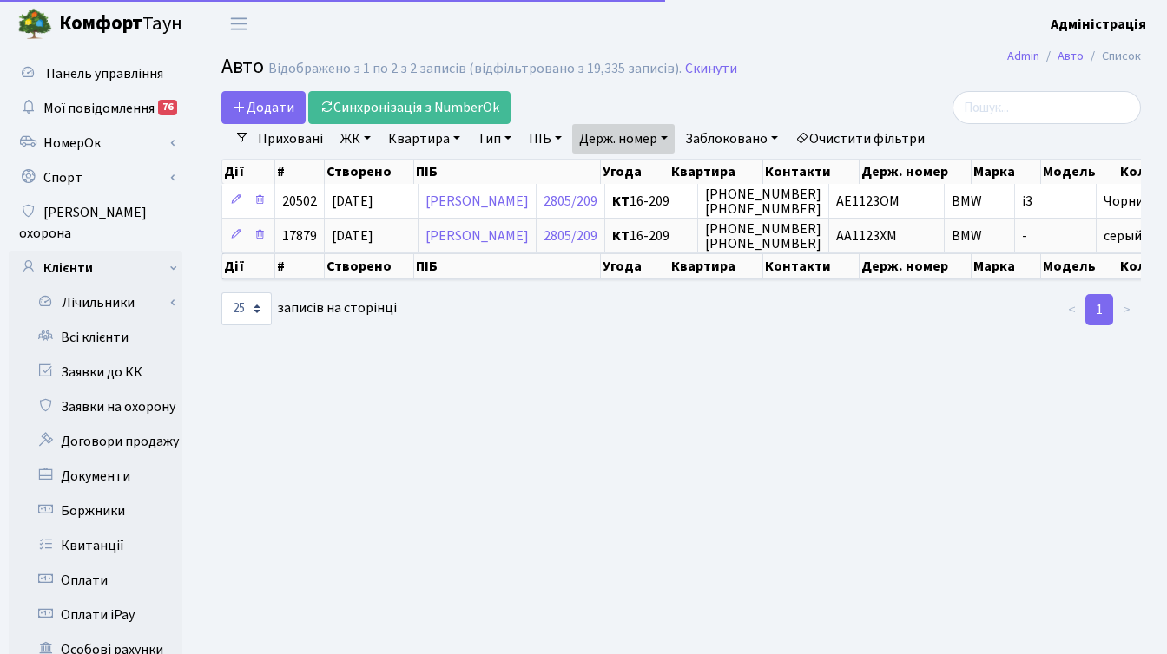
select select "25"
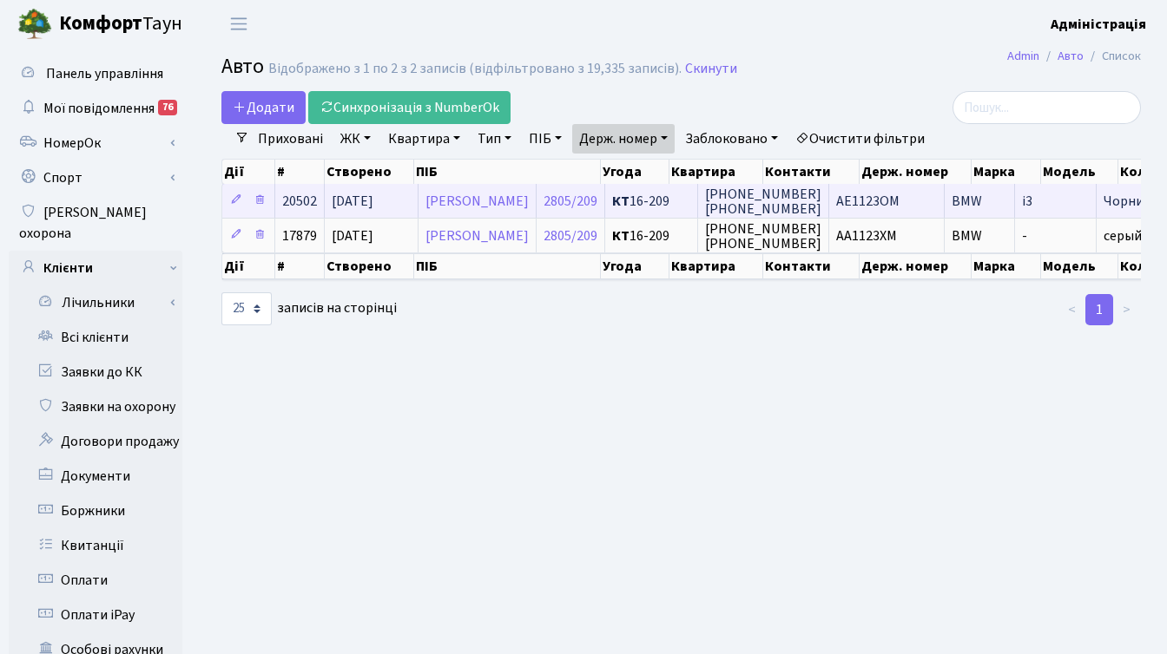
click at [931, 200] on td "AE1123OM" at bounding box center [886, 201] width 115 height 34
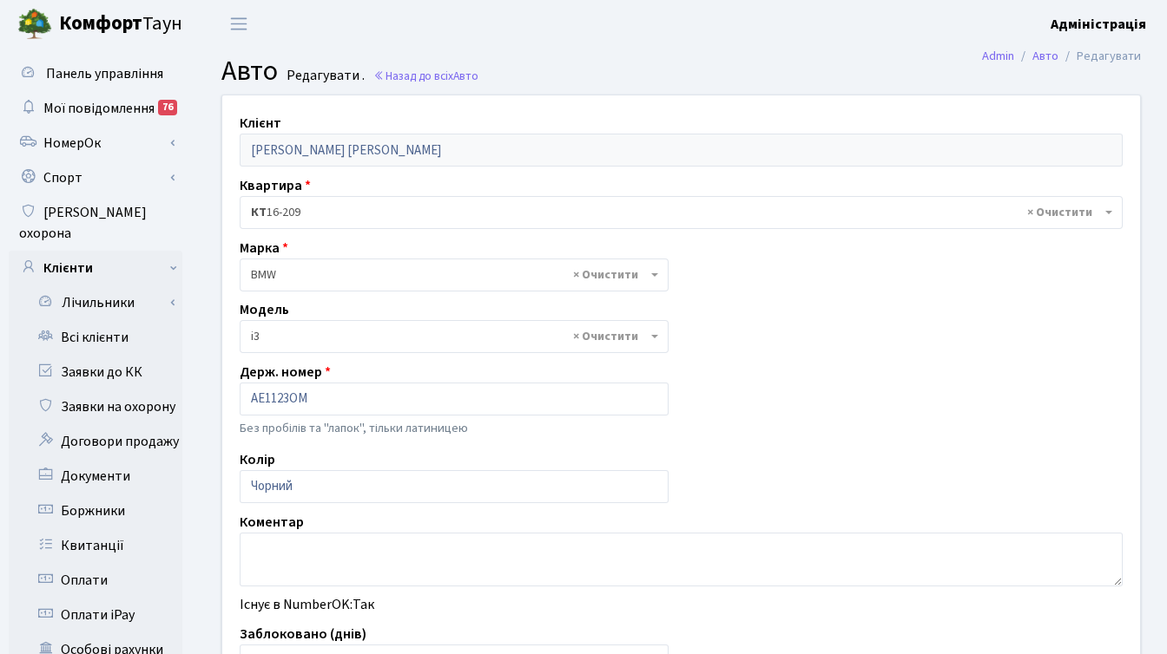
select select "239"
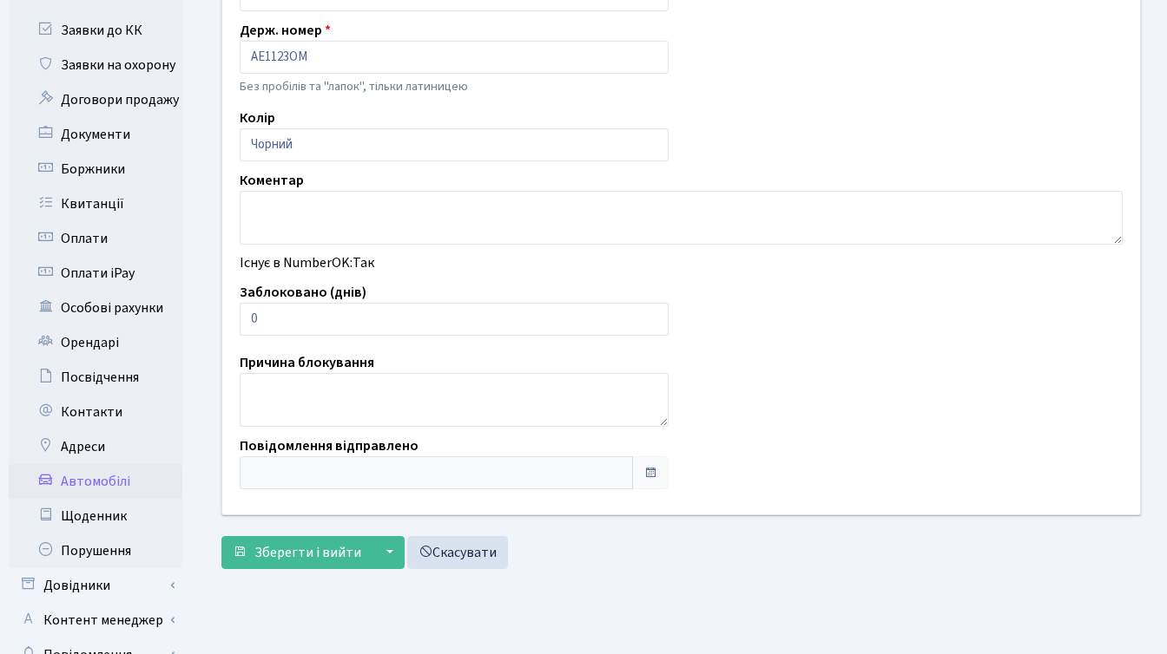
scroll to position [382, 0]
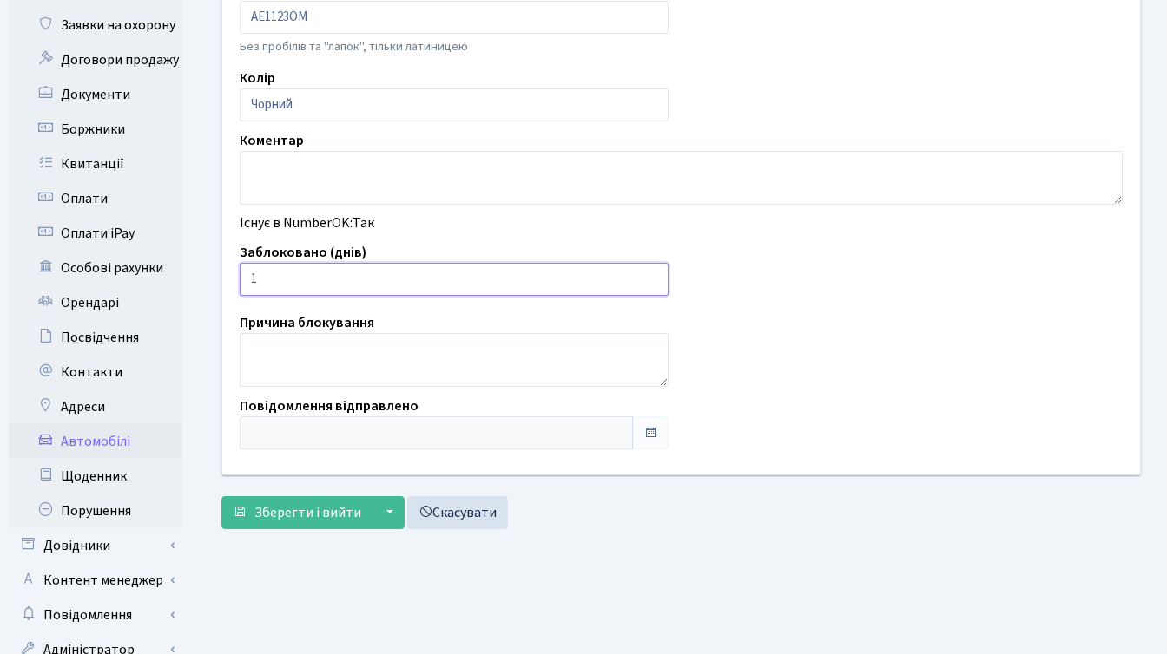
type input "1"
click at [648, 276] on input "1" at bounding box center [454, 279] width 429 height 33
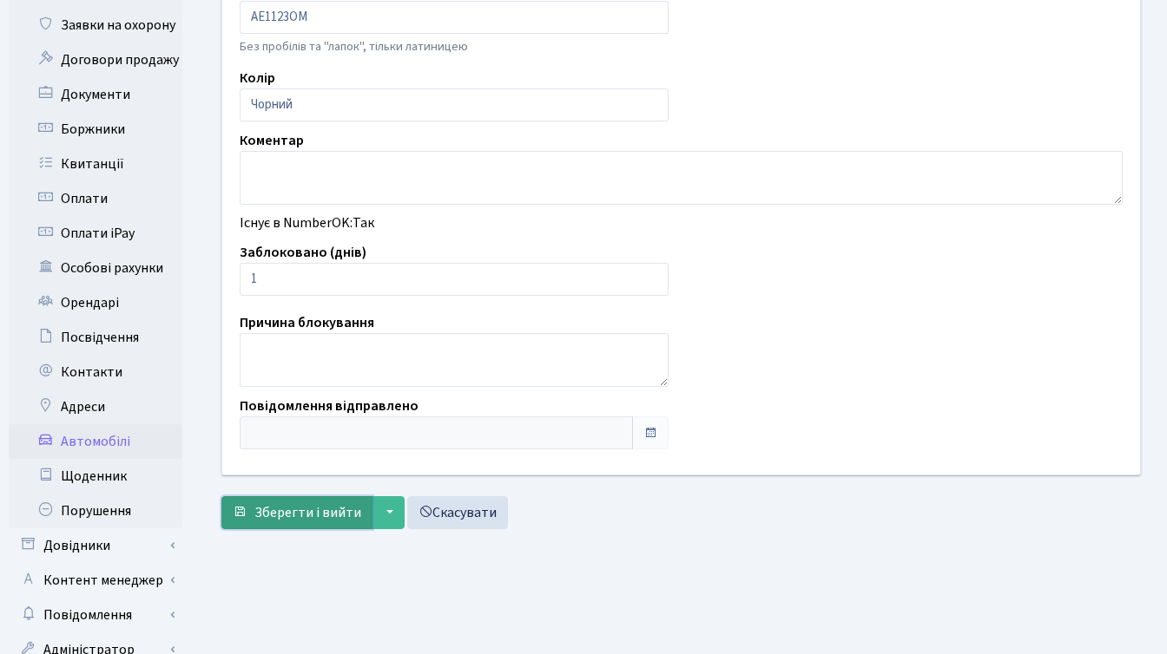
click at [283, 506] on span "Зберегти і вийти" at bounding box center [307, 512] width 107 height 19
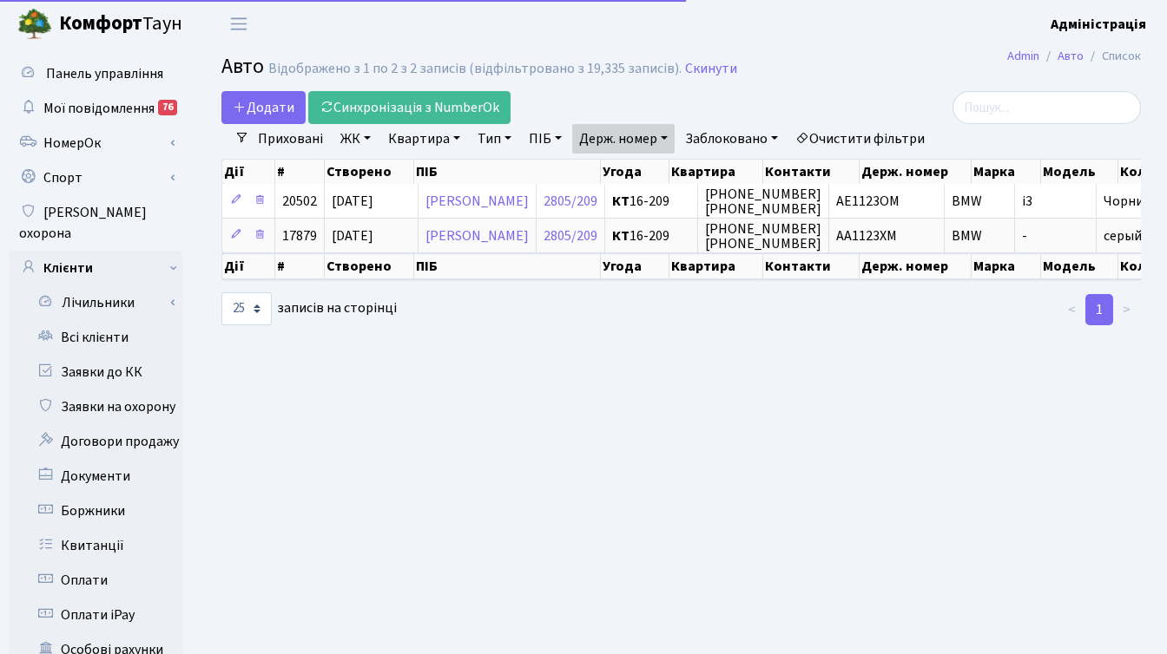
select select "25"
click at [608, 141] on link "Держ. номер" at bounding box center [623, 139] width 102 height 30
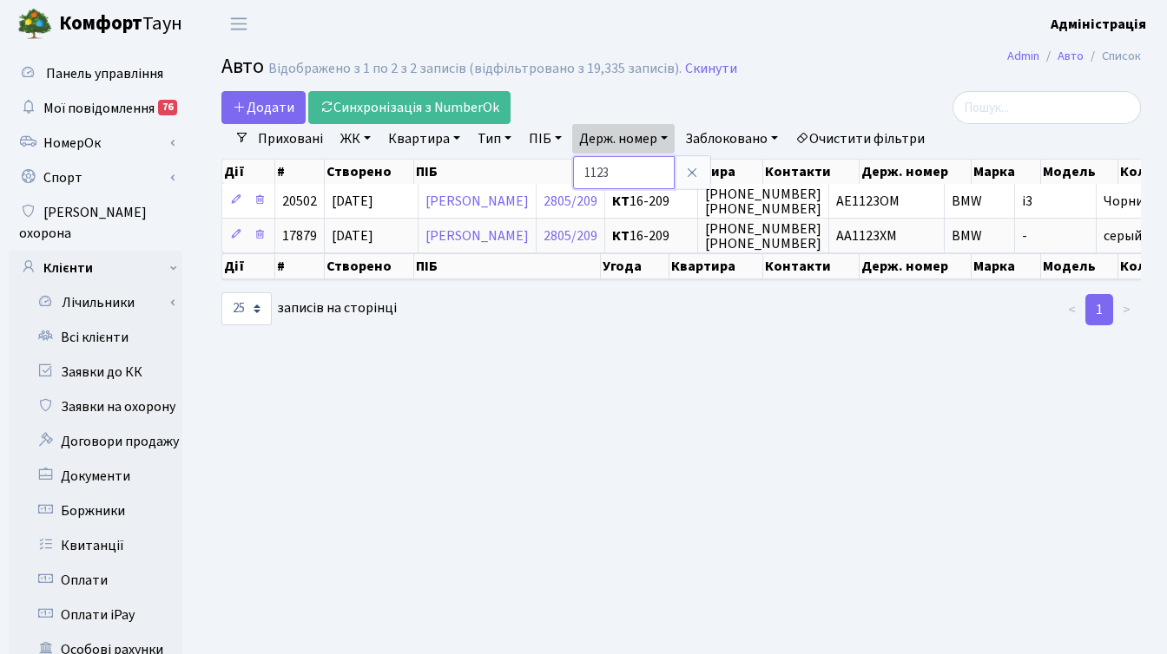
paste input "2422"
type input "2422"
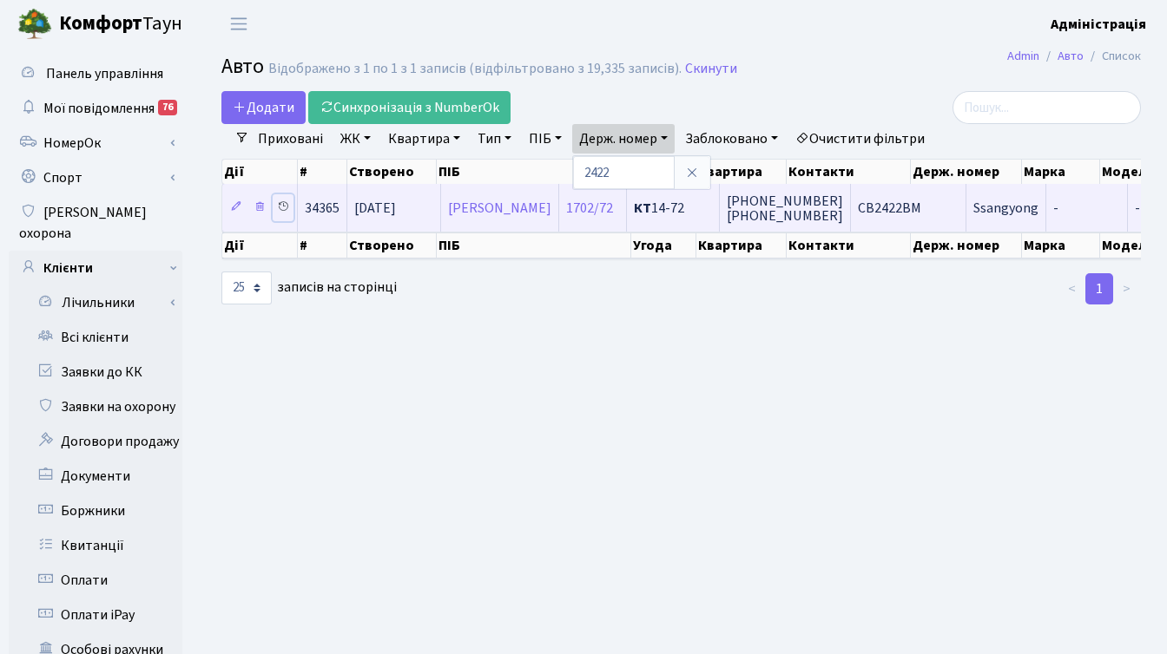
click at [276, 207] on link at bounding box center [283, 207] width 21 height 27
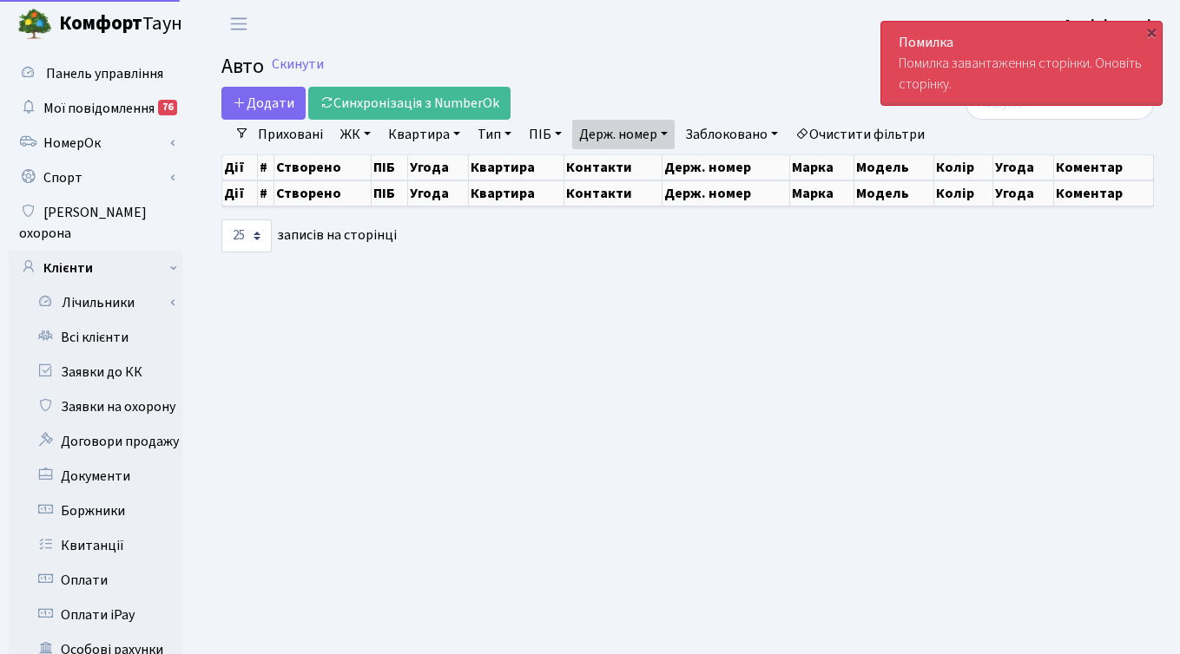
select select "25"
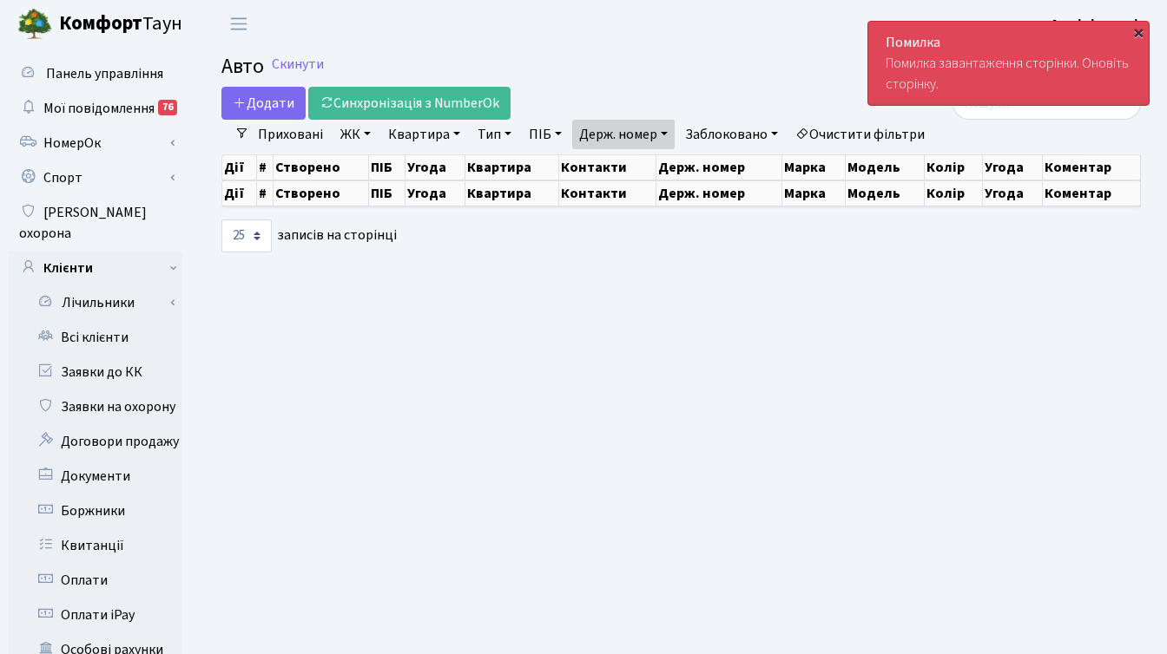
click at [1134, 30] on div "×" at bounding box center [1137, 31] width 17 height 17
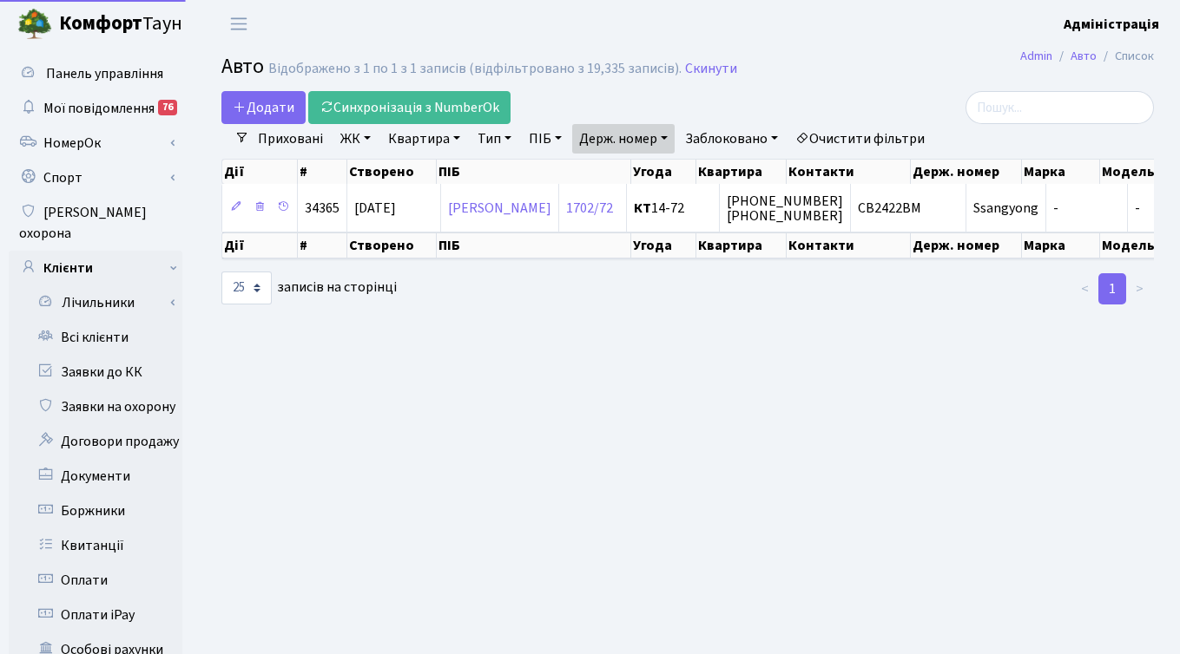
select select "25"
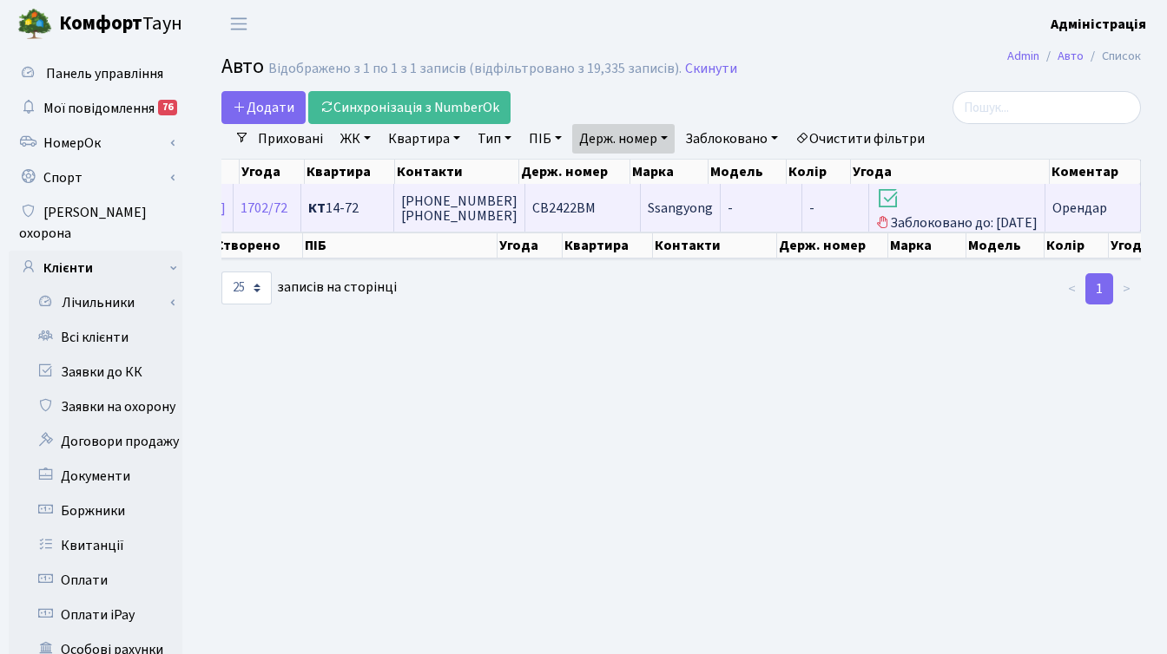
scroll to position [0, 391]
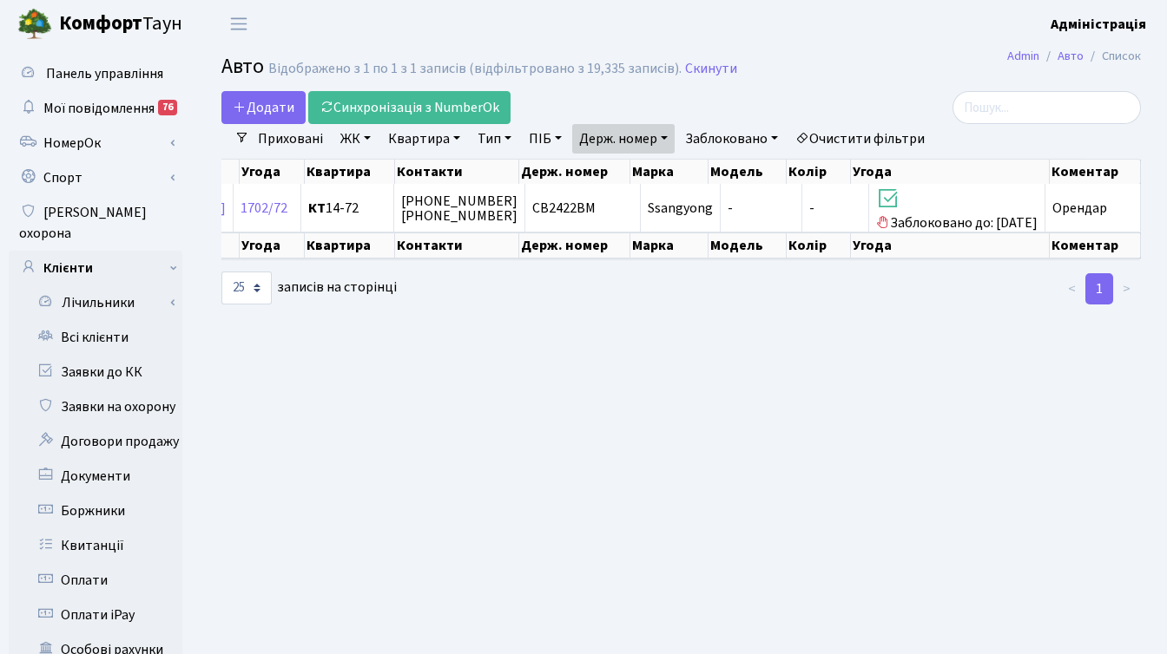
click at [635, 393] on main "Admin Авто Список Авто Відображено з 1 по 1 з 1 записів (відфільтровано з 19,33…" at bounding box center [680, 553] width 971 height 1010
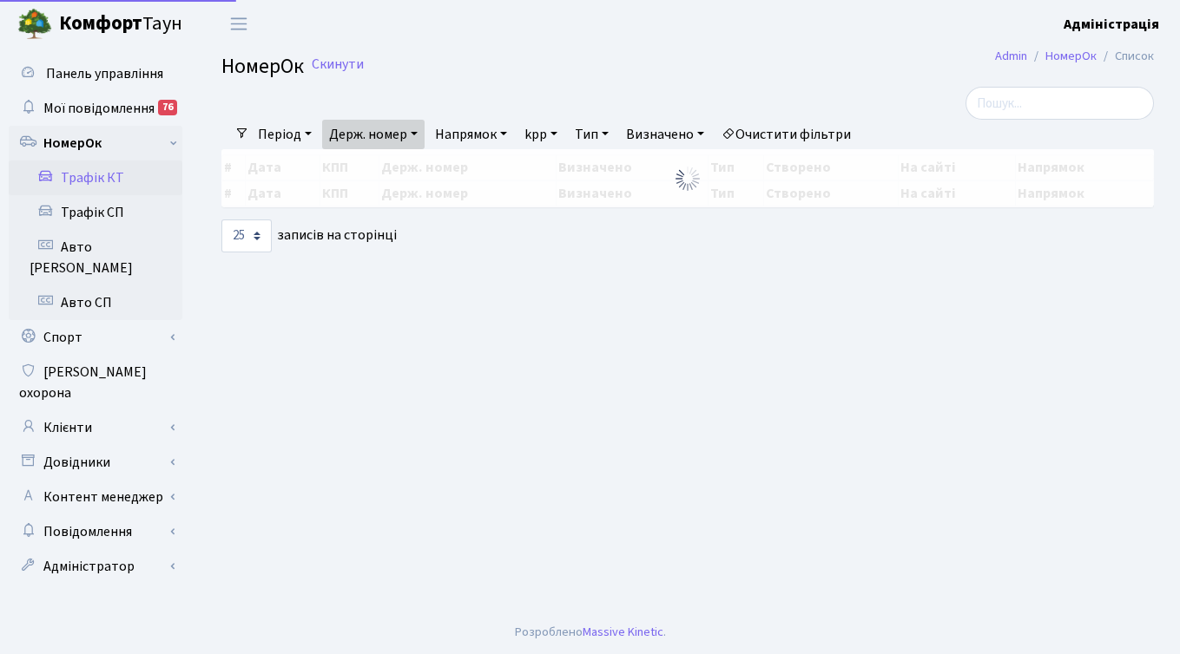
select select "25"
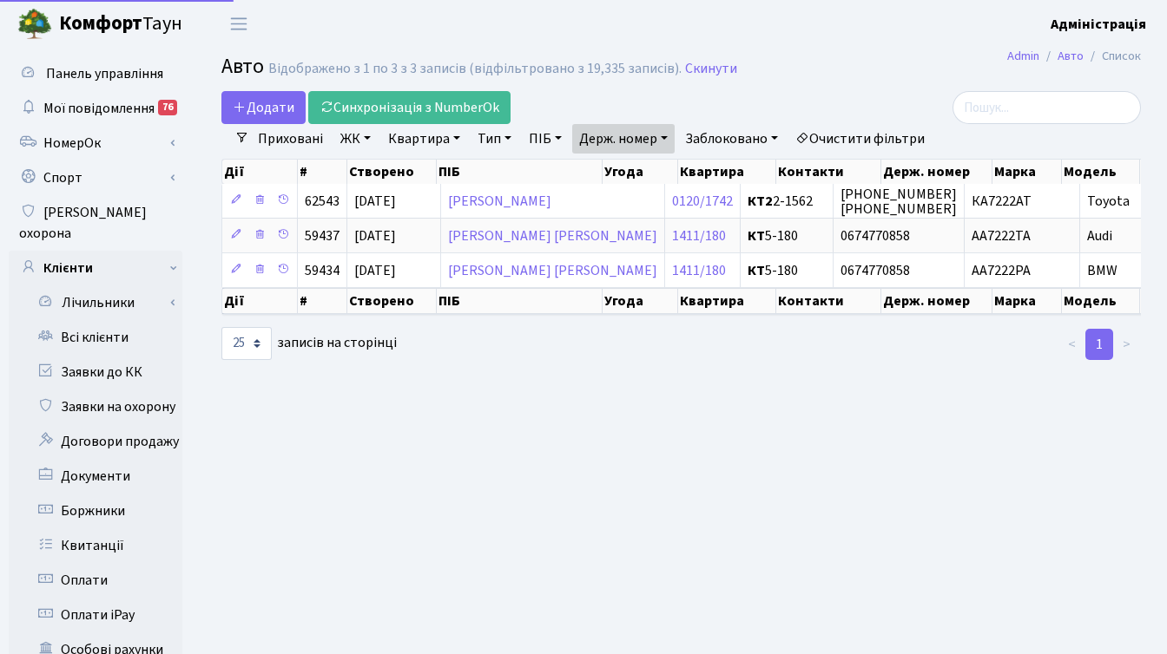
select select "25"
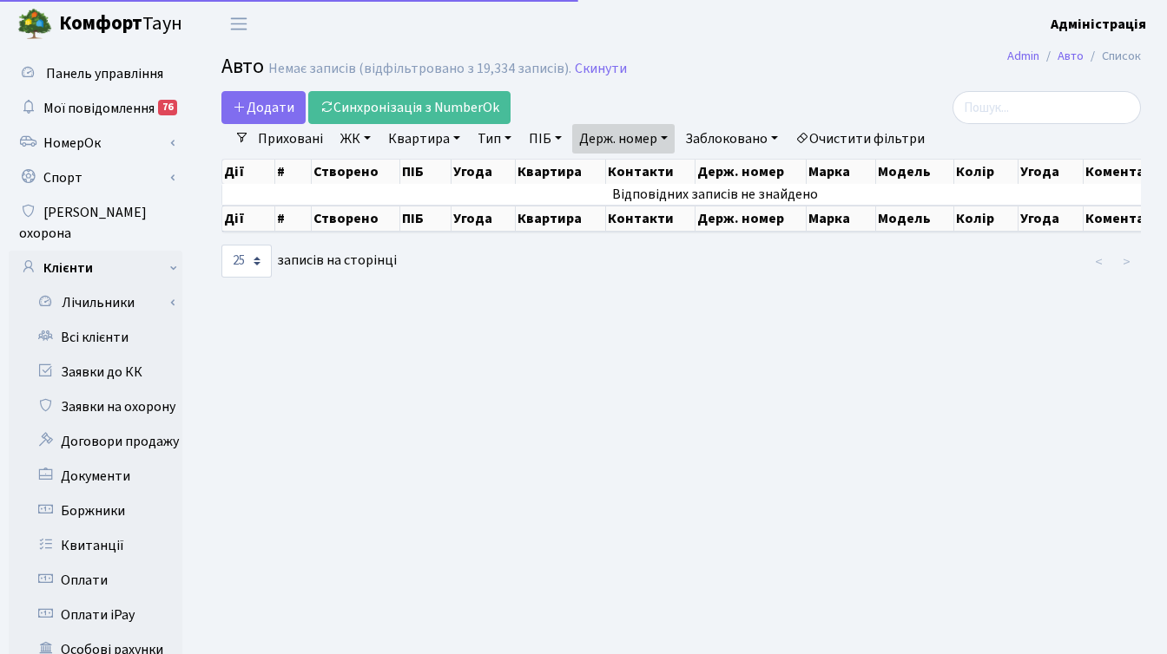
select select "25"
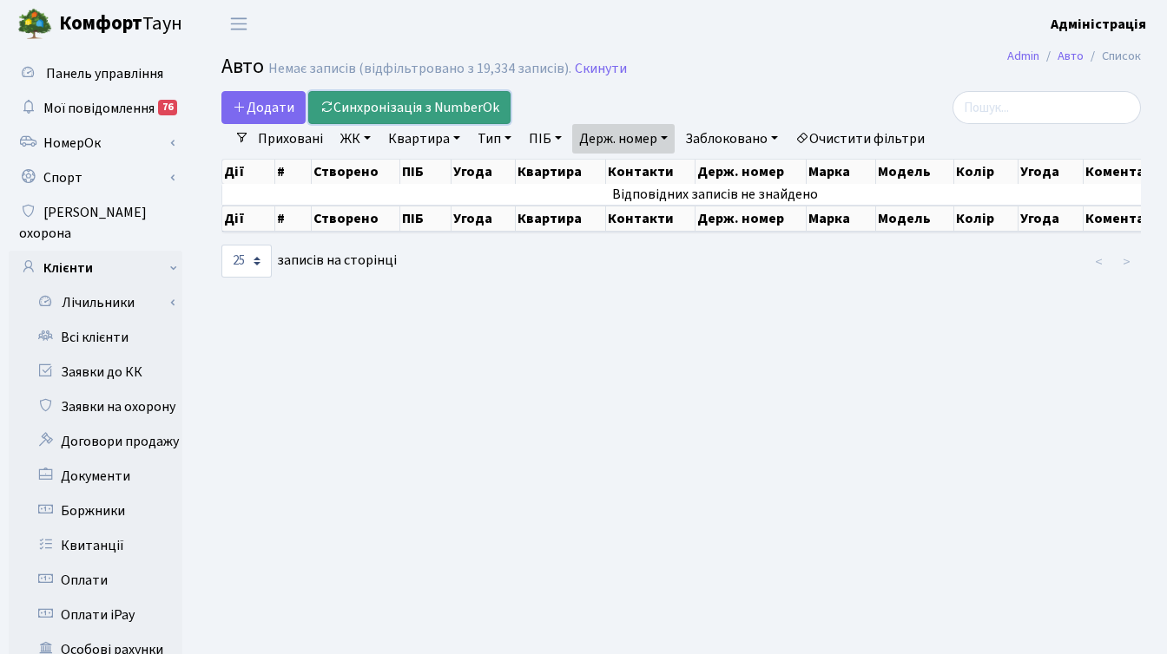
click at [457, 107] on link "Синхронізація з NumberOk" at bounding box center [409, 107] width 202 height 33
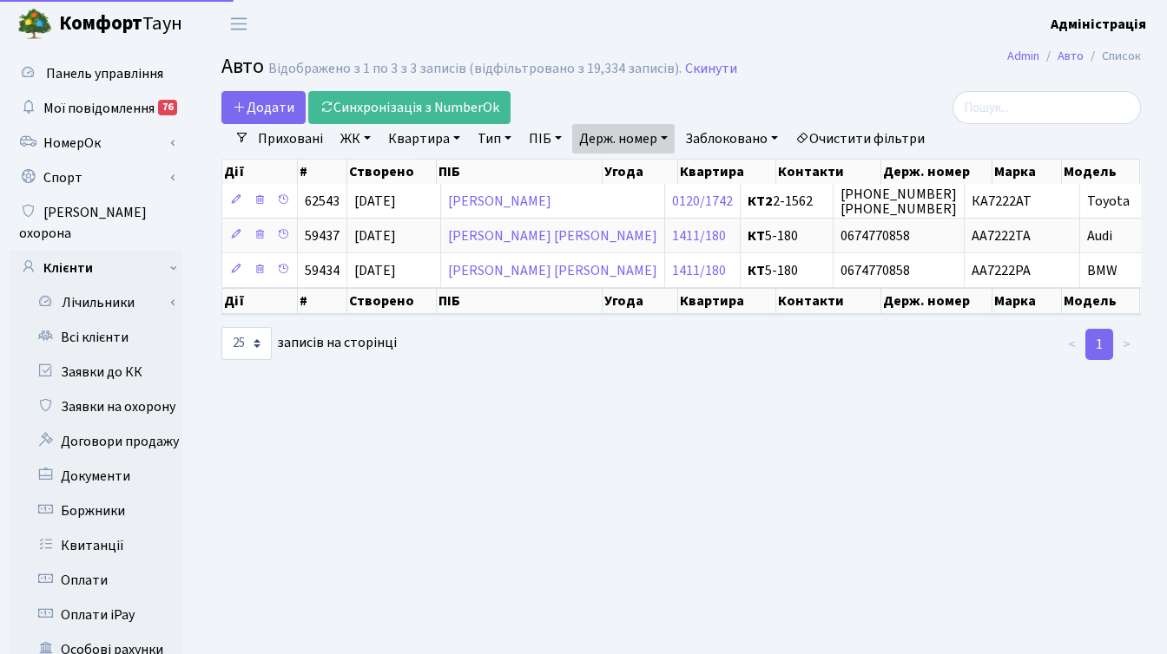
select select "25"
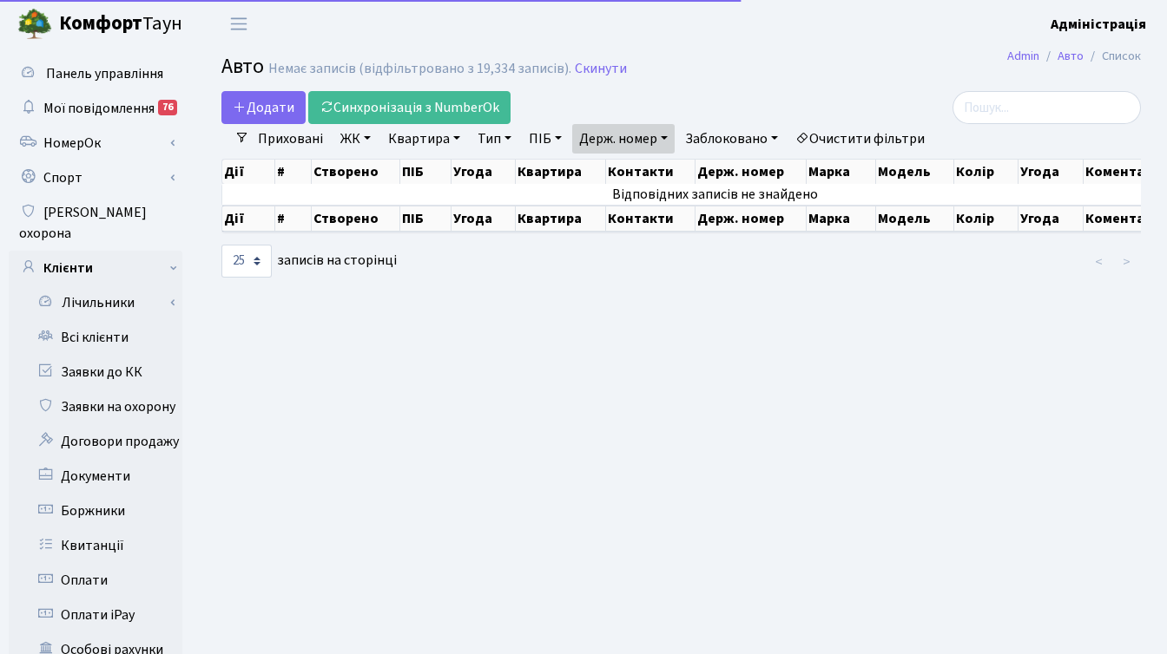
select select "25"
click at [895, 132] on link "Очистити фільтри" at bounding box center [859, 139] width 143 height 30
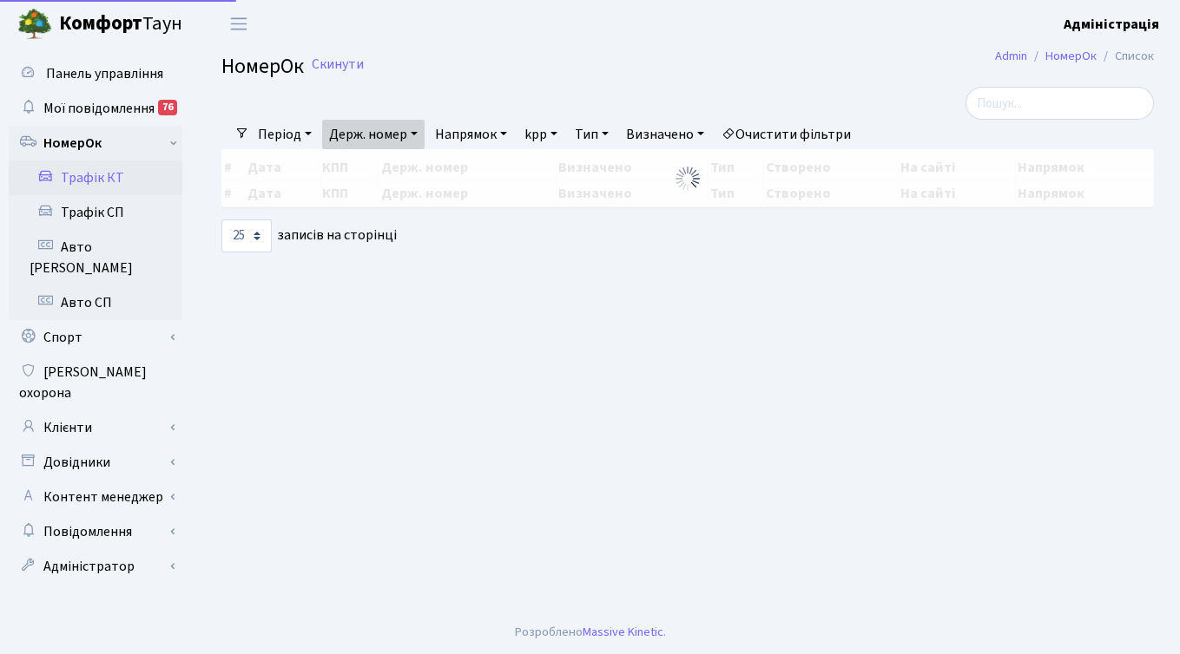
select select "25"
